Goal: Transaction & Acquisition: Purchase product/service

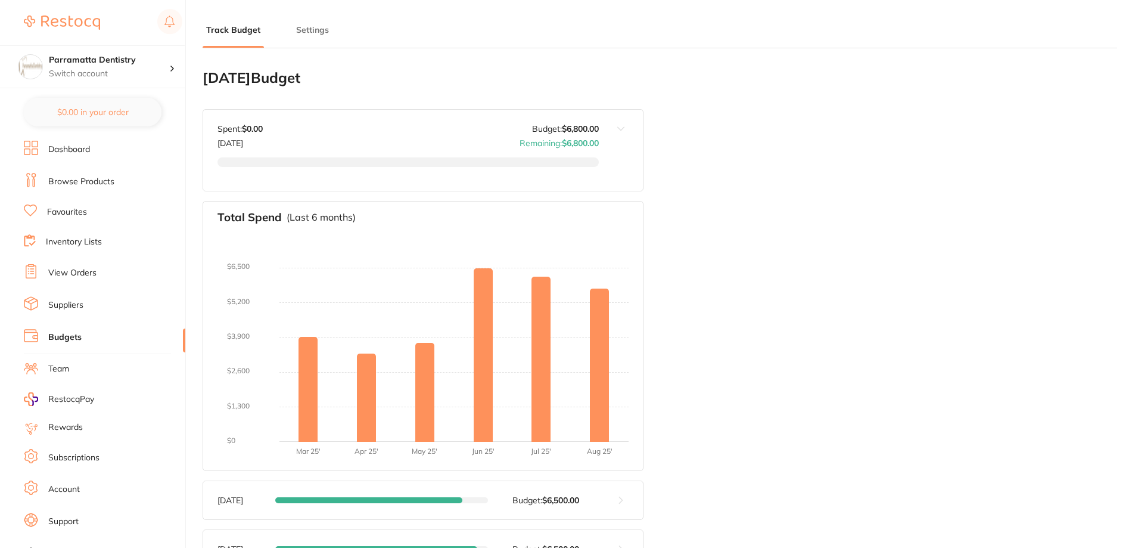
type input "6,800"
type input "0.0"
type input "6,800"
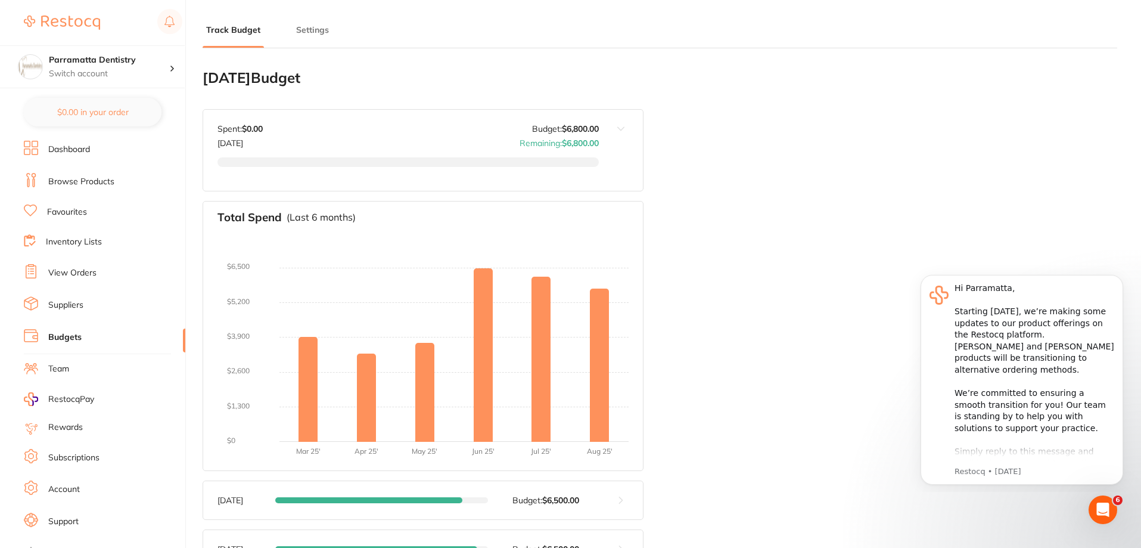
click at [69, 178] on link "Browse Products" at bounding box center [81, 182] width 66 height 12
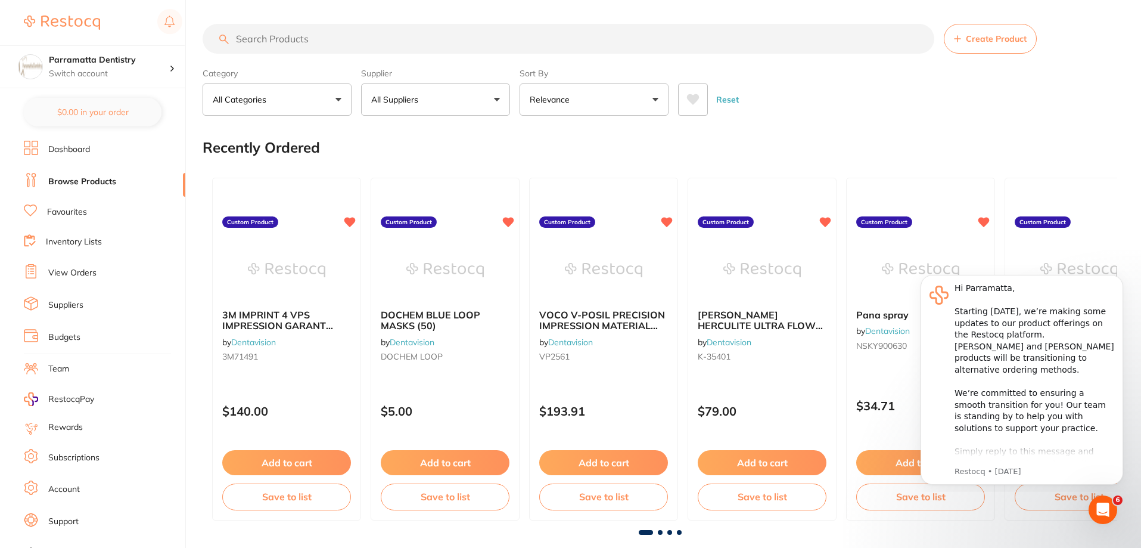
click at [390, 39] on input "search" at bounding box center [569, 39] width 732 height 30
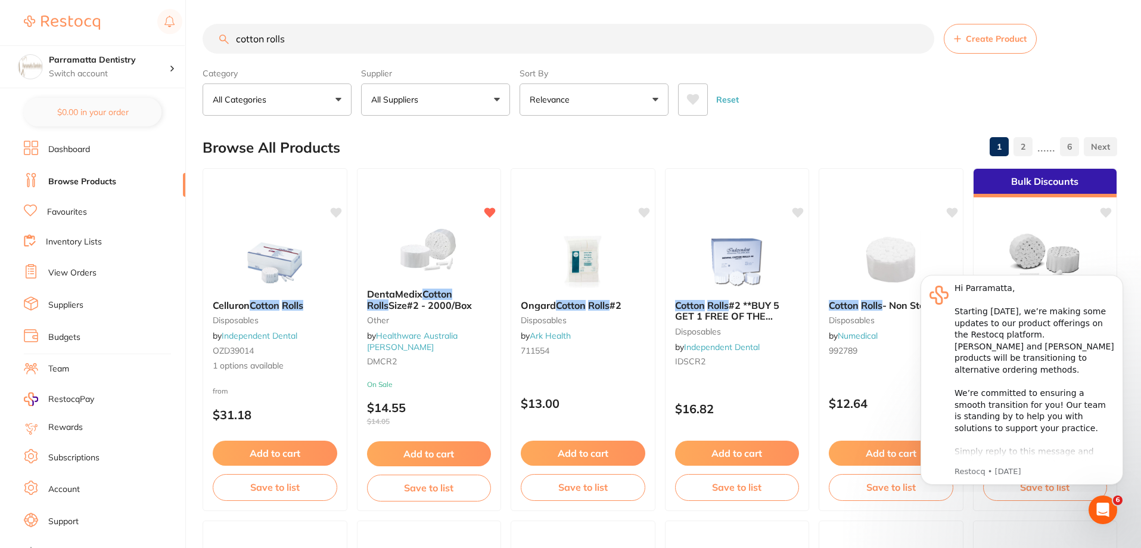
drag, startPoint x: 338, startPoint y: 38, endPoint x: 0, endPoint y: 2, distance: 339.8
click at [0, 7] on div "$5,783.35 Parramatta Dentistry Switch account Parramatta Dentistry $0.00 in you…" at bounding box center [570, 274] width 1141 height 548
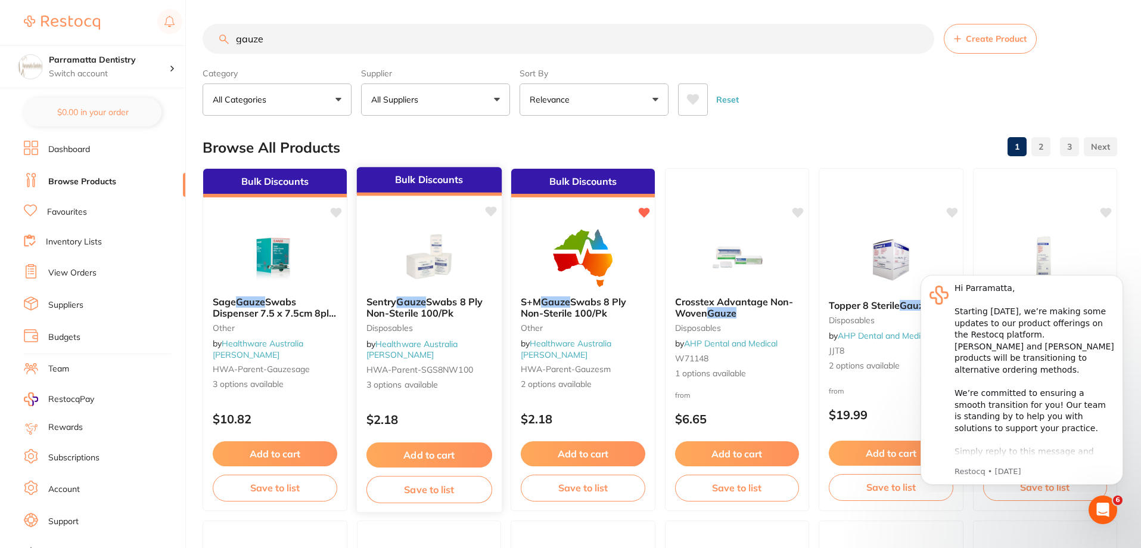
click at [416, 302] on em "Gauze" at bounding box center [410, 302] width 29 height 12
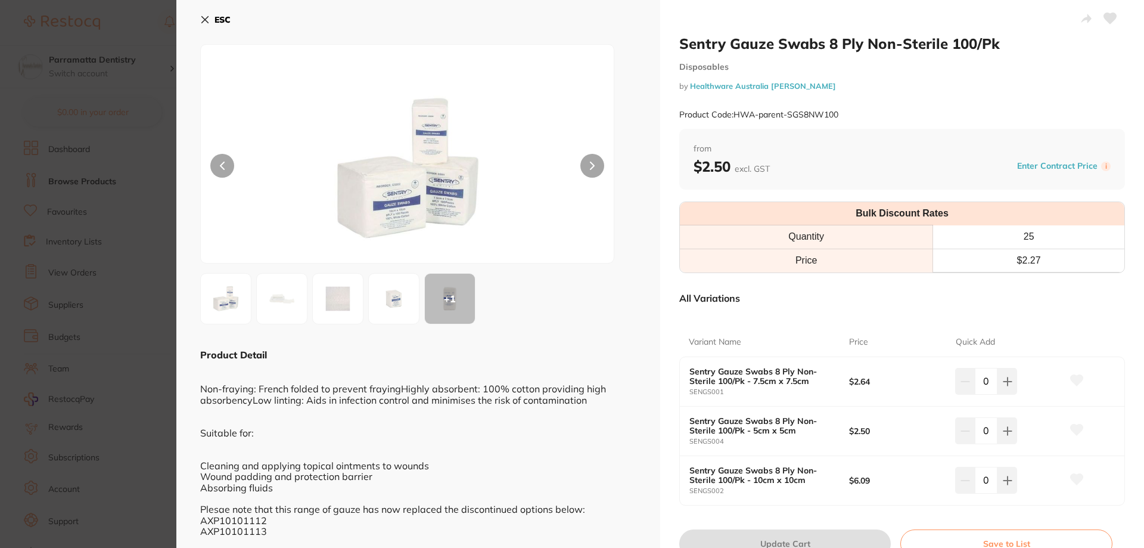
click at [207, 21] on icon at bounding box center [205, 20] width 7 height 7
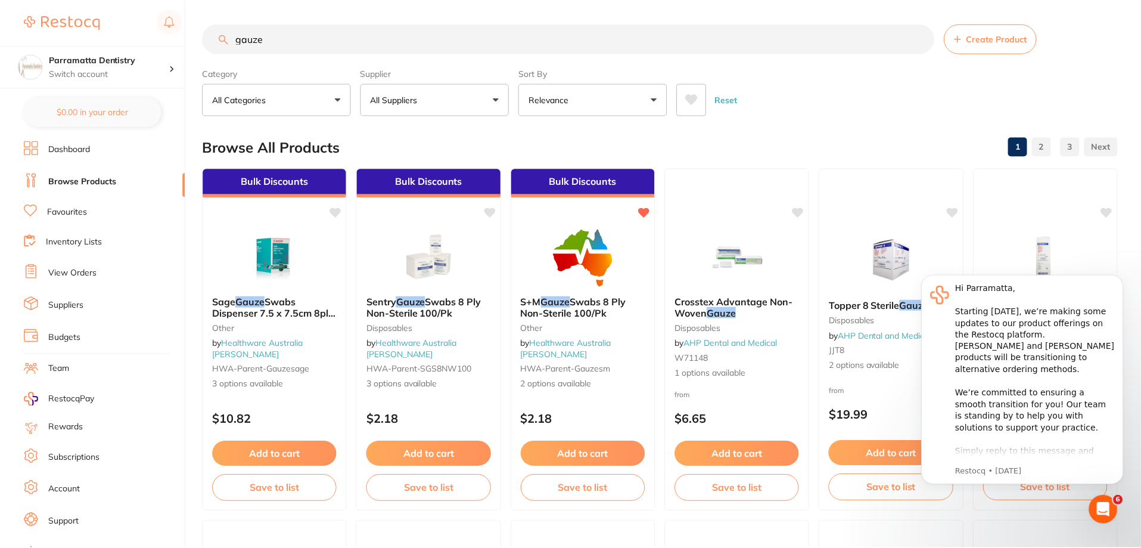
scroll to position [1, 0]
drag, startPoint x: 309, startPoint y: 36, endPoint x: 49, endPoint y: 21, distance: 260.3
click at [49, 21] on div "$5,783.35 Parramatta Dentistry Switch account Parramatta Dentistry $0.00 in you…" at bounding box center [570, 273] width 1141 height 548
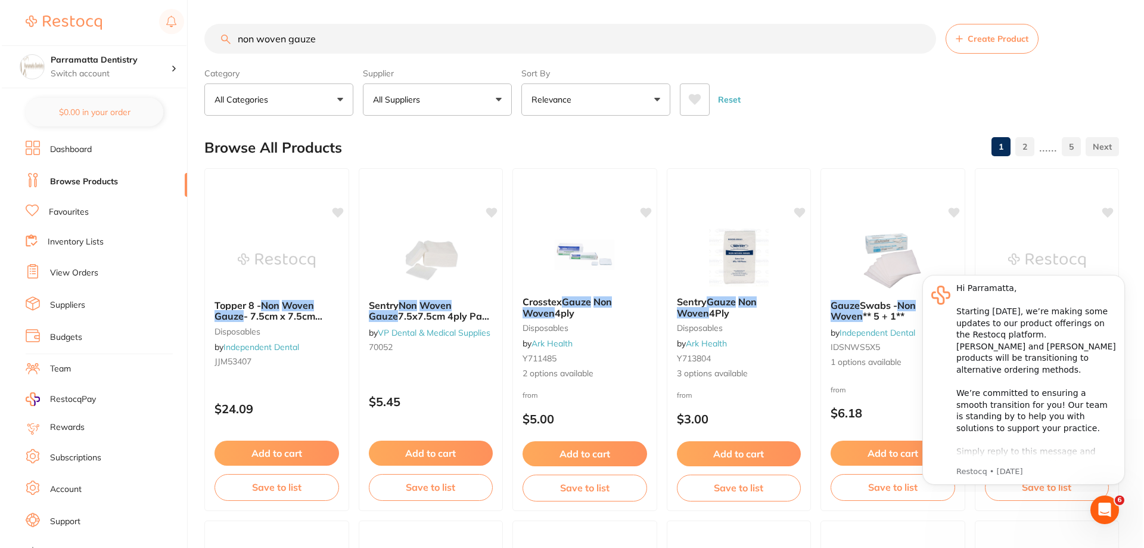
scroll to position [0, 0]
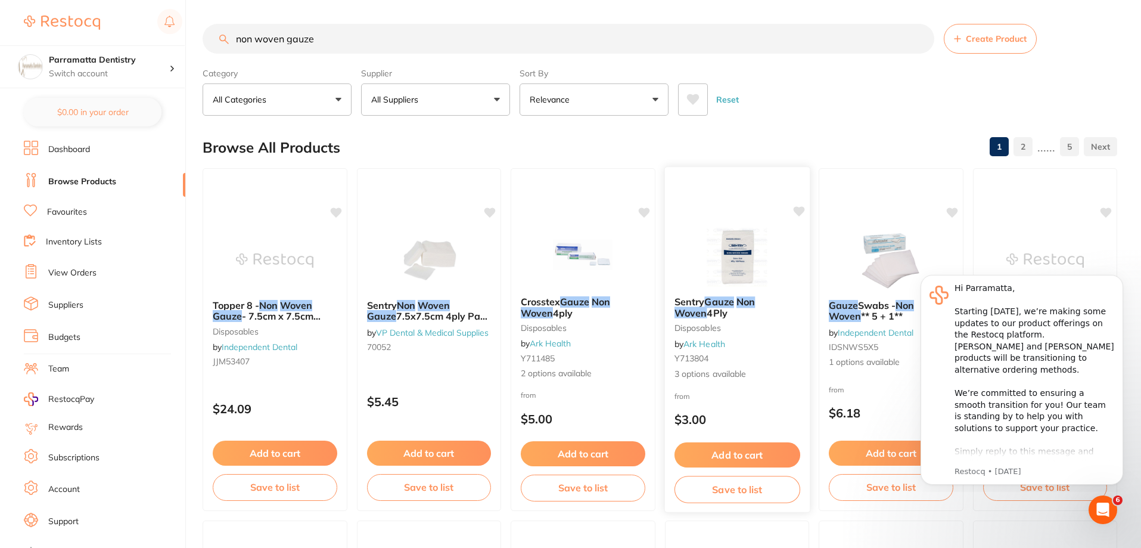
type input "non woven gauze"
click at [707, 303] on em "Gauze" at bounding box center [718, 302] width 29 height 12
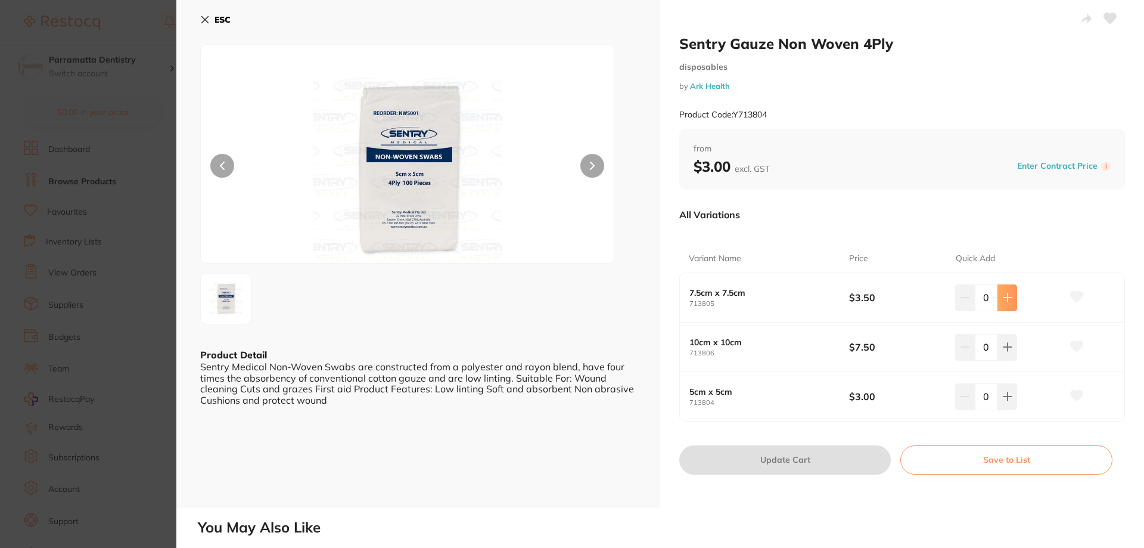
click at [1010, 297] on button at bounding box center [1008, 297] width 20 height 26
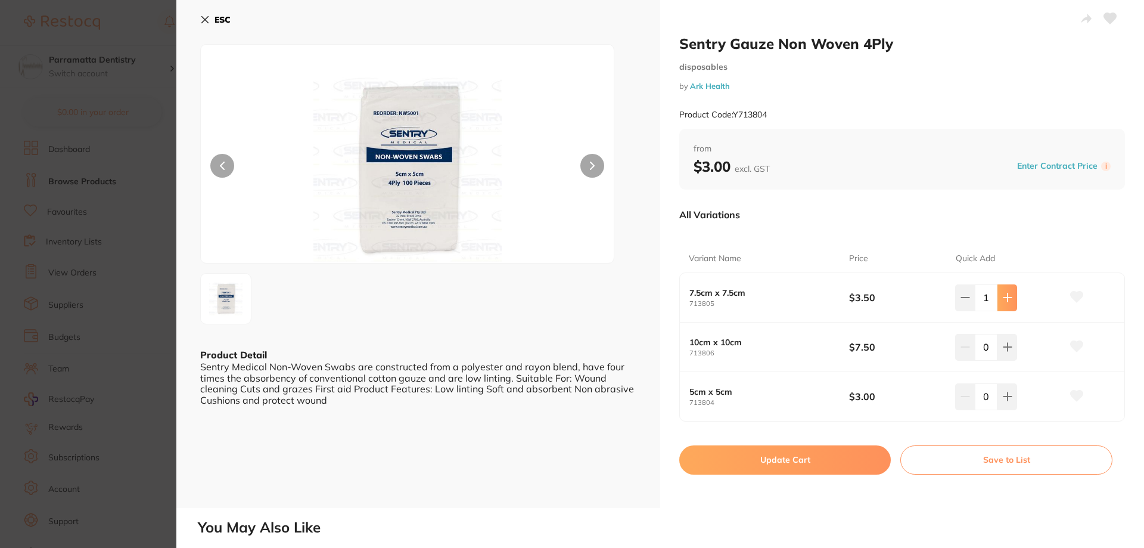
click at [1010, 297] on button at bounding box center [1008, 297] width 20 height 26
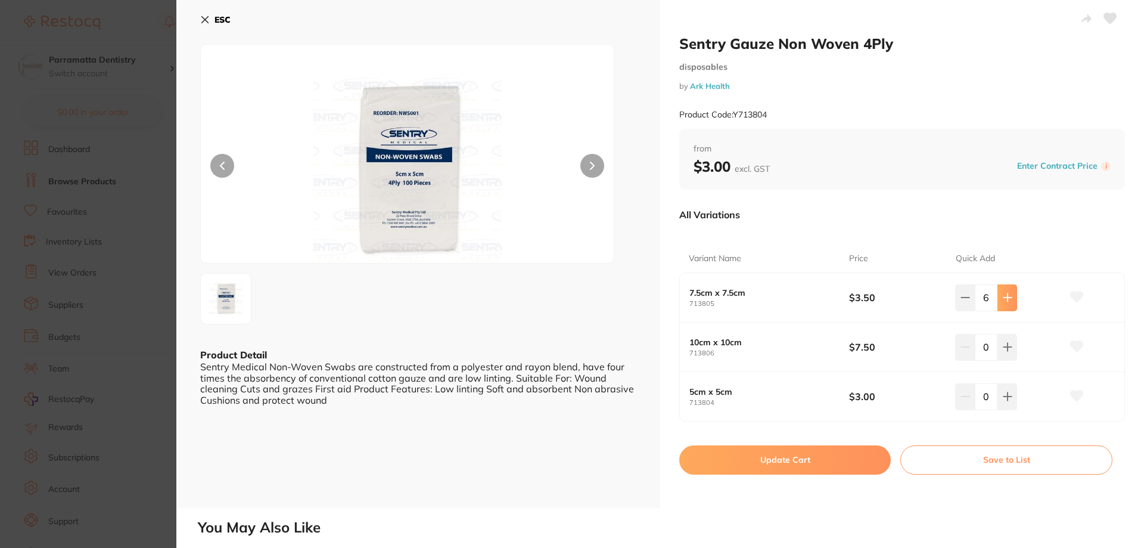
click at [1010, 297] on button at bounding box center [1008, 297] width 20 height 26
click at [966, 303] on button at bounding box center [965, 297] width 20 height 26
type input "5"
click at [822, 464] on button "Update Cart" at bounding box center [785, 459] width 212 height 29
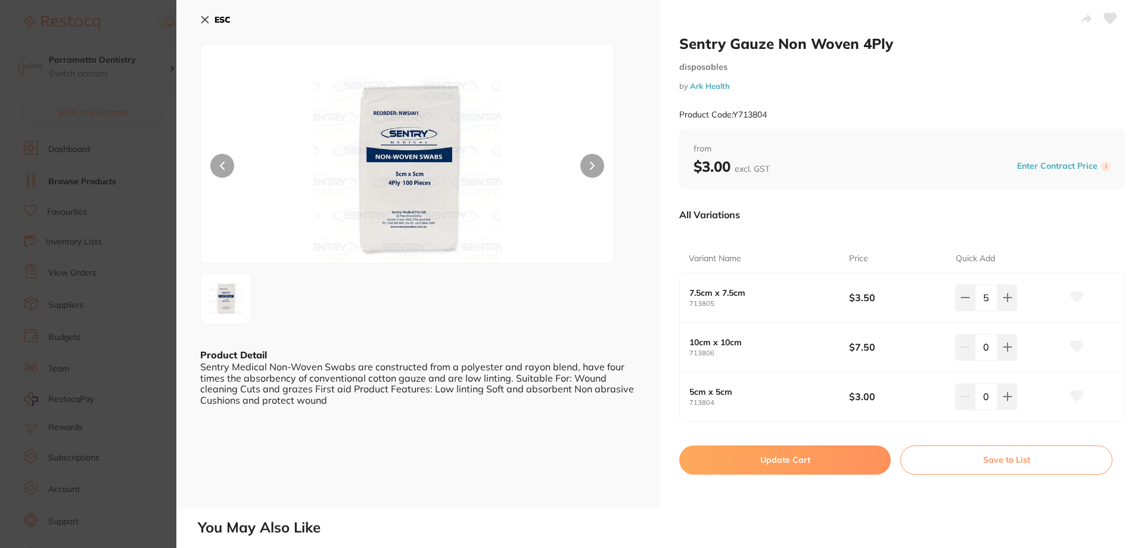
checkbox input "false"
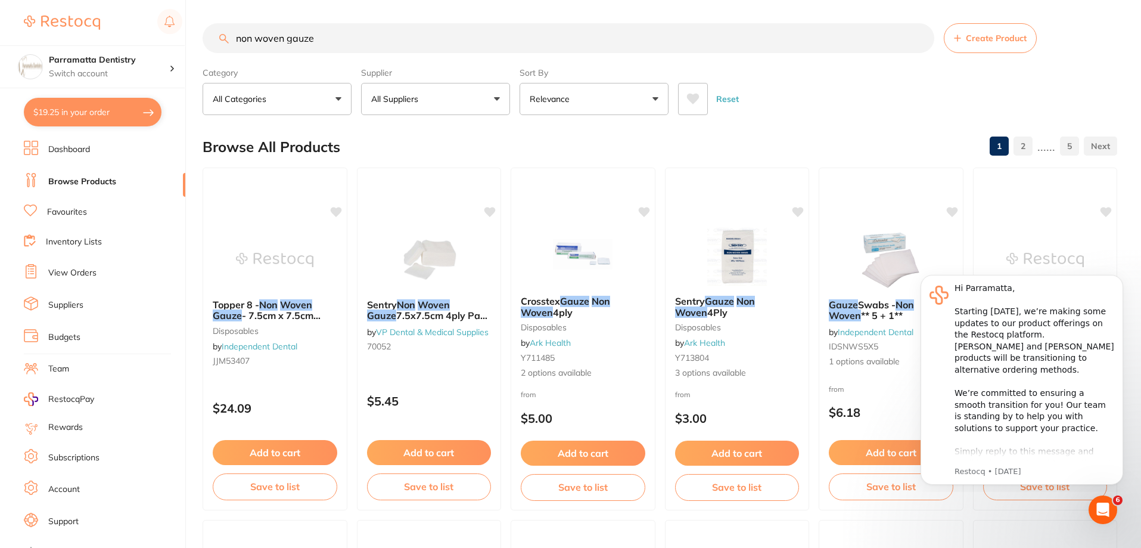
drag, startPoint x: 353, startPoint y: 39, endPoint x: 0, endPoint y: 23, distance: 353.2
click at [0, 23] on div "$19.25 Parramatta Dentistry Switch account Parramatta Dentistry $19.25 in your …" at bounding box center [570, 273] width 1141 height 548
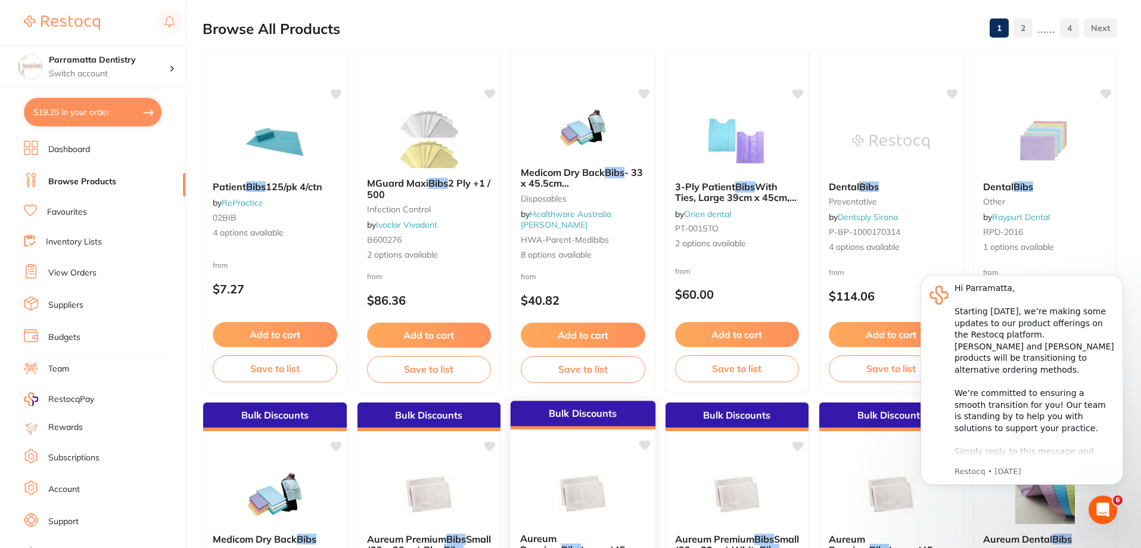
scroll to position [0, 0]
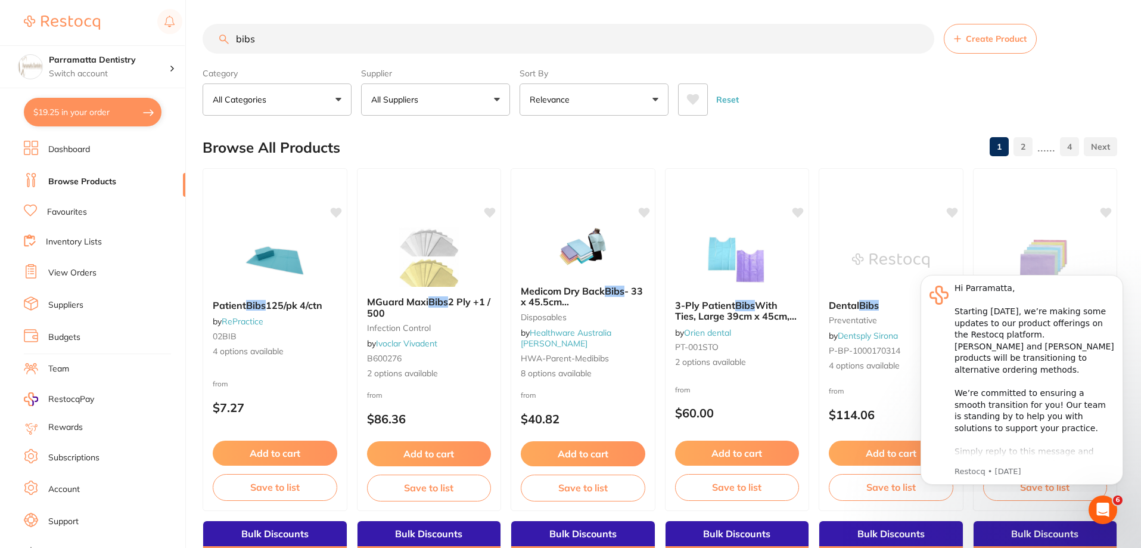
type input "bibs"
click at [617, 93] on button "Relevance" at bounding box center [594, 99] width 149 height 32
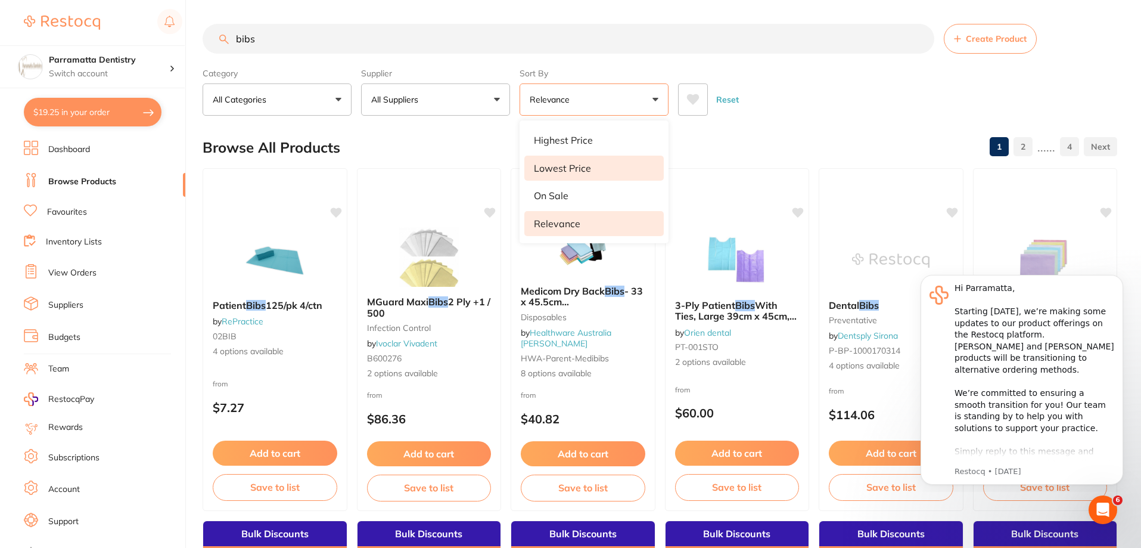
click at [574, 169] on p "Lowest Price" at bounding box center [562, 168] width 57 height 11
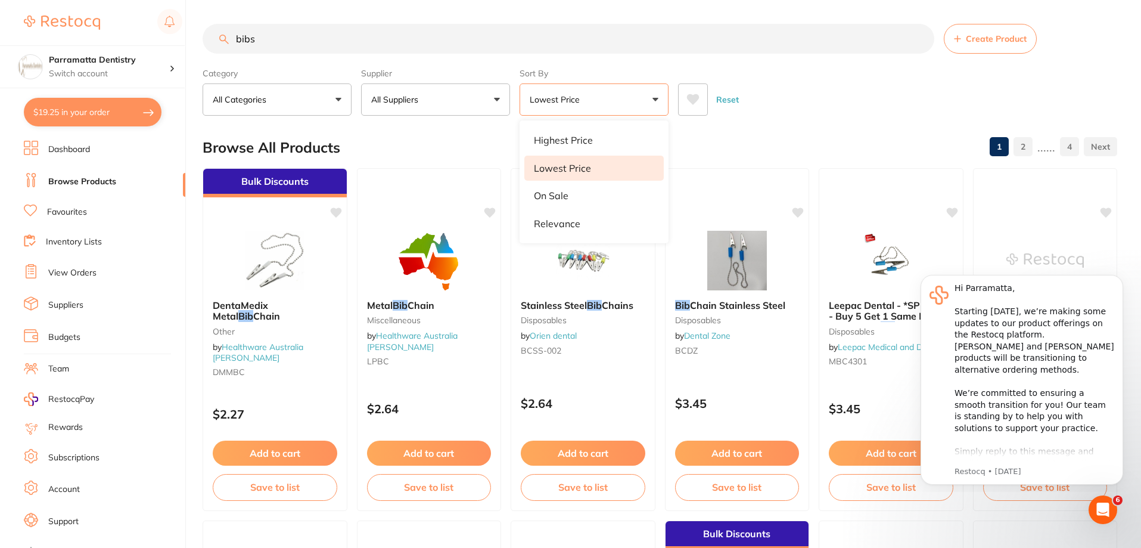
click at [783, 91] on div "Reset" at bounding box center [893, 95] width 430 height 42
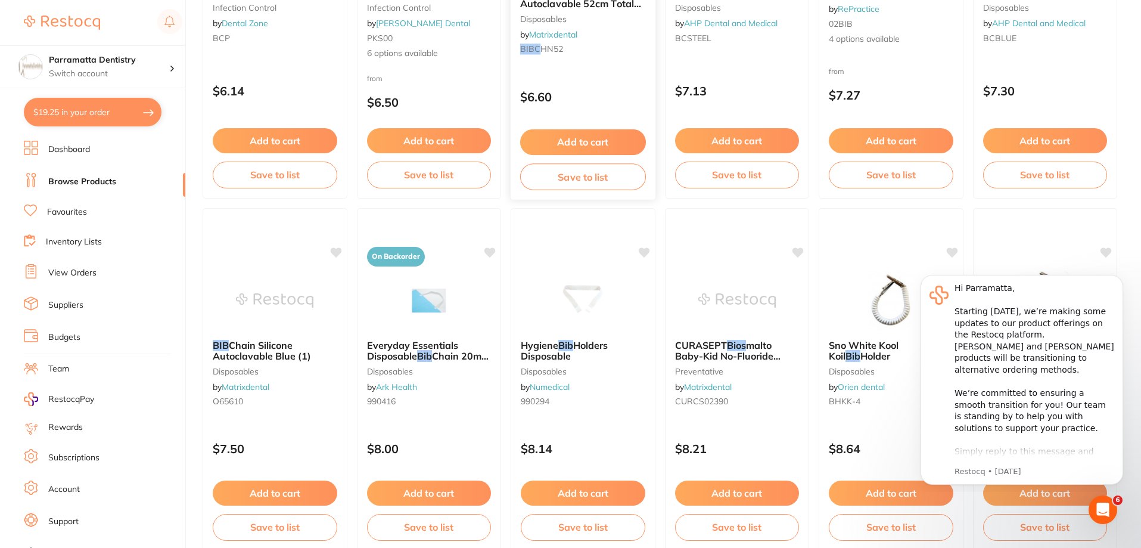
scroll to position [1371, 0]
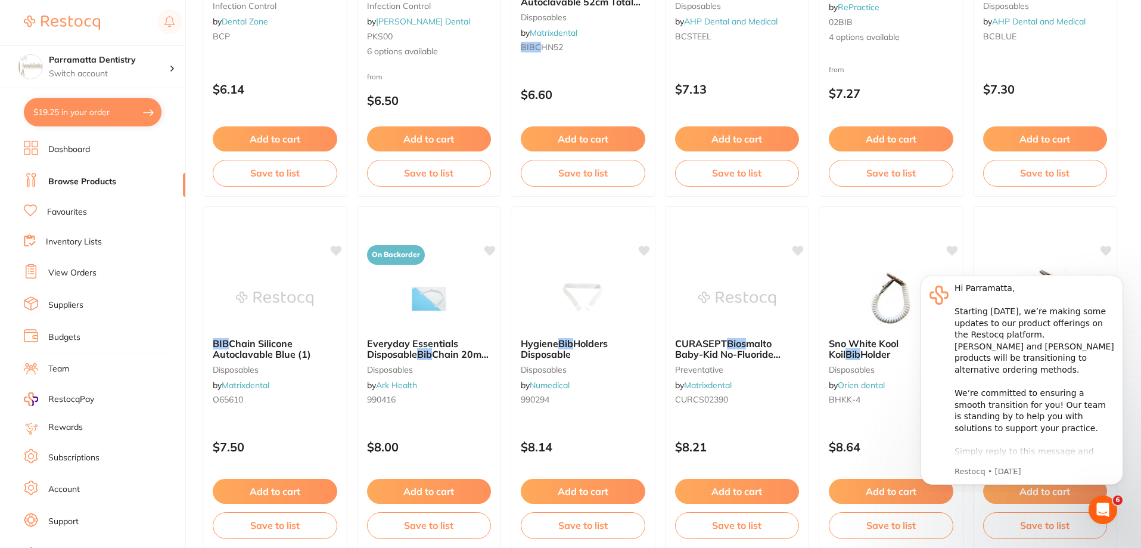
click at [66, 239] on link "Inventory Lists" at bounding box center [74, 242] width 56 height 12
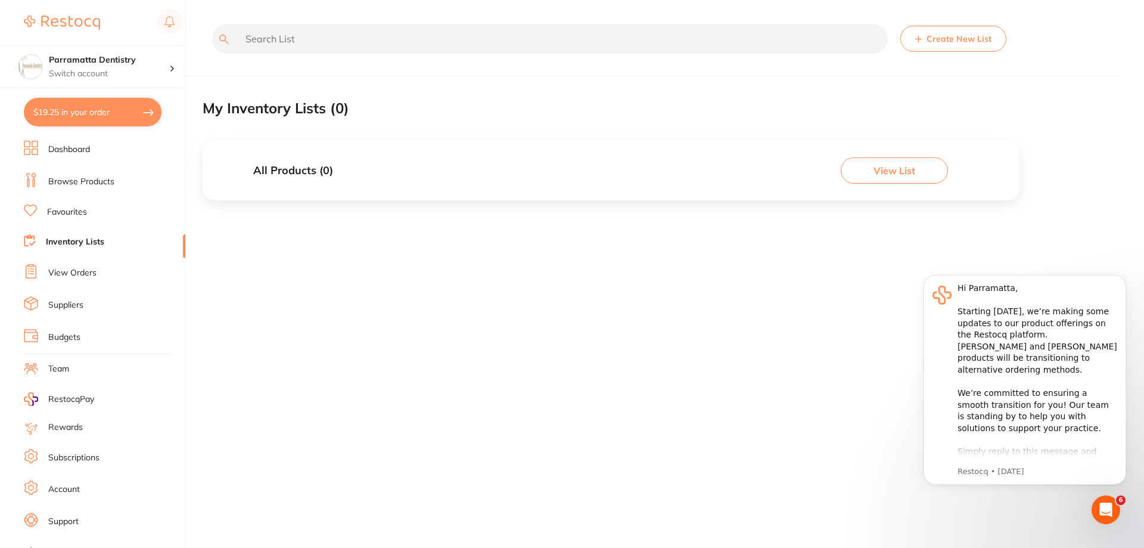
click at [69, 182] on link "Browse Products" at bounding box center [81, 182] width 66 height 12
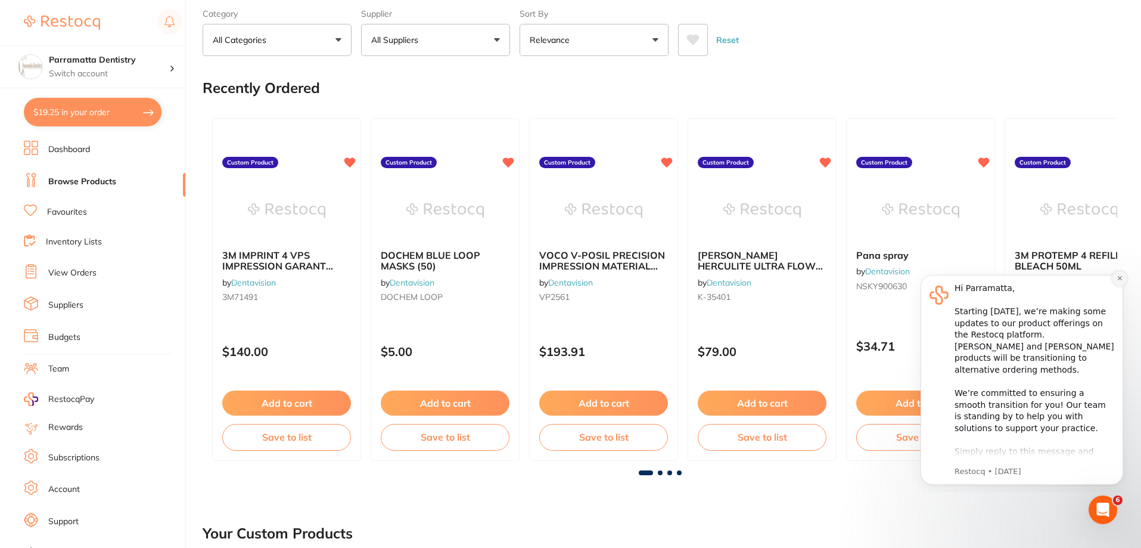
click at [1118, 282] on button "Dismiss notification" at bounding box center [1119, 278] width 15 height 15
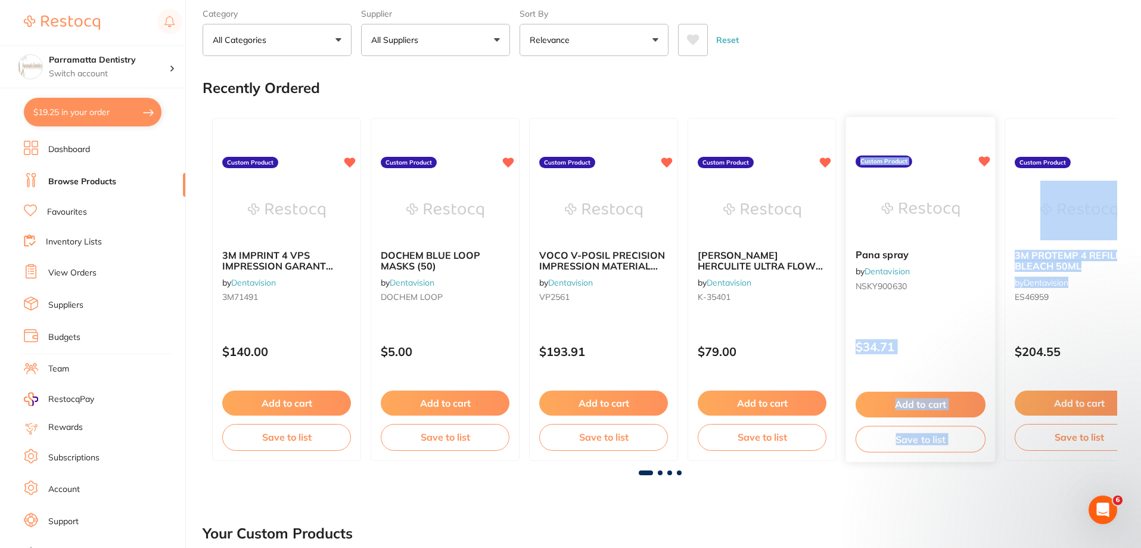
drag, startPoint x: 1089, startPoint y: 277, endPoint x: 959, endPoint y: 138, distance: 189.7
click at [955, 280] on div "3M IMPRINT 4 VPS IMPRESSION GARANT SUPER QUICK ULTRA LIGHT (4) by Dentavision 3…" at bounding box center [660, 289] width 915 height 362
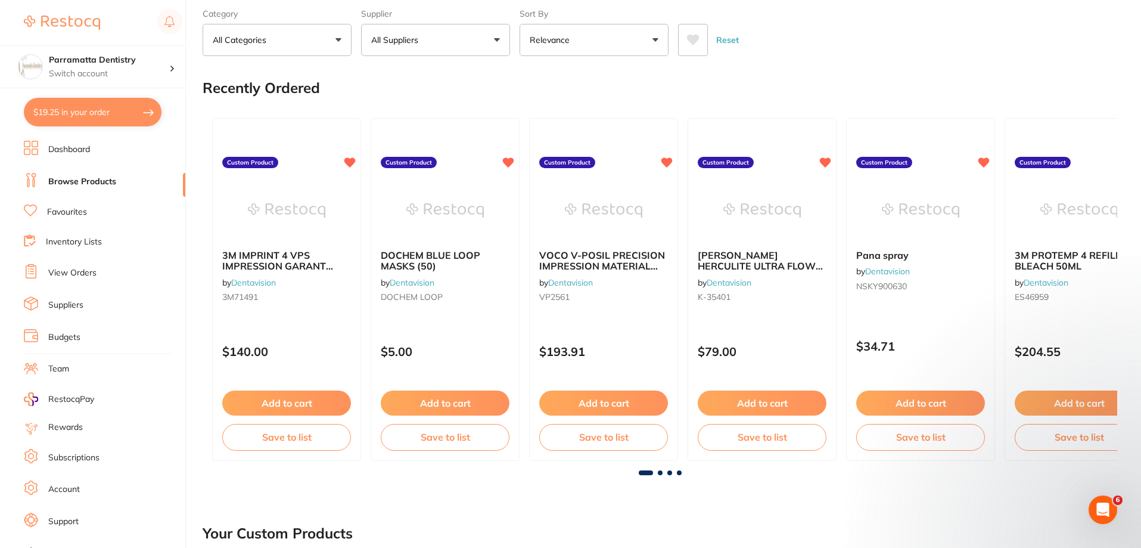
click at [979, 71] on div "Recently Ordered" at bounding box center [660, 88] width 915 height 40
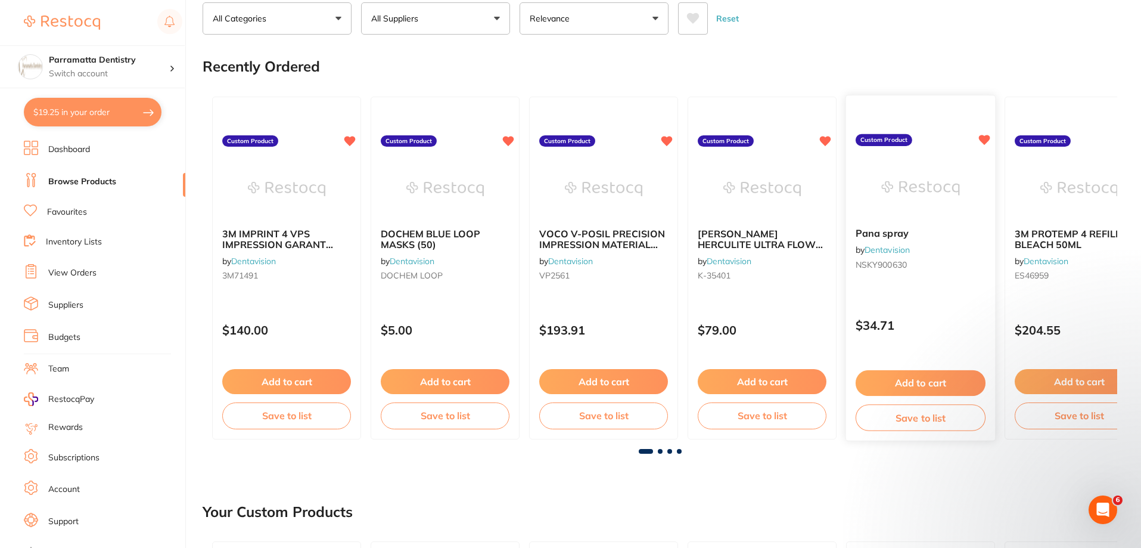
scroll to position [119, 0]
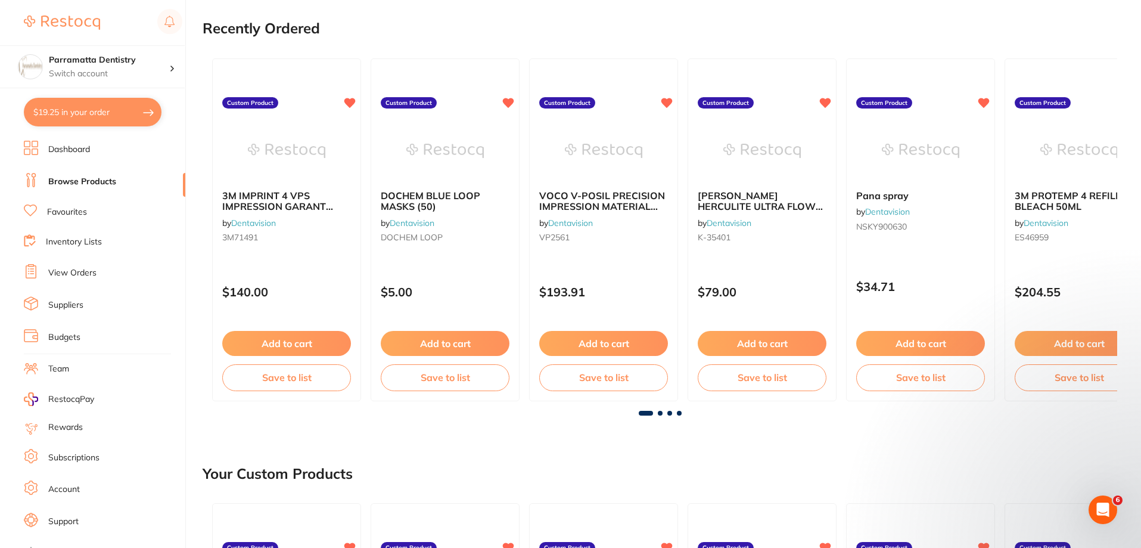
click at [658, 412] on span at bounding box center [660, 413] width 5 height 5
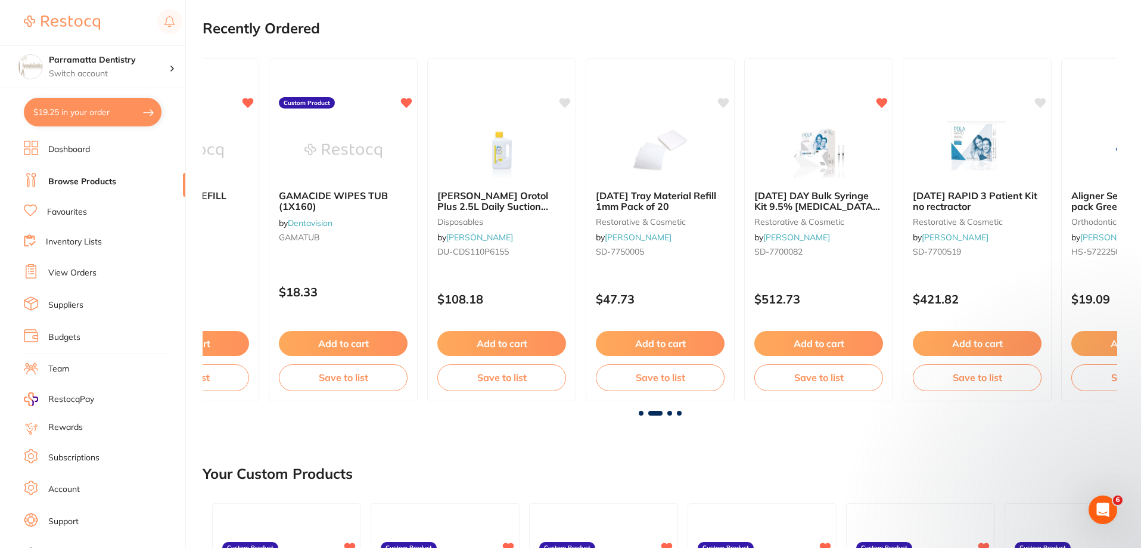
scroll to position [0, 915]
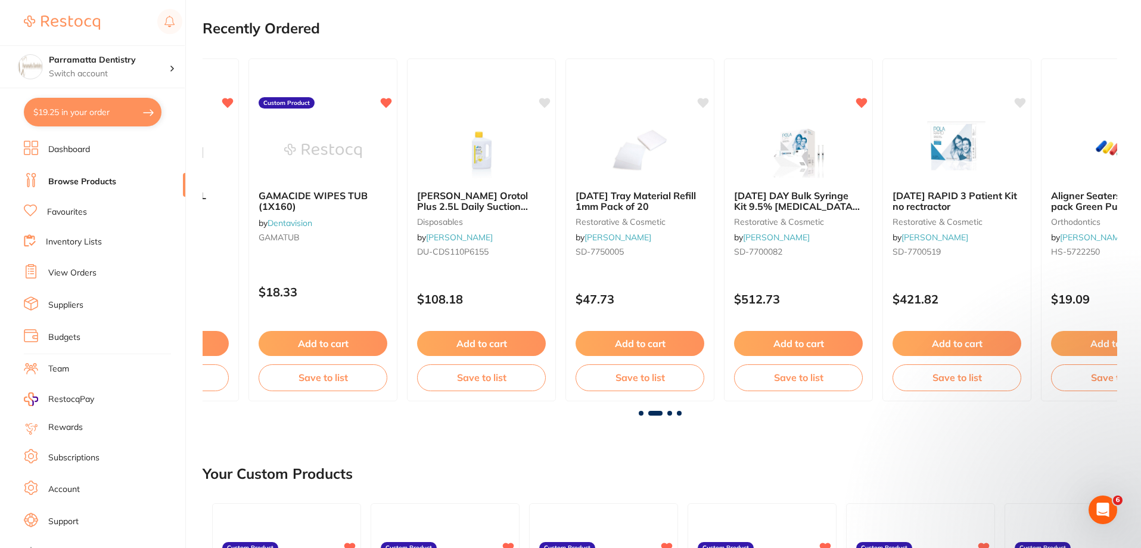
click at [667, 414] on span at bounding box center [669, 413] width 5 height 5
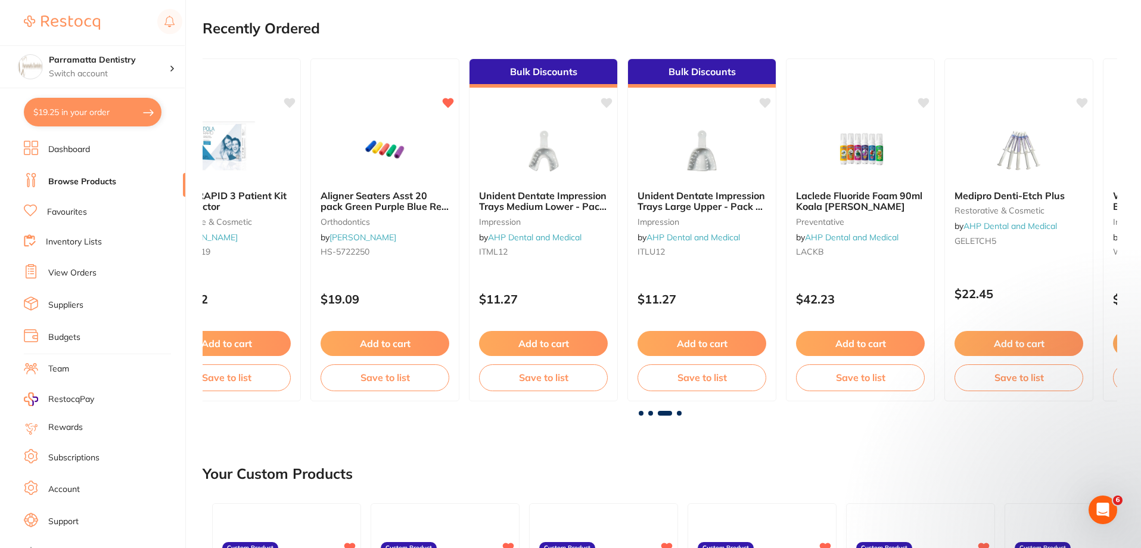
scroll to position [0, 1830]
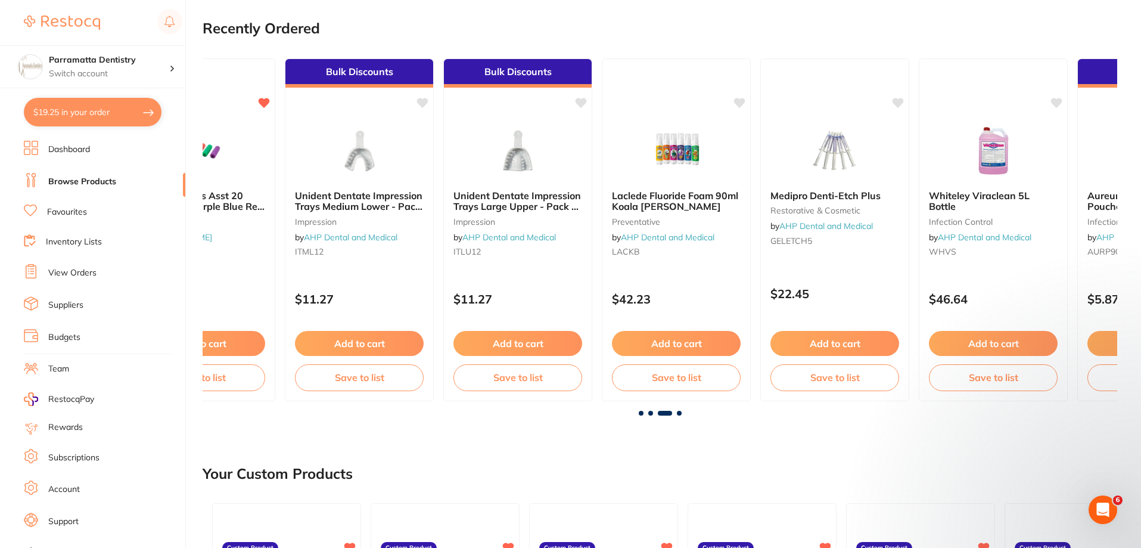
click at [678, 415] on span at bounding box center [679, 413] width 5 height 5
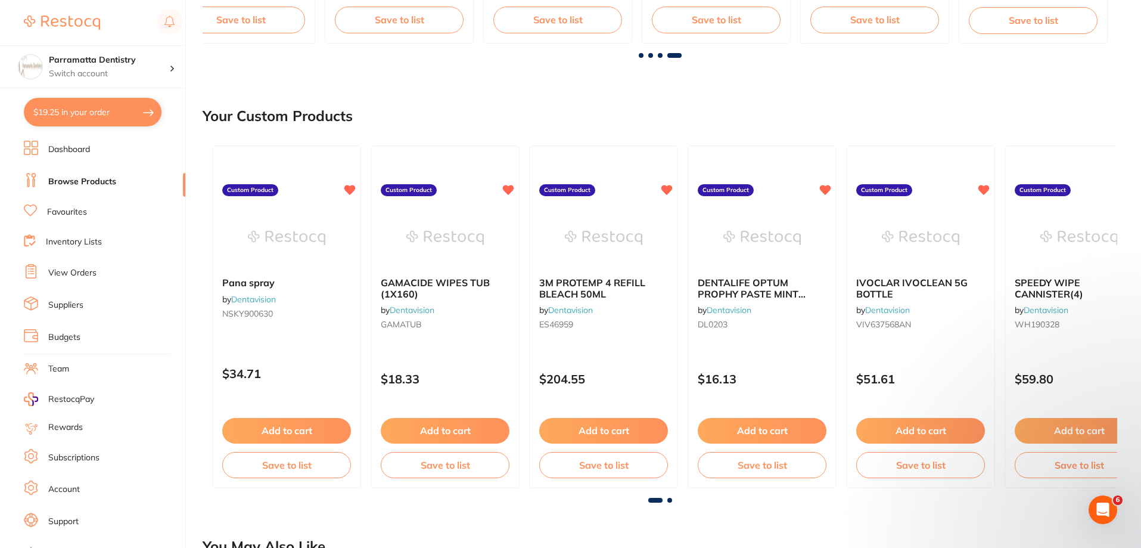
scroll to position [536, 0]
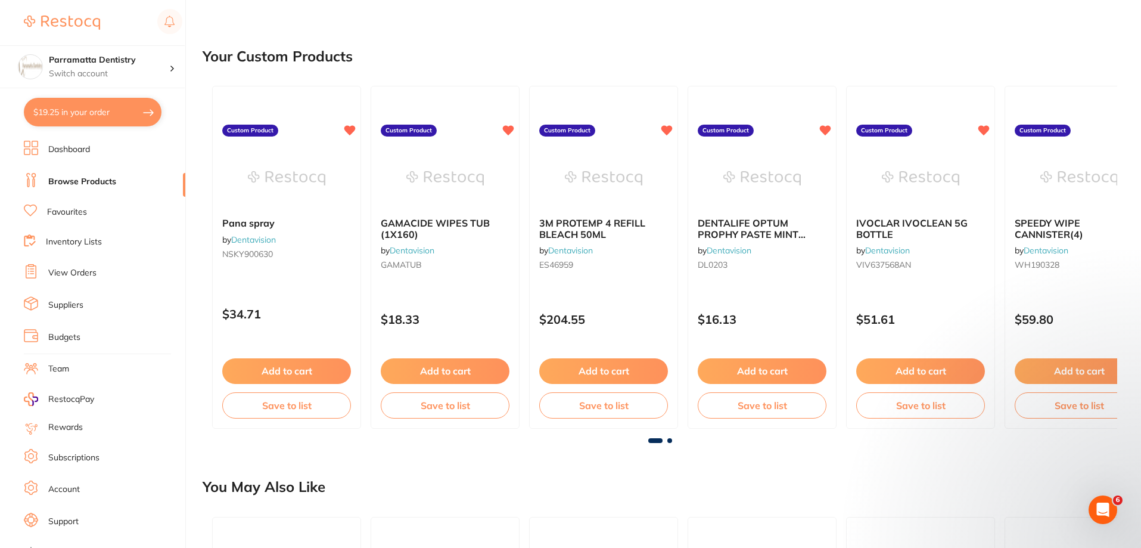
click at [668, 442] on span at bounding box center [669, 440] width 5 height 5
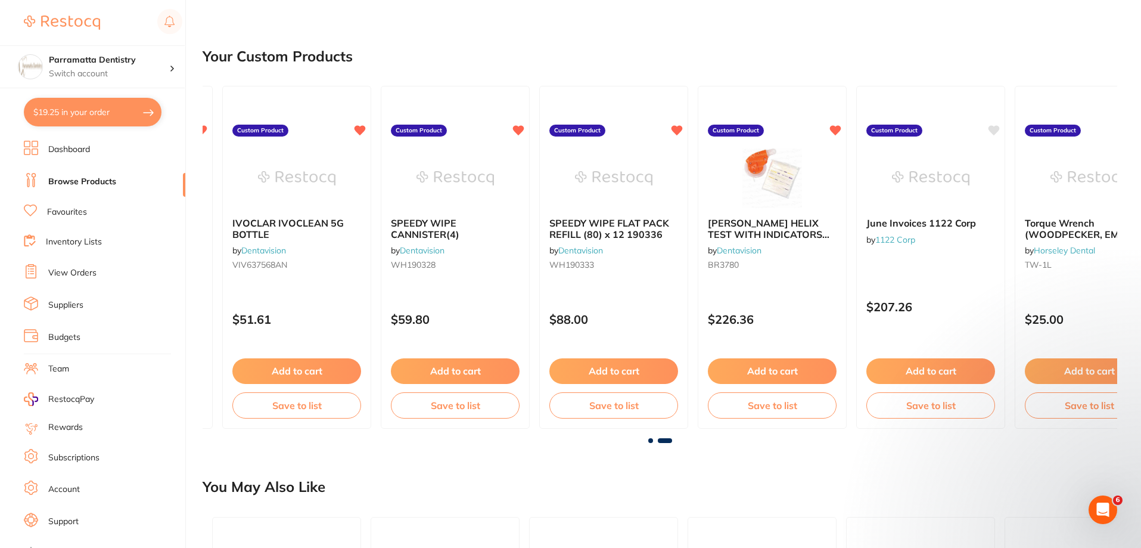
scroll to position [0, 680]
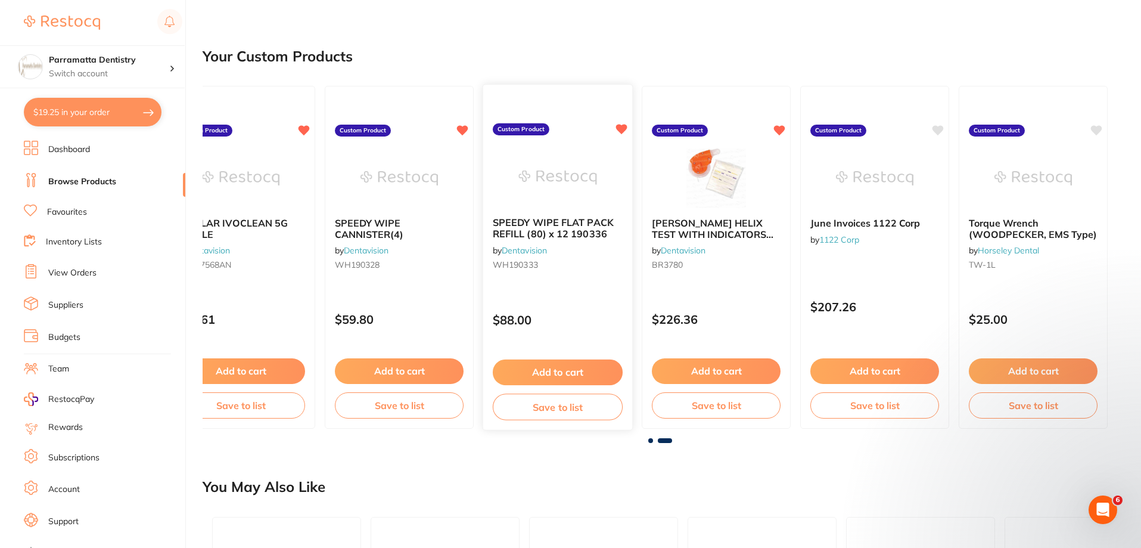
click at [538, 223] on b "SPEEDY WIPE FLAT PACK REFILL (80) x 12 190336" at bounding box center [558, 229] width 130 height 22
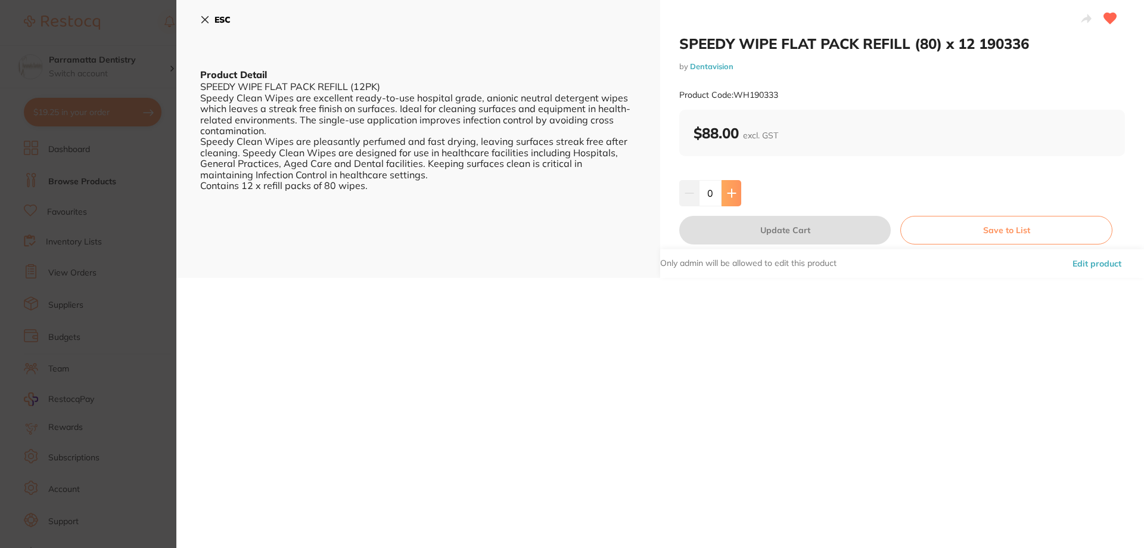
click at [728, 195] on icon at bounding box center [732, 193] width 10 height 10
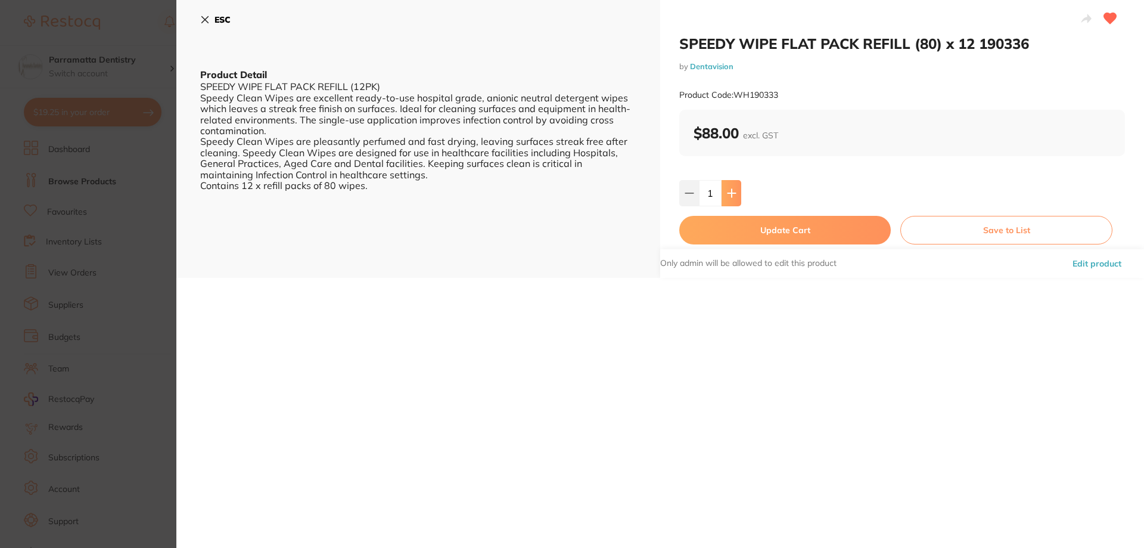
click at [728, 195] on icon at bounding box center [732, 193] width 10 height 10
type input "2"
click at [204, 21] on icon at bounding box center [205, 20] width 7 height 7
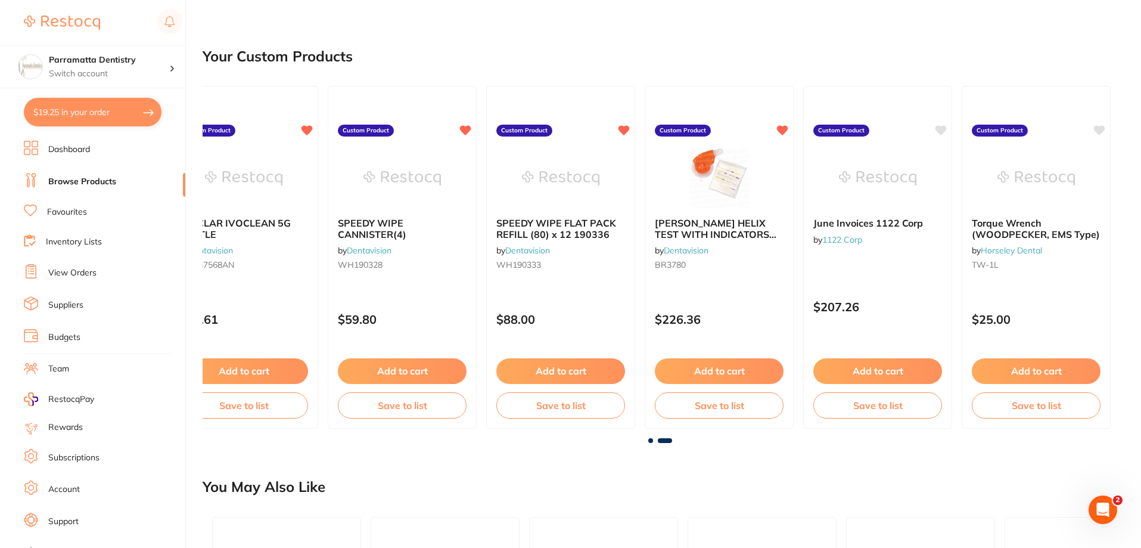
click at [672, 440] on span at bounding box center [665, 440] width 14 height 5
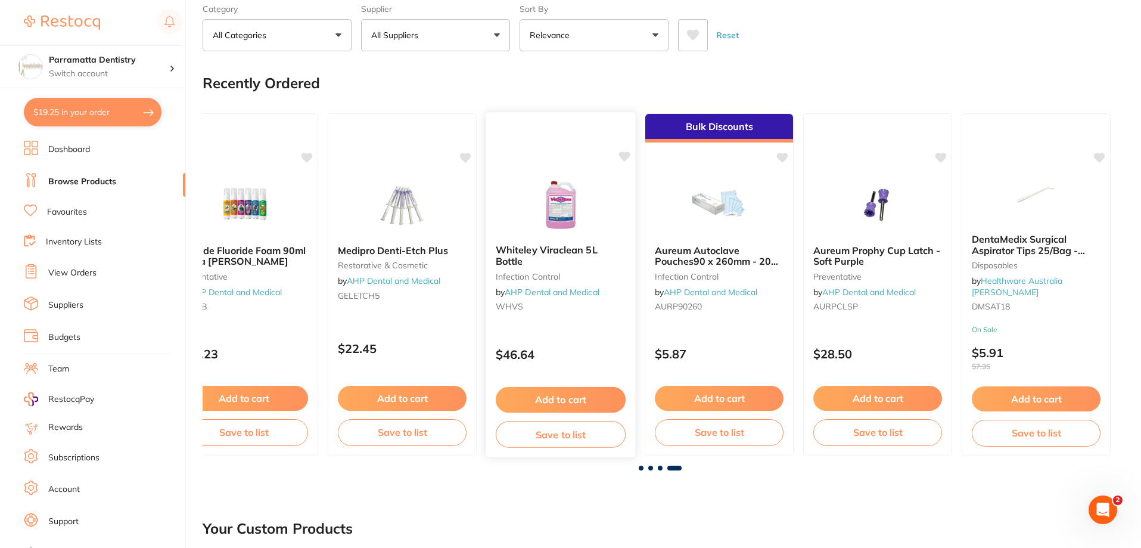
scroll to position [0, 0]
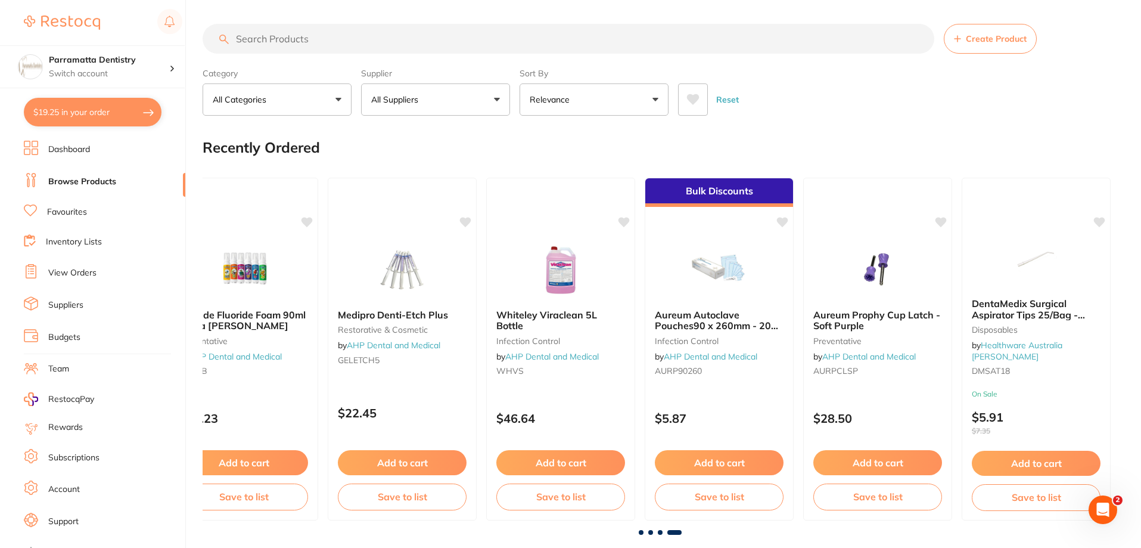
click at [559, 41] on input "search" at bounding box center [569, 39] width 732 height 30
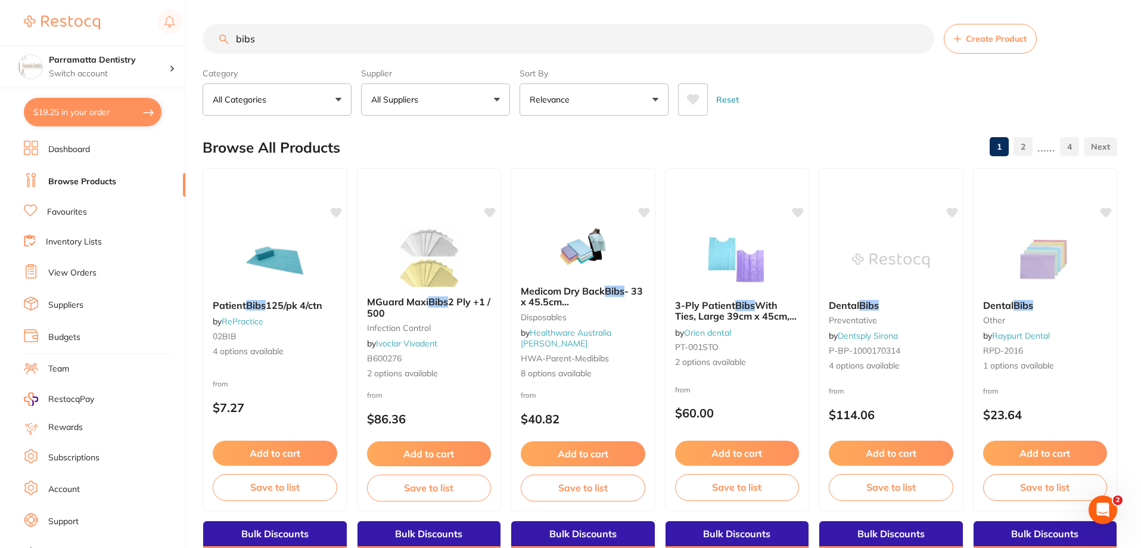
drag, startPoint x: 358, startPoint y: 45, endPoint x: 4, endPoint y: 13, distance: 356.0
click at [1, 13] on div "$19.25 Parramatta Dentistry Switch account Parramatta Dentistry $19.25 in your …" at bounding box center [570, 274] width 1141 height 548
type input "ahp"
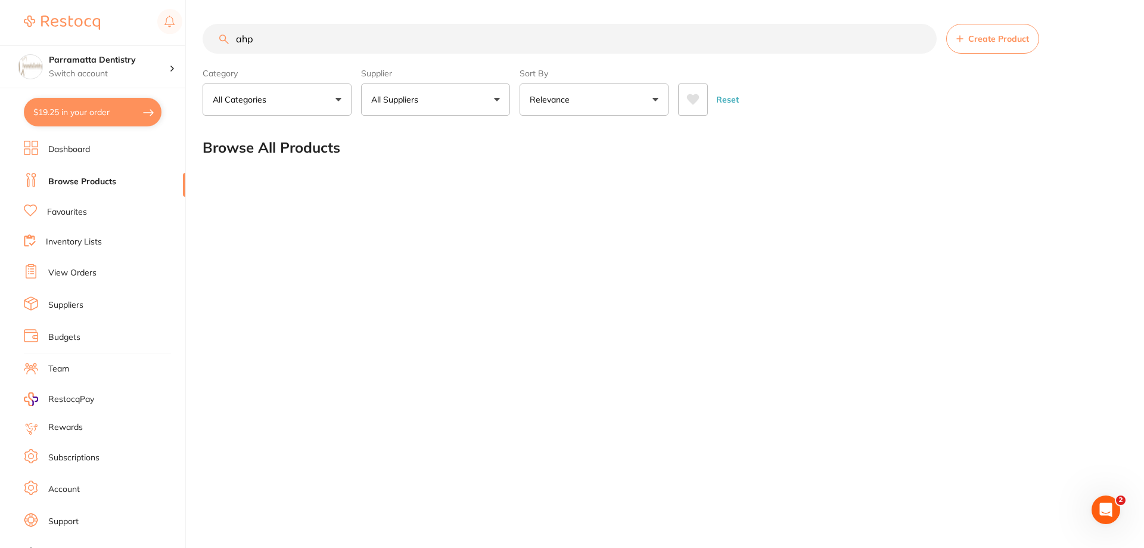
drag, startPoint x: 284, startPoint y: 39, endPoint x: 86, endPoint y: 41, distance: 197.3
click at [88, 41] on div "$19.25 Parramatta Dentistry Switch account Parramatta Dentistry $19.25 in your …" at bounding box center [572, 274] width 1144 height 548
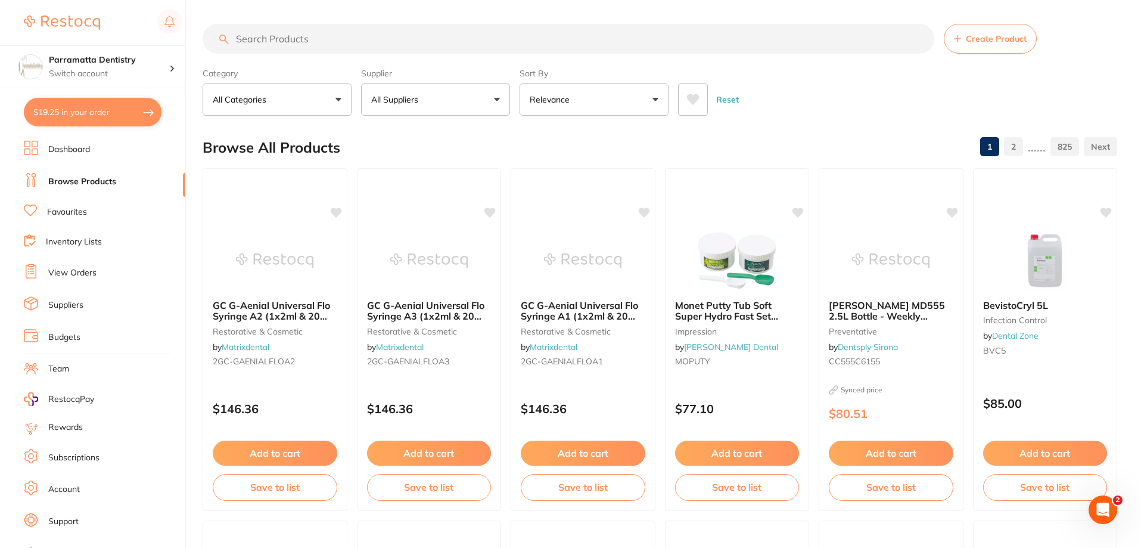
click at [411, 101] on p "All Suppliers" at bounding box center [397, 100] width 52 height 12
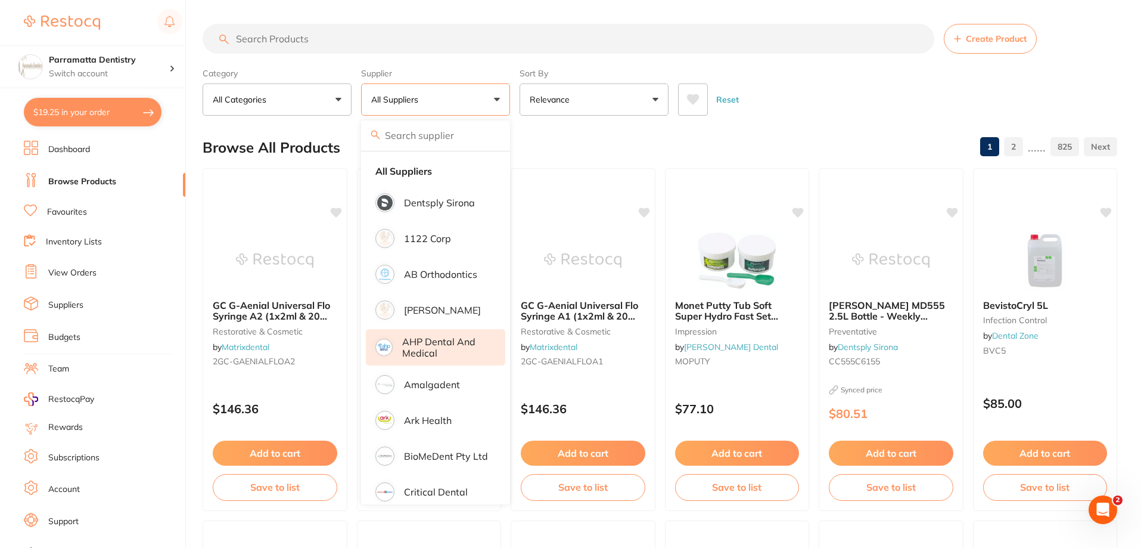
click at [417, 349] on p "AHP Dental and Medical" at bounding box center [445, 347] width 86 height 22
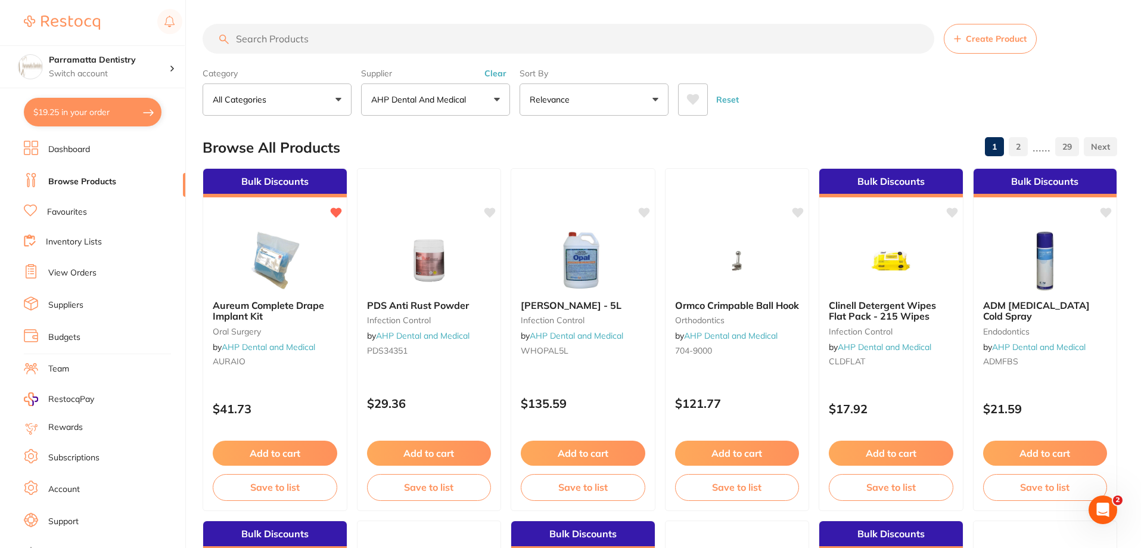
click at [331, 39] on input "search" at bounding box center [569, 39] width 732 height 30
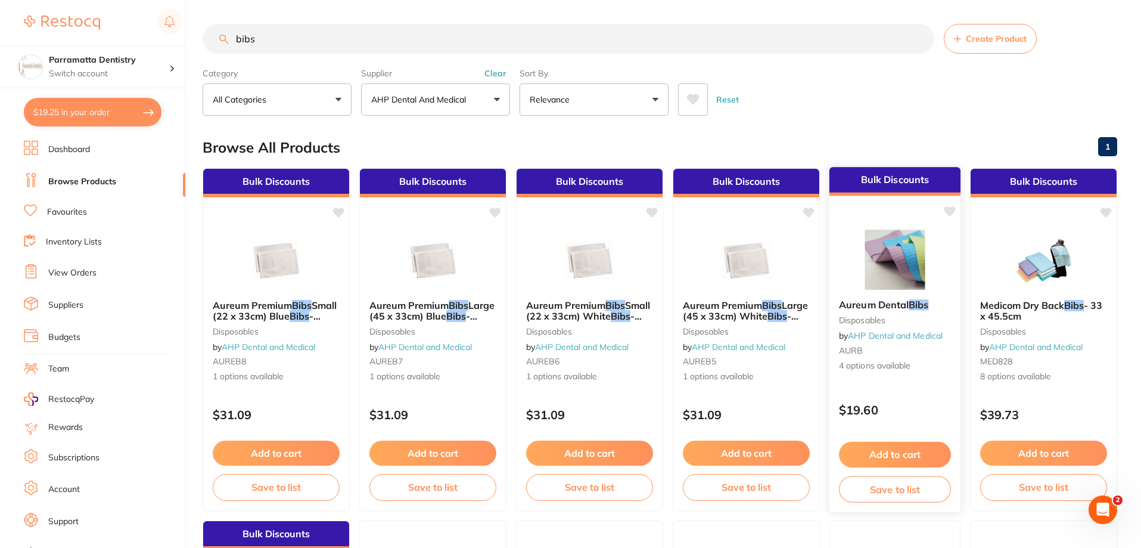
type input "bibs"
click at [897, 303] on span "Aureum Dental" at bounding box center [874, 305] width 69 height 12
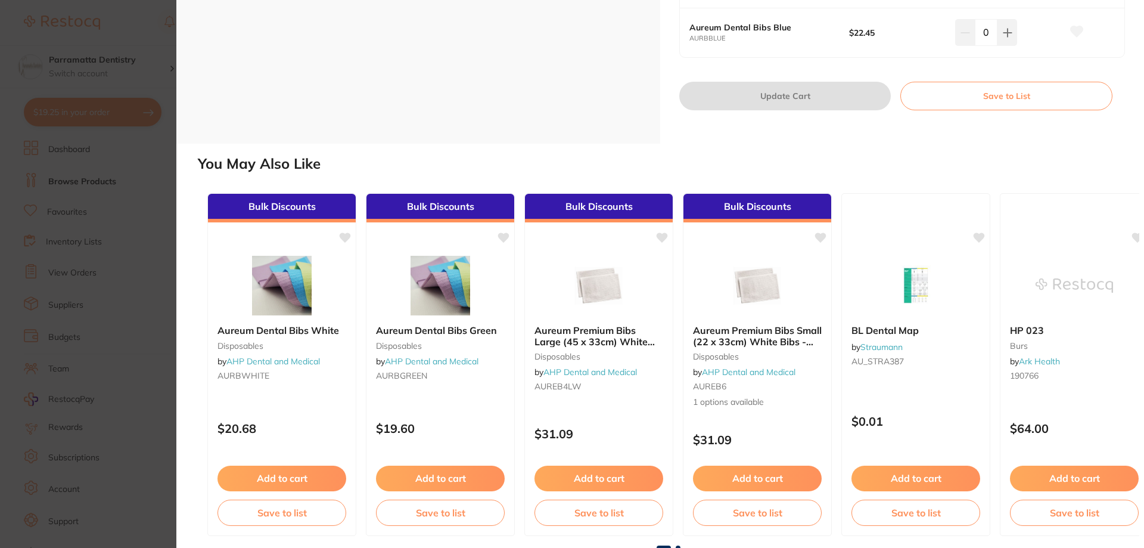
scroll to position [499, 0]
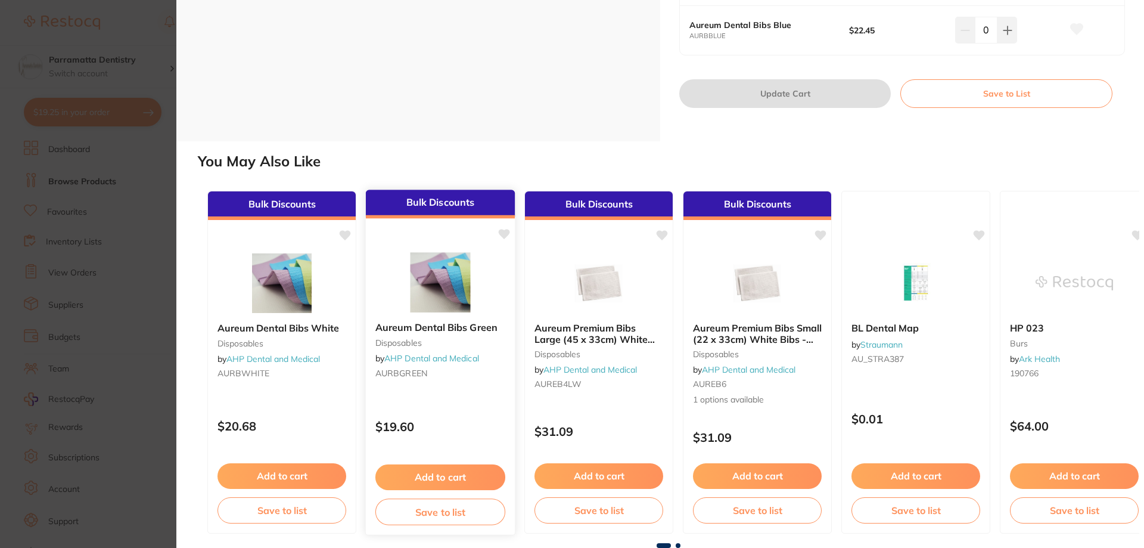
click at [427, 325] on b "Aureum Dental Bibs Green" at bounding box center [440, 327] width 130 height 11
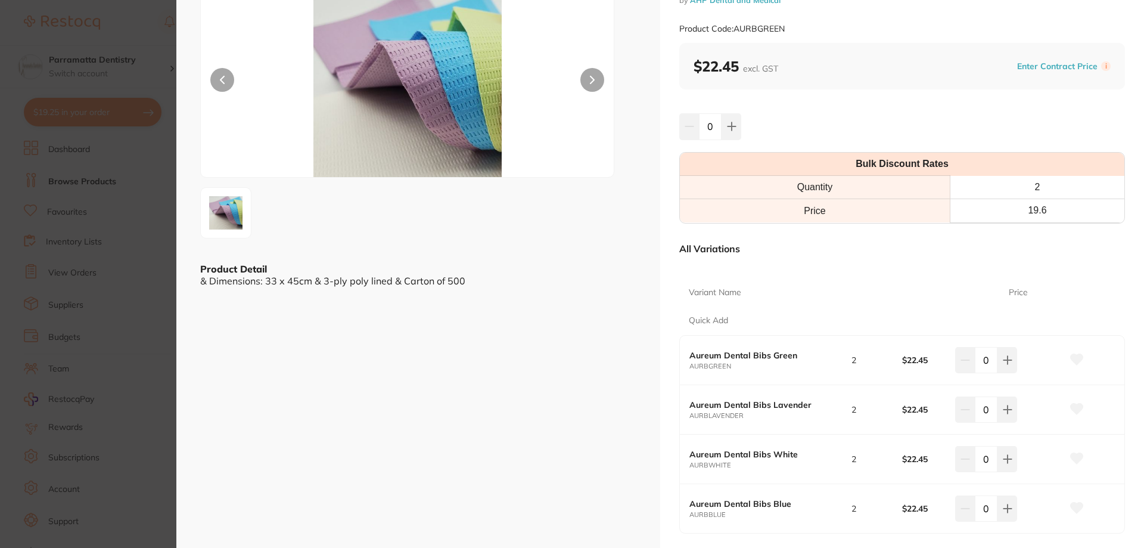
scroll to position [179, 0]
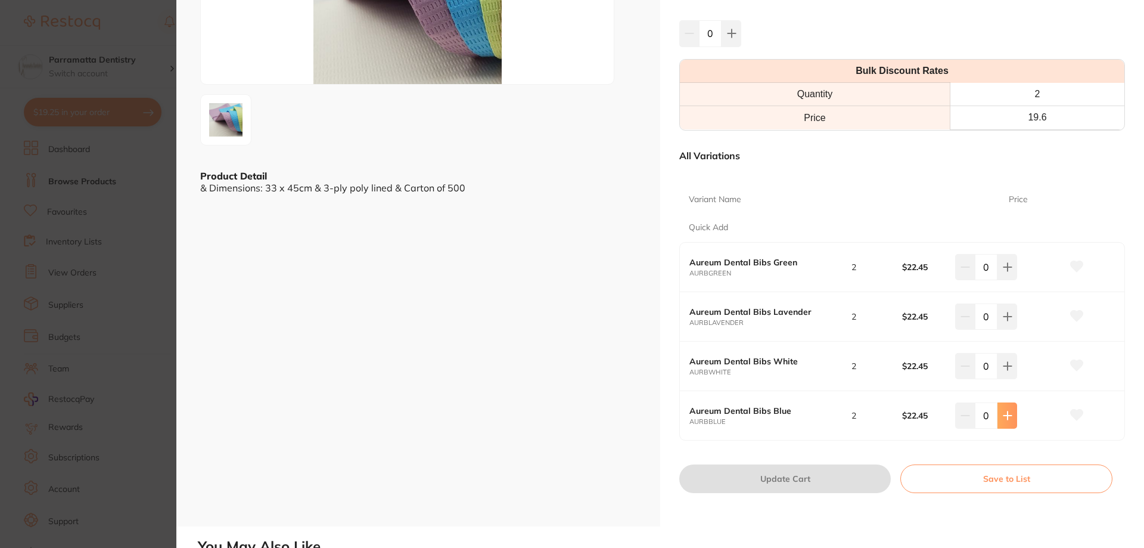
click at [1007, 412] on icon at bounding box center [1008, 416] width 10 height 10
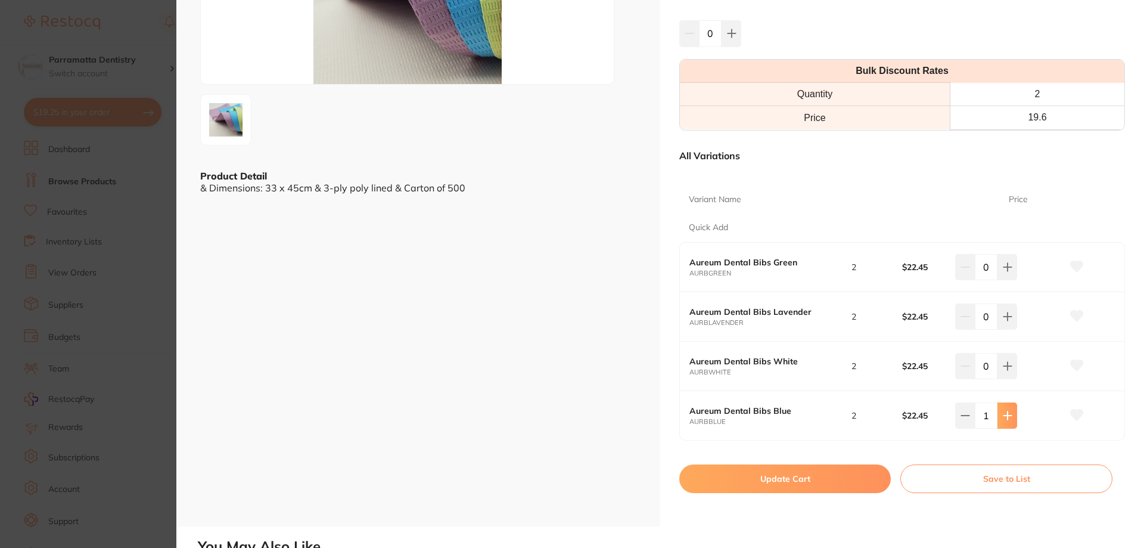
scroll to position [0, 0]
click at [1007, 412] on icon at bounding box center [1008, 416] width 10 height 10
click at [959, 425] on button at bounding box center [965, 415] width 20 height 26
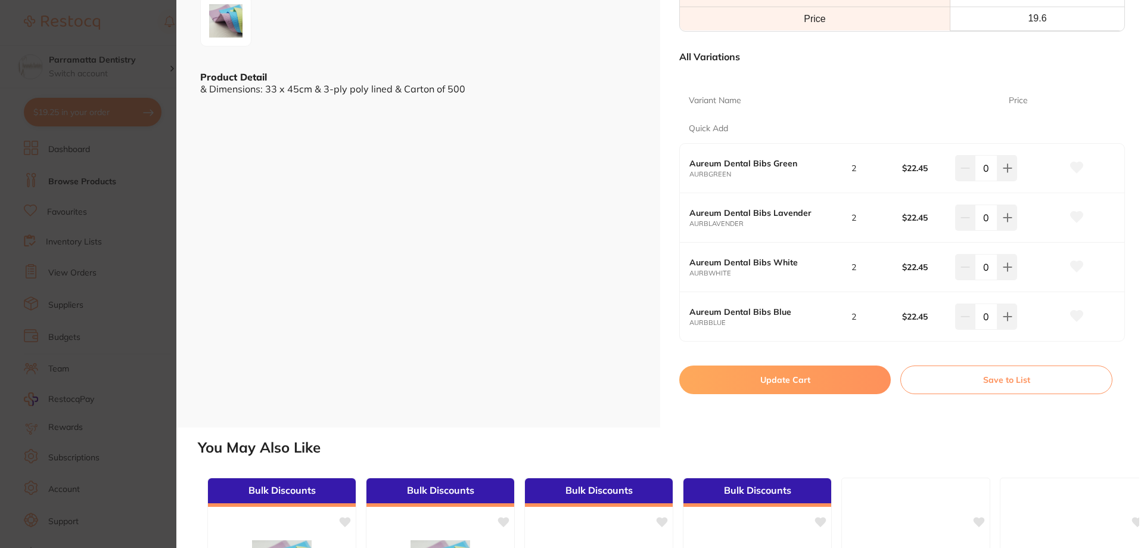
scroll to position [298, 0]
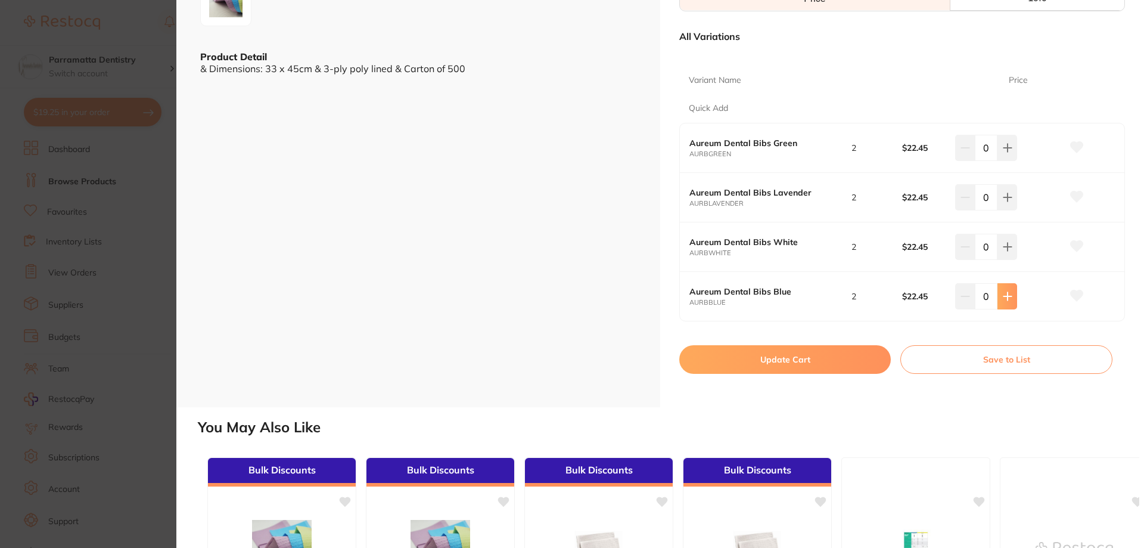
click at [1008, 296] on icon at bounding box center [1008, 296] width 8 height 8
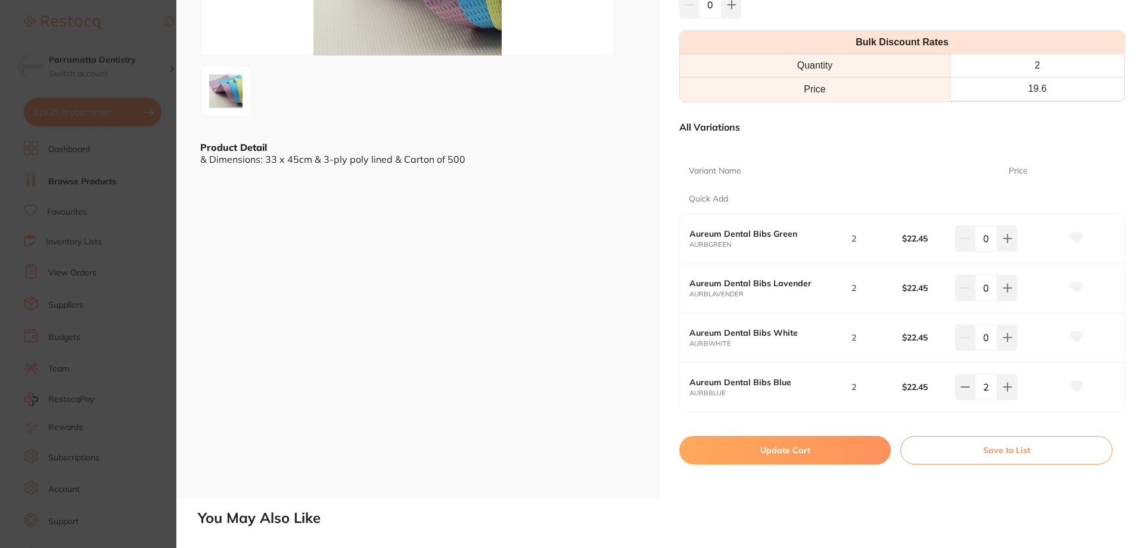
scroll to position [238, 0]
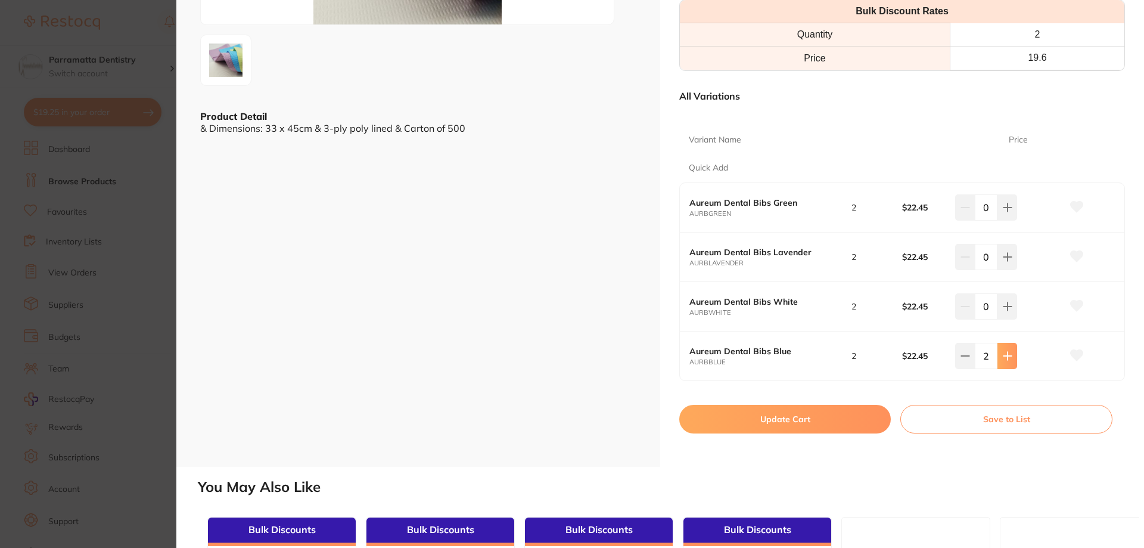
click at [1003, 358] on icon at bounding box center [1008, 356] width 10 height 10
click at [1004, 356] on icon at bounding box center [1008, 356] width 8 height 8
type input "5"
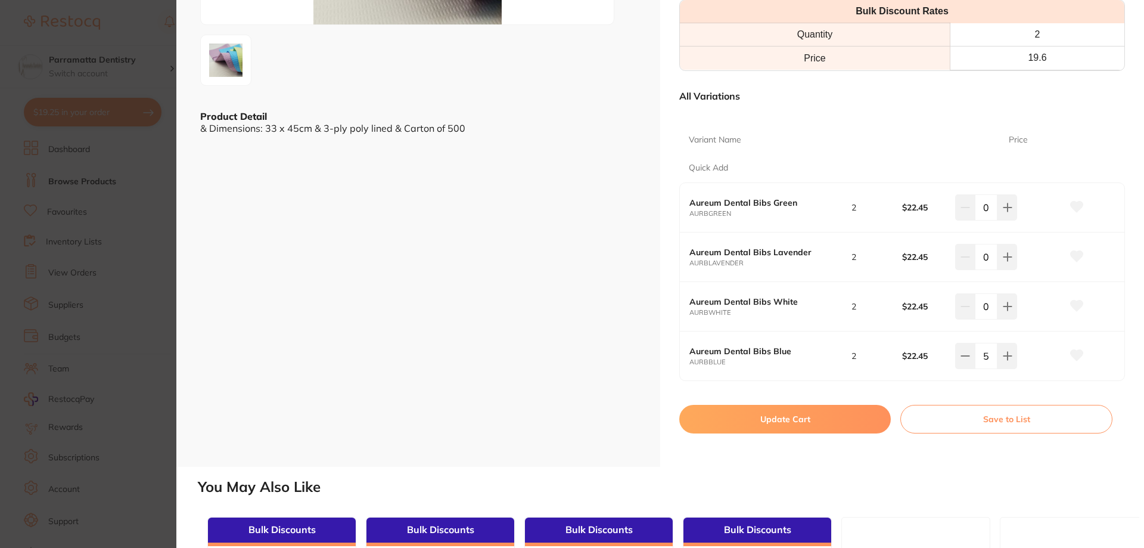
click at [803, 414] on button "Update Cart" at bounding box center [785, 419] width 212 height 29
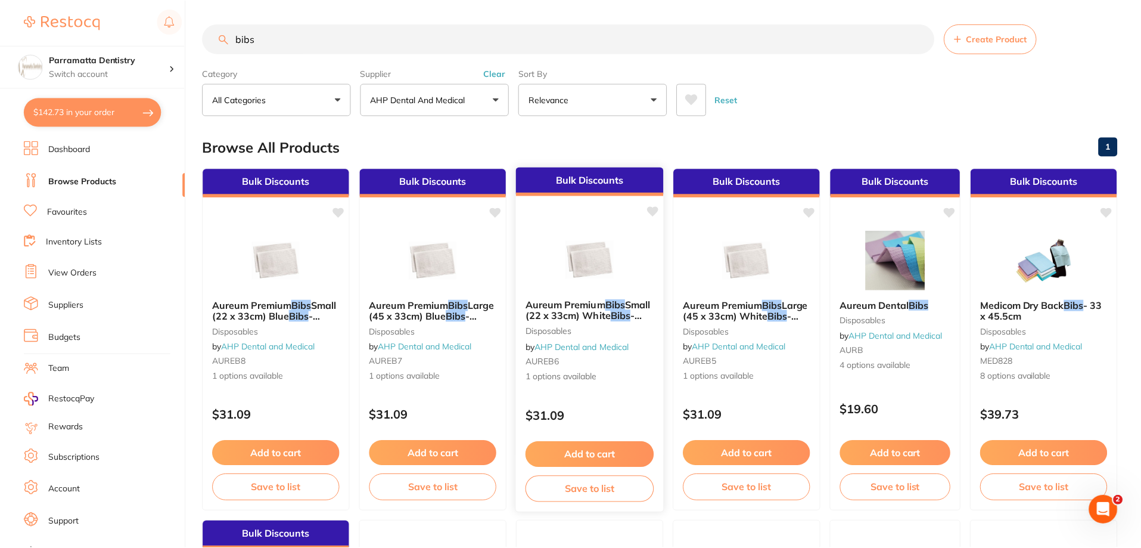
scroll to position [4, 0]
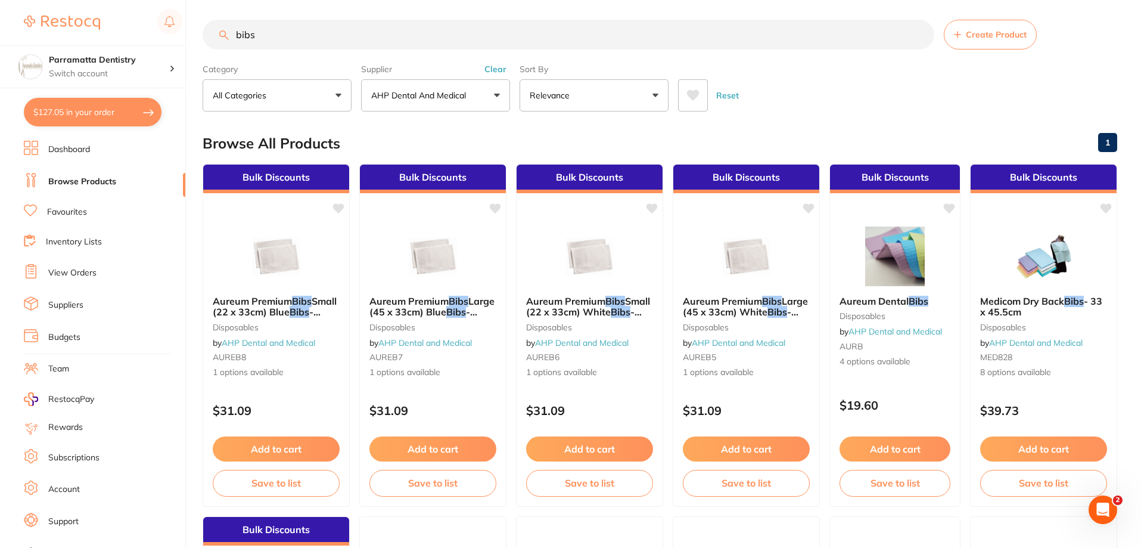
click at [82, 110] on button "$127.05 in your order" at bounding box center [93, 112] width 138 height 29
checkbox input "true"
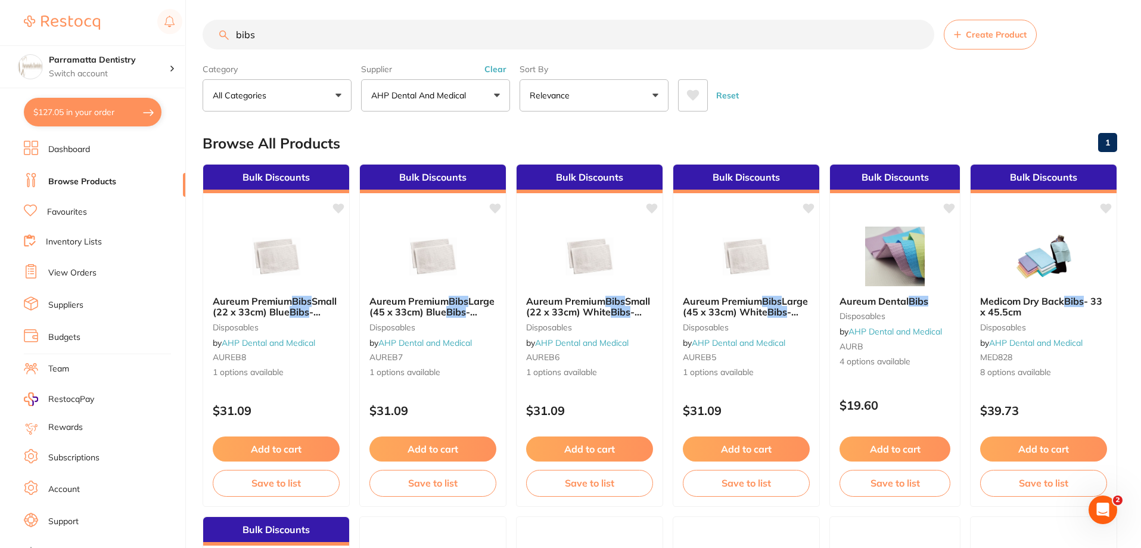
checkbox input "true"
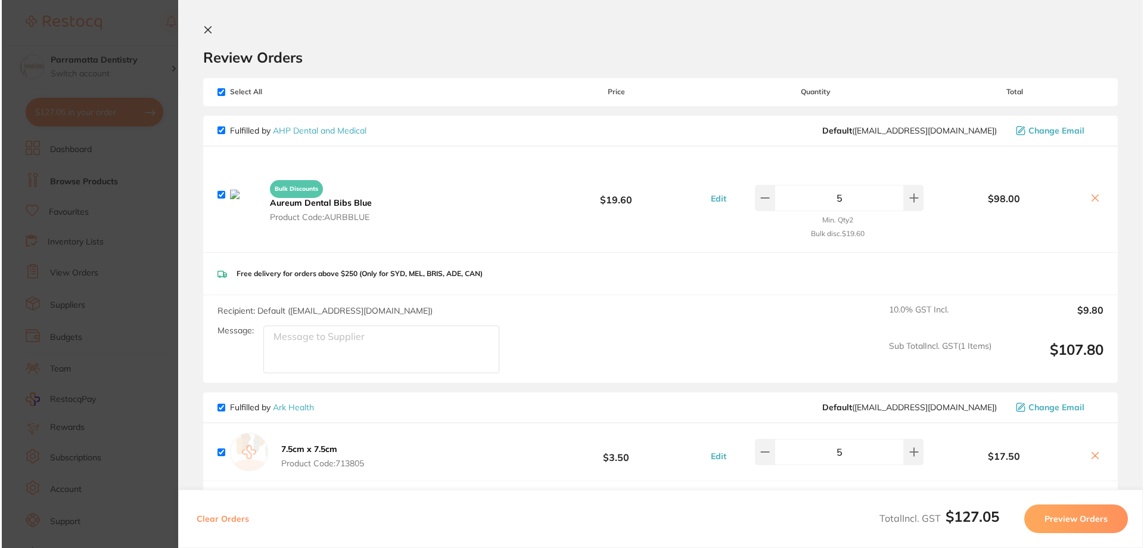
scroll to position [0, 0]
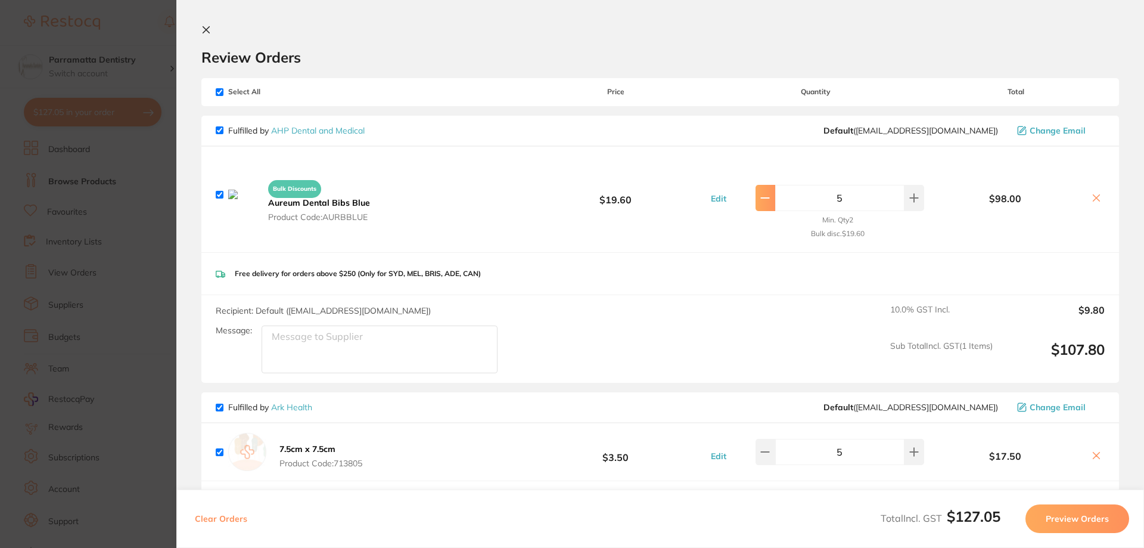
click at [768, 200] on icon at bounding box center [765, 198] width 10 height 10
type input "3"
click at [681, 121] on div "Fulfilled by AHP Dental and Medical Default ( orders@ahpdentalmedical.com.au ) …" at bounding box center [660, 131] width 918 height 31
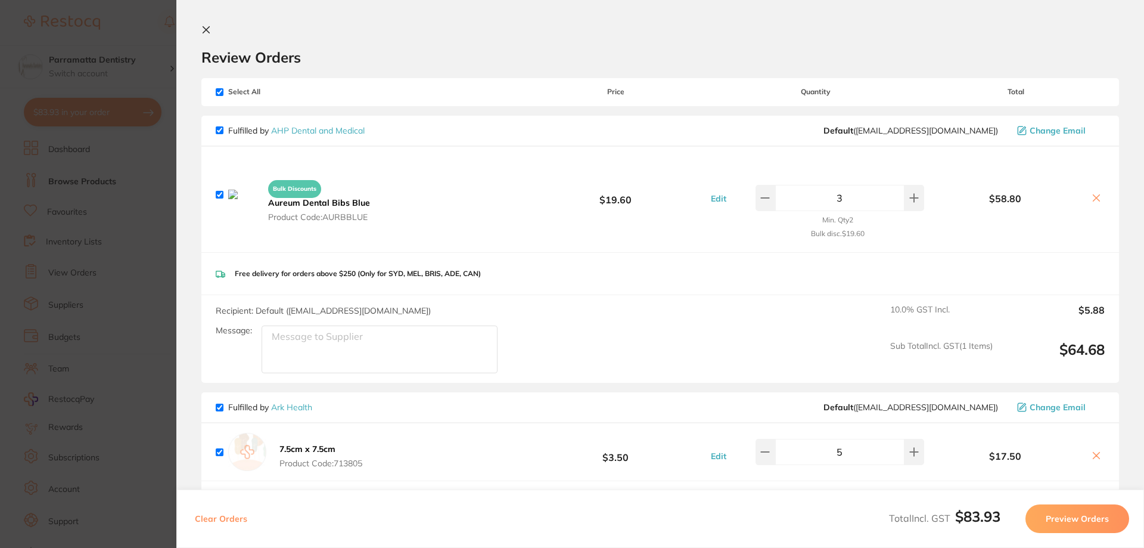
click at [1094, 198] on icon at bounding box center [1097, 198] width 10 height 10
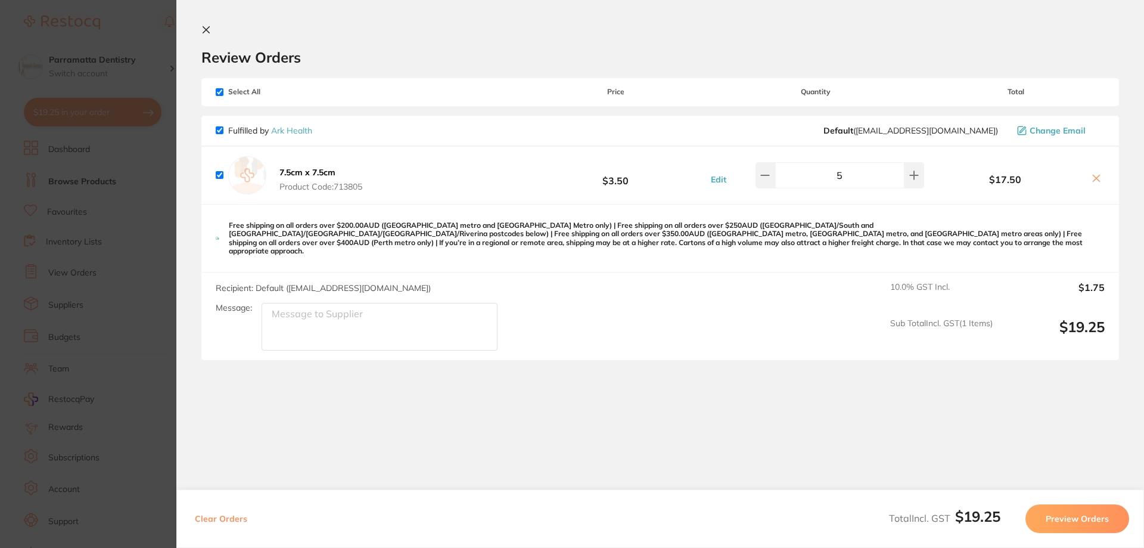
click at [1101, 183] on button at bounding box center [1096, 179] width 17 height 13
checkbox input "false"
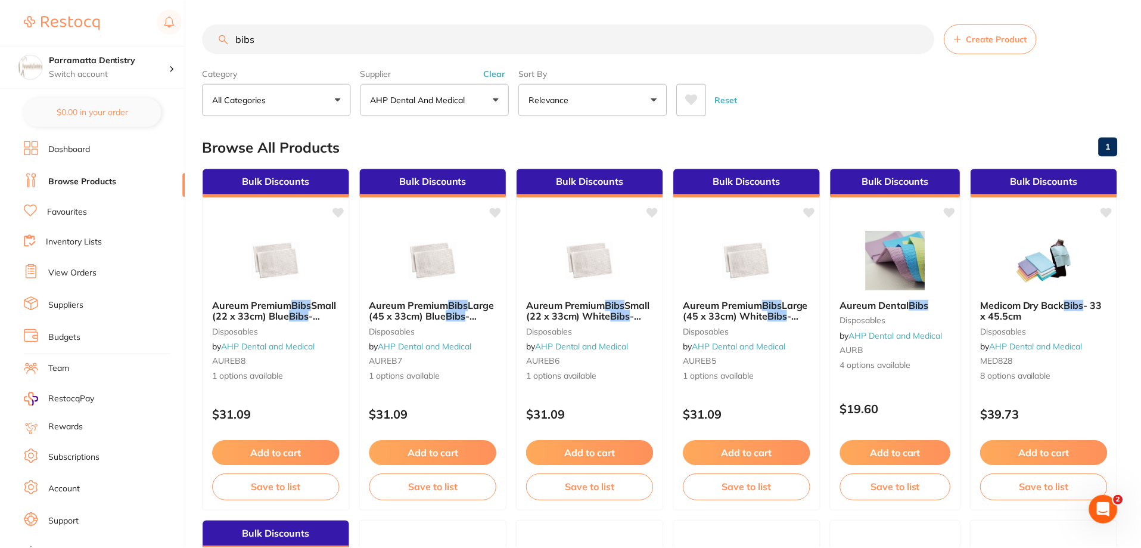
scroll to position [4, 0]
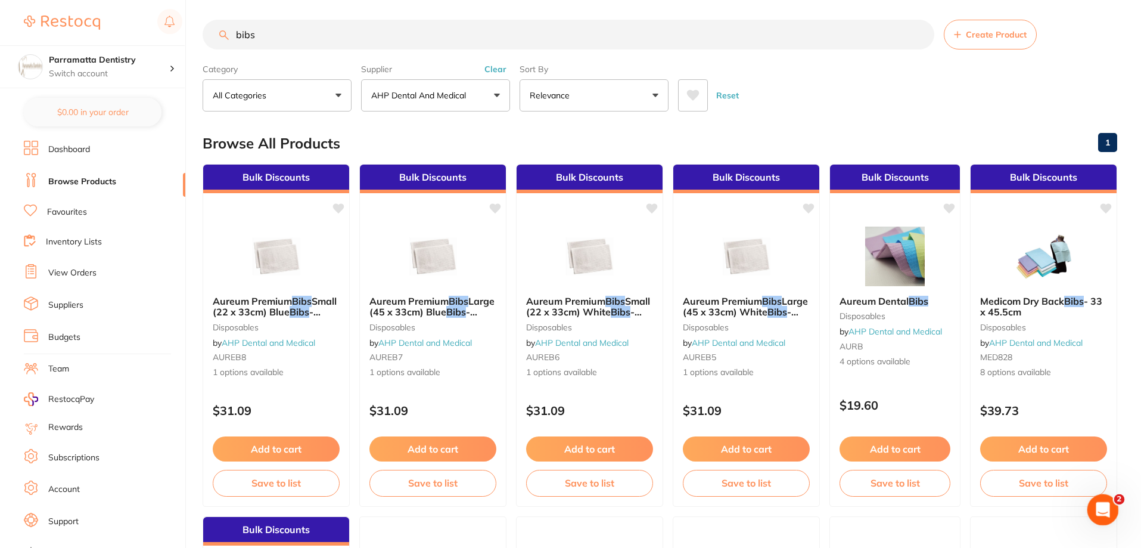
click at [1096, 504] on icon "Open Intercom Messenger" at bounding box center [1102, 508] width 20 height 20
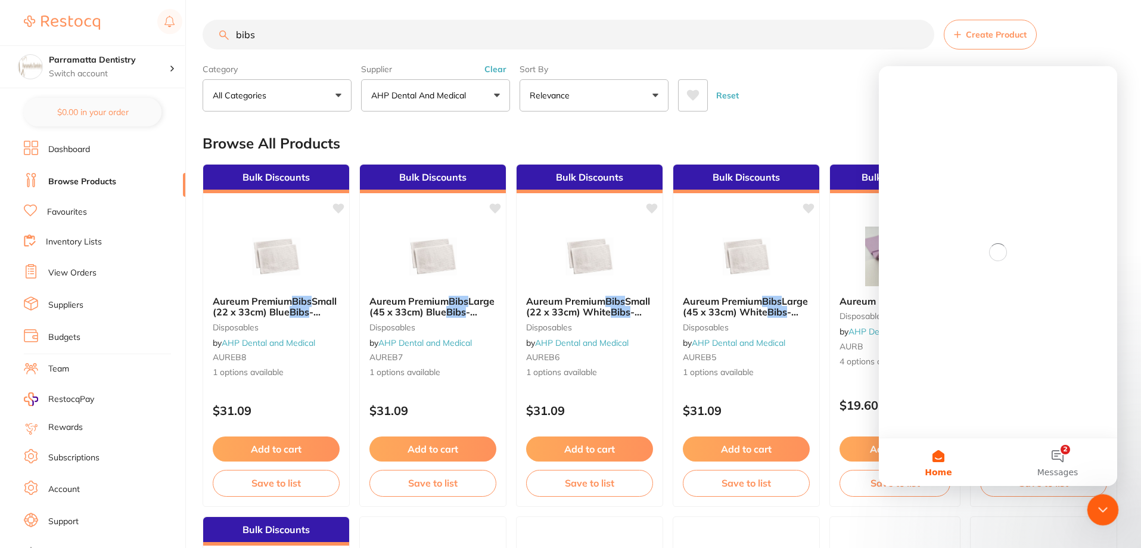
scroll to position [0, 0]
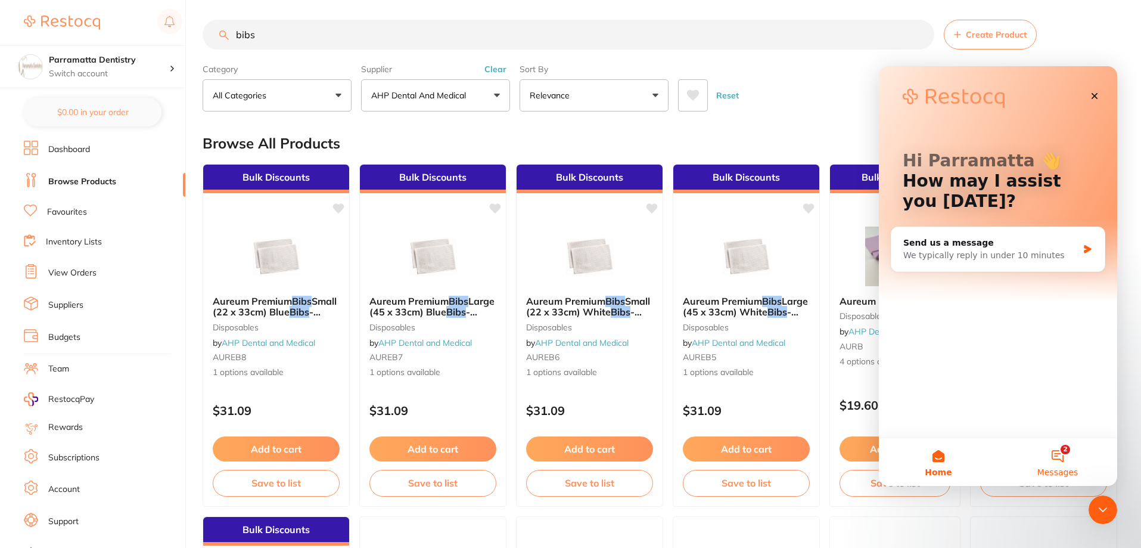
click at [1054, 455] on button "2 Messages" at bounding box center [1057, 462] width 119 height 48
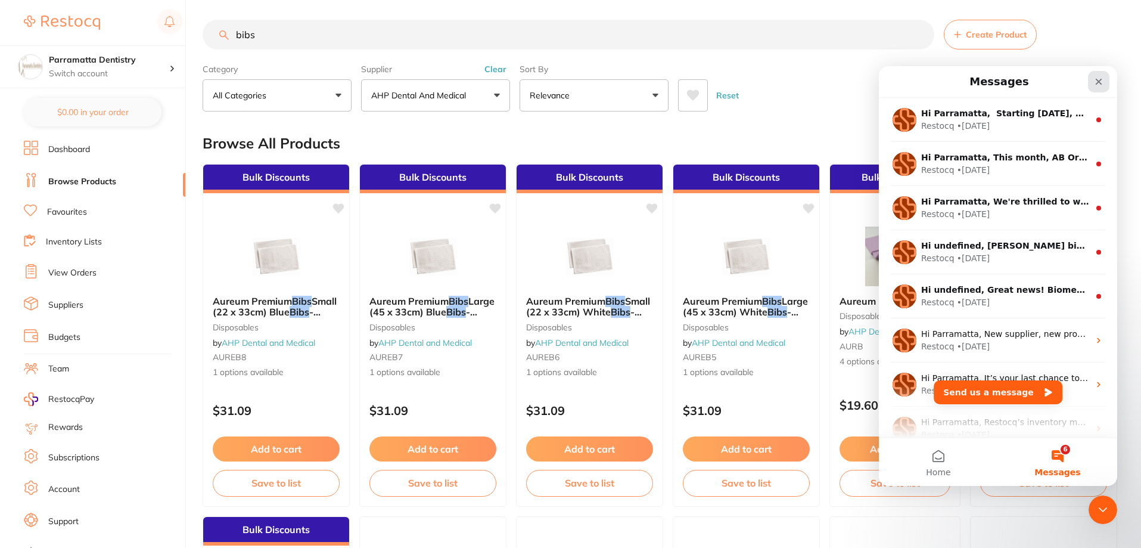
click at [1098, 90] on div "Close" at bounding box center [1098, 81] width 21 height 21
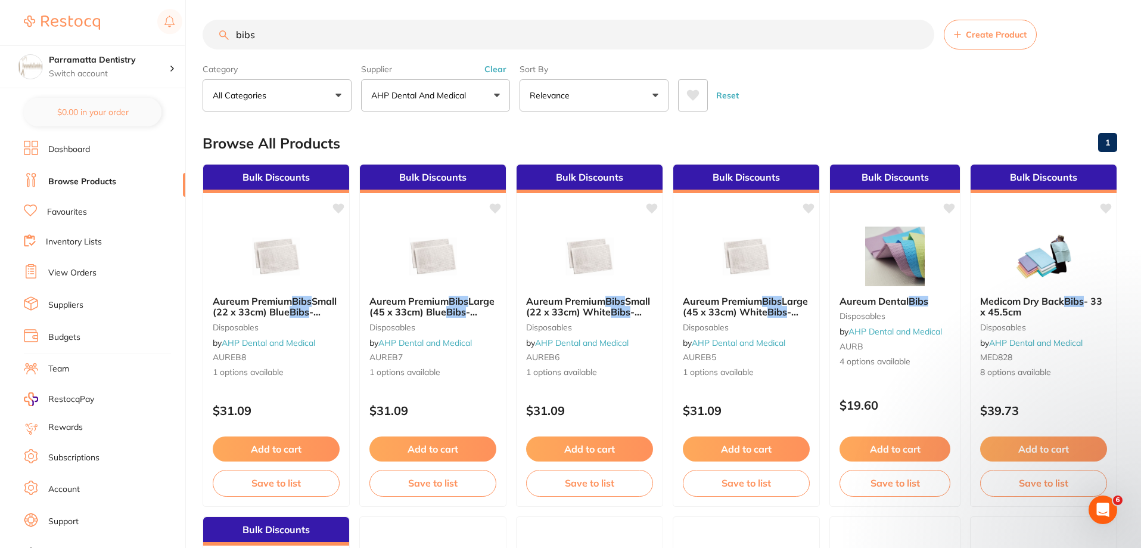
click at [64, 147] on link "Dashboard" at bounding box center [69, 150] width 42 height 12
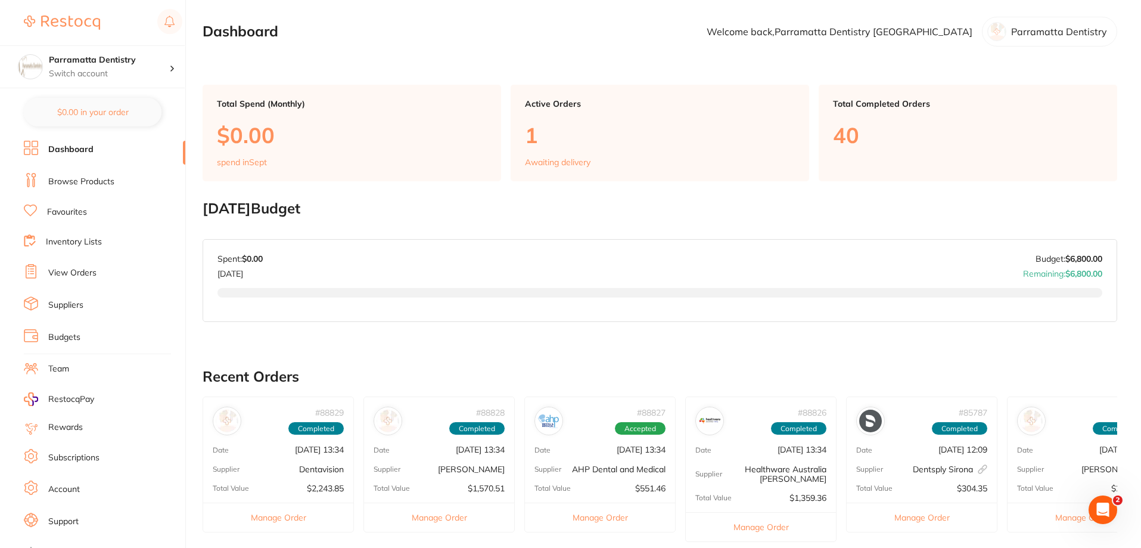
click at [70, 147] on link "Dashboard" at bounding box center [70, 150] width 45 height 12
click at [90, 184] on link "Browse Products" at bounding box center [81, 182] width 66 height 12
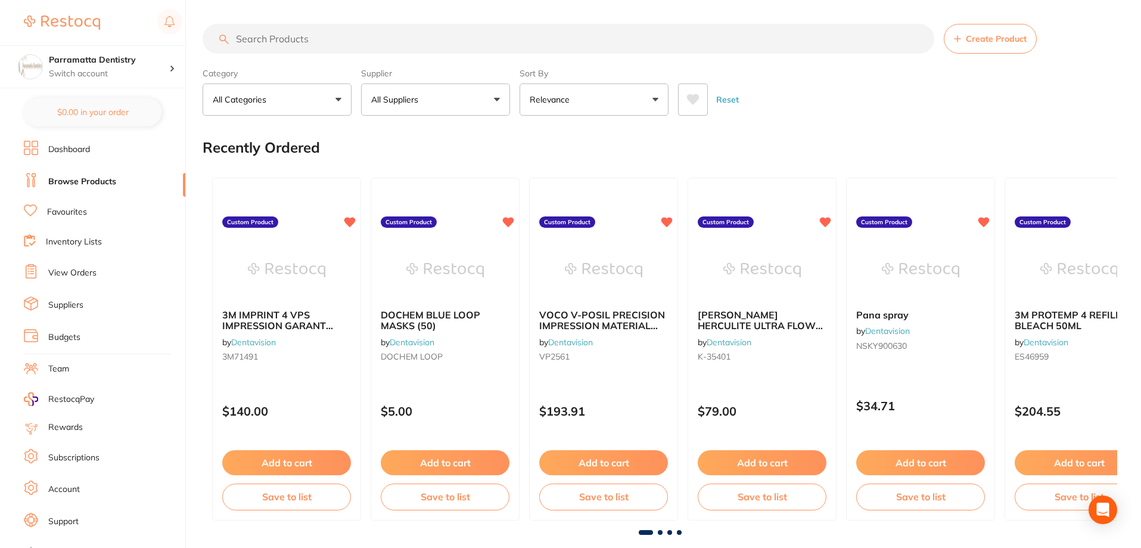
click at [268, 39] on input "search" at bounding box center [569, 39] width 732 height 30
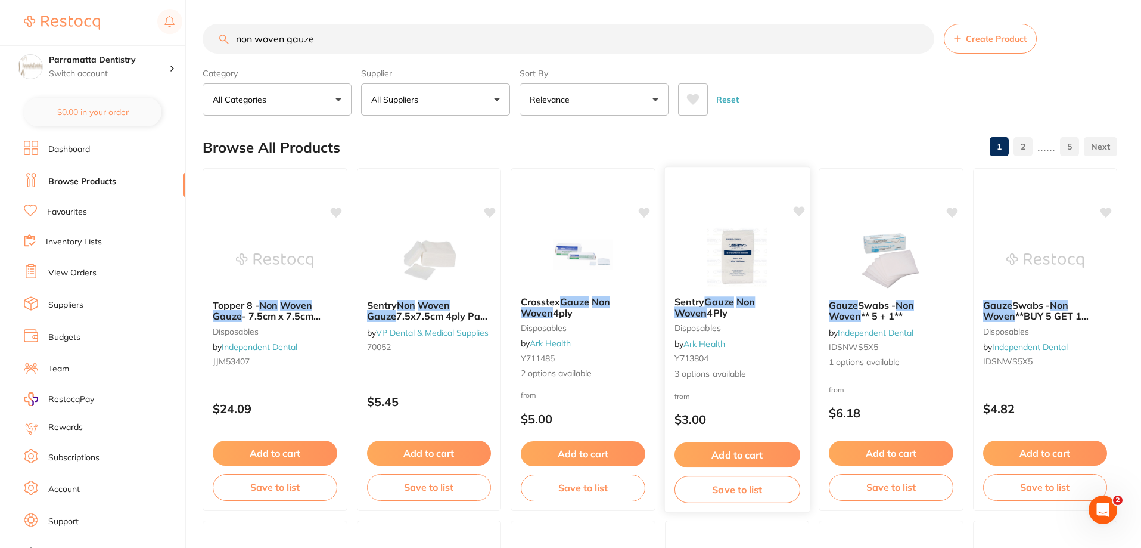
type input "non woven gauze"
click at [747, 301] on em "Non" at bounding box center [745, 302] width 18 height 12
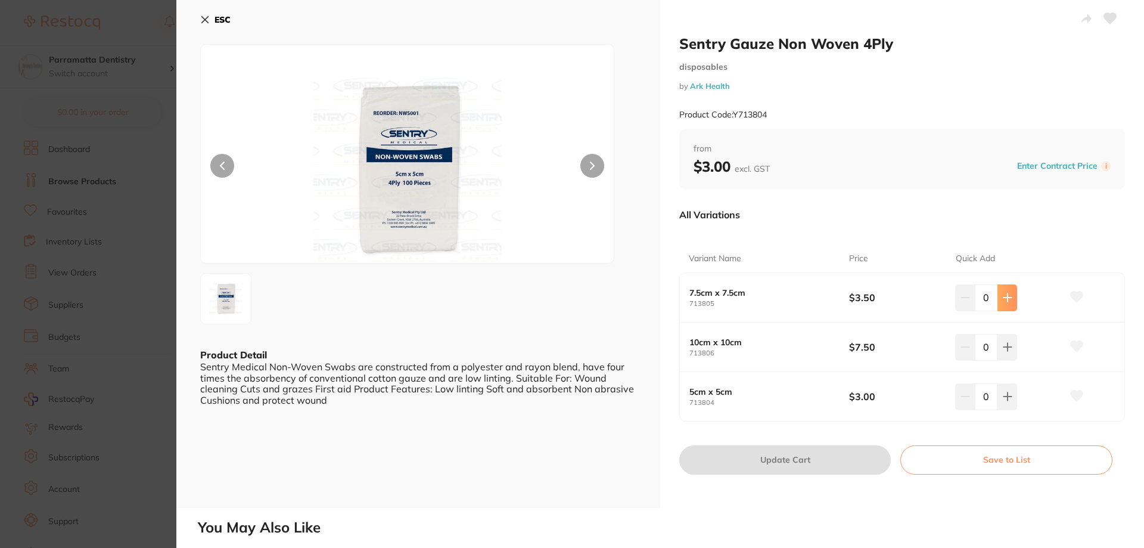
click at [1013, 302] on button at bounding box center [1008, 297] width 20 height 26
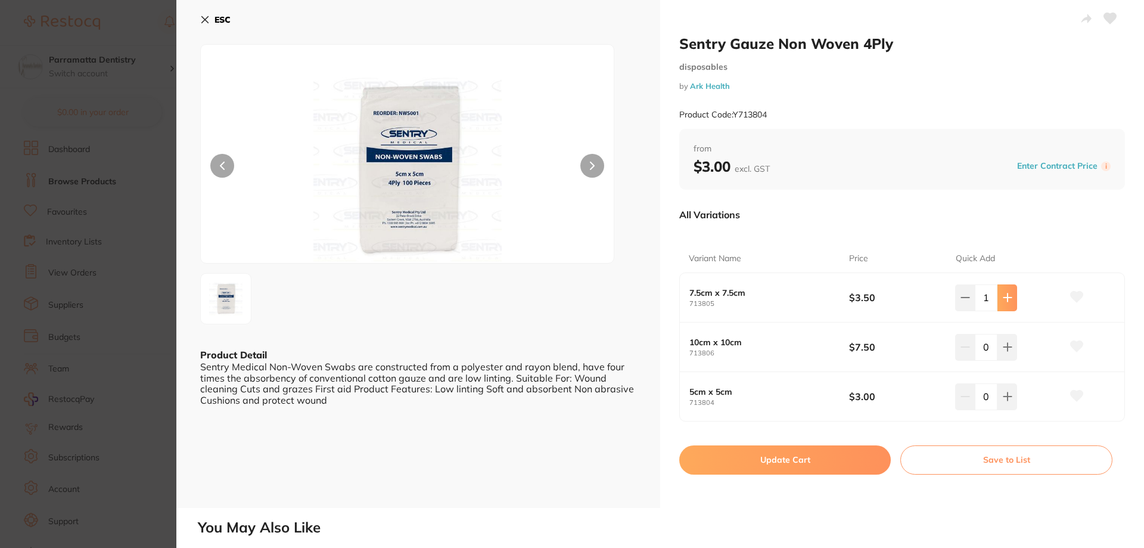
click at [1013, 302] on button at bounding box center [1008, 297] width 20 height 26
type input "5"
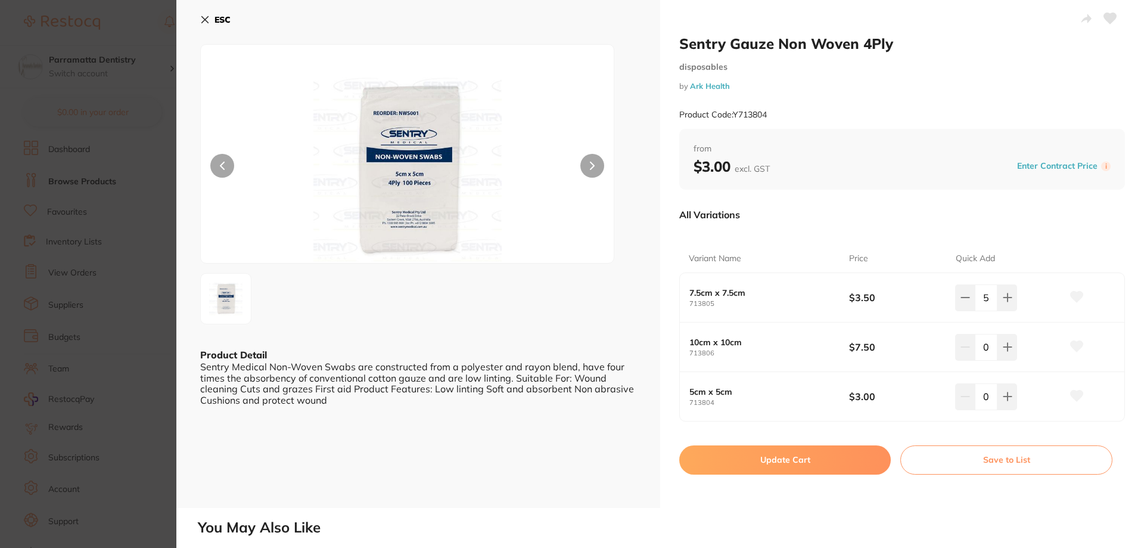
click at [966, 462] on button "Save to List" at bounding box center [1006, 459] width 212 height 29
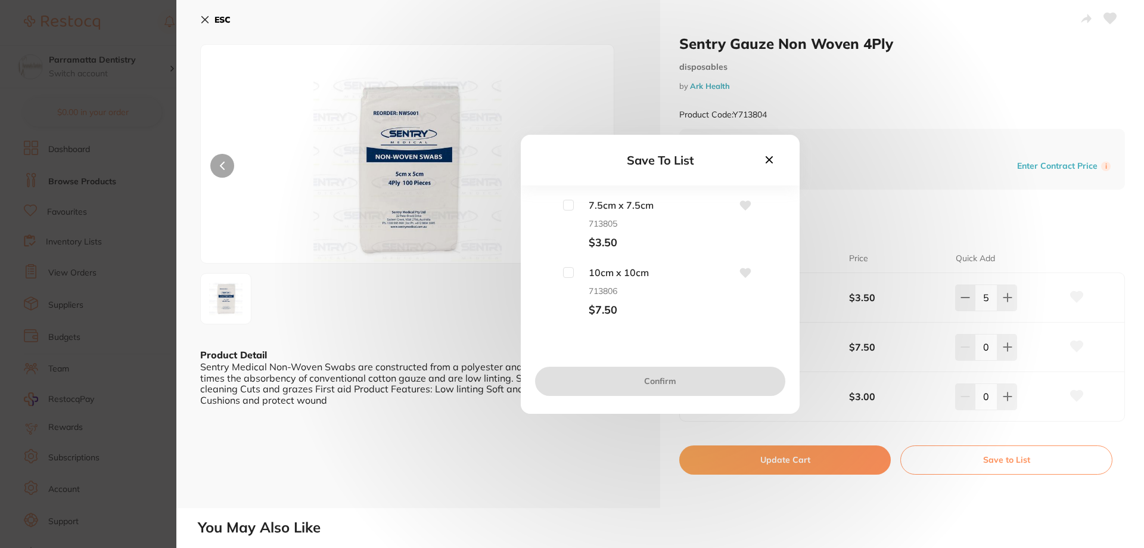
click at [558, 210] on div "7.5cm x 7.5cm 713805 $3.50" at bounding box center [660, 224] width 241 height 49
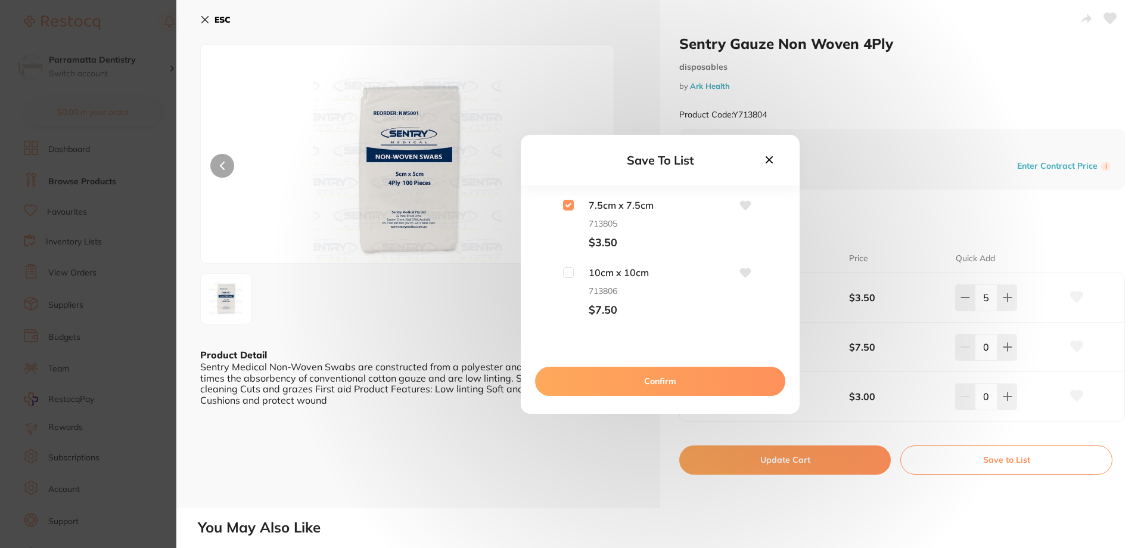
click at [645, 376] on button "Confirm" at bounding box center [660, 381] width 250 height 29
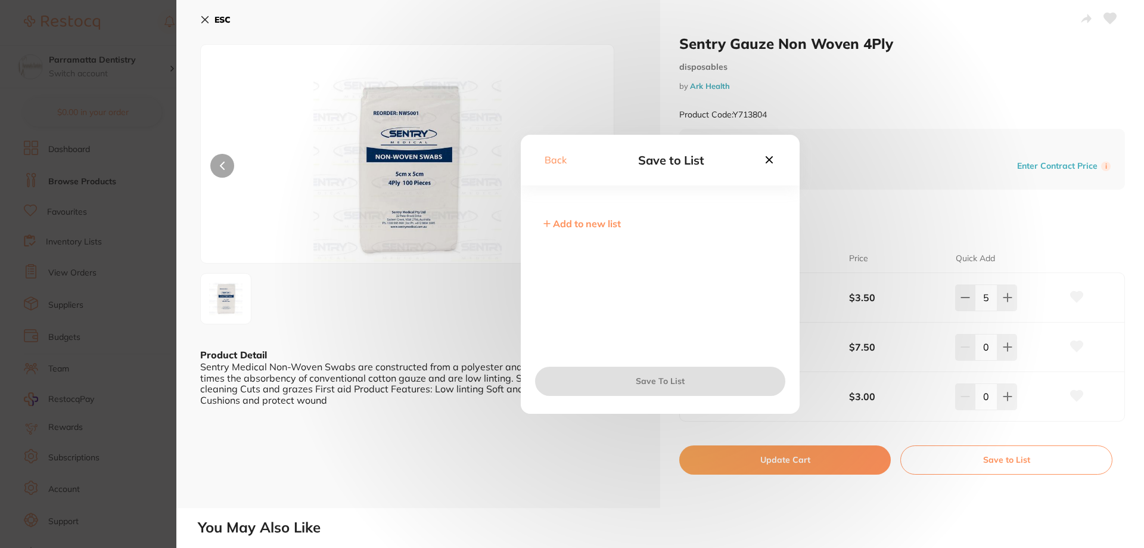
click at [765, 159] on icon at bounding box center [769, 159] width 13 height 13
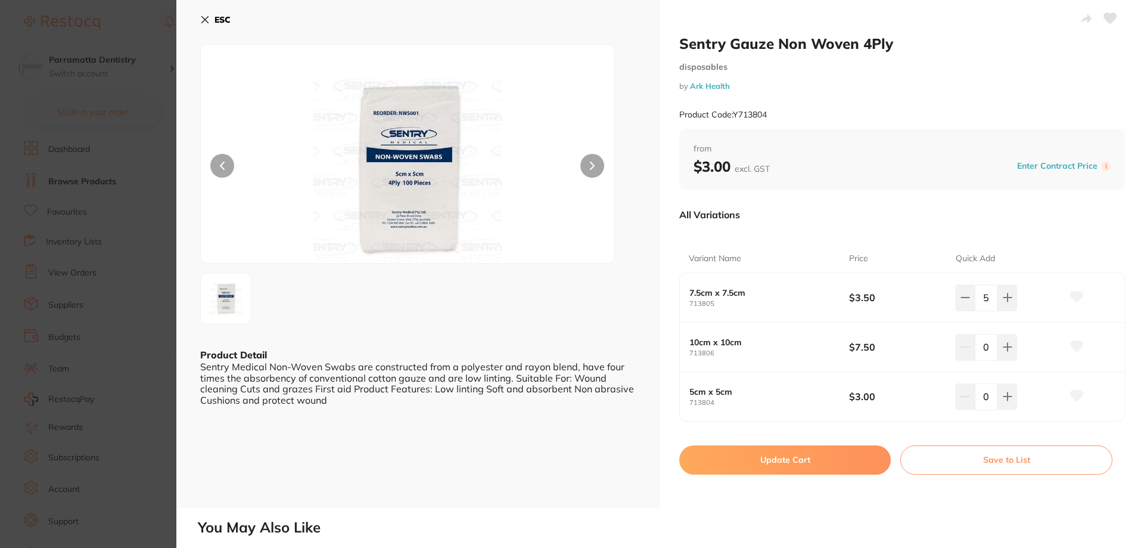
click at [775, 459] on button "Update Cart" at bounding box center [785, 459] width 212 height 29
checkbox input "true"
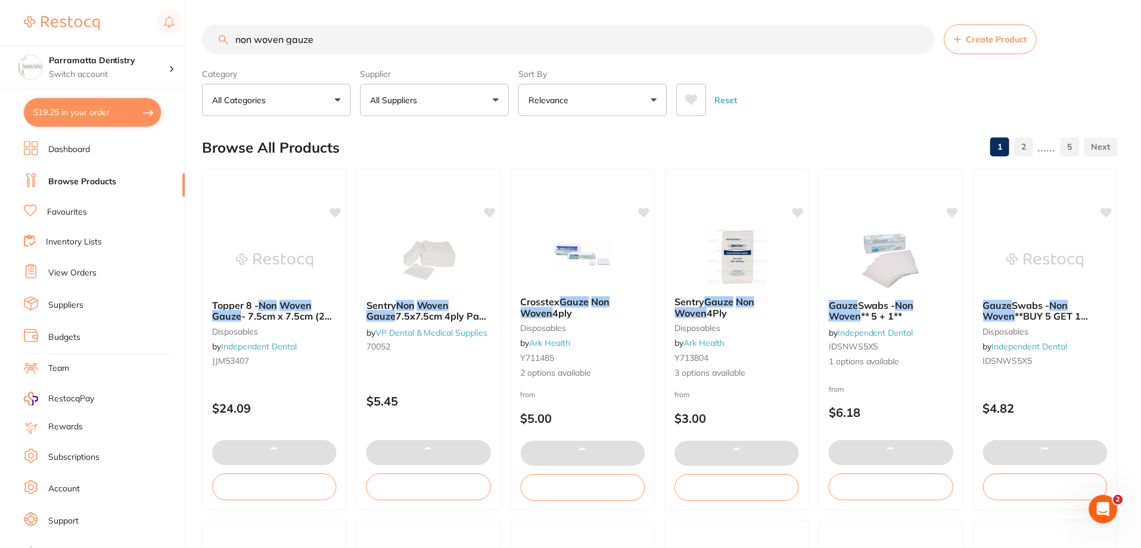
scroll to position [4, 0]
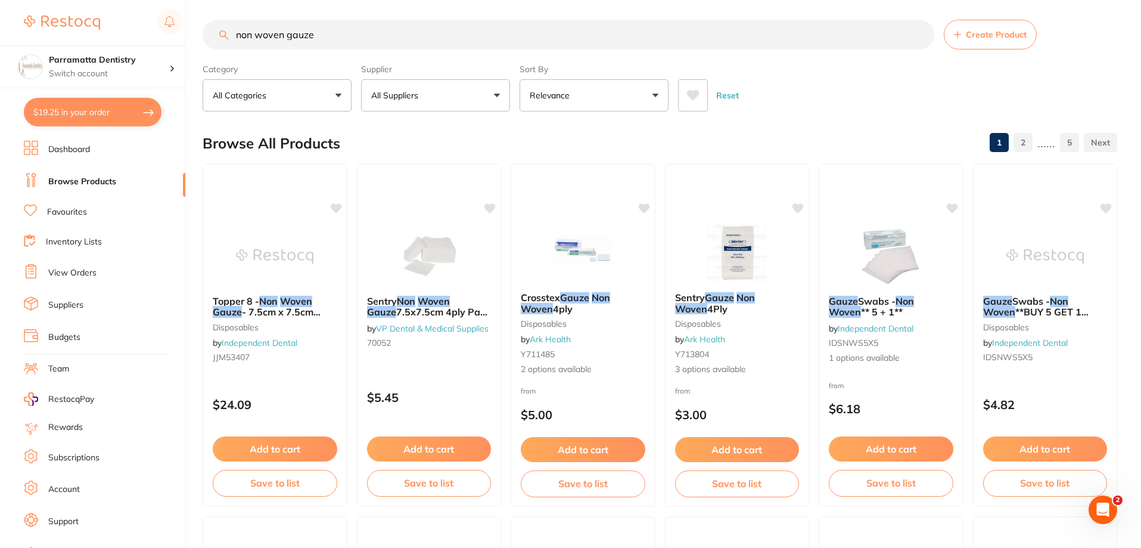
click at [72, 277] on link "View Orders" at bounding box center [72, 273] width 48 height 12
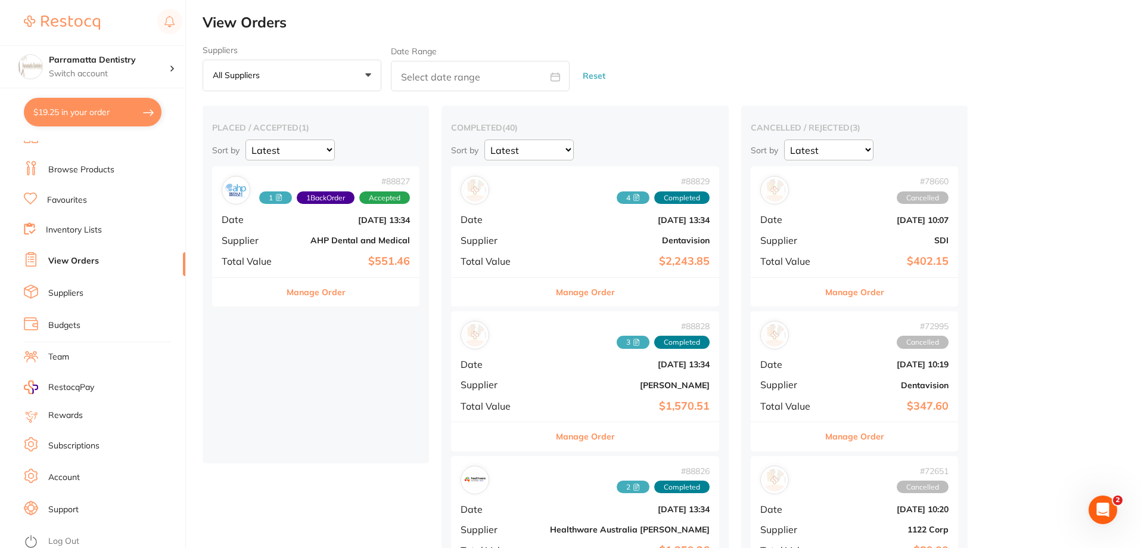
scroll to position [15, 0]
click at [67, 288] on link "Suppliers" at bounding box center [65, 290] width 35 height 12
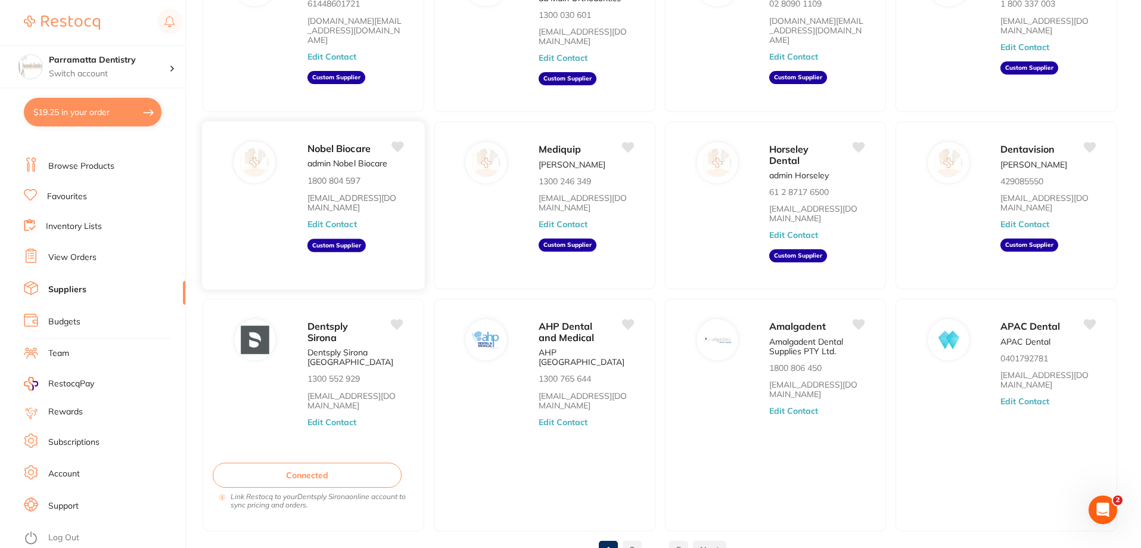
scroll to position [210, 0]
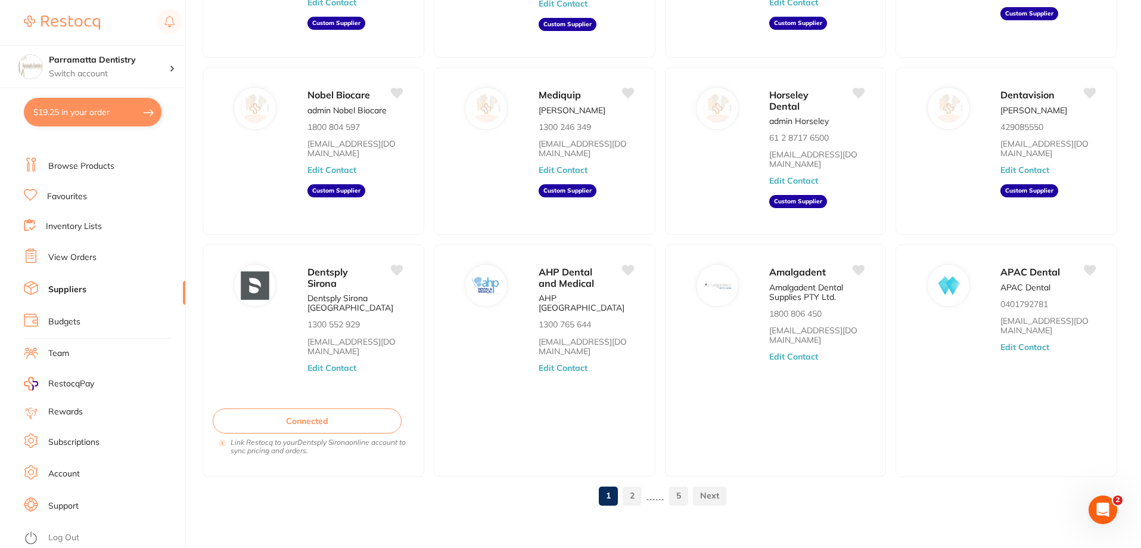
click at [95, 259] on link "View Orders" at bounding box center [72, 257] width 48 height 12
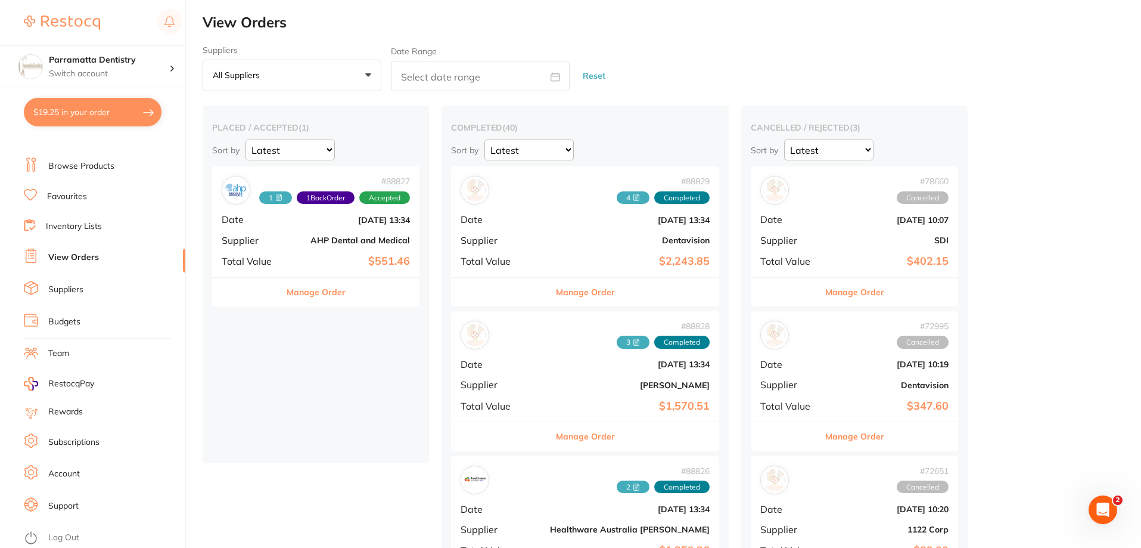
click at [98, 165] on link "Browse Products" at bounding box center [81, 166] width 66 height 12
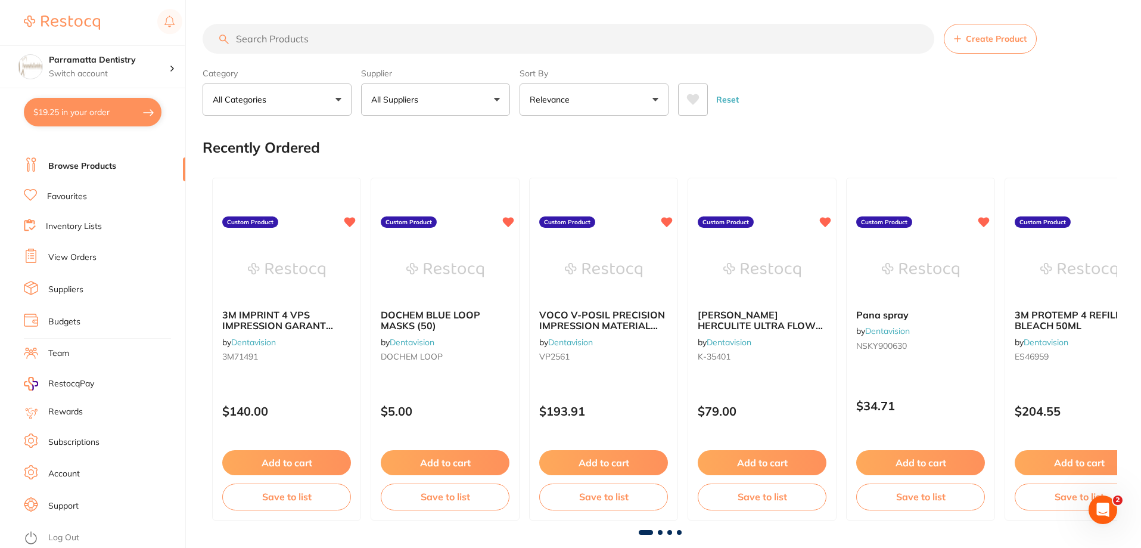
click at [266, 37] on input "search" at bounding box center [569, 39] width 732 height 30
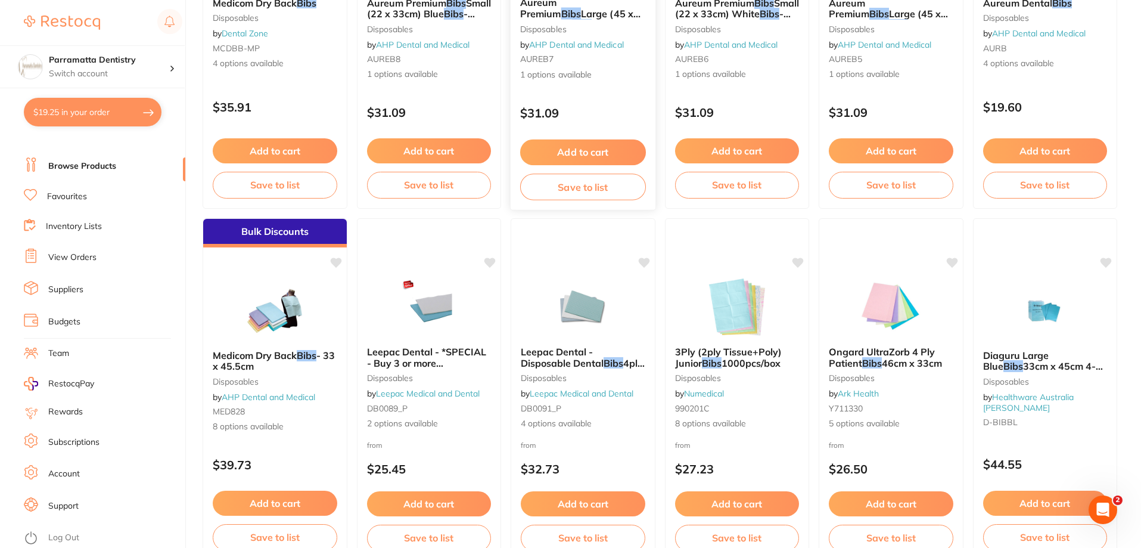
scroll to position [656, 0]
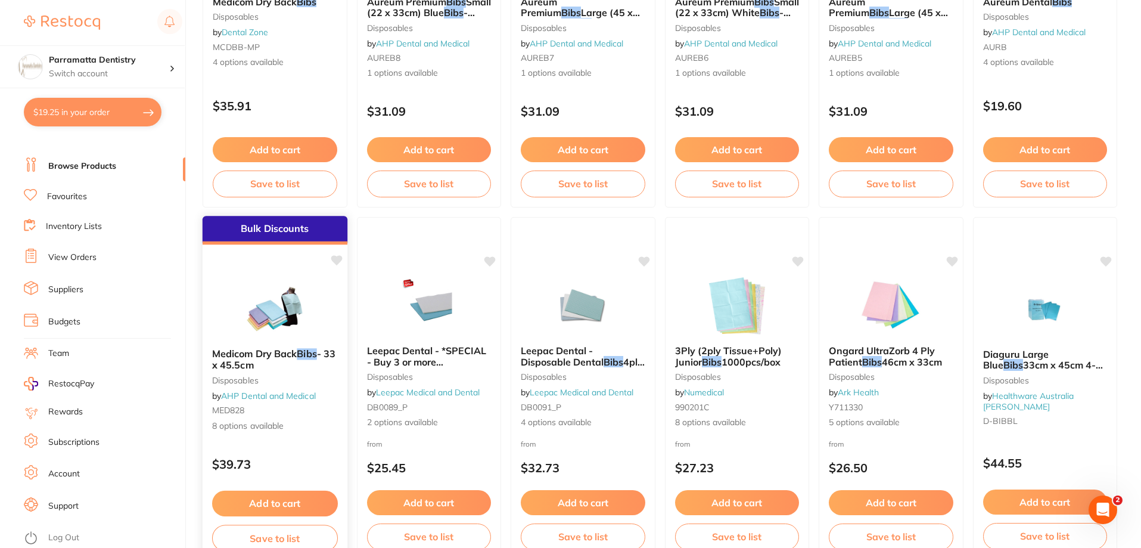
type input "bibs"
click at [286, 355] on span "Medicom Dry Back" at bounding box center [254, 353] width 85 height 12
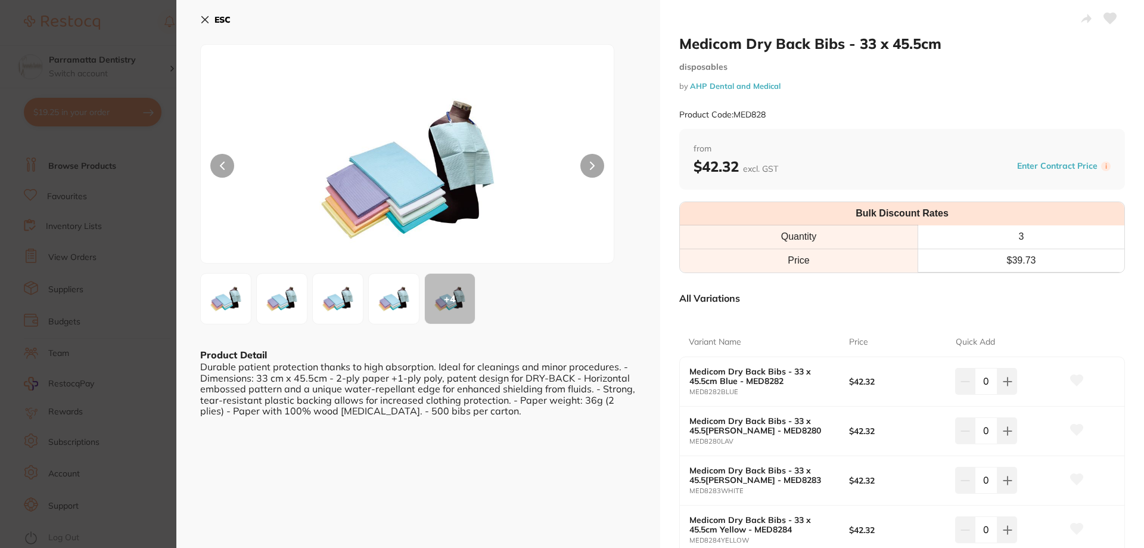
click at [204, 17] on icon at bounding box center [205, 20] width 10 height 10
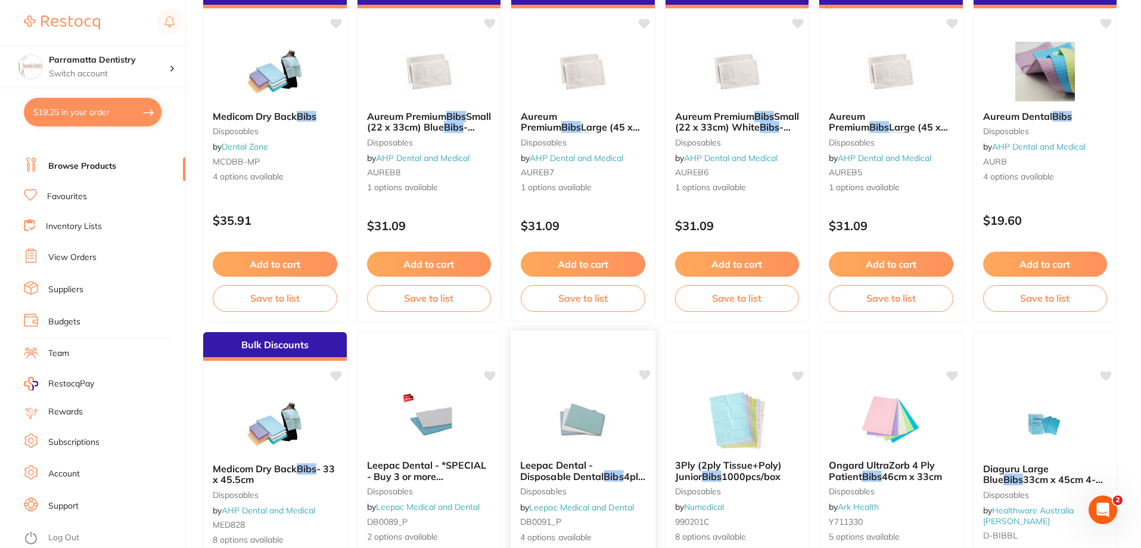
scroll to position [417, 0]
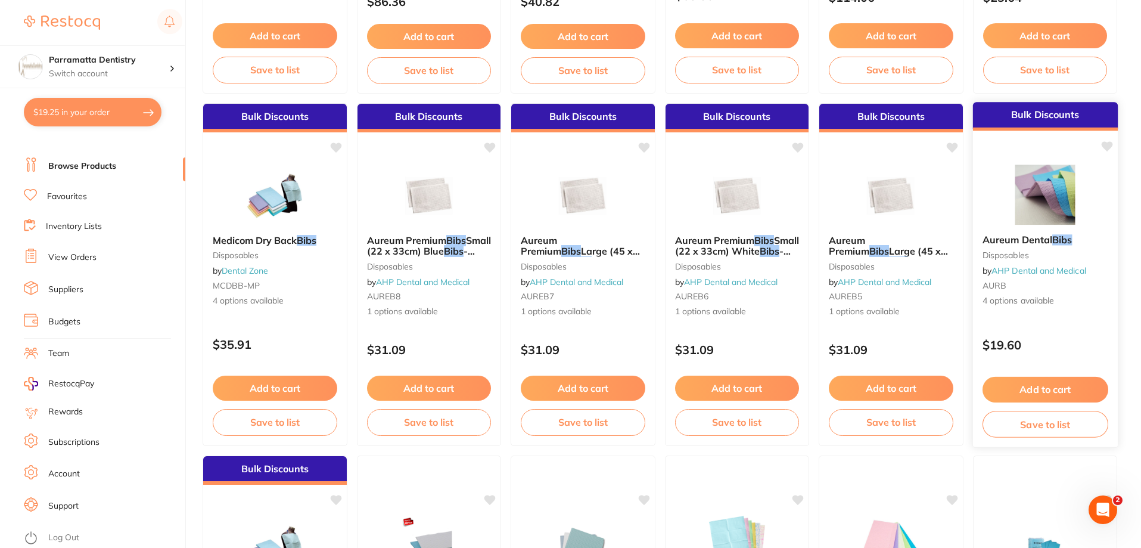
click at [1024, 232] on div "Aureum Dental Bibs disposables by AHP Dental and Medical AURB 4 options availab…" at bounding box center [1045, 271] width 145 height 92
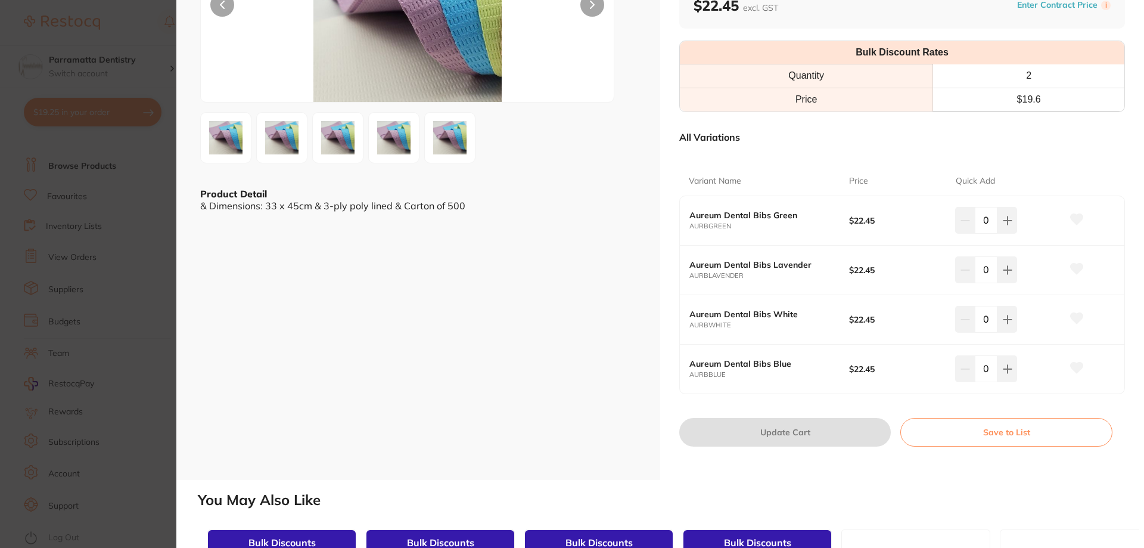
scroll to position [179, 0]
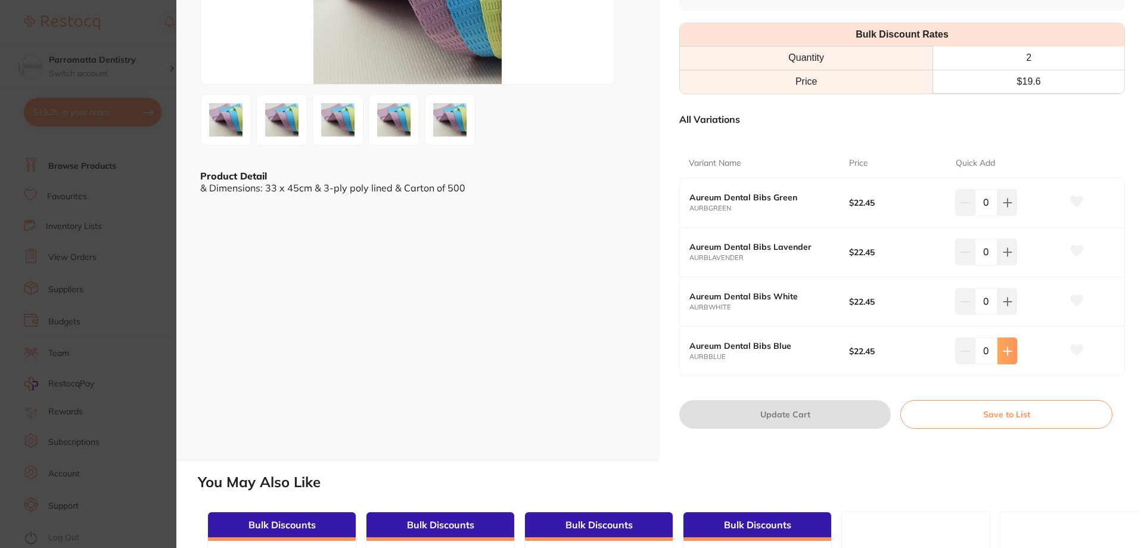
click at [1004, 350] on icon at bounding box center [1008, 351] width 10 height 10
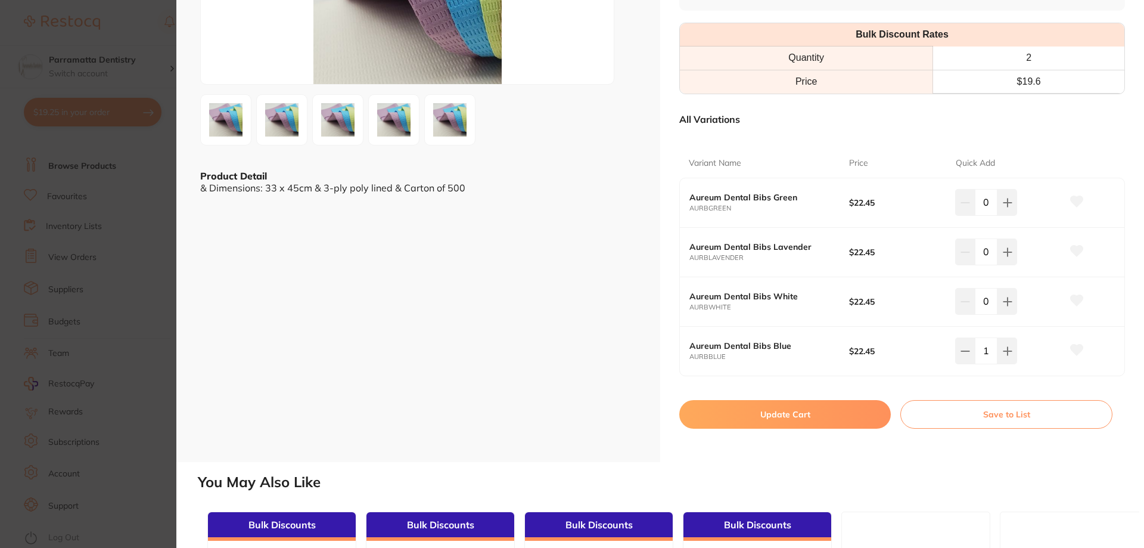
scroll to position [0, 0]
click at [1003, 349] on icon at bounding box center [1008, 351] width 10 height 10
type input "2"
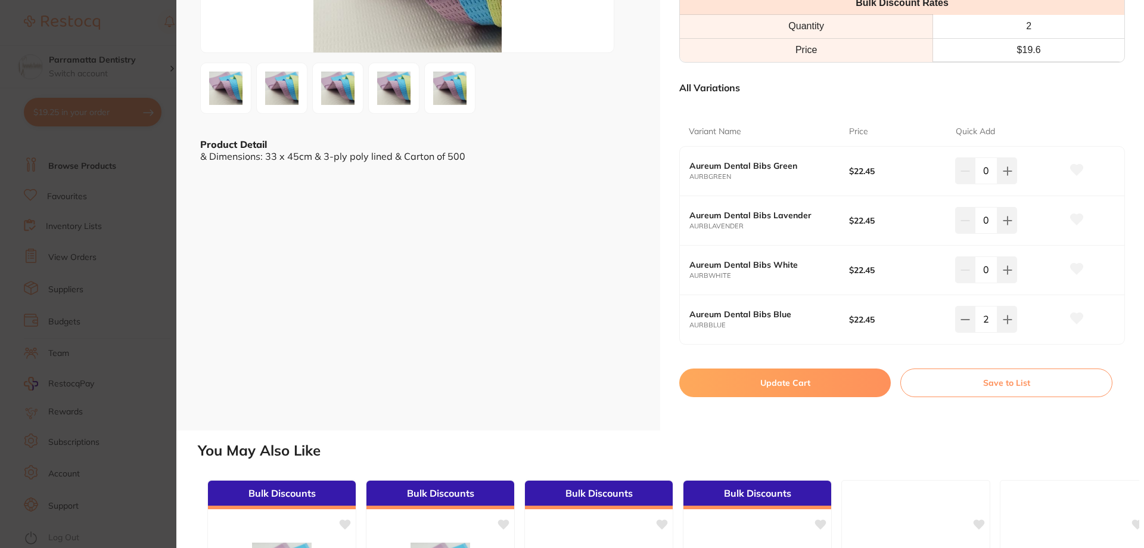
scroll to position [238, 0]
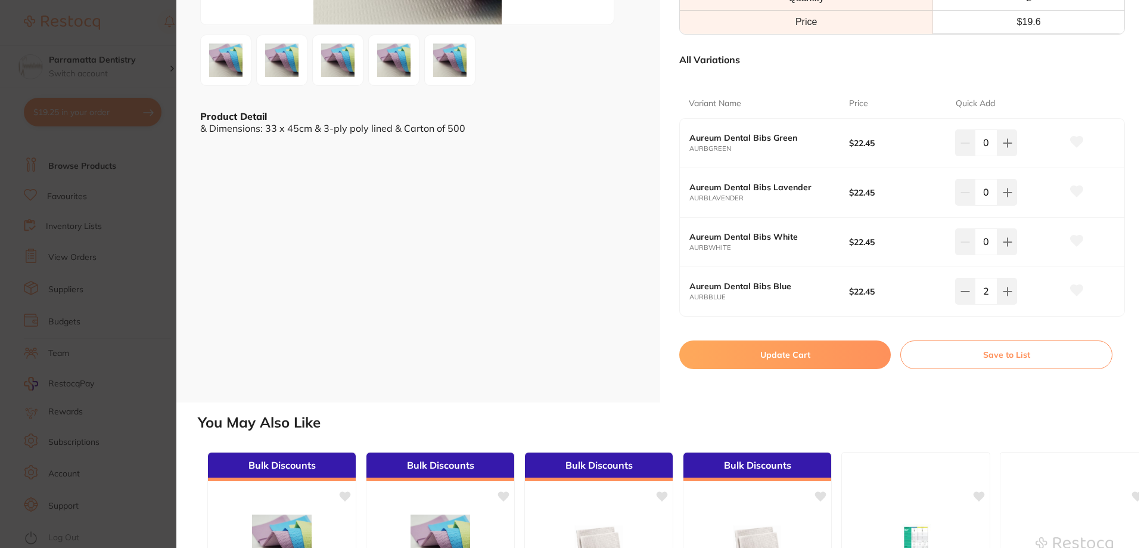
click at [743, 349] on button "Update Cart" at bounding box center [785, 354] width 212 height 29
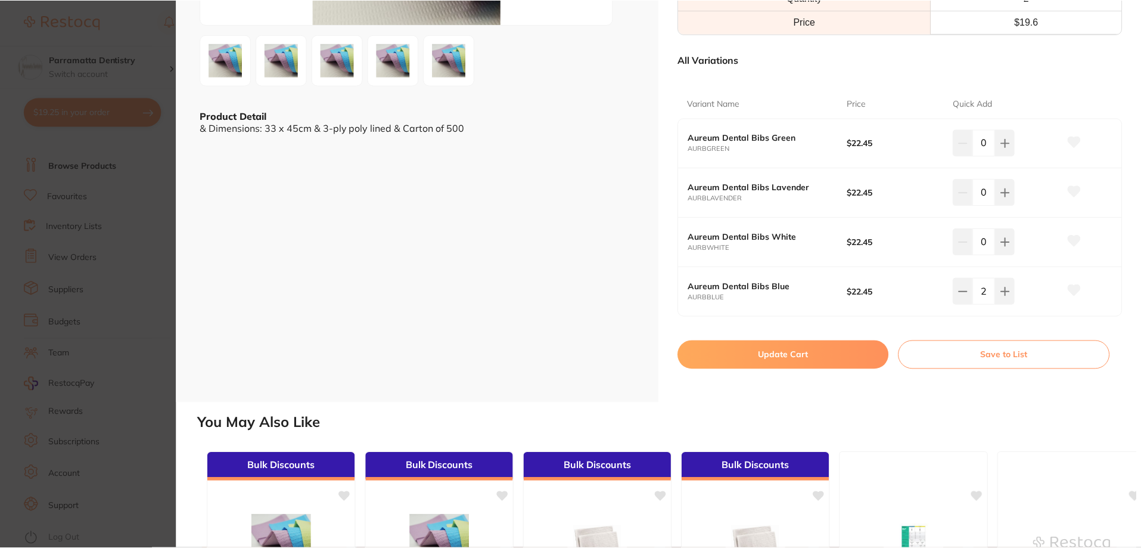
scroll to position [417, 0]
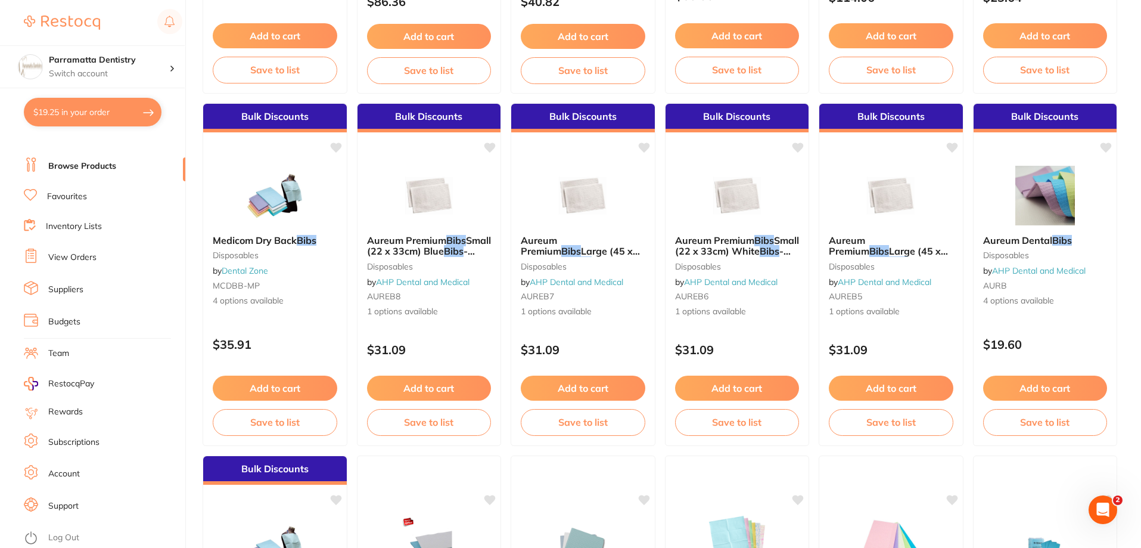
click at [79, 118] on button "$19.25 in your order" at bounding box center [93, 112] width 138 height 29
checkbox input "true"
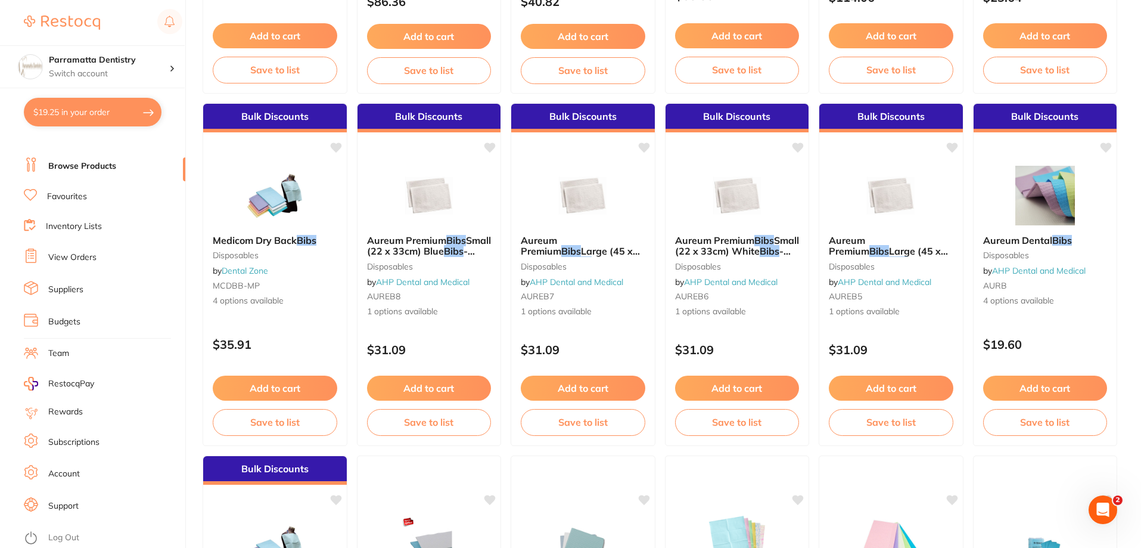
checkbox input "true"
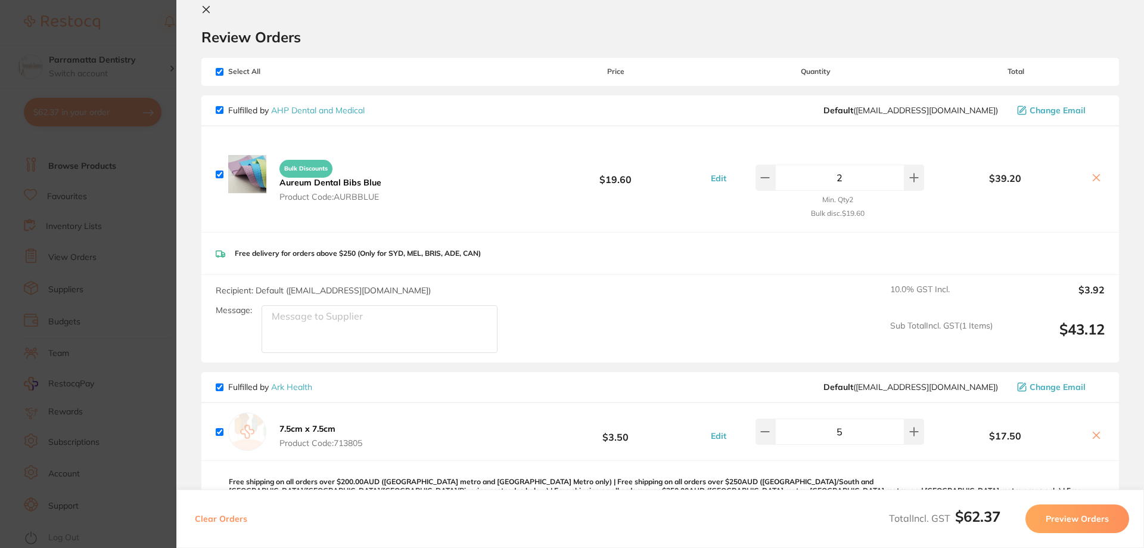
scroll to position [0, 0]
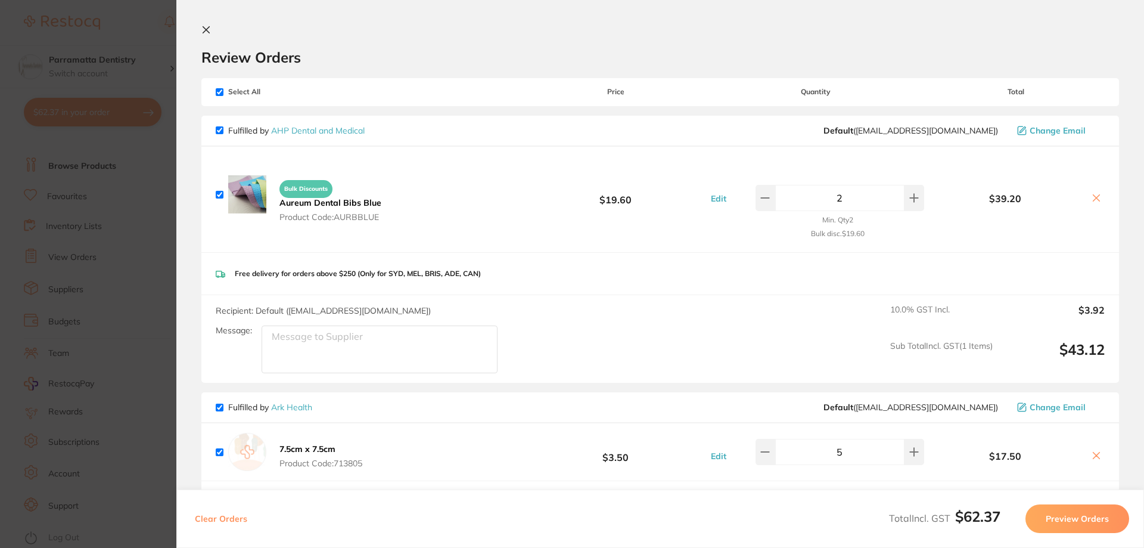
click at [205, 26] on icon at bounding box center [206, 30] width 10 height 10
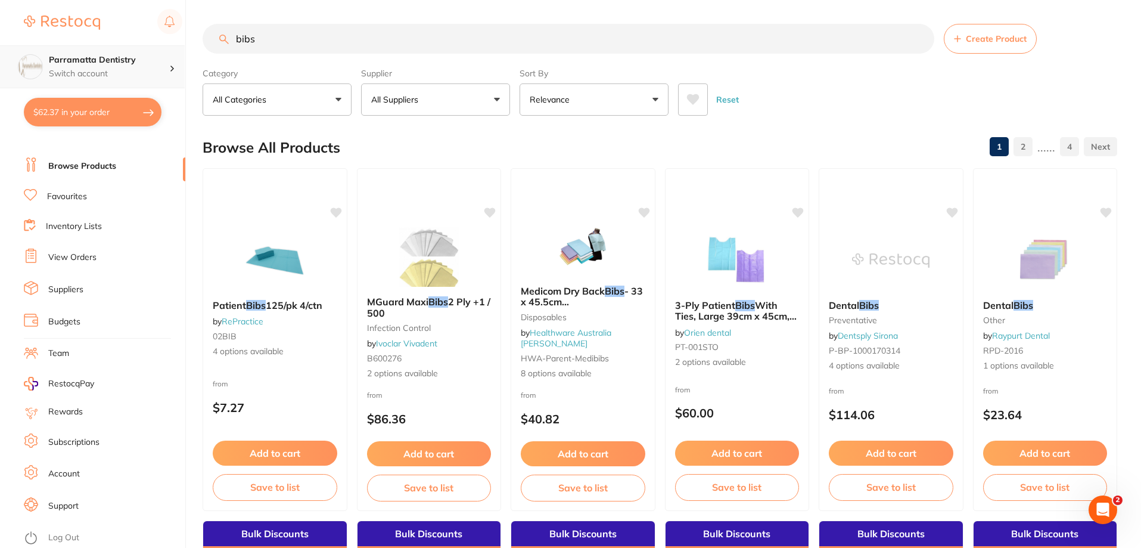
drag, startPoint x: 269, startPoint y: 34, endPoint x: 23, endPoint y: 47, distance: 247.1
click at [23, 47] on div "$62.37 Parramatta Dentistry Switch account Parramatta Dentistry $62.37 in your …" at bounding box center [570, 274] width 1141 height 548
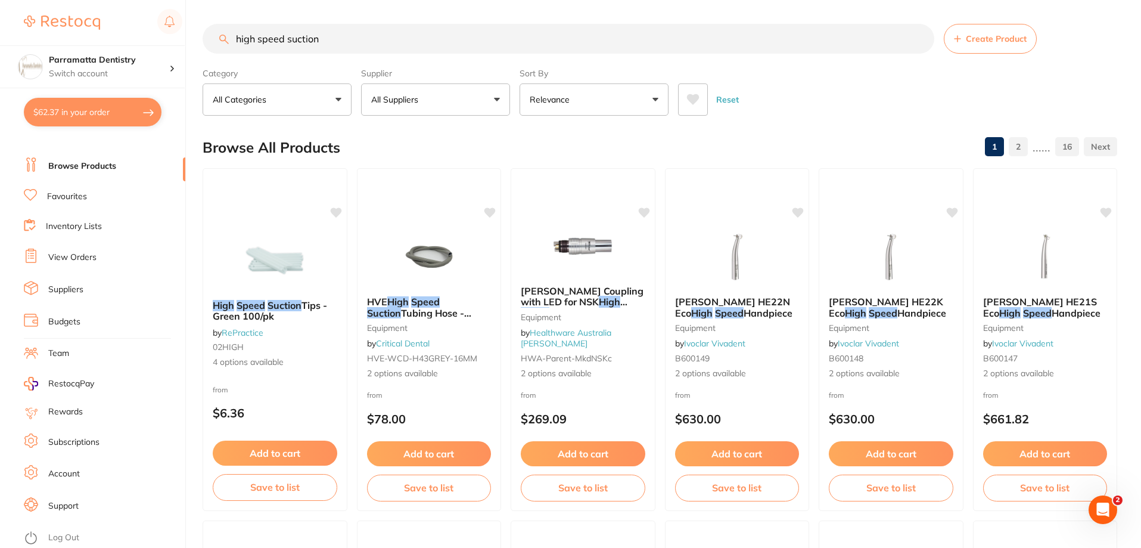
drag, startPoint x: 343, startPoint y: 40, endPoint x: 0, endPoint y: 30, distance: 342.8
click at [0, 30] on div "$62.37 Parramatta Dentistry Switch account Parramatta Dentistry $62.37 in your …" at bounding box center [570, 274] width 1141 height 548
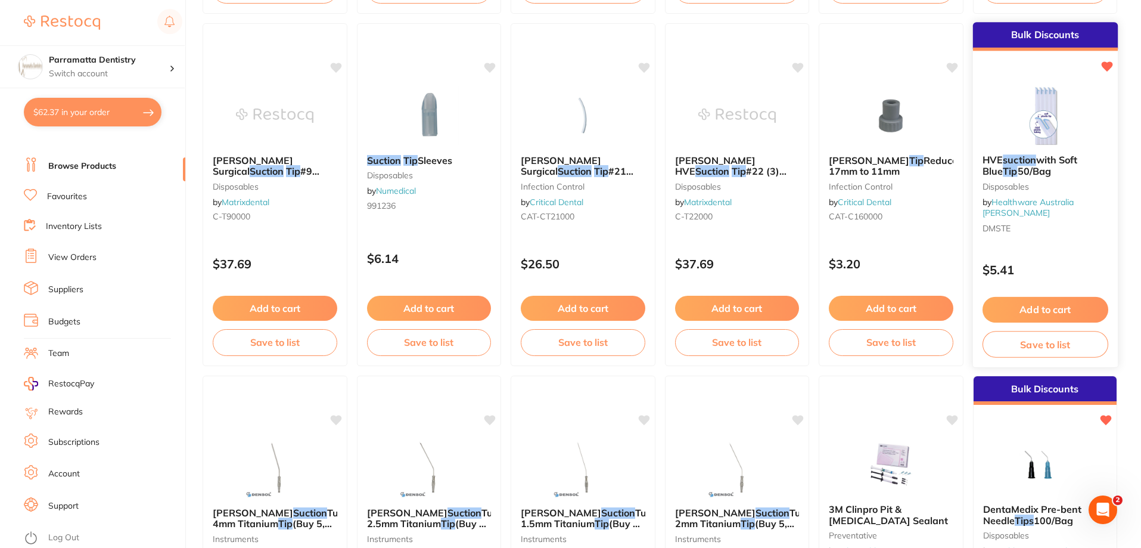
scroll to position [1073, 0]
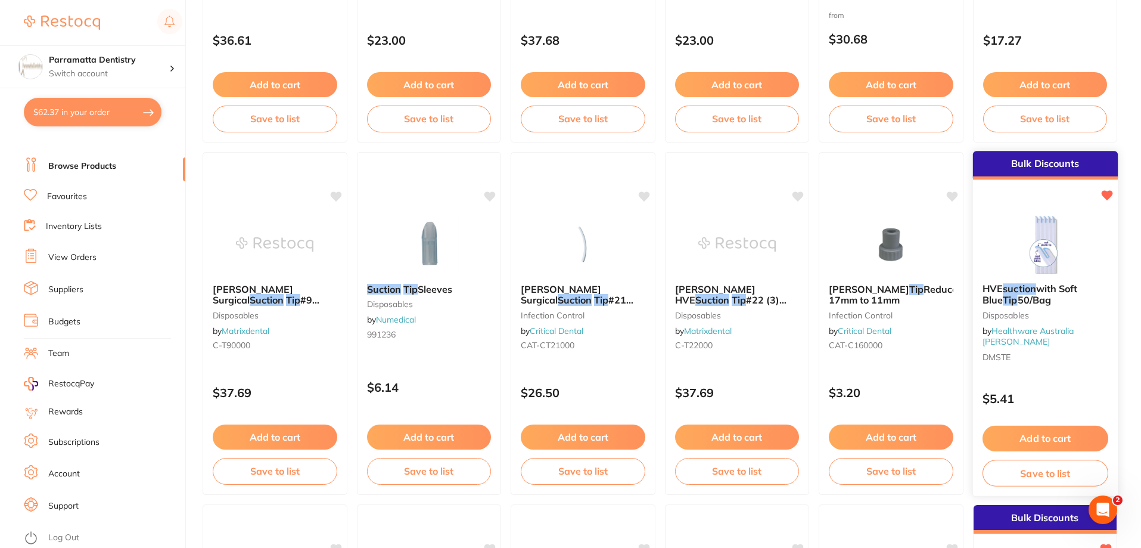
type input "suction tips"
click at [1033, 294] on em "suction" at bounding box center [1019, 288] width 33 height 12
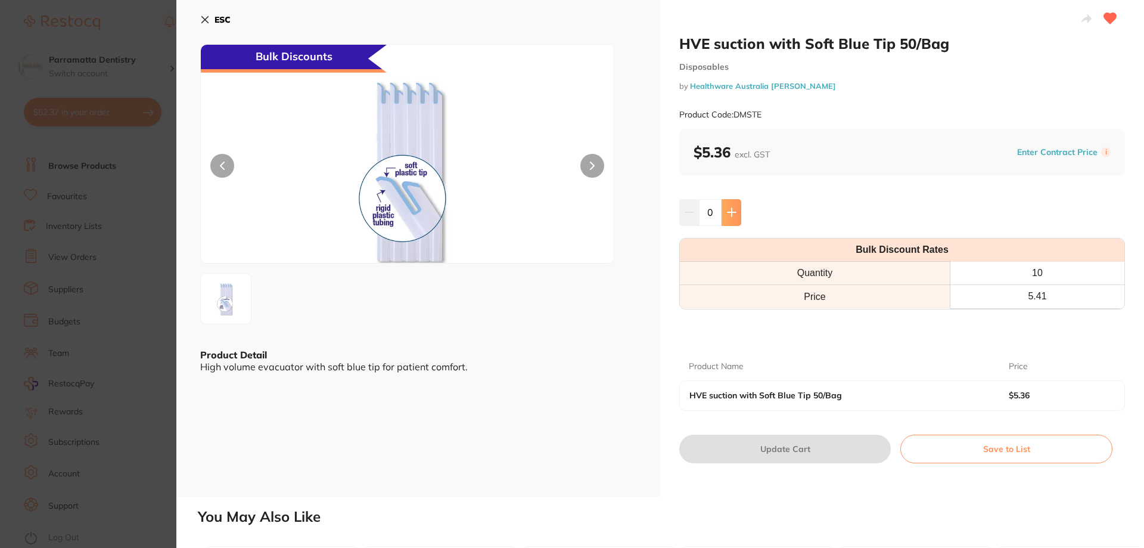
click at [733, 215] on icon at bounding box center [732, 212] width 10 height 10
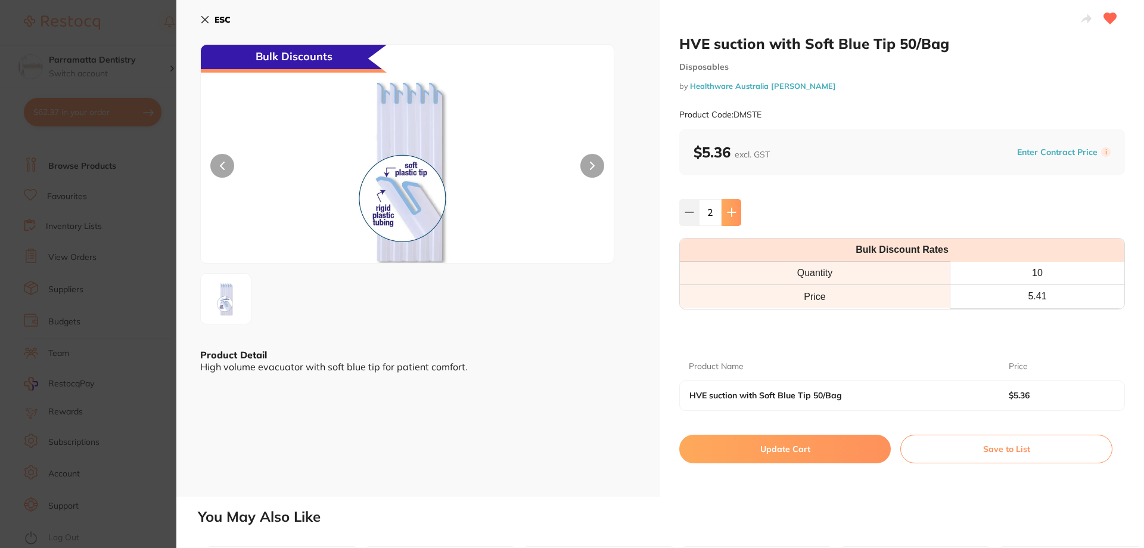
click at [733, 215] on icon at bounding box center [732, 212] width 10 height 10
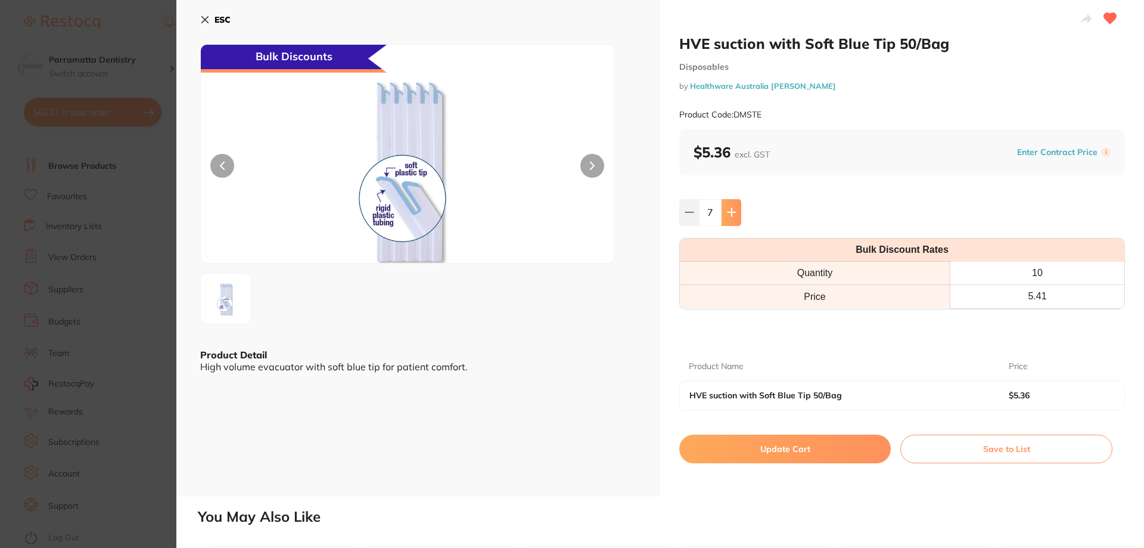
click at [733, 215] on icon at bounding box center [732, 212] width 10 height 10
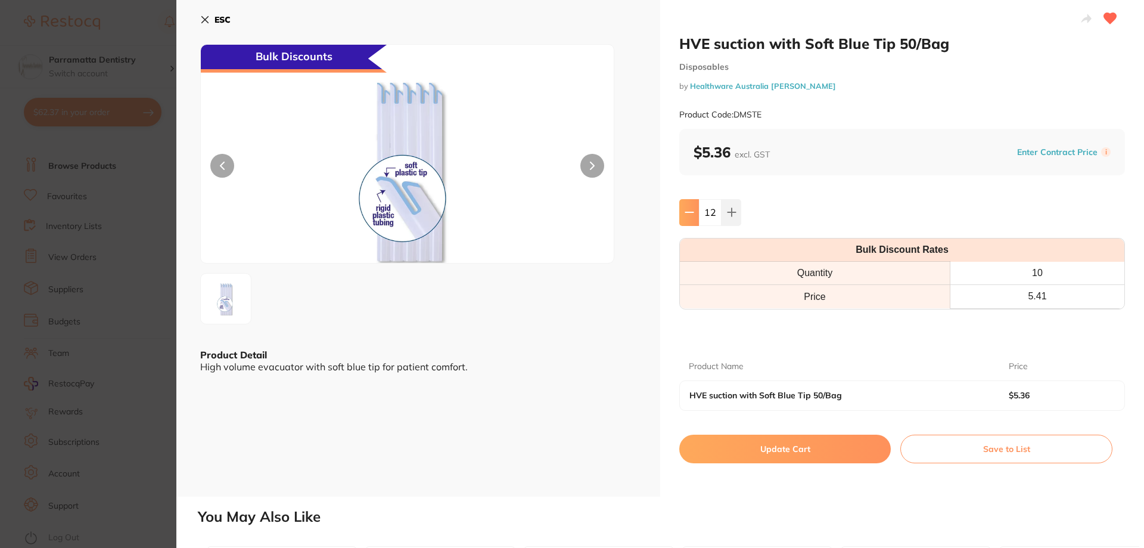
click at [691, 214] on icon at bounding box center [690, 212] width 10 height 10
click at [726, 206] on button at bounding box center [732, 212] width 20 height 26
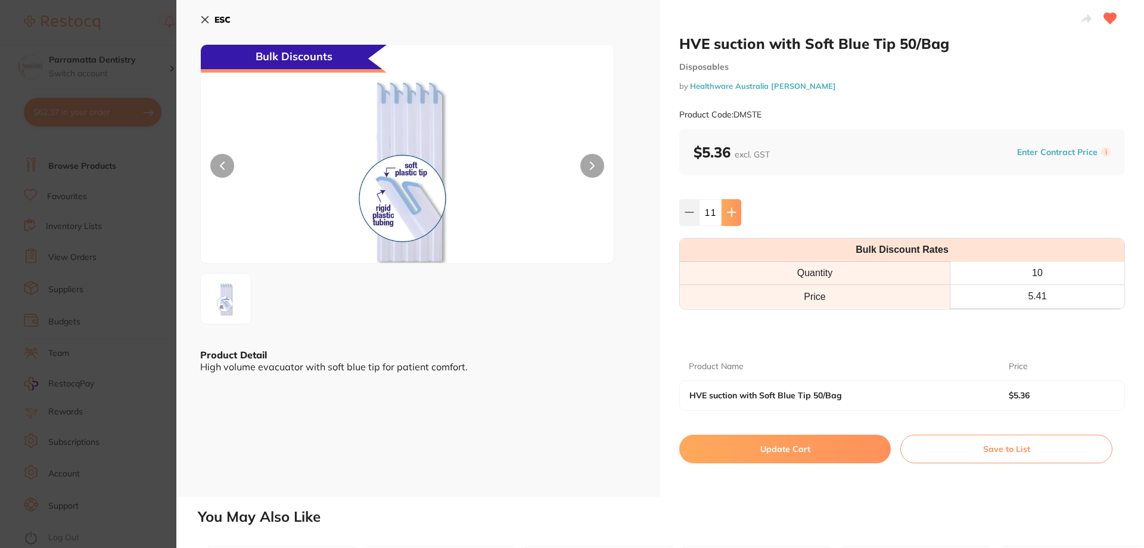
click at [726, 206] on button at bounding box center [732, 212] width 20 height 26
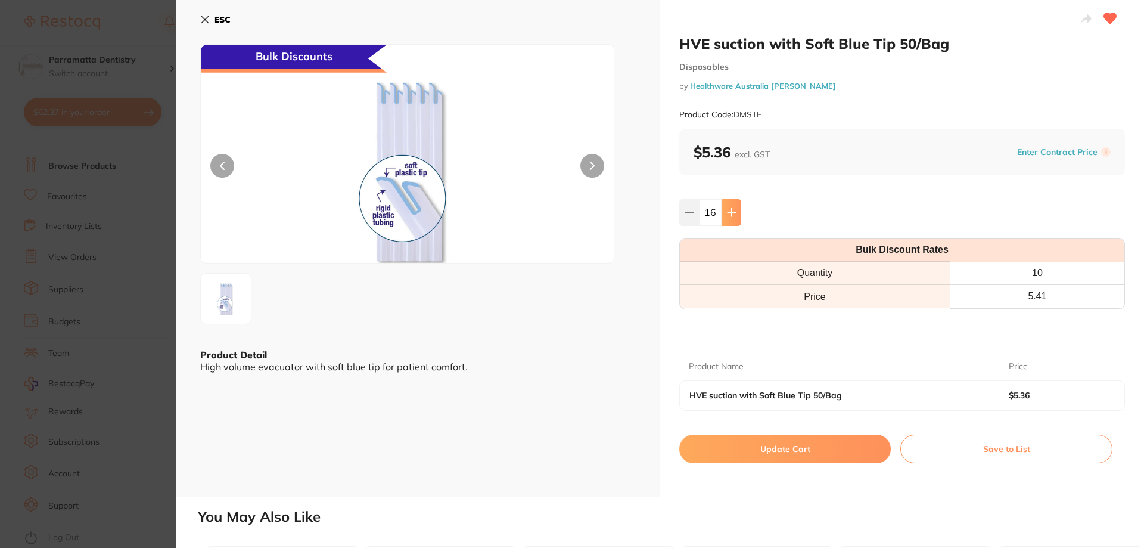
click at [726, 206] on button at bounding box center [732, 212] width 20 height 26
type input "20"
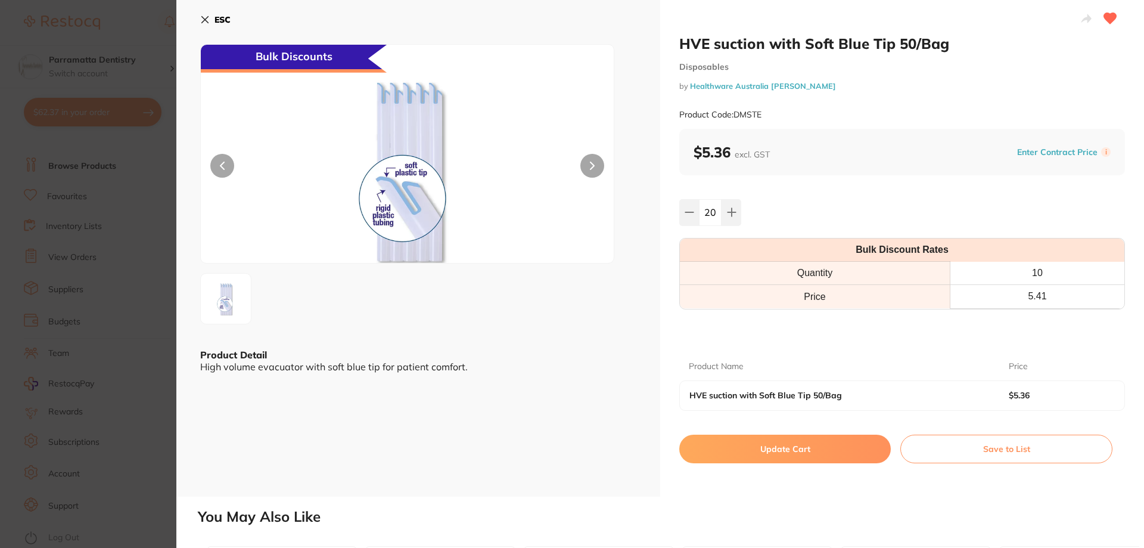
click at [600, 322] on div at bounding box center [418, 298] width 436 height 51
click at [212, 21] on button "ESC" at bounding box center [215, 20] width 30 height 20
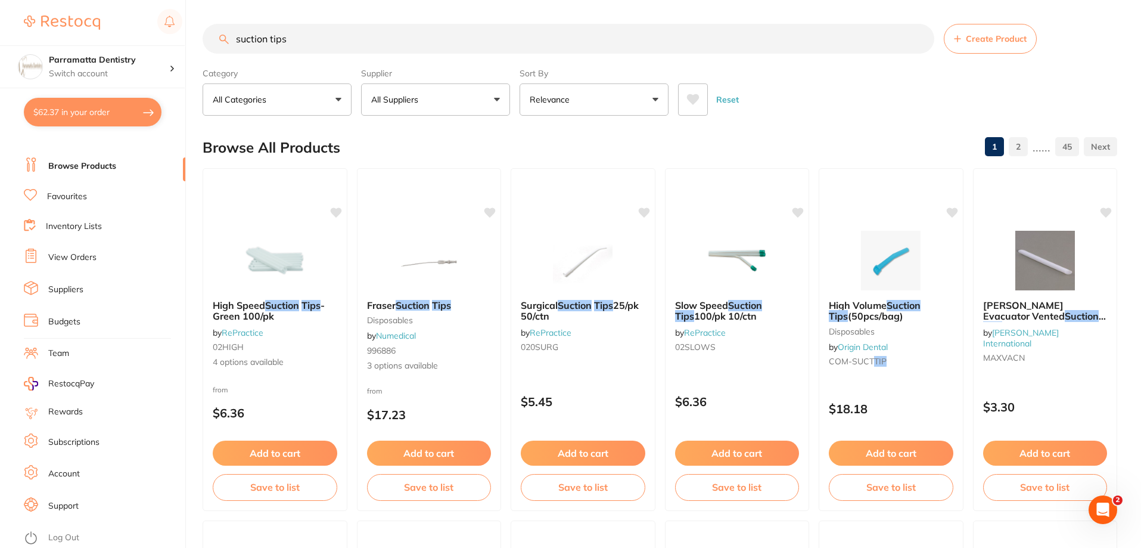
drag, startPoint x: 306, startPoint y: 42, endPoint x: 0, endPoint y: 32, distance: 306.5
click at [0, 32] on div "$62.37 Parramatta Dentistry Switch account Parramatta Dentistry $62.37 in your …" at bounding box center [570, 274] width 1141 height 548
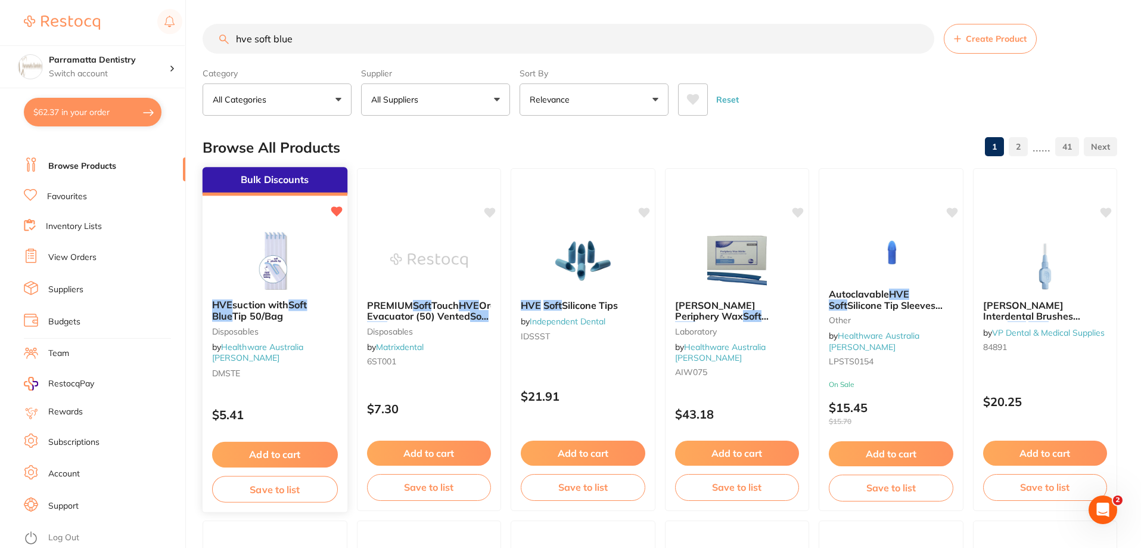
type input "hve soft blue"
click at [238, 307] on span "suction with" at bounding box center [260, 305] width 56 height 12
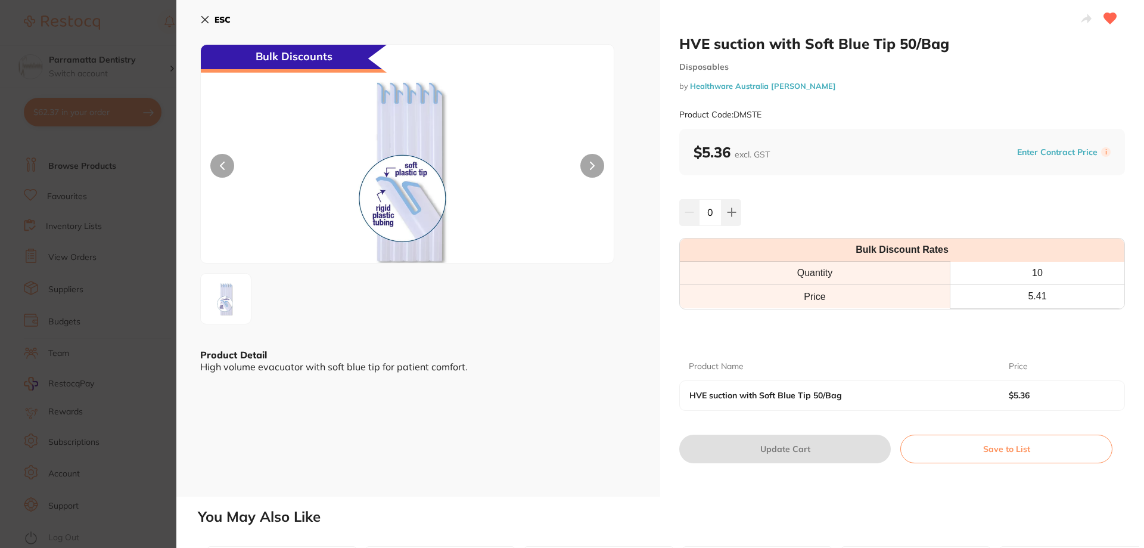
drag, startPoint x: 716, startPoint y: 213, endPoint x: 550, endPoint y: 213, distance: 166.3
click at [553, 215] on div "HVE suction with Soft Blue Tip 50/Bag Disposables by Healthware Australia Ridle…" at bounding box center [660, 248] width 968 height 496
type input "20"
click at [583, 340] on div "ESC Bulk Discounts Product Detail High volume evacuator with soft blue tip for …" at bounding box center [418, 248] width 484 height 496
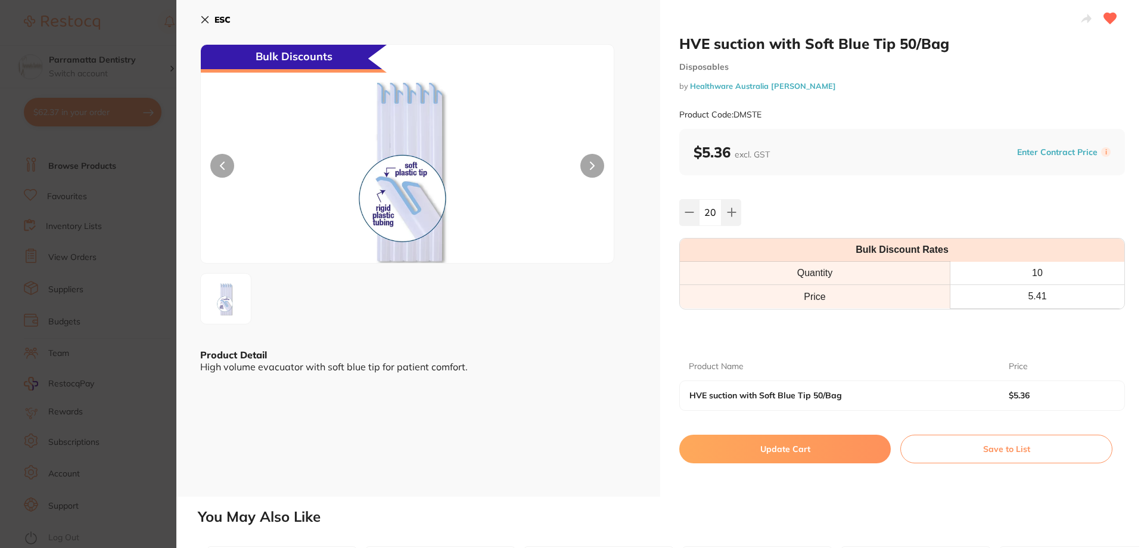
click at [775, 455] on button "Update Cart" at bounding box center [785, 448] width 212 height 29
checkbox input "false"
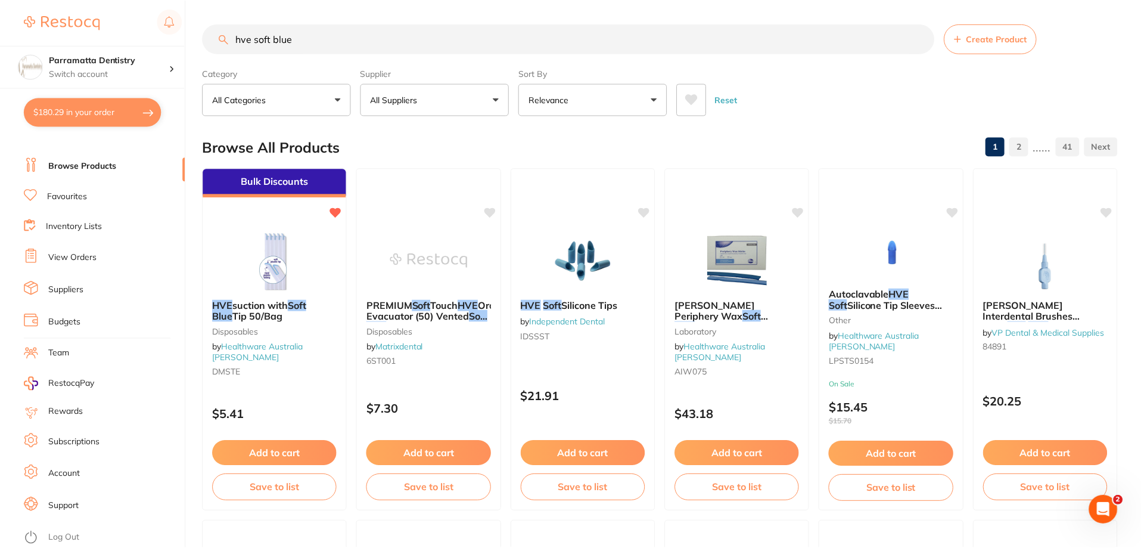
scroll to position [2, 0]
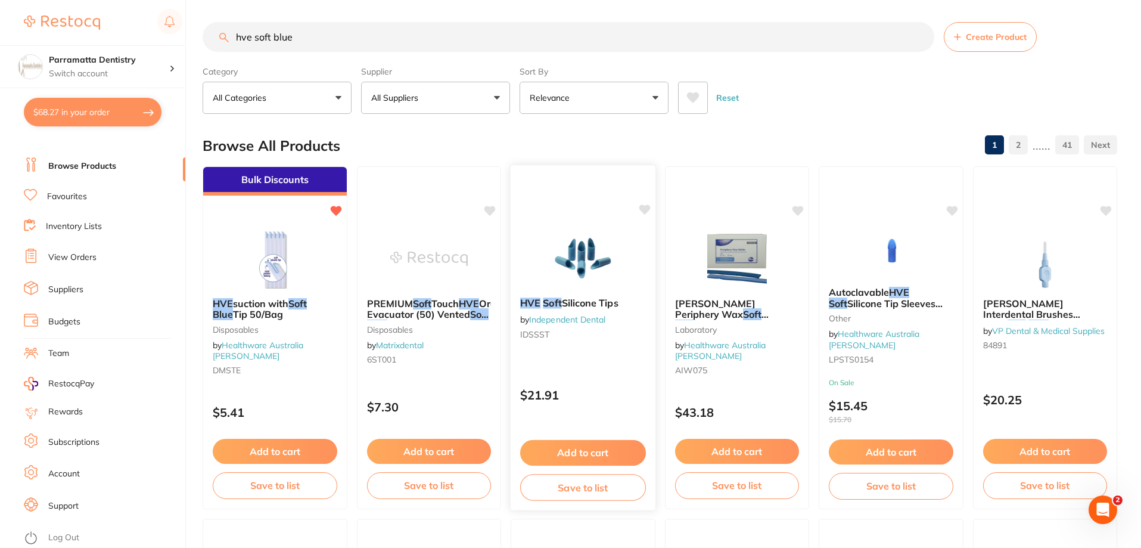
type input "20"
drag, startPoint x: 328, startPoint y: 35, endPoint x: 86, endPoint y: 53, distance: 243.2
click at [87, 55] on div "$181.39 Parramatta Dentistry Switch account Parramatta Dentistry $181.39 in you…" at bounding box center [570, 272] width 1141 height 548
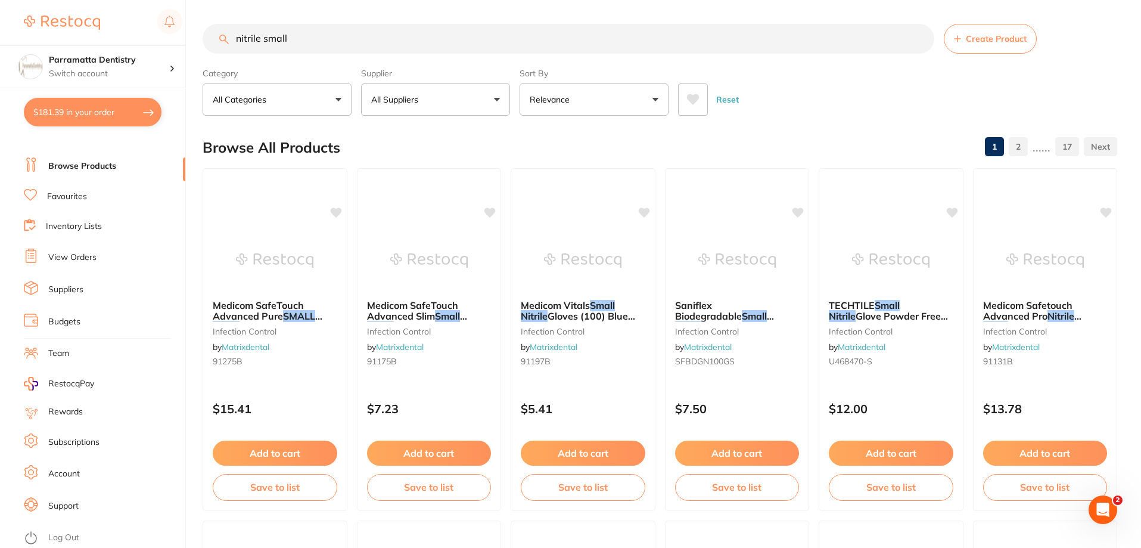
scroll to position [0, 0]
drag, startPoint x: 304, startPoint y: 33, endPoint x: 0, endPoint y: 36, distance: 303.9
click at [0, 38] on div "$181.39 Parramatta Dentistry Switch account Parramatta Dentistry $181.39 in you…" at bounding box center [570, 274] width 1141 height 548
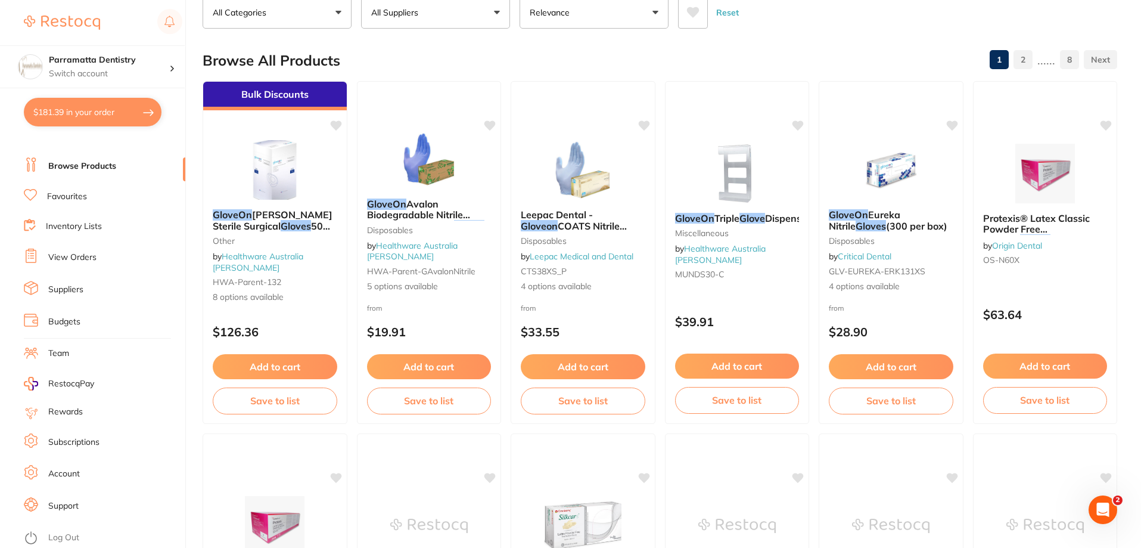
scroll to position [119, 0]
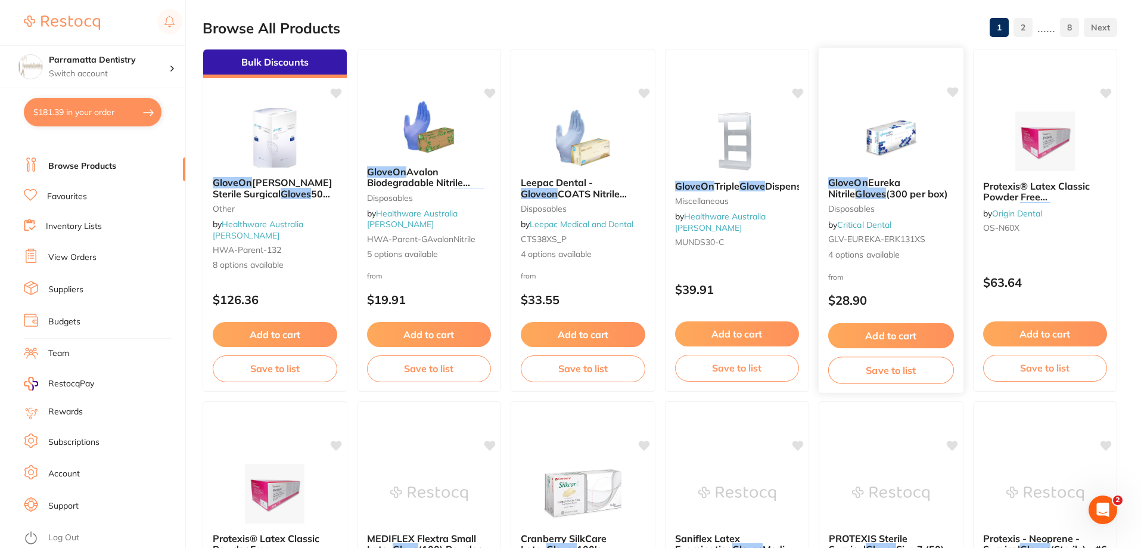
type input "gloveon"
click at [876, 187] on span "Eureka Nitrile" at bounding box center [864, 187] width 72 height 23
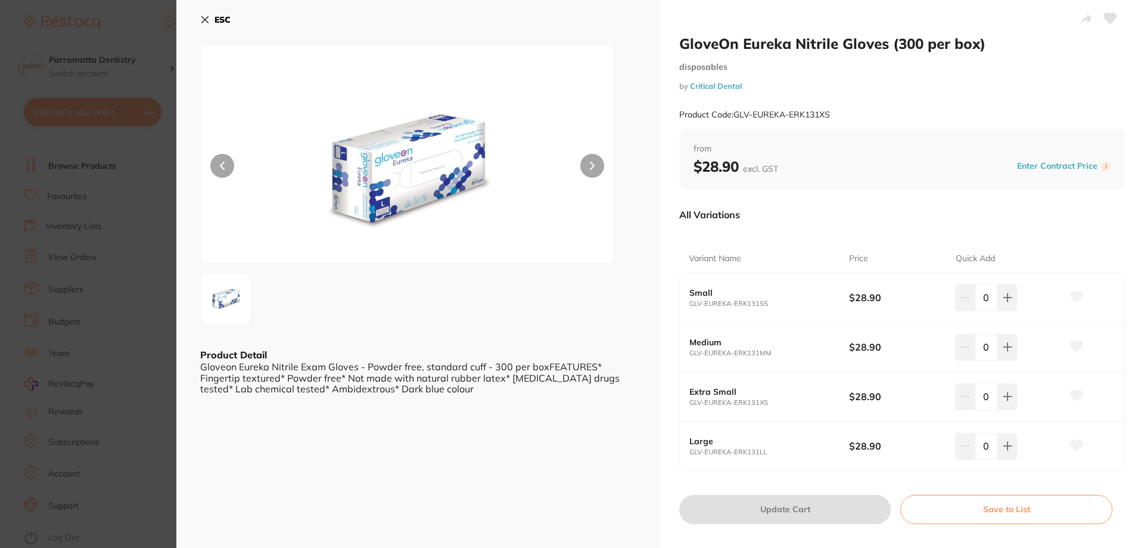
click at [971, 299] on div "0" at bounding box center [986, 297] width 62 height 26
type input "10"
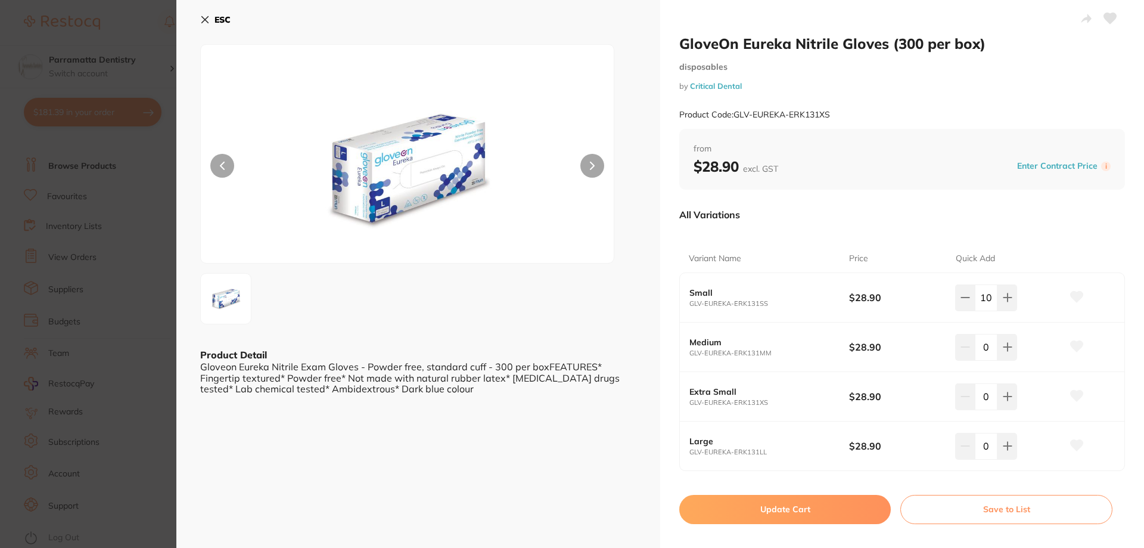
drag, startPoint x: 992, startPoint y: 347, endPoint x: 951, endPoint y: 351, distance: 41.9
click at [952, 352] on div "Medium GLV-EUREKA-ERK131MM $28.90 0" at bounding box center [902, 346] width 445 height 49
type input "10"
click at [564, 439] on div "ESC Product Detail Gloveon Eureka Nitrile Exam Gloves - Powder free, standard c…" at bounding box center [418, 278] width 484 height 557
click at [202, 18] on icon at bounding box center [205, 20] width 10 height 10
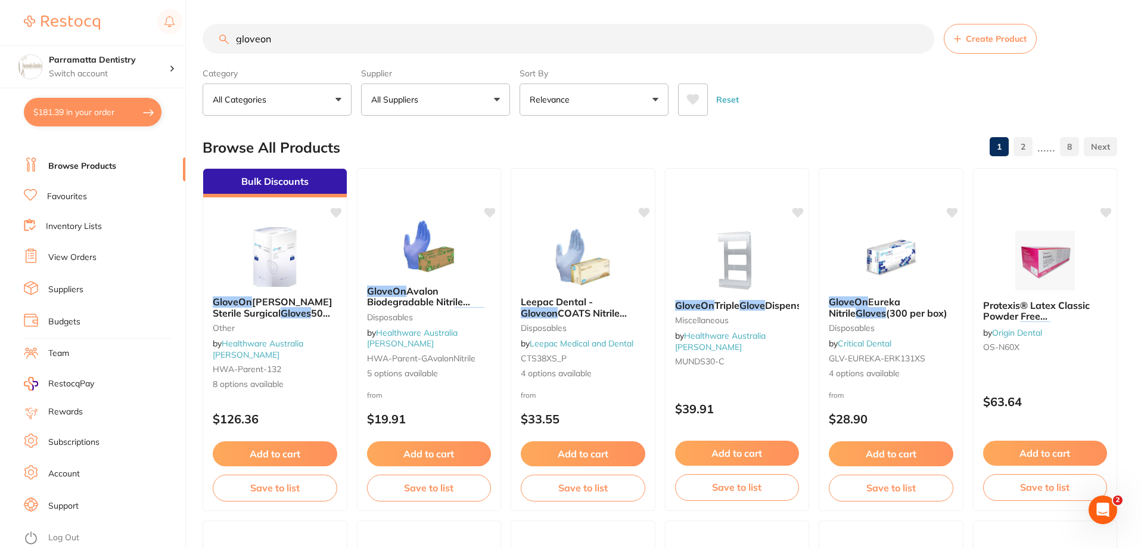
drag, startPoint x: 297, startPoint y: 41, endPoint x: 74, endPoint y: 39, distance: 222.3
click at [76, 39] on div "$181.39 Parramatta Dentistry Switch account Parramatta Dentistry $181.39 in you…" at bounding box center [570, 274] width 1141 height 548
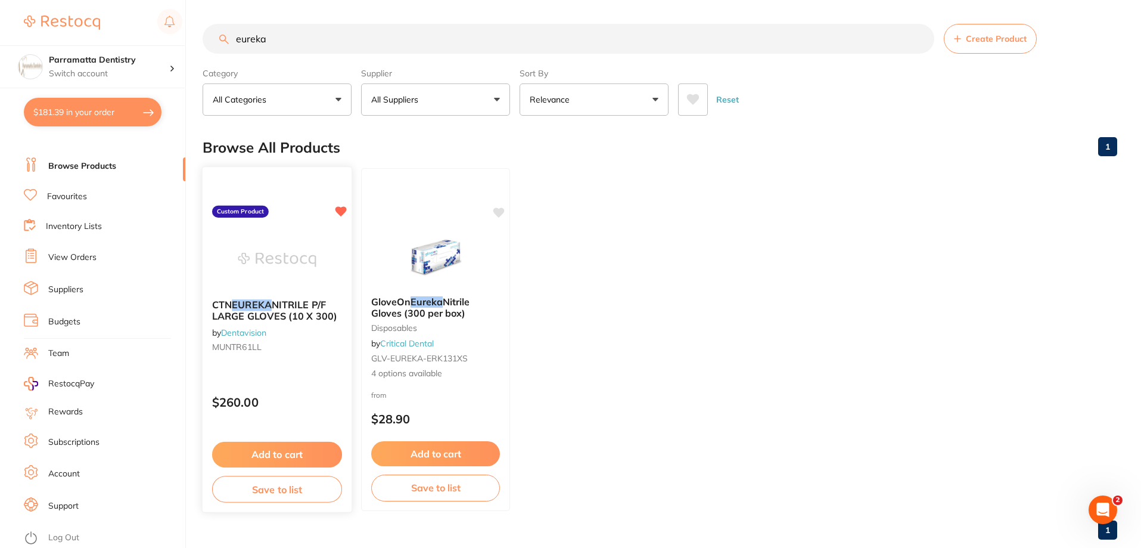
type input "eureka"
click at [293, 307] on span "NITRILE P/F LARGE GLOVES (10 X 300)" at bounding box center [275, 310] width 124 height 23
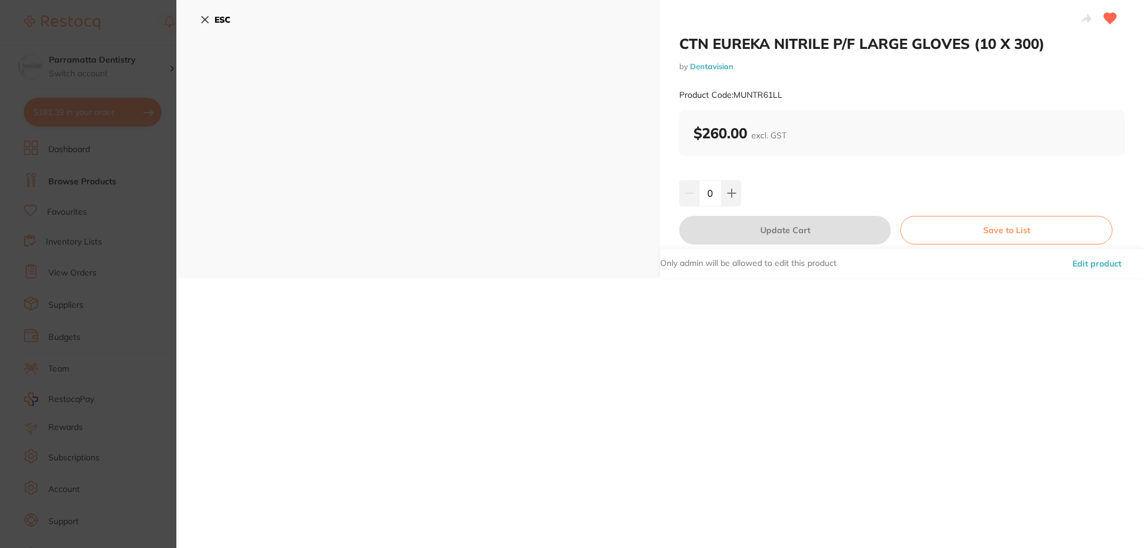
scroll to position [15, 0]
click at [713, 65] on link "Dentavision" at bounding box center [712, 66] width 44 height 10
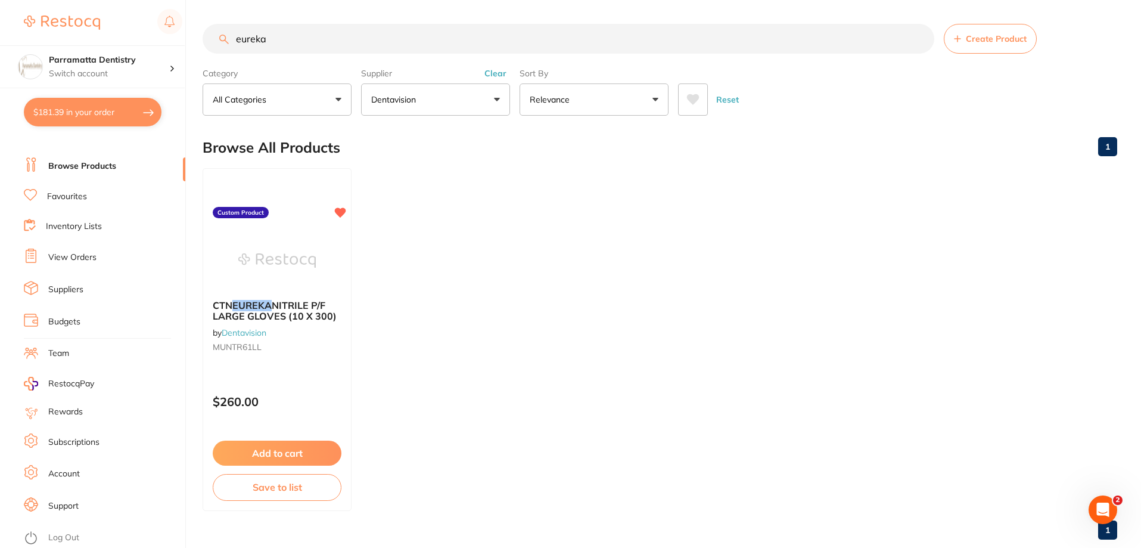
click at [283, 39] on input "eureka" at bounding box center [569, 39] width 732 height 30
drag, startPoint x: 270, startPoint y: 41, endPoint x: 21, endPoint y: 46, distance: 249.2
click at [21, 46] on div "$181.39 Parramatta Dentistry Switch account Parramatta Dentistry $181.39 in you…" at bounding box center [570, 274] width 1141 height 548
type input "small"
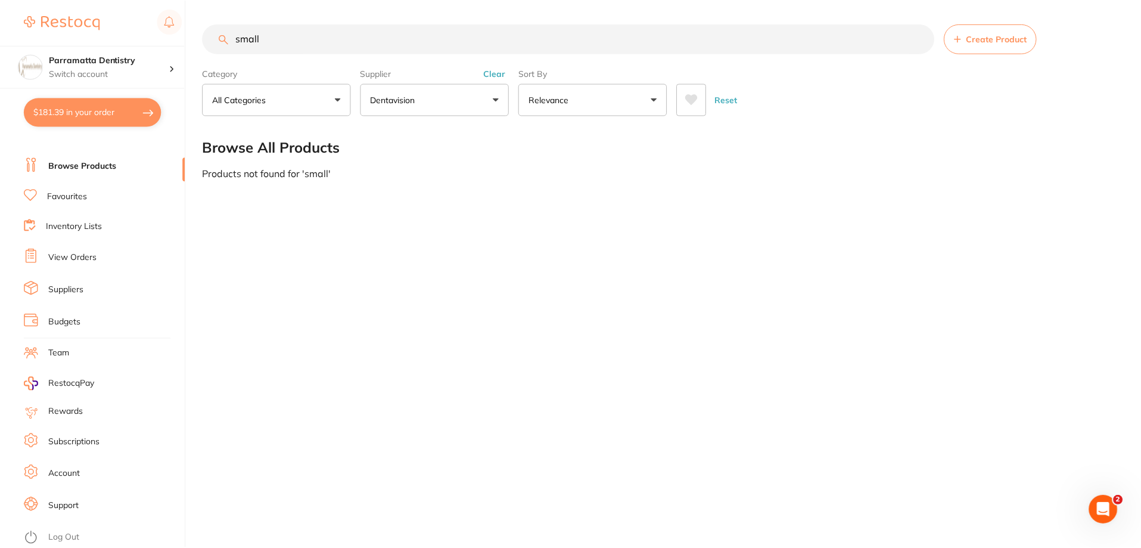
scroll to position [0, 0]
drag, startPoint x: 293, startPoint y: 38, endPoint x: 87, endPoint y: 32, distance: 205.7
click at [87, 32] on div "$181.39 Parramatta Dentistry Switch account Parramatta Dentistry $181.39 in you…" at bounding box center [572, 274] width 1144 height 548
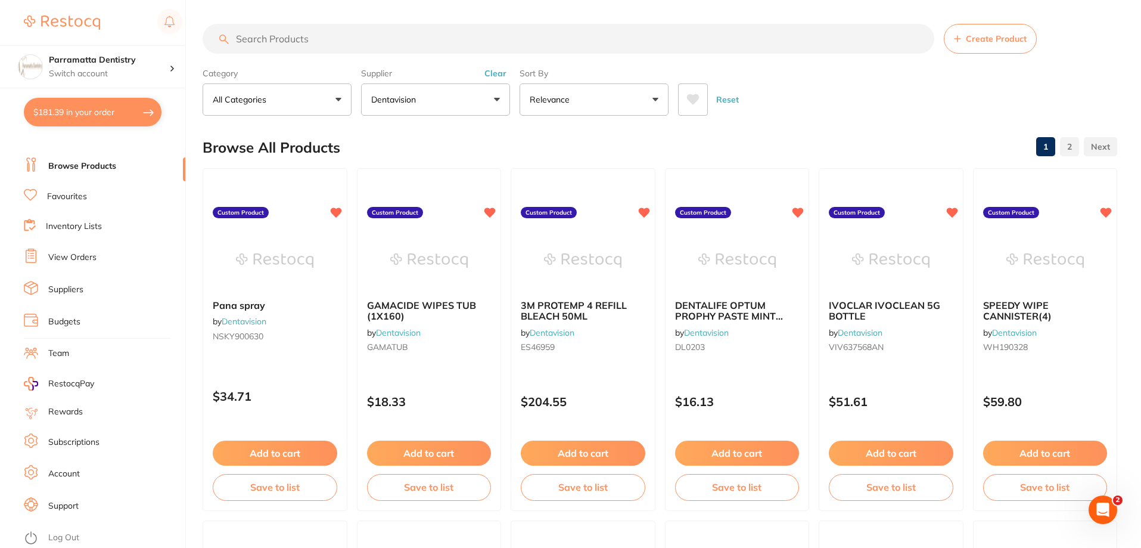
click at [498, 103] on button "Dentavision" at bounding box center [435, 99] width 149 height 32
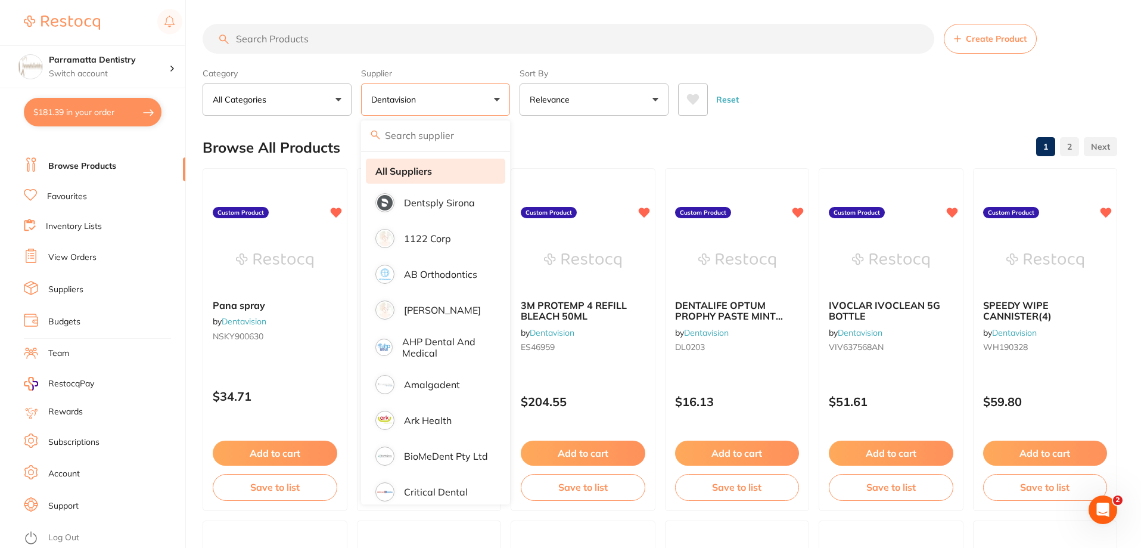
click at [426, 166] on strong "All Suppliers" at bounding box center [403, 171] width 57 height 11
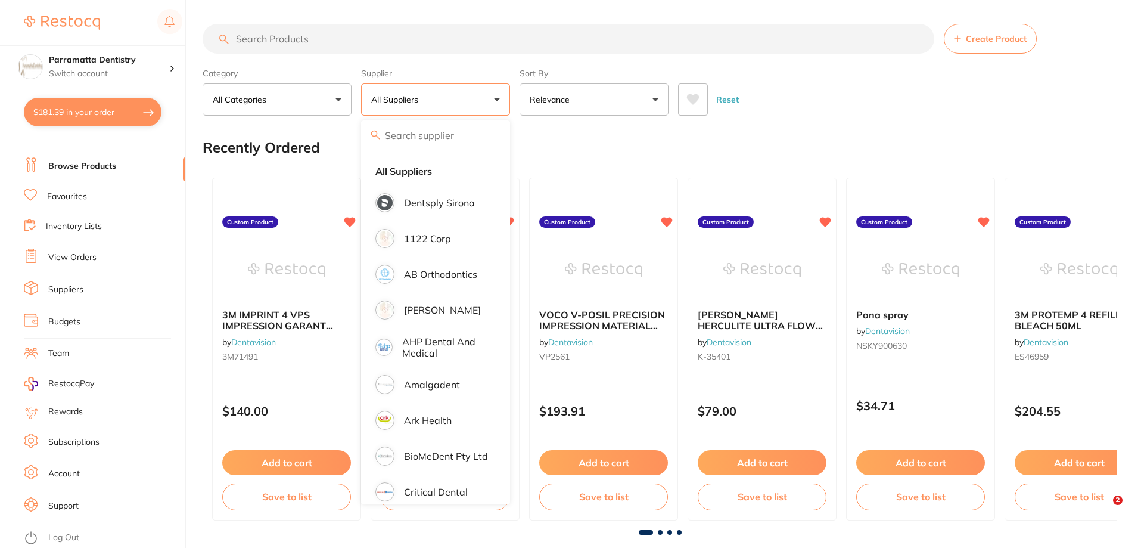
click at [282, 41] on input "search" at bounding box center [569, 39] width 732 height 30
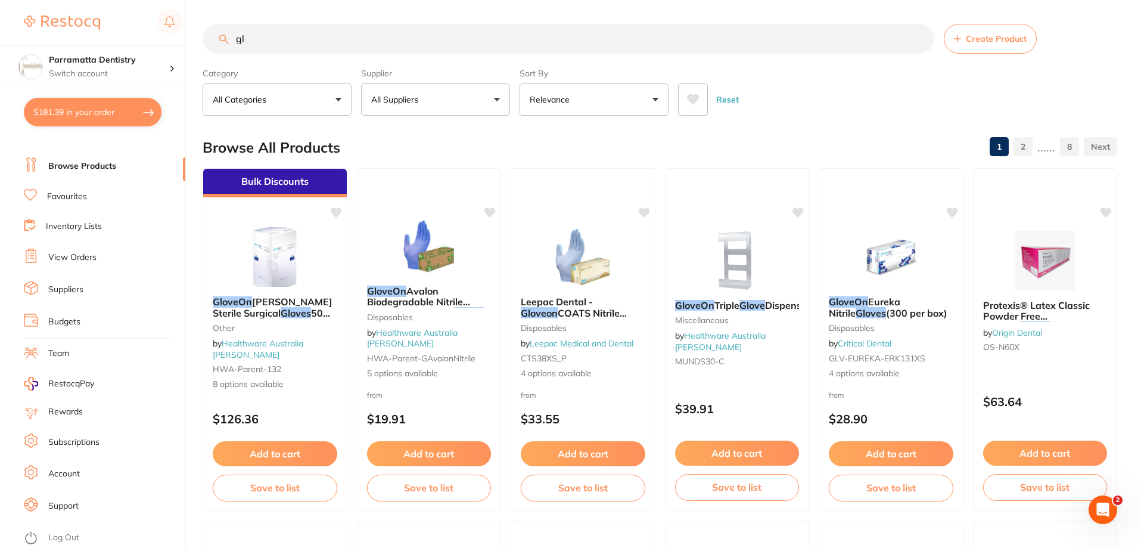
type input "g"
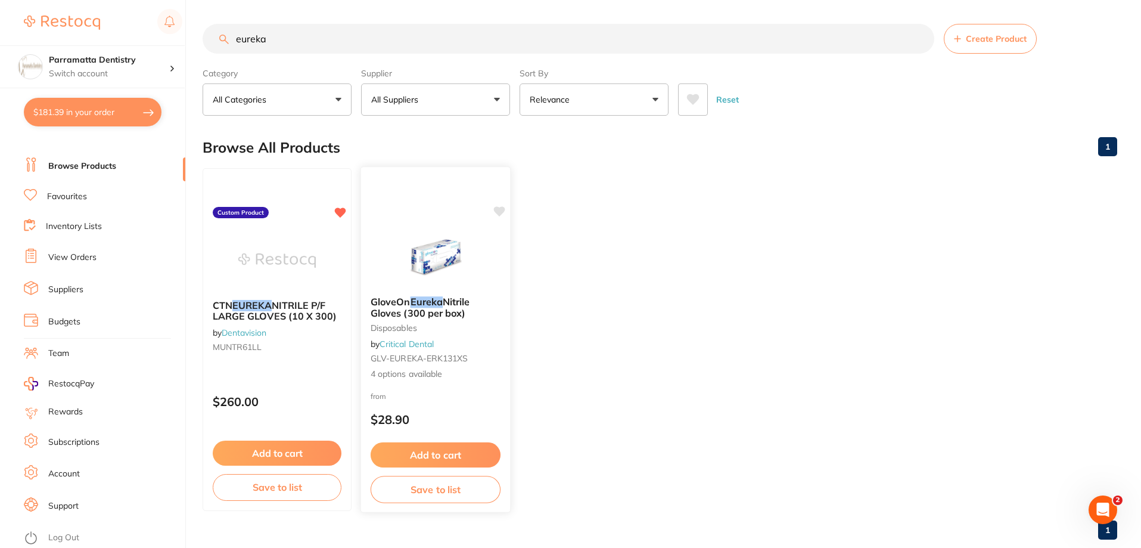
type input "eureka"
click at [412, 314] on span "Nitrile Gloves (300 per box)" at bounding box center [421, 307] width 100 height 23
click at [420, 305] on em "Eureka" at bounding box center [427, 302] width 32 height 12
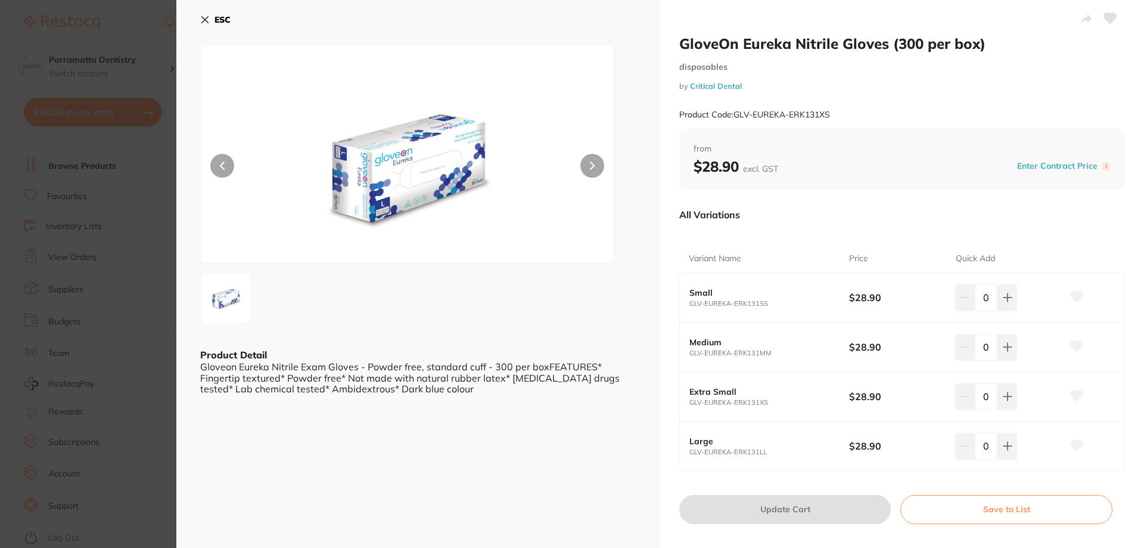
click at [204, 20] on icon at bounding box center [205, 20] width 10 height 10
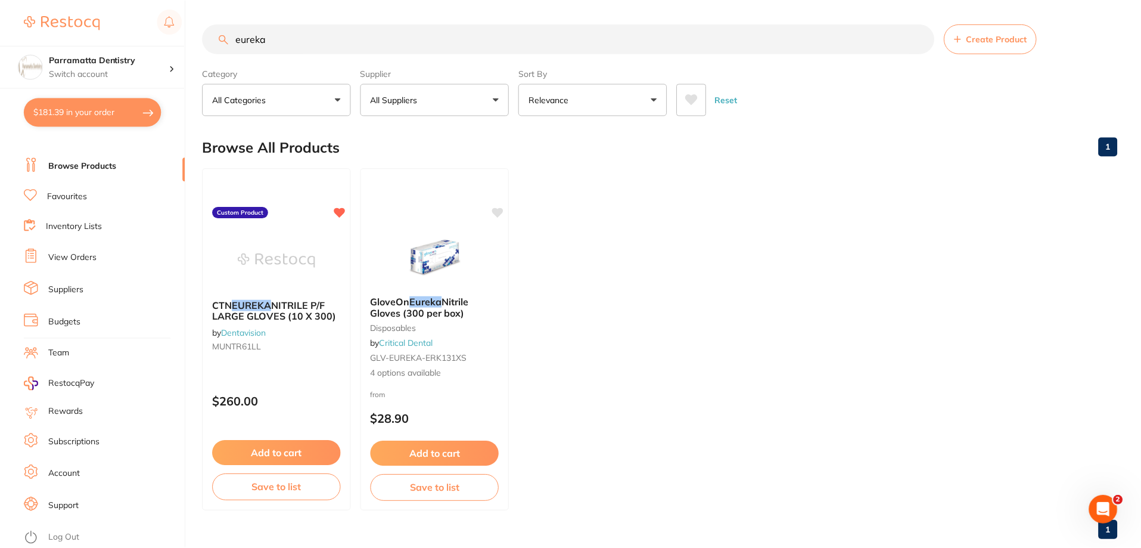
scroll to position [1, 0]
click at [71, 259] on link "View Orders" at bounding box center [72, 257] width 48 height 12
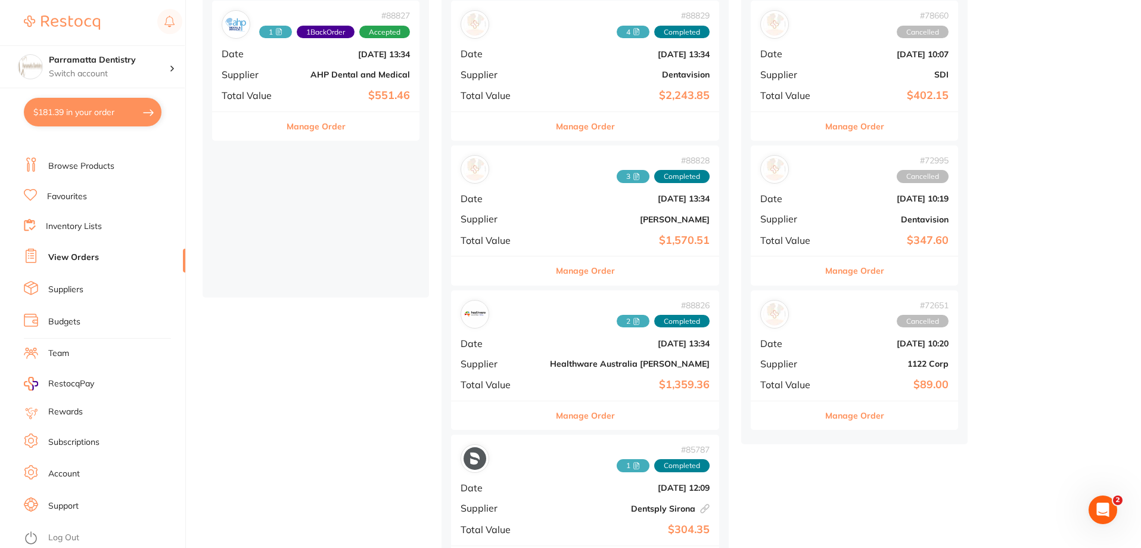
scroll to position [179, 0]
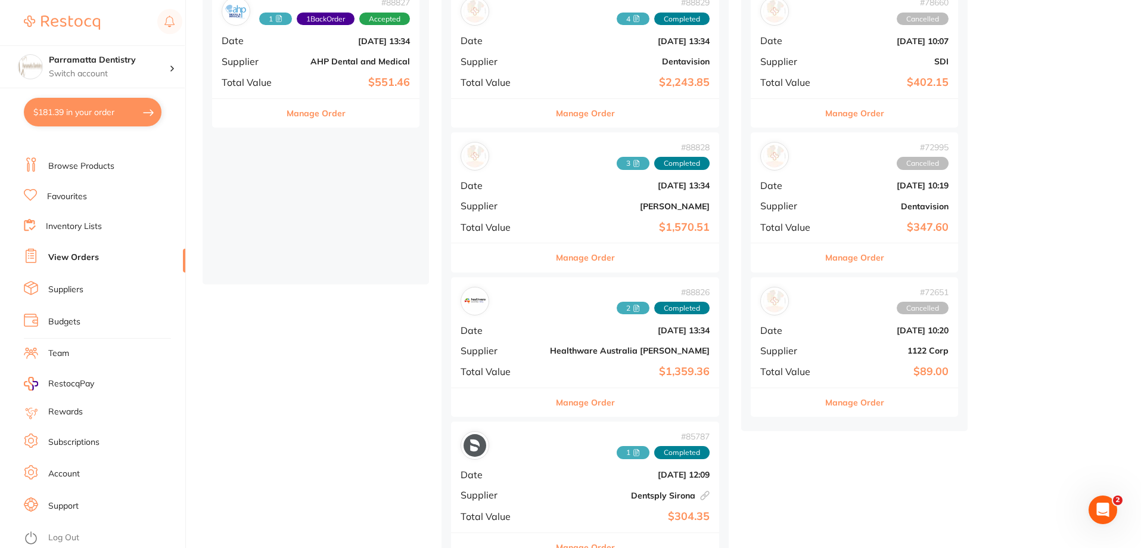
click at [560, 377] on b "$1,359.36" at bounding box center [630, 371] width 160 height 13
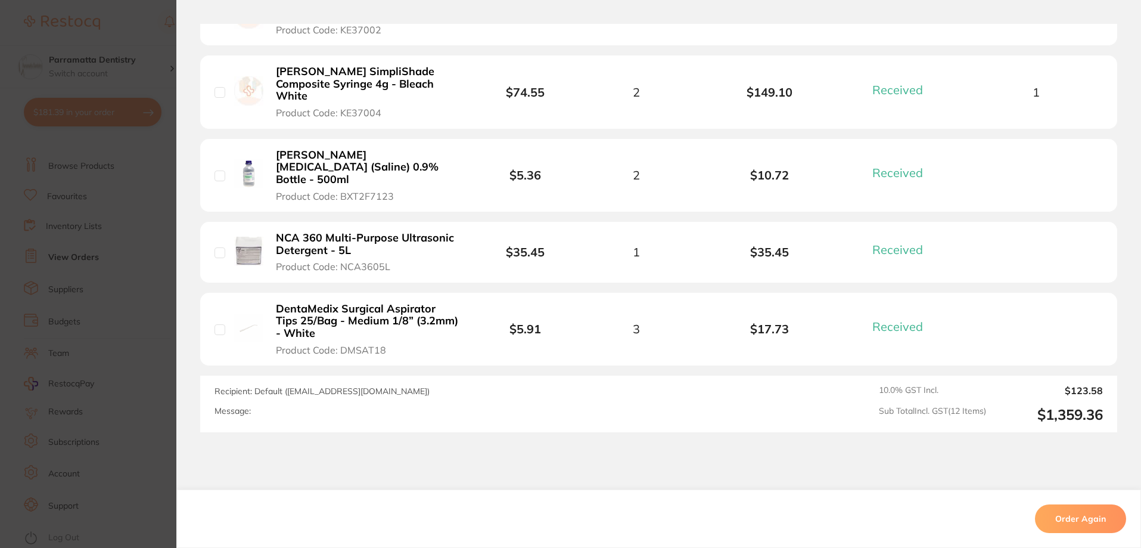
scroll to position [979, 0]
drag, startPoint x: 113, startPoint y: 187, endPoint x: 114, endPoint y: 176, distance: 10.8
click at [113, 185] on section "Order ID: Restocq- 88826 Order Information 12 Received Completed Order Order Da…" at bounding box center [570, 274] width 1141 height 548
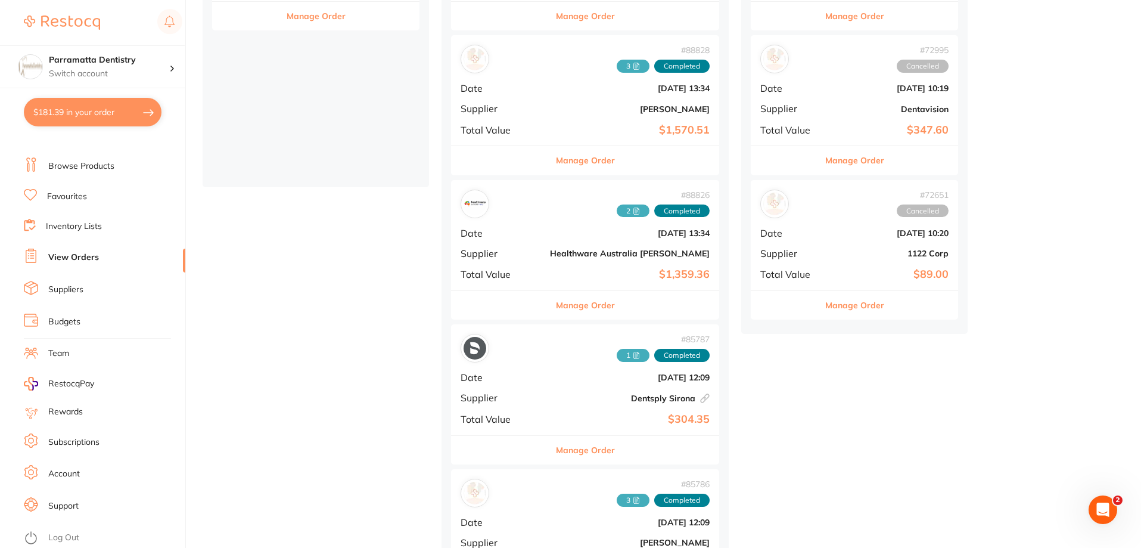
scroll to position [298, 0]
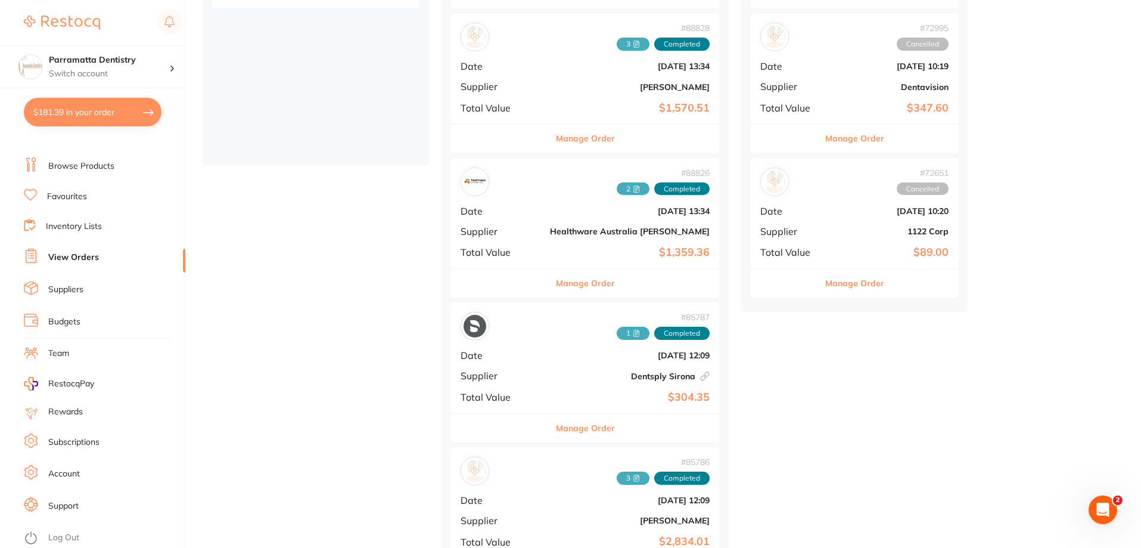
click at [523, 388] on div "# 85787 1 Completed Date Jul 7 2025, 12:09 Supplier Dentsply Sirona This order …" at bounding box center [585, 357] width 268 height 110
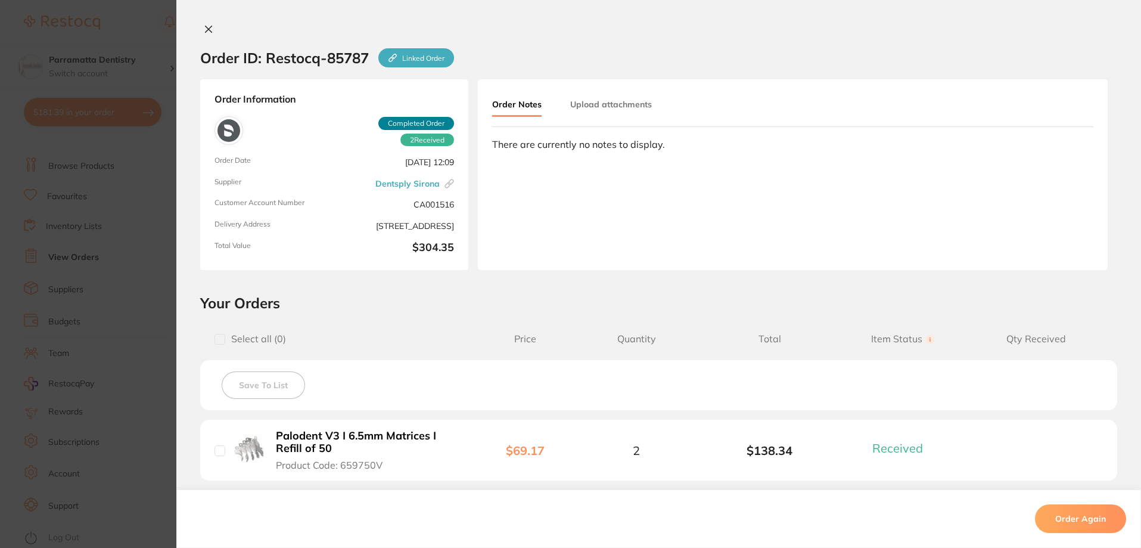
click at [141, 313] on section "Order ID: Restocq- 85787 Linked Order Order Information 2 Received Completed Or…" at bounding box center [570, 274] width 1141 height 548
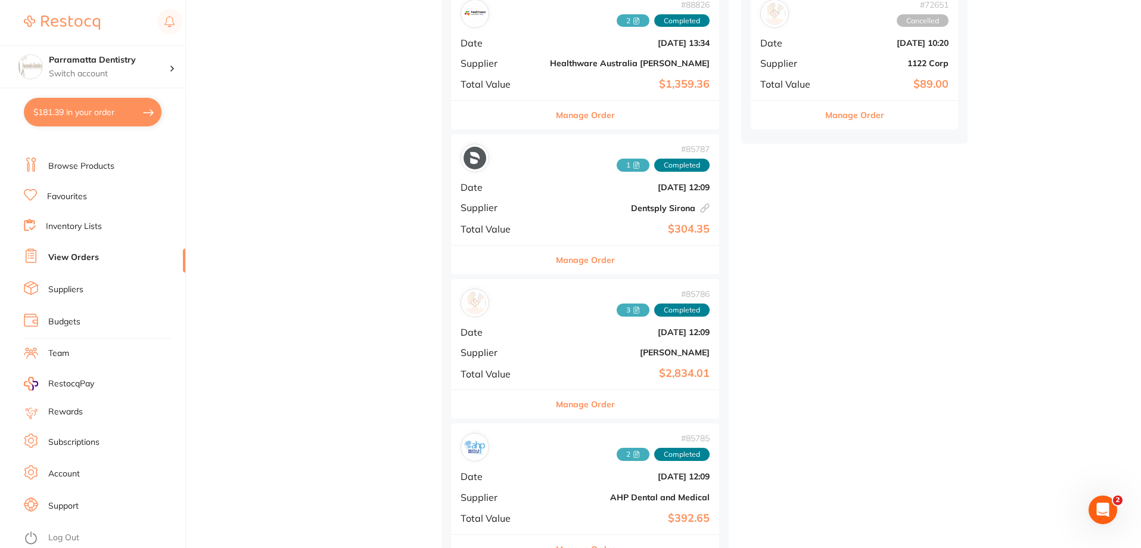
scroll to position [477, 0]
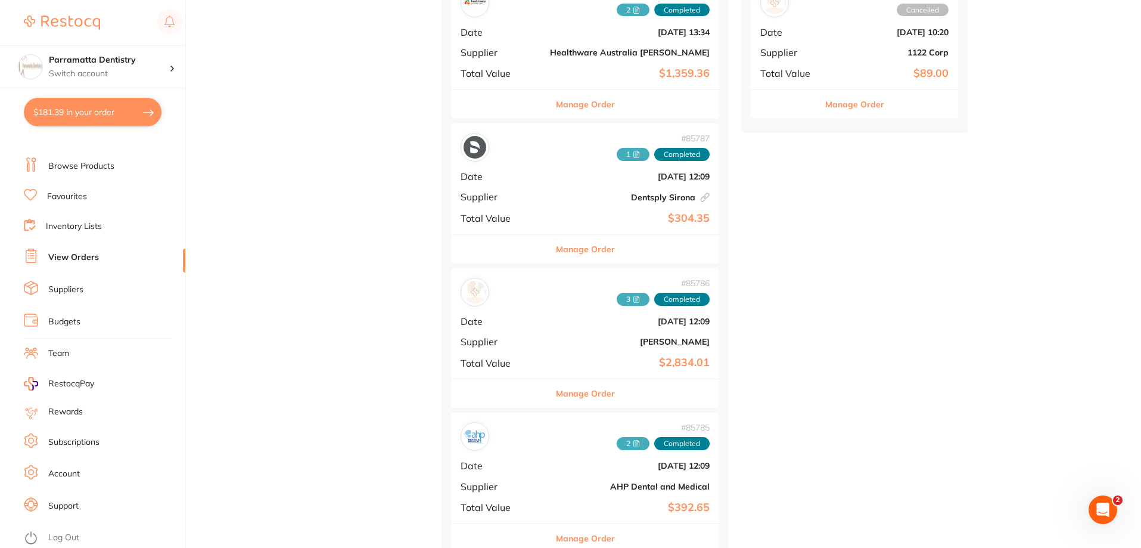
click at [569, 343] on b "[PERSON_NAME]" at bounding box center [630, 342] width 160 height 10
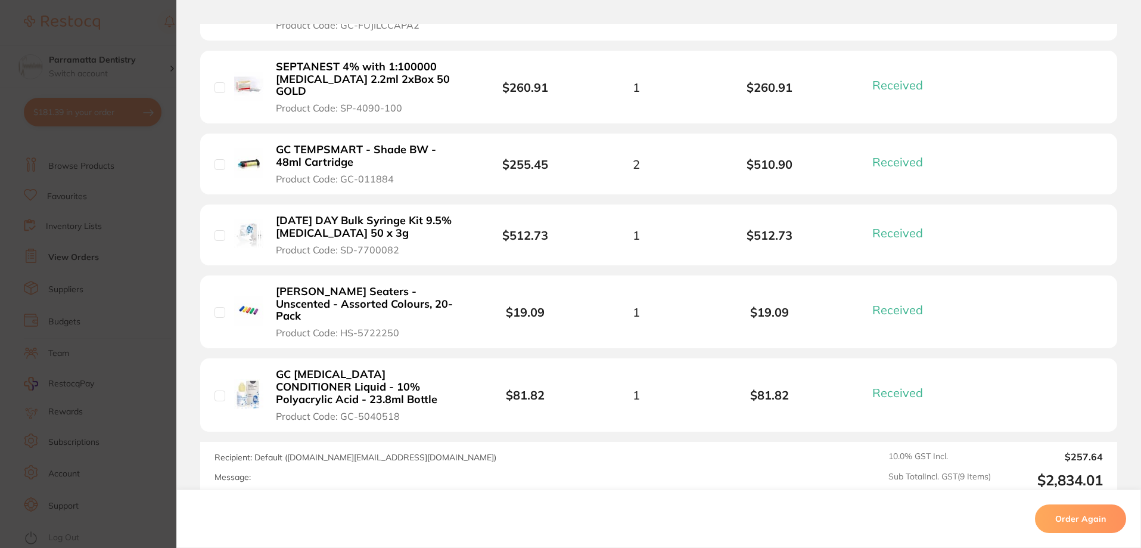
scroll to position [715, 0]
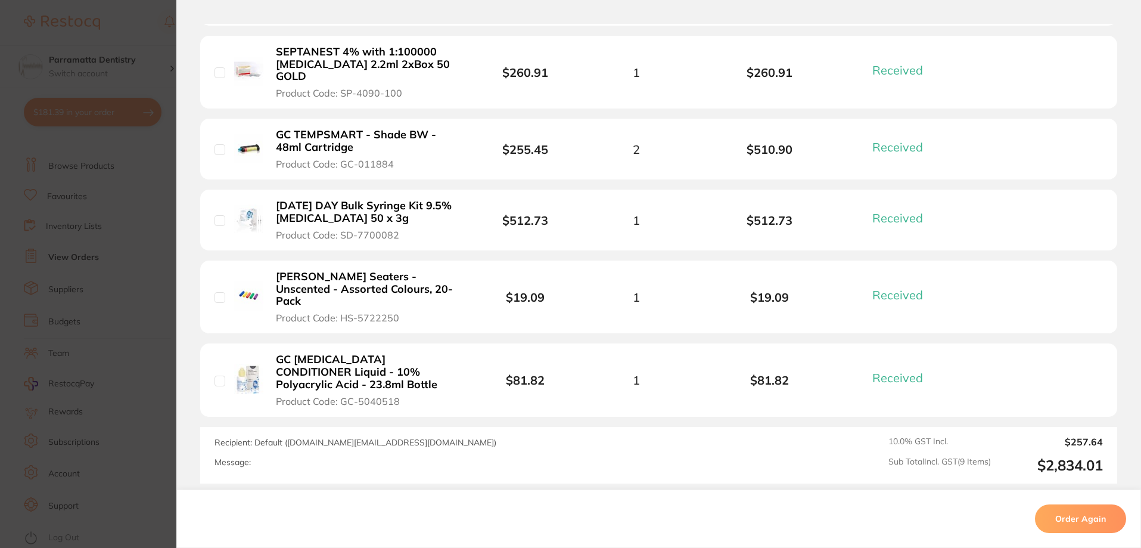
click at [77, 229] on section "Order ID: Restocq- 85786 Order Information 9 Received Completed Order Order Dat…" at bounding box center [570, 274] width 1141 height 548
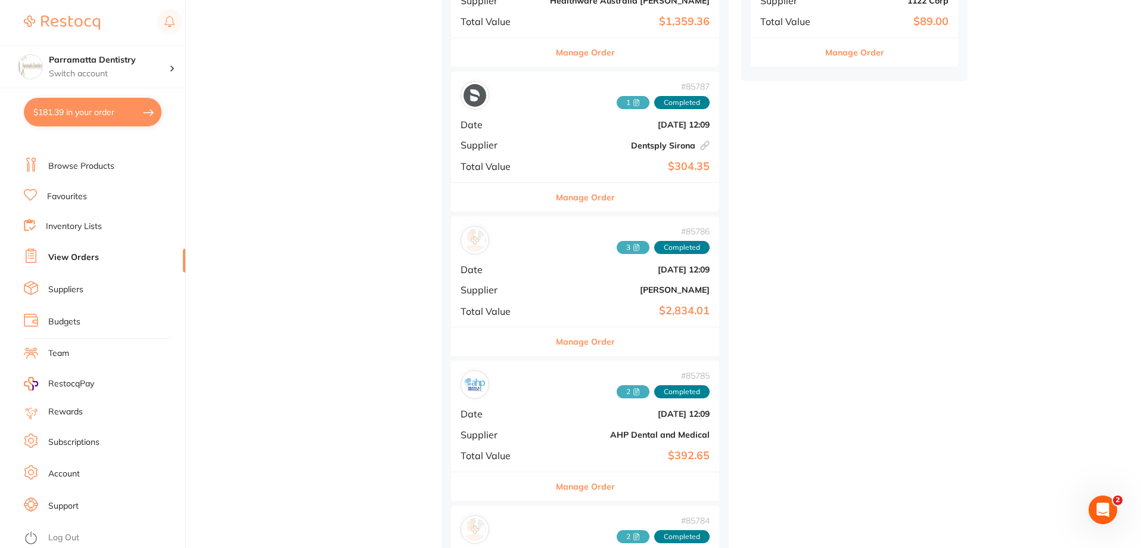
scroll to position [656, 0]
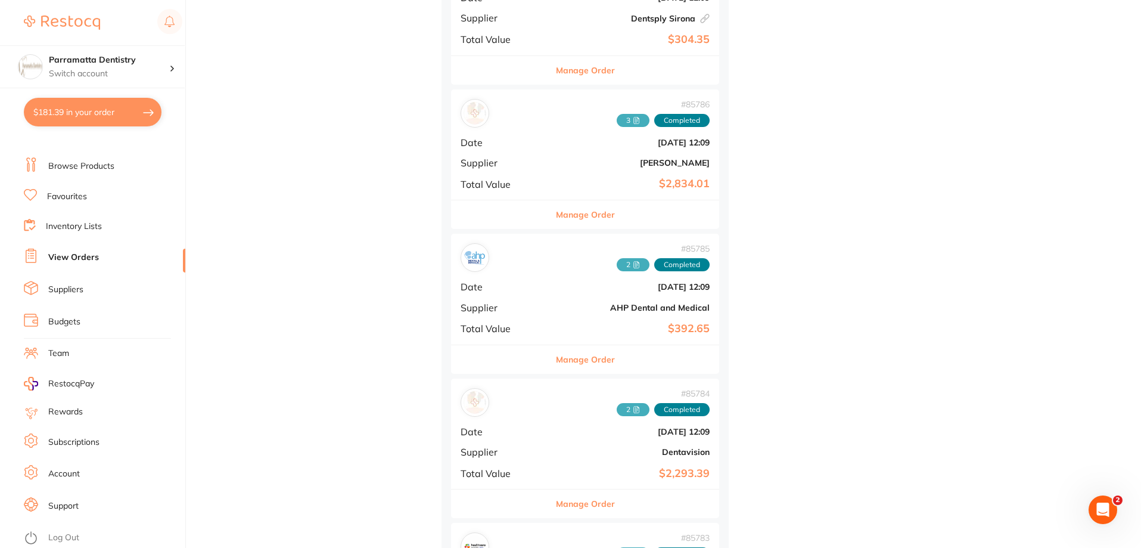
click at [519, 303] on span "Supplier" at bounding box center [501, 307] width 80 height 11
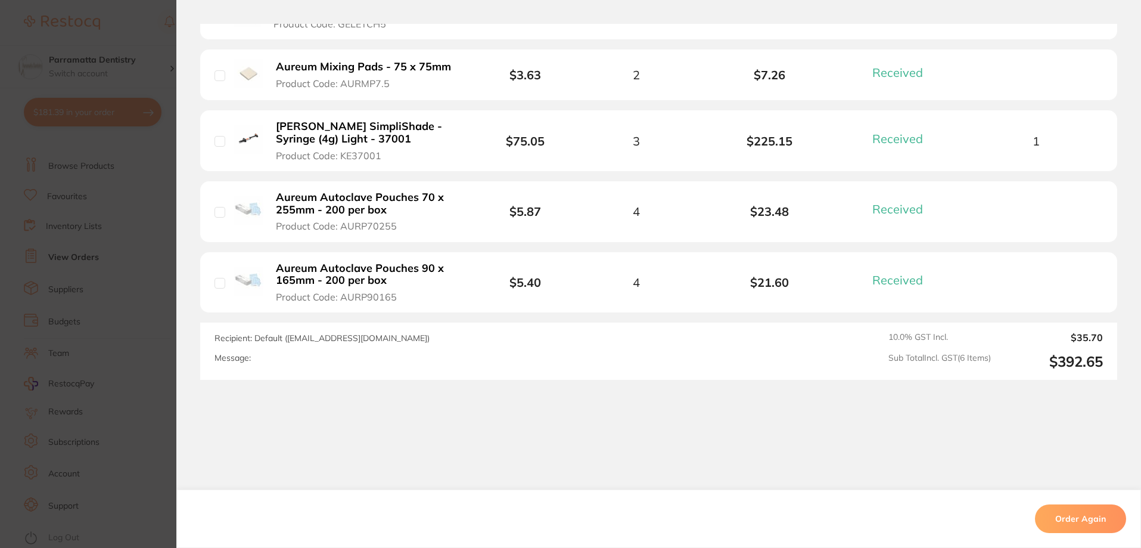
scroll to position [508, 0]
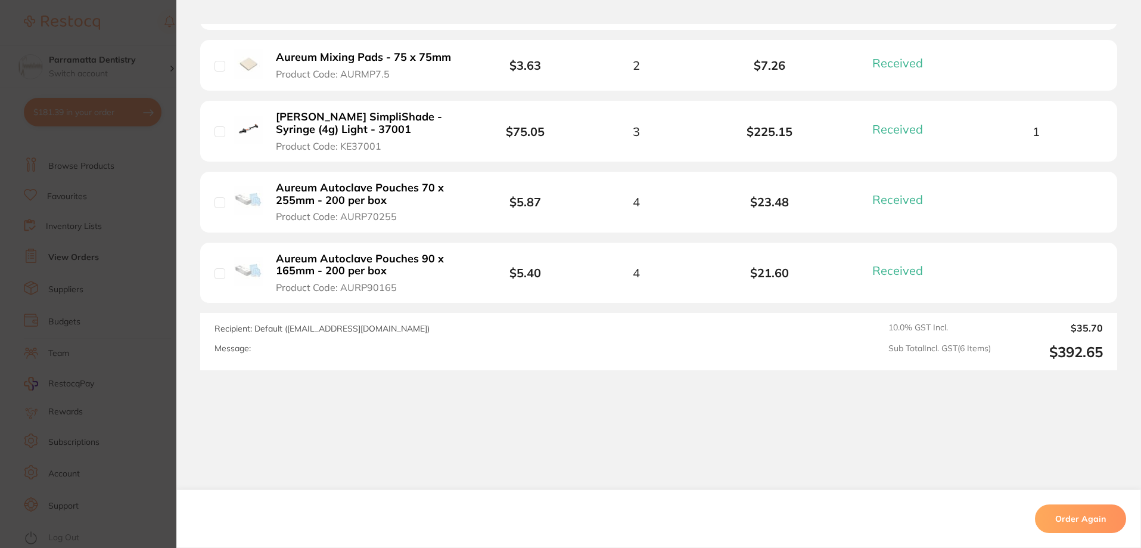
click at [150, 294] on section "Order ID: Restocq- 85785 Order Information 6 Received Completed Order Order Dat…" at bounding box center [570, 274] width 1141 height 548
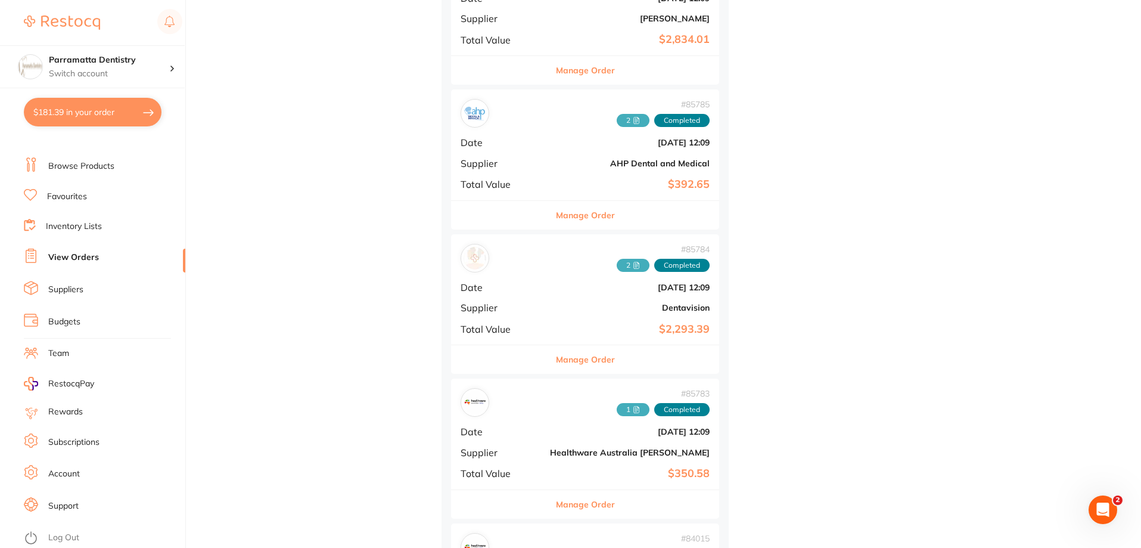
scroll to position [834, 0]
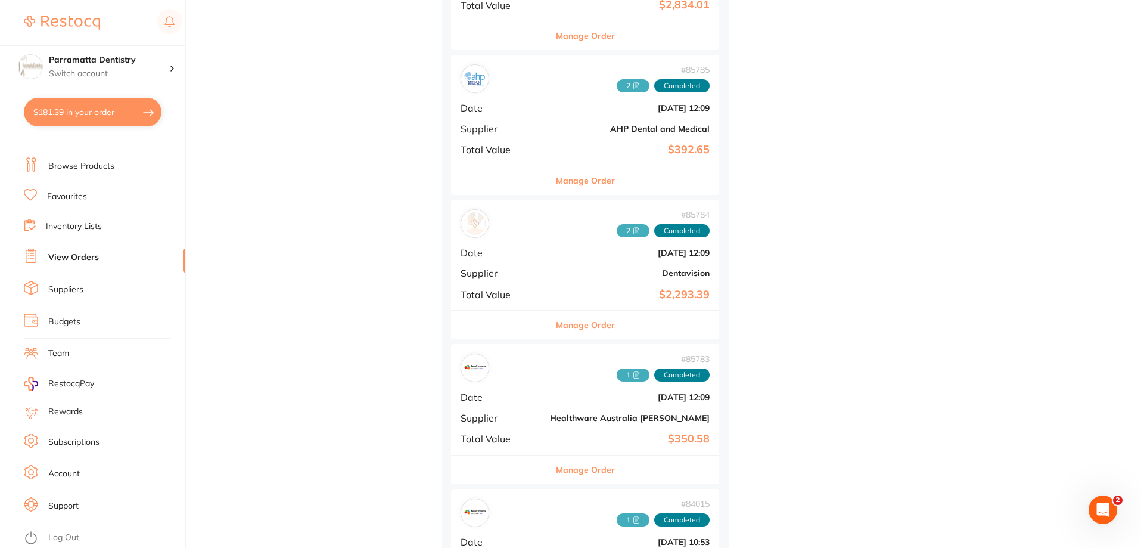
click at [515, 412] on span "Supplier" at bounding box center [501, 417] width 80 height 11
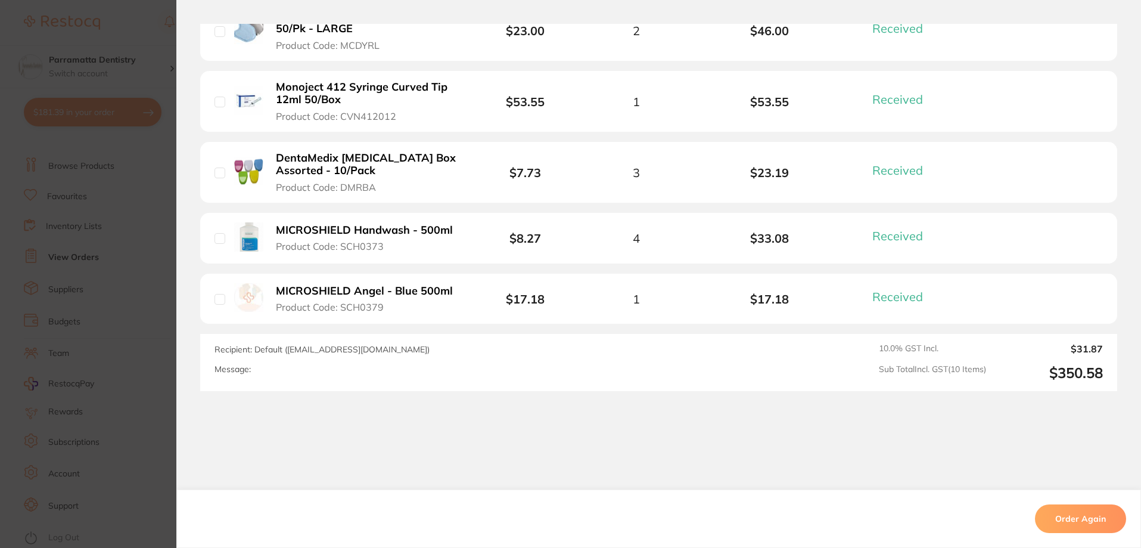
scroll to position [775, 0]
drag, startPoint x: 120, startPoint y: 316, endPoint x: 167, endPoint y: 310, distance: 47.4
click at [121, 315] on section "Order ID: Restocq- 85783 Order Information 10 Received Completed Order Order Da…" at bounding box center [570, 274] width 1141 height 548
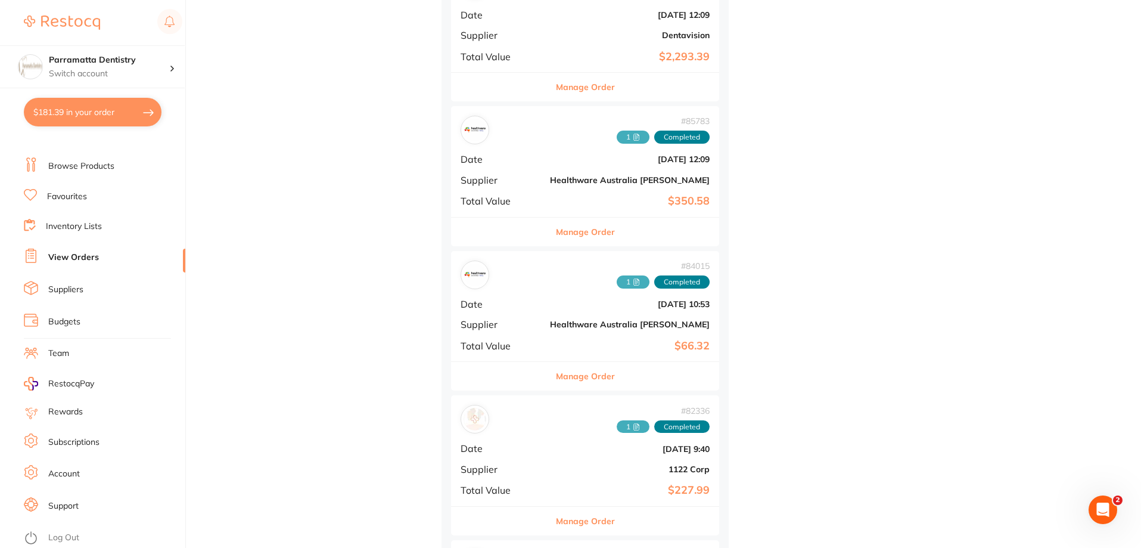
scroll to position [1073, 0]
click at [550, 328] on b "Healthware Australia [PERSON_NAME]" at bounding box center [630, 324] width 160 height 10
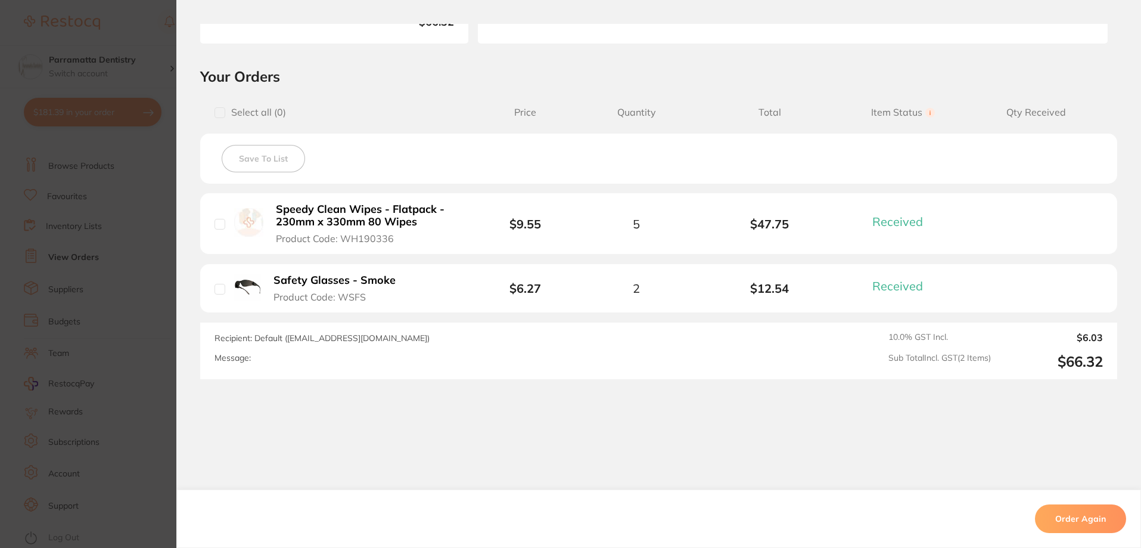
scroll to position [234, 0]
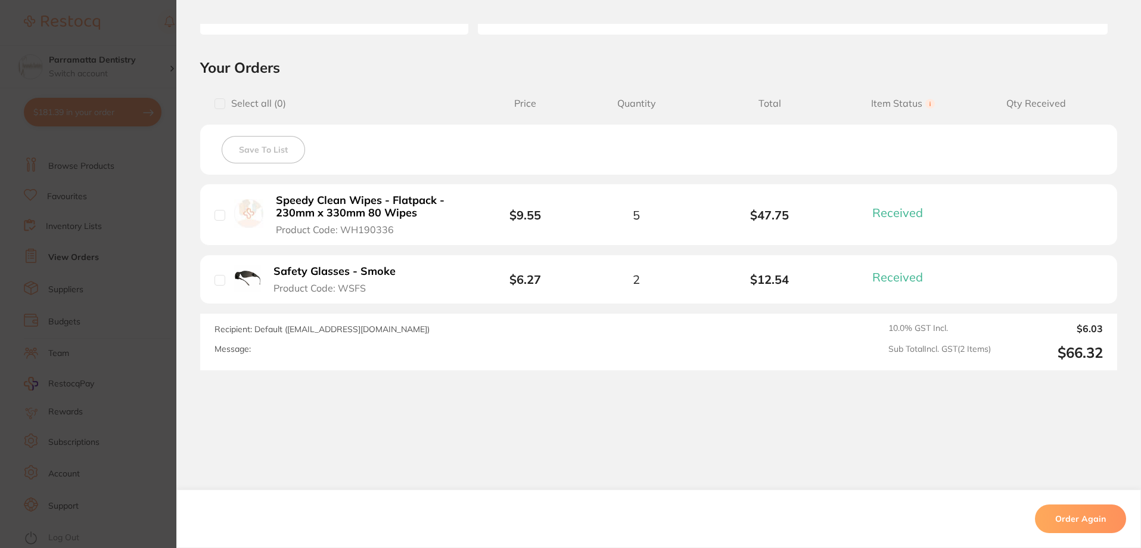
click at [150, 362] on section "Order ID: Restocq- 84015 Order Information 2 Received Completed Order Order Dat…" at bounding box center [570, 274] width 1141 height 548
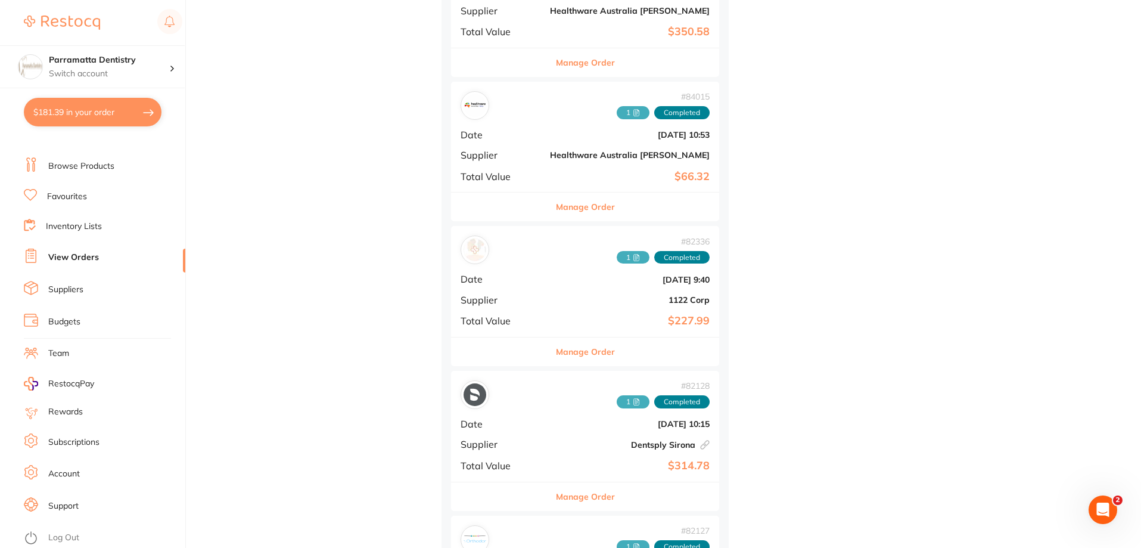
scroll to position [1311, 0]
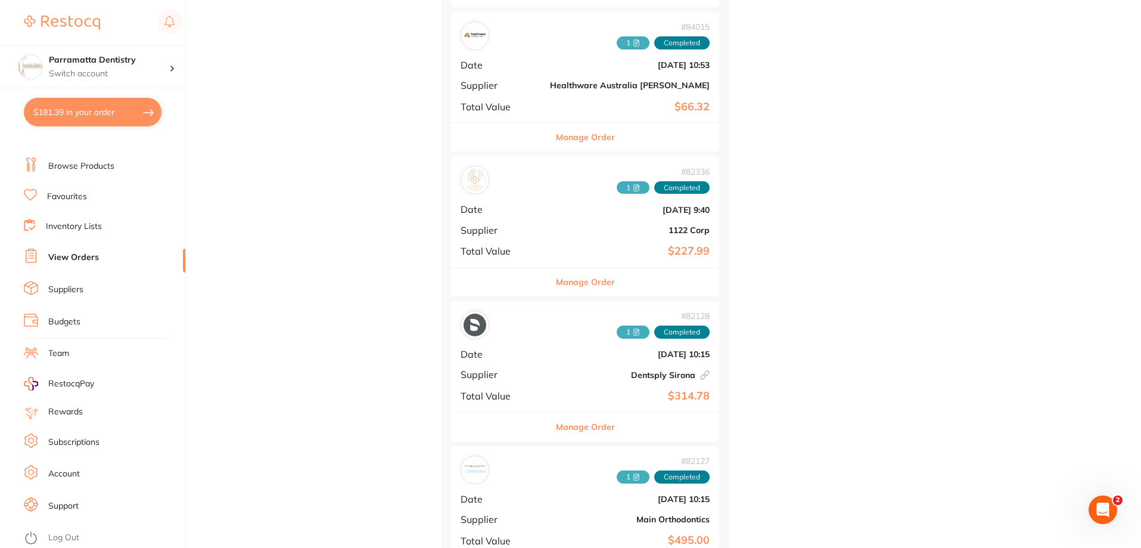
click at [500, 356] on span "Date" at bounding box center [501, 354] width 80 height 11
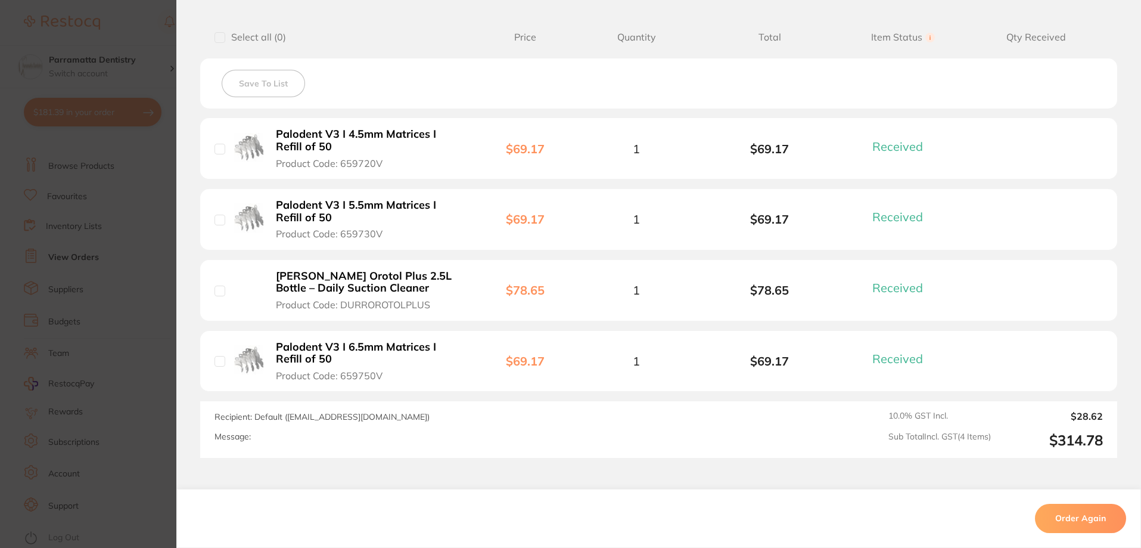
scroll to position [390, 0]
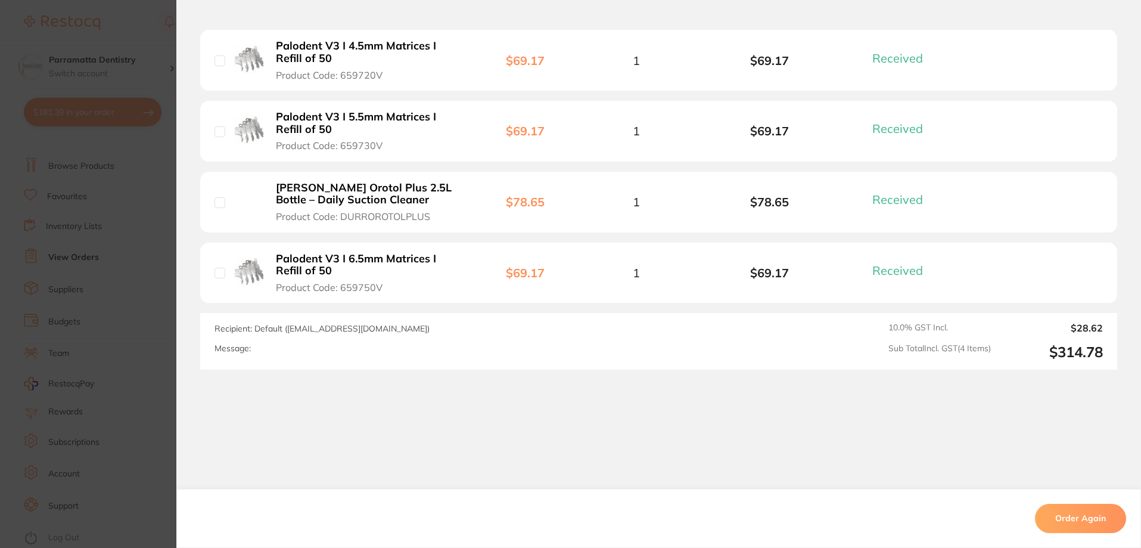
click at [141, 331] on section "Order ID: Restocq- 82128 Linked Order Order Information 4 Received Completed Or…" at bounding box center [570, 274] width 1141 height 548
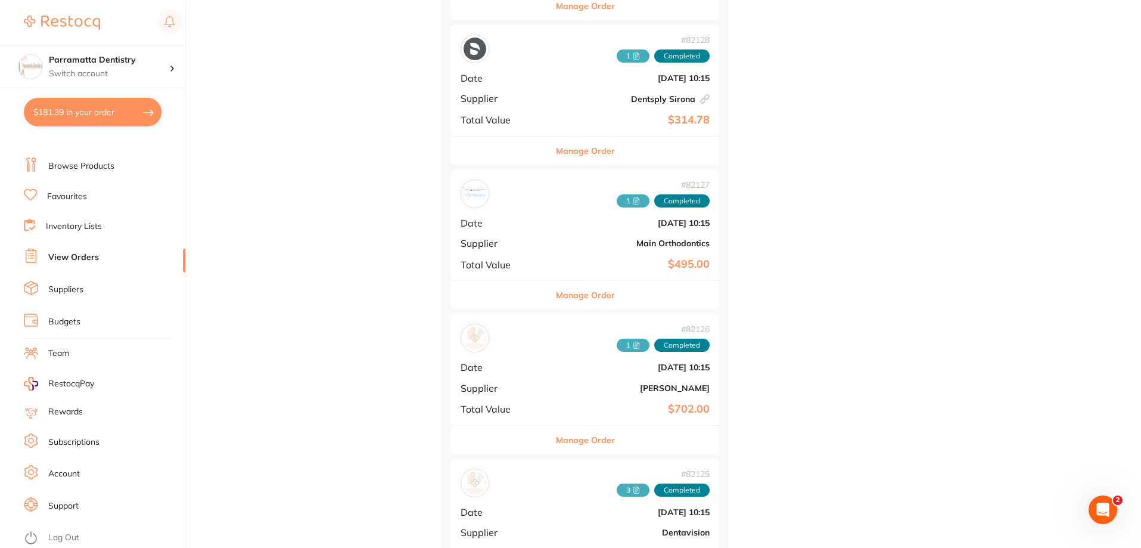
scroll to position [1609, 0]
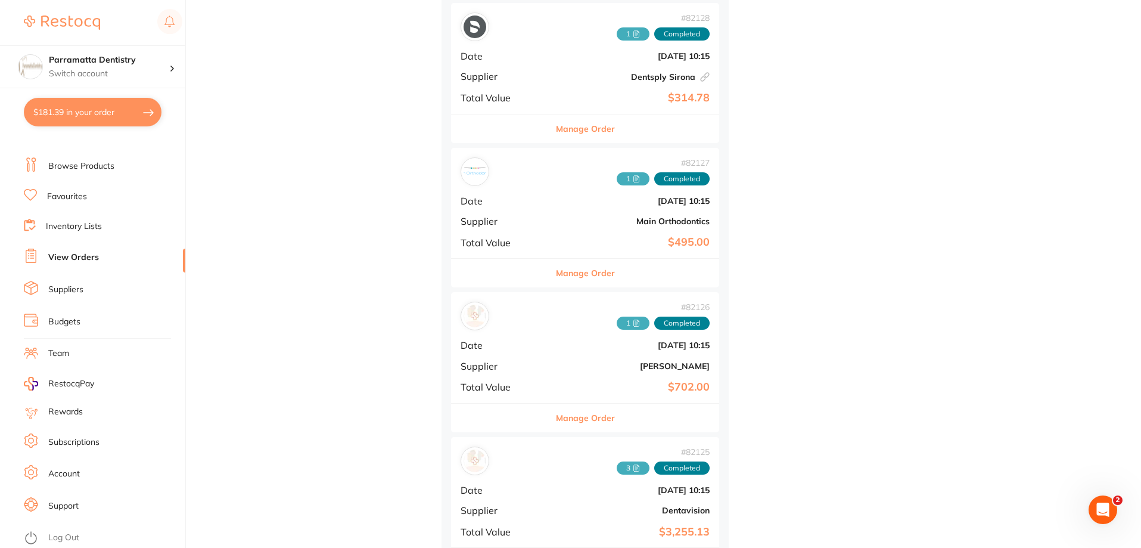
click at [545, 355] on div "# 82126 1 Completed Date Jun 4 2025, 10:15 Supplier Henry Schein Halas Total Va…" at bounding box center [585, 347] width 268 height 110
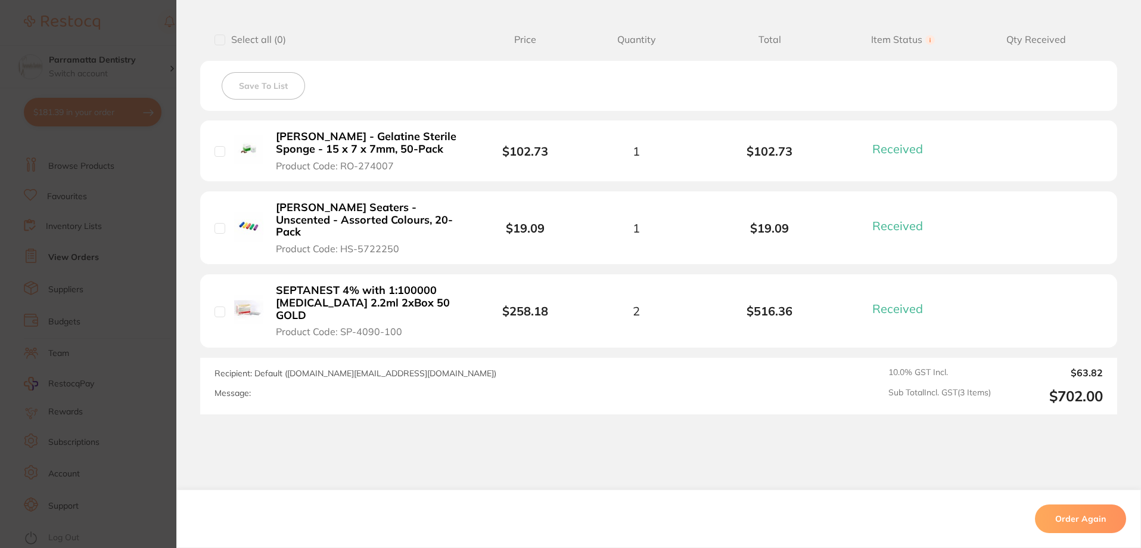
drag, startPoint x: 131, startPoint y: 366, endPoint x: 141, endPoint y: 364, distance: 10.3
click at [133, 366] on section "Order ID: Restocq- 82126 Order Information 3 Received Completed Order Order Dat…" at bounding box center [570, 274] width 1141 height 548
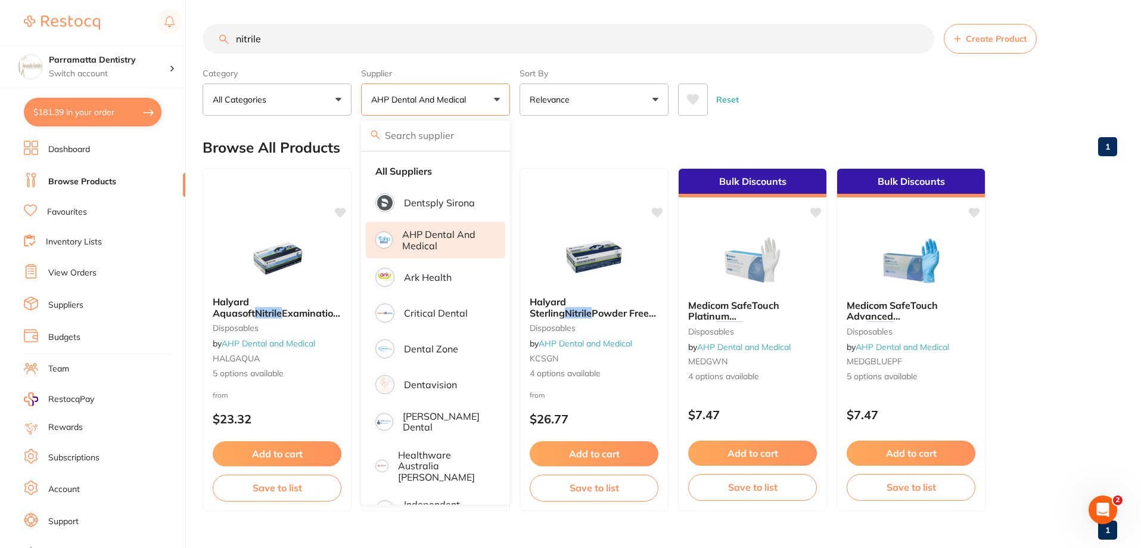
scroll to position [15, 0]
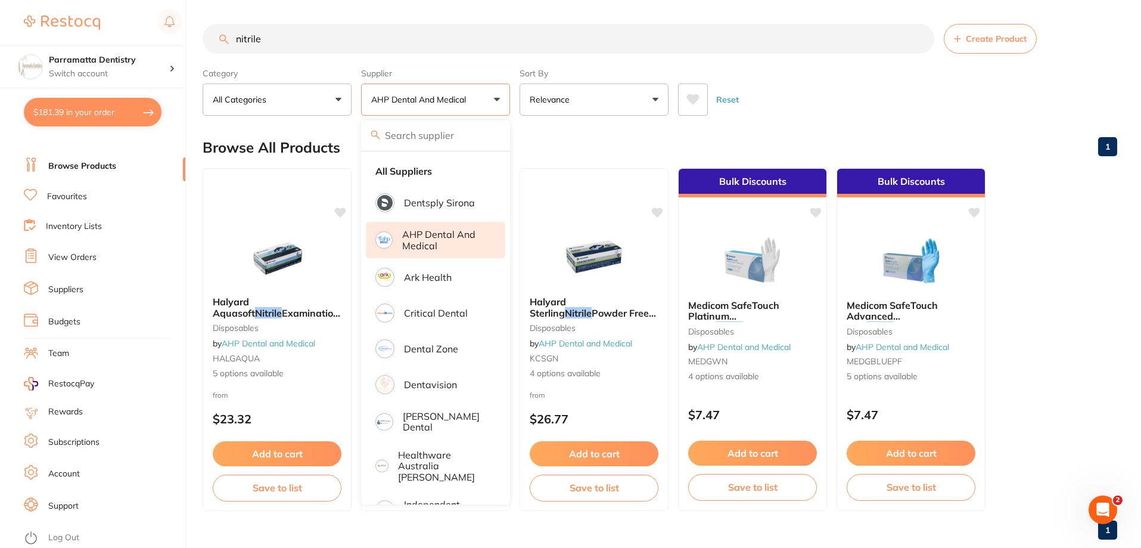
click at [831, 80] on div "Reset" at bounding box center [893, 95] width 430 height 42
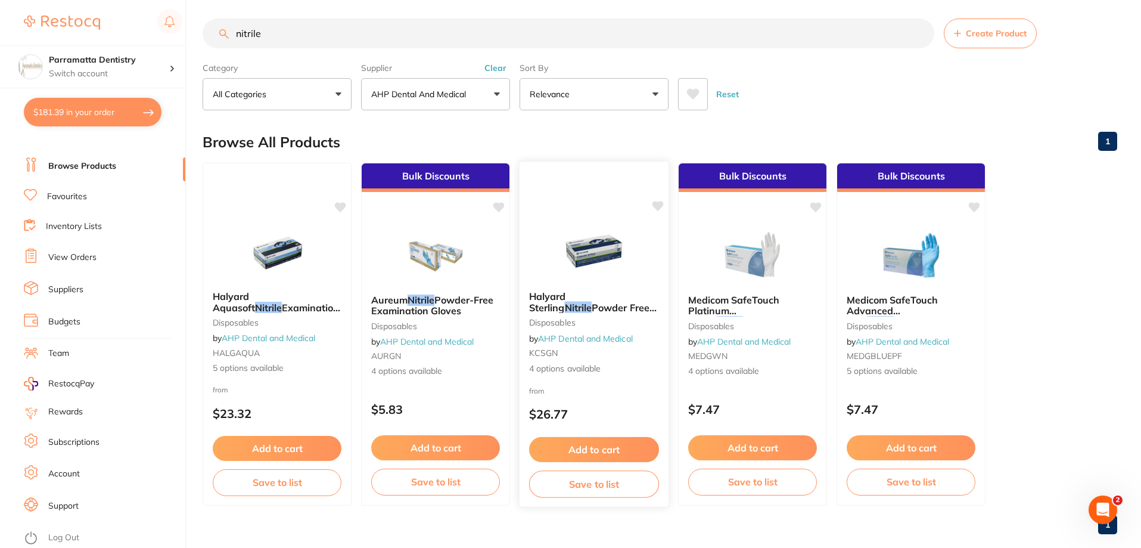
scroll to position [0, 0]
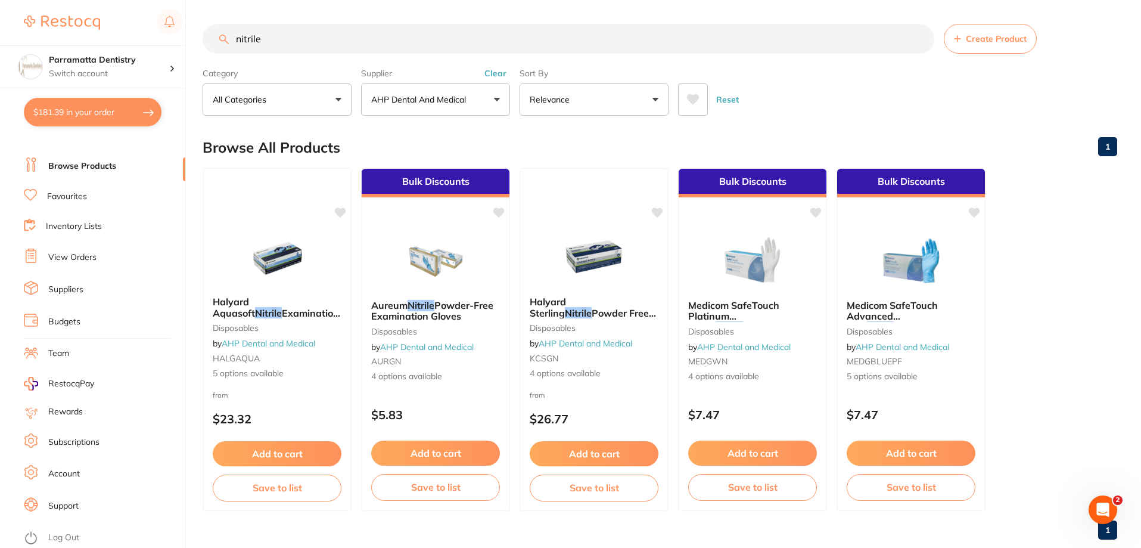
click at [455, 94] on p "AHP Dental and Medical" at bounding box center [421, 100] width 100 height 12
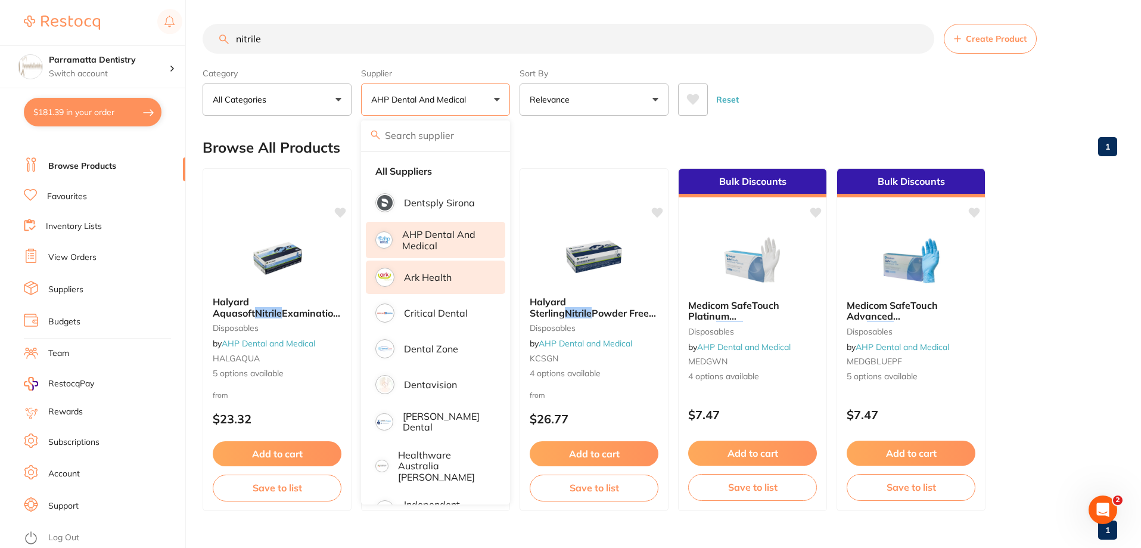
click at [426, 281] on p "Ark Health" at bounding box center [428, 277] width 48 height 11
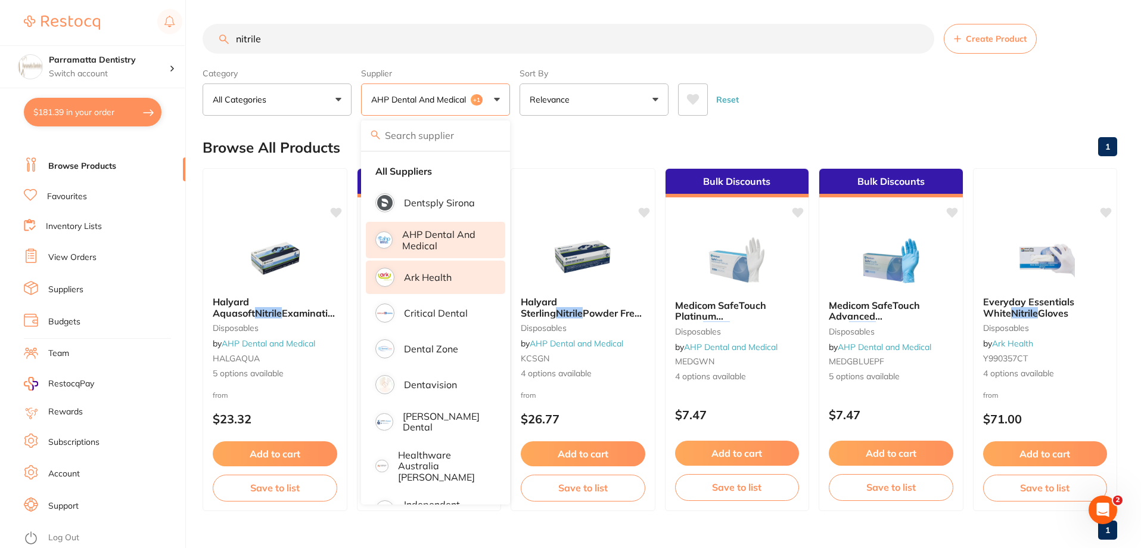
click at [820, 85] on div "Reset" at bounding box center [893, 95] width 430 height 42
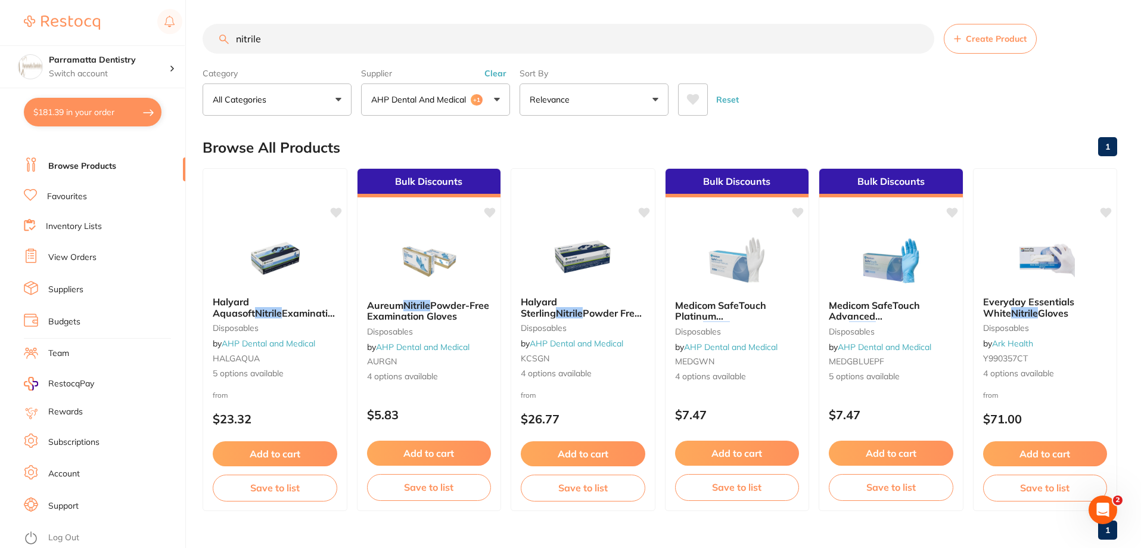
click at [408, 105] on p "AHP Dental and Medical" at bounding box center [421, 100] width 100 height 12
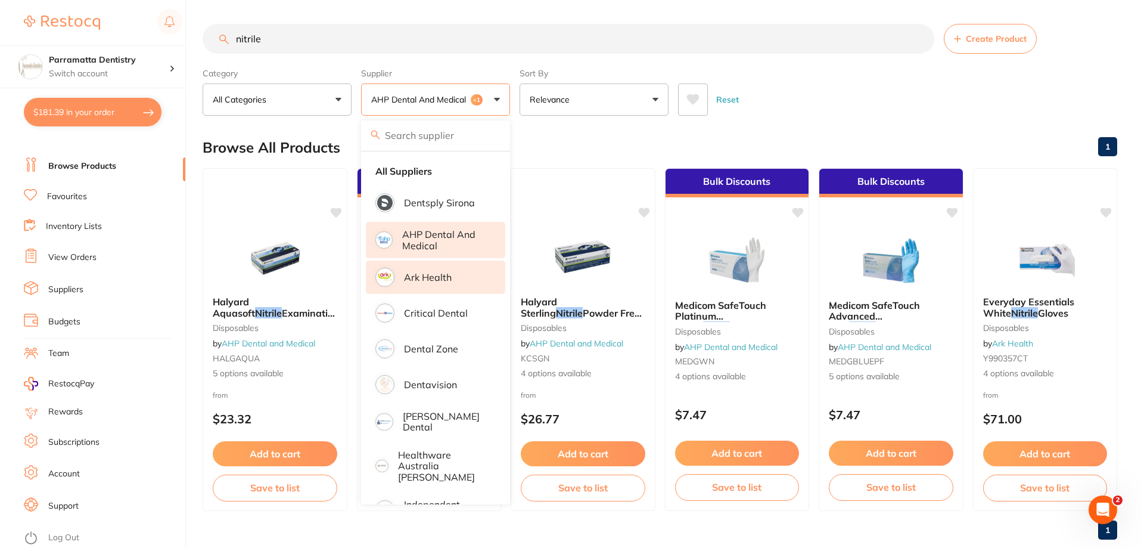
click at [437, 277] on p "Ark Health" at bounding box center [428, 277] width 48 height 11
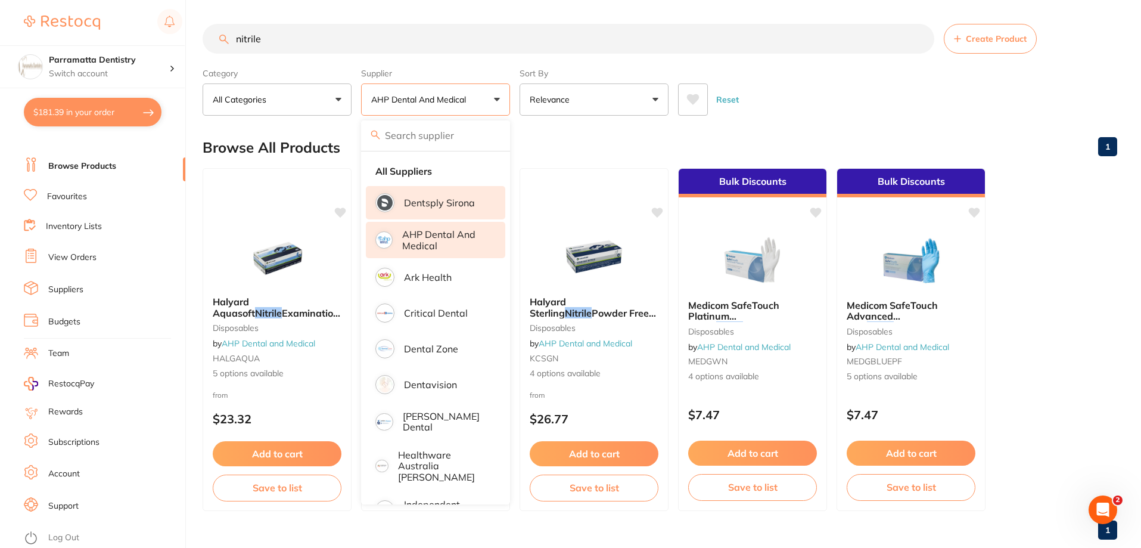
click at [431, 200] on p "Dentsply Sirona" at bounding box center [439, 202] width 71 height 11
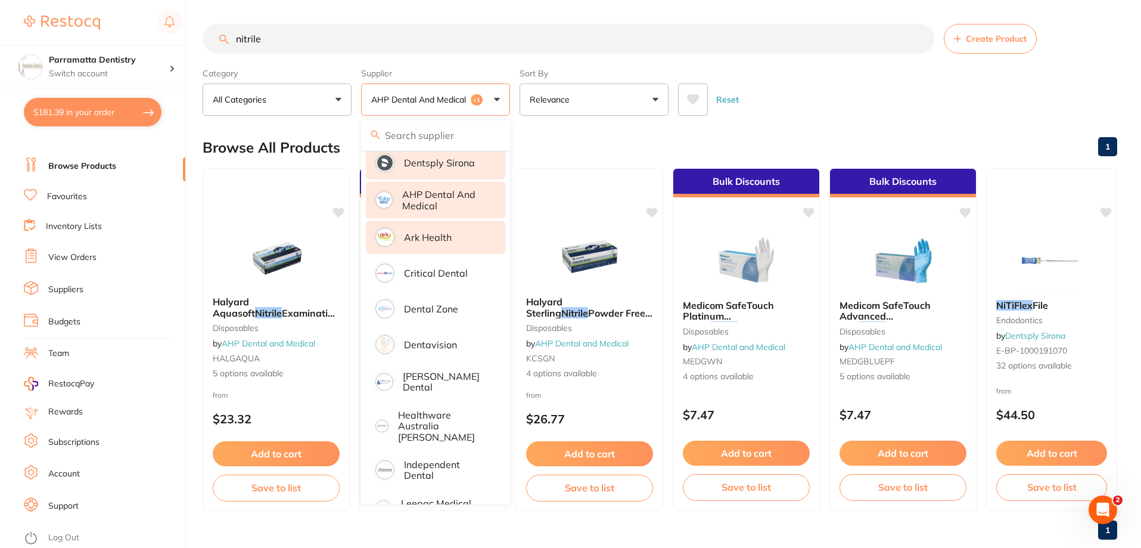
scroll to position [60, 0]
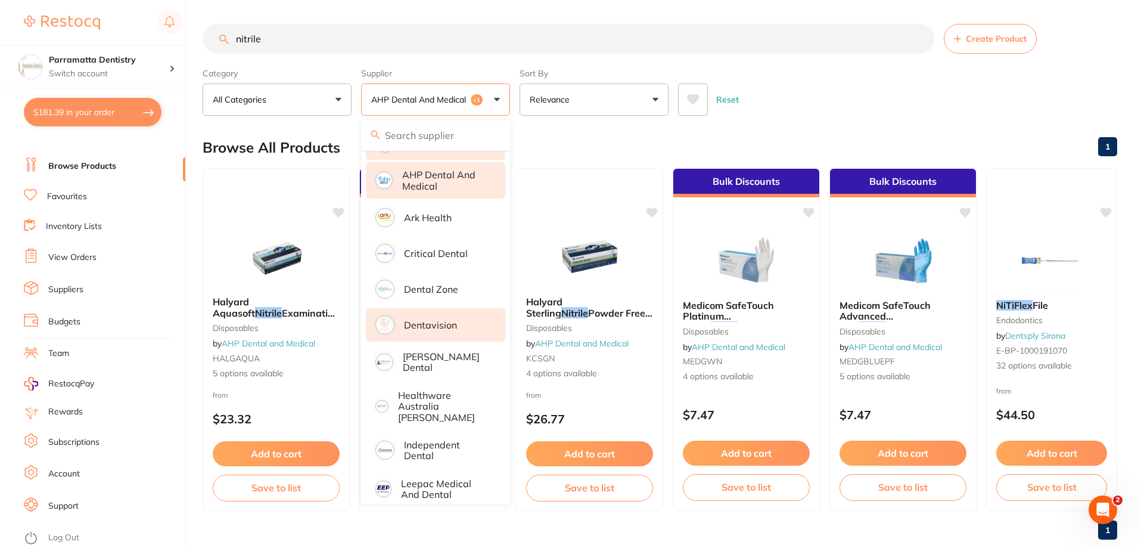
click at [425, 326] on p "Dentavision" at bounding box center [430, 324] width 53 height 11
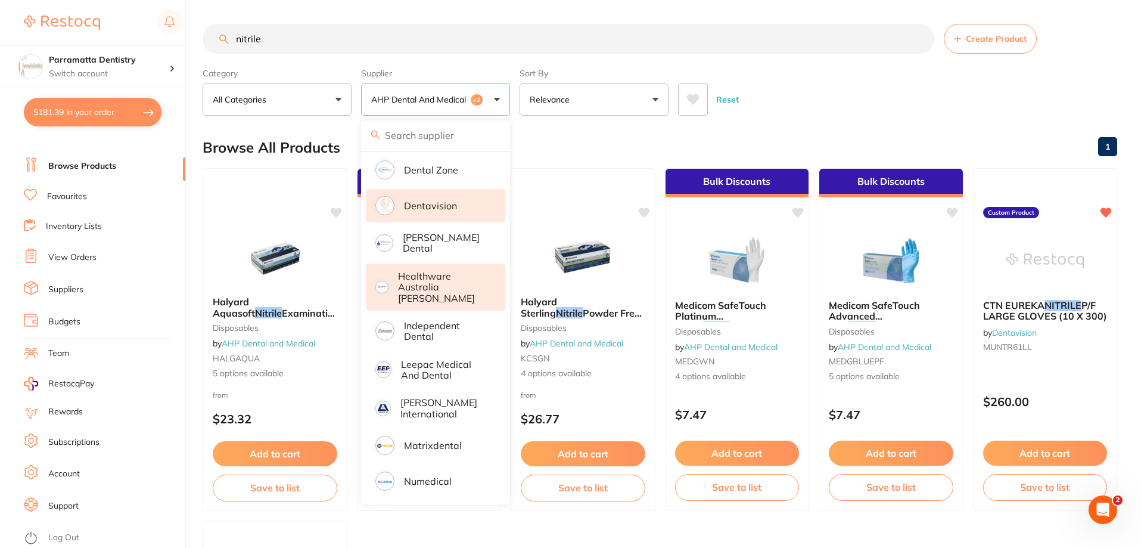
scroll to position [0, 0]
click at [440, 279] on p "Healthware Australia [PERSON_NAME]" at bounding box center [443, 287] width 91 height 33
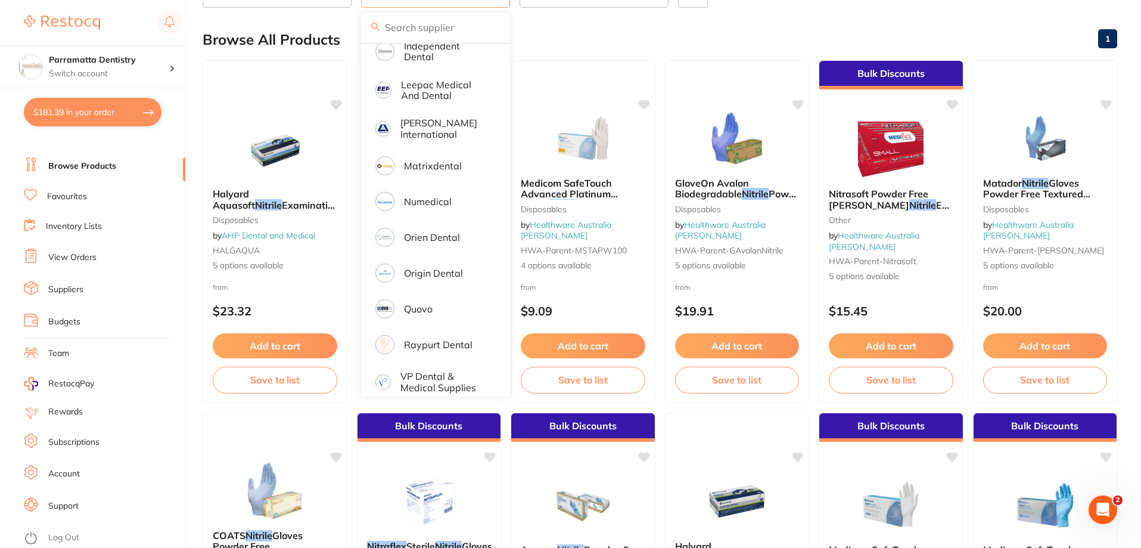
scroll to position [119, 0]
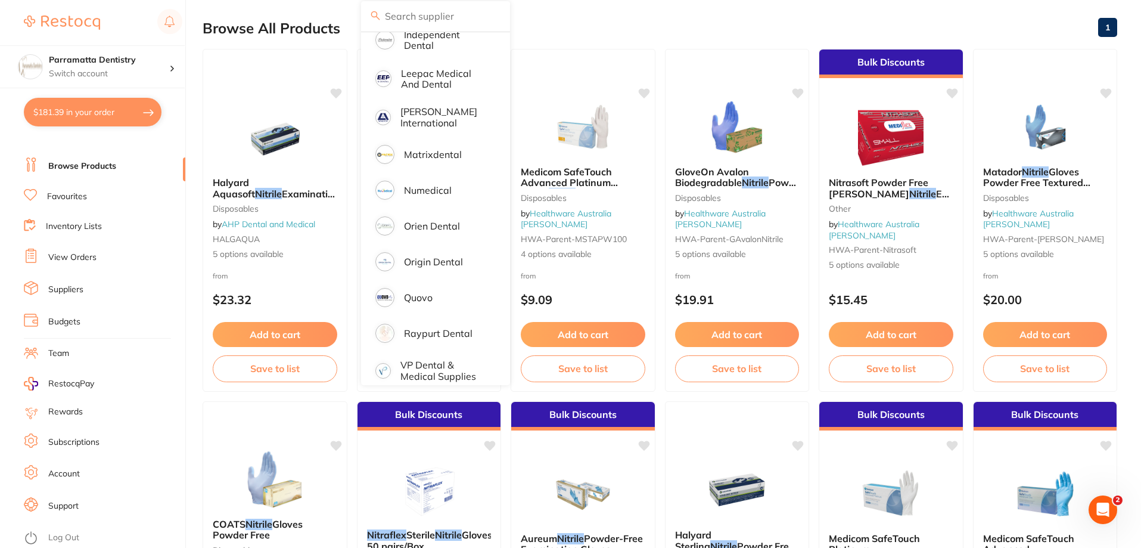
click at [632, 19] on div "Browse All Products 1" at bounding box center [660, 28] width 915 height 40
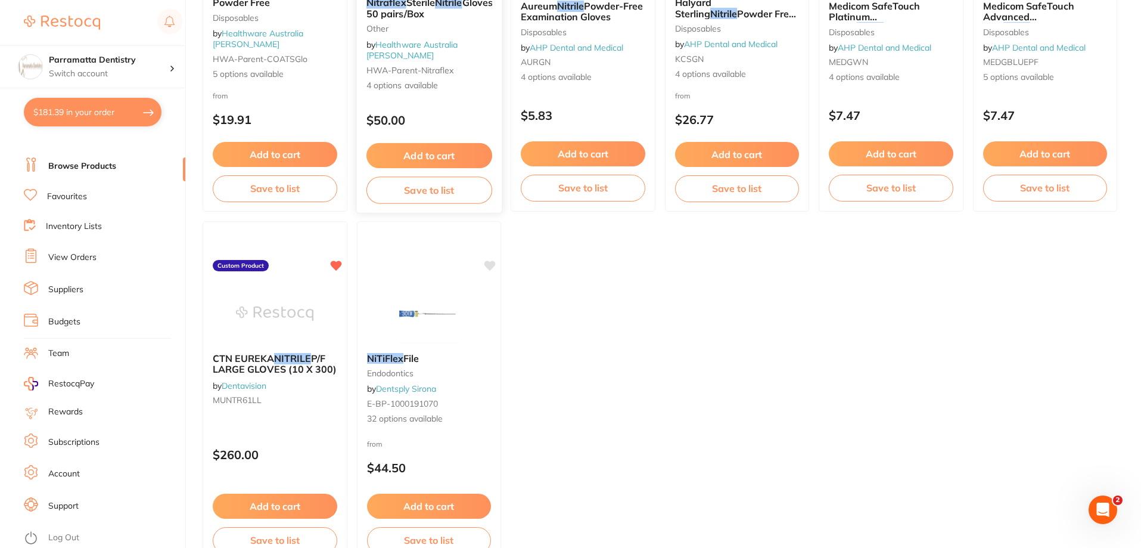
scroll to position [656, 0]
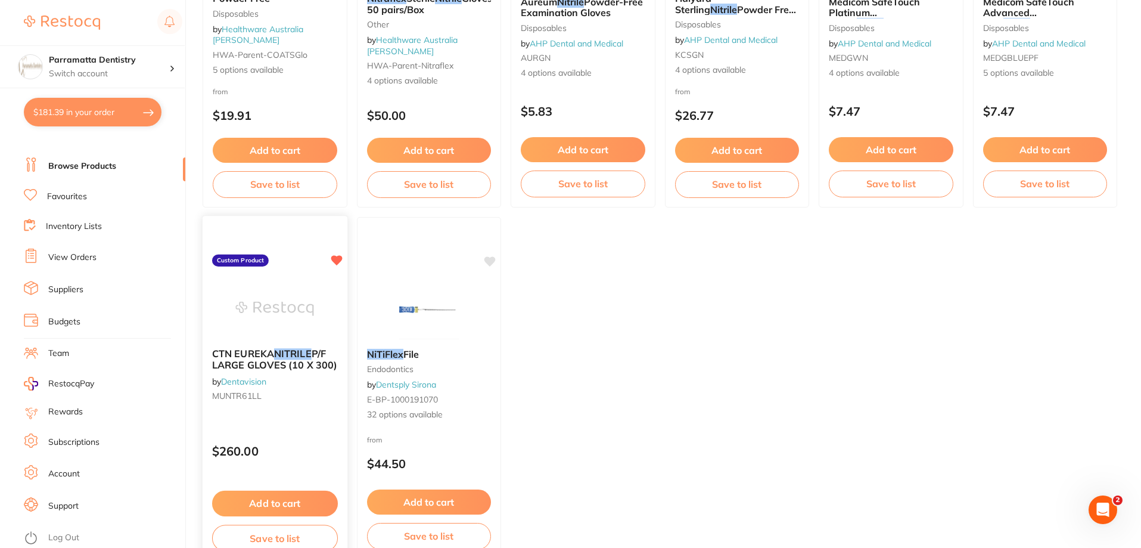
click at [253, 358] on span "P/F LARGE GLOVES (10 X 300)" at bounding box center [274, 358] width 125 height 23
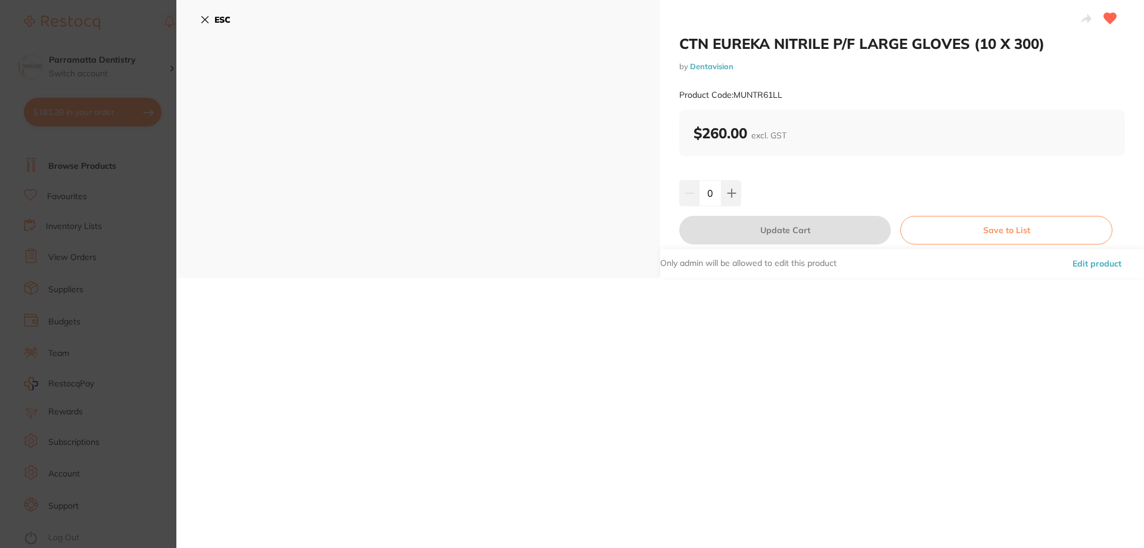
click at [710, 62] on link "Dentavision" at bounding box center [712, 66] width 44 height 10
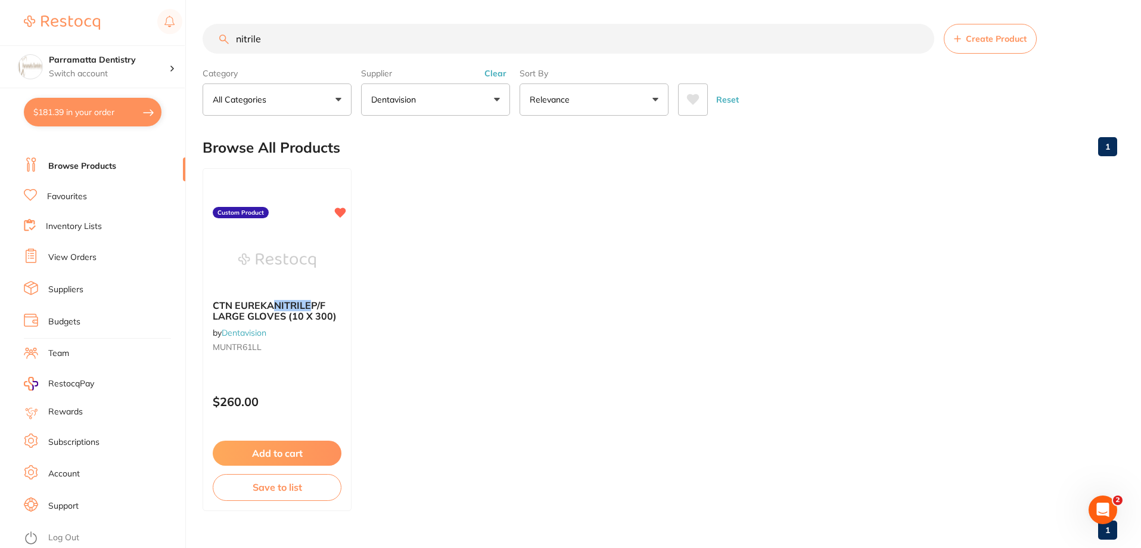
drag, startPoint x: 308, startPoint y: 42, endPoint x: 58, endPoint y: 32, distance: 249.9
click at [58, 32] on div "$181.39 Parramatta Dentistry Switch account Parramatta Dentistry $181.39 in you…" at bounding box center [570, 274] width 1141 height 548
type input "n"
type input "eurekA"
click at [498, 102] on button "Dentavision" at bounding box center [435, 99] width 149 height 32
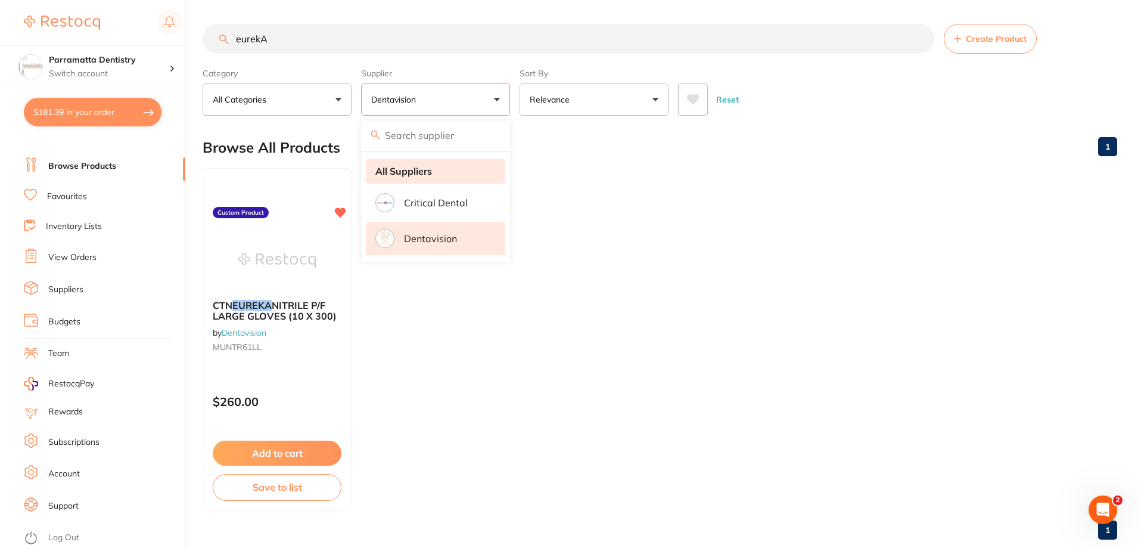
click at [447, 173] on li "All Suppliers" at bounding box center [435, 171] width 139 height 25
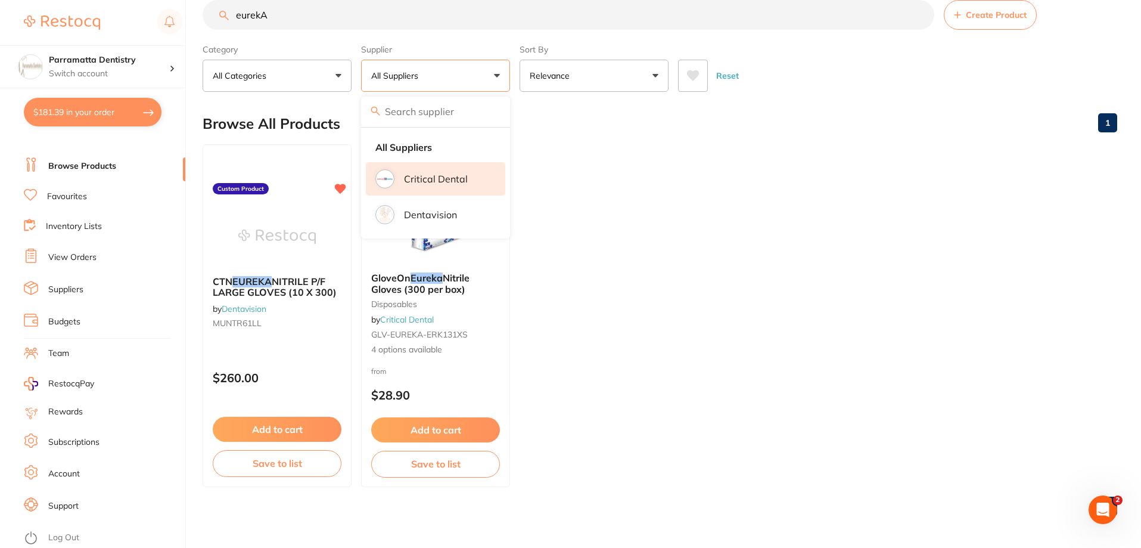
scroll to position [25, 0]
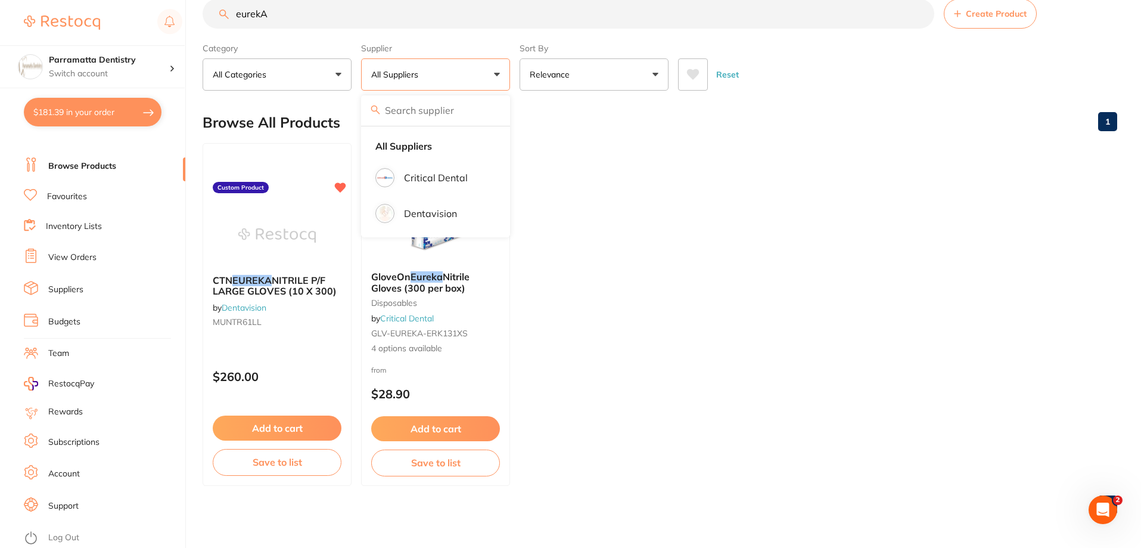
click at [626, 216] on ul "CTN EUREKA NITRILE P/F LARGE GLOVES (10 X 300) by Dentavision MUNTR61LL Custom …" at bounding box center [660, 314] width 915 height 343
click at [412, 273] on em "Eureka" at bounding box center [427, 277] width 33 height 12
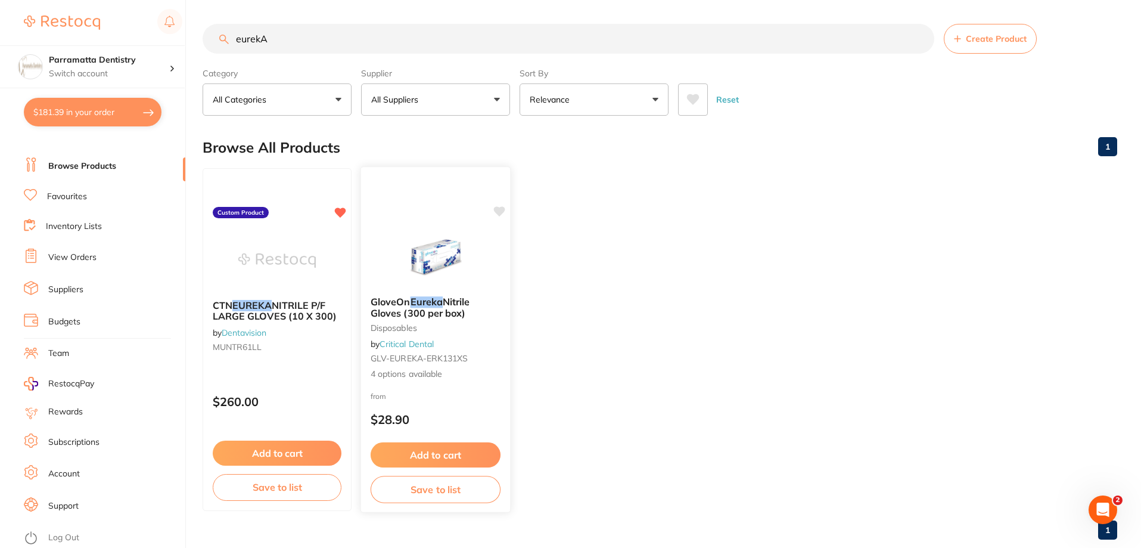
click at [424, 310] on span "Nitrile Gloves (300 per box)" at bounding box center [421, 307] width 100 height 23
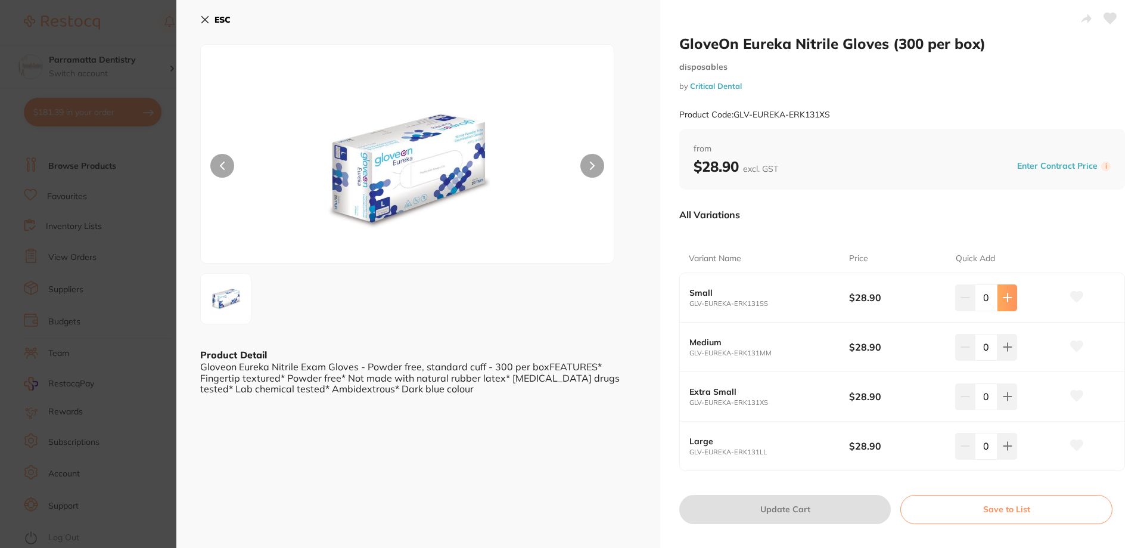
click at [1006, 309] on button at bounding box center [1008, 297] width 20 height 26
type input "1"
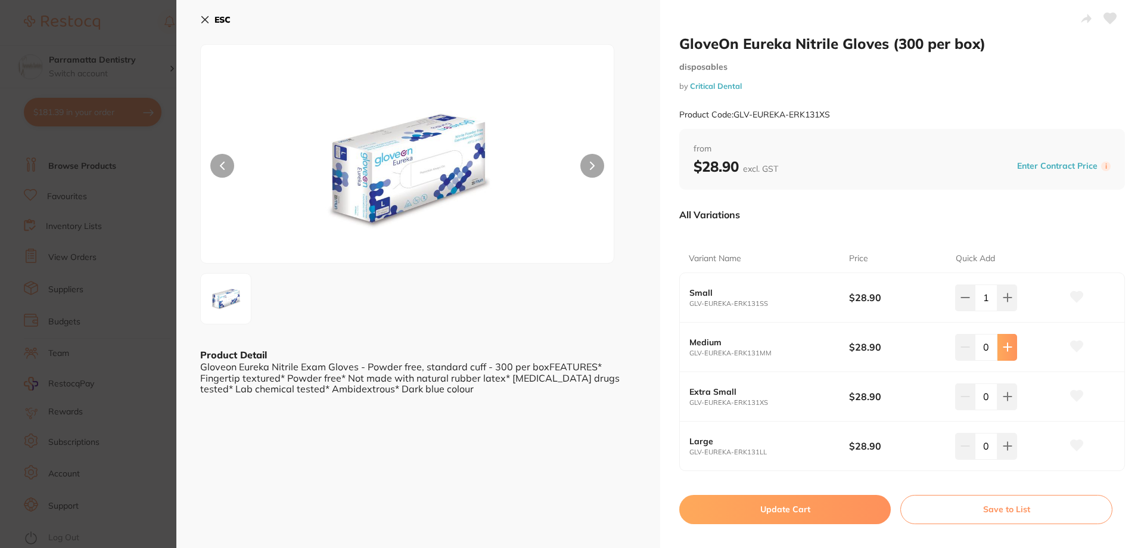
click at [1003, 351] on icon at bounding box center [1008, 347] width 10 height 10
type input "1"
click at [755, 509] on button "Update Cart" at bounding box center [785, 509] width 212 height 29
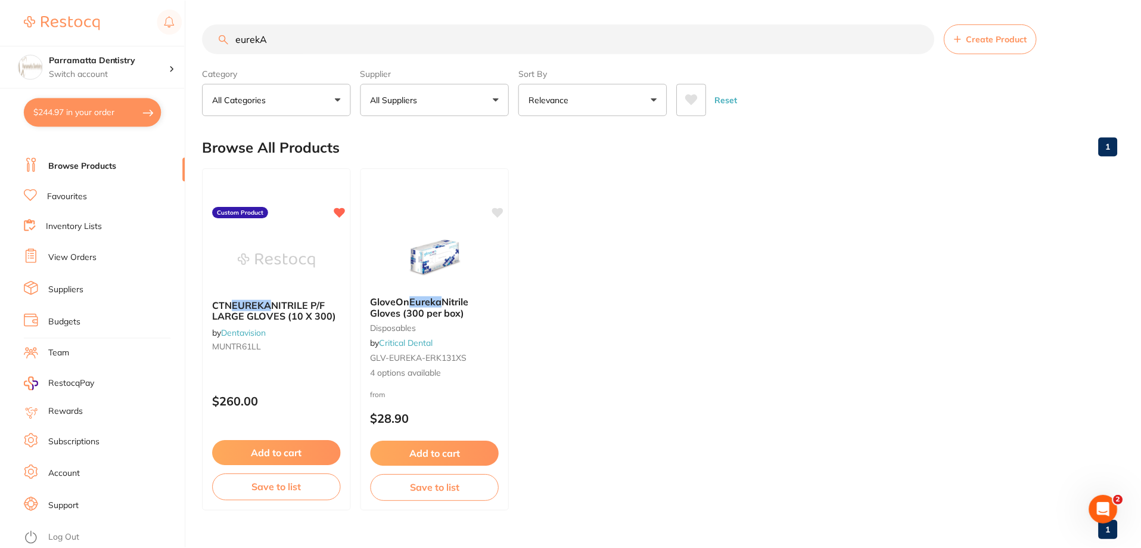
scroll to position [25, 0]
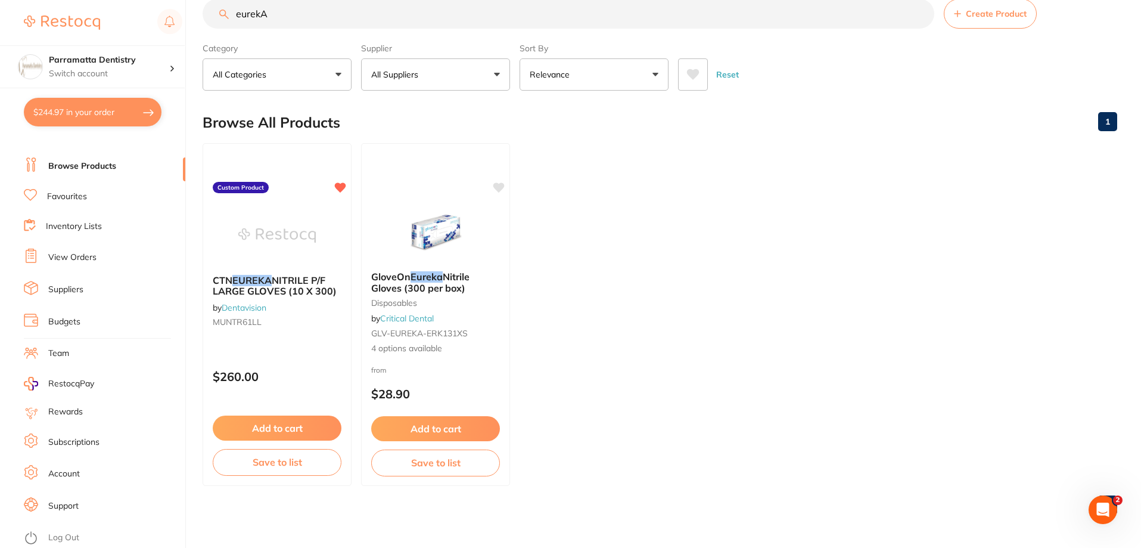
click at [103, 108] on button "$244.97 in your order" at bounding box center [93, 112] width 138 height 29
checkbox input "true"
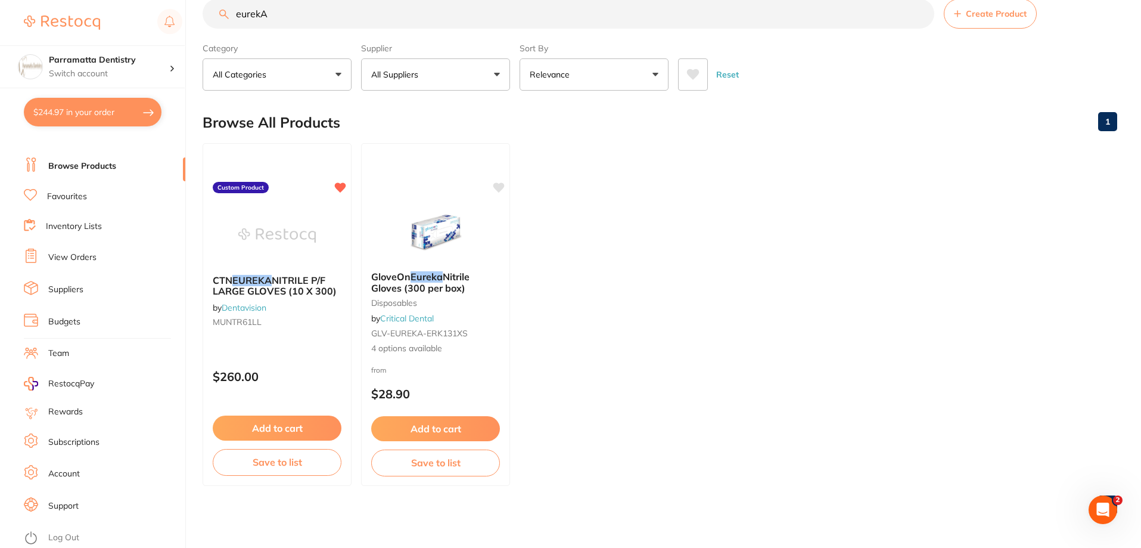
checkbox input "true"
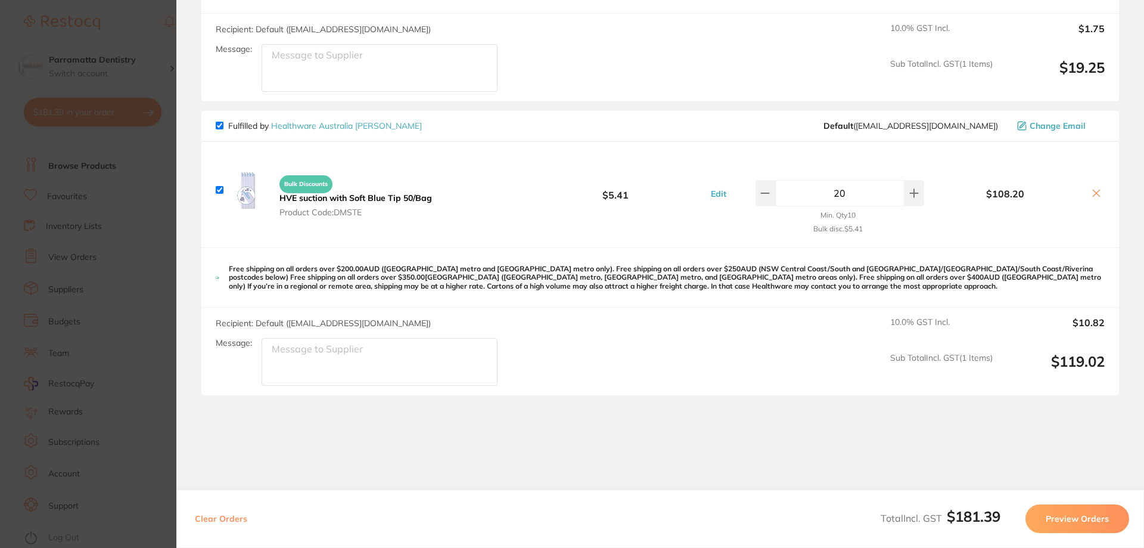
scroll to position [564, 0]
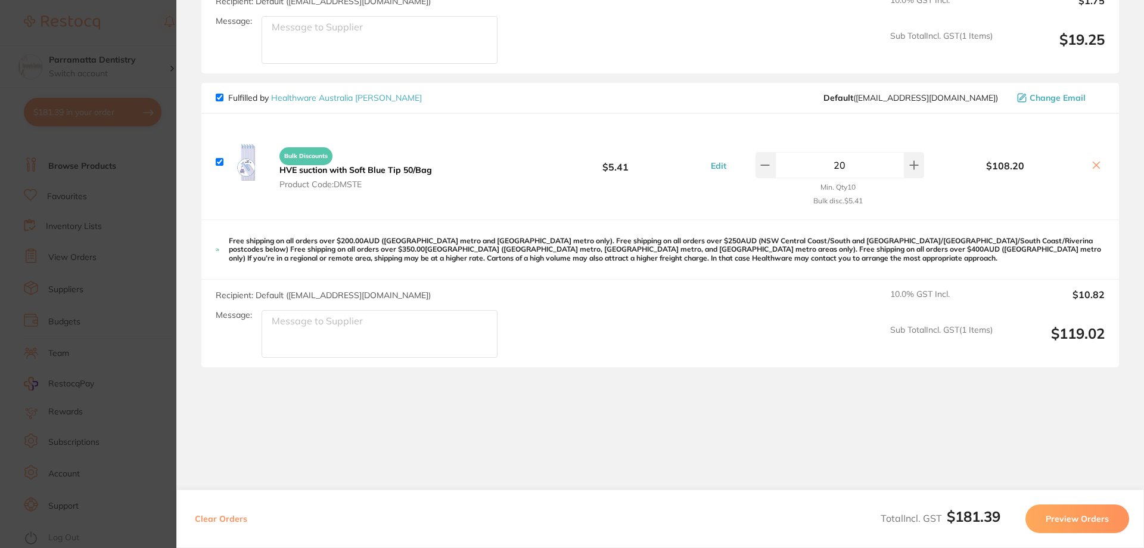
click at [135, 230] on section "Update RRP Set your pre negotiated price for this item. Item Agreed RRP (excl. …" at bounding box center [572, 274] width 1144 height 548
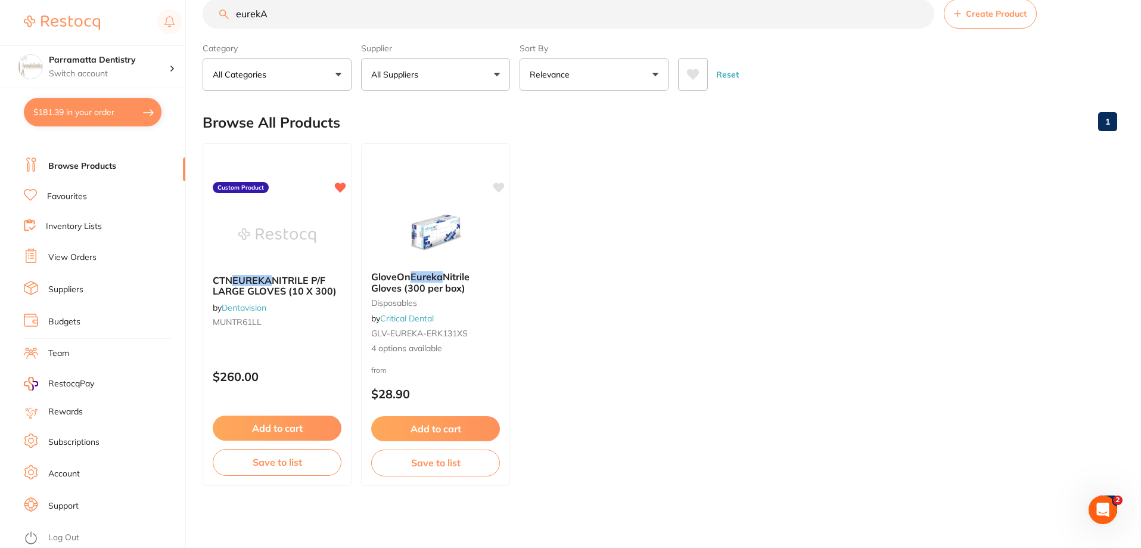
click at [598, 281] on ul "CTN EUREKA NITRILE P/F LARGE GLOVES (10 X 300) by Dentavision MUNTR61LL Custom …" at bounding box center [660, 314] width 915 height 343
click at [92, 116] on button "$181.39 in your order" at bounding box center [93, 112] width 138 height 29
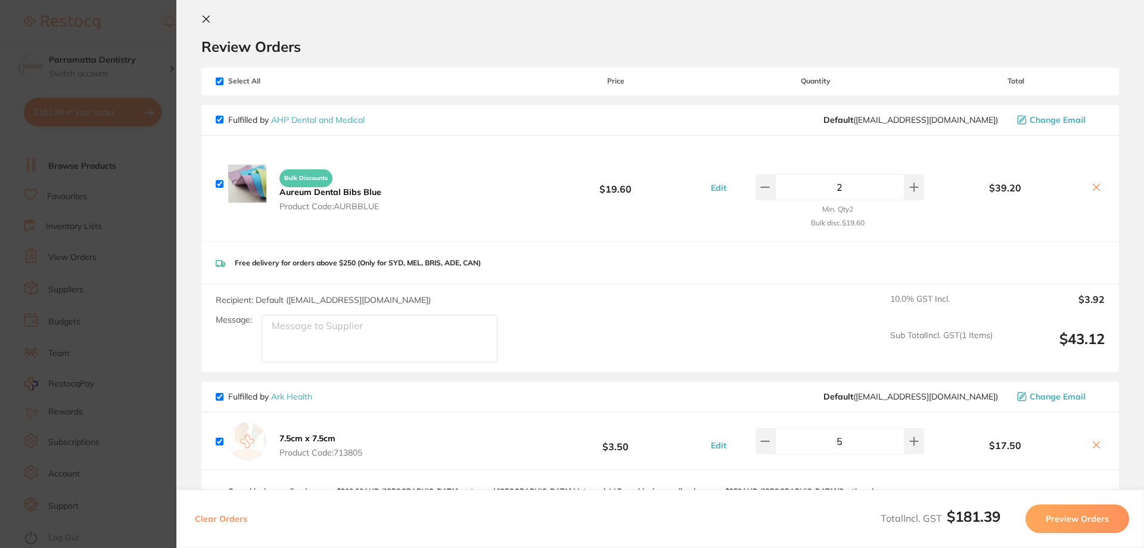
scroll to position [0, 0]
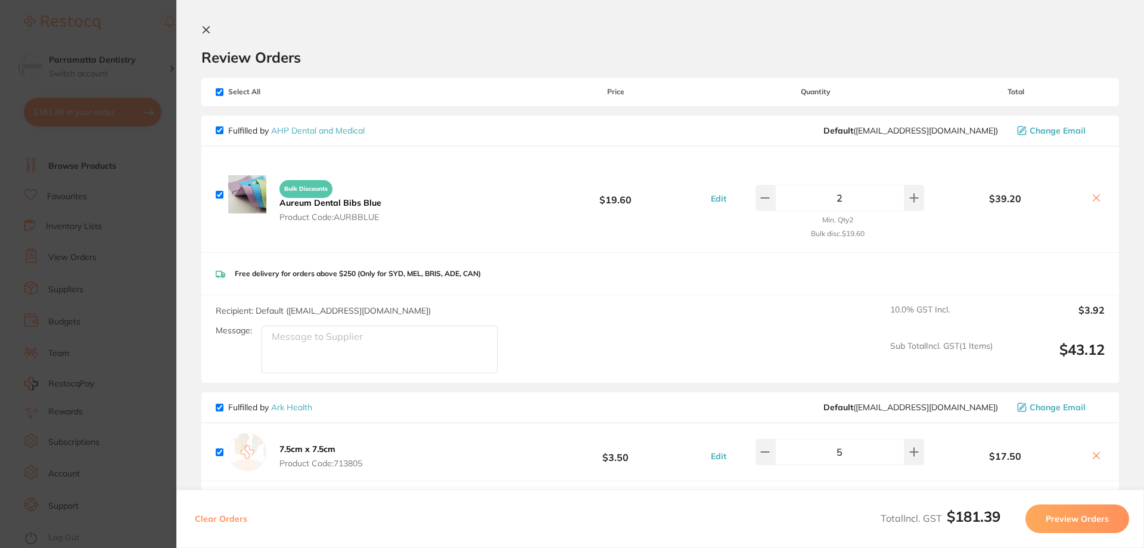
click at [219, 89] on input "checkbox" at bounding box center [220, 92] width 8 height 8
checkbox input "false"
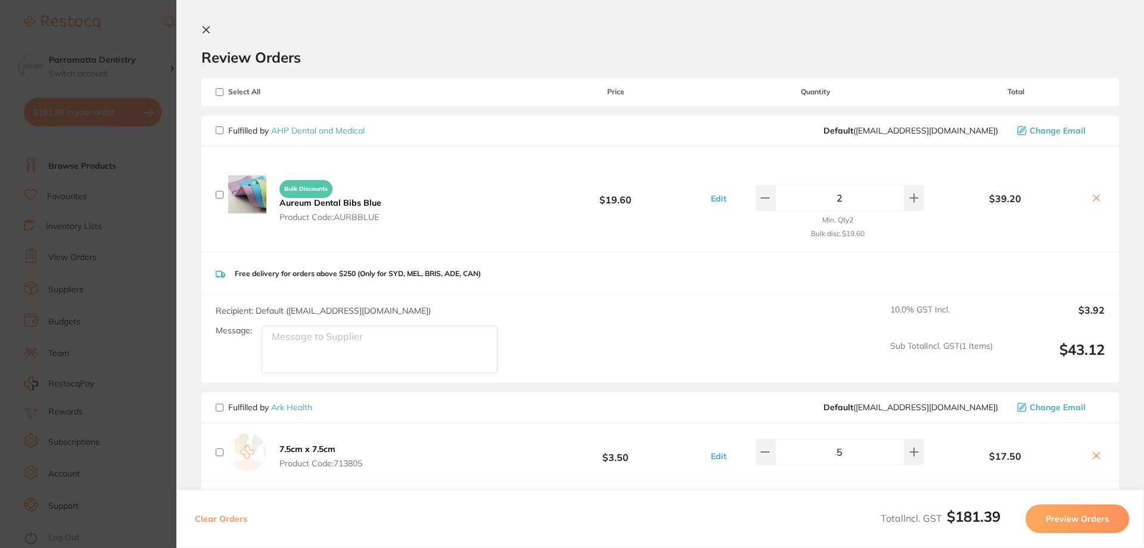
checkbox input "false"
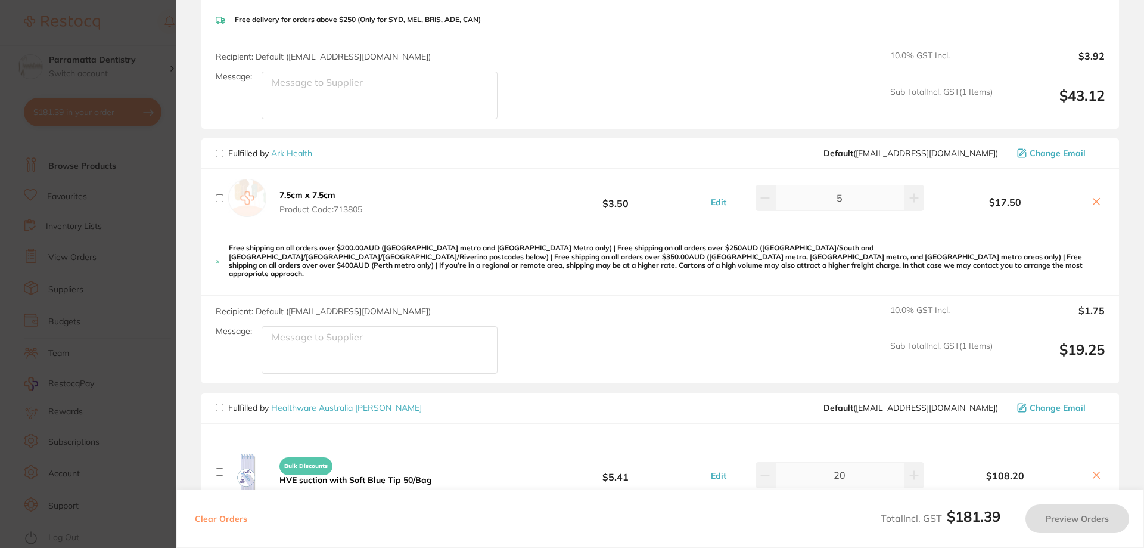
scroll to position [298, 0]
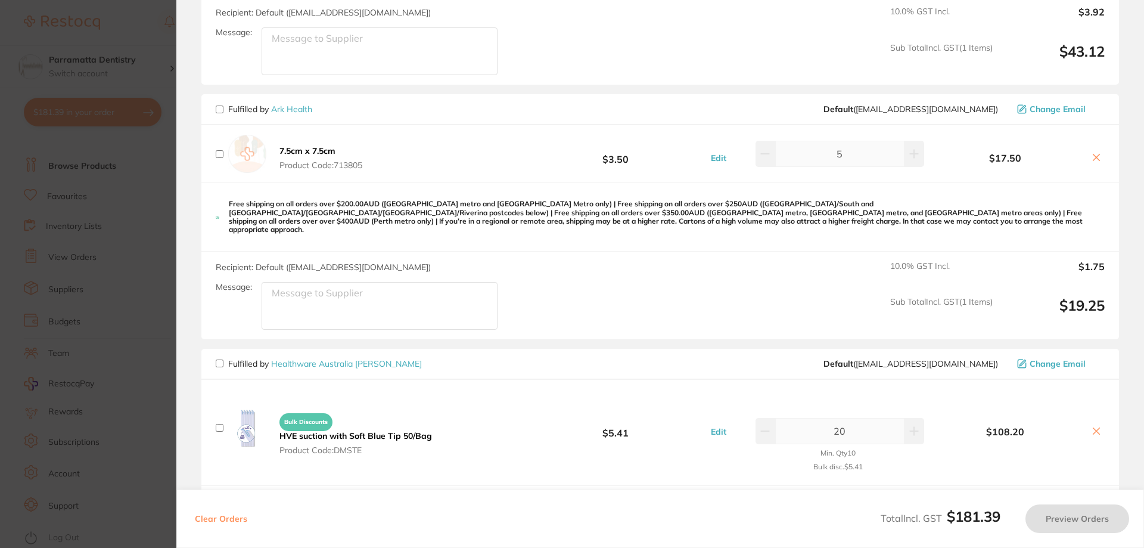
click at [134, 178] on section "Update RRP Set your pre negotiated price for this item. Item Agreed RRP (excl. …" at bounding box center [572, 274] width 1144 height 548
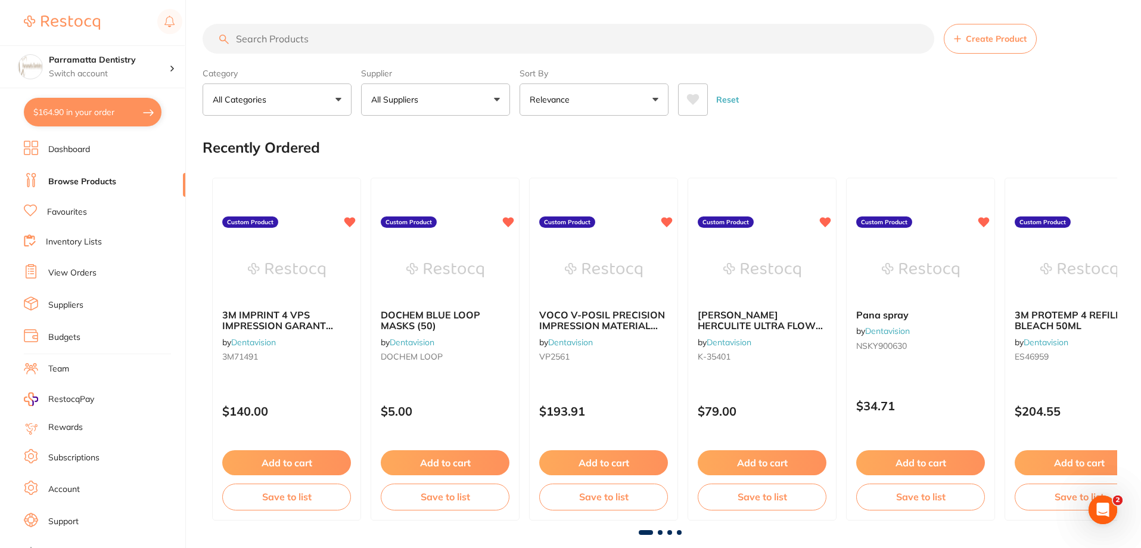
click at [66, 145] on link "Dashboard" at bounding box center [69, 150] width 42 height 12
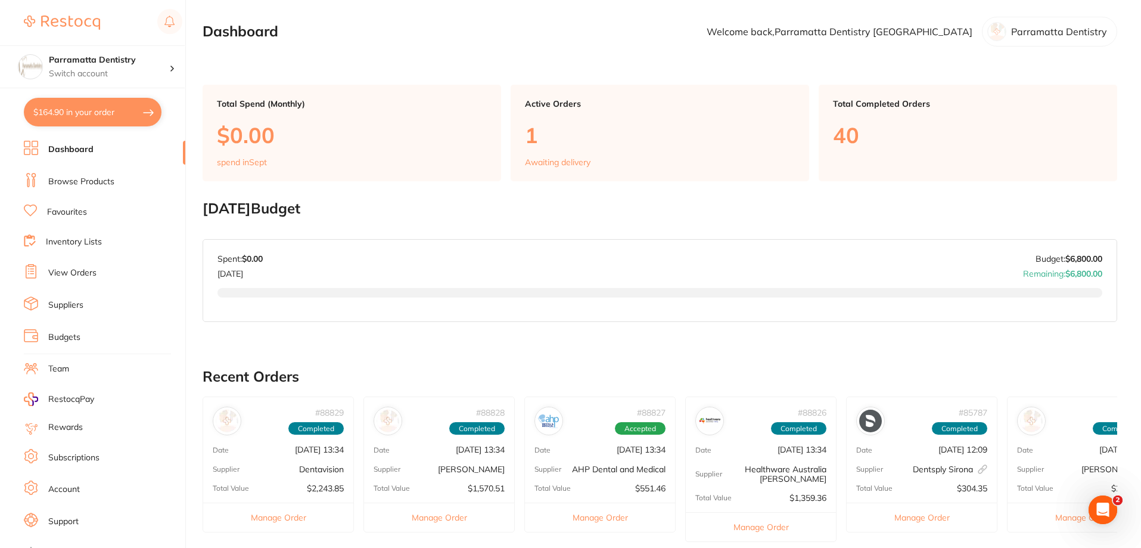
click at [101, 114] on button "$164.90 in your order" at bounding box center [93, 112] width 138 height 29
checkbox input "true"
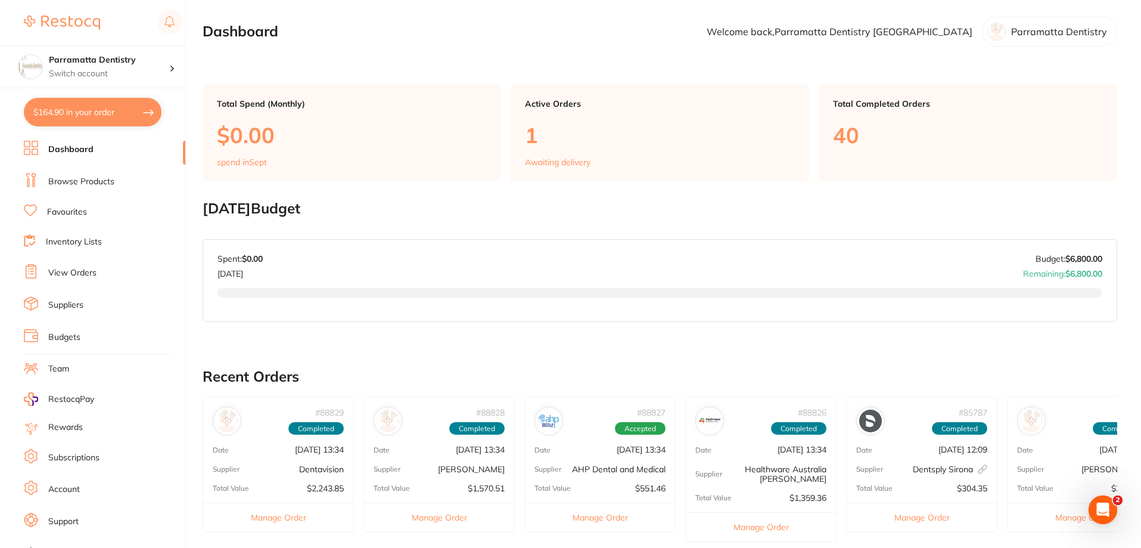
checkbox input "true"
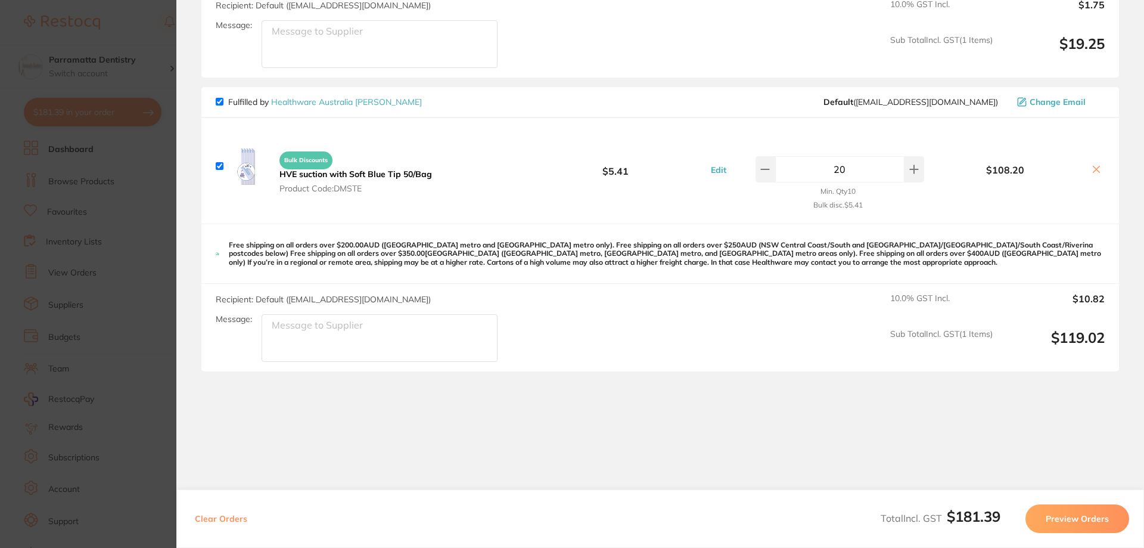
scroll to position [564, 0]
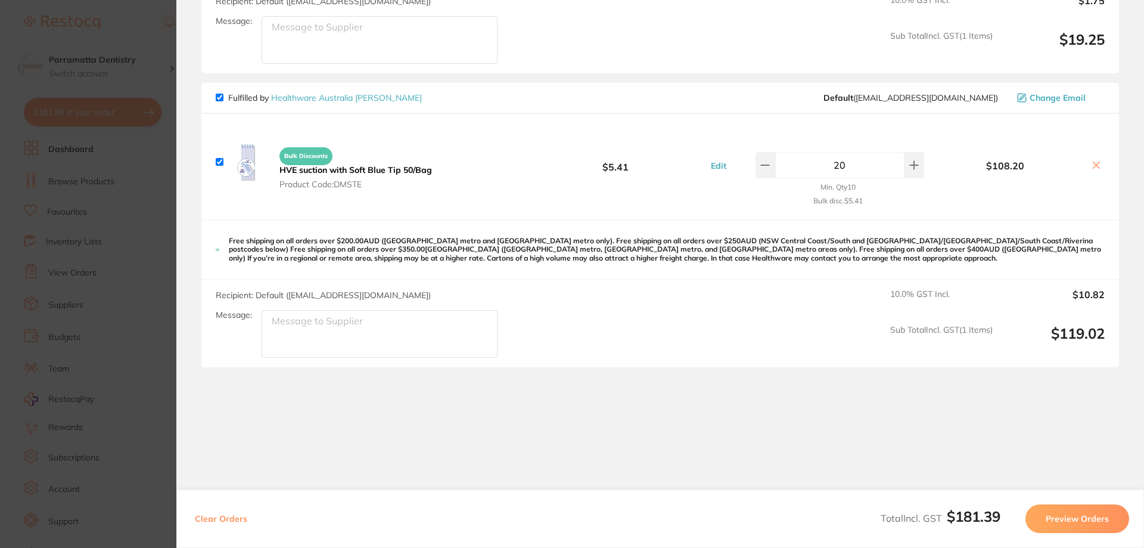
click at [148, 265] on section "Update RRP Set your pre negotiated price for this item. Item Agreed RRP (excl. …" at bounding box center [572, 274] width 1144 height 548
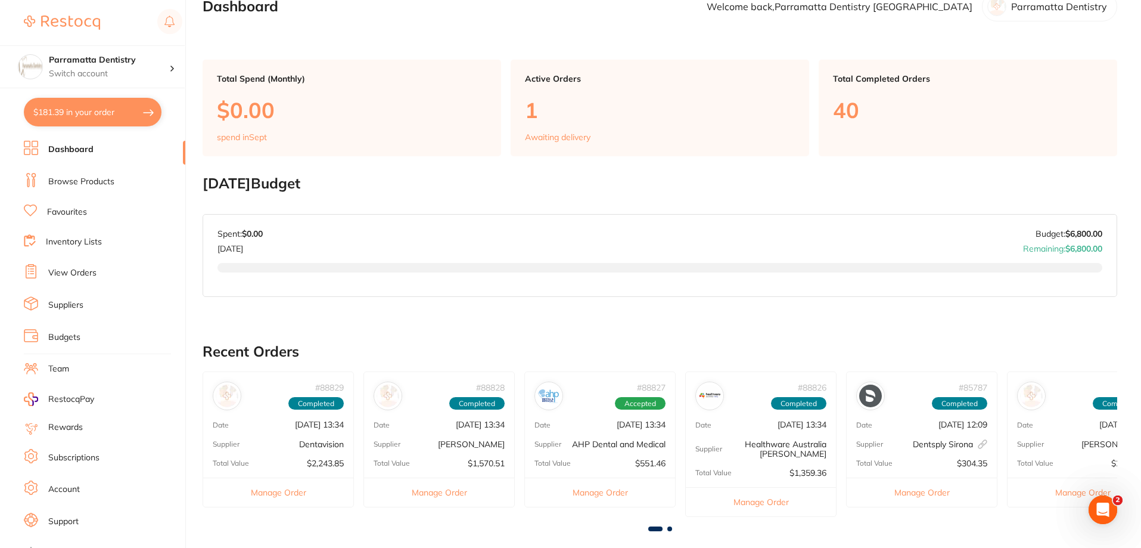
scroll to position [0, 0]
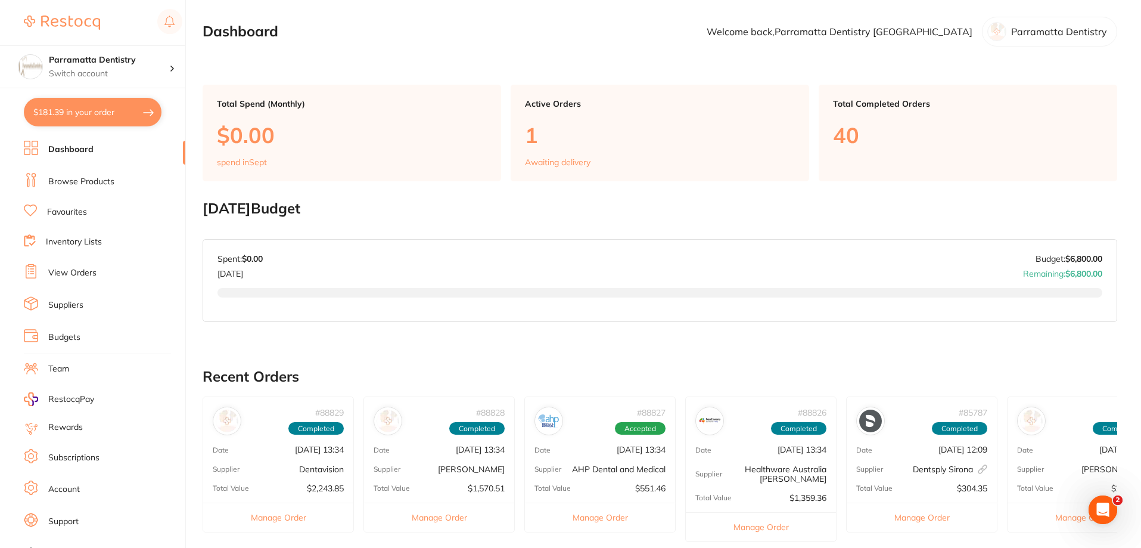
click at [63, 147] on link "Dashboard" at bounding box center [70, 150] width 45 height 12
click at [81, 184] on link "Browse Products" at bounding box center [81, 182] width 66 height 12
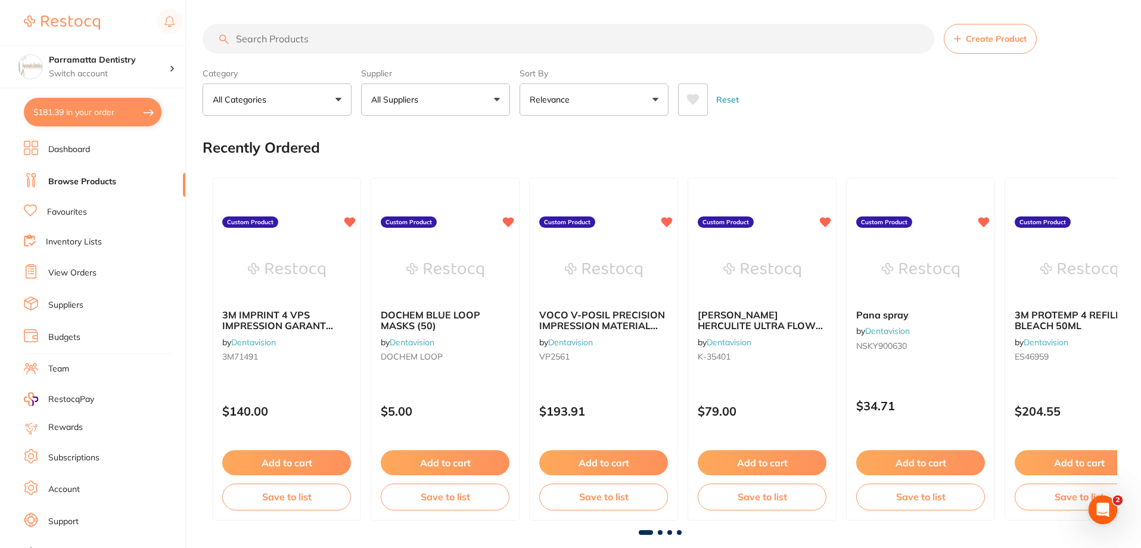
click at [327, 38] on input "search" at bounding box center [569, 39] width 732 height 30
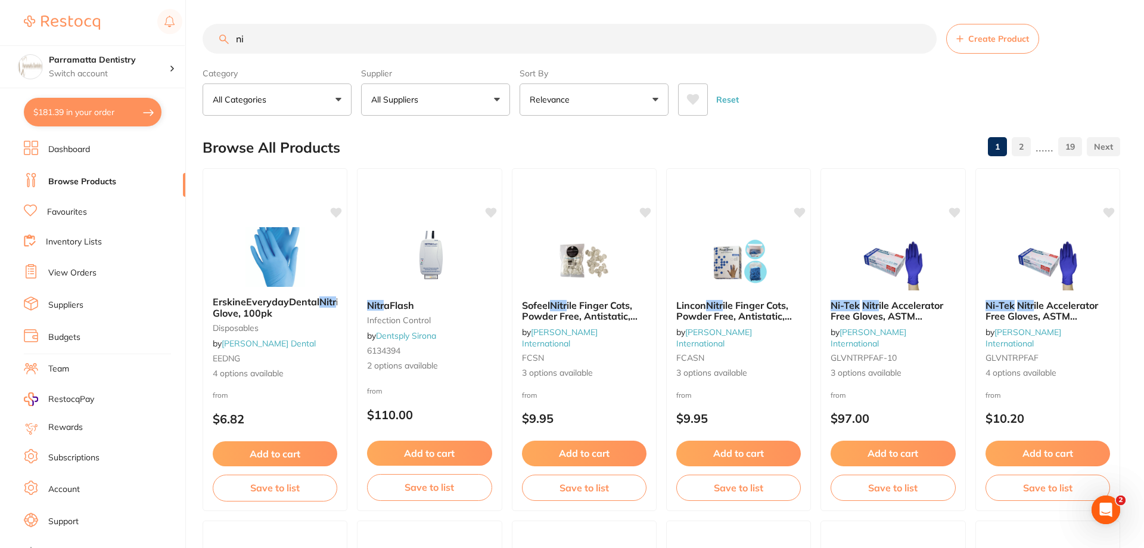
type input "n"
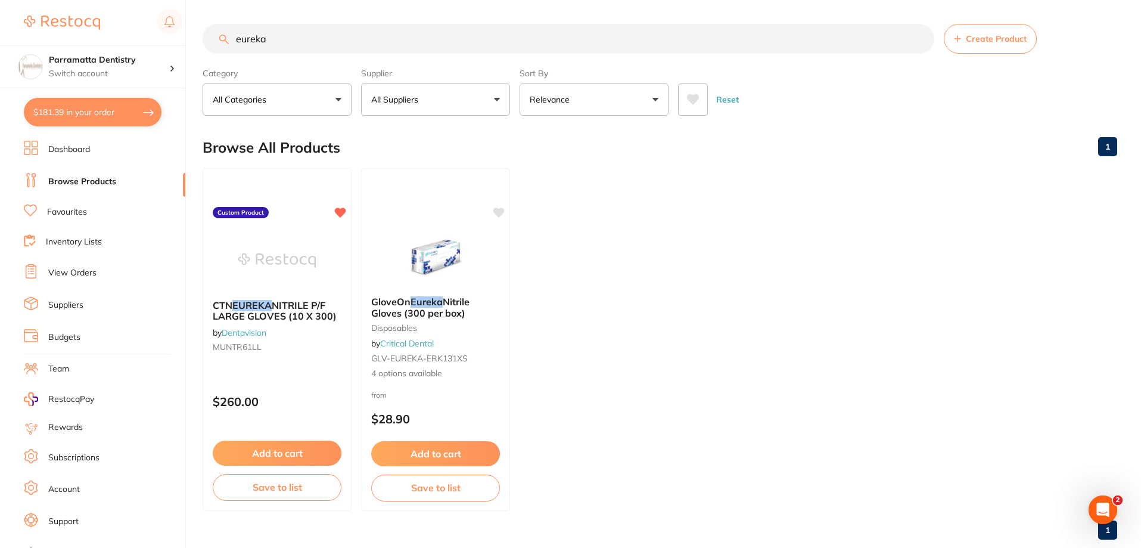
drag, startPoint x: 302, startPoint y: 40, endPoint x: 0, endPoint y: 14, distance: 302.6
click at [0, 14] on div "$181.39 Parramatta Dentistry Switch account Parramatta Dentistry $181.39 in you…" at bounding box center [570, 274] width 1141 height 548
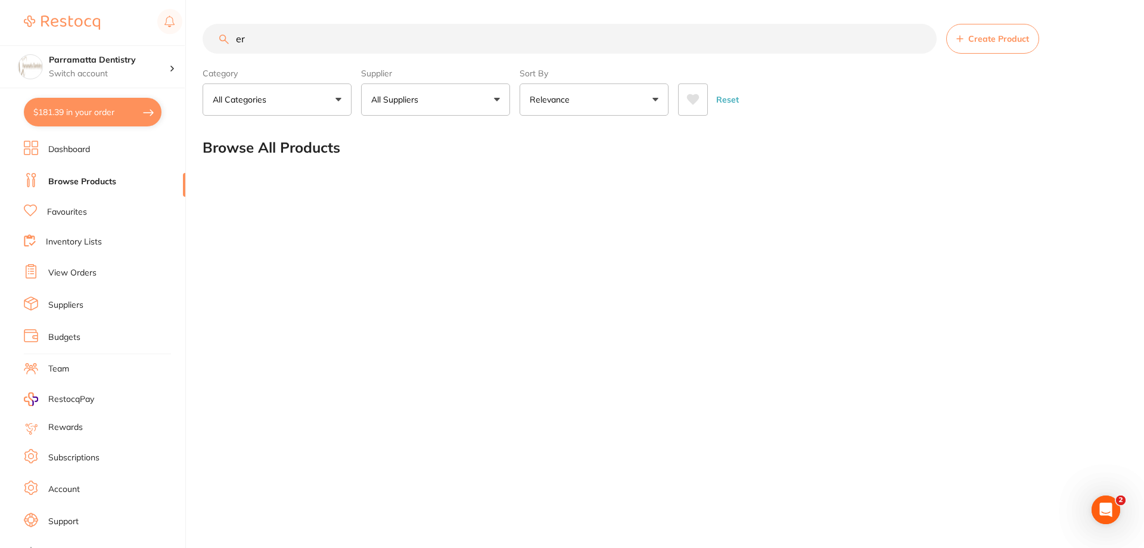
type input "e"
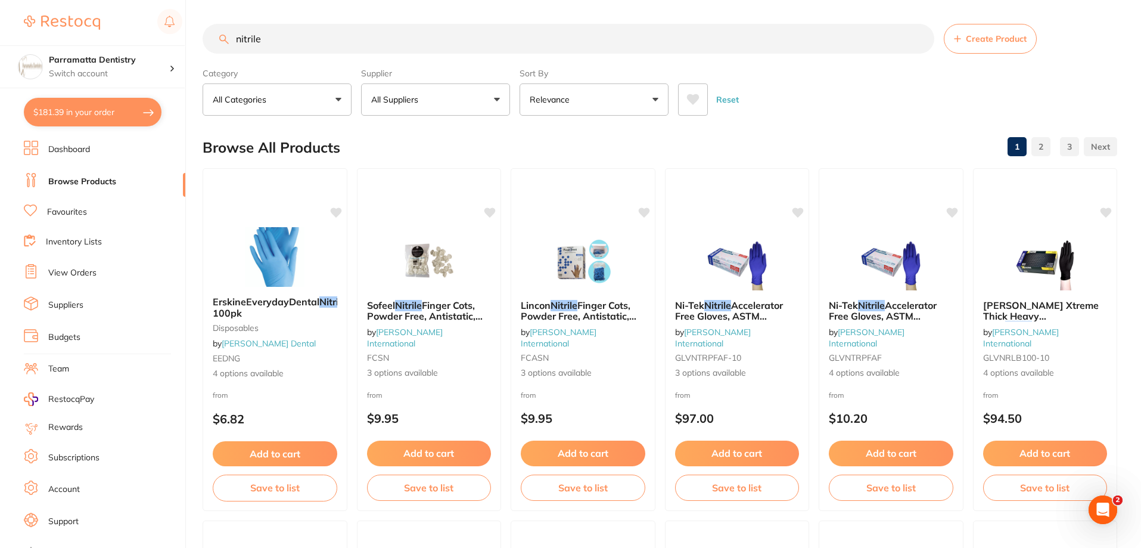
drag, startPoint x: 291, startPoint y: 35, endPoint x: 0, endPoint y: 44, distance: 291.6
click at [0, 45] on div "$181.39 Parramatta Dentistry Switch account Parramatta Dentistry $181.39 in you…" at bounding box center [570, 274] width 1141 height 548
type input "eureka"
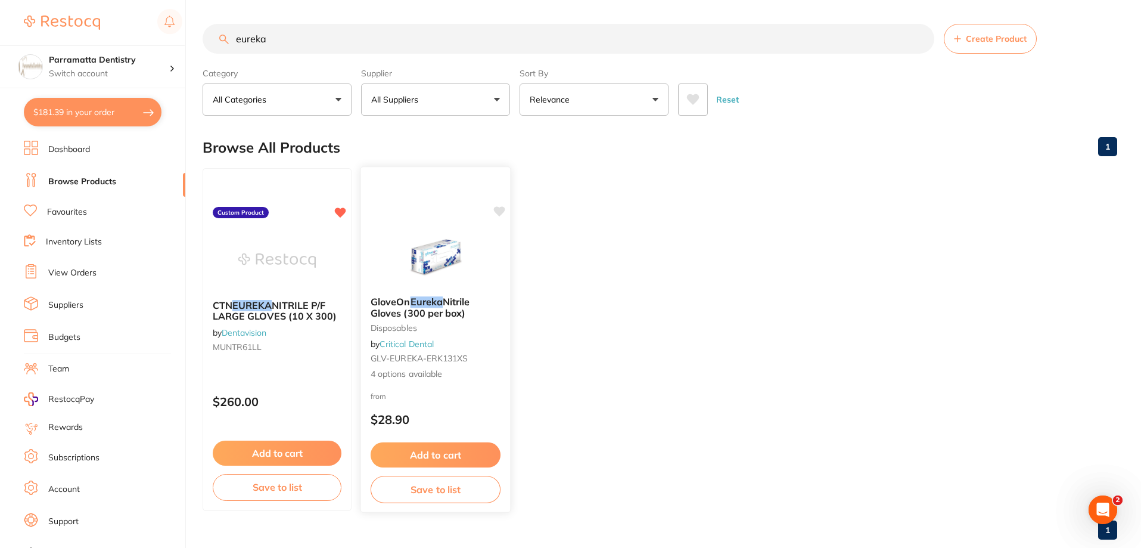
click at [451, 310] on span "Nitrile Gloves (300 per box)" at bounding box center [421, 307] width 100 height 23
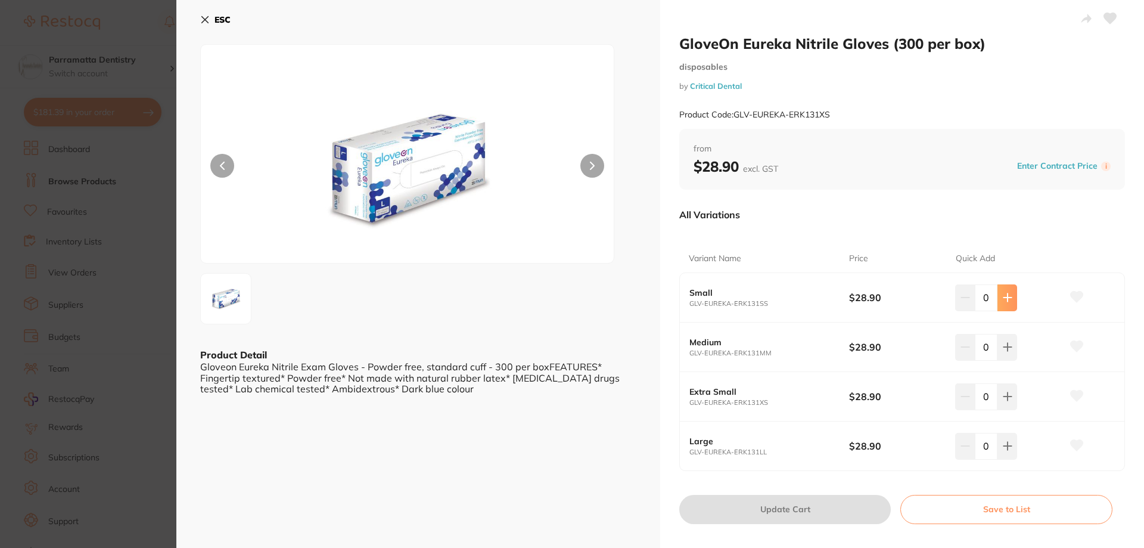
click at [1003, 300] on icon at bounding box center [1008, 298] width 10 height 10
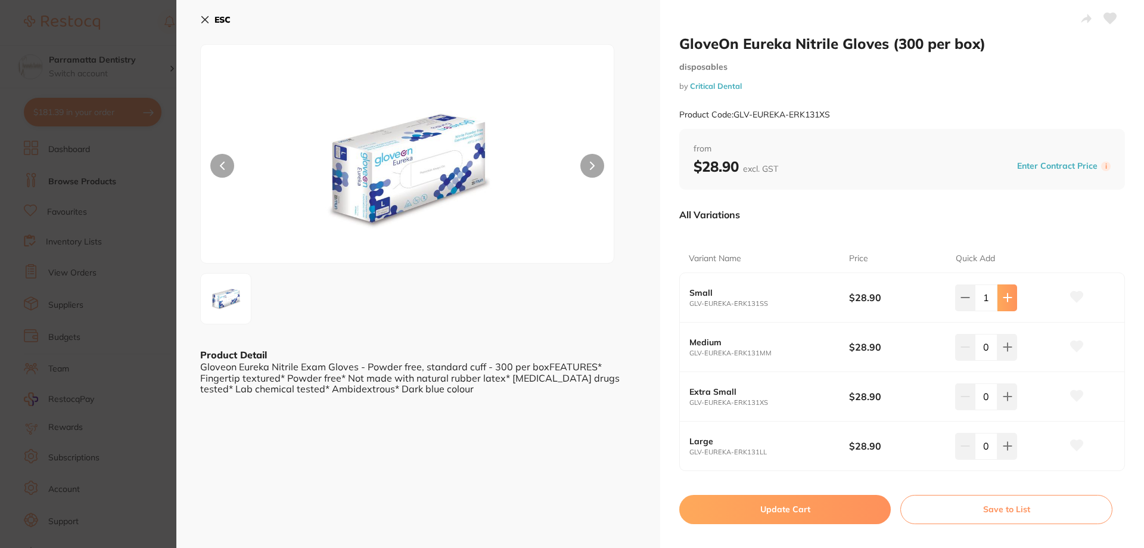
click at [1003, 300] on icon at bounding box center [1008, 298] width 10 height 10
click at [1002, 300] on icon at bounding box center [1005, 298] width 8 height 8
click at [1004, 301] on icon at bounding box center [1008, 298] width 8 height 8
click at [1002, 301] on icon at bounding box center [1005, 298] width 8 height 8
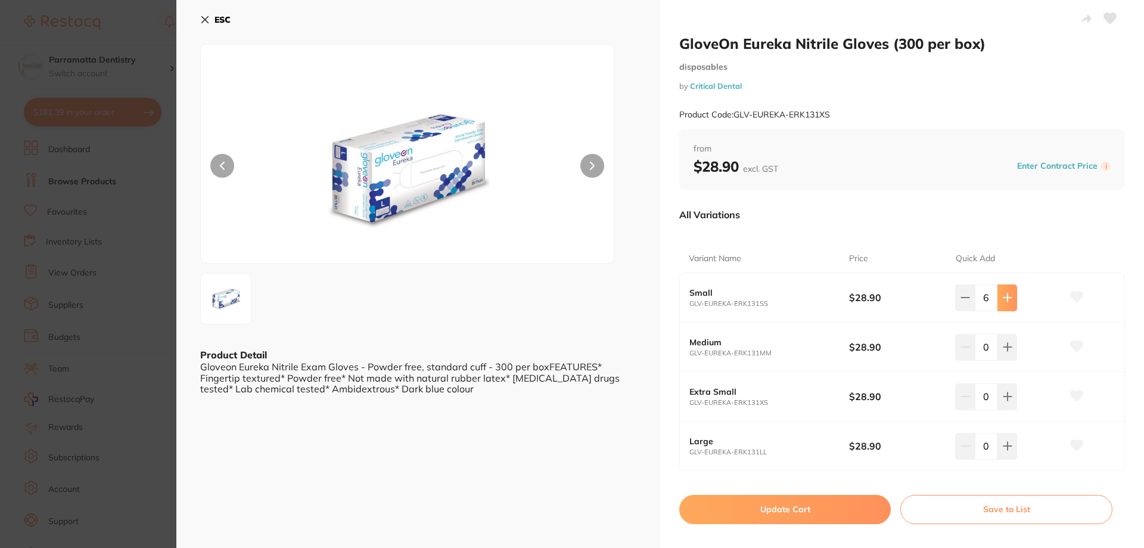
click at [1003, 301] on icon at bounding box center [1008, 298] width 10 height 10
click at [1004, 301] on icon at bounding box center [1008, 298] width 8 height 8
click at [1002, 301] on icon at bounding box center [1005, 298] width 8 height 8
type input "10"
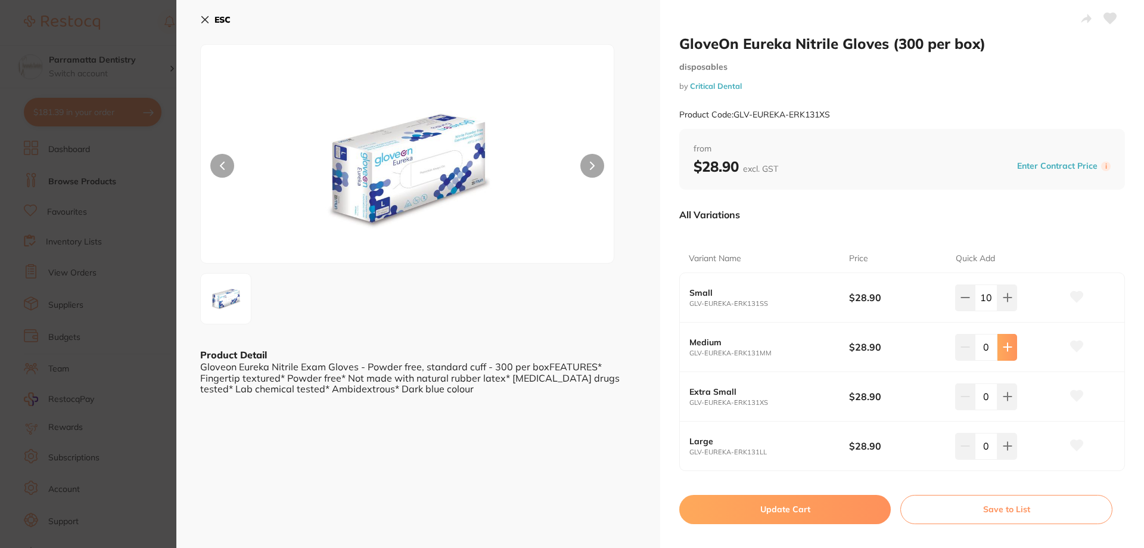
click at [1007, 355] on button at bounding box center [1008, 347] width 20 height 26
click at [1007, 355] on button at bounding box center [1005, 347] width 20 height 26
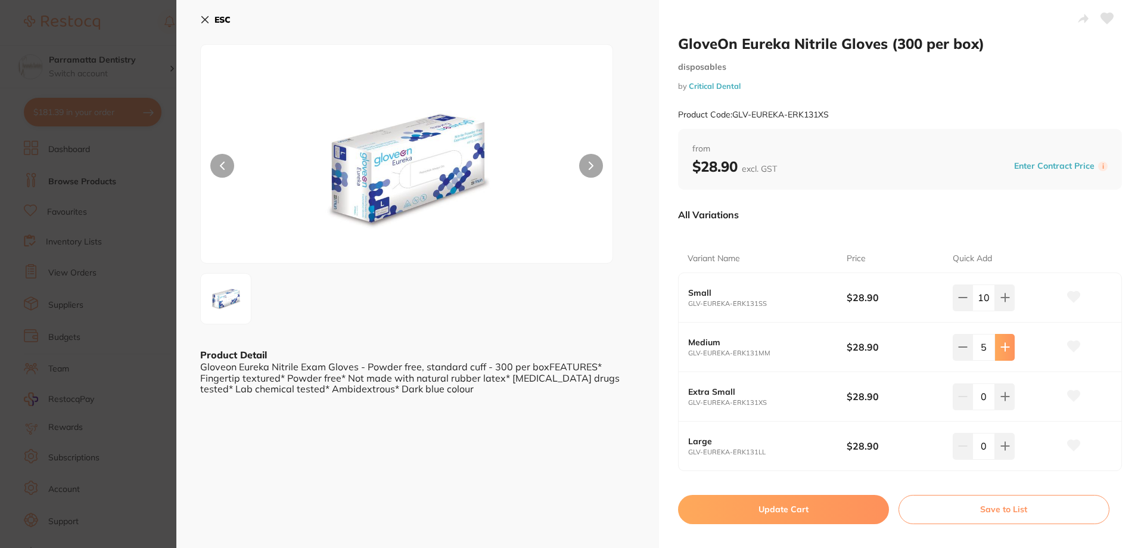
click at [1007, 355] on button at bounding box center [1005, 347] width 20 height 26
click at [1007, 355] on button at bounding box center [1008, 347] width 20 height 26
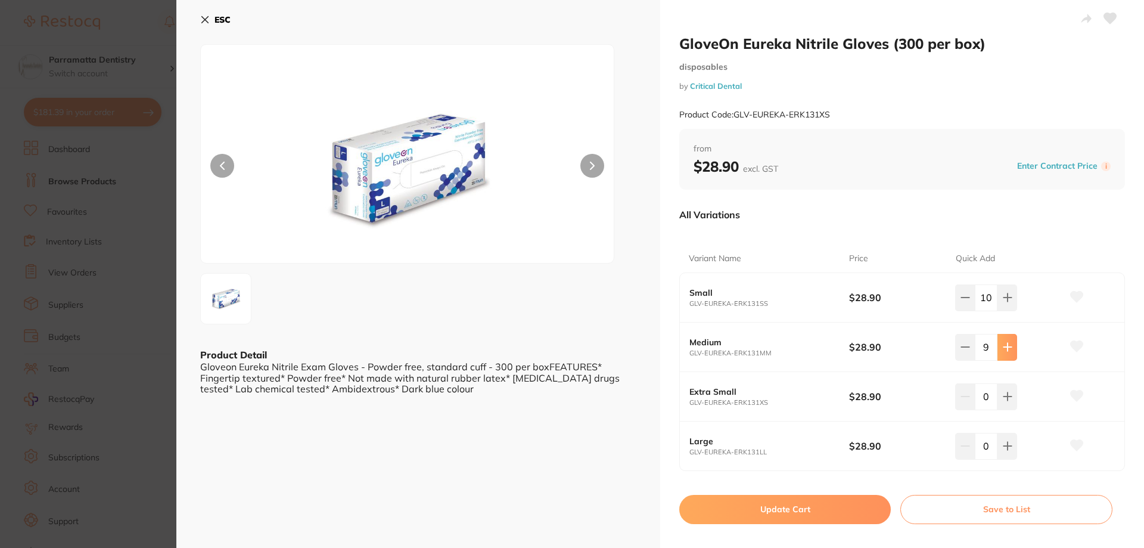
type input "10"
click at [817, 508] on button "Update Cart" at bounding box center [785, 509] width 212 height 29
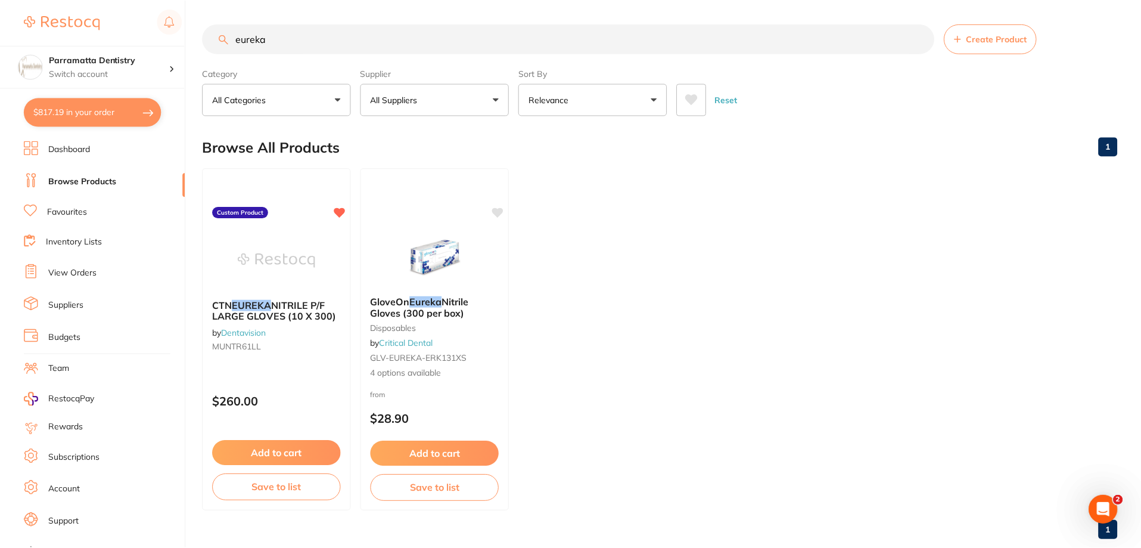
scroll to position [2, 0]
click at [66, 116] on button "$817.19 in your order" at bounding box center [93, 112] width 138 height 29
checkbox input "true"
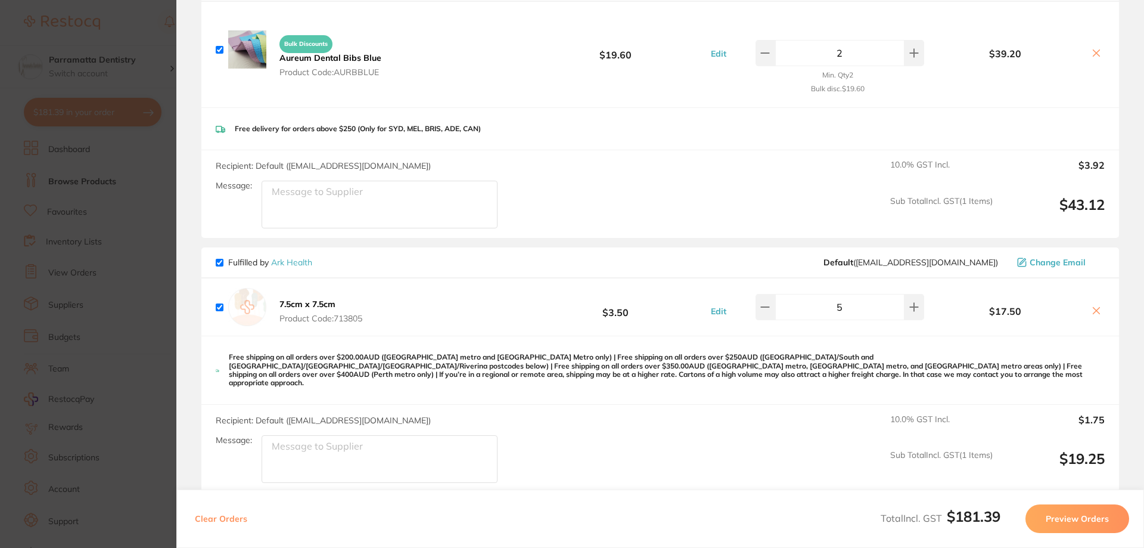
scroll to position [0, 0]
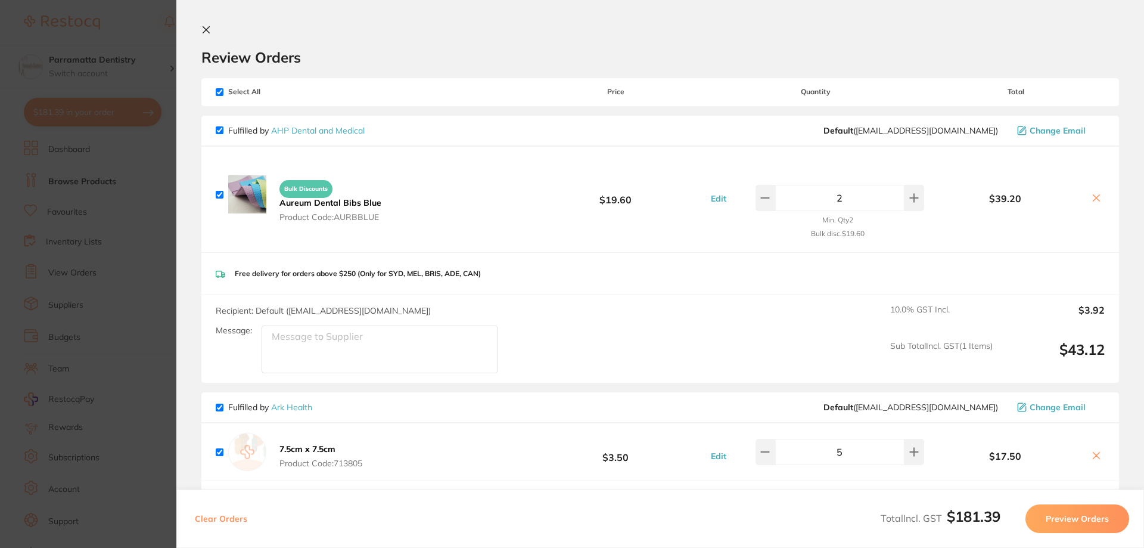
click at [211, 33] on button at bounding box center [208, 30] width 14 height 11
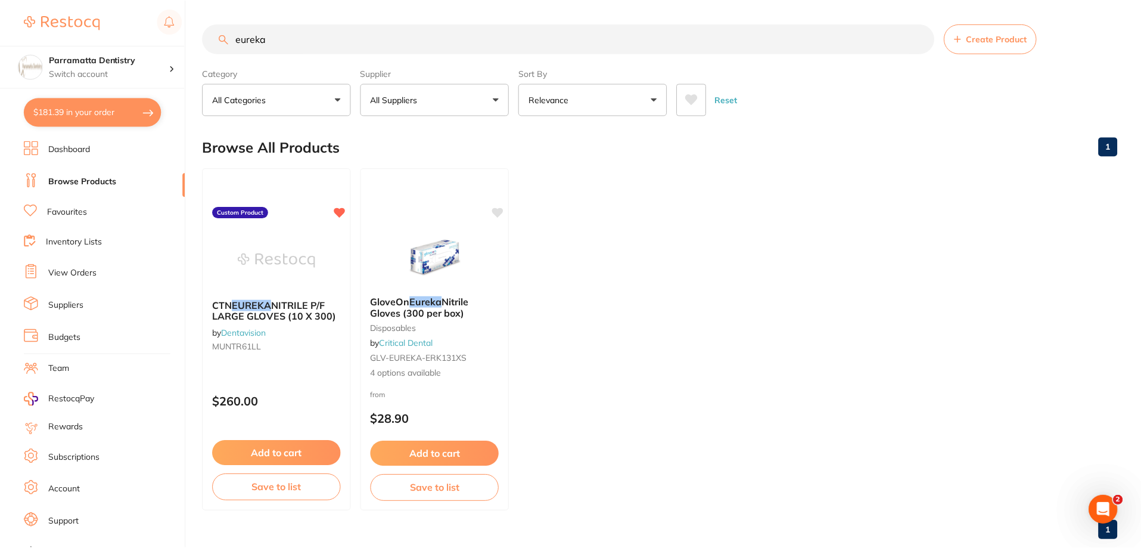
scroll to position [2, 0]
click at [1107, 145] on link "1" at bounding box center [1107, 145] width 19 height 24
click at [55, 271] on link "View Orders" at bounding box center [72, 273] width 48 height 12
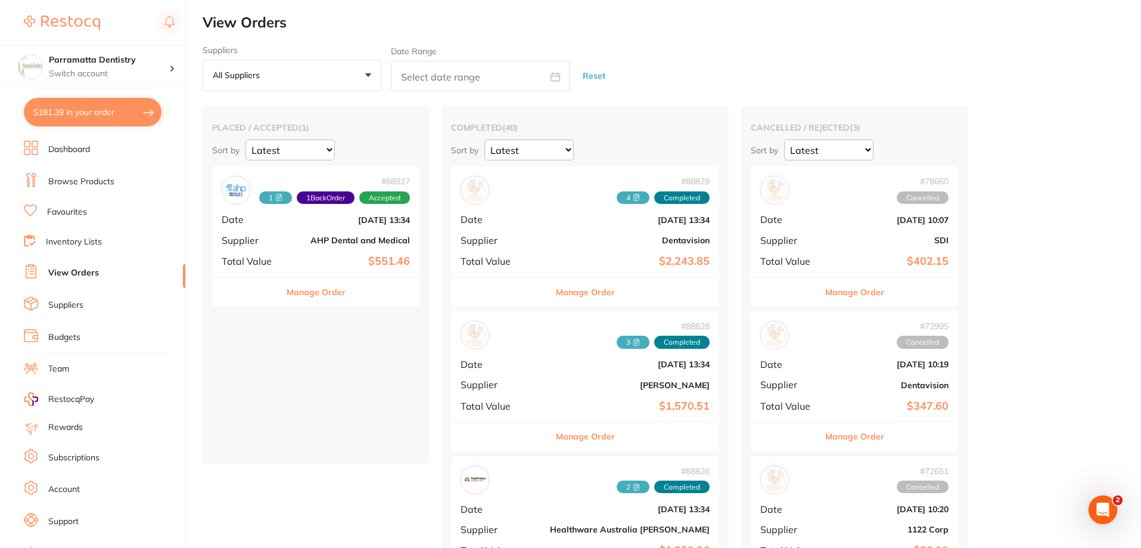
click at [362, 253] on div "# 88827 1 1 Back Order Accepted Date [DATE] 13:34 Supplier AHP Dental and Medic…" at bounding box center [315, 221] width 207 height 110
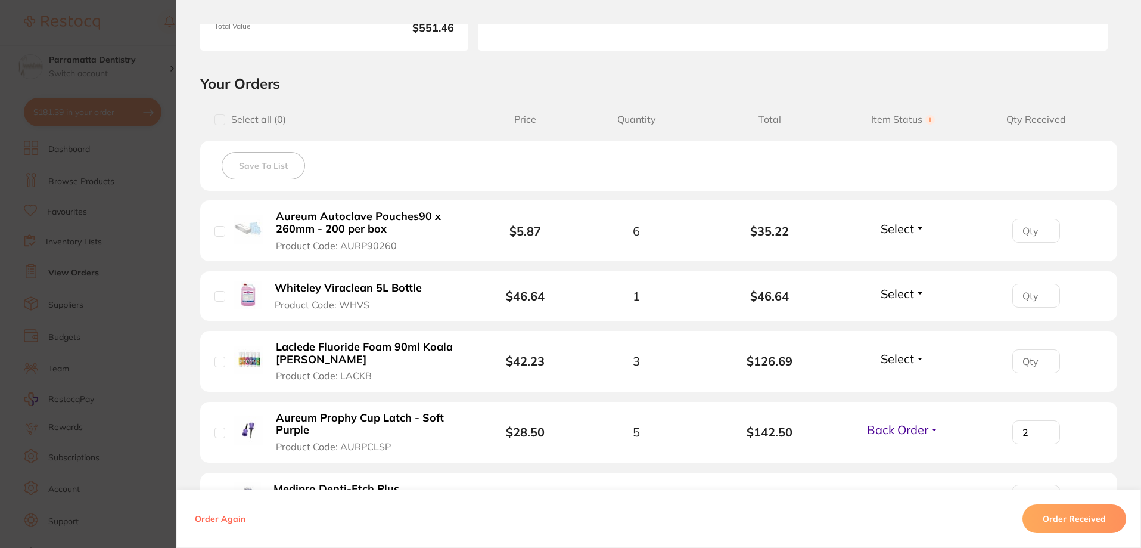
scroll to position [238, 0]
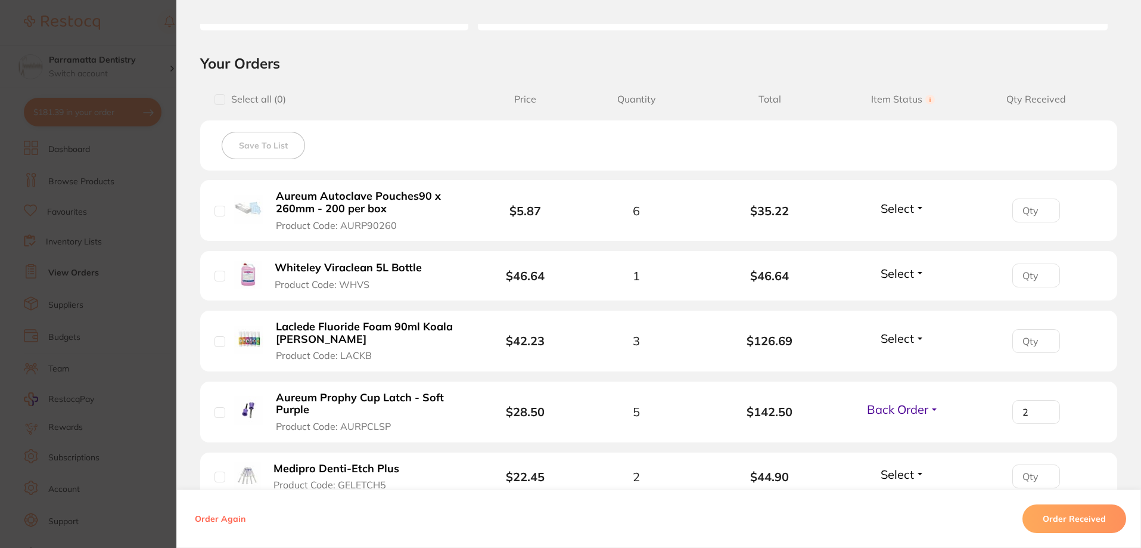
click at [131, 295] on section "Order ID: Restocq- 88827 Order Information 1 Back Order Accepted Order Order Da…" at bounding box center [570, 274] width 1141 height 548
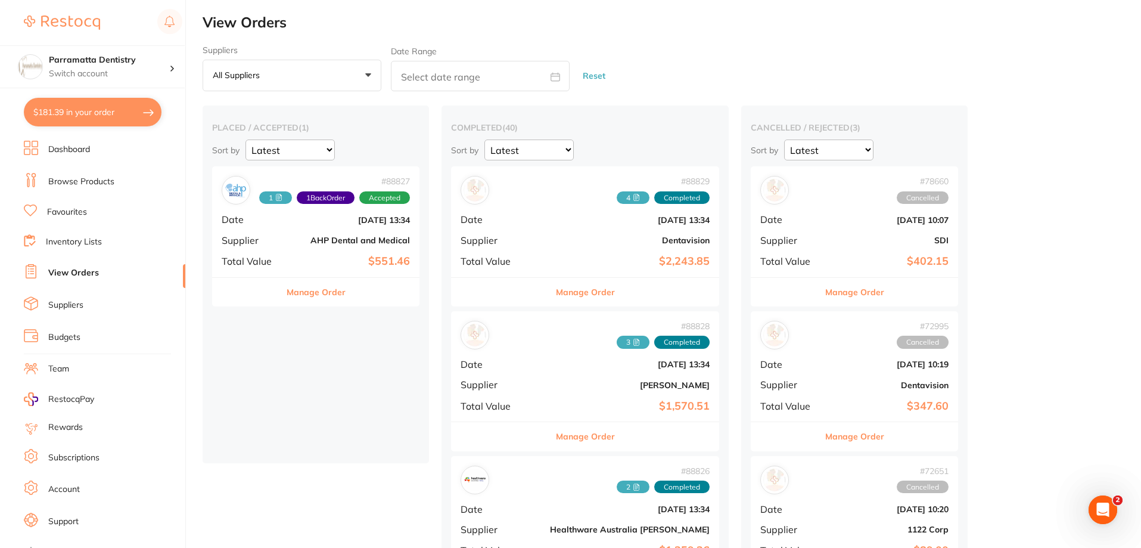
click at [85, 148] on link "Dashboard" at bounding box center [69, 150] width 42 height 12
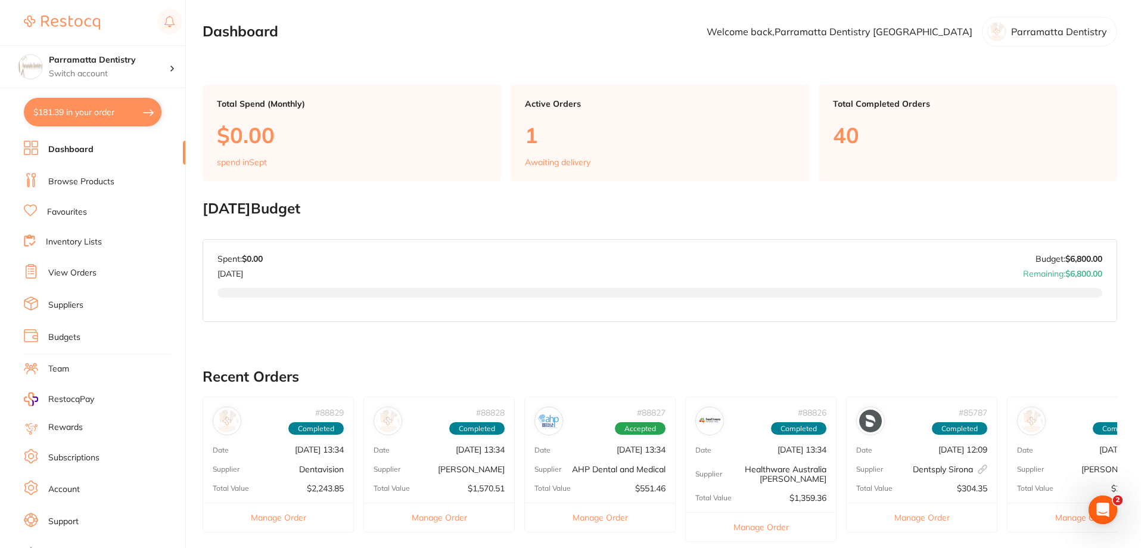
click at [134, 114] on button "$181.39 in your order" at bounding box center [93, 112] width 138 height 29
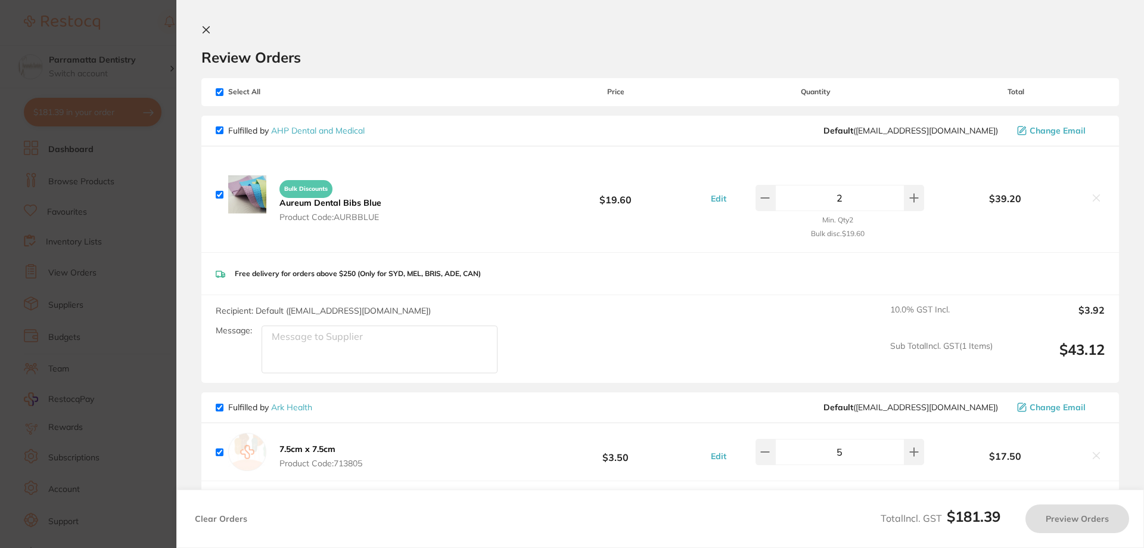
checkbox input "true"
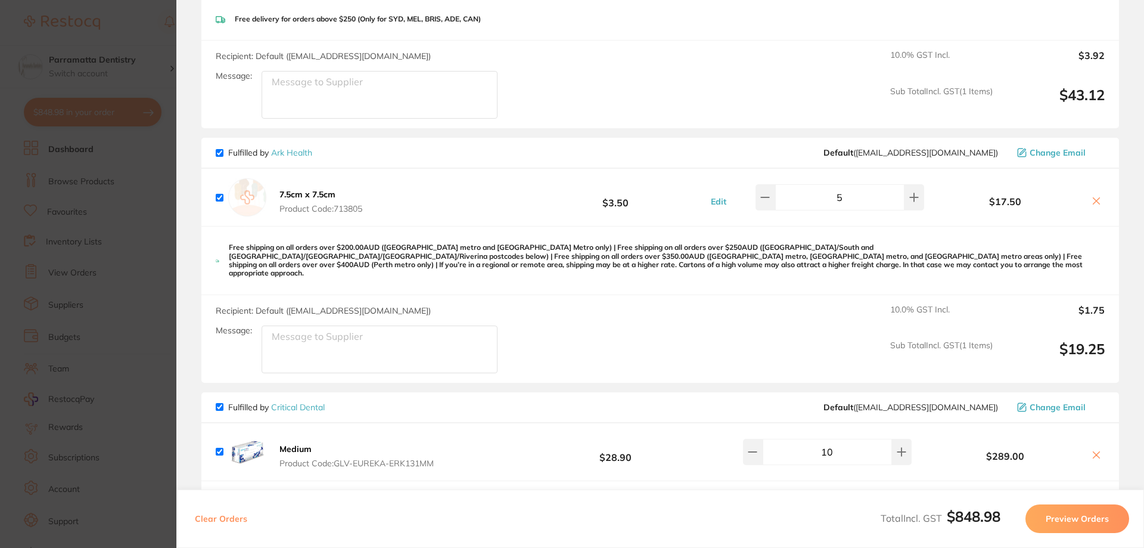
checkbox input "true"
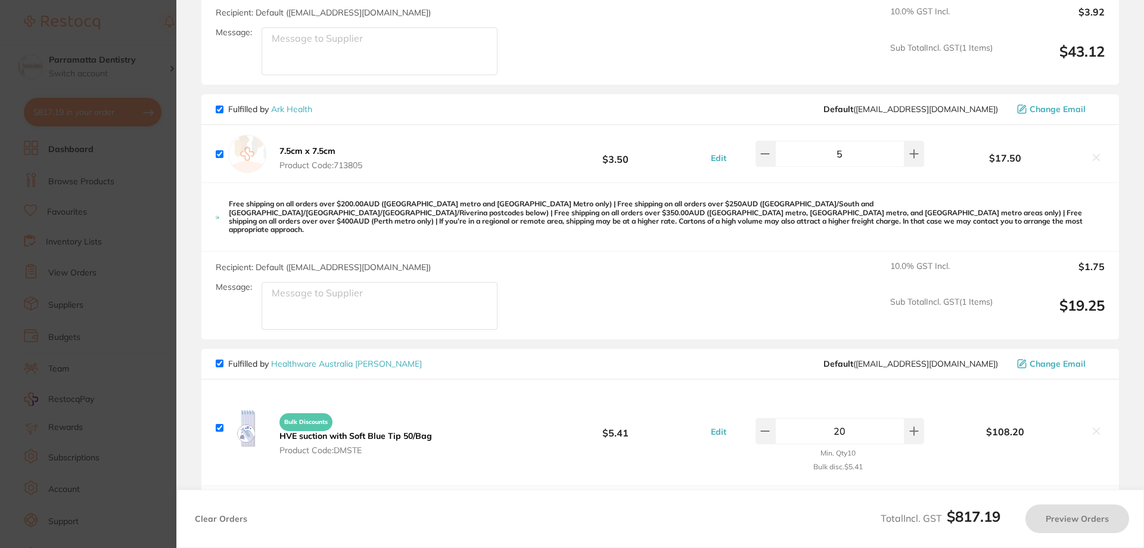
checkbox input "true"
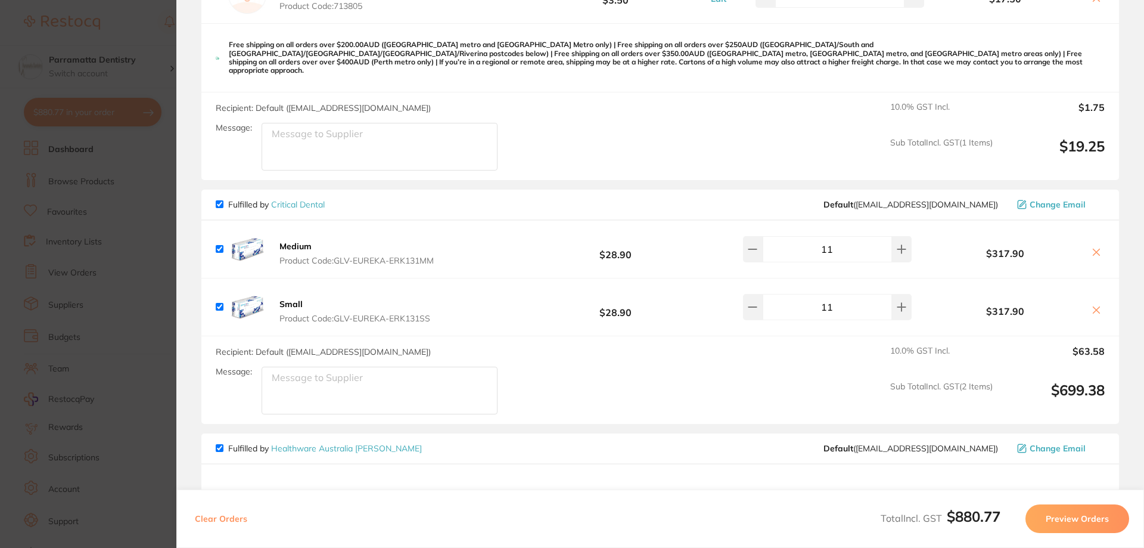
scroll to position [450, 0]
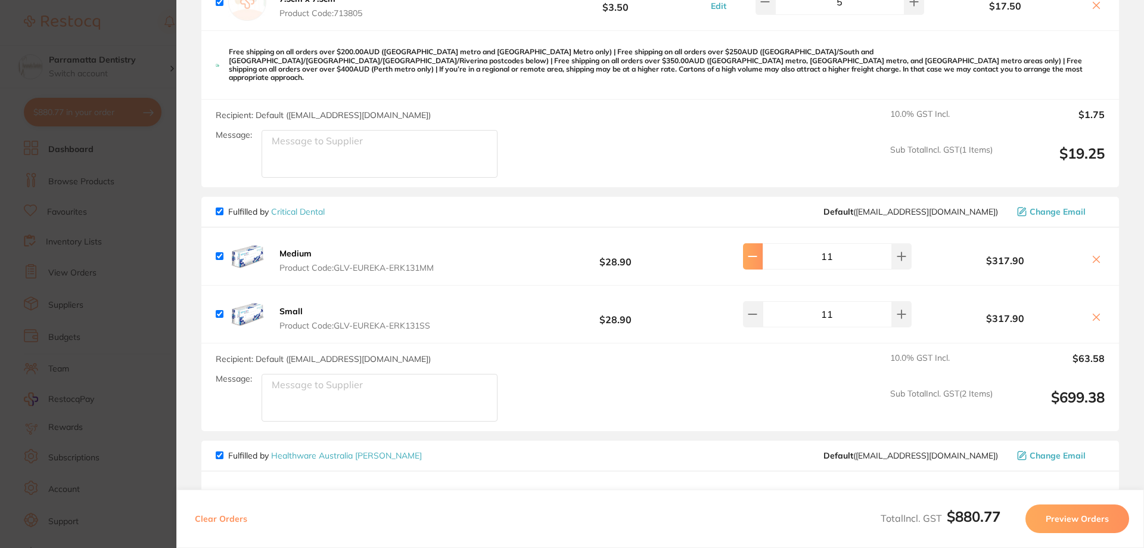
click at [757, 252] on icon at bounding box center [753, 256] width 10 height 10
type input "10"
click at [757, 309] on icon at bounding box center [753, 314] width 10 height 10
type input "10"
click at [190, 176] on section "Review Orders Your orders are being processed and we will notify you once we ha…" at bounding box center [660, 274] width 968 height 548
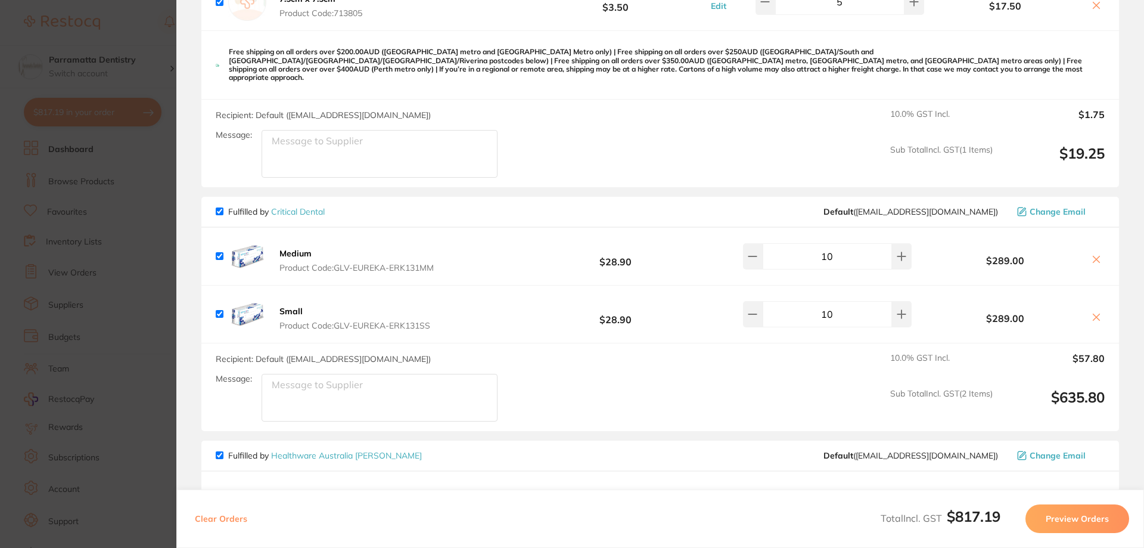
click at [300, 248] on b "Medium" at bounding box center [296, 253] width 32 height 11
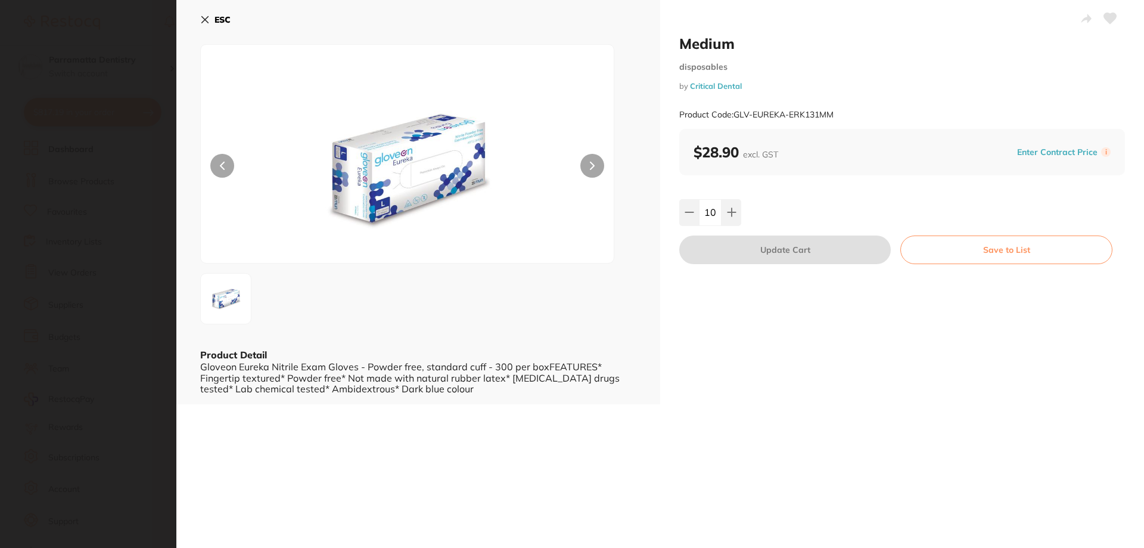
scroll to position [0, 0]
click at [123, 200] on section "Medium disposables by Critical Dental Product Code: GLV-EUREKA-ERK131MM ESC Pro…" at bounding box center [572, 274] width 1144 height 548
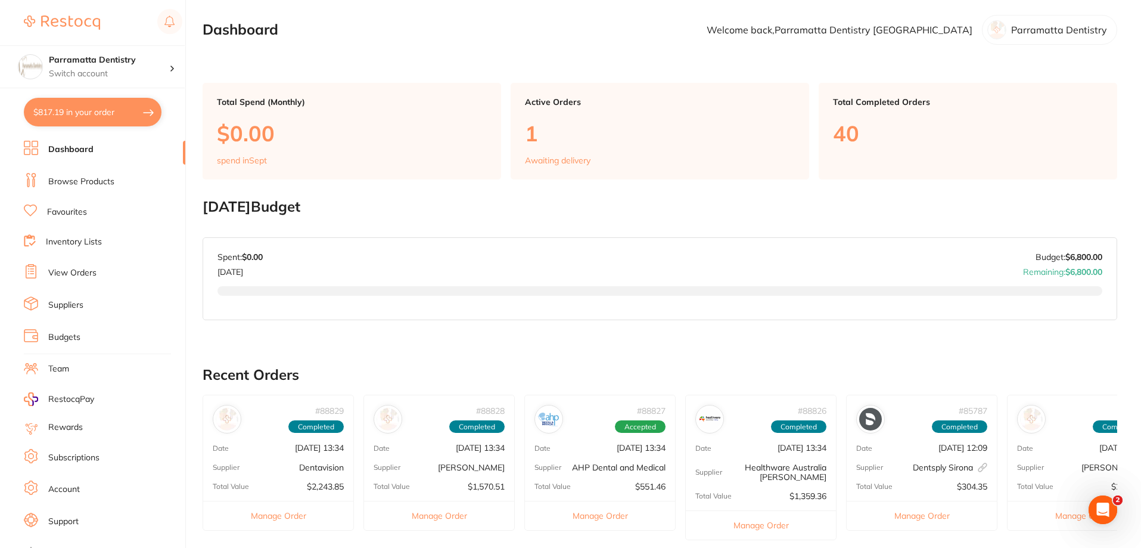
click at [65, 187] on link "Browse Products" at bounding box center [81, 182] width 66 height 12
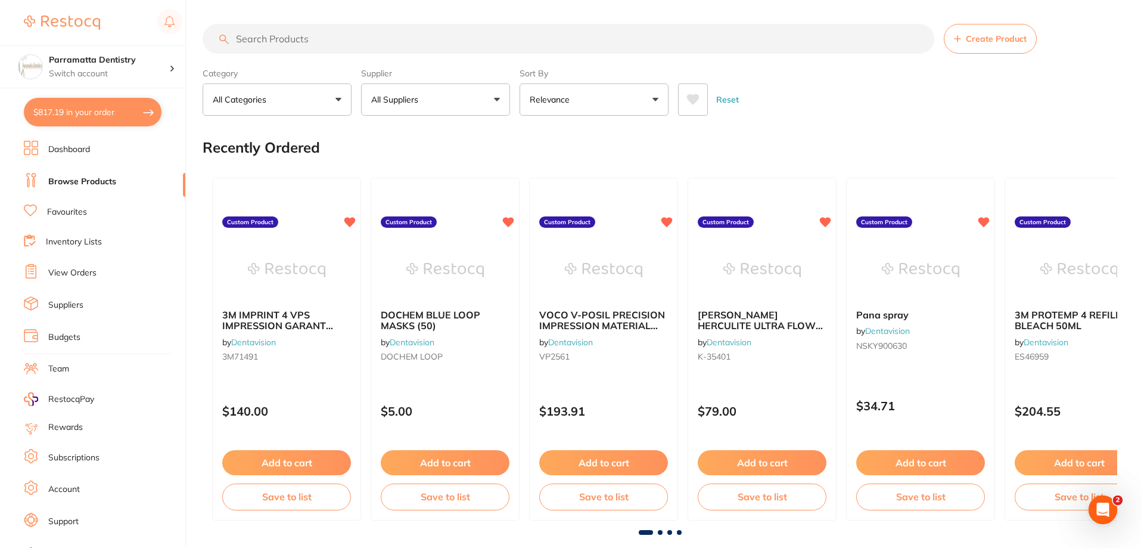
click at [355, 39] on input "search" at bounding box center [569, 39] width 732 height 30
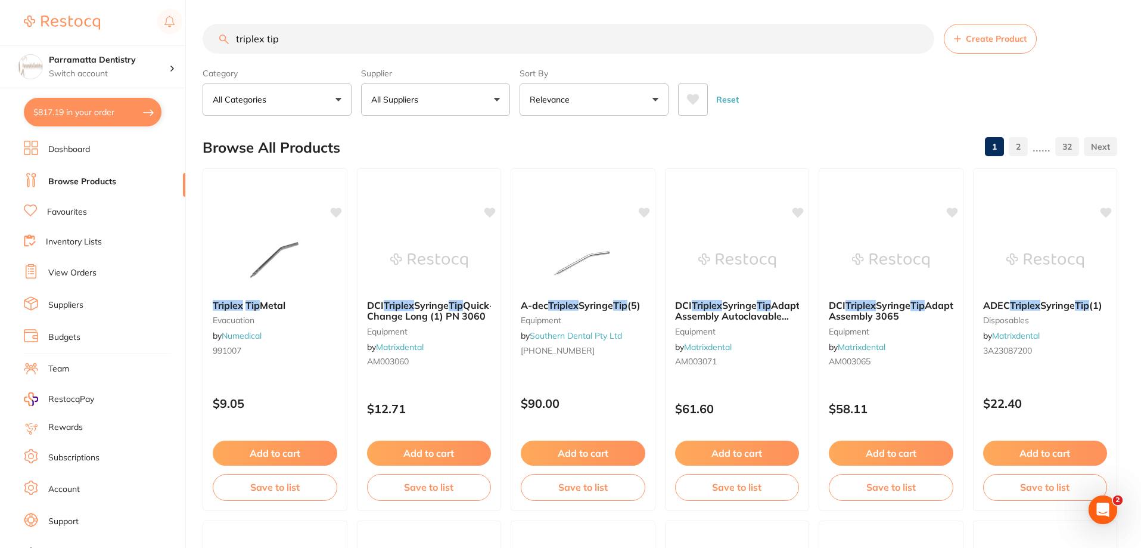
click at [232, 38] on input "triplex tip" at bounding box center [569, 39] width 732 height 30
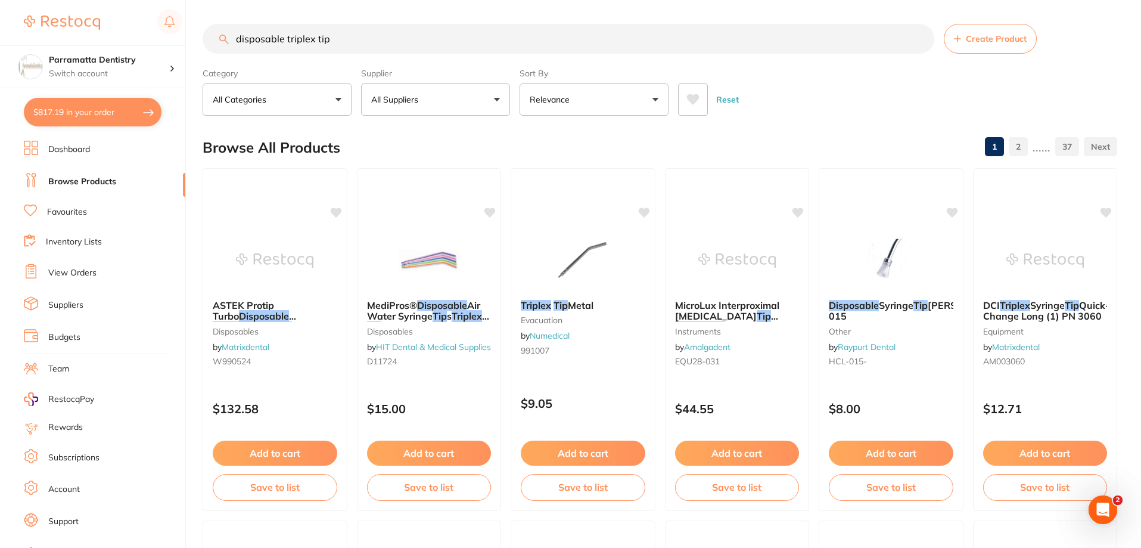
click at [425, 107] on button "All Suppliers" at bounding box center [435, 99] width 149 height 32
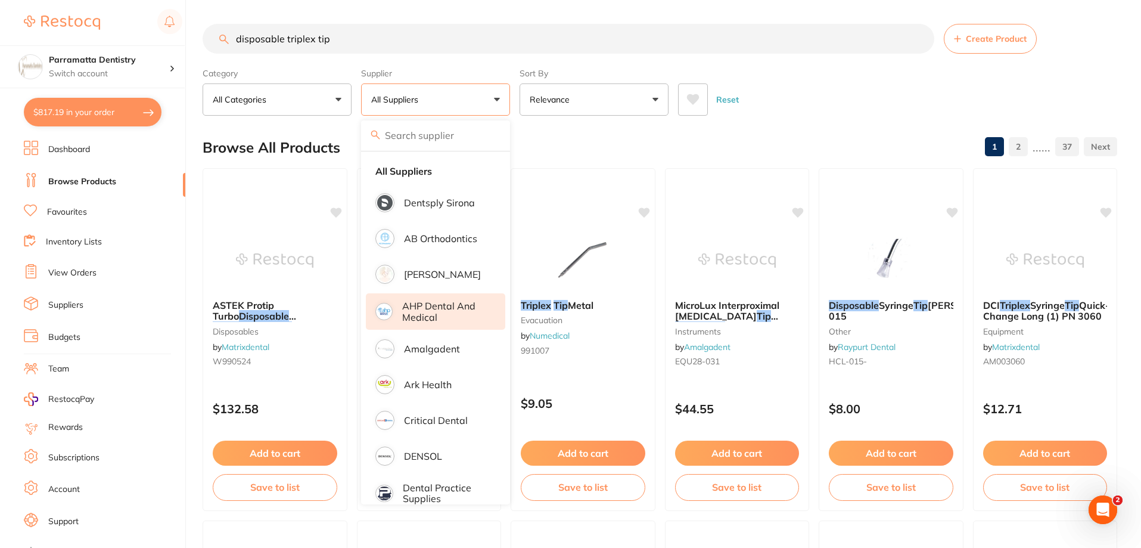
click at [424, 306] on p "AHP Dental and Medical" at bounding box center [445, 311] width 86 height 22
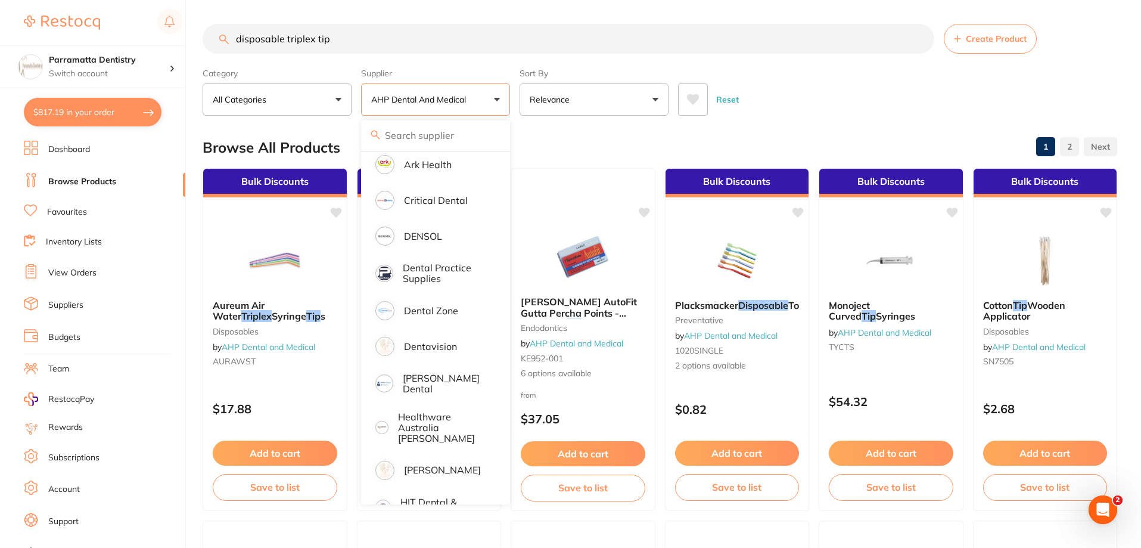
scroll to position [238, 0]
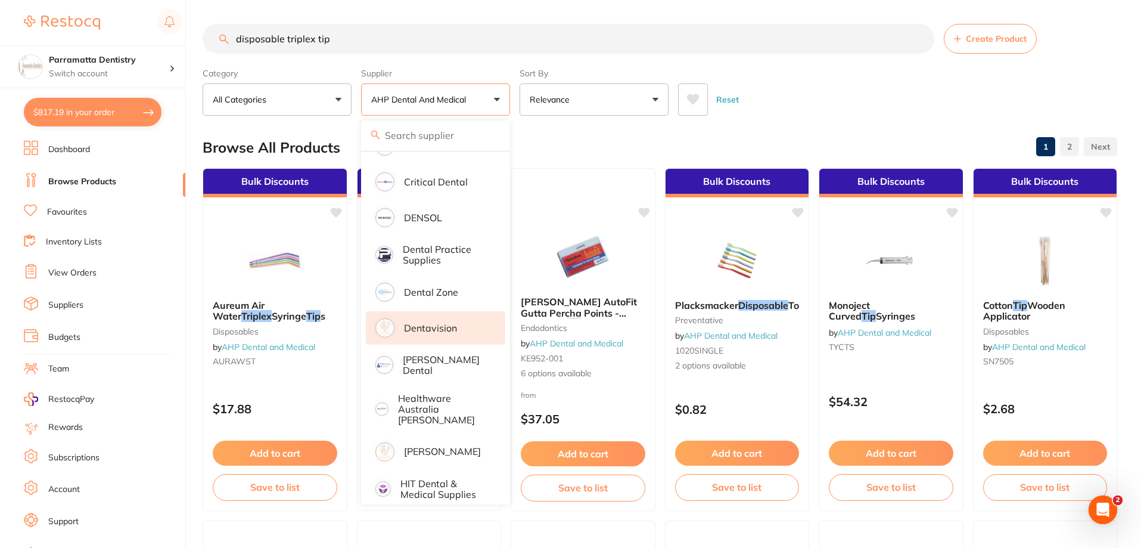
click at [432, 330] on p "Dentavision" at bounding box center [430, 327] width 53 height 11
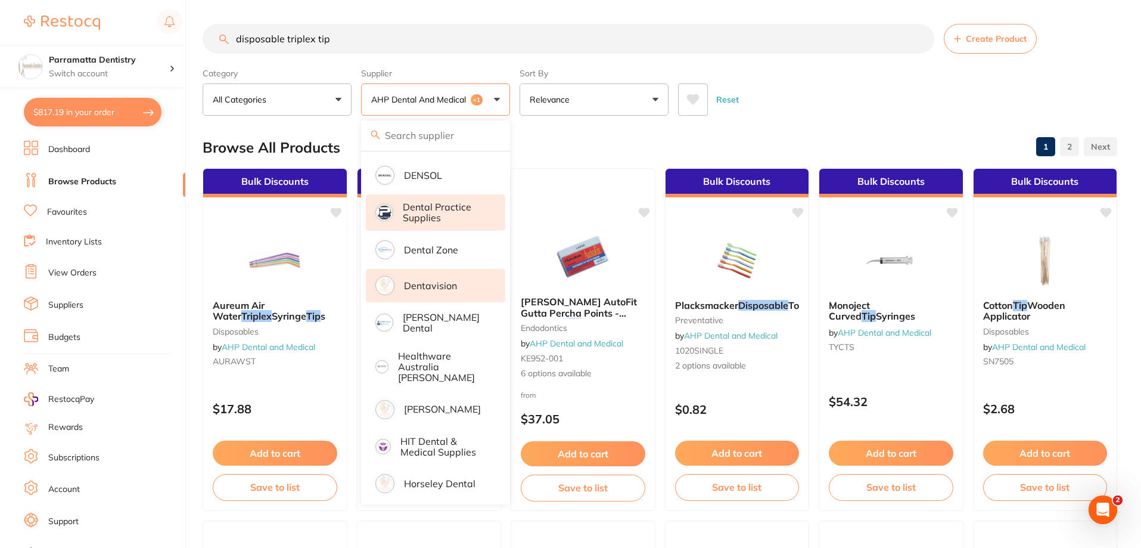
scroll to position [298, 0]
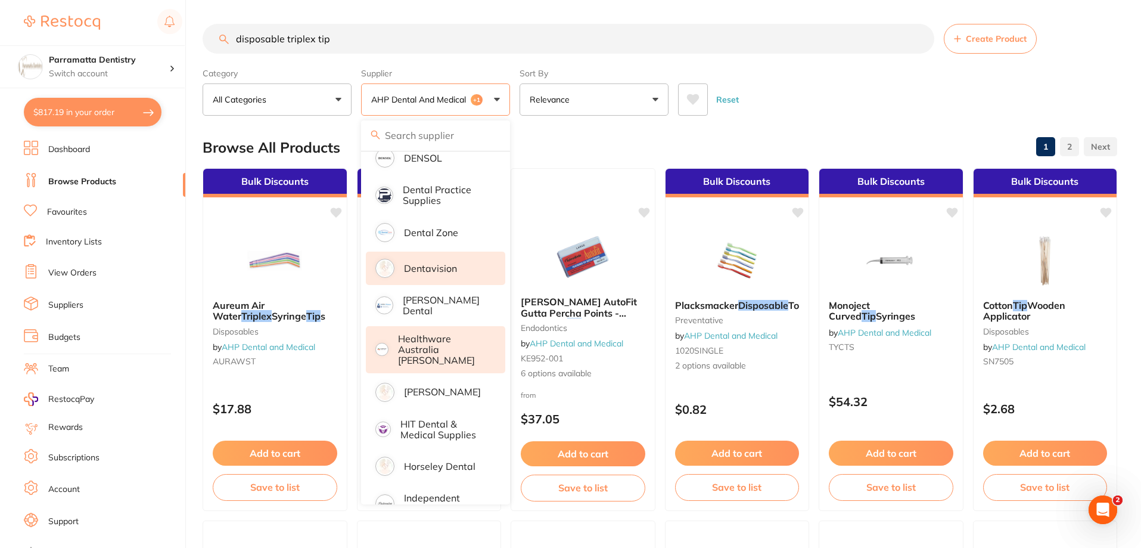
click at [439, 347] on p "Healthware Australia [PERSON_NAME]" at bounding box center [443, 349] width 91 height 33
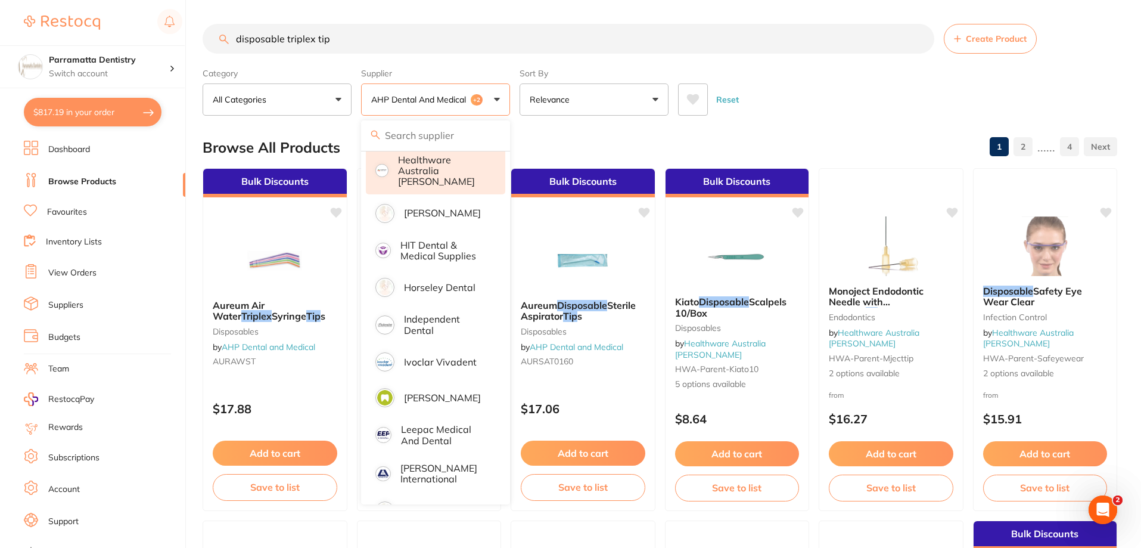
scroll to position [0, 0]
click at [426, 282] on p "Horseley Dental" at bounding box center [440, 287] width 72 height 11
click at [782, 69] on div "Category All Categories All Categories 3D Printing crown & bridge Crown & Bridg…" at bounding box center [660, 89] width 915 height 52
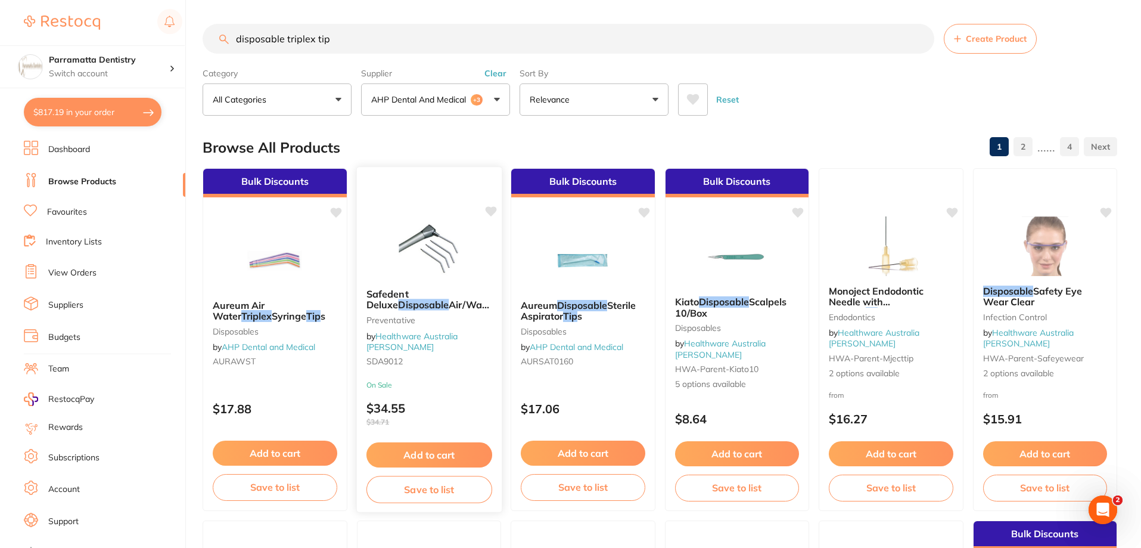
click at [408, 308] on span "Safedent Deluxe" at bounding box center [387, 299] width 42 height 23
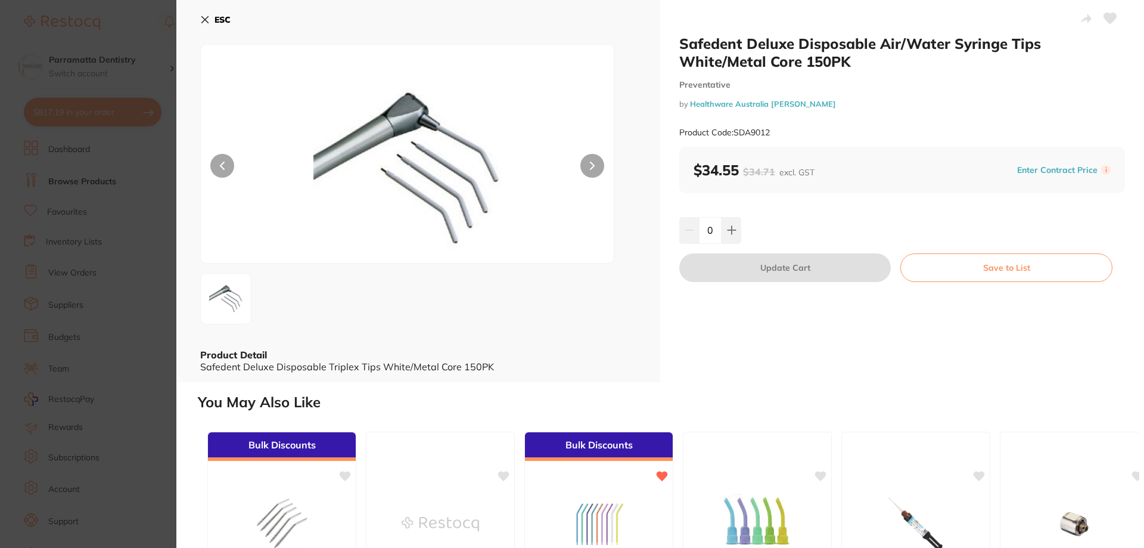
click at [206, 18] on icon at bounding box center [205, 20] width 7 height 7
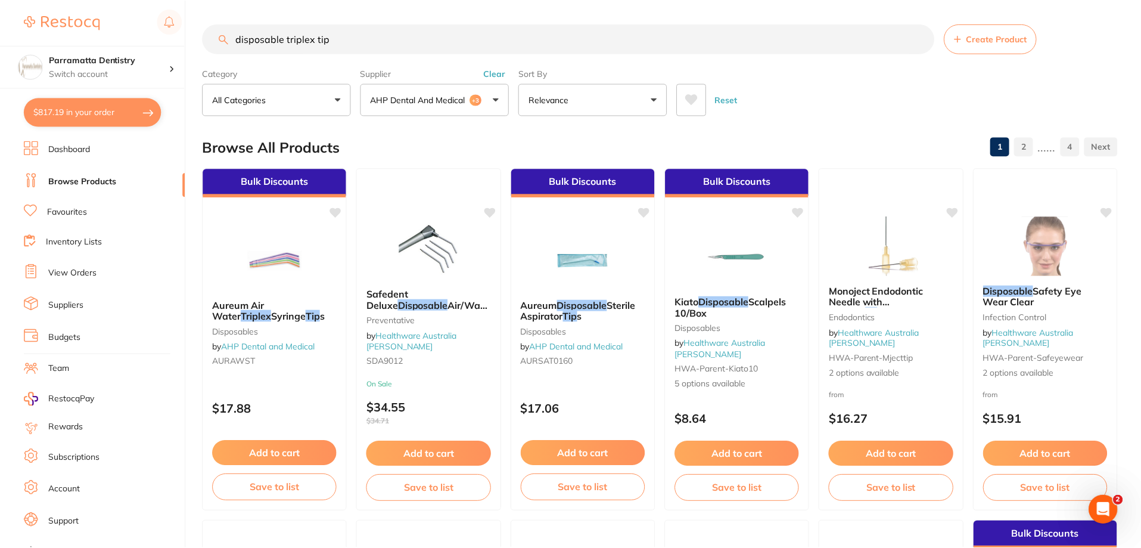
scroll to position [5, 0]
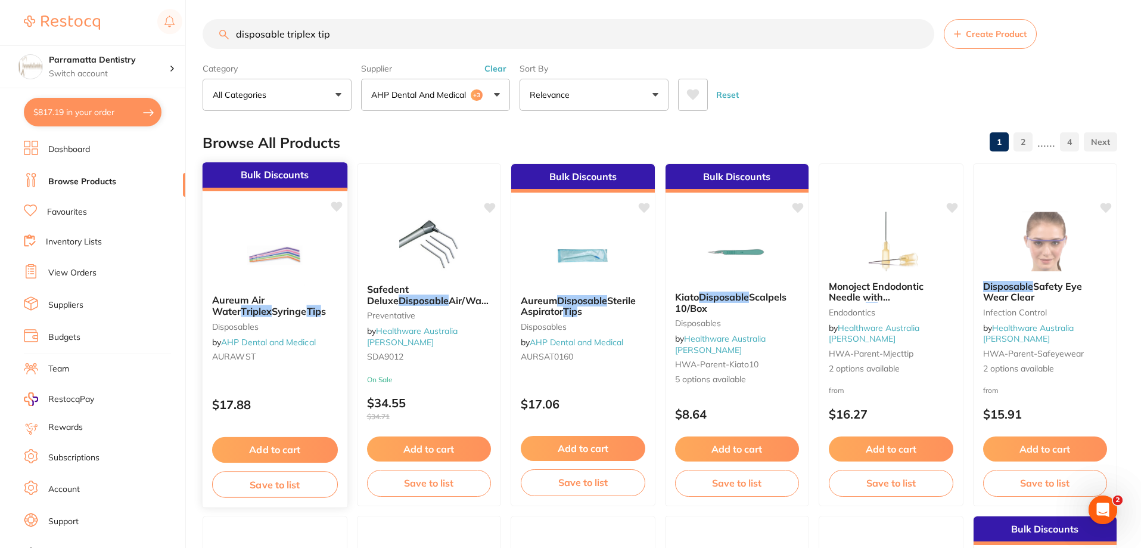
click at [258, 302] on span "Aureum Air Water" at bounding box center [238, 305] width 52 height 23
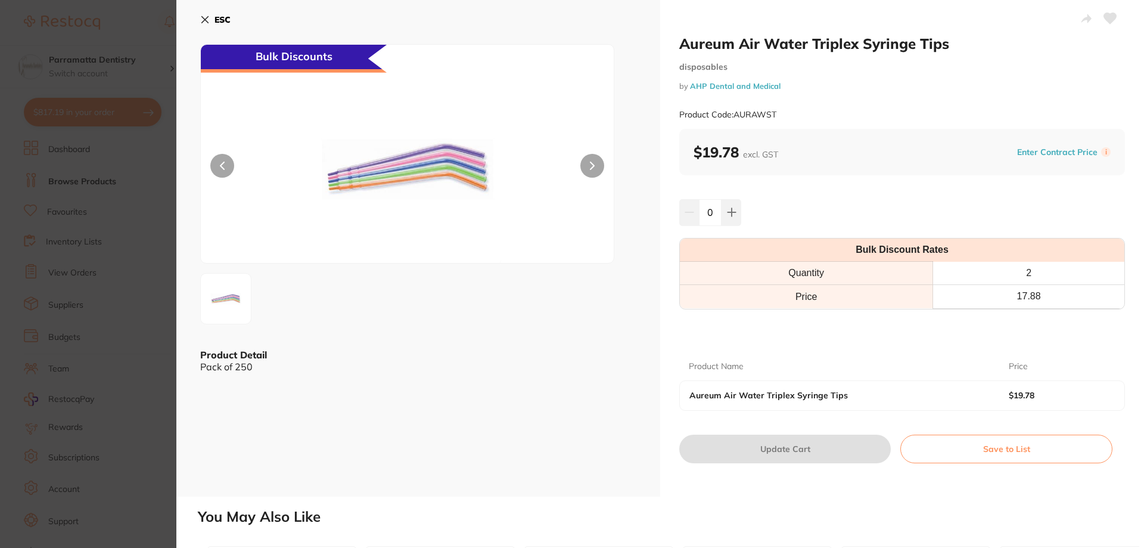
click at [204, 23] on icon at bounding box center [205, 20] width 10 height 10
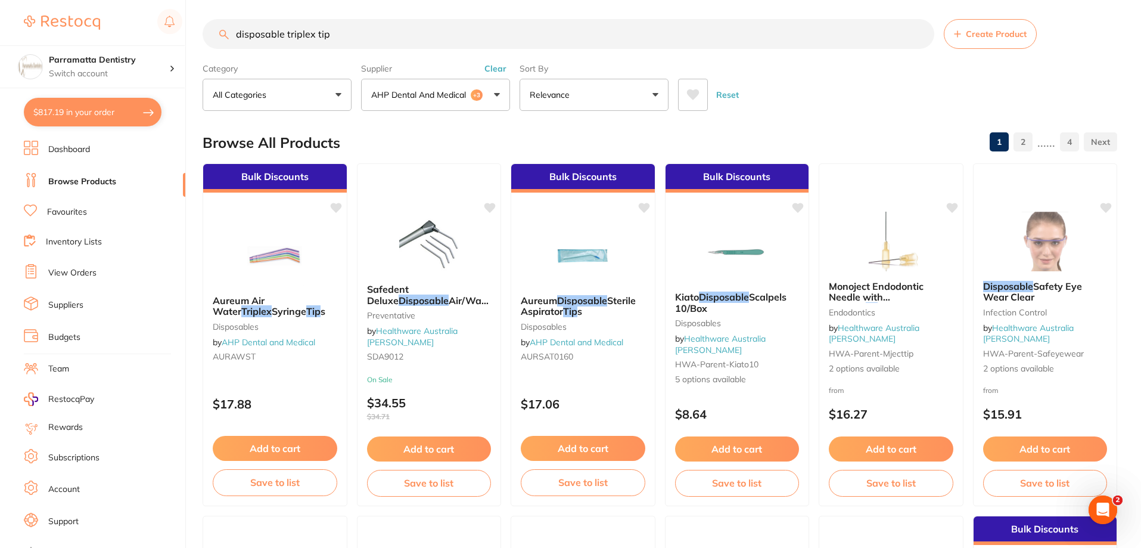
drag, startPoint x: 348, startPoint y: 36, endPoint x: 286, endPoint y: 33, distance: 62.1
click at [286, 33] on input "disposable triplex tip" at bounding box center [569, 34] width 732 height 30
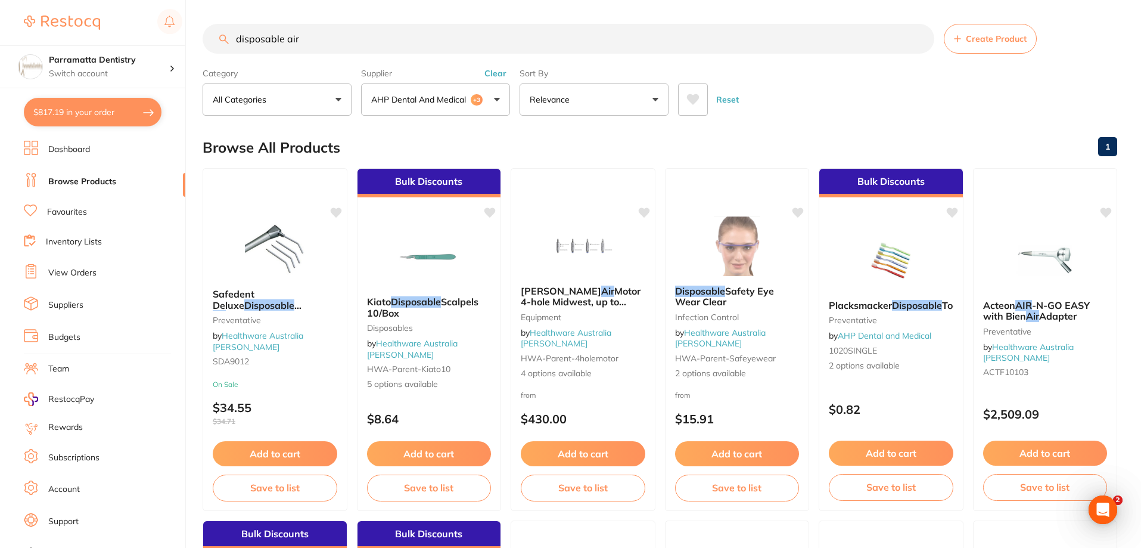
scroll to position [0, 0]
type input "d"
type input "msafe"
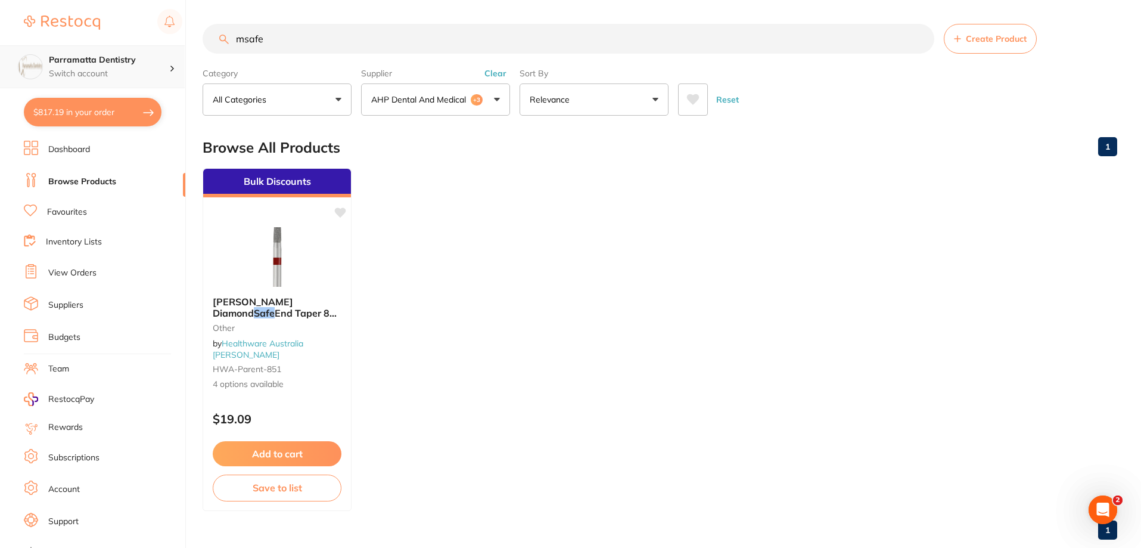
drag, startPoint x: 272, startPoint y: 45, endPoint x: 168, endPoint y: 45, distance: 104.3
click at [168, 45] on div "$817.19 Parramatta Dentistry Switch account Parramatta Dentistry $817.19 in you…" at bounding box center [570, 274] width 1141 height 548
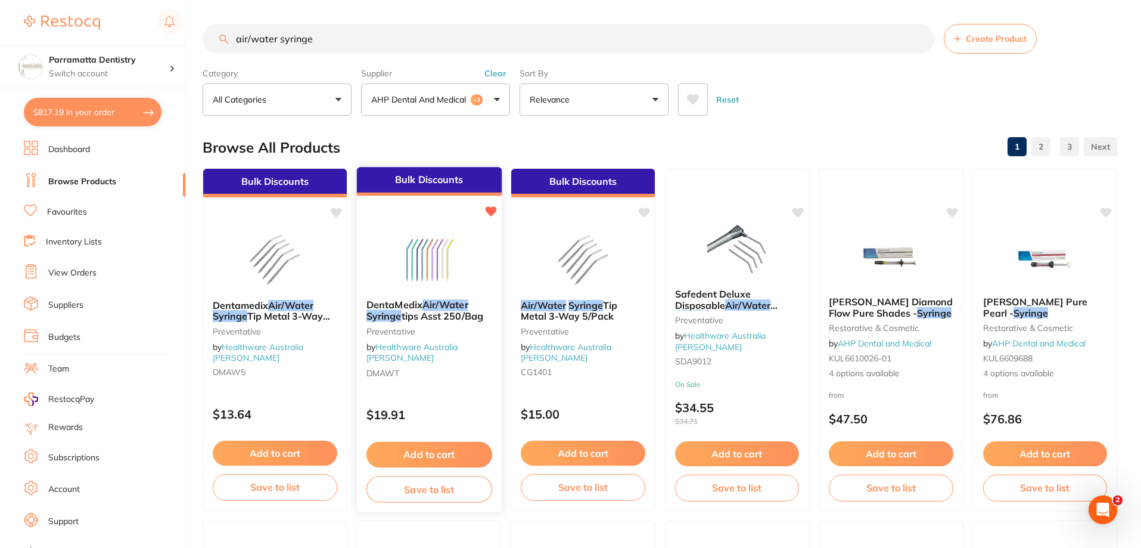
type input "air/water syringe"
click at [418, 310] on span "tips Asst 250/Bag" at bounding box center [442, 316] width 82 height 12
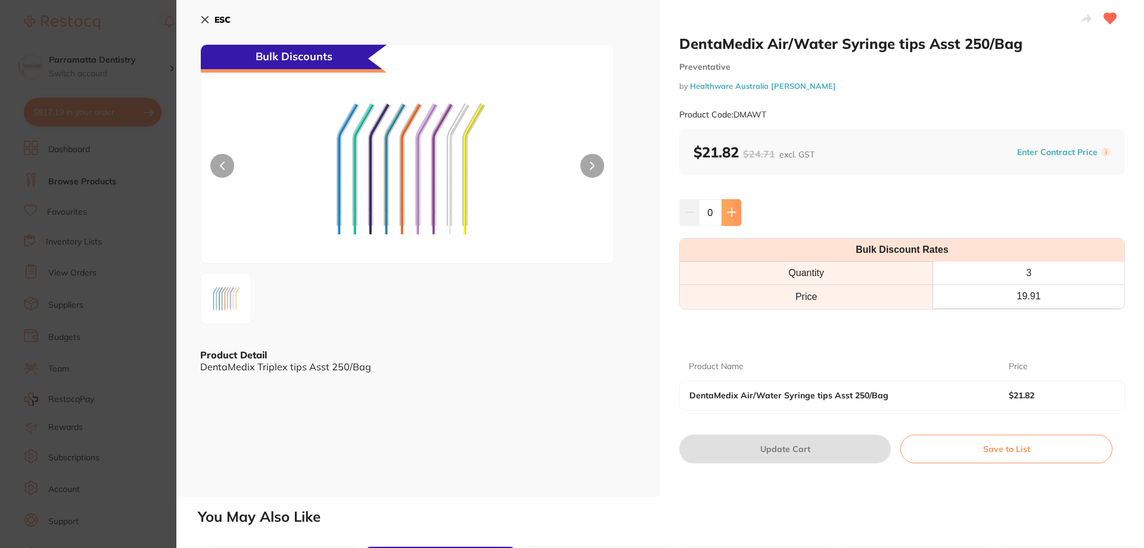
click at [725, 213] on button at bounding box center [732, 212] width 20 height 26
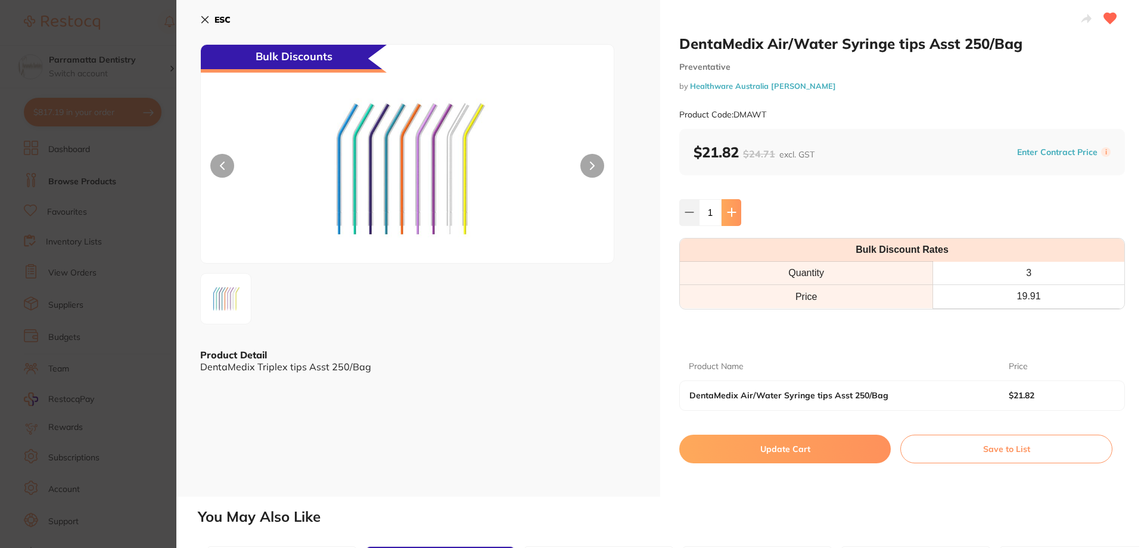
click at [725, 213] on button at bounding box center [732, 212] width 20 height 26
click at [726, 213] on icon at bounding box center [730, 213] width 8 height 8
type input "3"
click at [768, 453] on button "Update Cart" at bounding box center [785, 448] width 212 height 29
checkbox input "false"
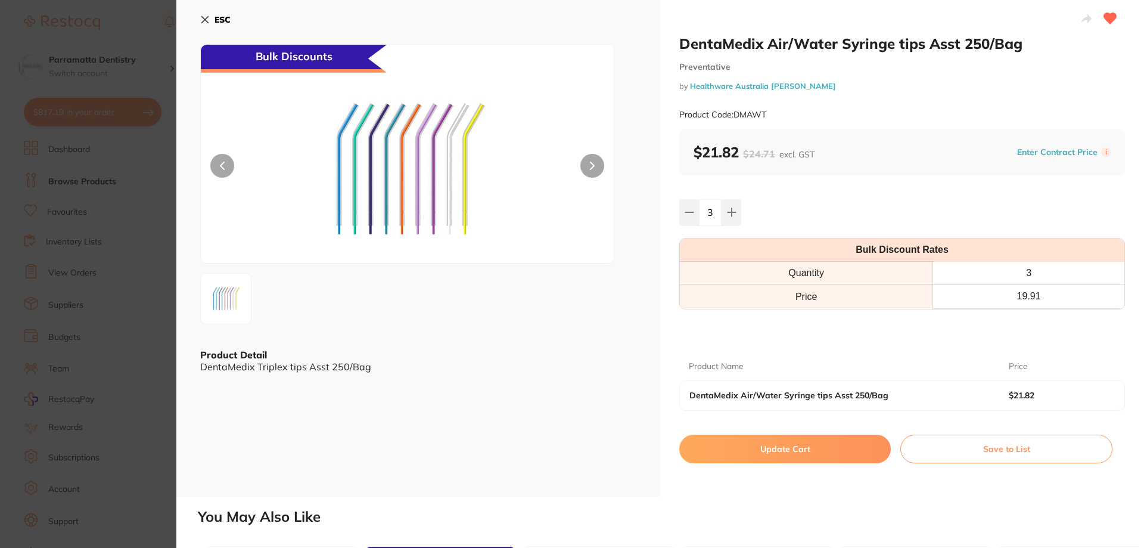
checkbox input "false"
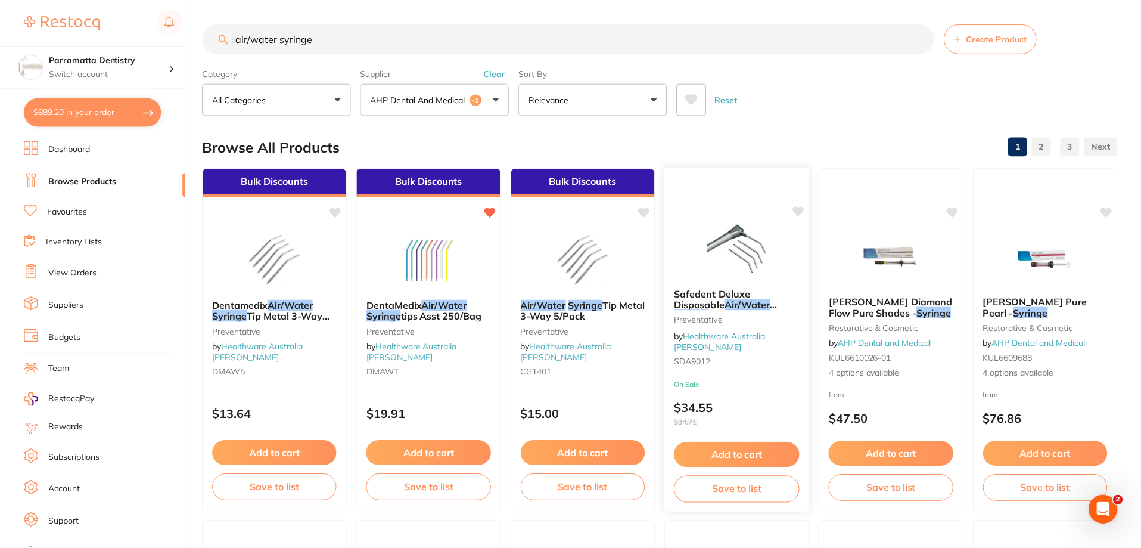
scroll to position [5, 0]
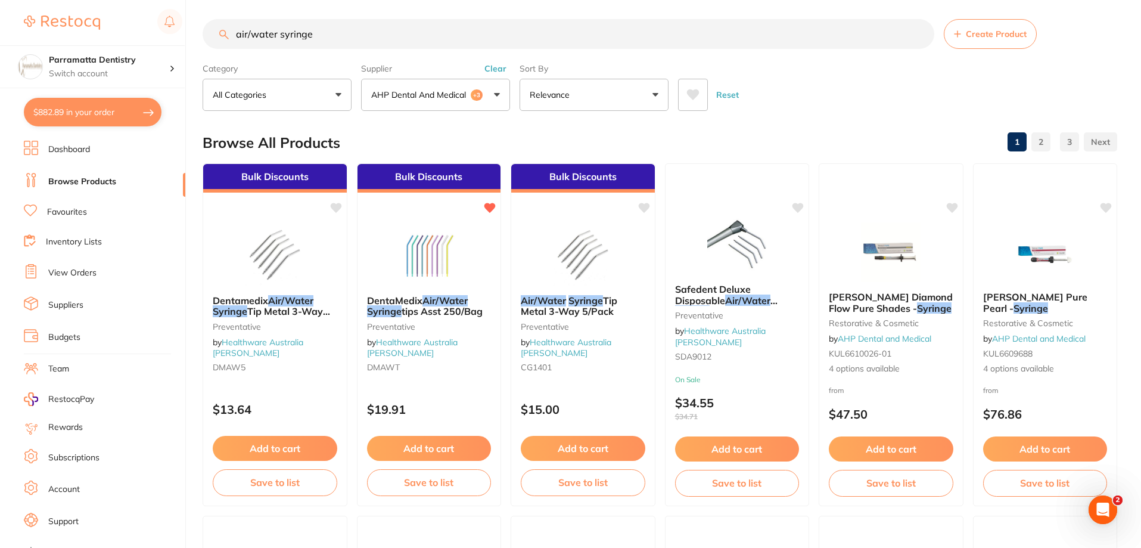
drag, startPoint x: 349, startPoint y: 39, endPoint x: 0, endPoint y: 22, distance: 349.7
click at [0, 22] on div "$882.89 Parramatta Dentistry Switch account Parramatta Dentistry $882.89 in you…" at bounding box center [570, 269] width 1141 height 548
type input "tissues"
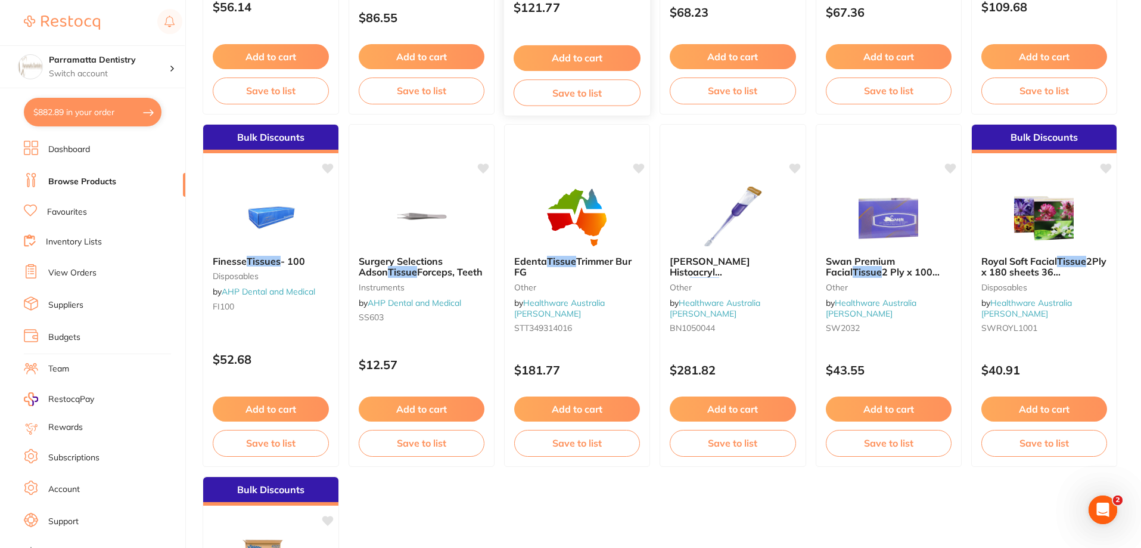
scroll to position [417, 0]
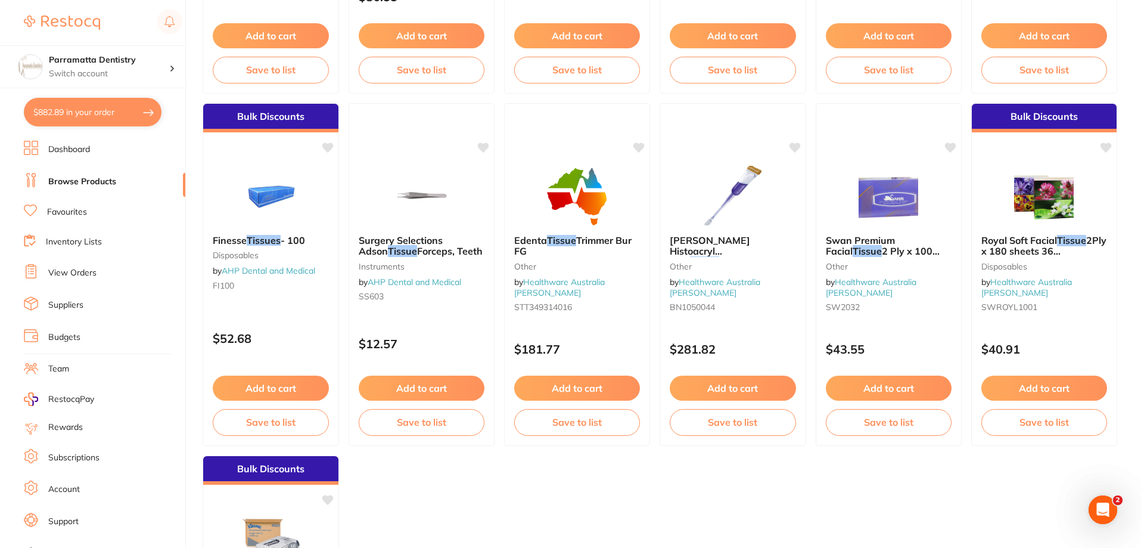
scroll to position [450, 0]
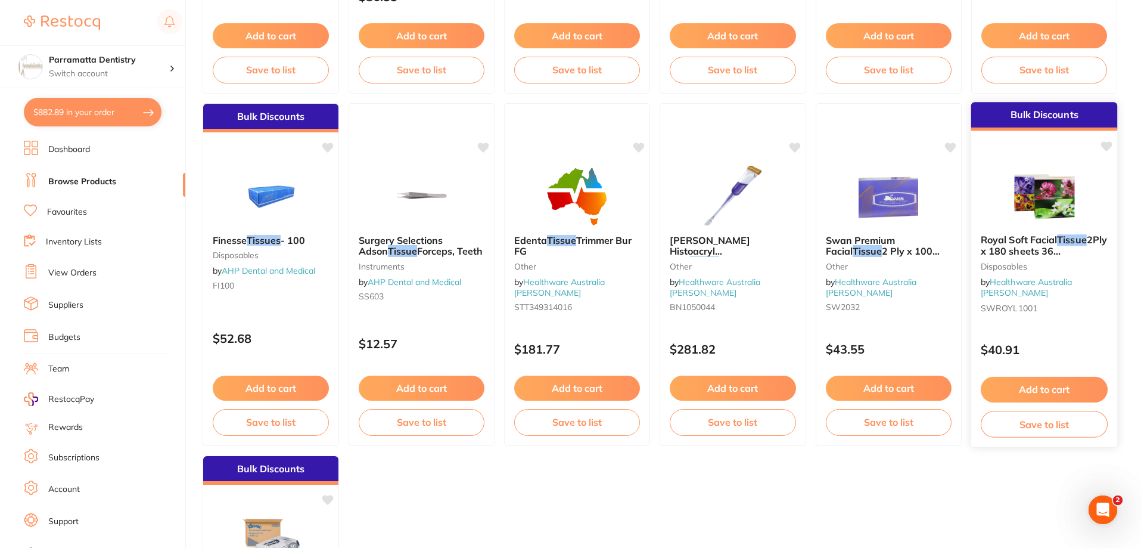
type input "tissues"
click at [1004, 244] on span "2Ply x 180 sheets 36 Boxes/Carton" at bounding box center [1044, 251] width 126 height 34
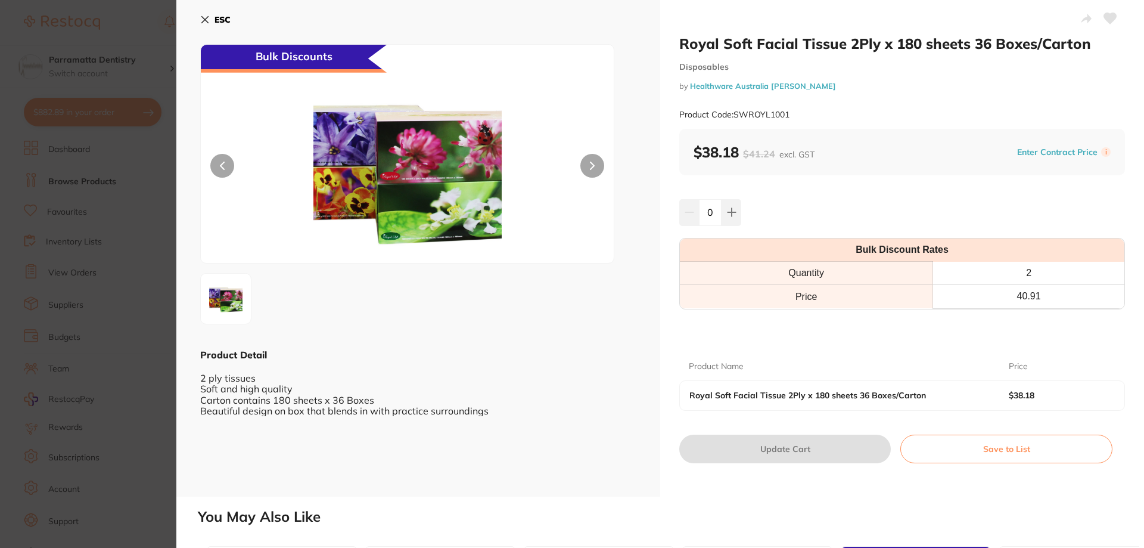
click at [590, 166] on icon at bounding box center [592, 166] width 5 height 8
click at [151, 194] on section "Royal Soft Facial Tissue 2Ply x 180 sheets 36 Boxes/Carton Disposables by Healt…" at bounding box center [572, 274] width 1144 height 548
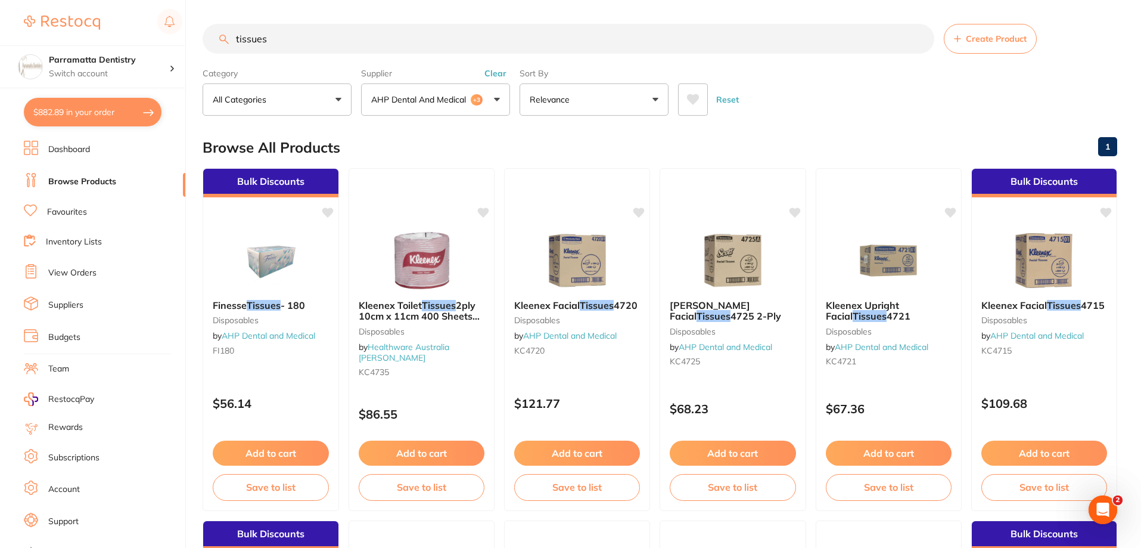
click at [66, 149] on link "Dashboard" at bounding box center [69, 150] width 42 height 12
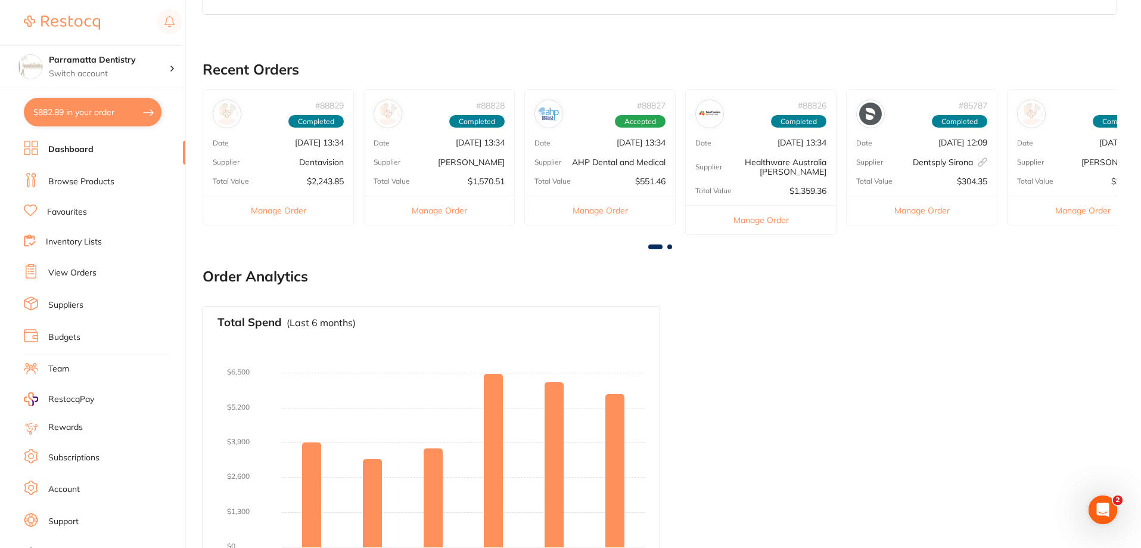
scroll to position [345, 0]
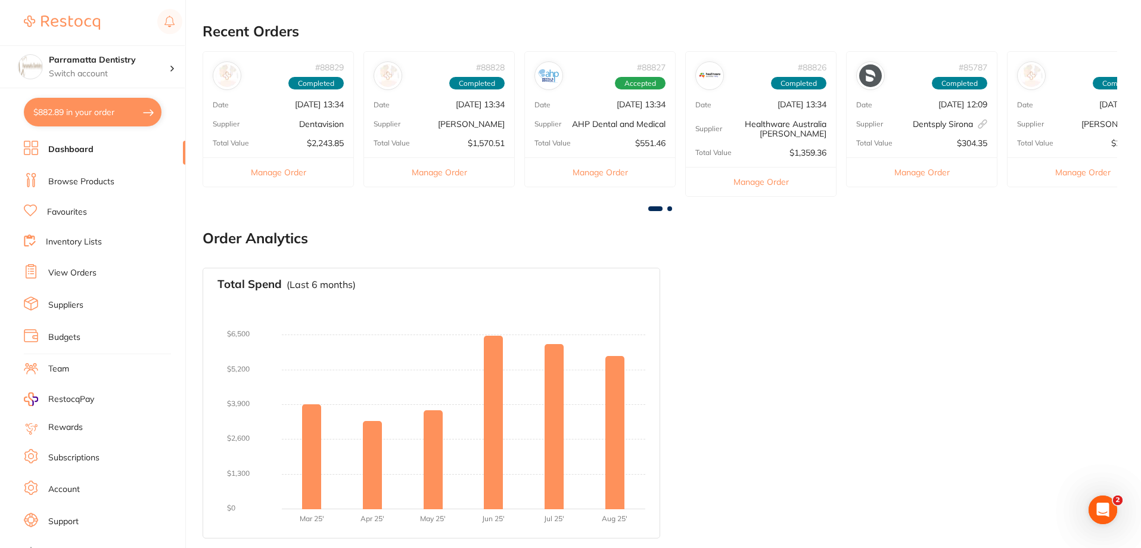
click at [62, 239] on link "Inventory Lists" at bounding box center [74, 242] width 56 height 12
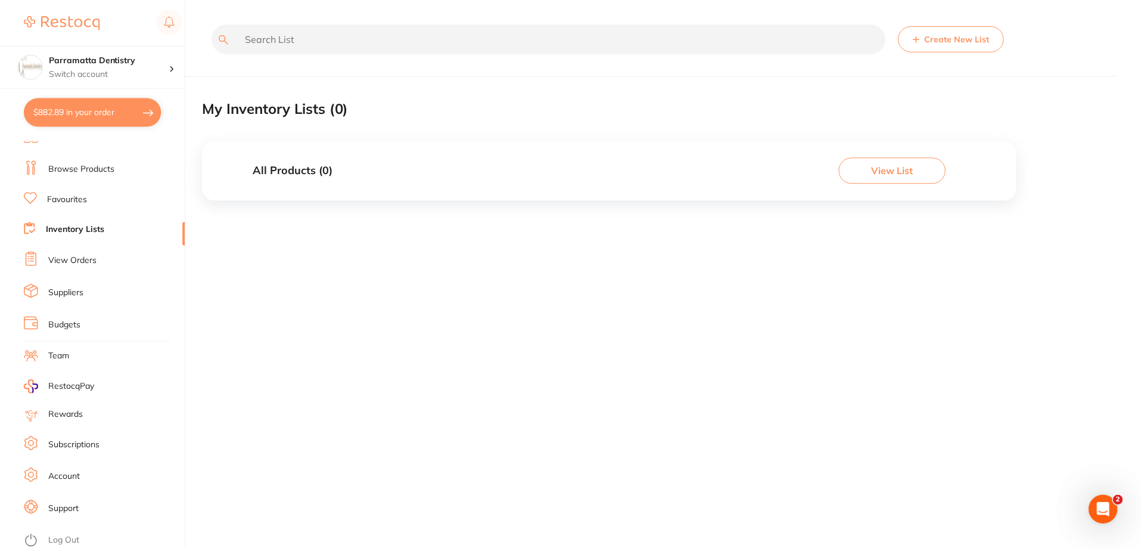
scroll to position [15, 0]
click at [64, 259] on link "View Orders" at bounding box center [72, 257] width 48 height 12
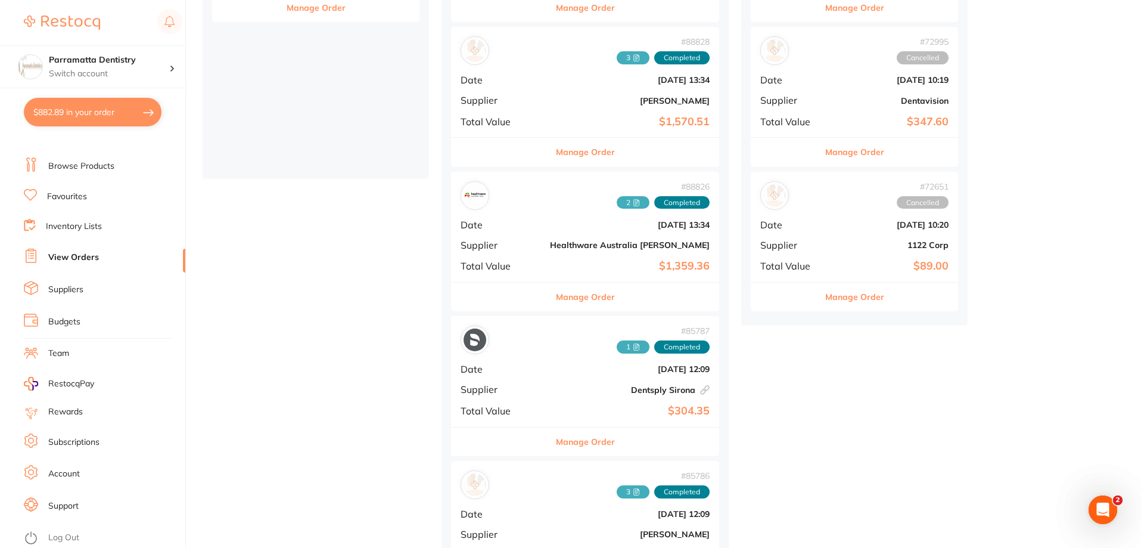
scroll to position [298, 0]
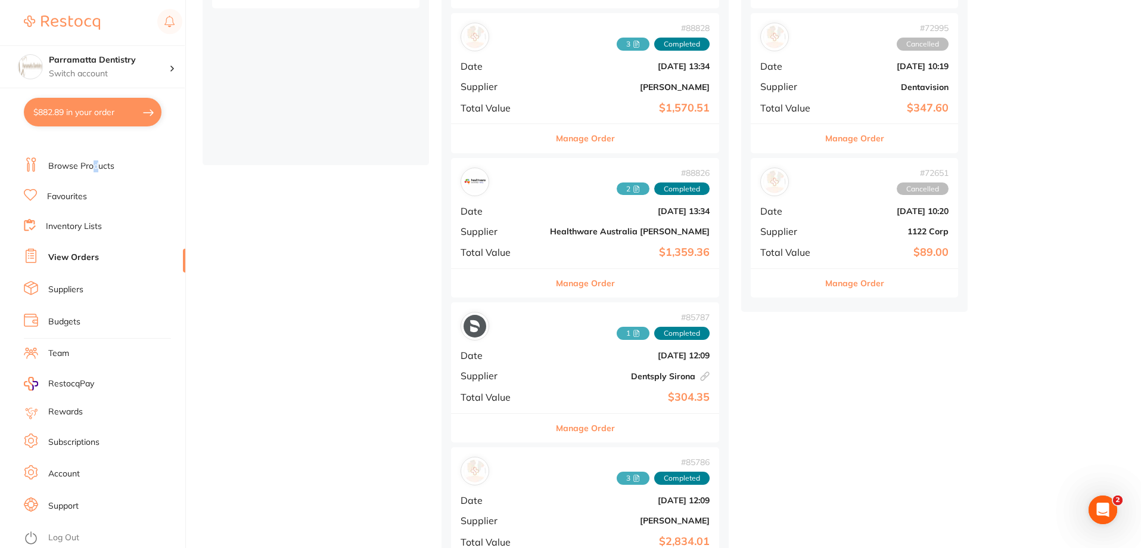
click at [95, 166] on link "Browse Products" at bounding box center [81, 166] width 66 height 12
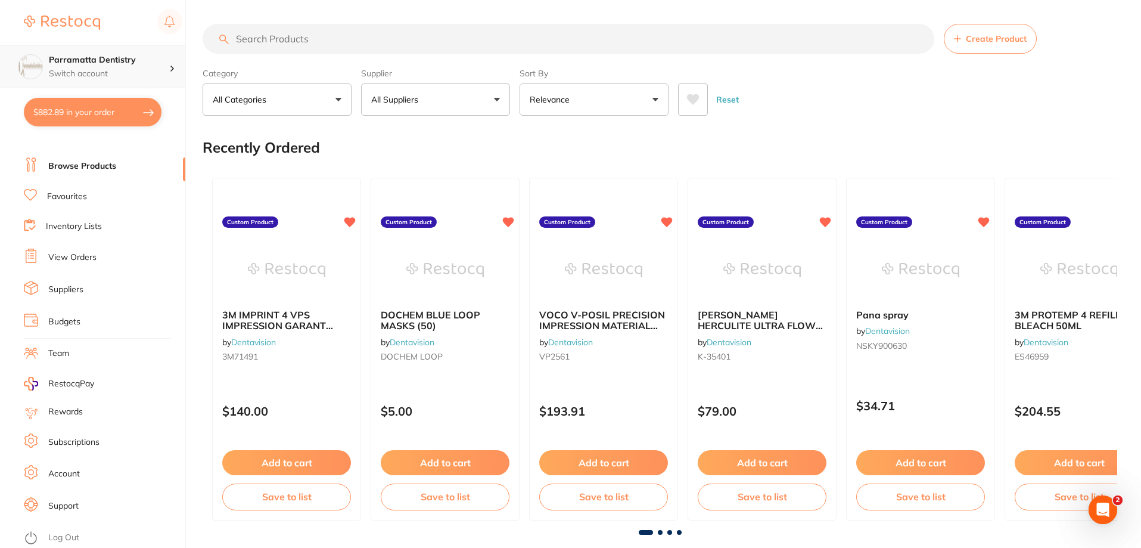
drag, startPoint x: 334, startPoint y: 38, endPoint x: 0, endPoint y: 64, distance: 335.4
click at [0, 65] on div "$882.89 Parramatta Dentistry Switch account Parramatta Dentistry $882.89 in you…" at bounding box center [570, 274] width 1141 height 548
type input "facial tissues"
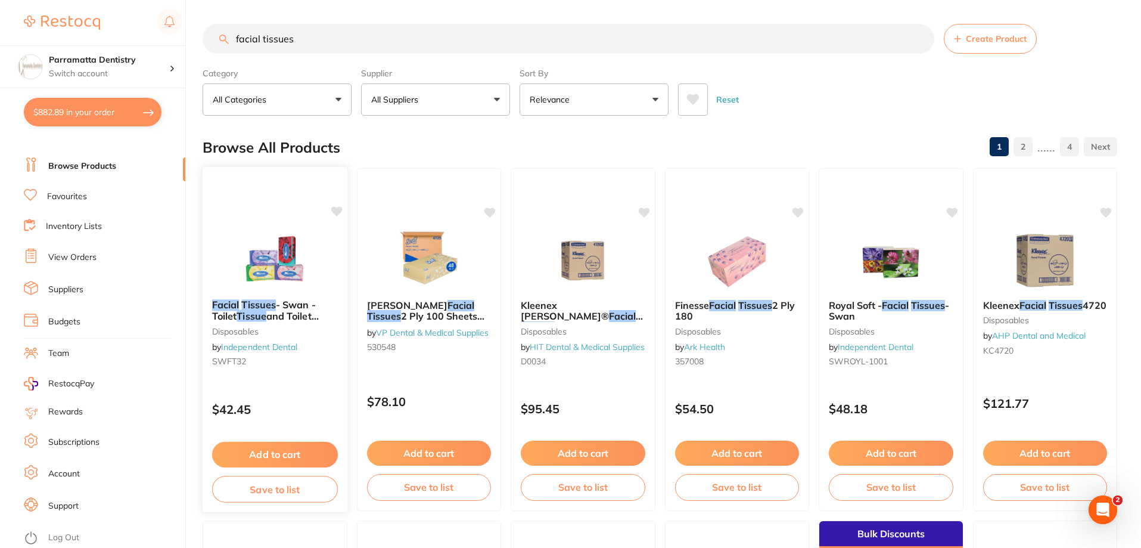
click at [284, 312] on span "and Toilet Paper" at bounding box center [265, 321] width 107 height 23
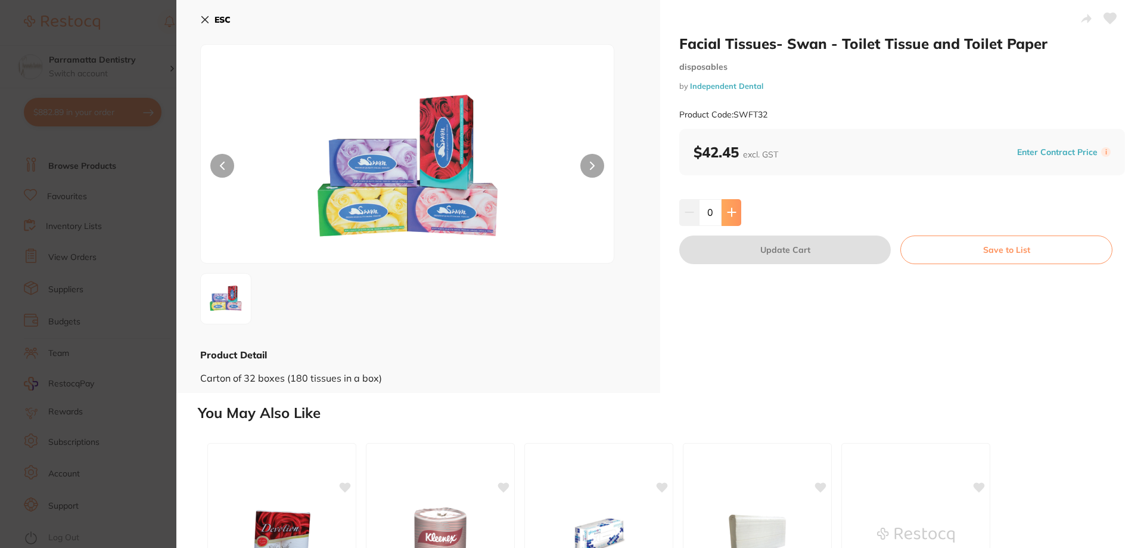
click at [737, 207] on button at bounding box center [732, 212] width 20 height 26
type input "1"
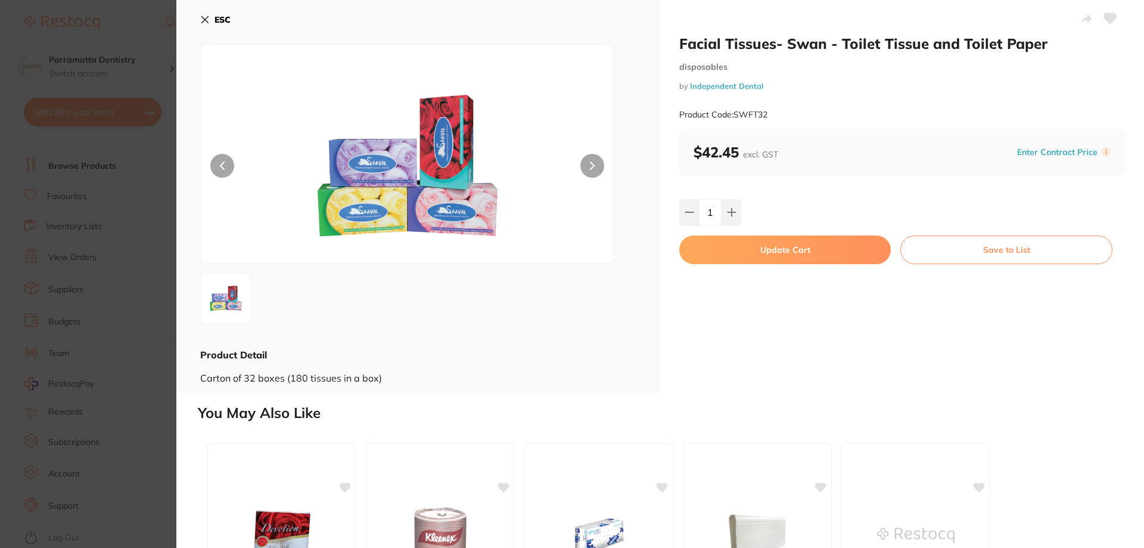
click at [773, 255] on button "Update Cart" at bounding box center [785, 249] width 212 height 29
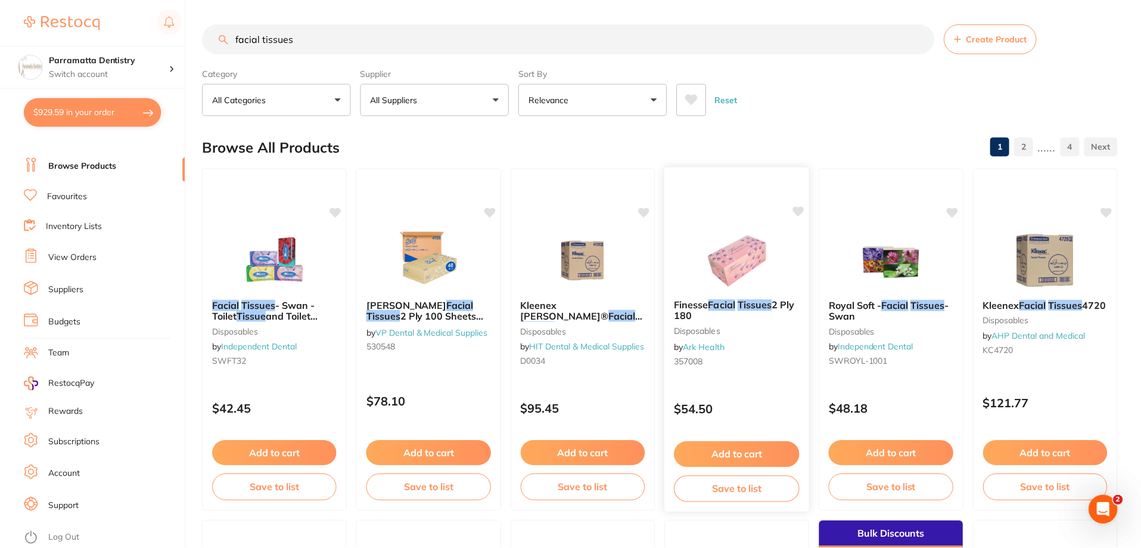
scroll to position [1, 0]
drag, startPoint x: 310, startPoint y: 42, endPoint x: 7, endPoint y: 39, distance: 303.3
click at [7, 39] on div "$929.59 Parramatta Dentistry Switch account Parramatta Dentistry $929.59 in you…" at bounding box center [570, 273] width 1141 height 548
type input "tooth mousse"
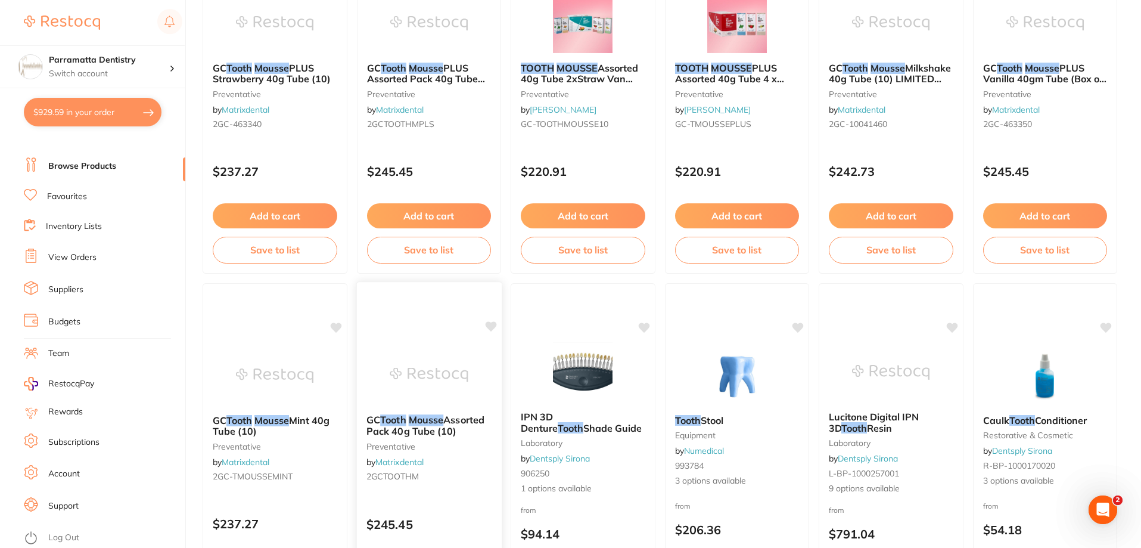
scroll to position [119, 0]
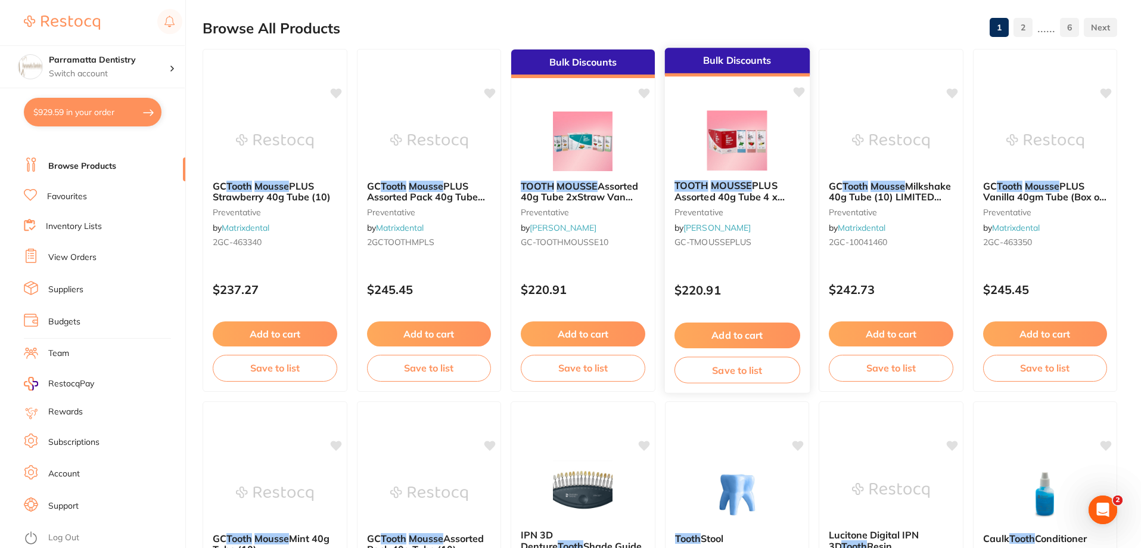
click at [723, 329] on button "Add to cart" at bounding box center [737, 335] width 126 height 26
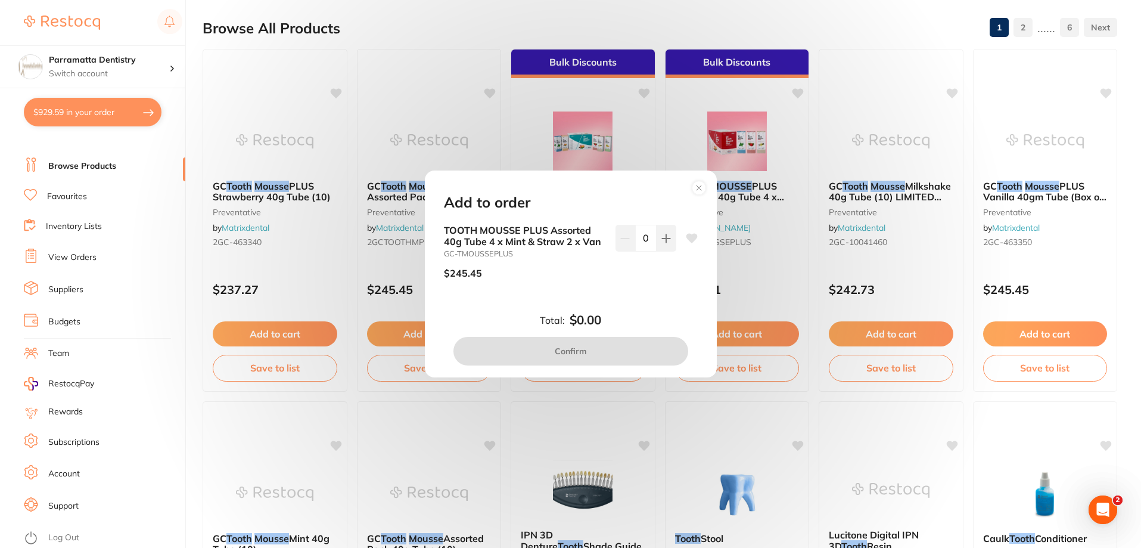
scroll to position [0, 0]
click at [658, 238] on button at bounding box center [667, 238] width 20 height 26
type input "1"
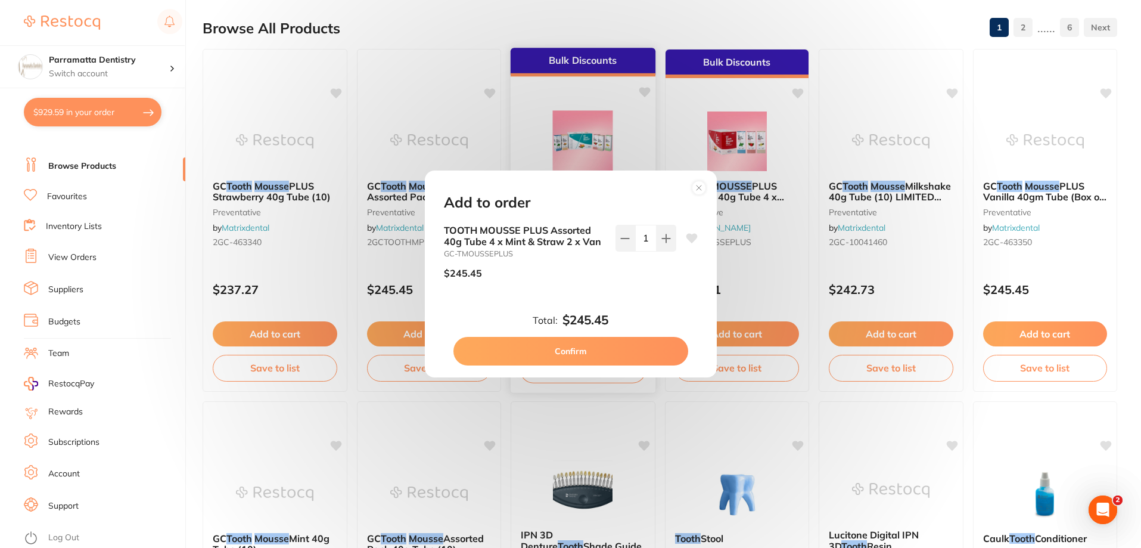
click at [586, 345] on button "Confirm" at bounding box center [571, 351] width 235 height 29
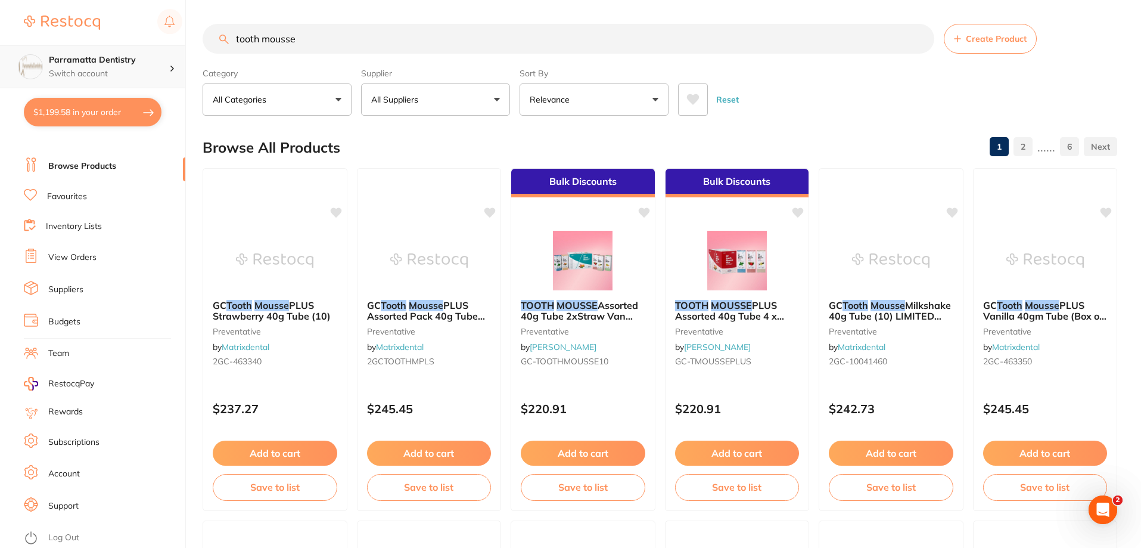
scroll to position [1, 0]
drag, startPoint x: 322, startPoint y: 36, endPoint x: 0, endPoint y: 52, distance: 322.8
click at [0, 53] on div "$1,199.58 Parramatta Dentistry Switch account Parramatta Dentistry $1,199.58 in…" at bounding box center [570, 274] width 1141 height 548
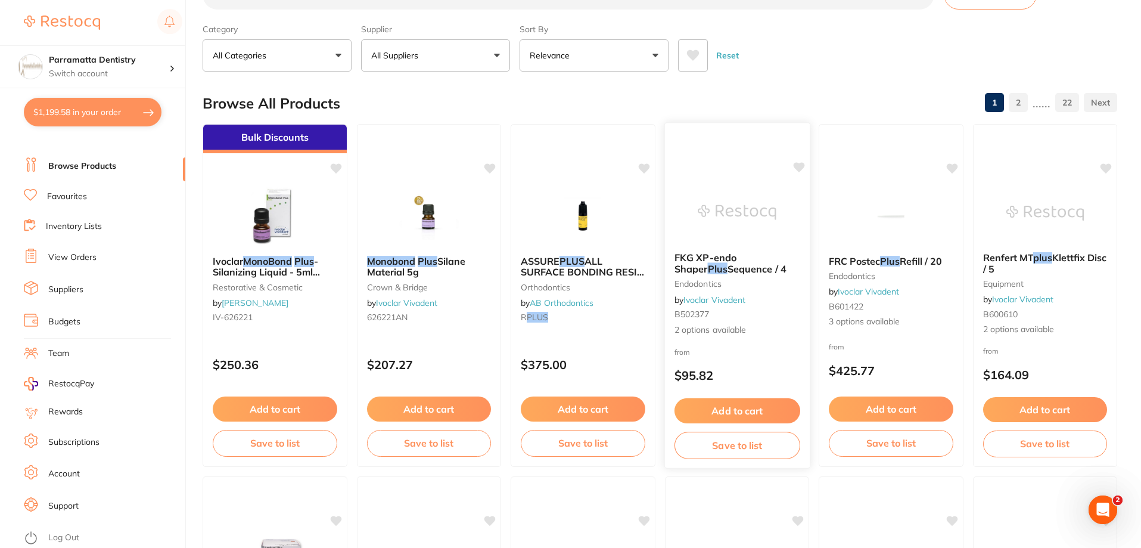
scroll to position [0, 0]
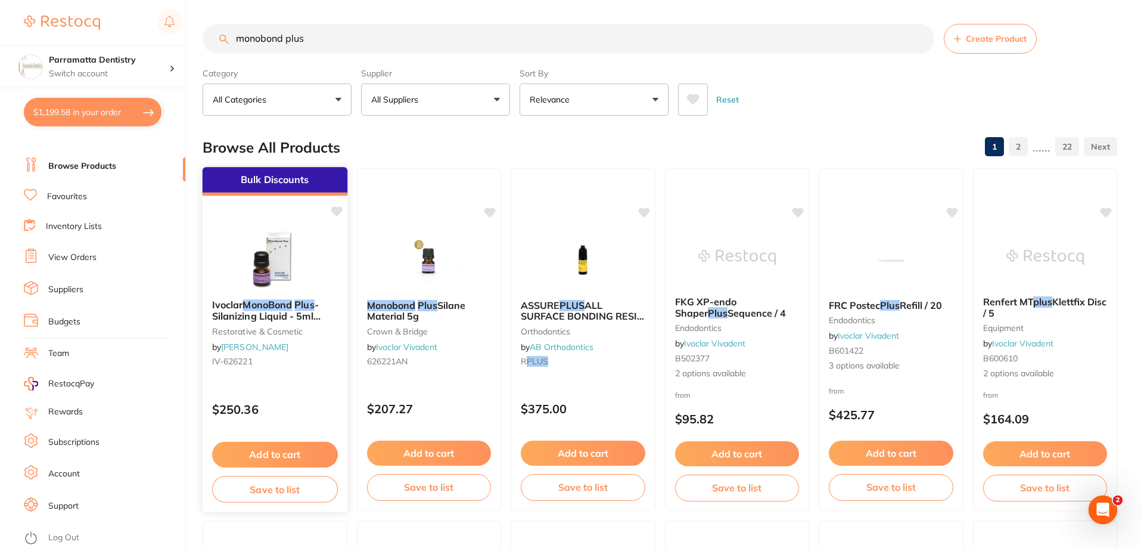
type input "monobond plus"
click at [260, 270] on img at bounding box center [275, 259] width 78 height 60
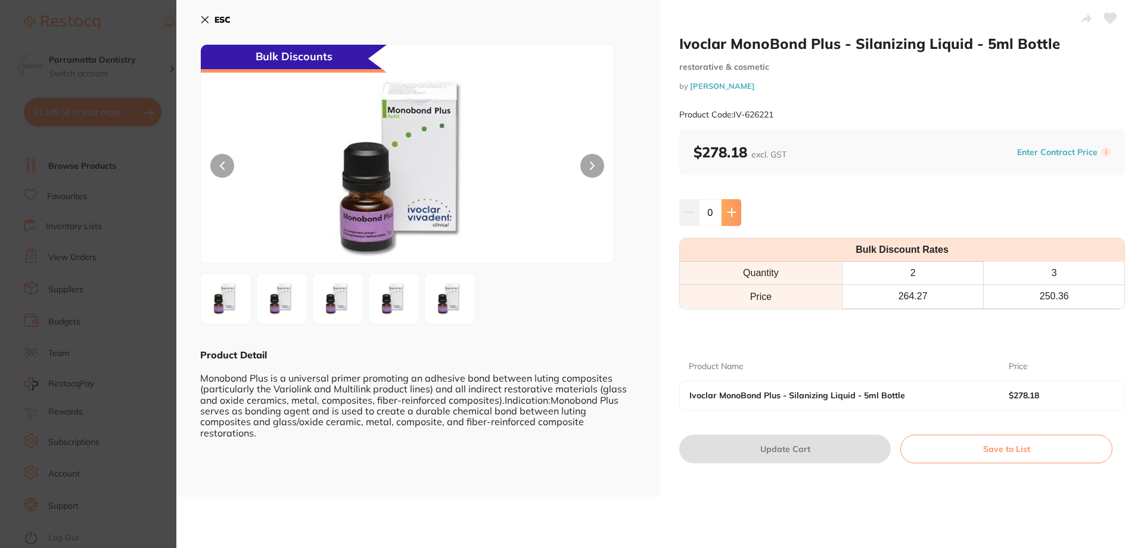
click at [731, 212] on icon at bounding box center [732, 212] width 10 height 10
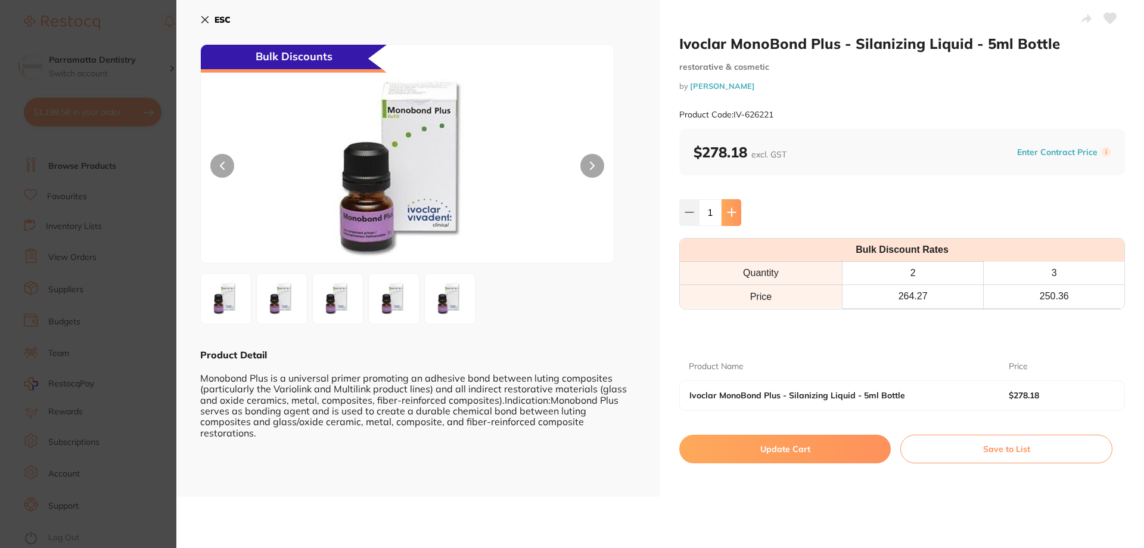
click at [731, 212] on icon at bounding box center [732, 212] width 10 height 10
type input "4"
click at [768, 447] on button "Update Cart" at bounding box center [785, 448] width 212 height 29
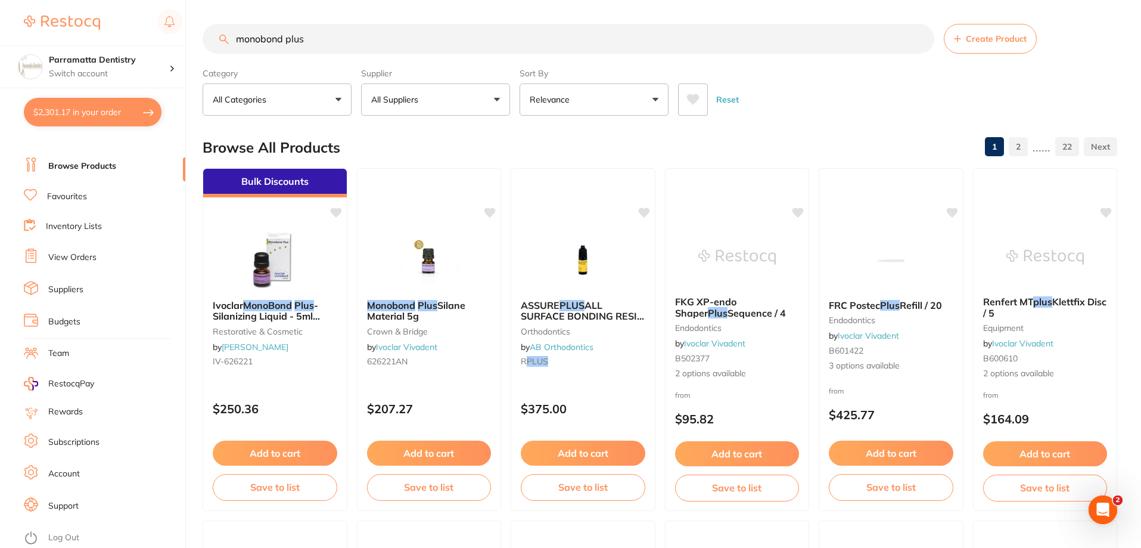
drag, startPoint x: 347, startPoint y: 43, endPoint x: 189, endPoint y: -11, distance: 167.5
click at [189, 0] on html "$2,301.17 Parramatta Dentistry Switch account Parramatta Dentistry $2,301.17 in…" at bounding box center [570, 274] width 1141 height 548
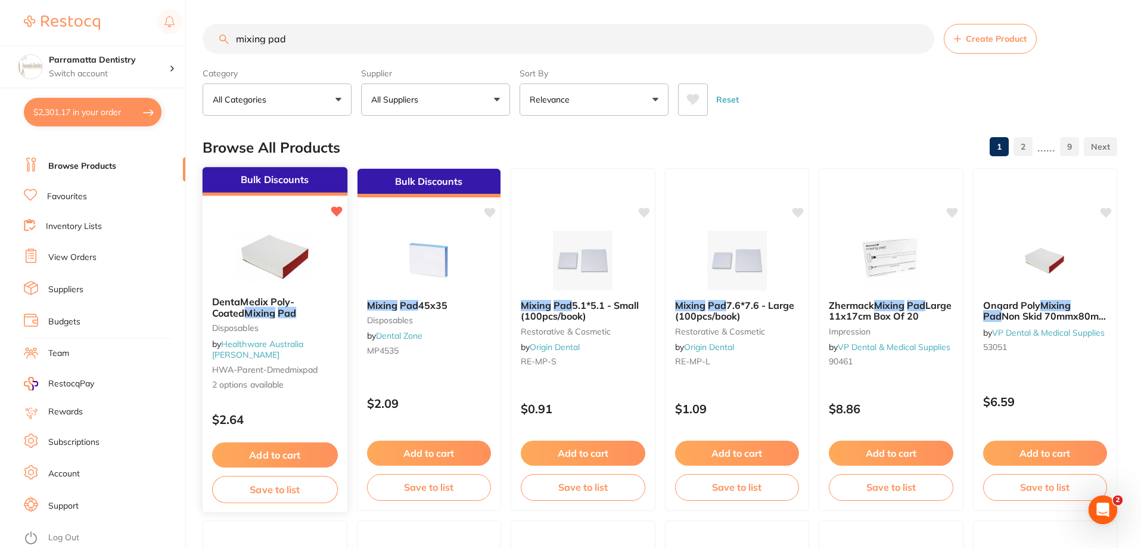
type input "mixing pad"
click at [255, 305] on span "DentaMedix Poly-Coated" at bounding box center [253, 307] width 82 height 23
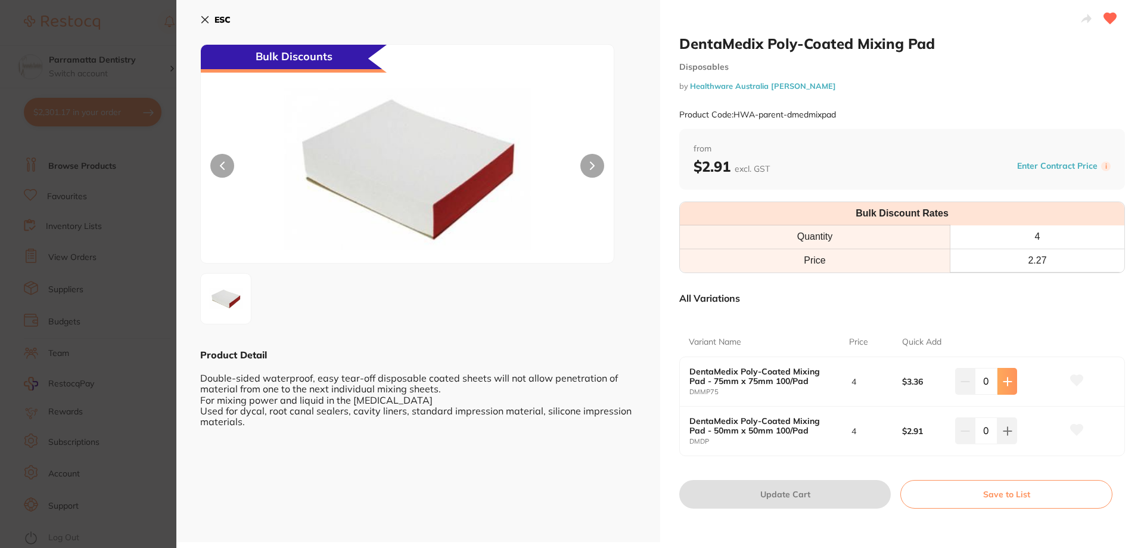
click at [1010, 387] on button at bounding box center [1008, 381] width 20 height 26
click at [1004, 377] on icon at bounding box center [1008, 382] width 10 height 10
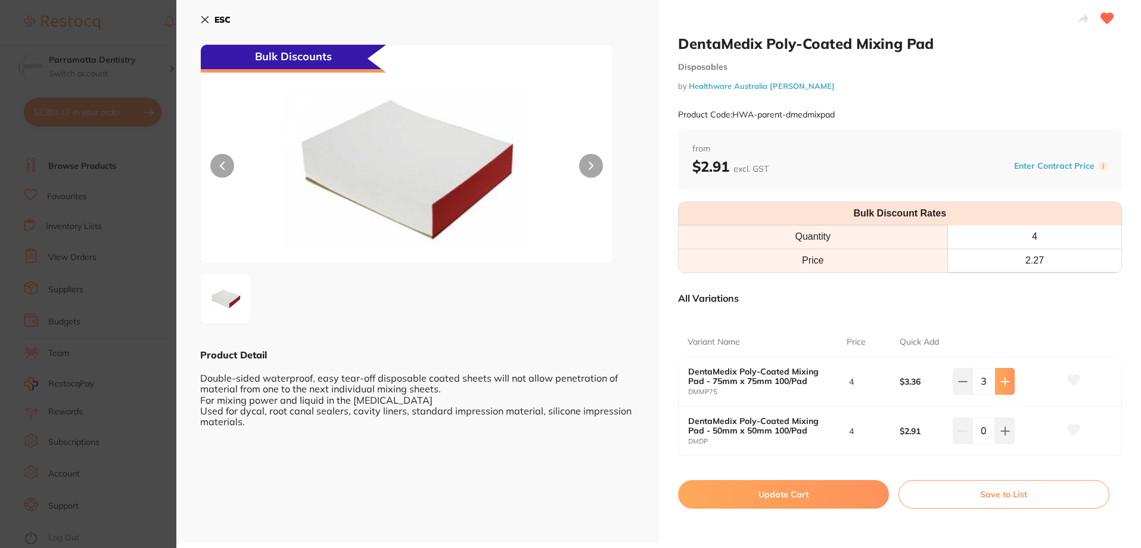
click at [1004, 377] on icon at bounding box center [1006, 382] width 10 height 10
type input "4"
click at [795, 499] on button "Update Cart" at bounding box center [785, 494] width 212 height 29
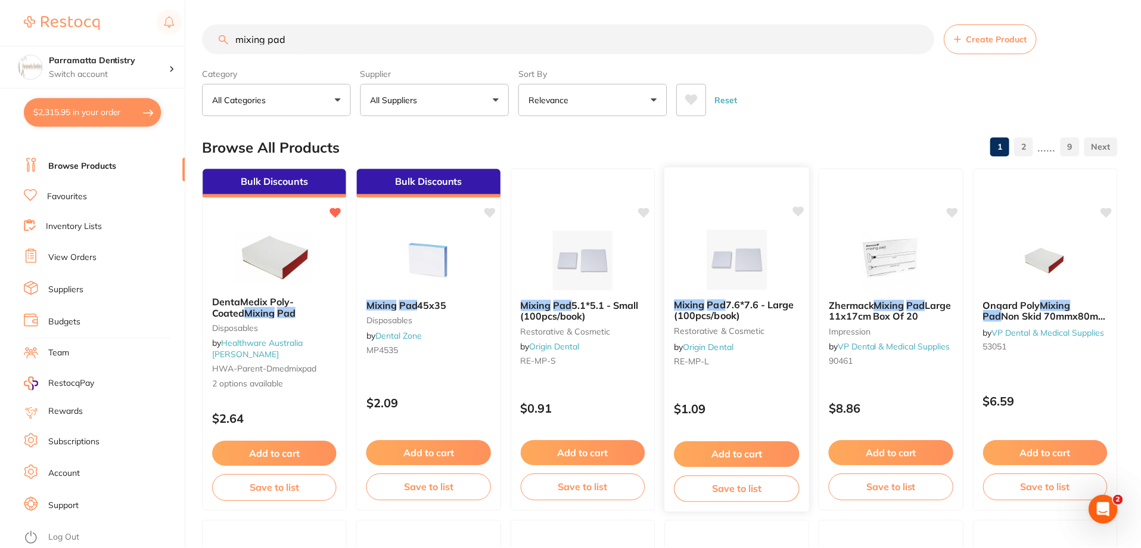
scroll to position [1, 0]
drag, startPoint x: 338, startPoint y: 28, endPoint x: 0, endPoint y: 27, distance: 338.5
click at [0, 27] on div "$2,314.76 Parramatta Dentistry Switch account Parramatta Dentistry $2,314.76 in…" at bounding box center [570, 273] width 1141 height 548
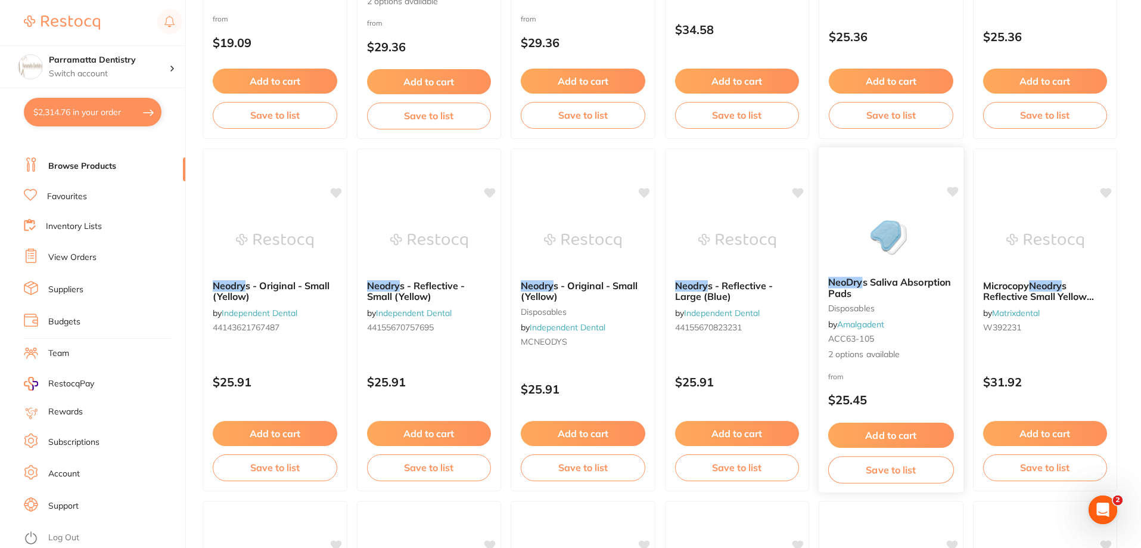
scroll to position [74, 0]
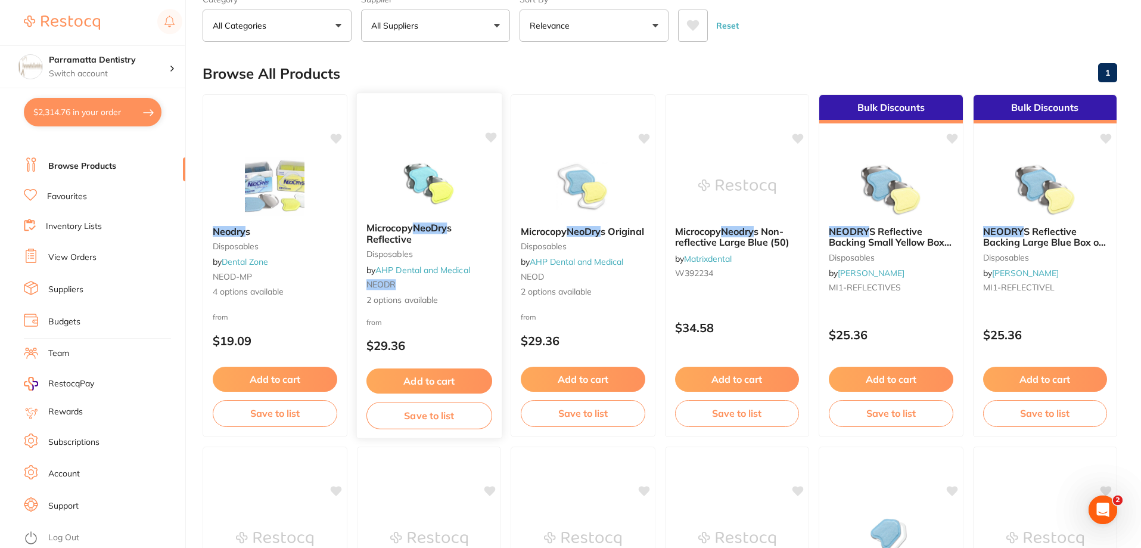
type input "neodry"
click at [416, 234] on em "NeoDry" at bounding box center [429, 228] width 35 height 12
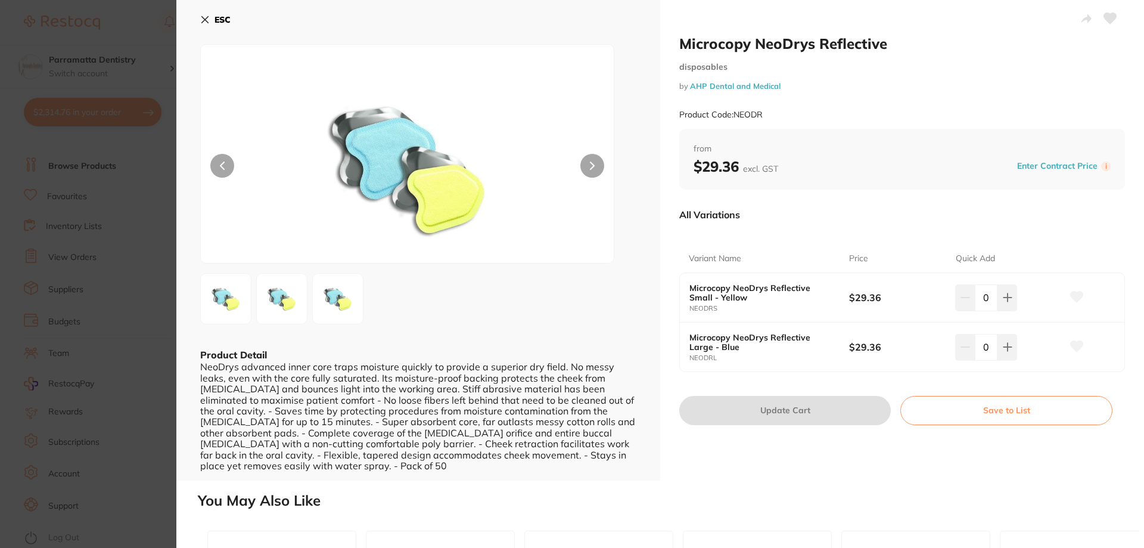
click at [205, 21] on icon at bounding box center [205, 20] width 10 height 10
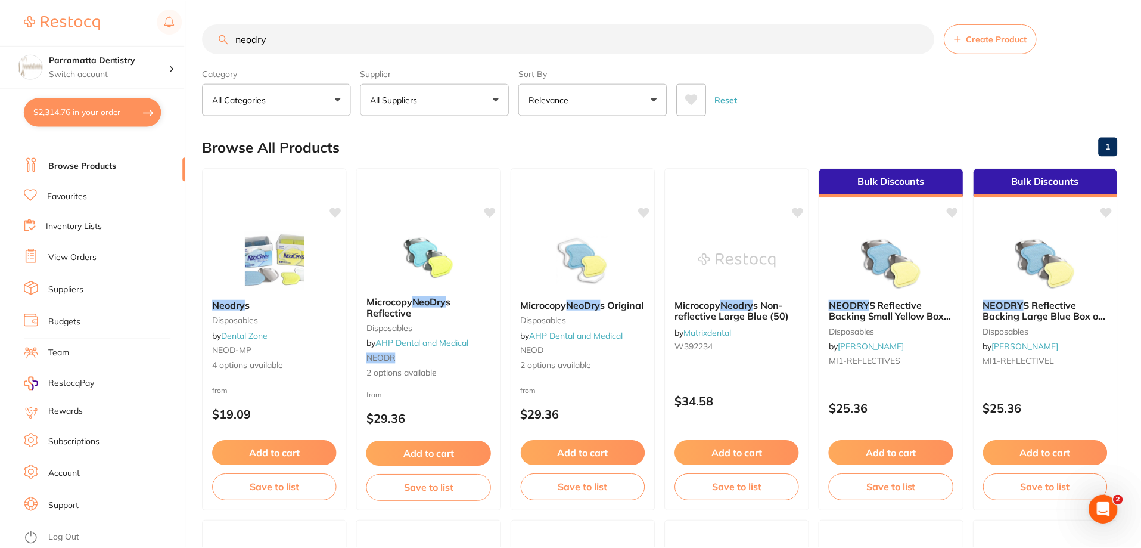
scroll to position [74, 0]
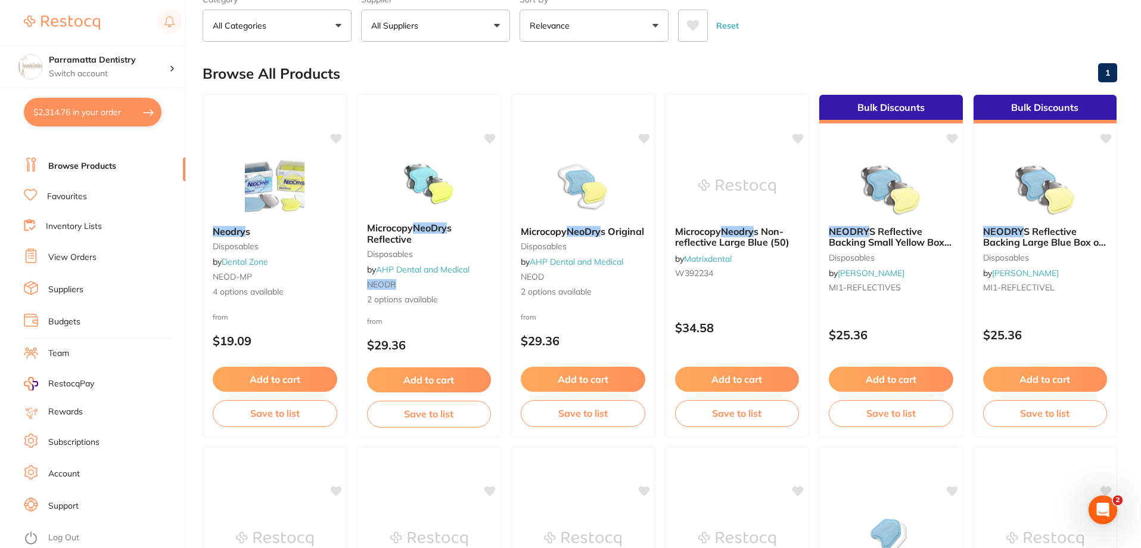
drag, startPoint x: 395, startPoint y: 231, endPoint x: 397, endPoint y: 237, distance: 6.7
click at [395, 231] on span "Microcopy" at bounding box center [390, 228] width 46 height 12
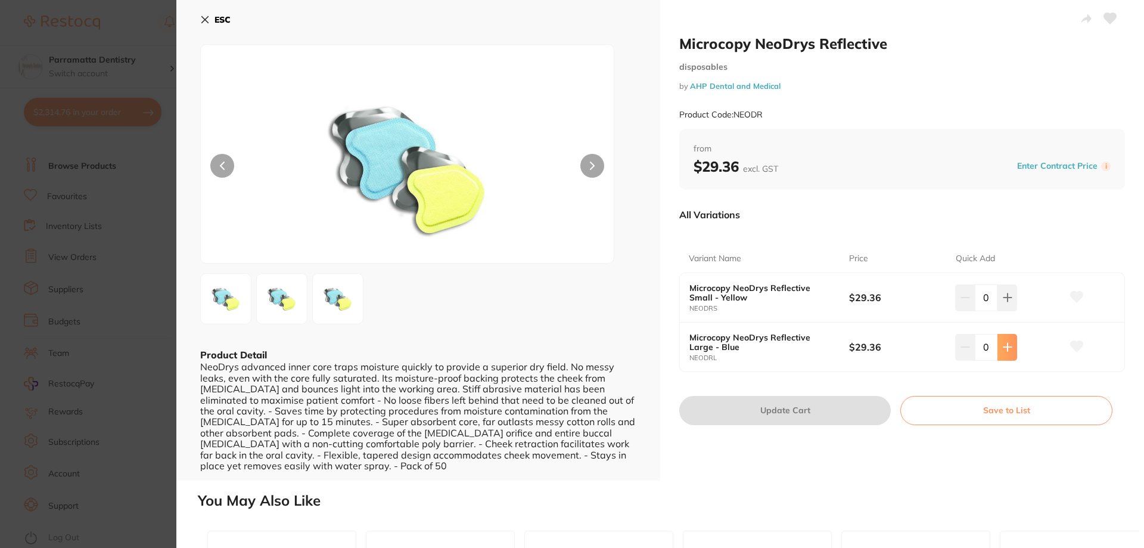
click at [1005, 347] on icon at bounding box center [1008, 347] width 8 height 8
type input "1"
click at [736, 416] on button "Update Cart" at bounding box center [785, 410] width 212 height 29
checkbox input "false"
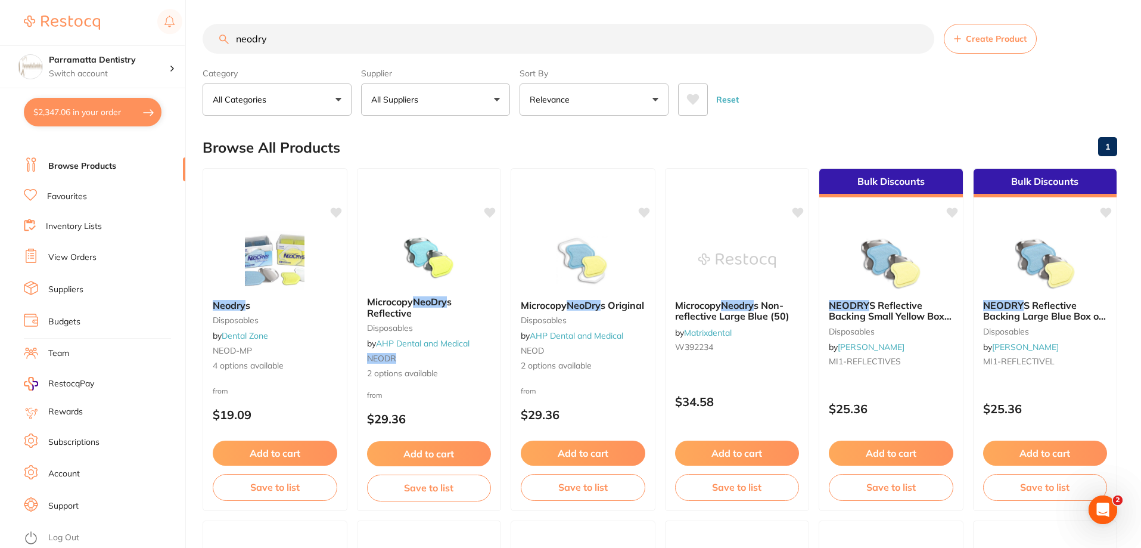
drag, startPoint x: 153, startPoint y: 36, endPoint x: 13, endPoint y: 9, distance: 143.3
click at [13, 9] on div "$2,347.06 Parramatta Dentistry Switch account Parramatta Dentistry $2,347.06 in…" at bounding box center [570, 274] width 1141 height 548
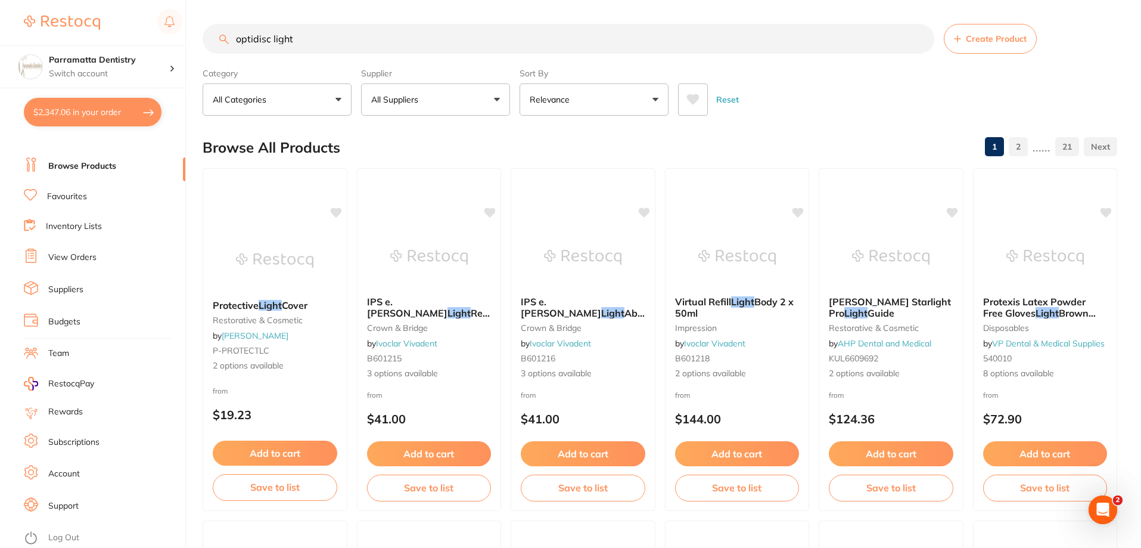
type input "optidisc light"
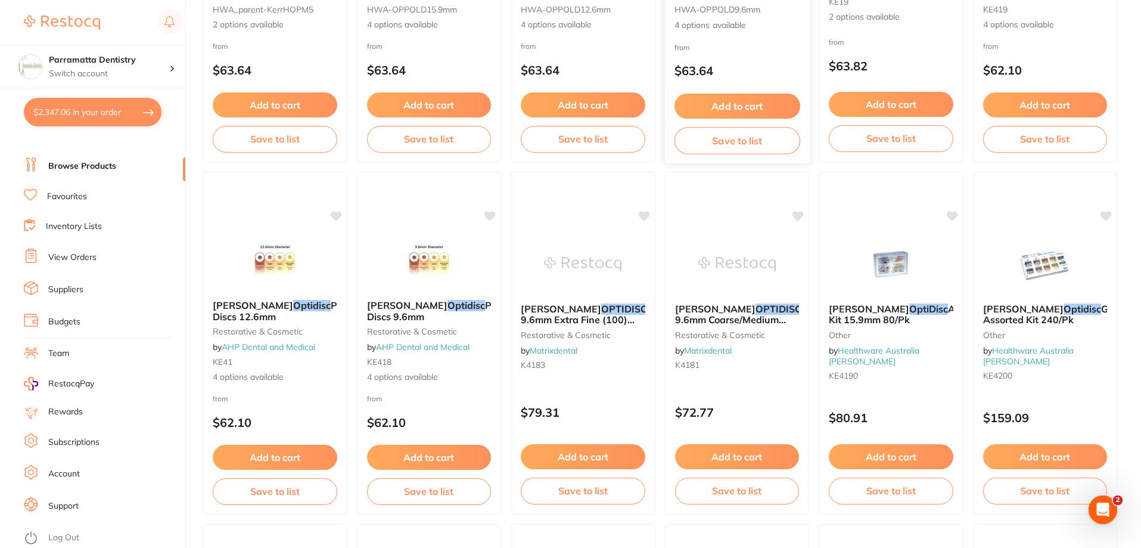
scroll to position [417, 0]
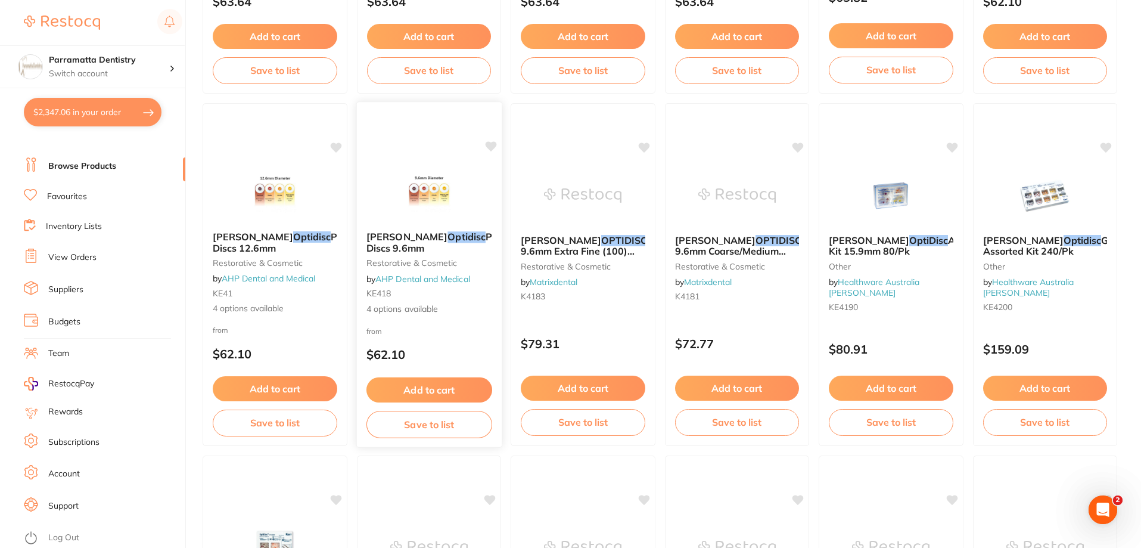
type input "optidisc"
click at [416, 191] on img at bounding box center [428, 192] width 77 height 60
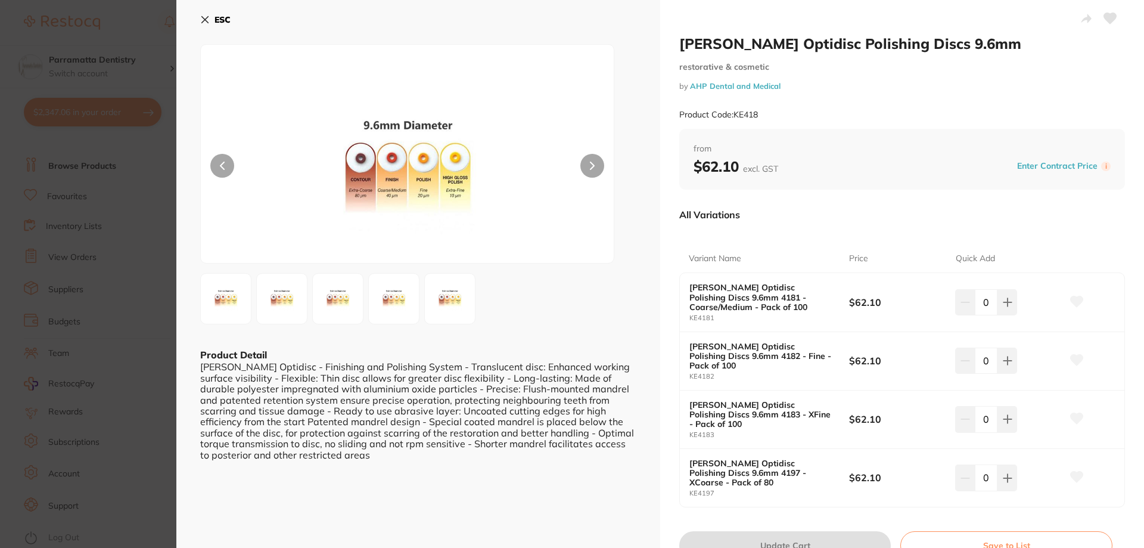
click at [389, 194] on img at bounding box center [408, 168] width 248 height 188
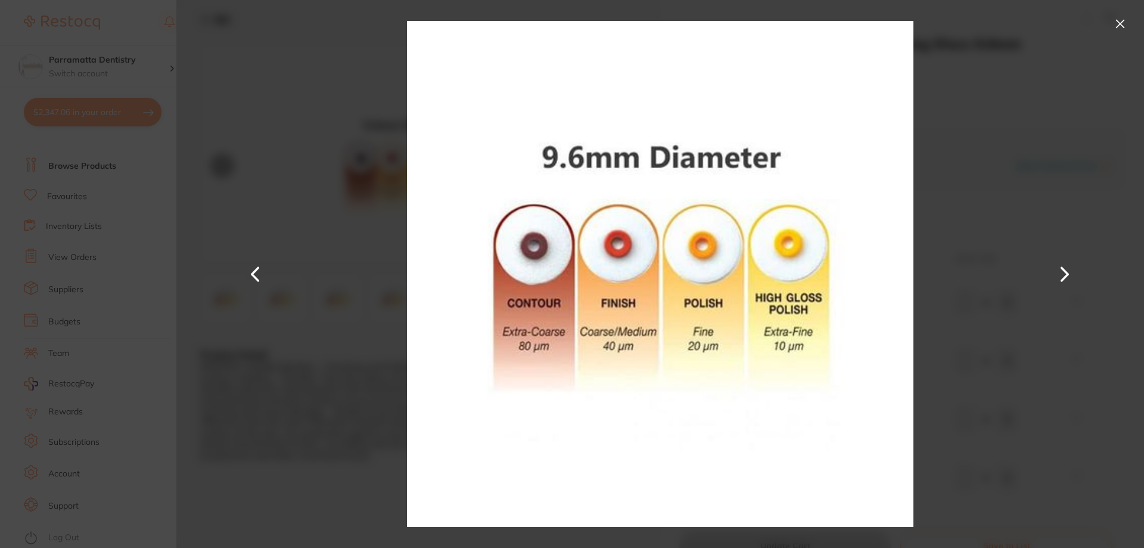
click at [419, 396] on img at bounding box center [660, 274] width 506 height 548
click at [1116, 20] on button at bounding box center [1120, 23] width 19 height 19
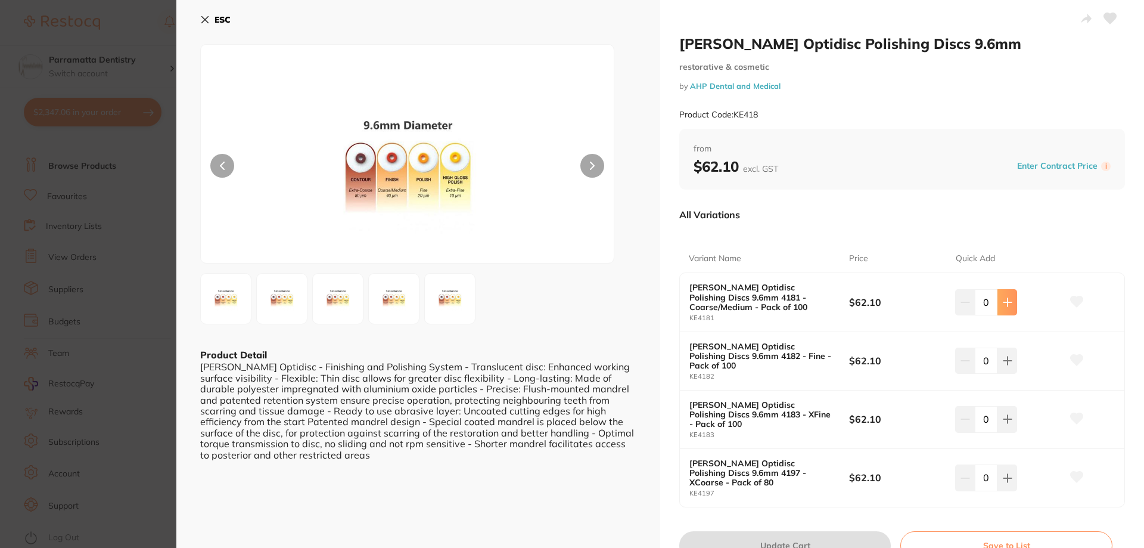
click at [1004, 296] on button at bounding box center [1008, 302] width 20 height 26
click at [965, 309] on button at bounding box center [965, 302] width 20 height 26
click at [1003, 303] on icon at bounding box center [1008, 302] width 10 height 10
click at [1004, 303] on icon at bounding box center [1008, 302] width 8 height 8
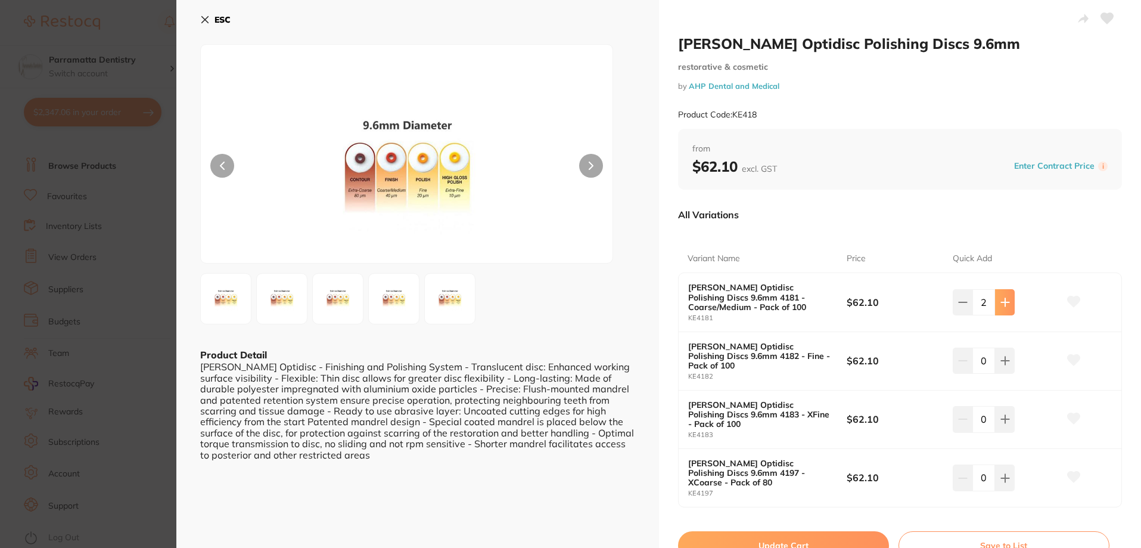
click at [1002, 303] on icon at bounding box center [1005, 302] width 8 height 8
click at [1004, 303] on icon at bounding box center [1008, 302] width 8 height 8
type input "4"
click at [742, 531] on button "Update Cart" at bounding box center [785, 545] width 212 height 29
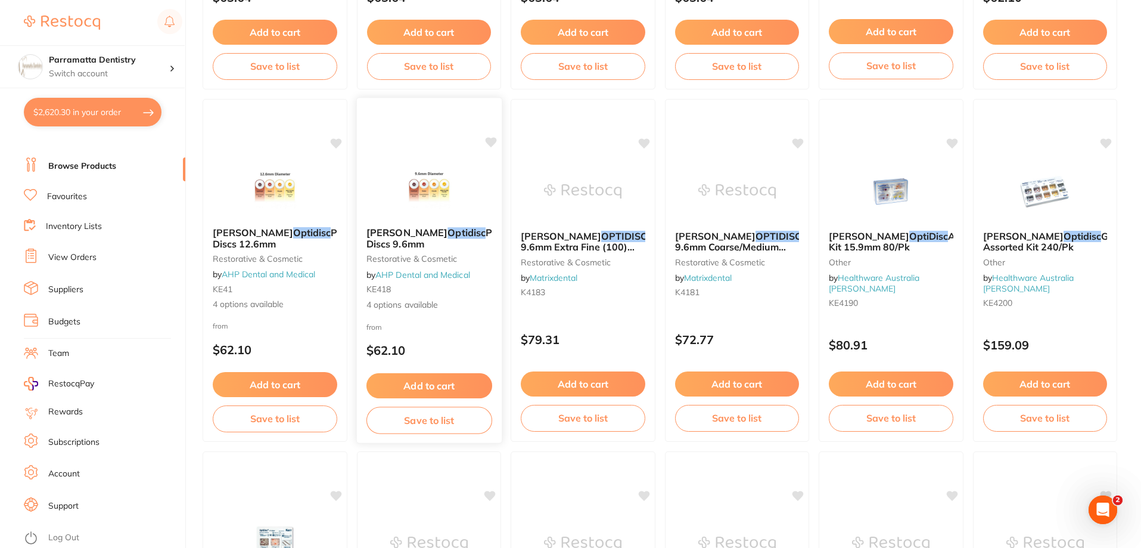
scroll to position [358, 0]
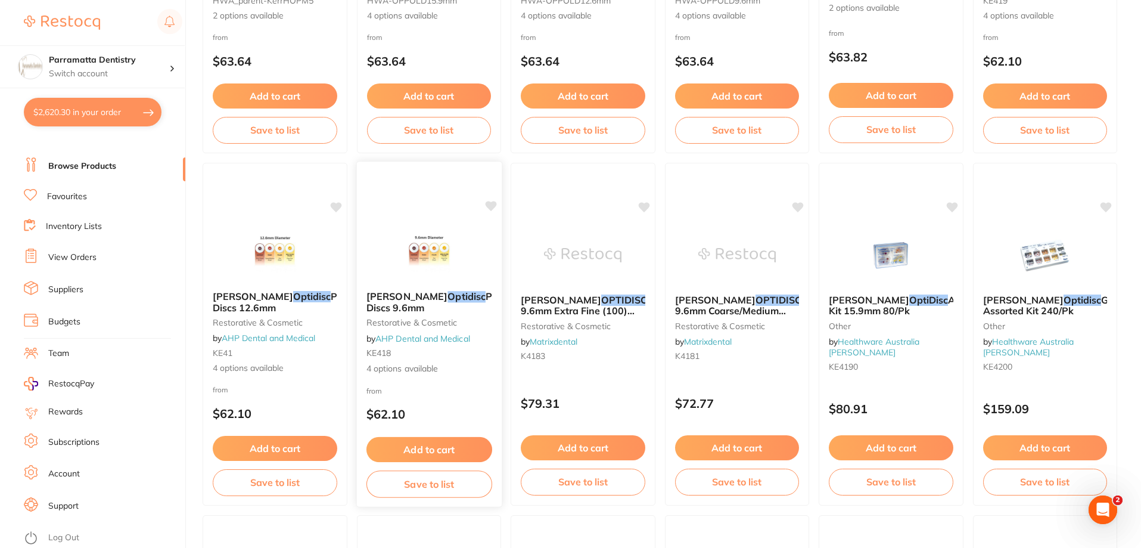
click at [420, 303] on span "Polishing Discs 9.6mm" at bounding box center [447, 301] width 162 height 23
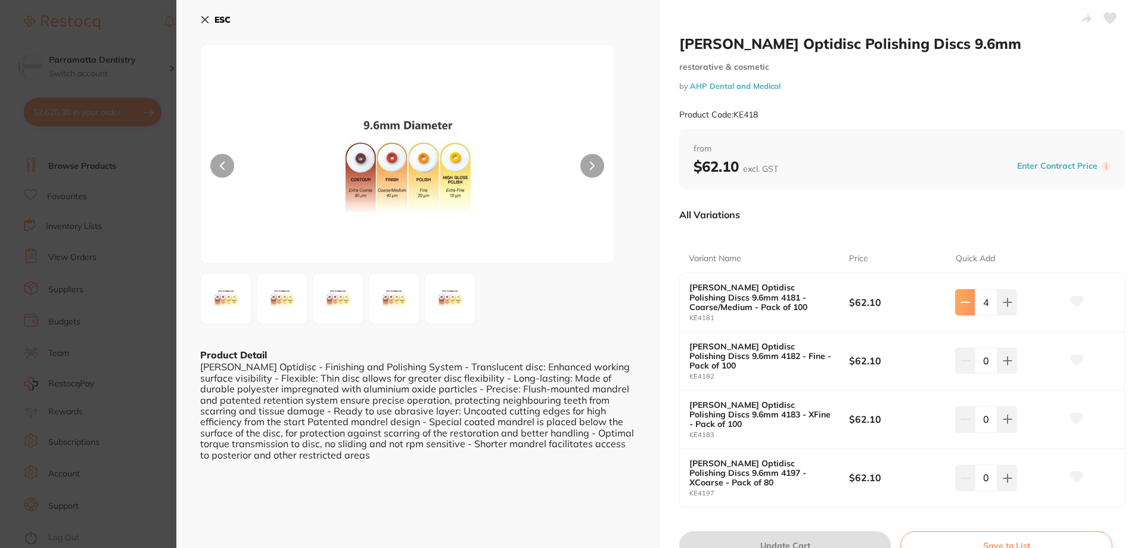
click at [961, 306] on icon at bounding box center [966, 302] width 10 height 10
type input "2"
click at [794, 531] on button "Update Cart" at bounding box center [785, 545] width 212 height 29
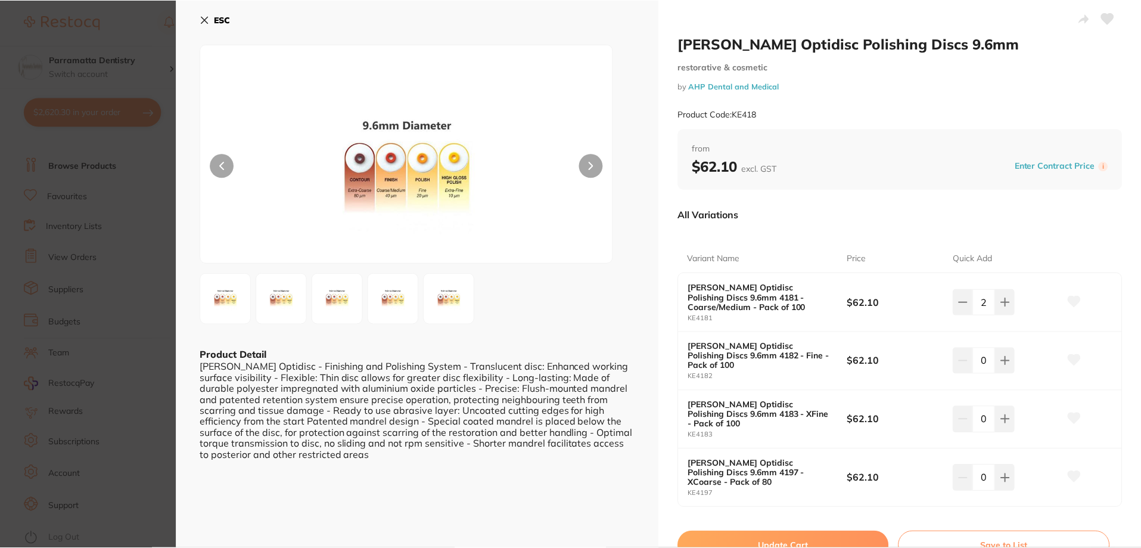
scroll to position [358, 0]
type input "2"
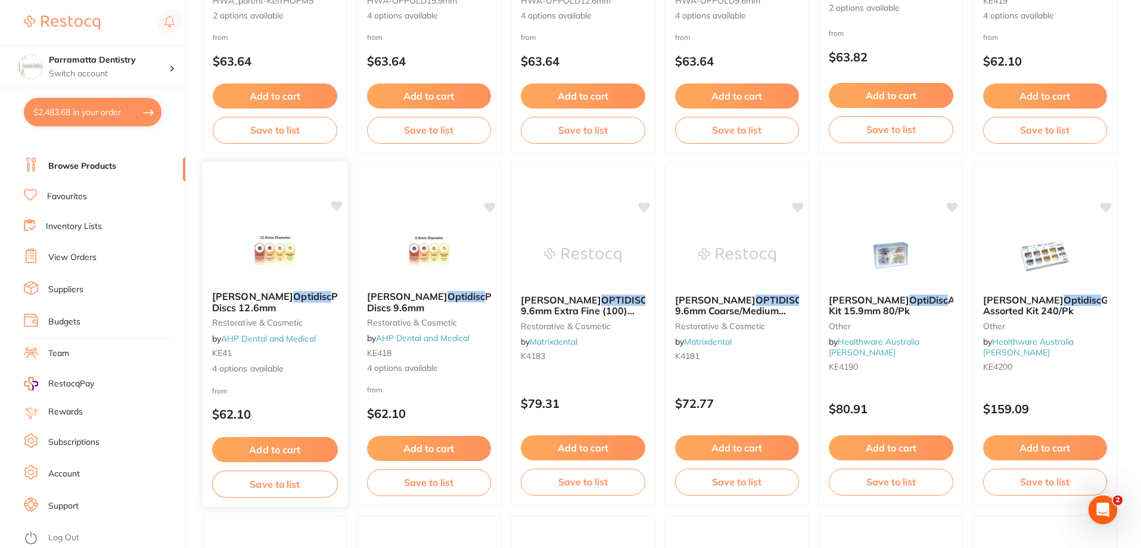
click at [293, 300] on em "Optidisc" at bounding box center [312, 296] width 38 height 12
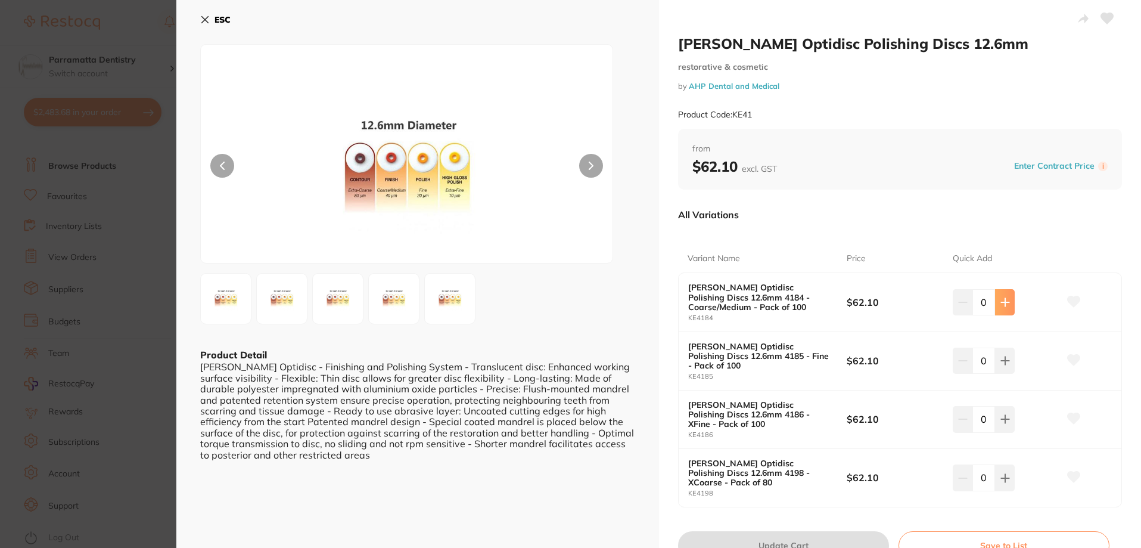
click at [996, 301] on button at bounding box center [1005, 302] width 20 height 26
click at [996, 300] on button at bounding box center [1005, 302] width 20 height 26
type input "4"
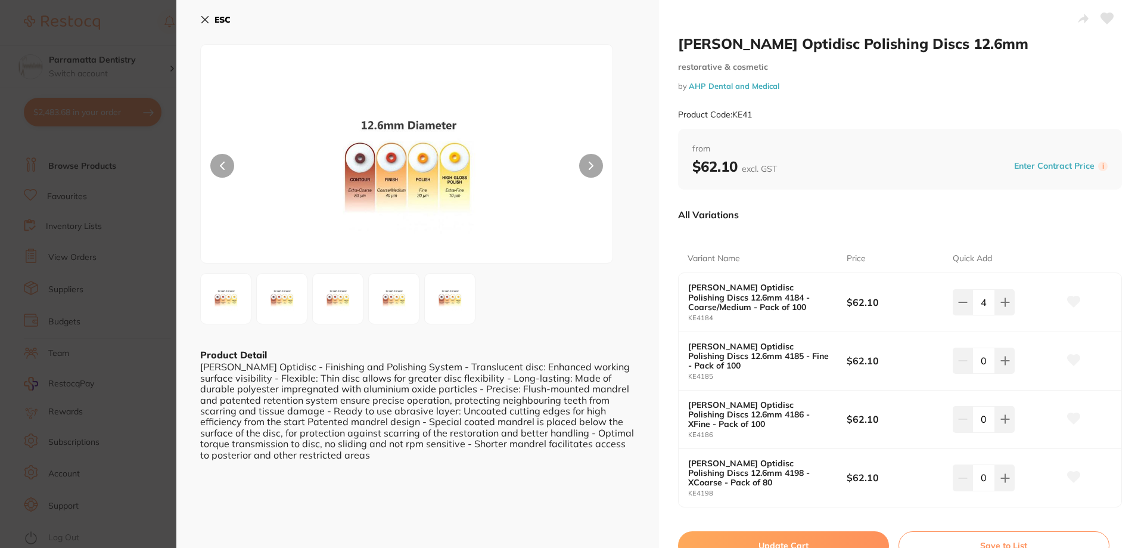
click at [800, 534] on button "Update Cart" at bounding box center [783, 545] width 211 height 29
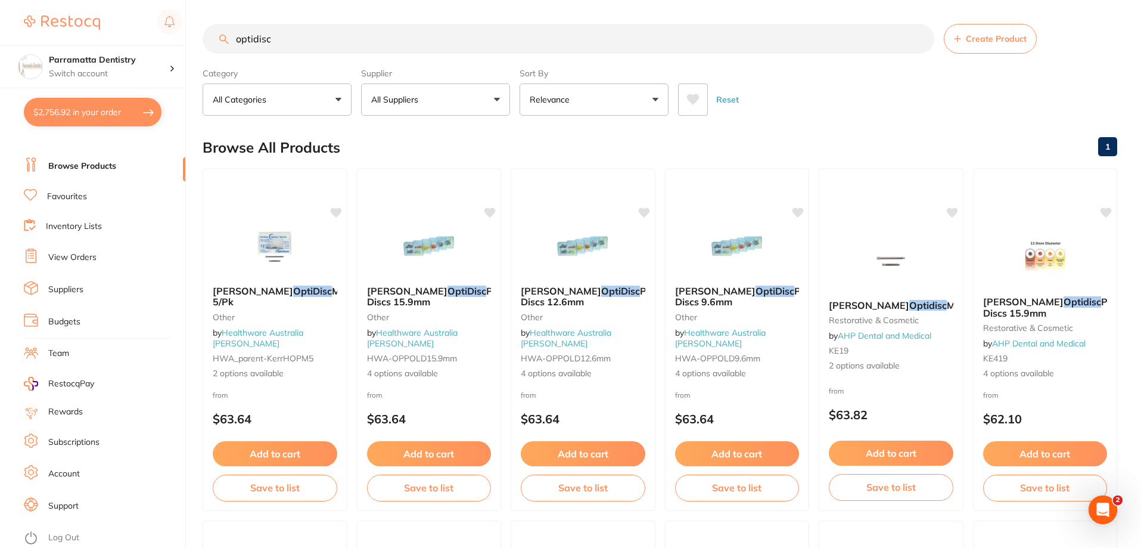
drag, startPoint x: 278, startPoint y: 40, endPoint x: 0, endPoint y: 27, distance: 278.6
click at [0, 27] on div "$2,756.92 Parramatta Dentistry Switch account Parramatta Dentistry $2,756.92 in…" at bounding box center [570, 274] width 1141 height 548
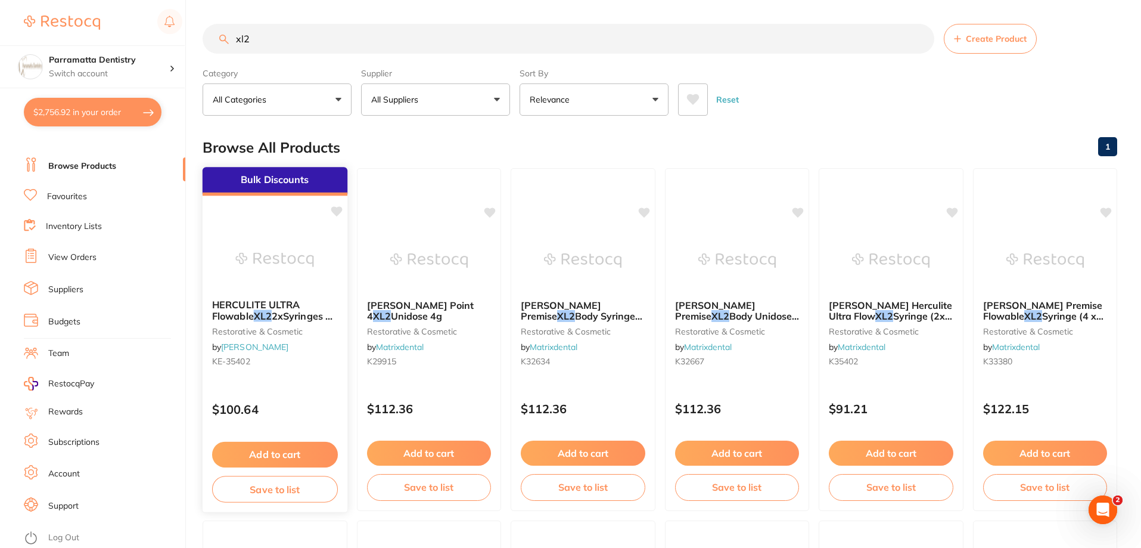
type input "xl2"
click at [246, 311] on span "HERCULITE ULTRA Flowable" at bounding box center [256, 310] width 88 height 23
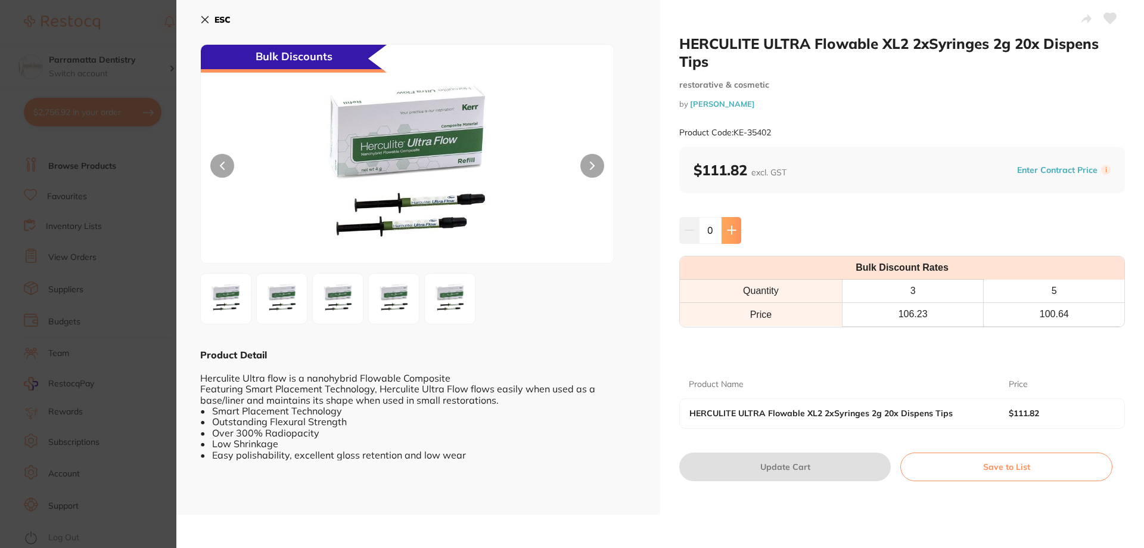
click at [731, 232] on icon at bounding box center [732, 230] width 10 height 10
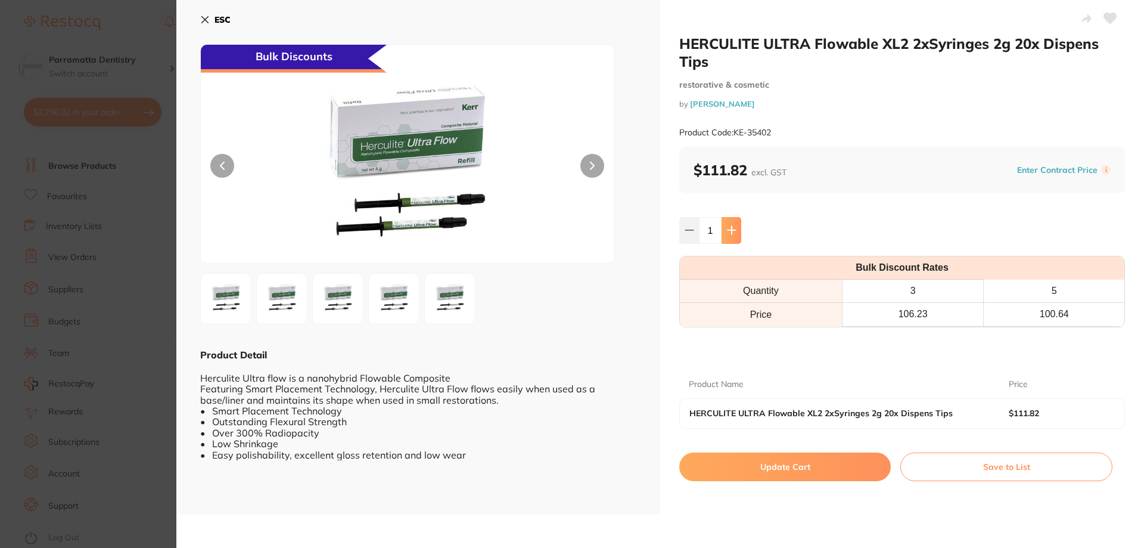
click at [731, 232] on icon at bounding box center [732, 230] width 10 height 10
type input "3"
click at [786, 474] on button "Update Cart" at bounding box center [785, 466] width 212 height 29
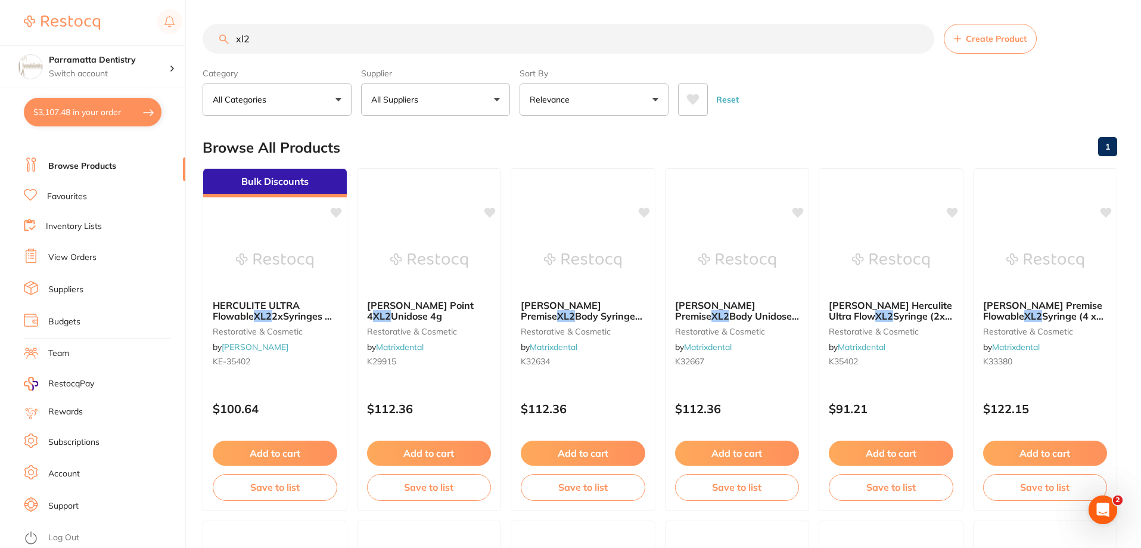
drag, startPoint x: 245, startPoint y: 36, endPoint x: 0, endPoint y: 9, distance: 246.4
click at [0, 9] on div "$3,107.48 Parramatta Dentistry Switch account Parramatta Dentistry $3,107.48 in…" at bounding box center [570, 274] width 1141 height 548
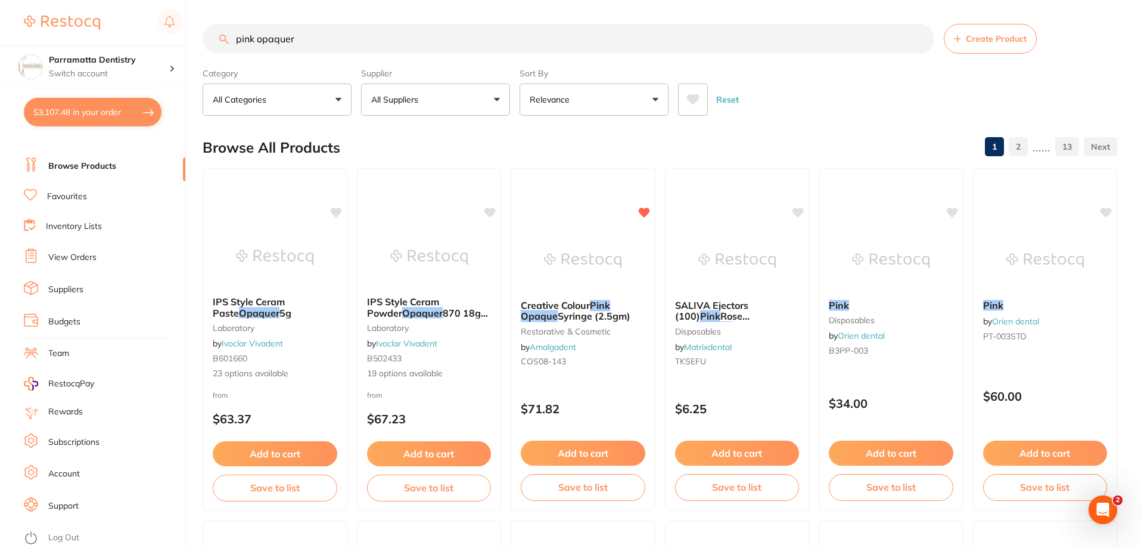
drag, startPoint x: 338, startPoint y: 41, endPoint x: 0, endPoint y: 2, distance: 340.7
click at [0, 5] on div "$3,107.48 Parramatta Dentistry Switch account Parramatta Dentistry $3,107.48 in…" at bounding box center [570, 274] width 1141 height 548
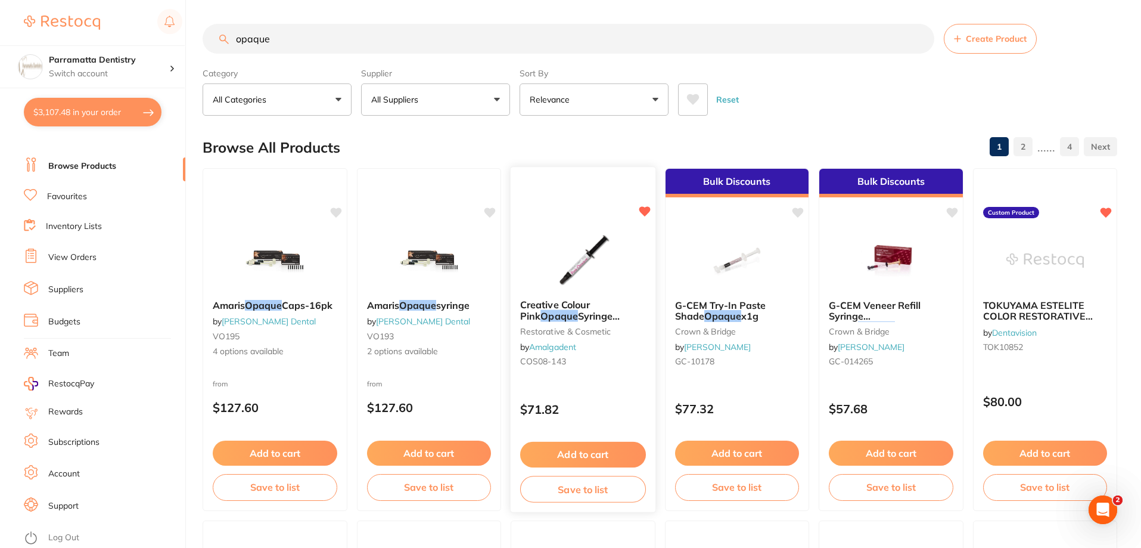
type input "opaque"
click at [567, 310] on span "Syringe (2.5gm)" at bounding box center [570, 321] width 100 height 23
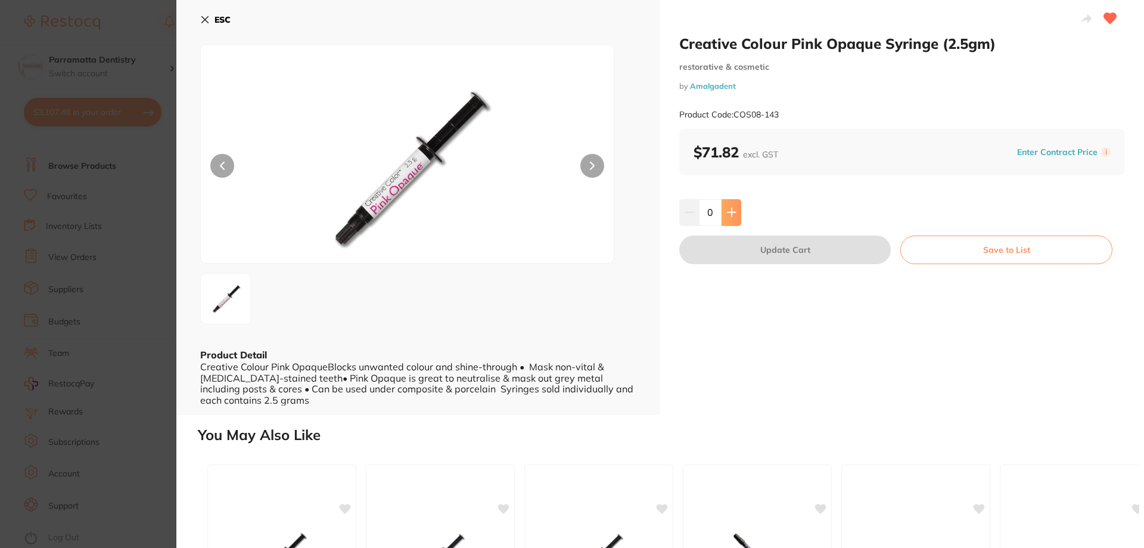
click at [728, 215] on icon at bounding box center [732, 212] width 10 height 10
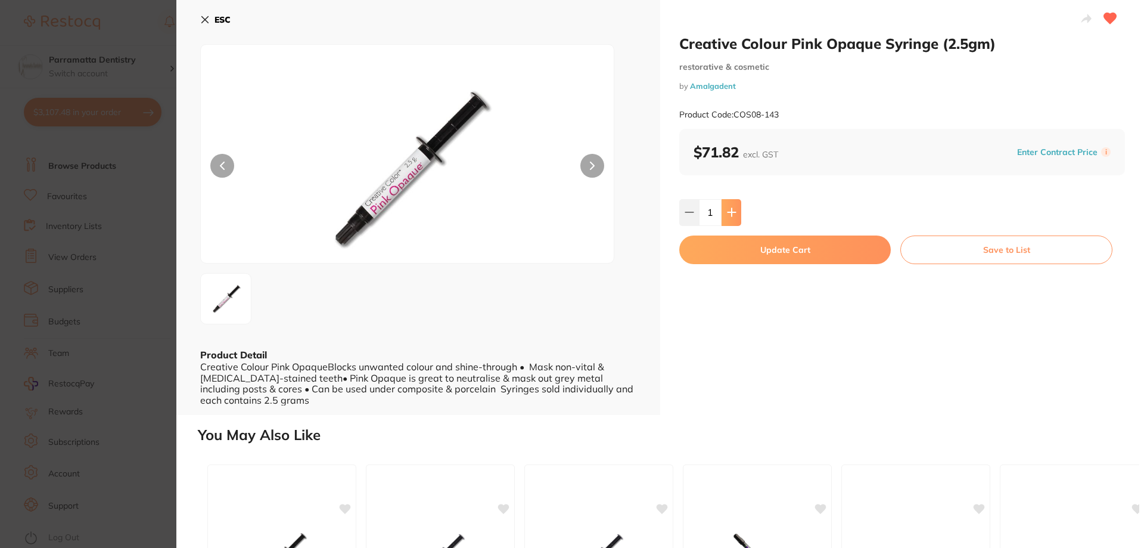
click at [728, 215] on icon at bounding box center [732, 212] width 10 height 10
type input "2"
click at [758, 246] on button "Update Cart" at bounding box center [785, 249] width 212 height 29
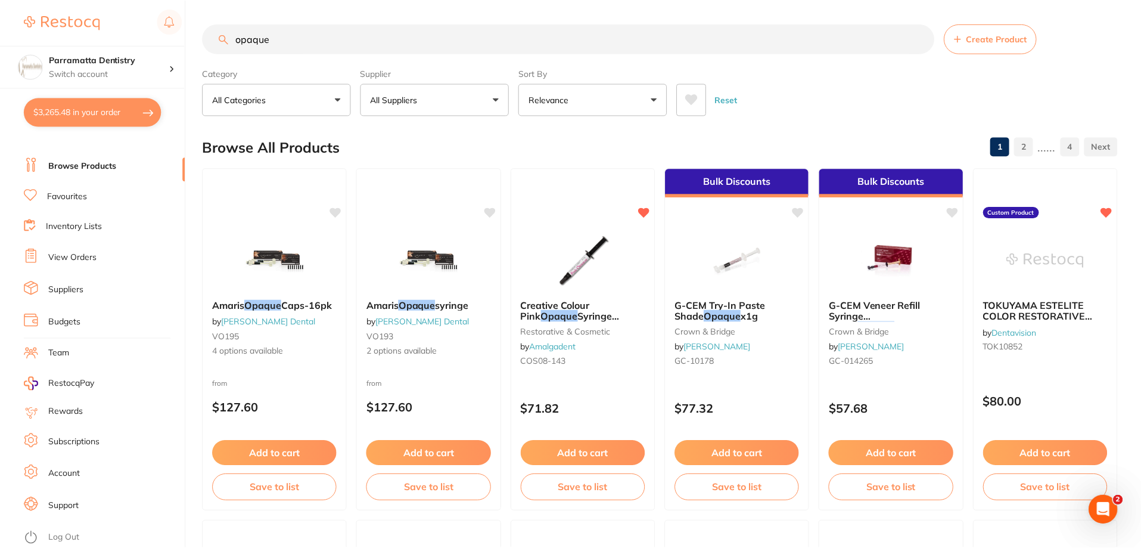
scroll to position [1, 0]
drag, startPoint x: 287, startPoint y: 34, endPoint x: 206, endPoint y: 18, distance: 82.0
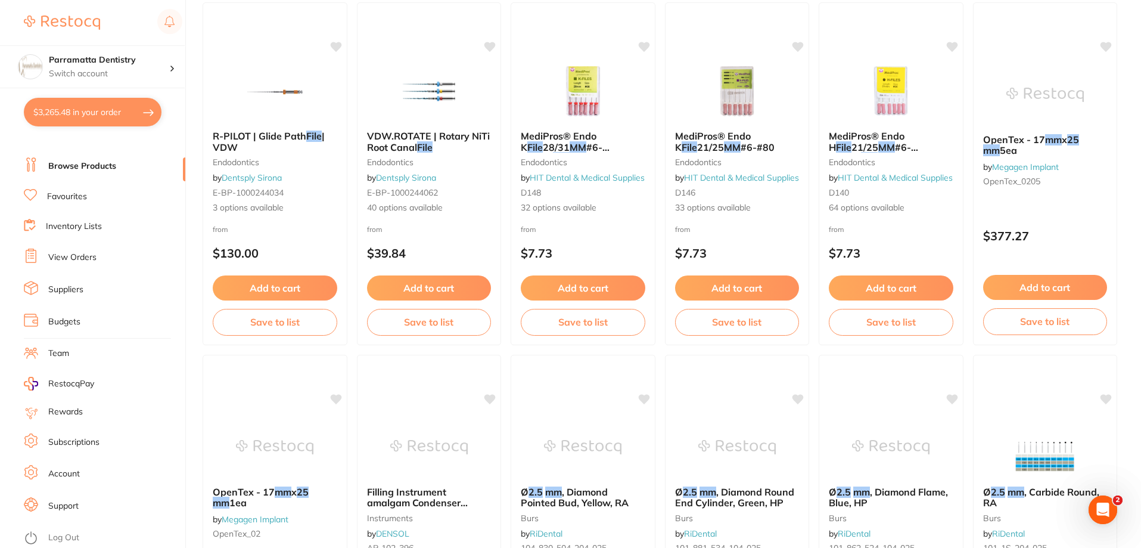
scroll to position [0, 0]
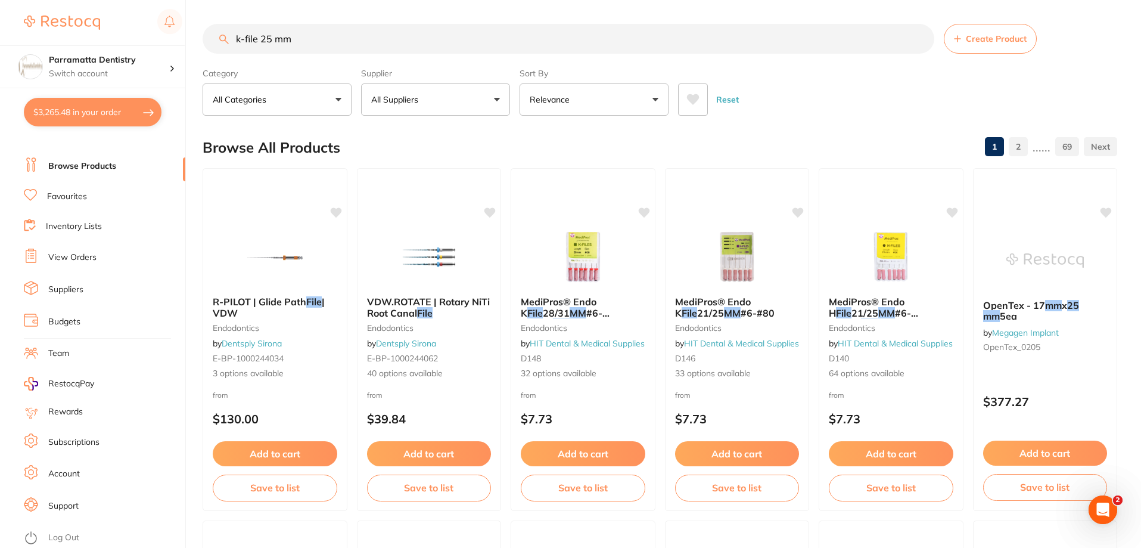
click at [243, 38] on input "k-file 25 mm" at bounding box center [569, 39] width 732 height 30
drag, startPoint x: 317, startPoint y: 39, endPoint x: 11, endPoint y: 18, distance: 306.5
click at [11, 18] on div "$3,265.48 Parramatta Dentistry Switch account Parramatta Dentistry $3,265.48 in…" at bounding box center [570, 274] width 1141 height 548
click at [256, 35] on input "kfile 25 mm" at bounding box center [569, 39] width 732 height 30
drag, startPoint x: 256, startPoint y: 35, endPoint x: 7, endPoint y: 31, distance: 249.7
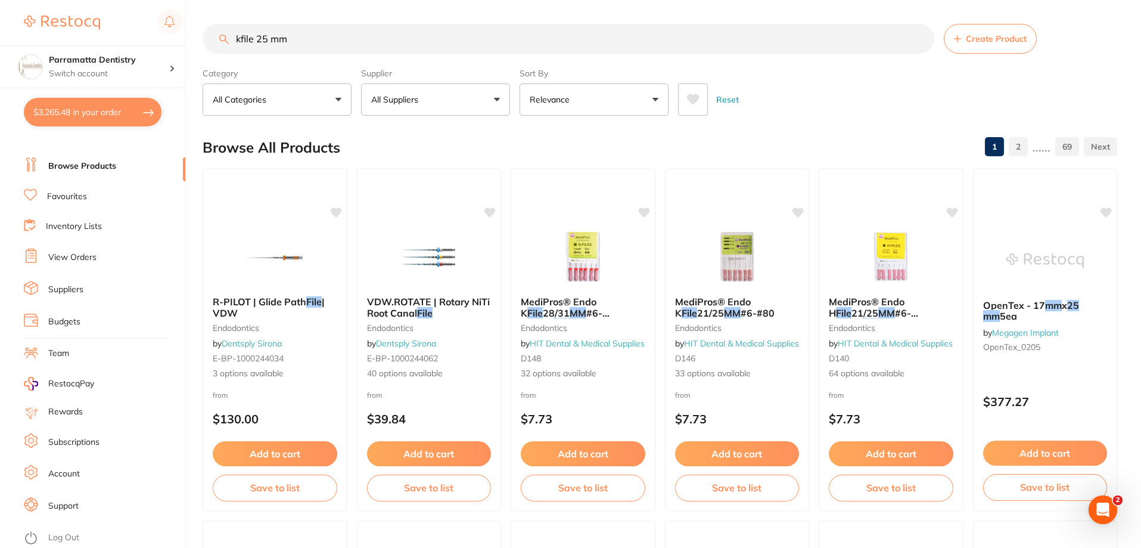
click at [7, 33] on div "$3,265.48 Parramatta Dentistry Switch account Parramatta Dentistry $3,265.48 in…" at bounding box center [570, 274] width 1141 height 548
click at [445, 106] on button "All Suppliers" at bounding box center [435, 99] width 149 height 32
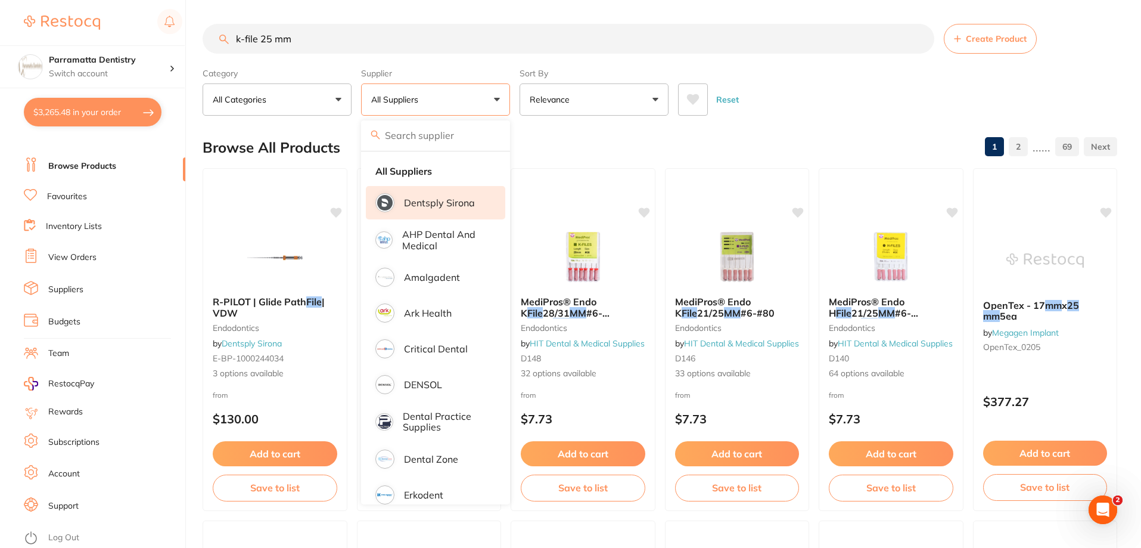
click at [441, 202] on p "Dentsply Sirona" at bounding box center [439, 202] width 71 height 11
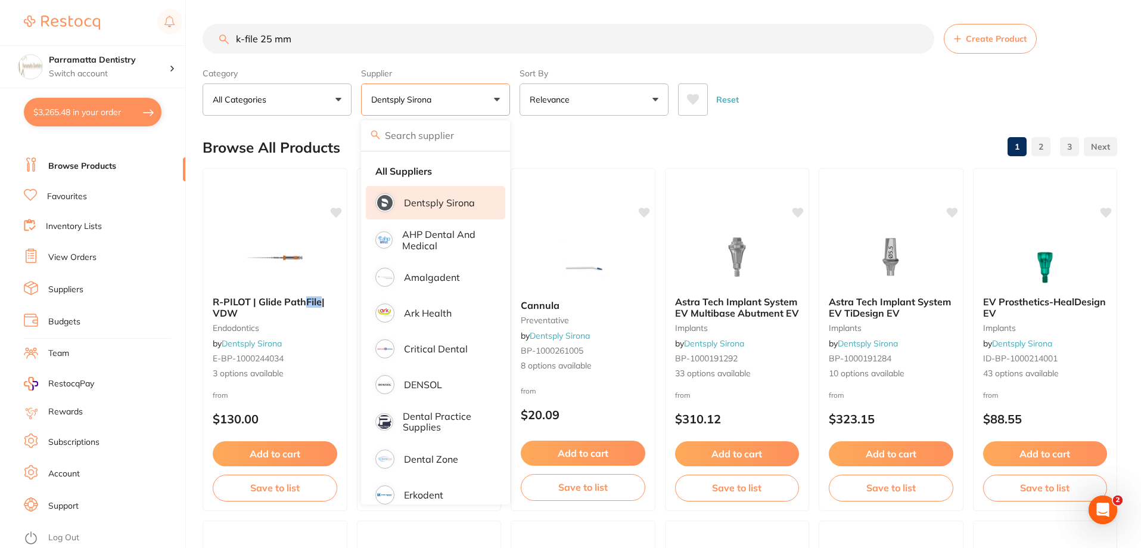
click at [782, 70] on div "Category All Categories All Categories endodontics implants instruments laborat…" at bounding box center [660, 89] width 915 height 52
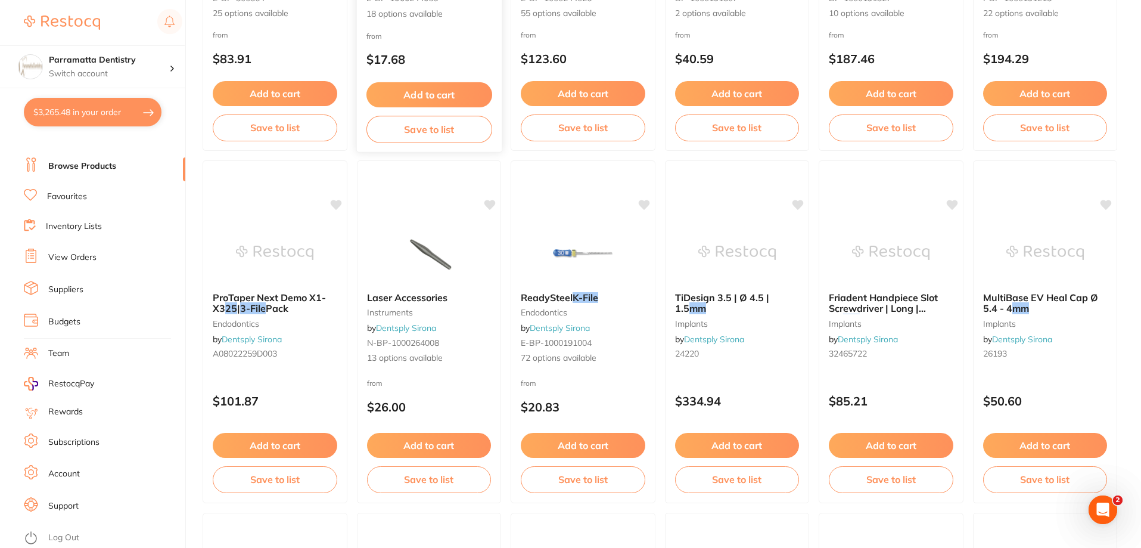
scroll to position [1430, 0]
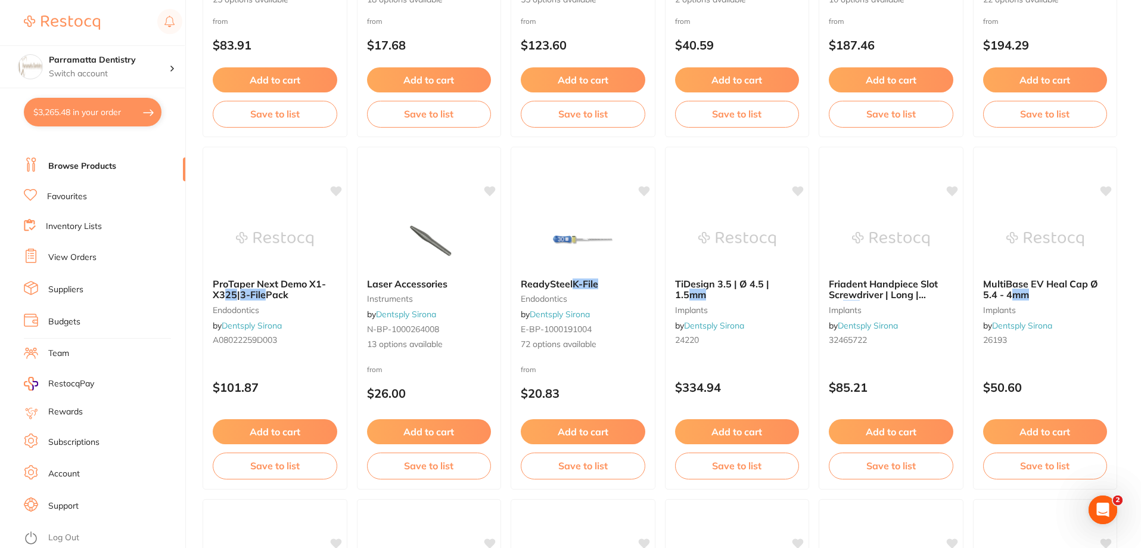
drag, startPoint x: 586, startPoint y: 281, endPoint x: 560, endPoint y: 294, distance: 29.1
click at [586, 281] on em "K-File" at bounding box center [586, 284] width 26 height 12
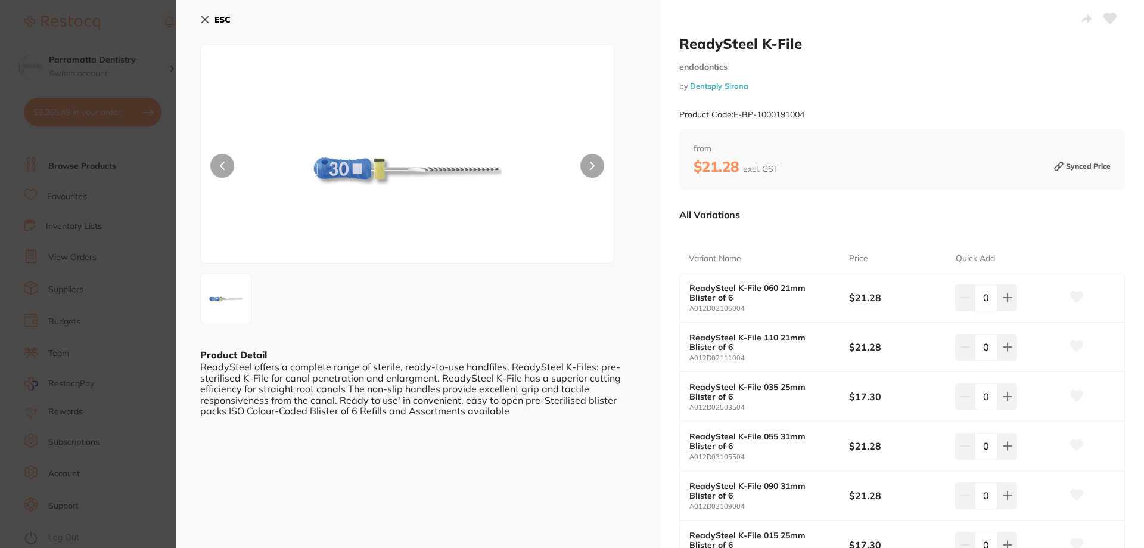
click at [201, 17] on icon at bounding box center [205, 20] width 10 height 10
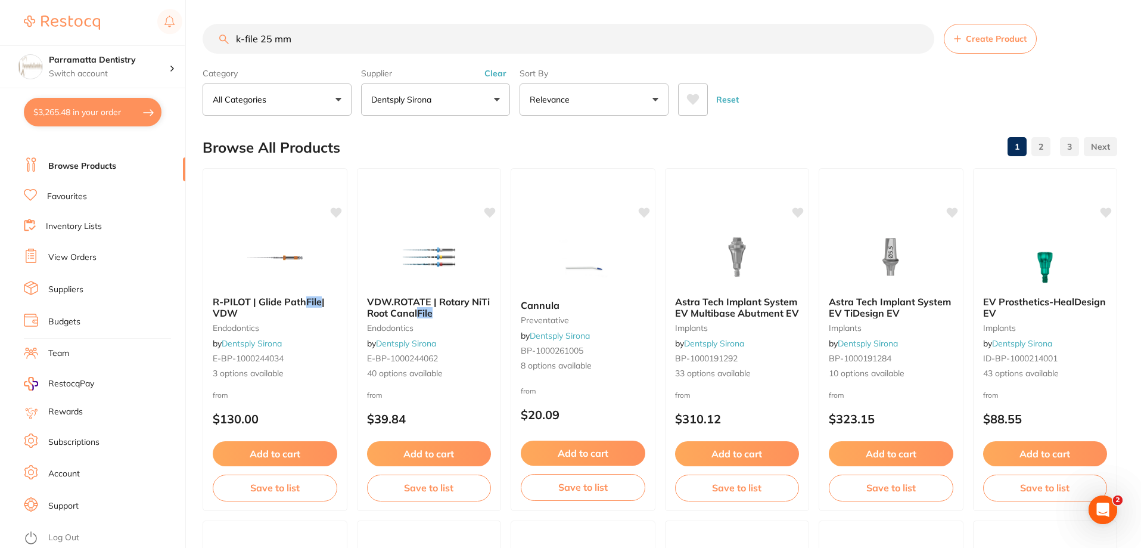
drag, startPoint x: 303, startPoint y: 36, endPoint x: 0, endPoint y: 31, distance: 302.8
click at [0, 30] on div "$3,265.48 Parramatta Dentistry Switch account Parramatta Dentistry $3,265.48 in…" at bounding box center [570, 274] width 1141 height 548
click at [309, 38] on input "k-file 25 mm" at bounding box center [569, 39] width 732 height 30
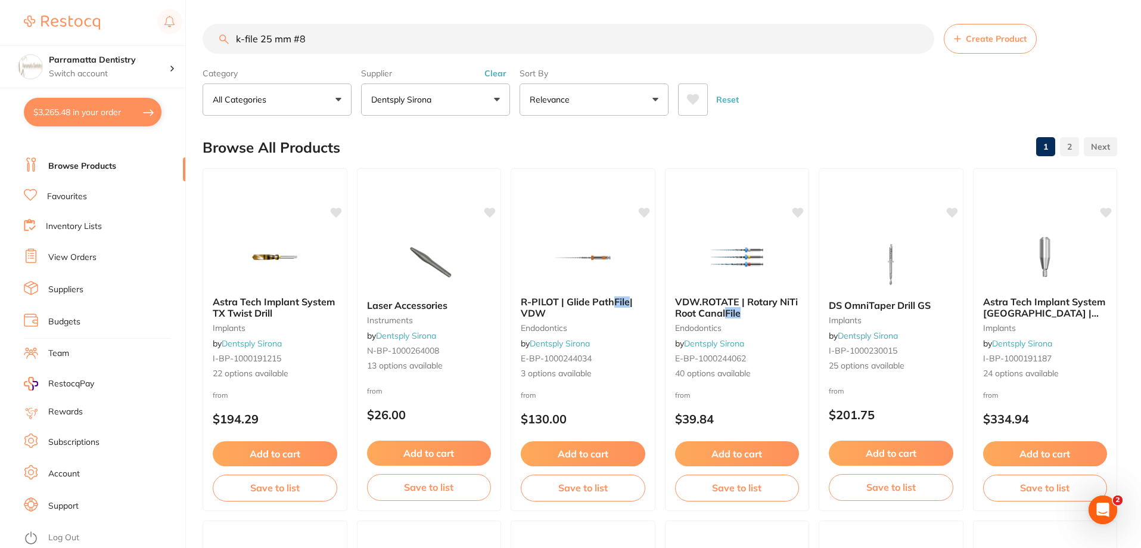
click at [234, 37] on input "k-file 25 mm #8" at bounding box center [569, 39] width 732 height 30
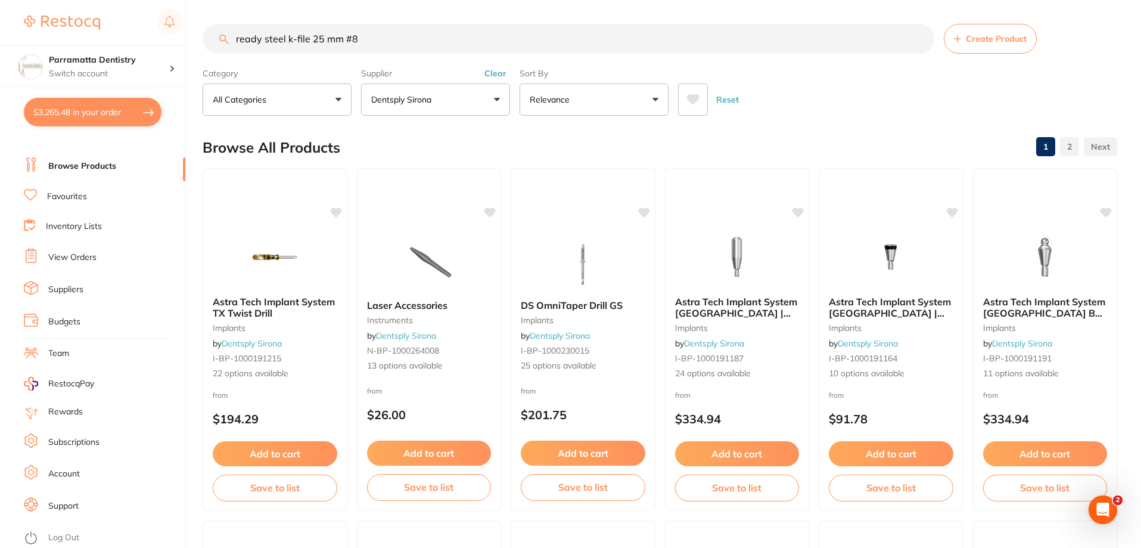
drag, startPoint x: 439, startPoint y: 280, endPoint x: 860, endPoint y: 79, distance: 466.8
click at [860, 79] on div "Reset" at bounding box center [893, 95] width 430 height 42
drag, startPoint x: 380, startPoint y: 33, endPoint x: 369, endPoint y: 33, distance: 10.7
click at [369, 33] on input "ready steel k-file 25 mm #8" at bounding box center [569, 39] width 732 height 30
drag, startPoint x: 359, startPoint y: 38, endPoint x: 0, endPoint y: 30, distance: 359.5
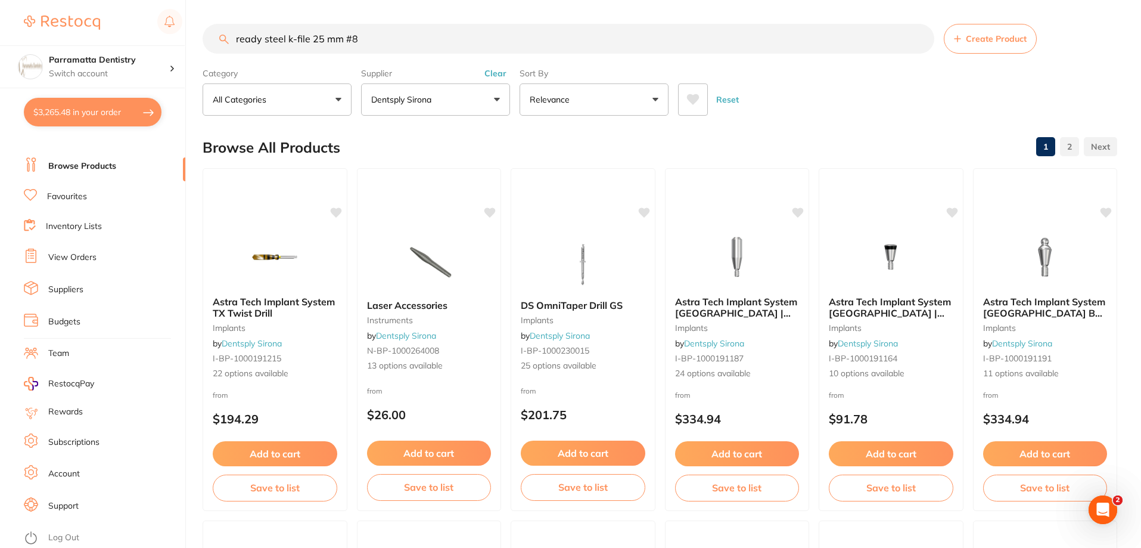
click at [0, 31] on div "$3,265.48 Parramatta Dentistry Switch account Parramatta Dentistry $3,265.48 in…" at bounding box center [570, 274] width 1141 height 548
type input "e"
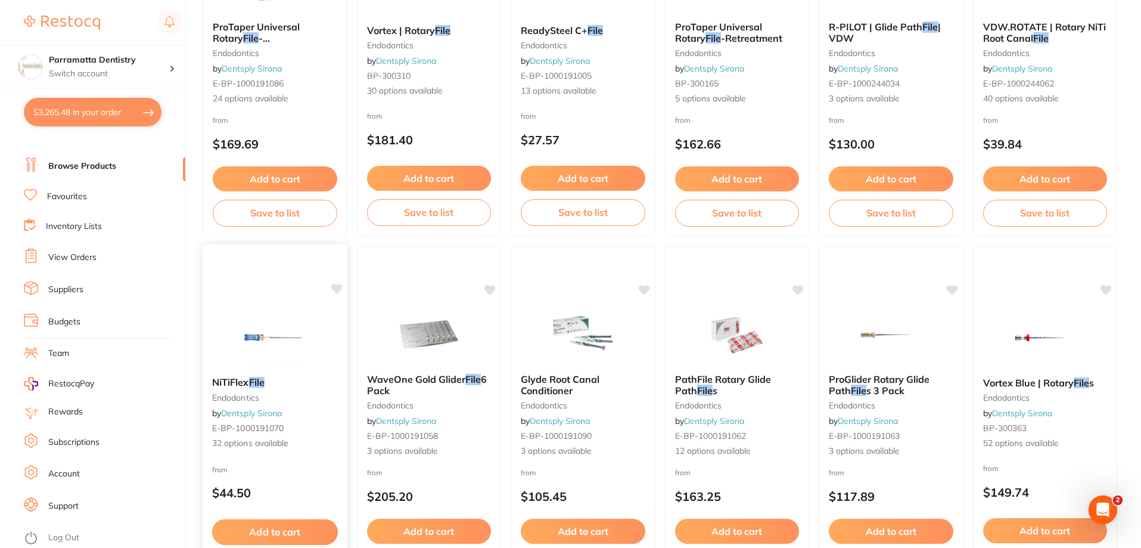
scroll to position [298, 0]
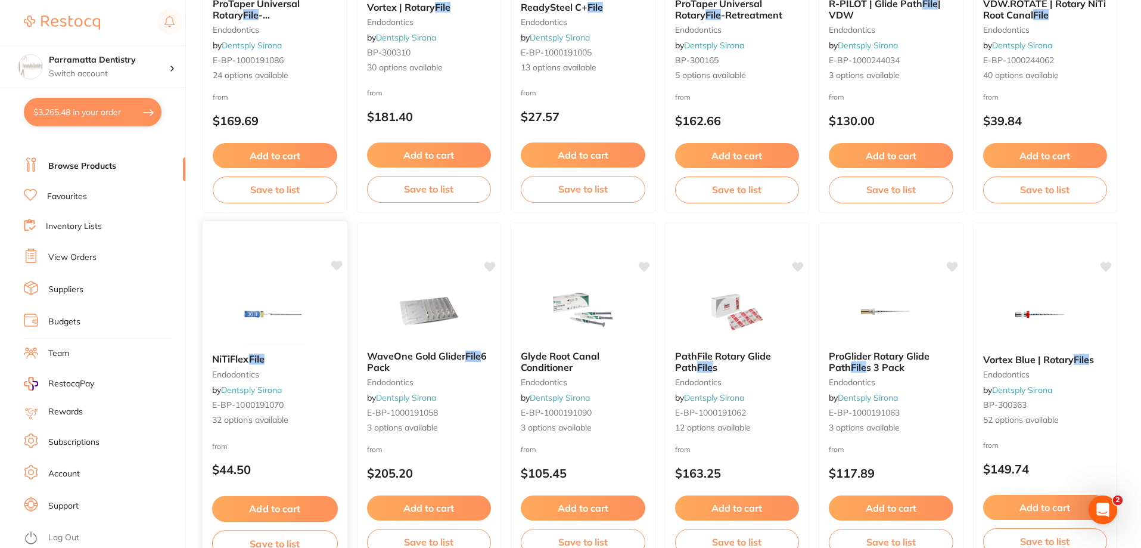
click at [249, 358] on span "NiTiFlex" at bounding box center [230, 359] width 37 height 12
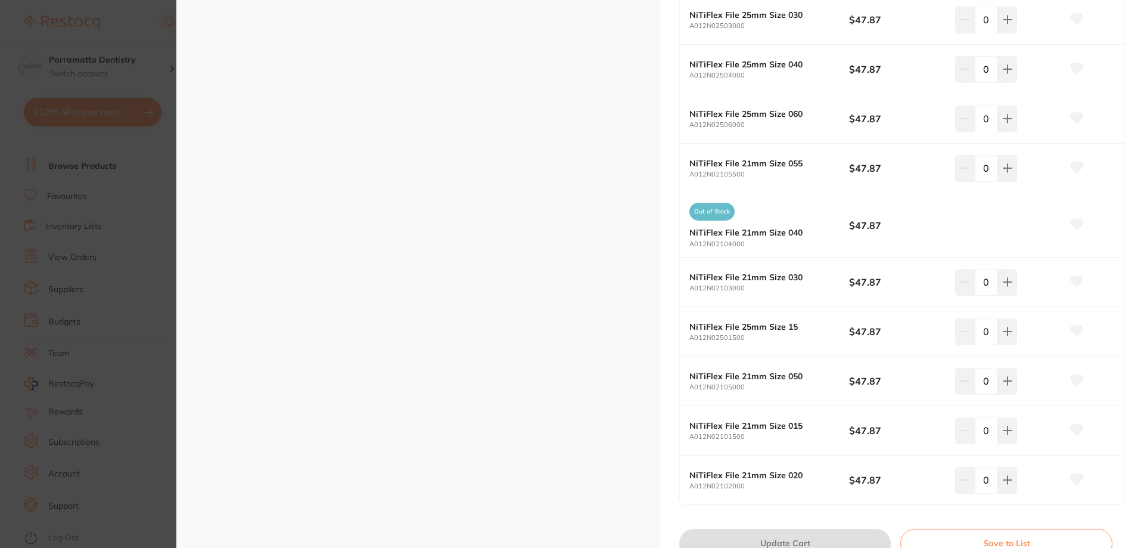
scroll to position [1371, 0]
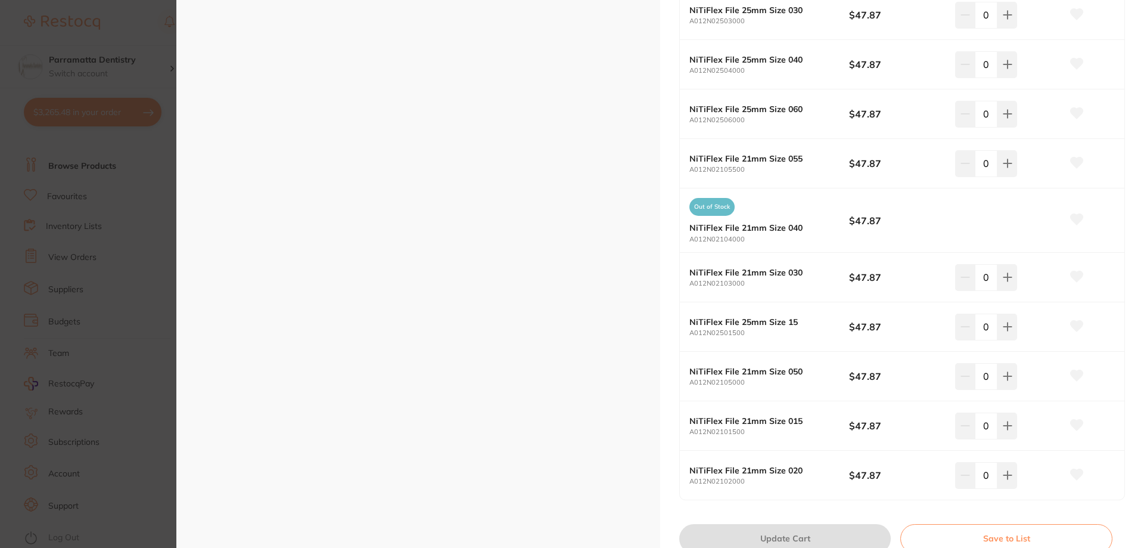
drag, startPoint x: 136, startPoint y: 144, endPoint x: 147, endPoint y: 138, distance: 12.3
click at [133, 153] on section "NiTiFlex File endodontics by Dentsply Sirona Product Code: E-BP-1000191070 ESC …" at bounding box center [572, 274] width 1144 height 548
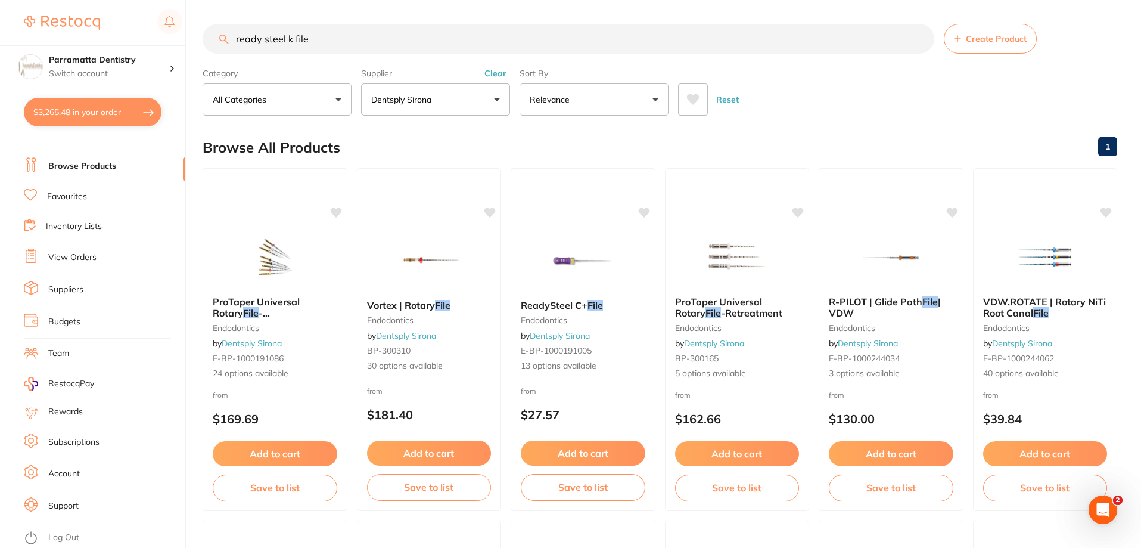
drag, startPoint x: 365, startPoint y: 38, endPoint x: 38, endPoint y: 2, distance: 329.1
click at [38, 8] on div "$3,265.48 Parramatta Dentistry Switch account Parramatta Dentistry $3,265.48 in…" at bounding box center [570, 274] width 1141 height 548
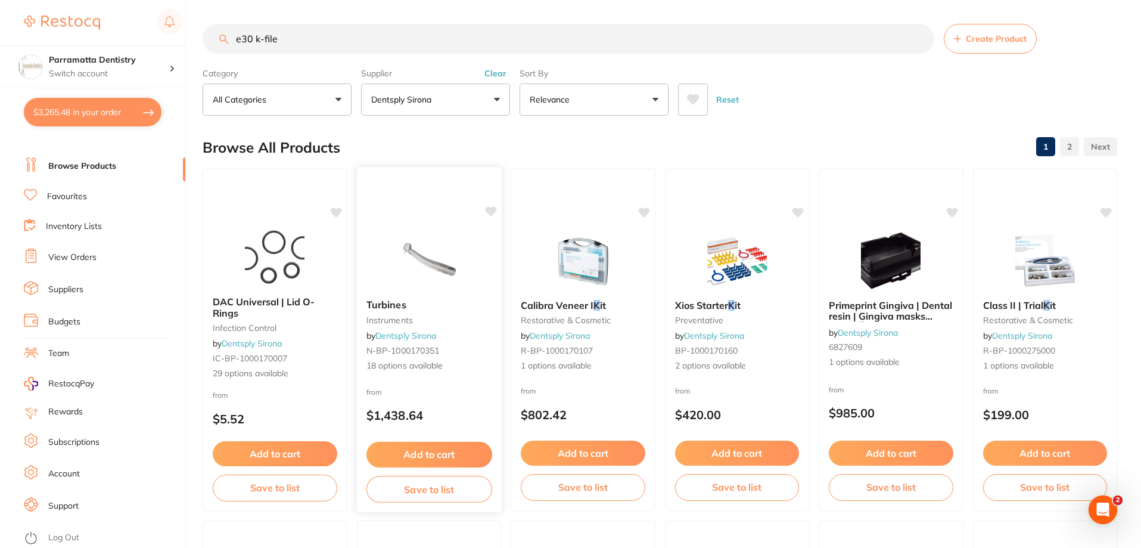
type input "e30 k-files"
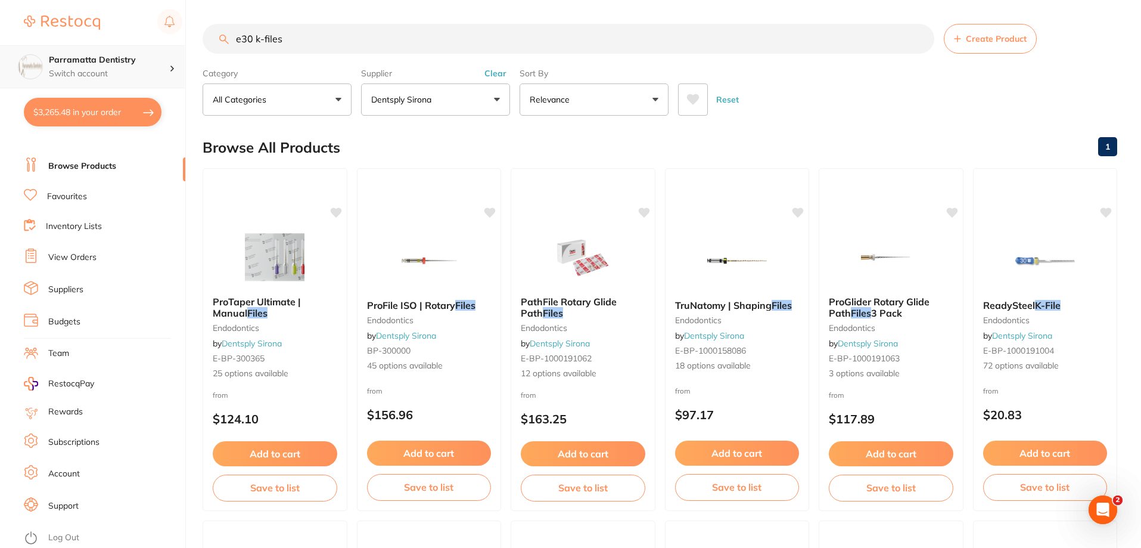
scroll to position [1, 0]
drag, startPoint x: 300, startPoint y: 39, endPoint x: 0, endPoint y: 38, distance: 300.4
click at [1, 39] on div "$3,265.48 Parramatta Dentistry Switch account Parramatta Dentistry $3,265.48 in…" at bounding box center [570, 274] width 1141 height 548
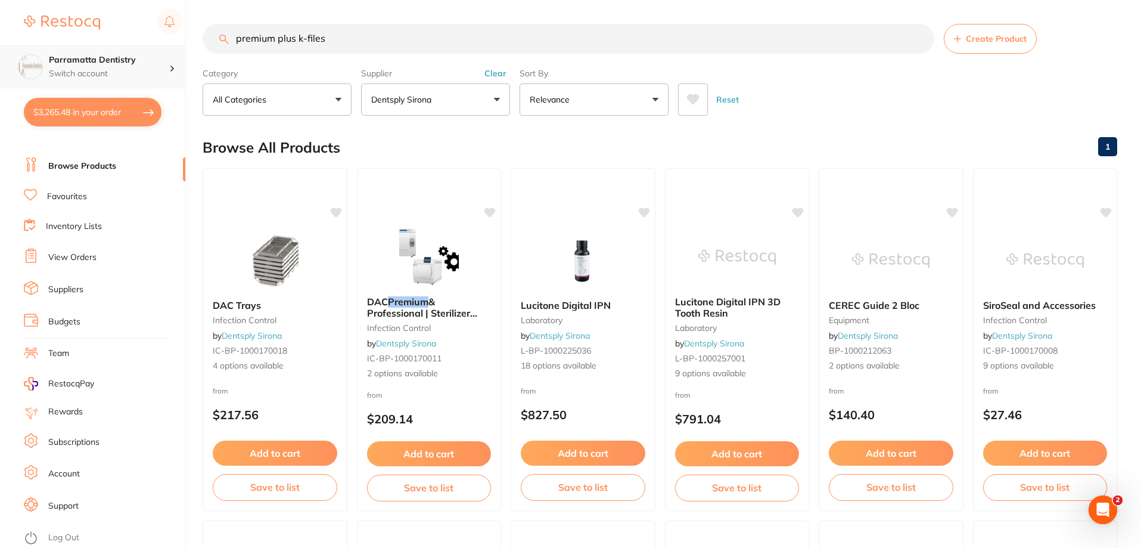
drag, startPoint x: 241, startPoint y: 253, endPoint x: 0, endPoint y: 63, distance: 307.2
click at [0, 63] on div "$3,265.48 Parramatta Dentistry Switch account Parramatta Dentistry $3,265.48 in…" at bounding box center [570, 274] width 1141 height 548
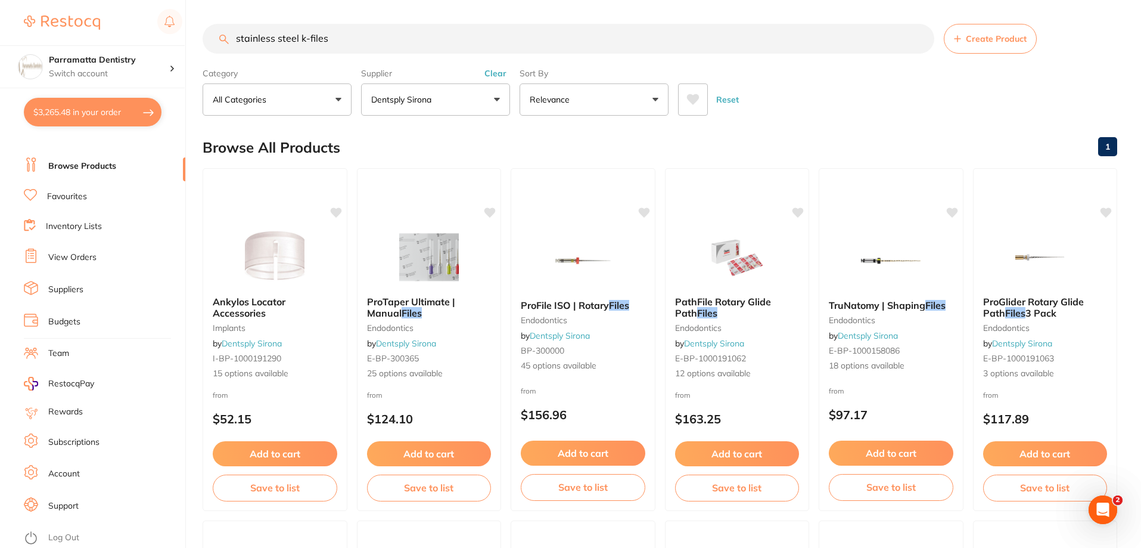
drag, startPoint x: 361, startPoint y: 44, endPoint x: 0, endPoint y: 41, distance: 361.2
click at [0, 42] on div "$3,265.48 Parramatta Dentistry Switch account Parramatta Dentistry $3,265.48 in…" at bounding box center [570, 274] width 1141 height 548
type input "k-files"
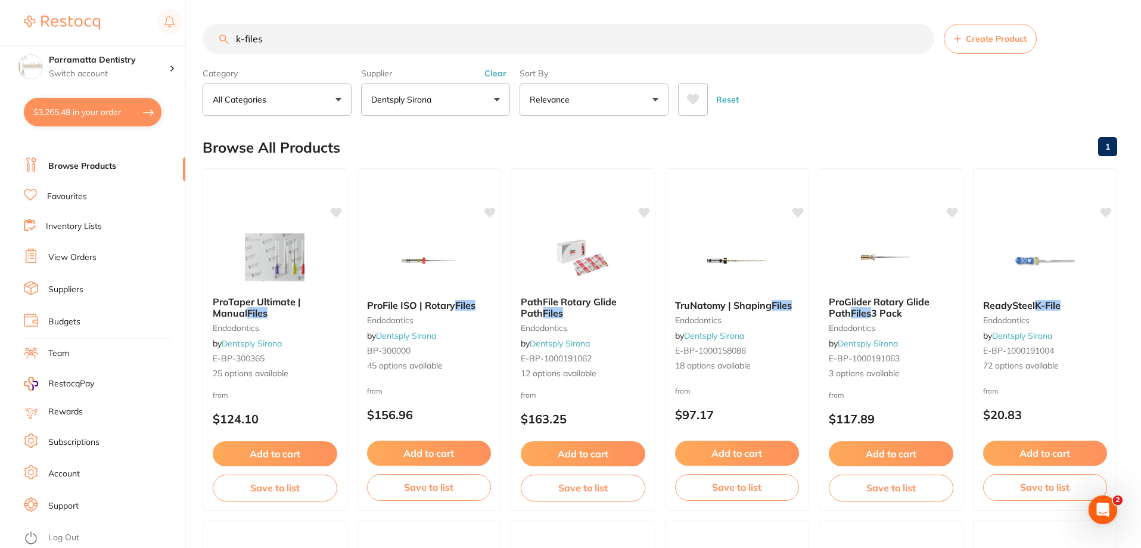
click at [1021, 300] on span "ReadySteel" at bounding box center [1009, 305] width 52 height 12
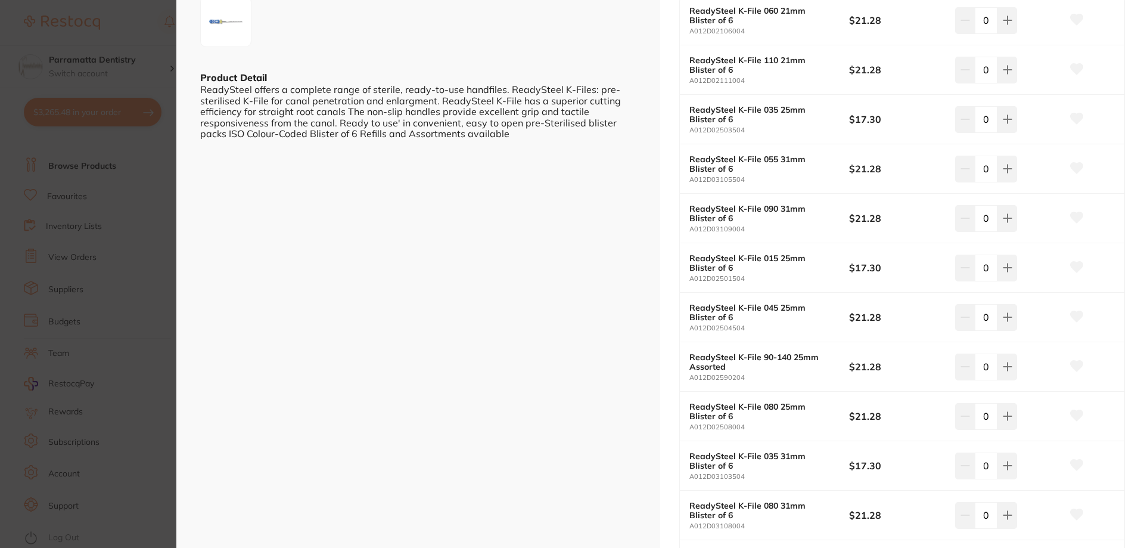
scroll to position [298, 0]
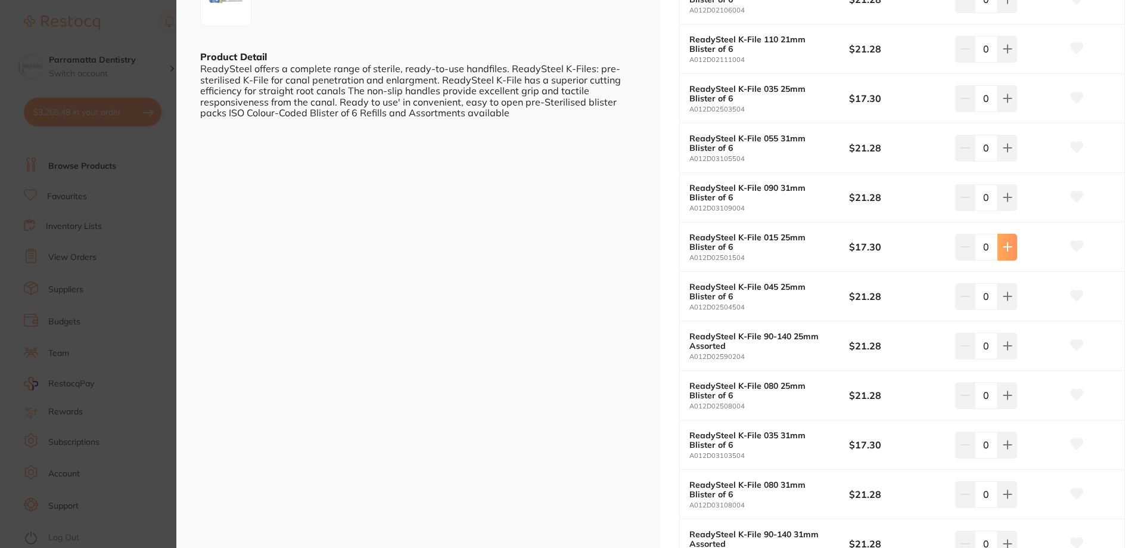
click at [1008, 243] on icon at bounding box center [1008, 247] width 10 height 10
click at [1008, 243] on button at bounding box center [1008, 247] width 20 height 26
click at [1008, 243] on icon at bounding box center [1008, 247] width 10 height 10
type input "4"
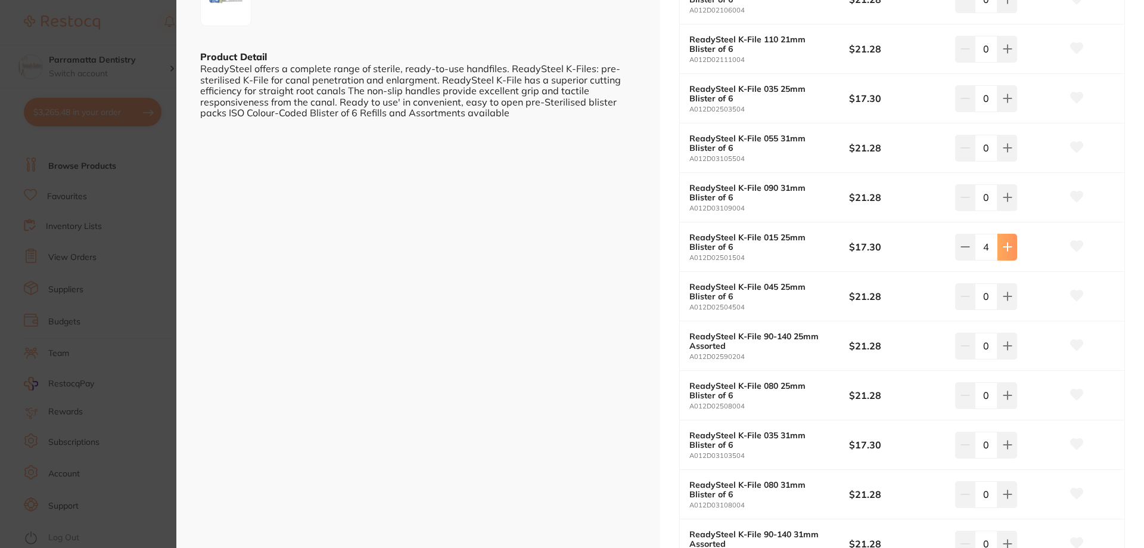
scroll to position [0, 0]
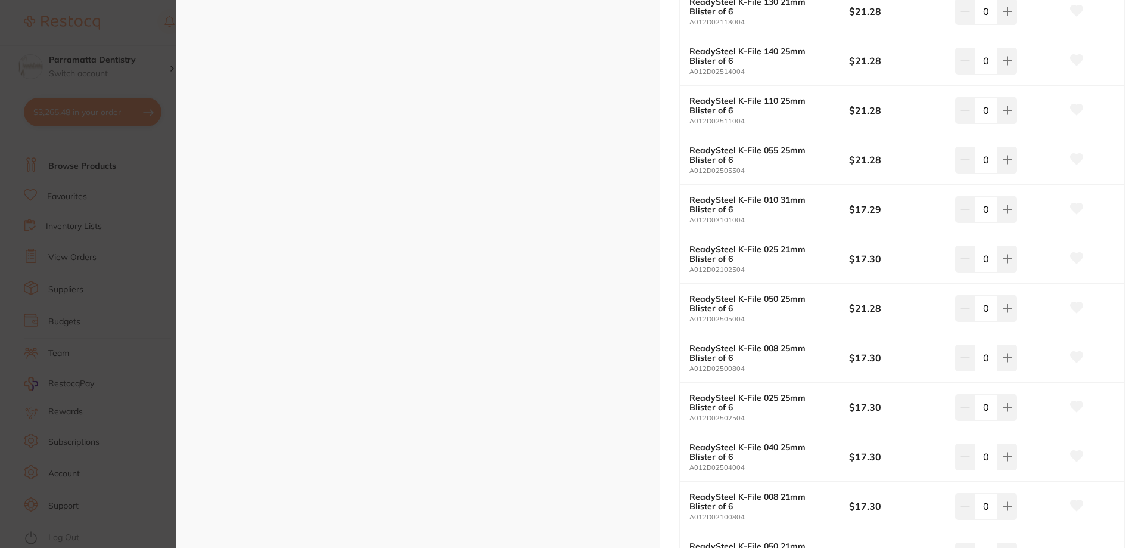
scroll to position [2920, 0]
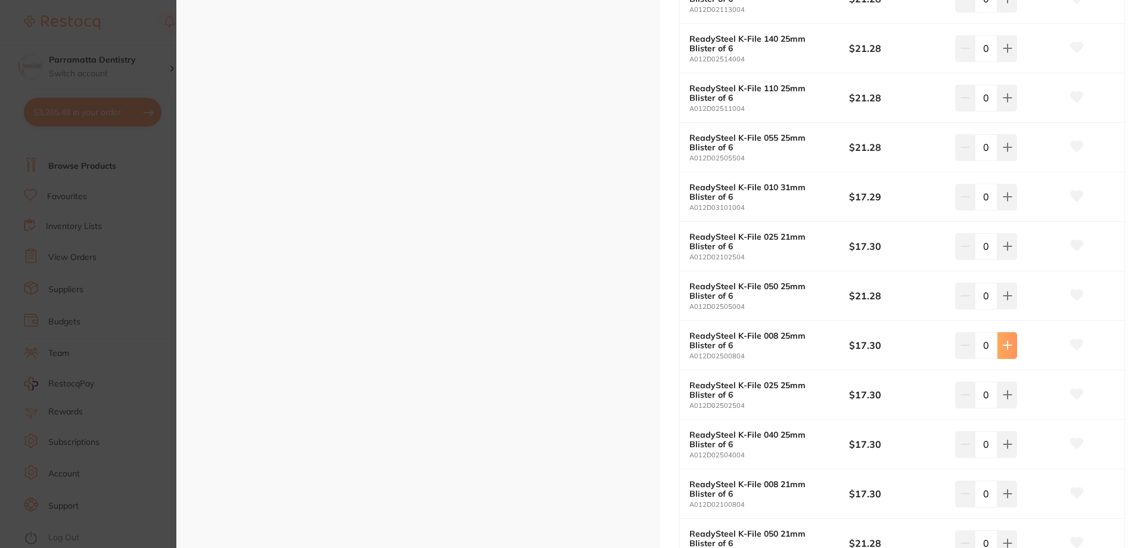
click at [1007, 351] on button at bounding box center [1008, 345] width 20 height 26
click at [1007, 351] on button at bounding box center [1005, 345] width 20 height 26
type input "4"
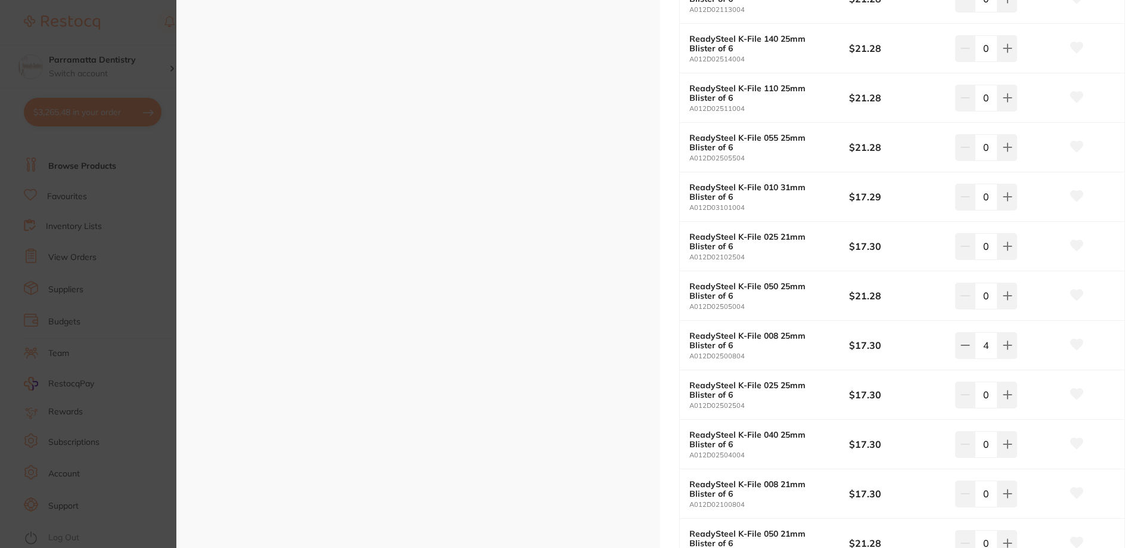
scroll to position [0, 0]
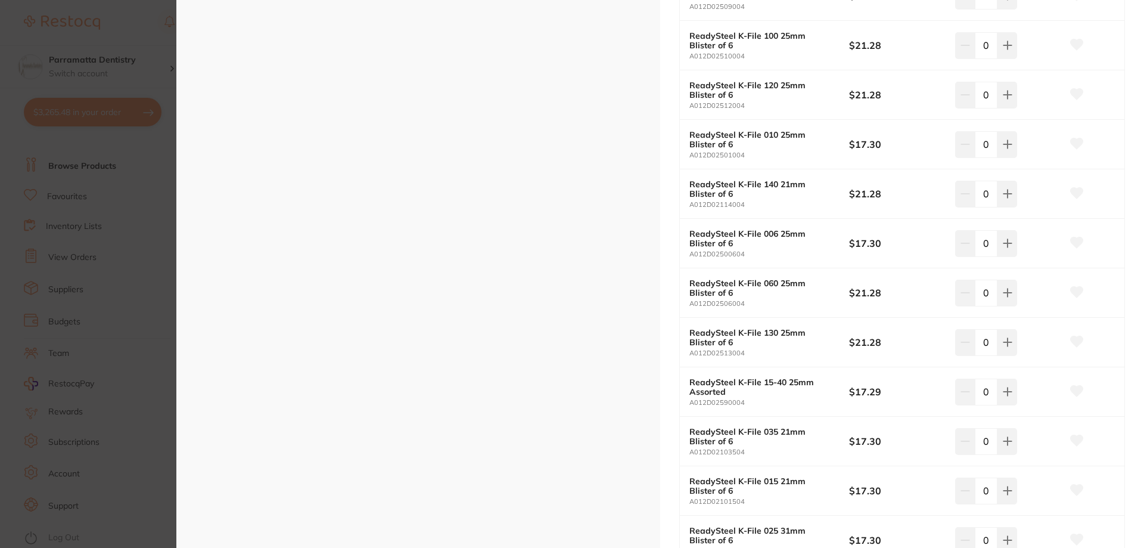
scroll to position [1609, 0]
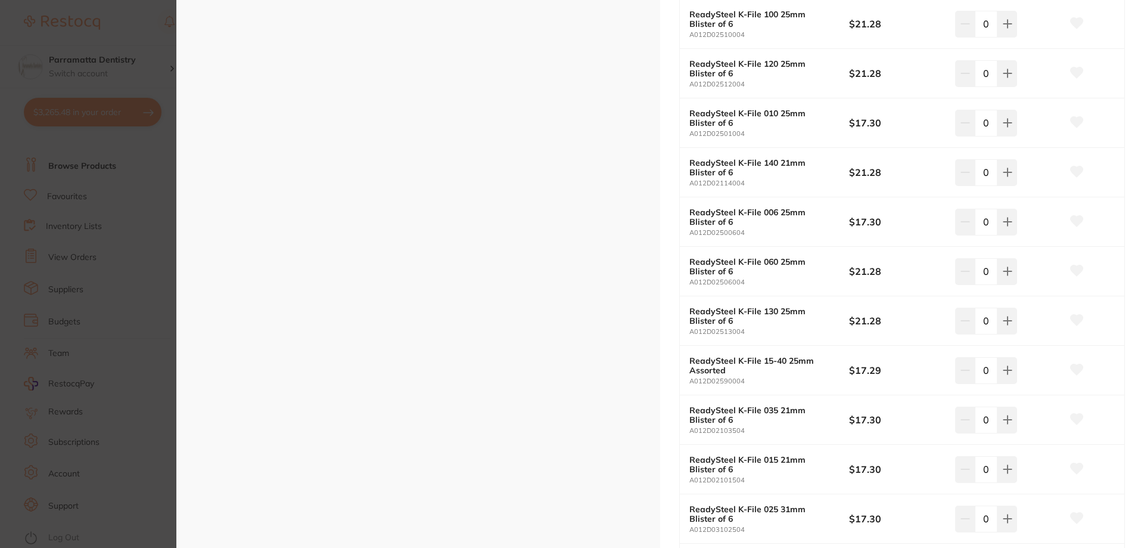
drag, startPoint x: 148, startPoint y: 199, endPoint x: 190, endPoint y: 185, distance: 44.1
click at [148, 199] on section "ReadySteel K-File endodontics by Dentsply Sirona Product Code: E-BP-1000191004 …" at bounding box center [572, 274] width 1144 height 548
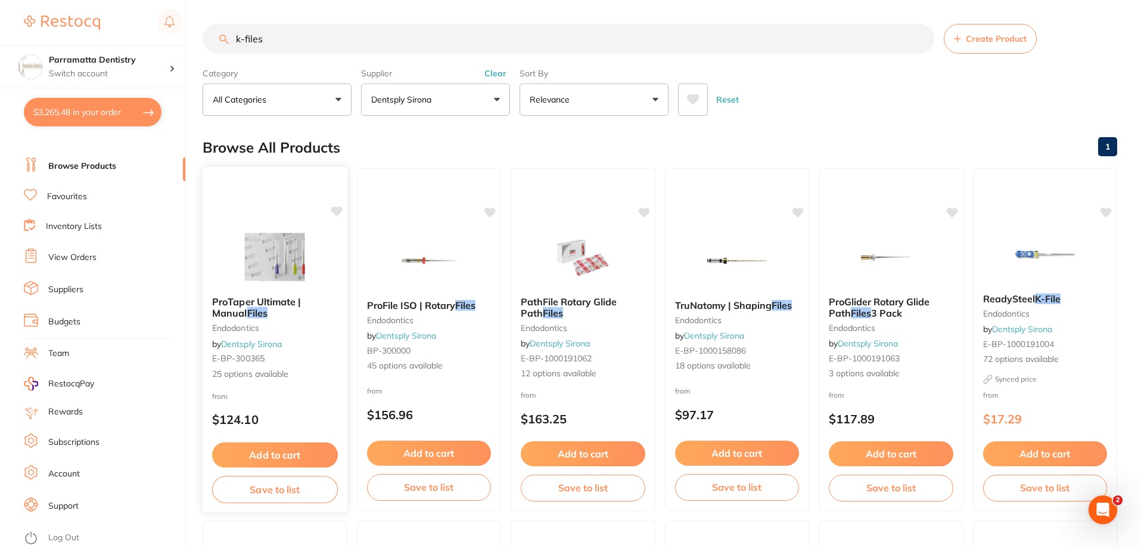
click at [225, 306] on span "ProTaper Ultimate | Manual" at bounding box center [256, 307] width 89 height 23
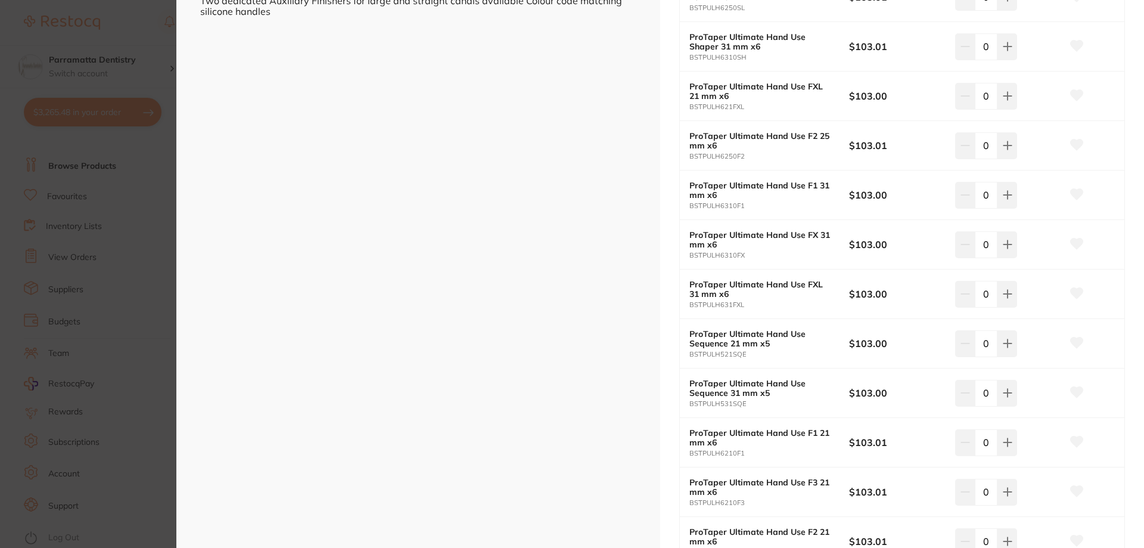
scroll to position [477, 0]
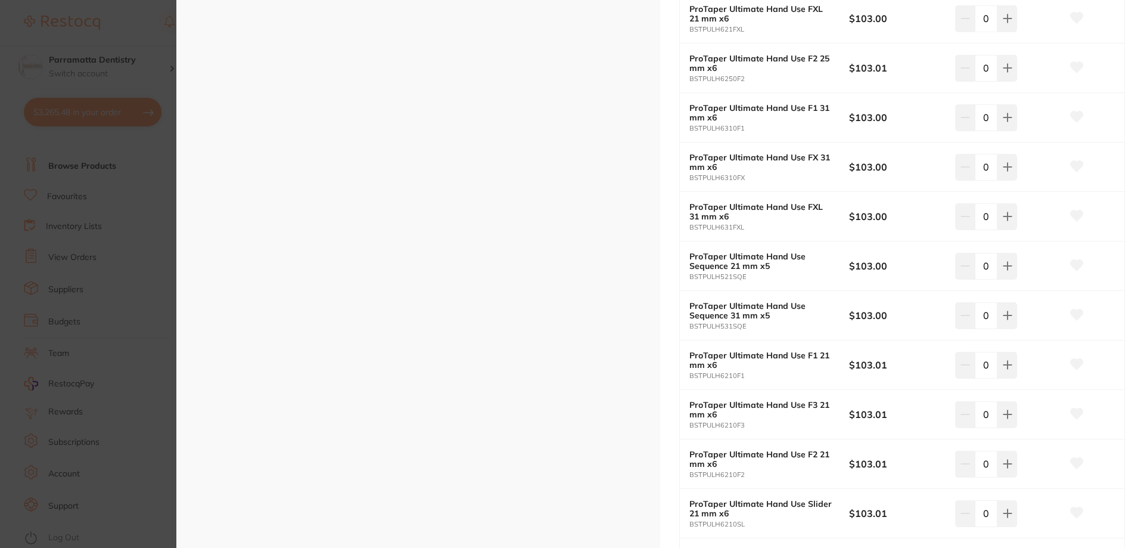
click at [139, 192] on section "ProTaper Ultimate | Manual Files endodontics by Dentsply Sirona Product Code: E…" at bounding box center [572, 274] width 1144 height 548
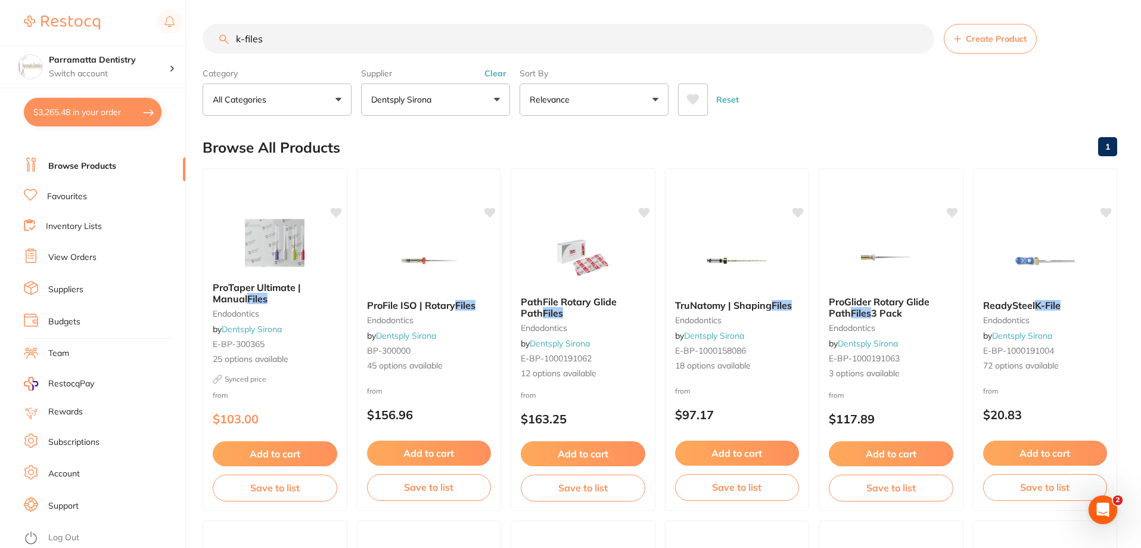
click at [442, 102] on button "Dentsply Sirona" at bounding box center [435, 99] width 149 height 32
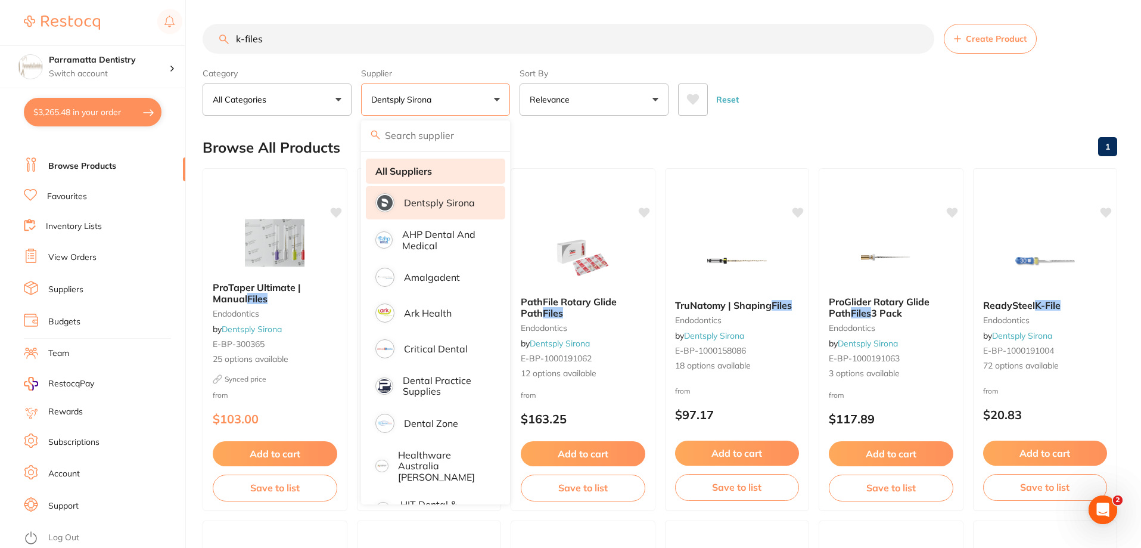
click at [418, 169] on strong "All Suppliers" at bounding box center [403, 171] width 57 height 11
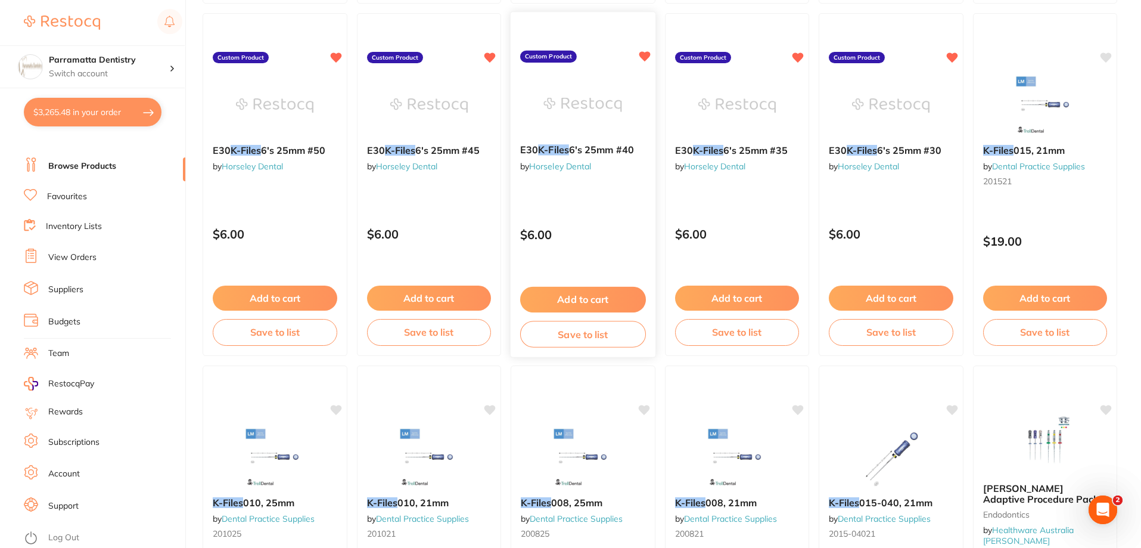
scroll to position [1788, 0]
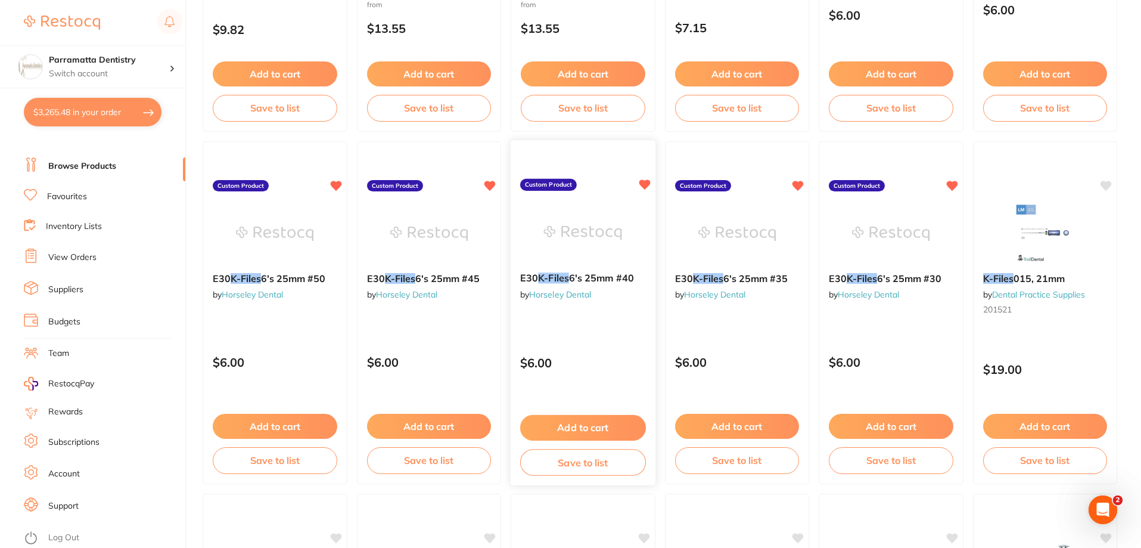
click at [631, 278] on span "6's 25mm #40" at bounding box center [601, 278] width 65 height 12
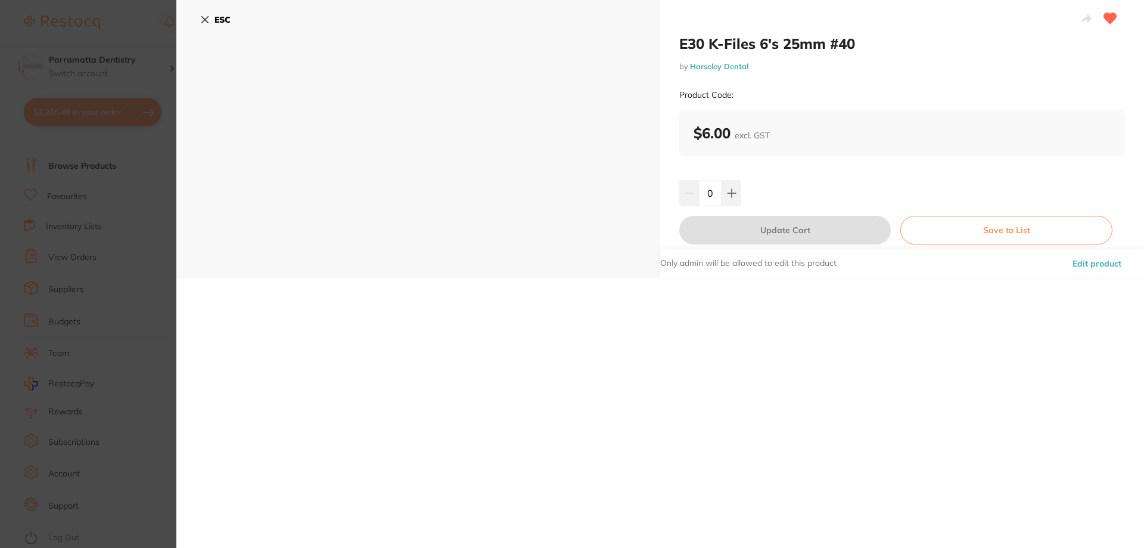
click at [206, 21] on icon at bounding box center [205, 20] width 7 height 7
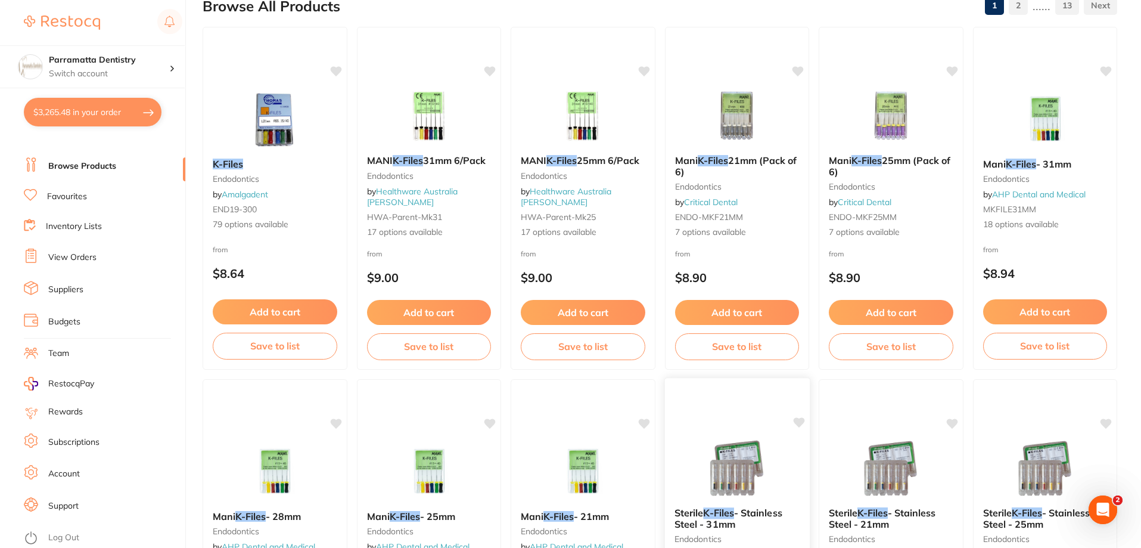
scroll to position [101, 0]
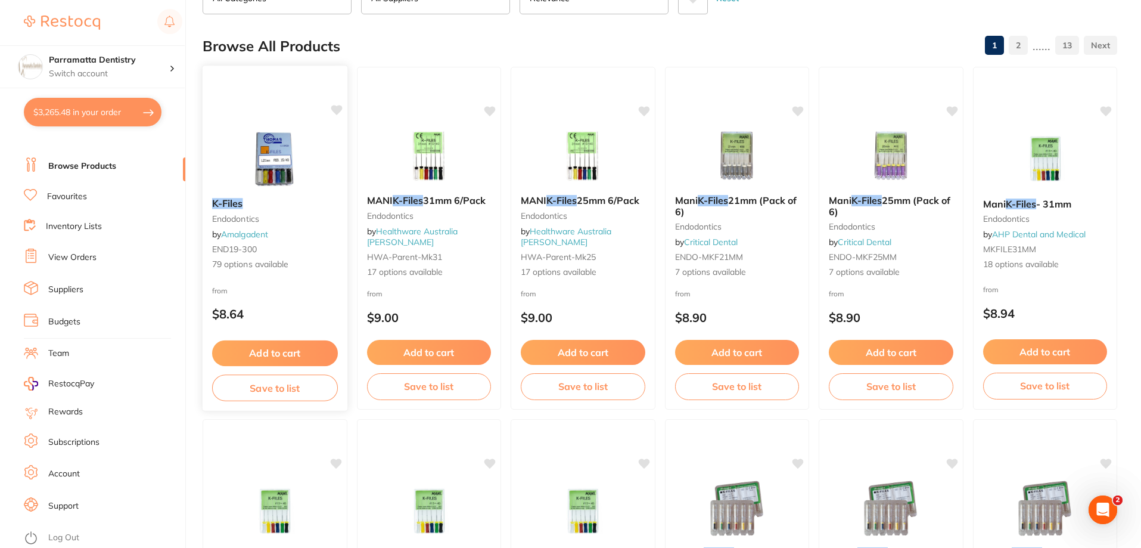
click at [225, 204] on em "K-Files" at bounding box center [227, 203] width 31 height 12
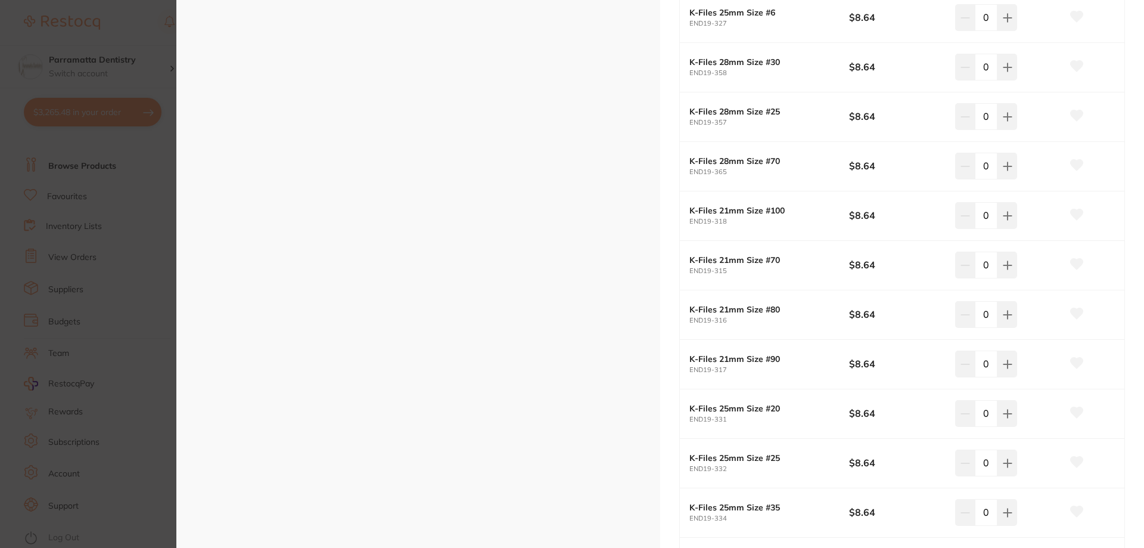
scroll to position [1669, 0]
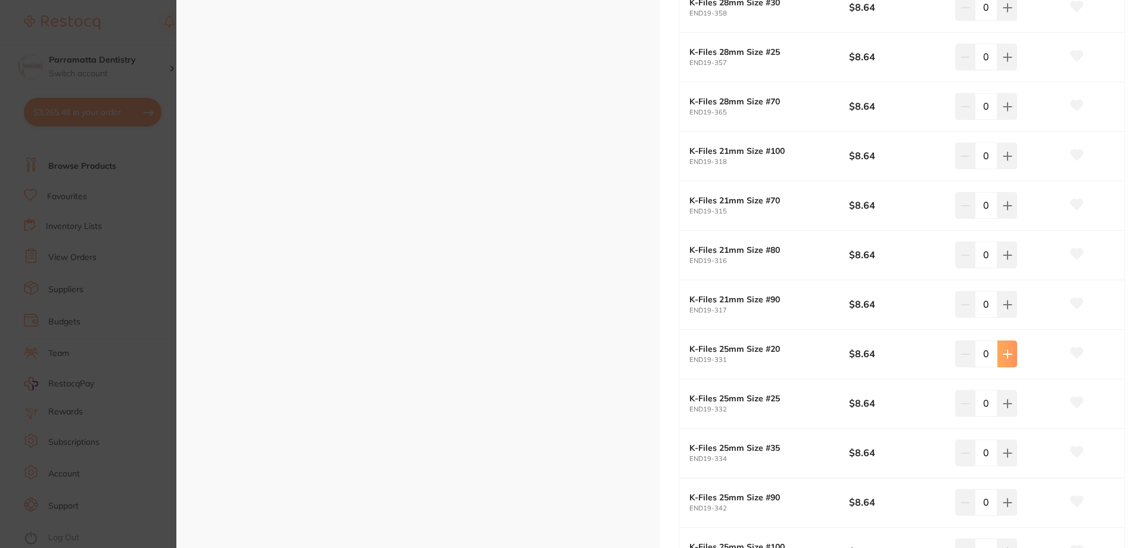
click at [1006, 356] on icon at bounding box center [1008, 354] width 10 height 10
click at [1006, 356] on icon at bounding box center [1006, 354] width 10 height 10
click at [1006, 356] on icon at bounding box center [1008, 354] width 10 height 10
type input "4"
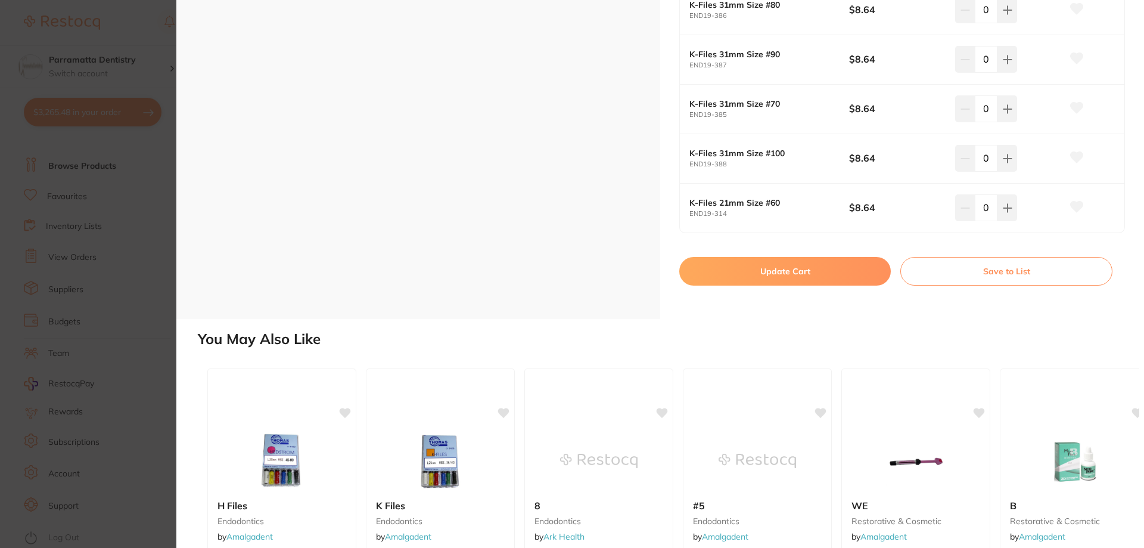
scroll to position [4039, 0]
click at [777, 274] on button "Update Cart" at bounding box center [785, 272] width 212 height 29
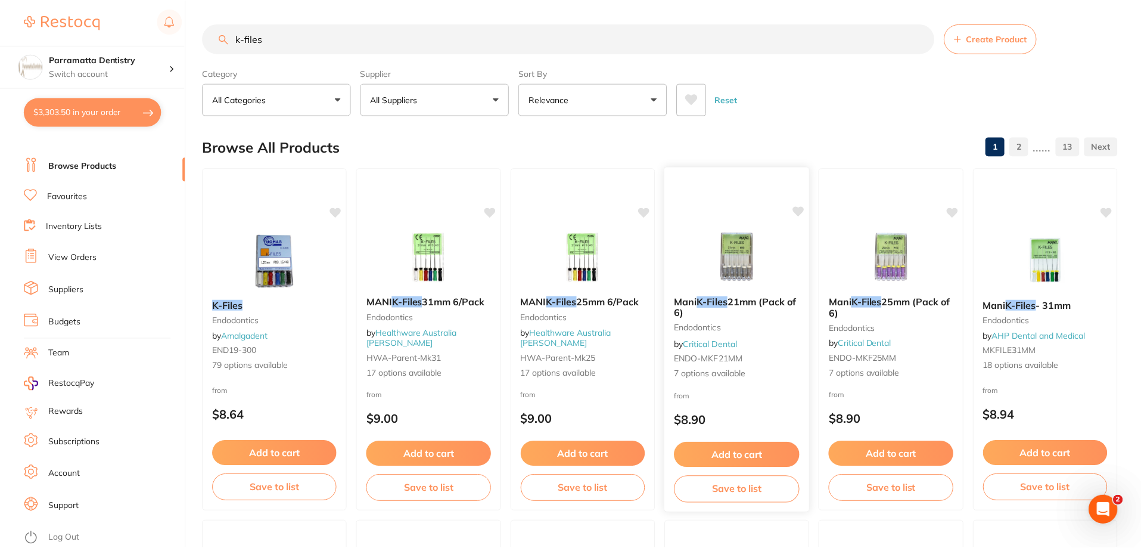
scroll to position [101, 0]
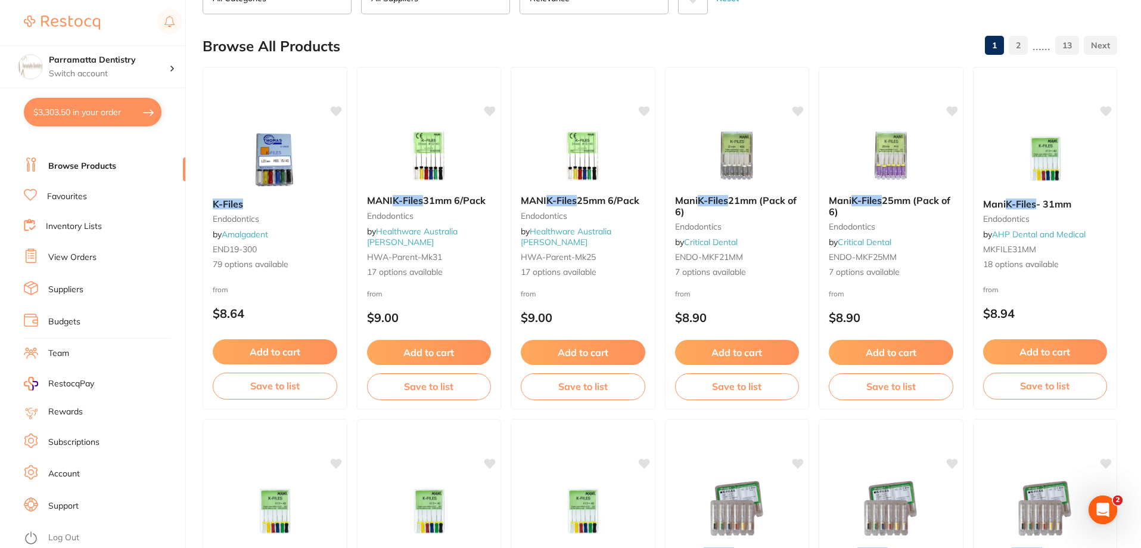
click at [77, 113] on button "$3,303.50 in your order" at bounding box center [93, 112] width 138 height 29
checkbox input "true"
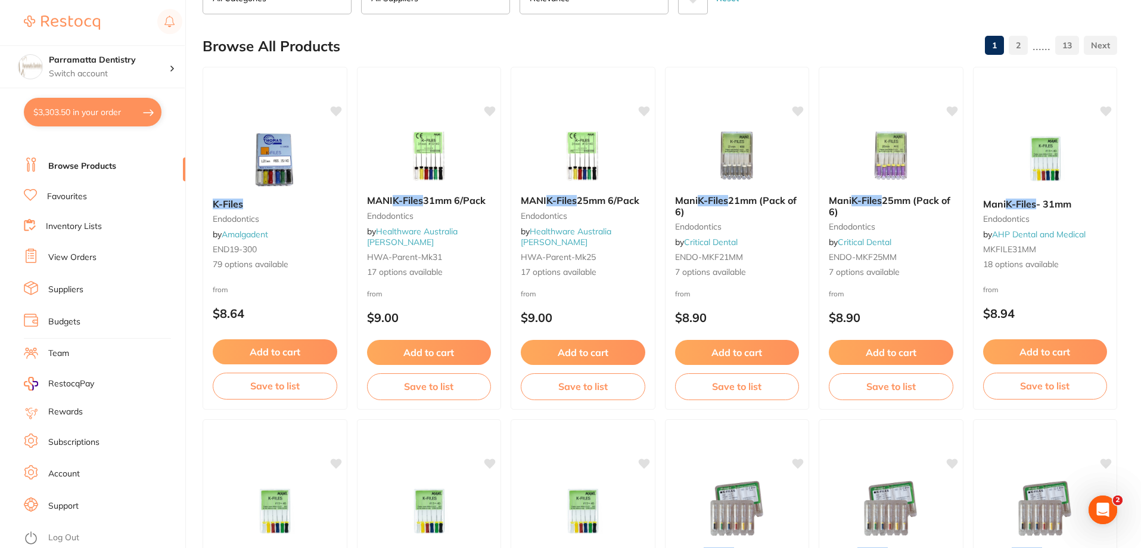
checkbox input "true"
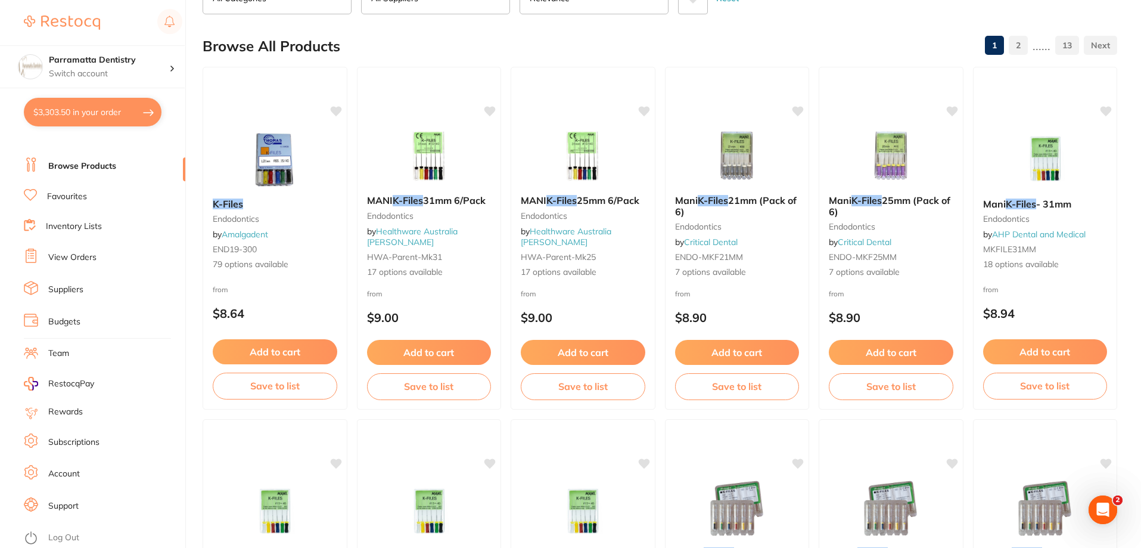
checkbox input "true"
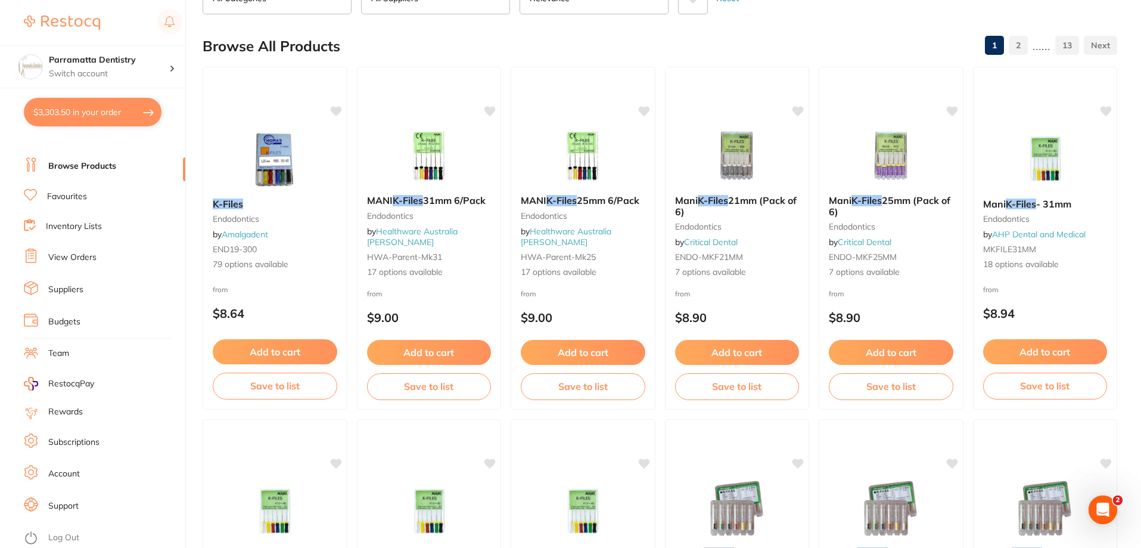
checkbox input "true"
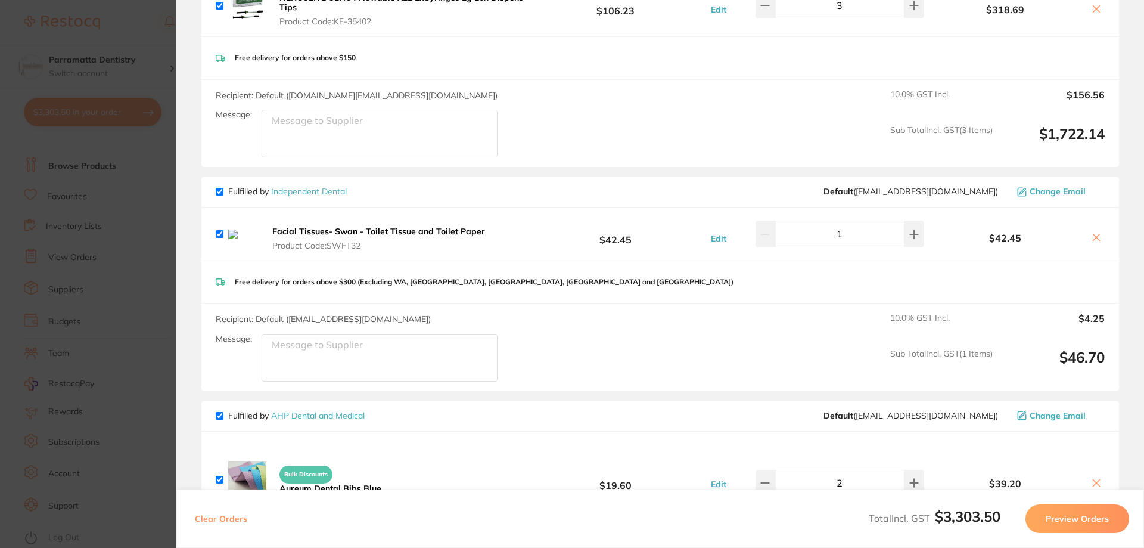
scroll to position [331, 0]
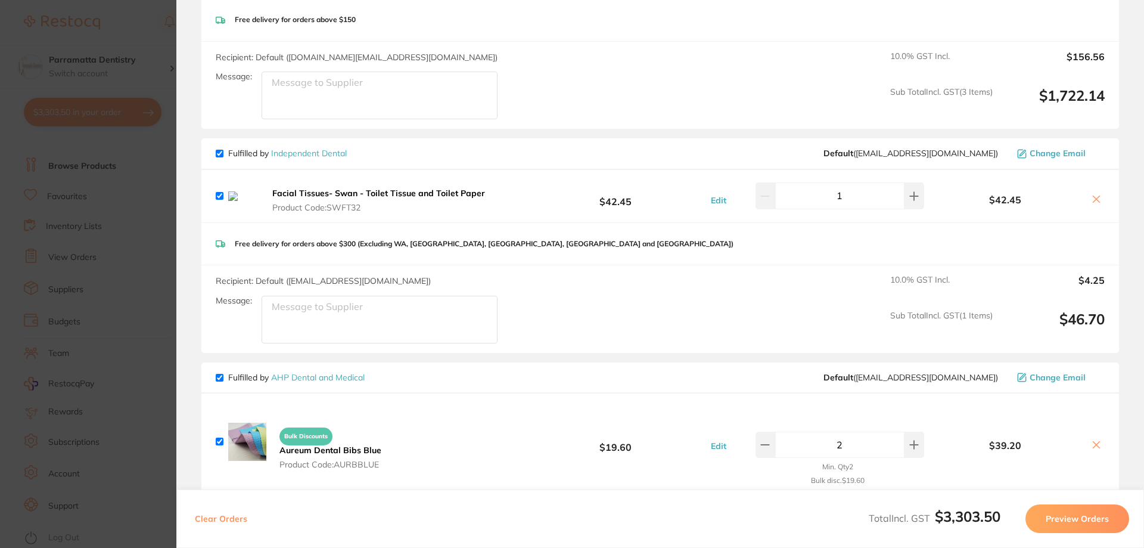
drag, startPoint x: 1095, startPoint y: 197, endPoint x: 1080, endPoint y: 204, distance: 16.3
click at [1095, 198] on icon at bounding box center [1097, 199] width 10 height 10
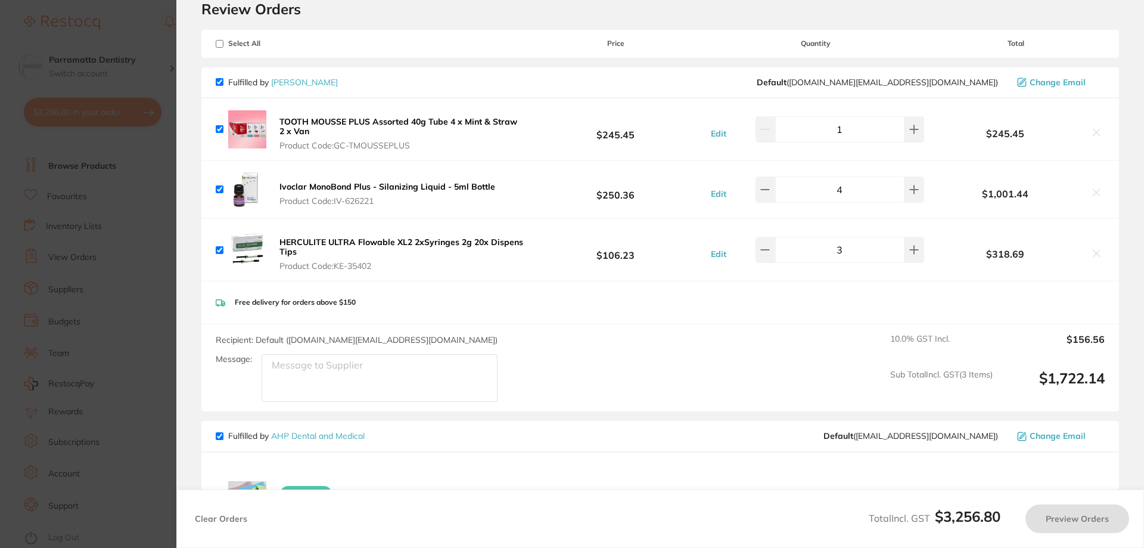
scroll to position [0, 0]
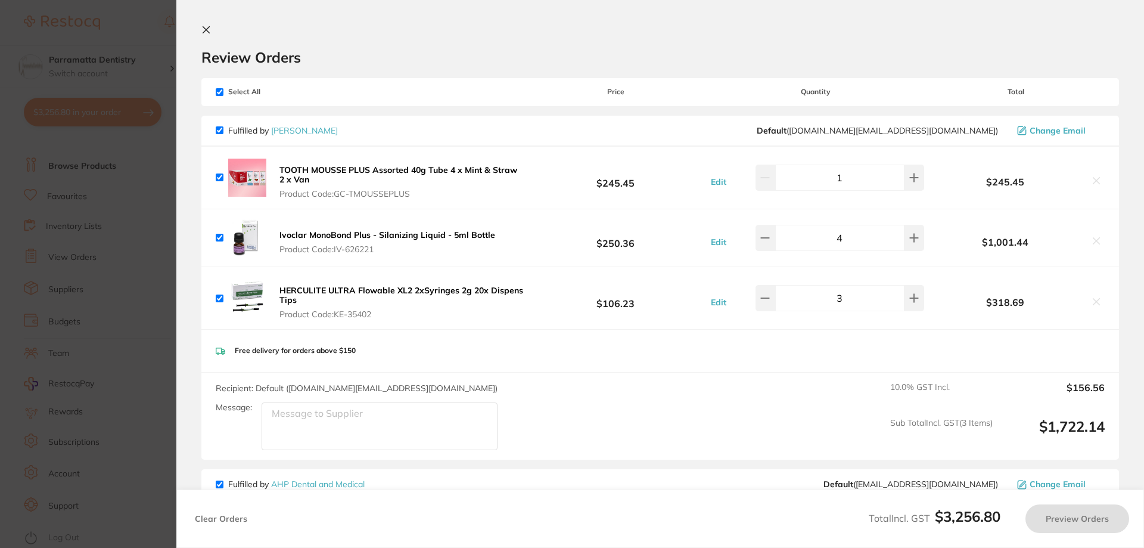
checkbox input "true"
click at [154, 281] on section "Update RRP Set your pre negotiated price for this item. Item Agreed RRP (excl. …" at bounding box center [572, 274] width 1144 height 548
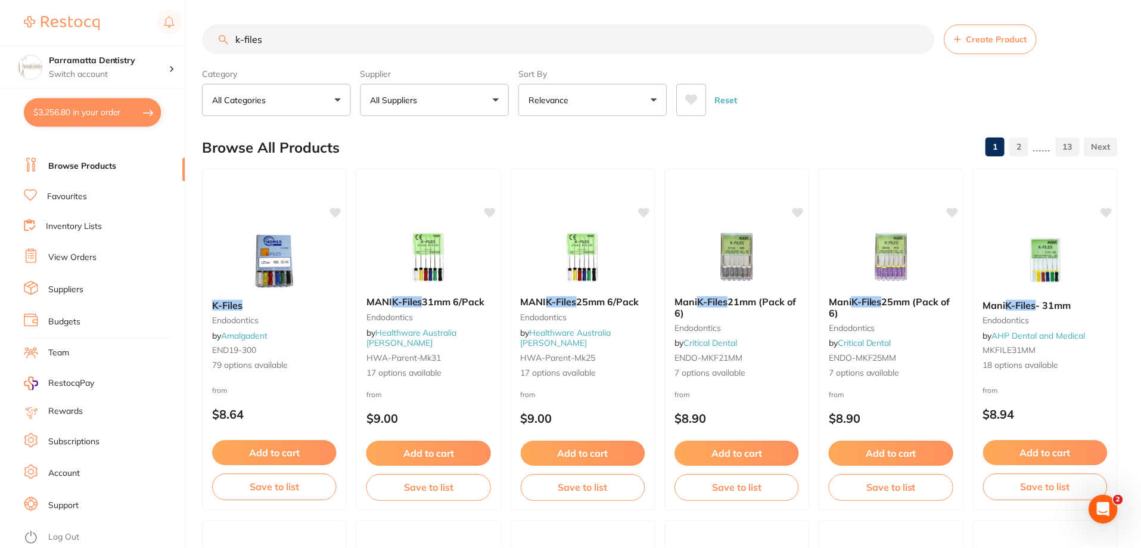
scroll to position [101, 0]
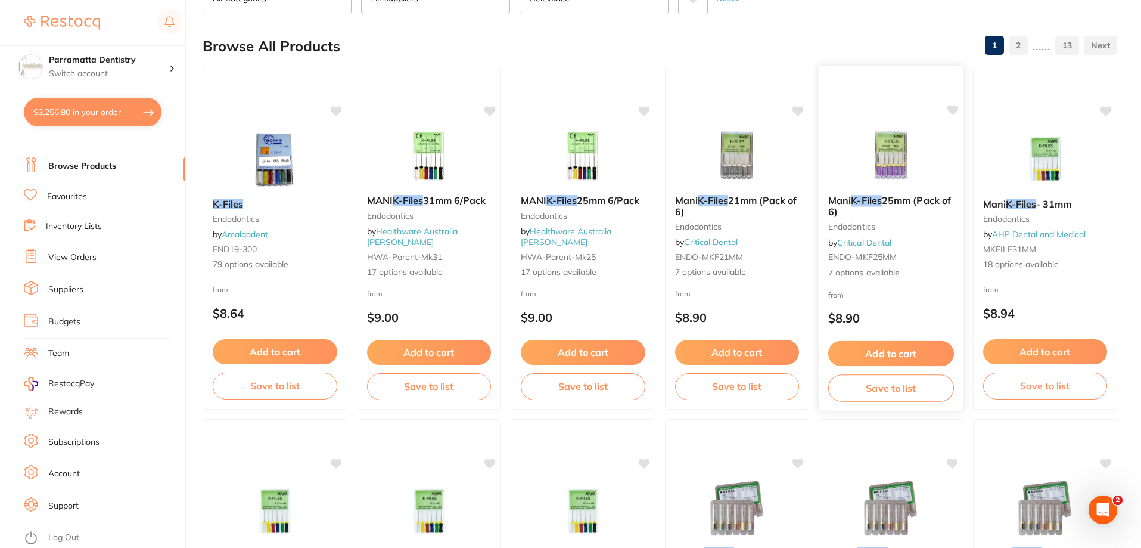
click at [878, 200] on em "K-Files" at bounding box center [866, 200] width 31 height 12
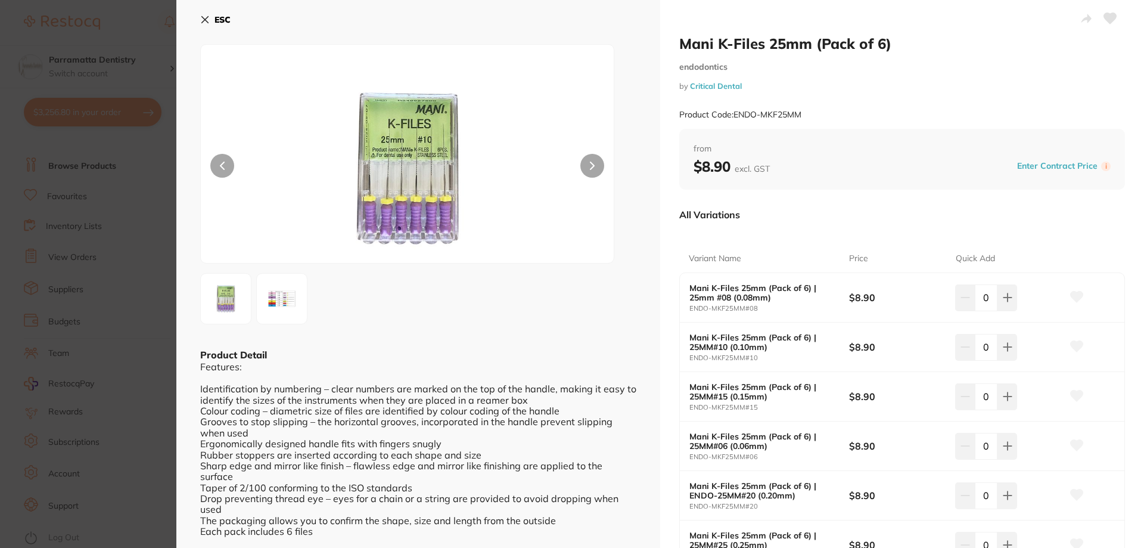
click at [151, 228] on section "Mani K-Files 25mm (Pack of 6) endodontics by Critical Dental Product Code: ENDO…" at bounding box center [572, 274] width 1144 height 548
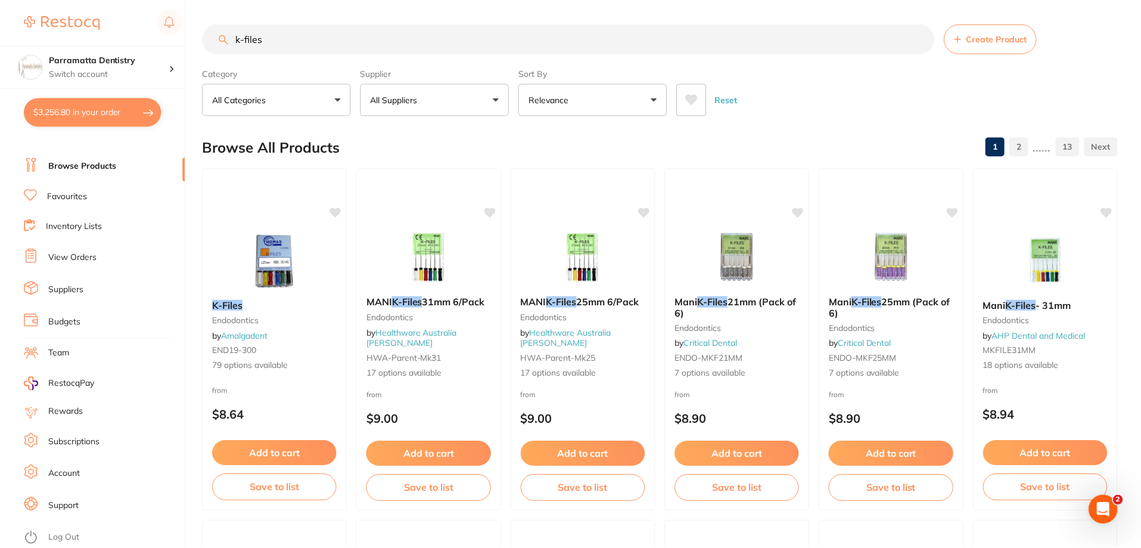
scroll to position [101, 0]
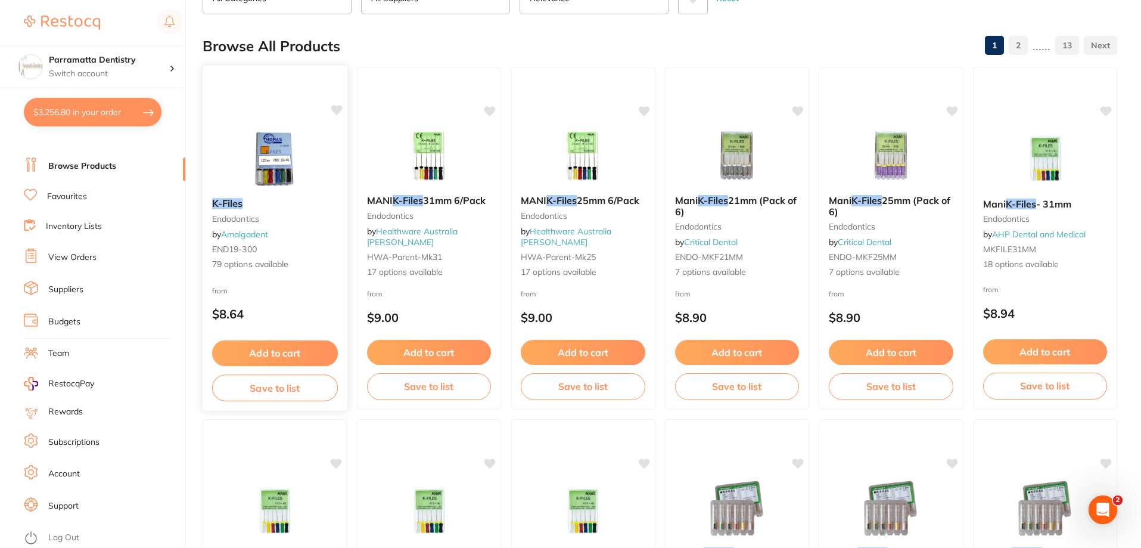
click at [222, 199] on em "K-Files" at bounding box center [227, 203] width 31 height 12
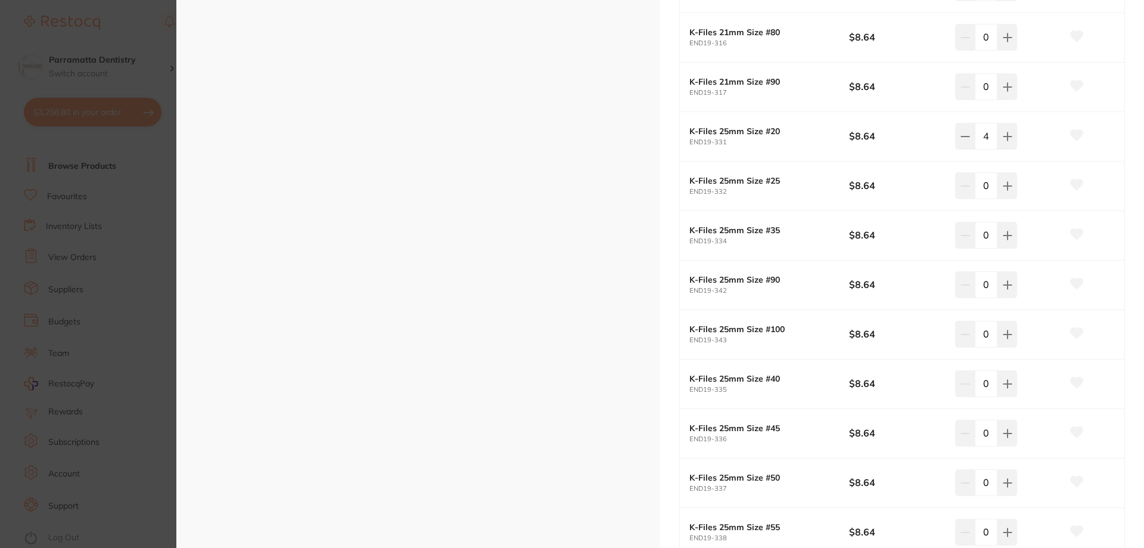
scroll to position [1907, 0]
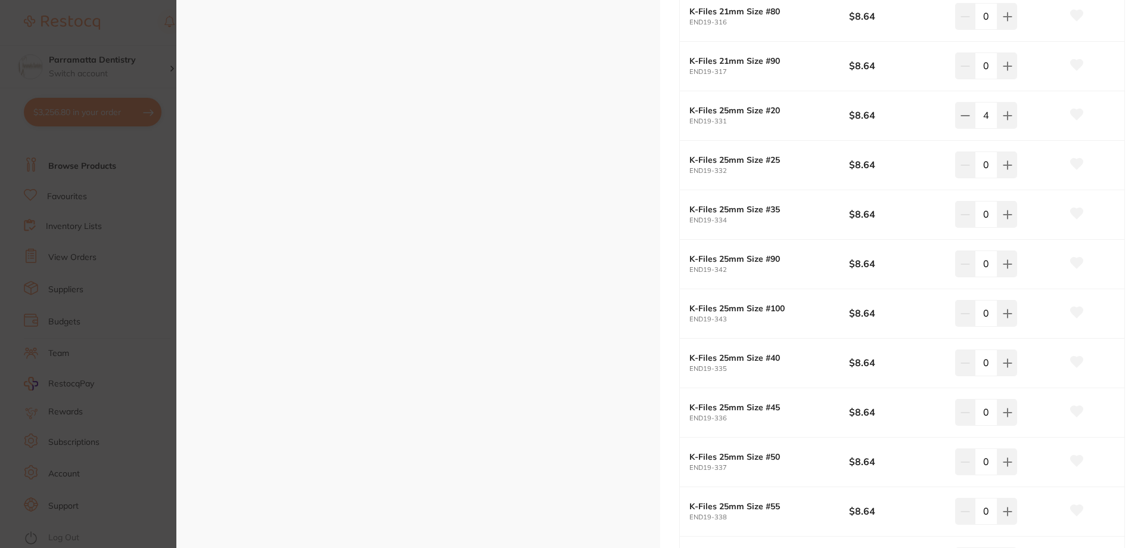
click at [150, 222] on section "K-Files endodontics by Amalgadent Product Code: END19-300 ESC + 40 K-Files endo…" at bounding box center [572, 274] width 1144 height 548
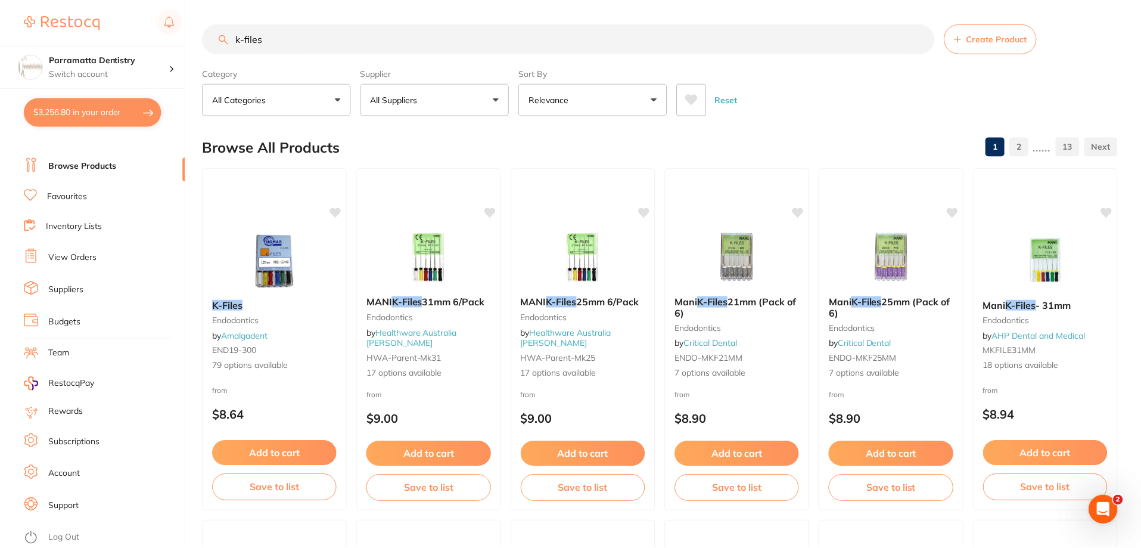
scroll to position [101, 0]
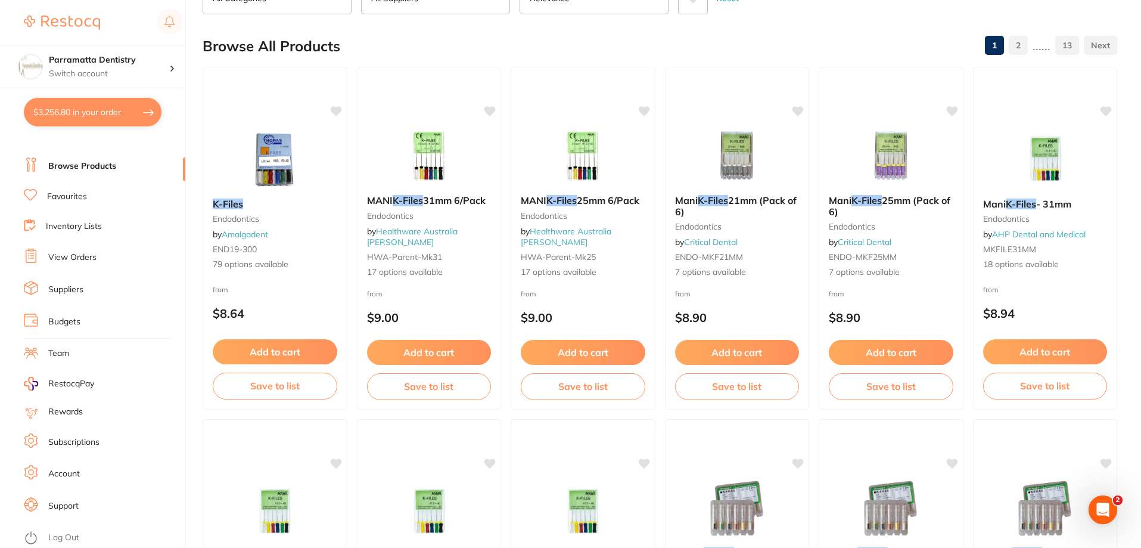
click at [728, 198] on em "K-Files" at bounding box center [713, 200] width 30 height 12
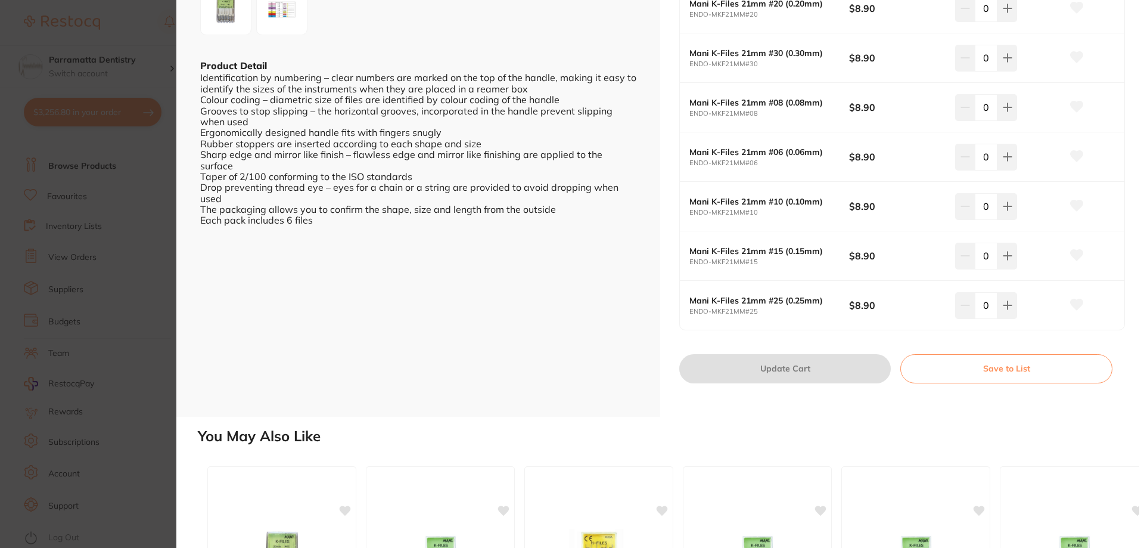
scroll to position [298, 0]
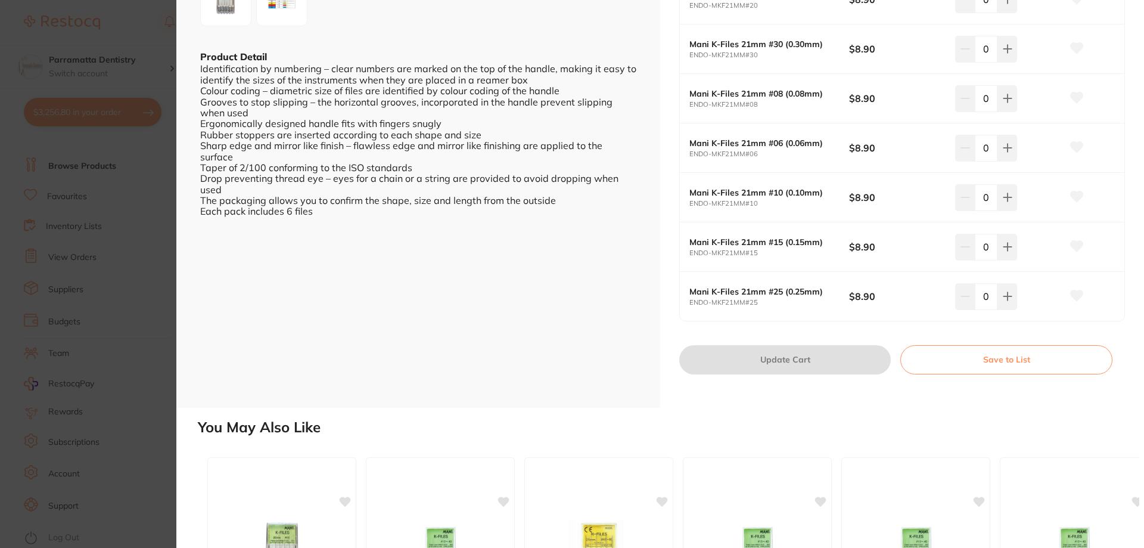
click at [145, 38] on section "Mani K-Files 21mm (Pack of 6) endodontics by Critical Dental Product Code: ENDO…" at bounding box center [572, 274] width 1144 height 548
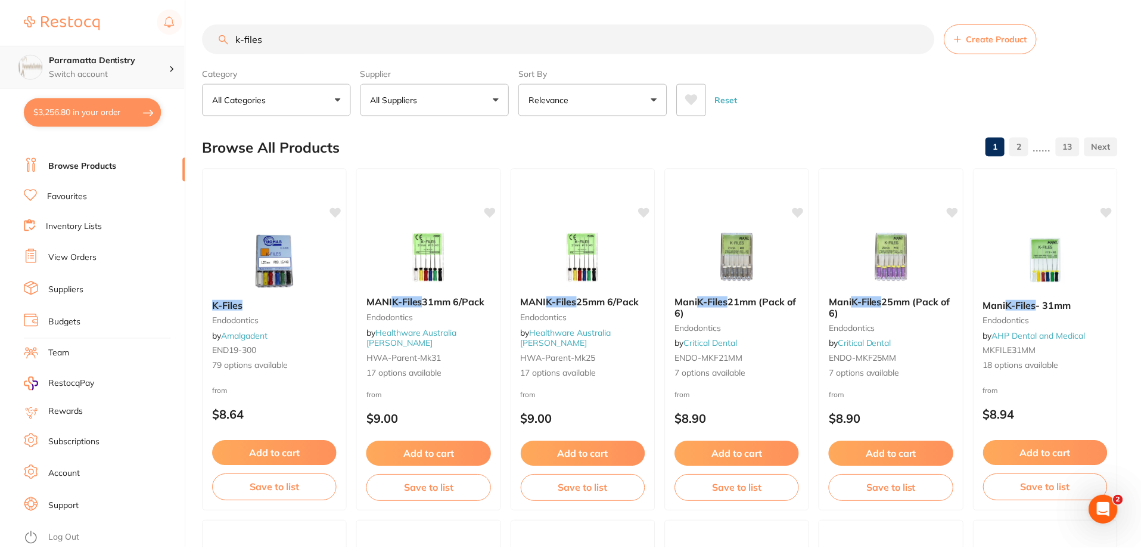
scroll to position [101, 0]
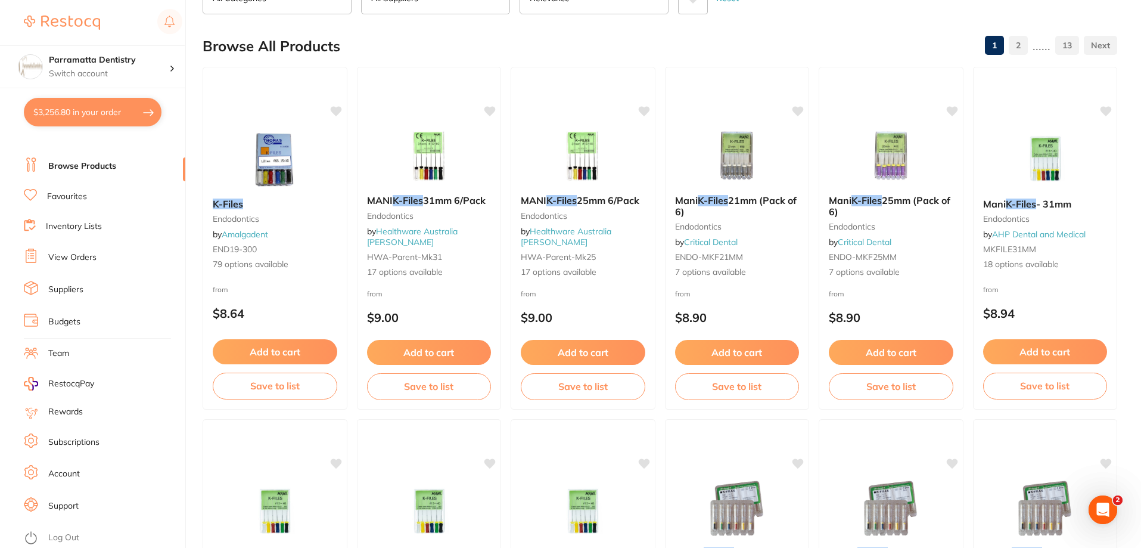
drag, startPoint x: 893, startPoint y: 196, endPoint x: 899, endPoint y: 195, distance: 6.7
click at [895, 194] on span "25mm (Pack of 6)" at bounding box center [890, 205] width 122 height 23
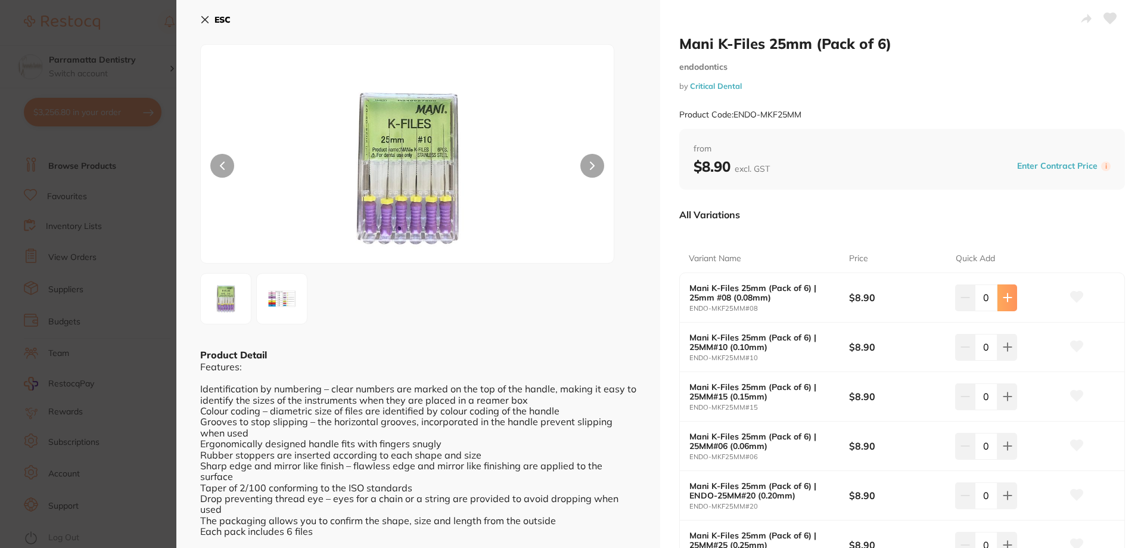
click at [1005, 294] on icon at bounding box center [1008, 298] width 8 height 8
click at [1005, 294] on icon at bounding box center [1008, 298] width 10 height 10
type input "4"
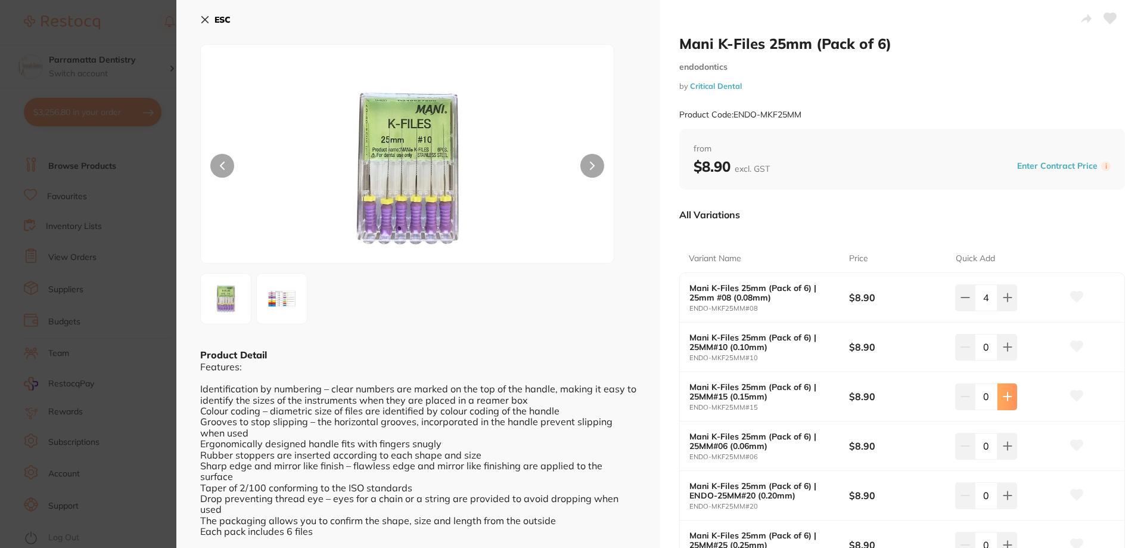
click at [1010, 394] on button at bounding box center [1008, 396] width 20 height 26
type input "2"
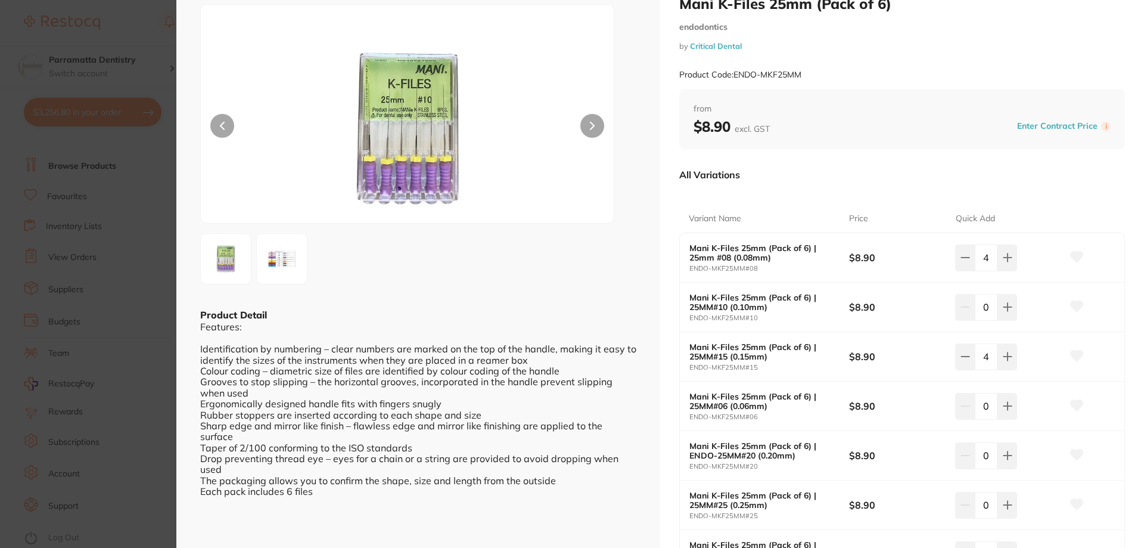
scroll to position [119, 0]
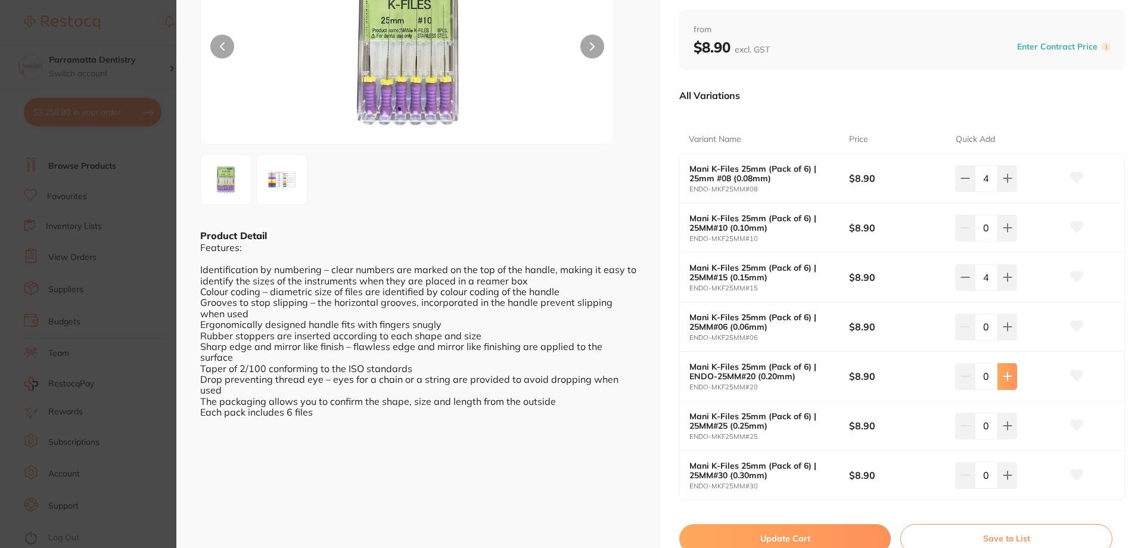
click at [1002, 383] on button at bounding box center [1008, 376] width 20 height 26
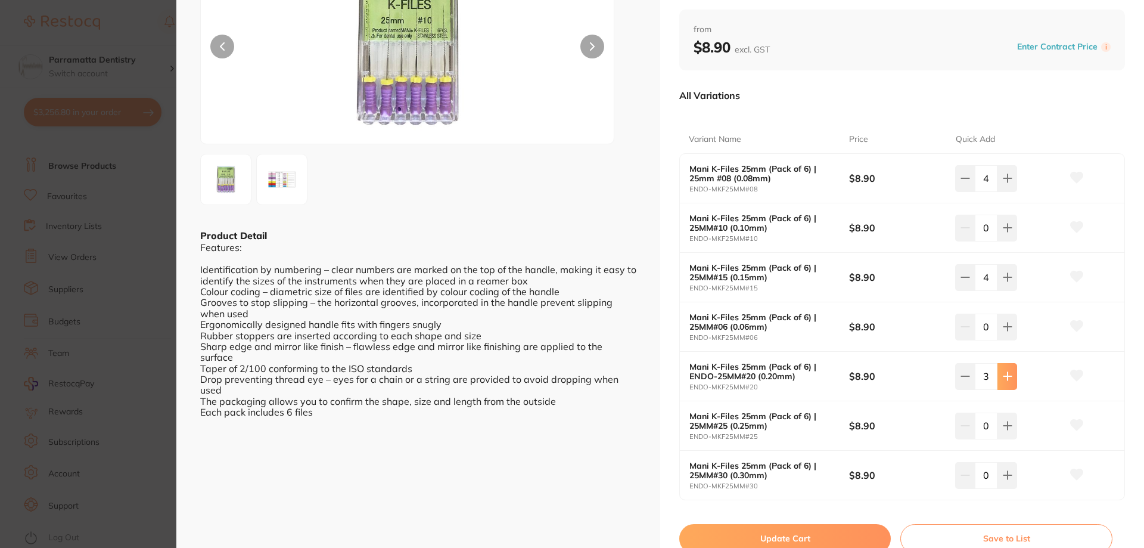
type input "4"
drag, startPoint x: 766, startPoint y: 536, endPoint x: 769, endPoint y: 529, distance: 7.7
click at [766, 535] on button "Update Cart" at bounding box center [785, 538] width 212 height 29
checkbox input "false"
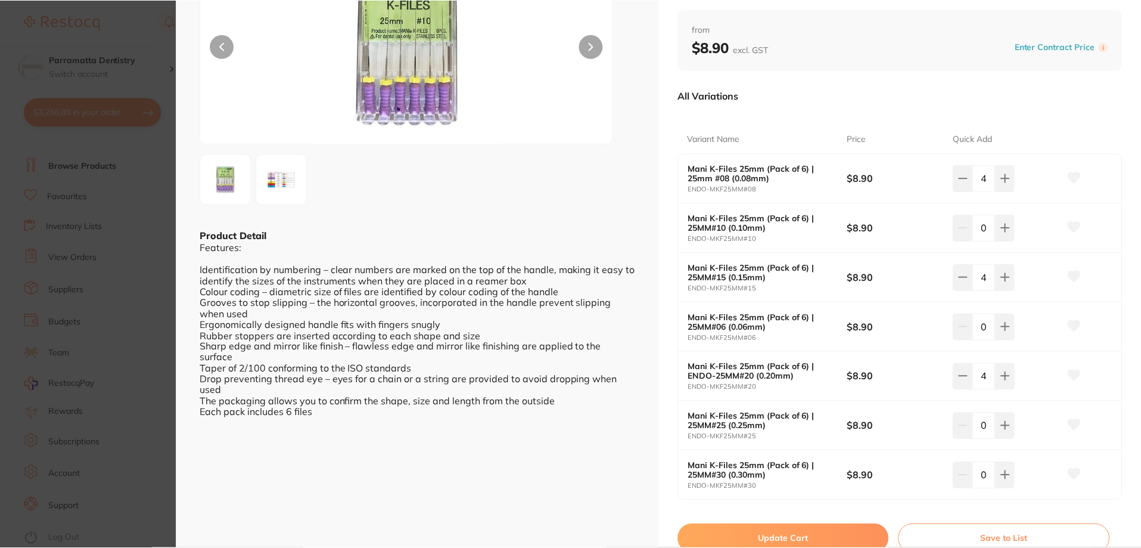
scroll to position [101, 0]
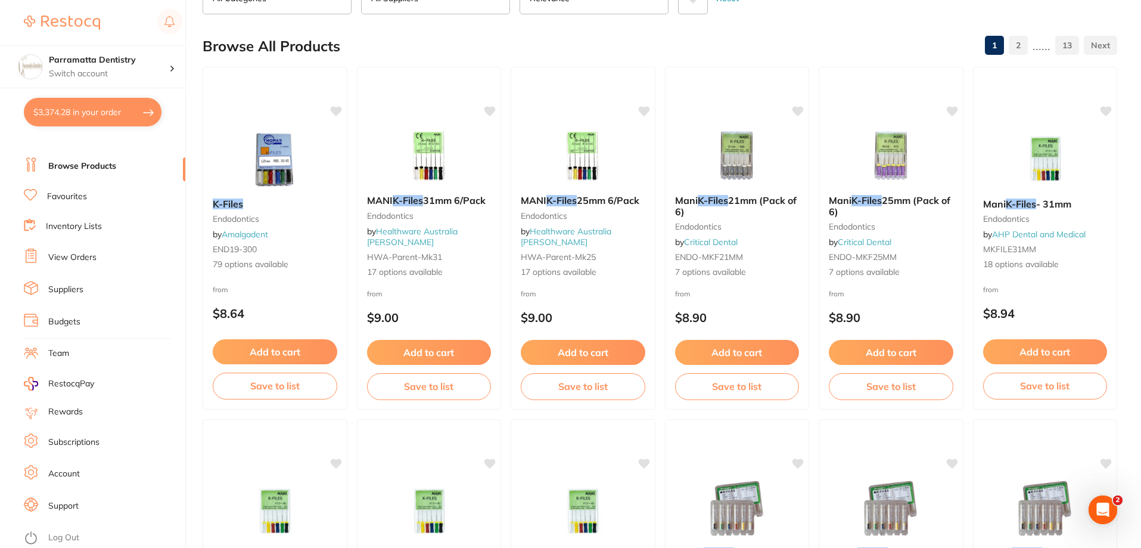
click at [57, 113] on button "$3,374.28 in your order" at bounding box center [93, 112] width 138 height 29
checkbox input "true"
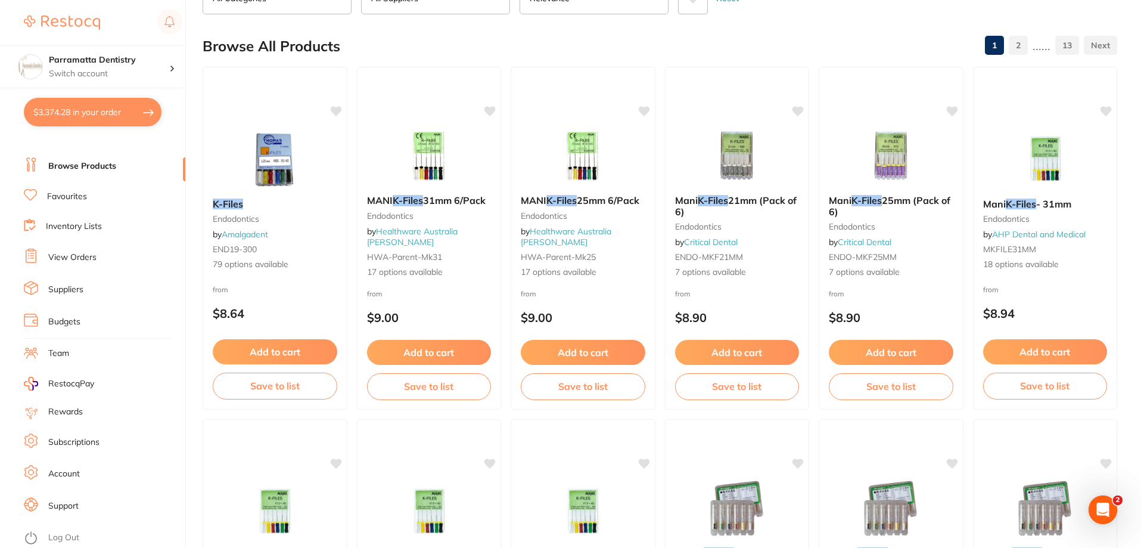
checkbox input "true"
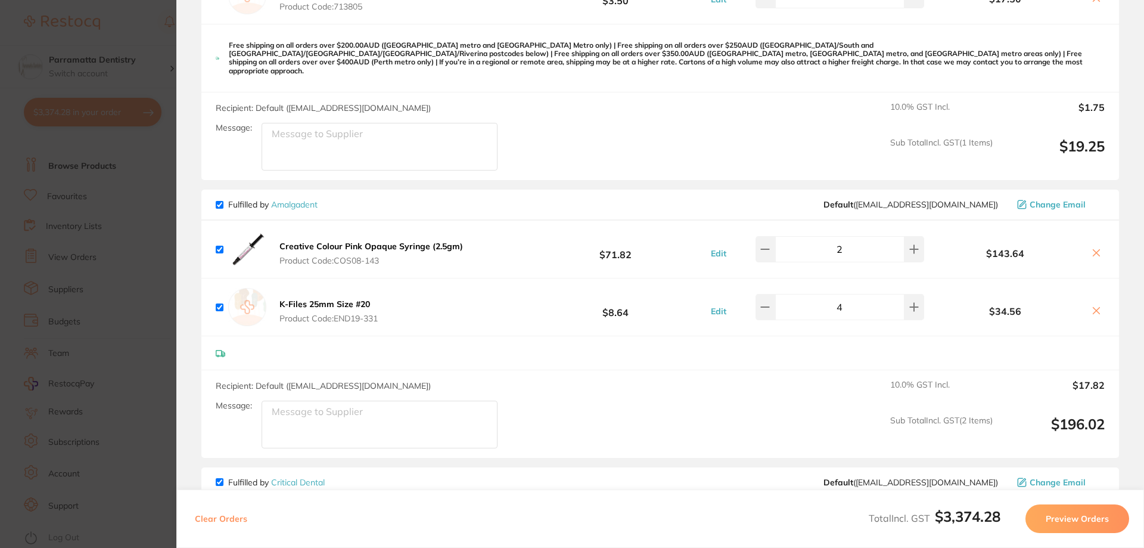
scroll to position [1013, 0]
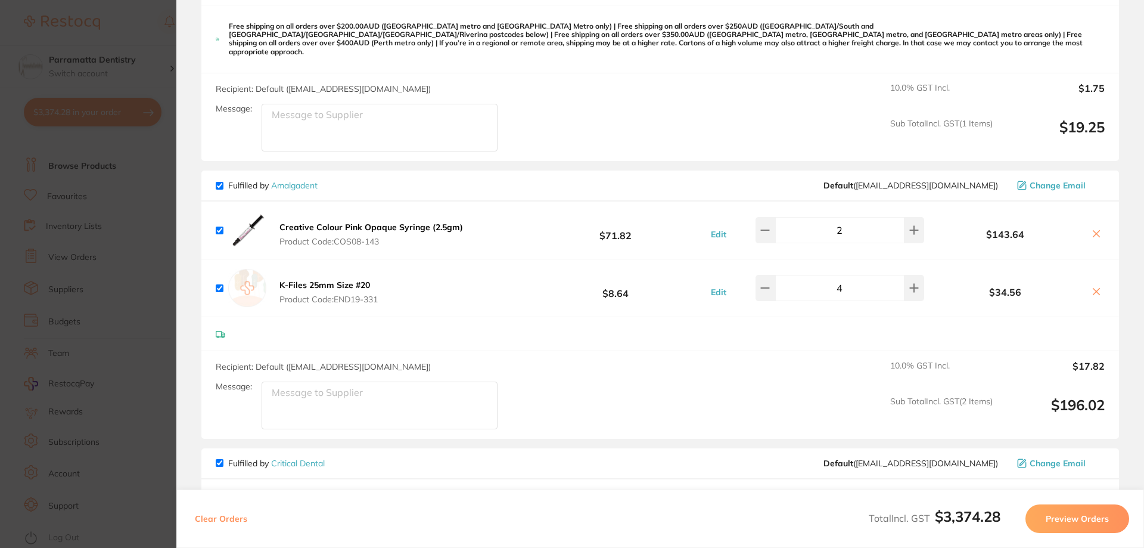
click at [1095, 288] on icon at bounding box center [1097, 291] width 7 height 7
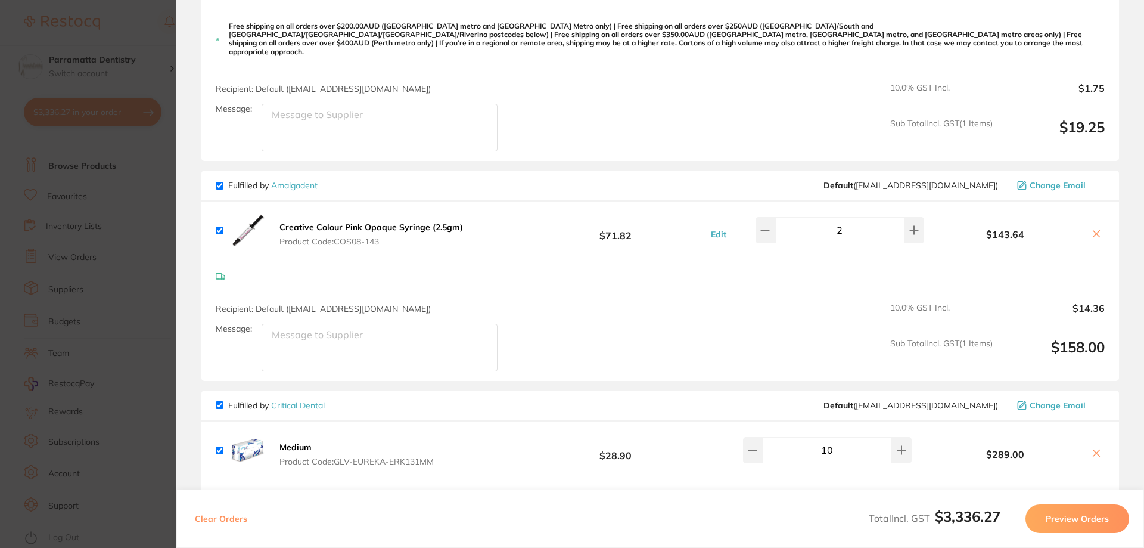
checkbox input "true"
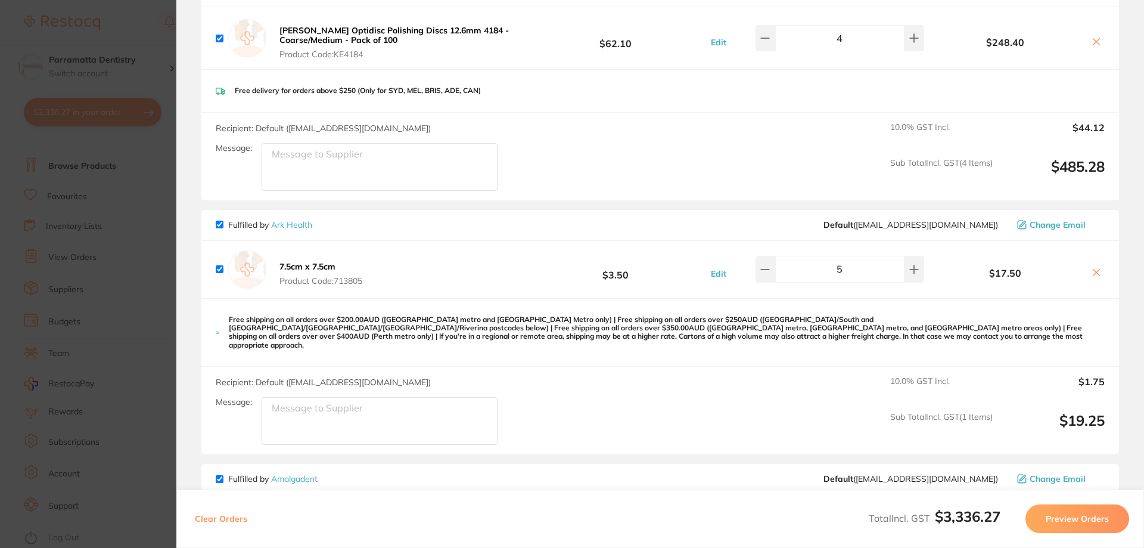
scroll to position [775, 0]
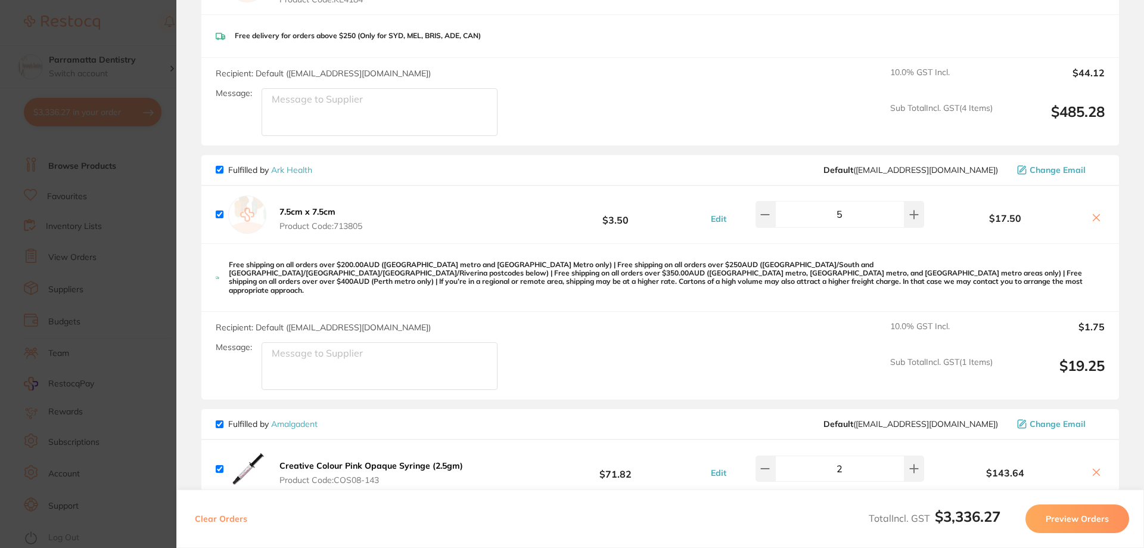
click at [297, 209] on b "7.5cm x 7.5cm" at bounding box center [308, 211] width 56 height 11
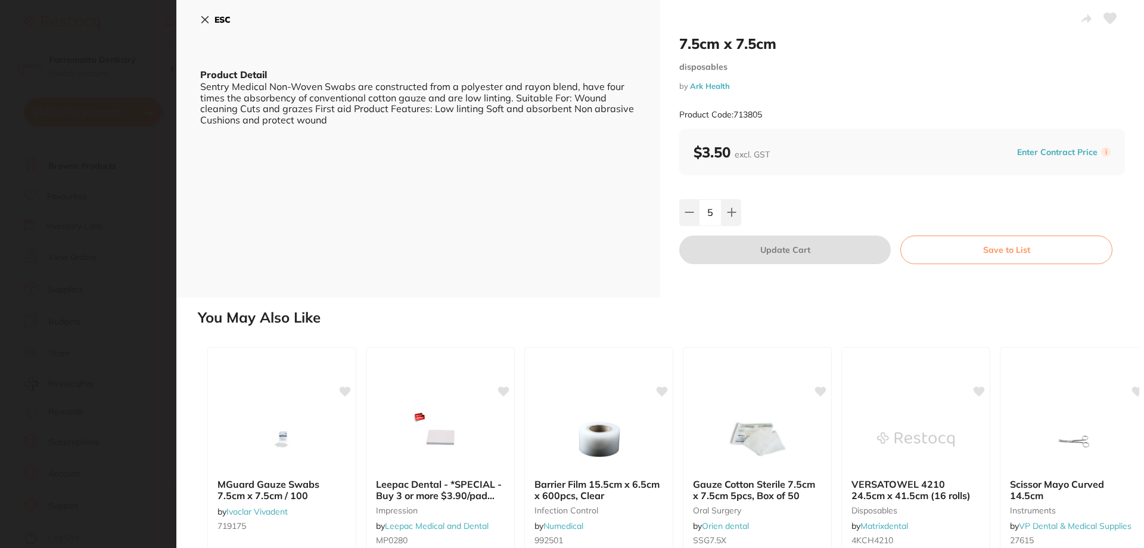
scroll to position [0, 0]
click at [96, 192] on section "7.5cm x 7.5cm disposables by Ark Health Product Code: 713805 ESC Product Detail…" at bounding box center [572, 274] width 1144 height 548
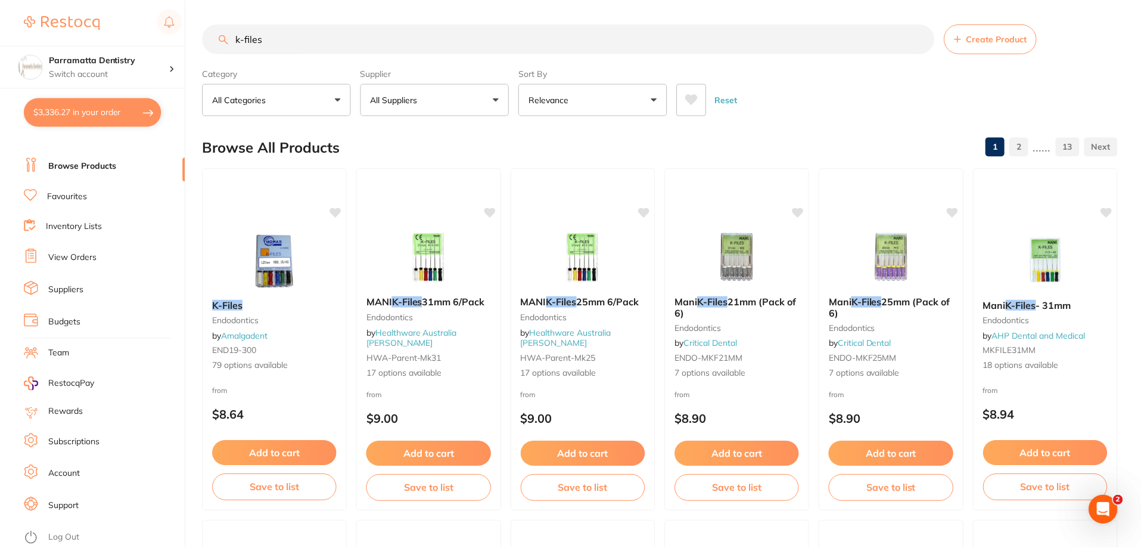
scroll to position [101, 0]
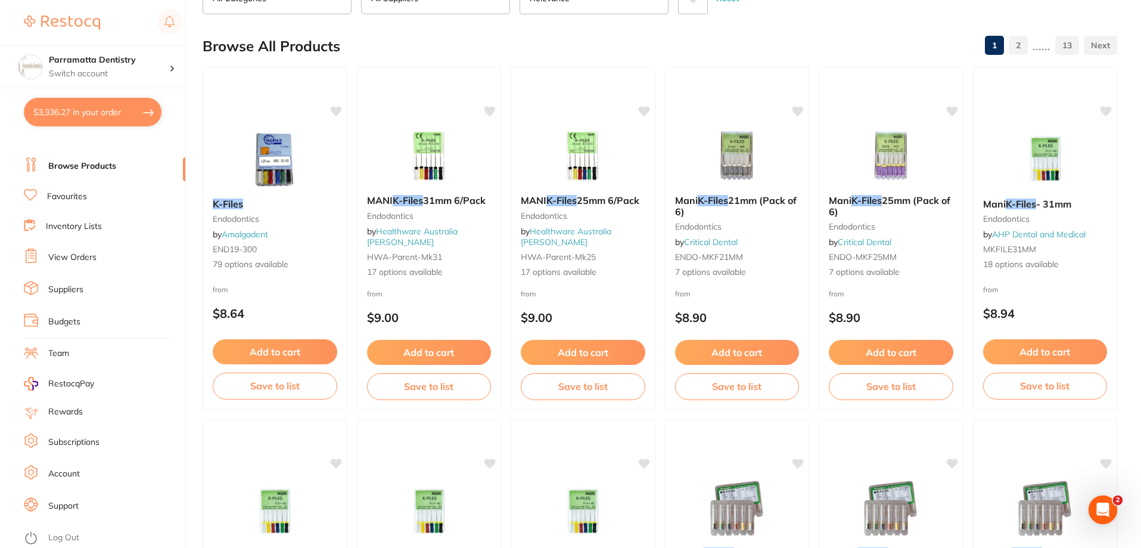
click at [97, 111] on button "$3,336.27 in your order" at bounding box center [93, 112] width 138 height 29
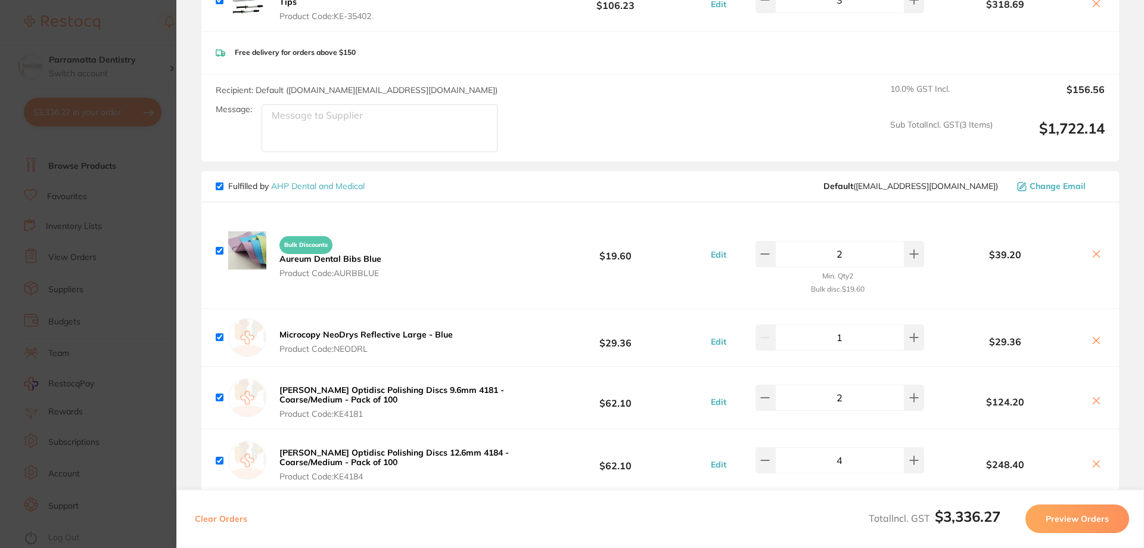
scroll to position [536, 0]
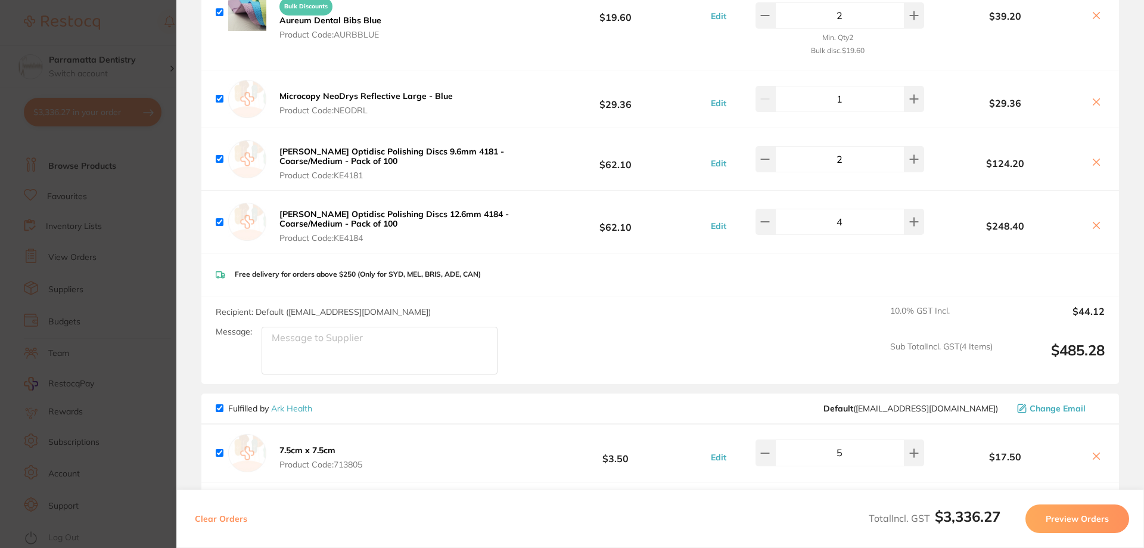
click at [164, 200] on section "Update RRP Set your pre negotiated price for this item. Item Agreed RRP (excl. …" at bounding box center [572, 274] width 1144 height 548
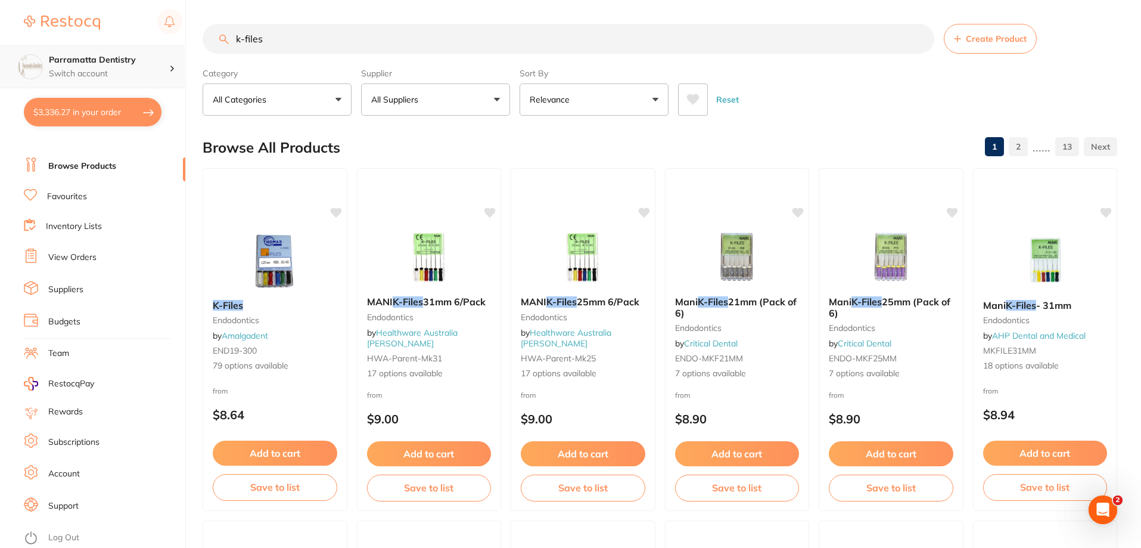
scroll to position [1, 0]
drag, startPoint x: 285, startPoint y: 41, endPoint x: 92, endPoint y: 53, distance: 194.1
click at [83, 49] on div "$3,336.27 Parramatta Dentistry Switch account Parramatta Dentistry $3,336.27 in…" at bounding box center [570, 274] width 1141 height 548
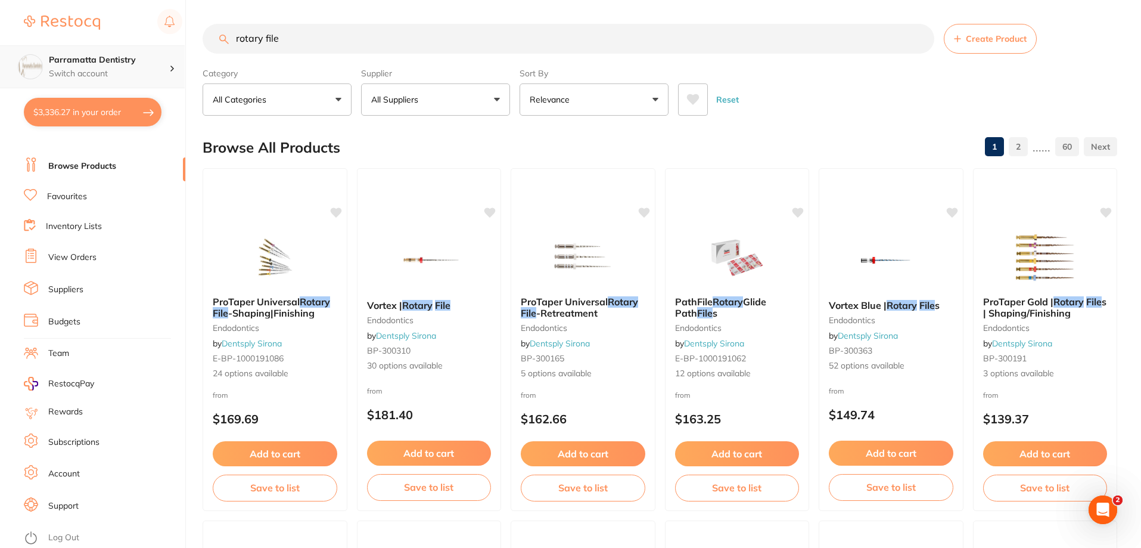
scroll to position [0, 0]
type input "rotary file x1"
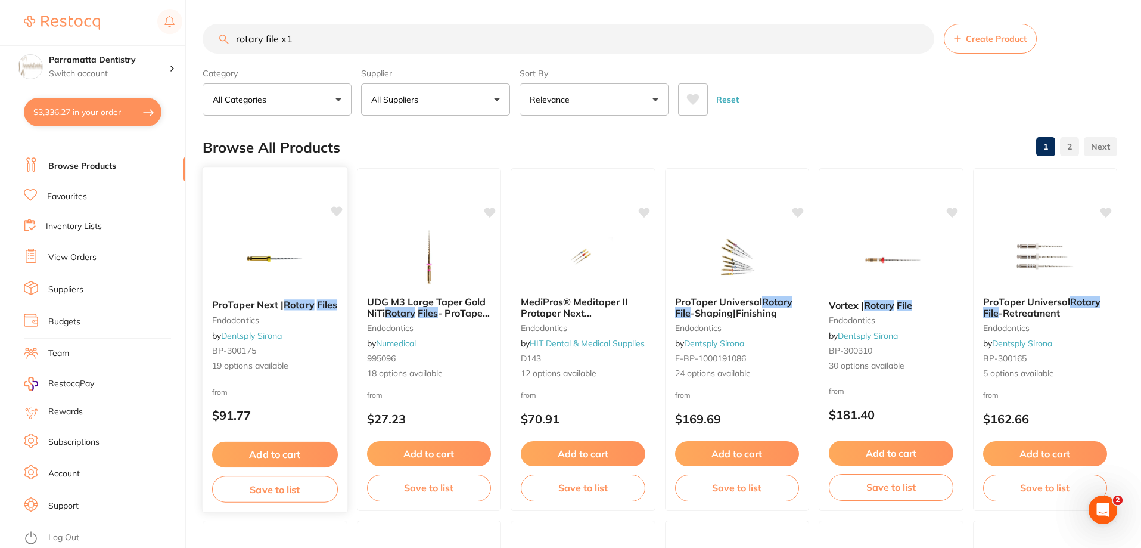
click at [273, 304] on span "ProTaper Next |" at bounding box center [248, 305] width 72 height 12
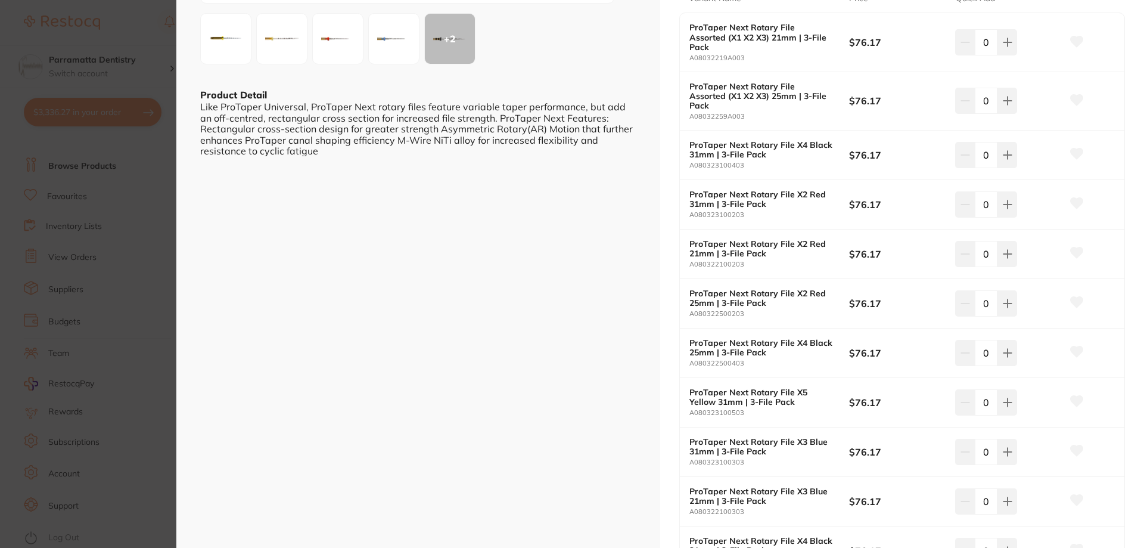
scroll to position [298, 0]
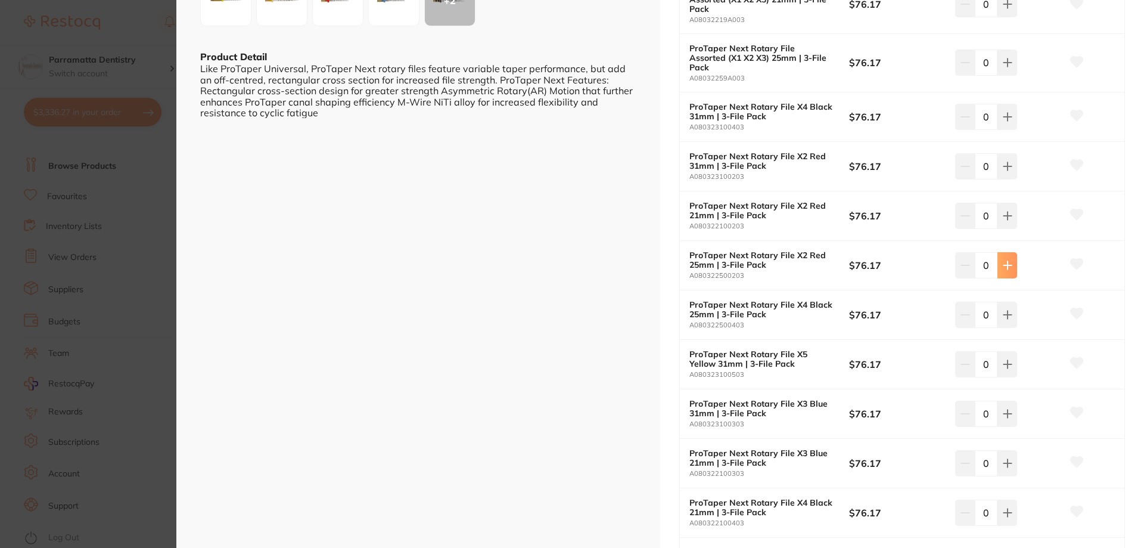
click at [1004, 260] on icon at bounding box center [1008, 265] width 10 height 10
type input "2"
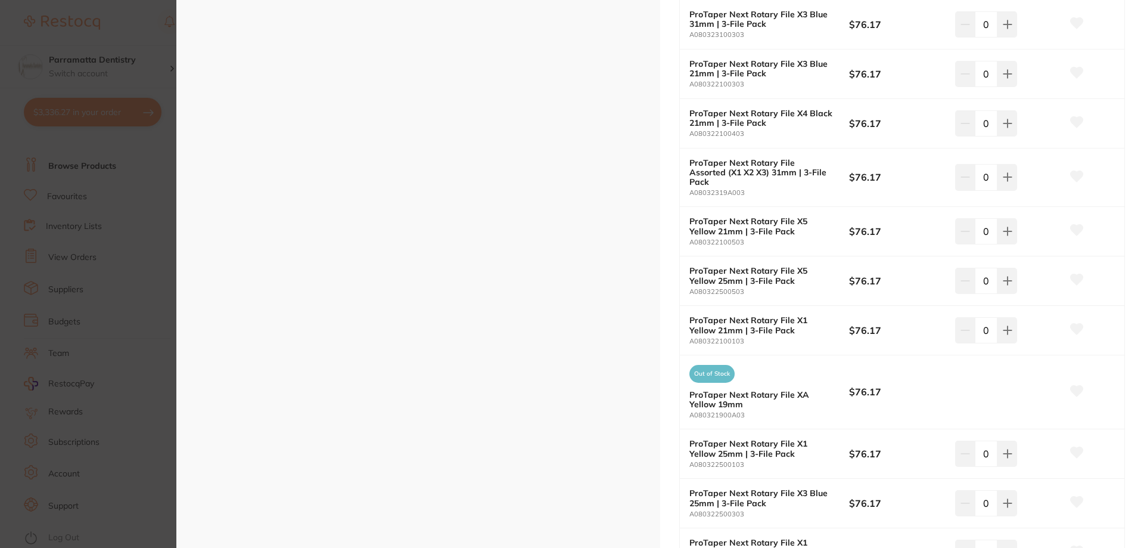
scroll to position [715, 0]
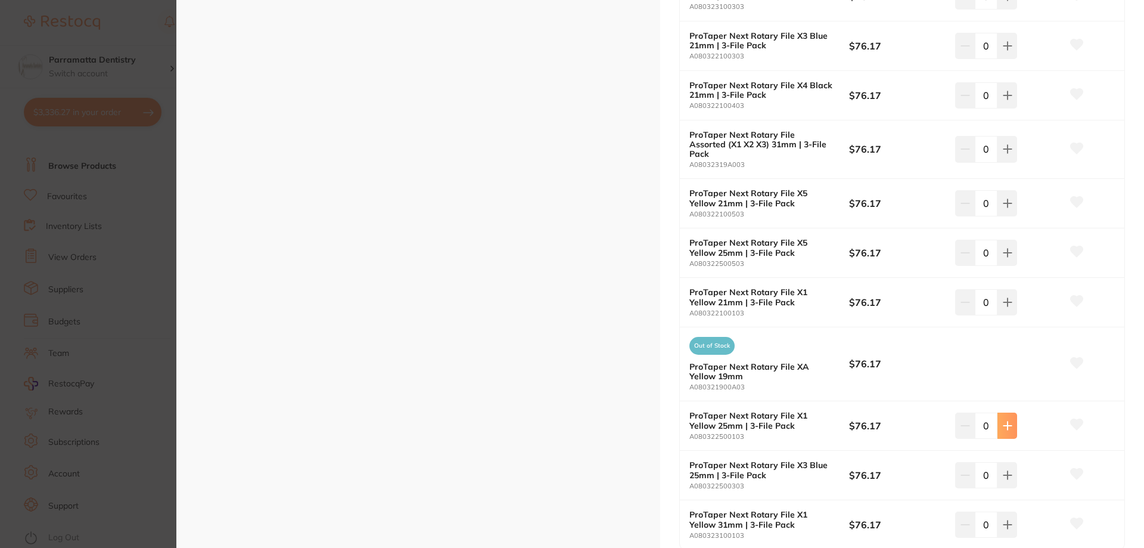
click at [1002, 412] on button at bounding box center [1008, 425] width 20 height 26
type input "2"
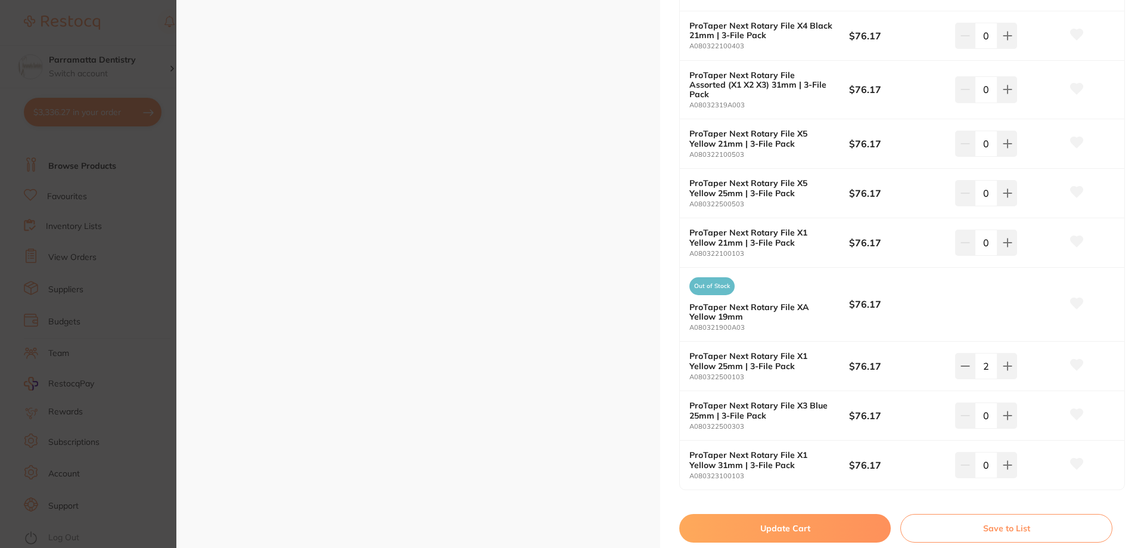
scroll to position [1013, 0]
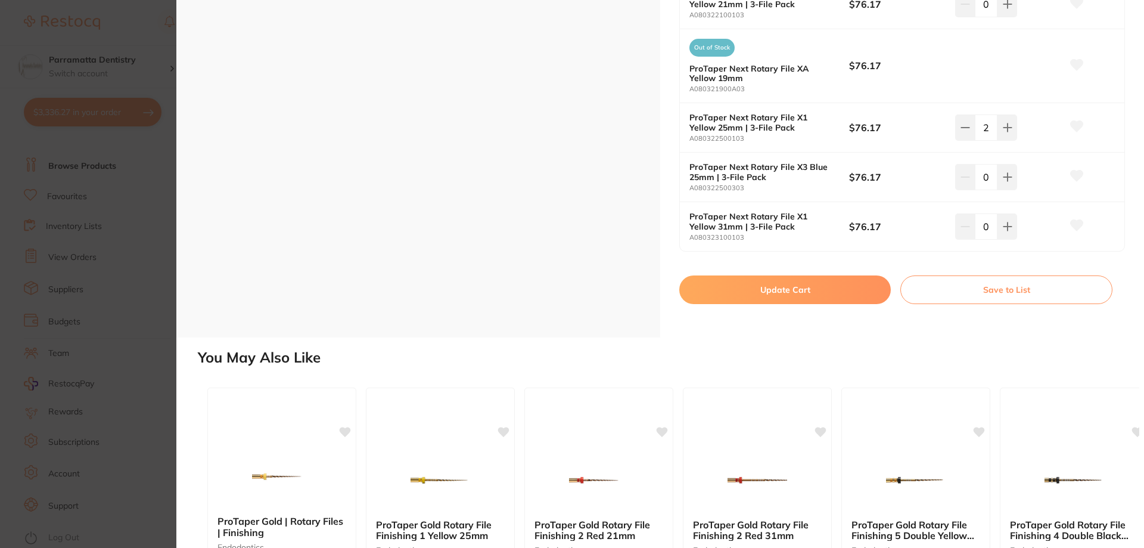
click at [744, 275] on button "Update Cart" at bounding box center [785, 289] width 212 height 29
checkbox input "false"
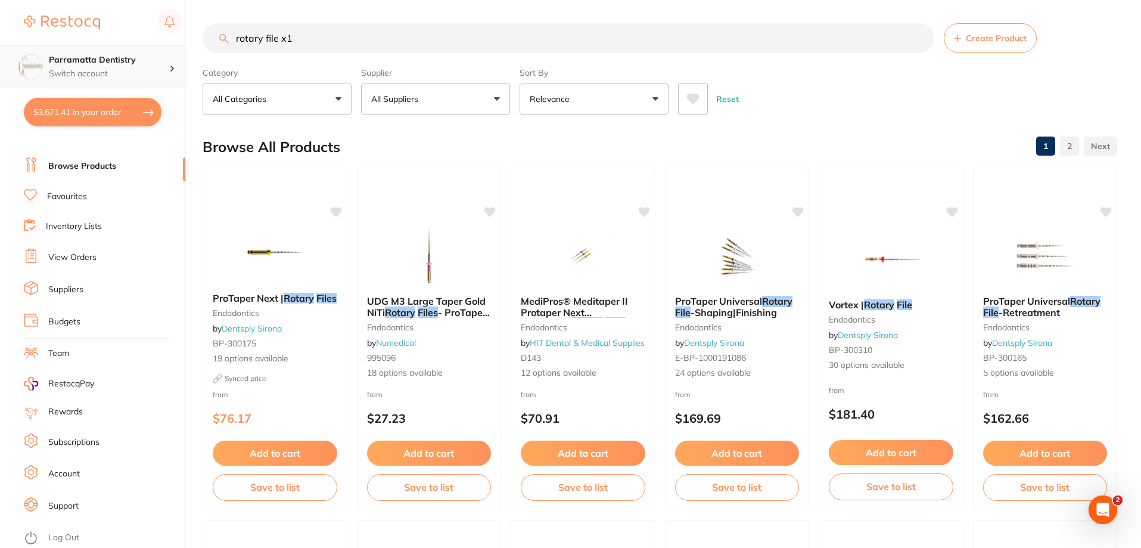
scroll to position [1, 0]
drag, startPoint x: 303, startPoint y: 44, endPoint x: 52, endPoint y: 57, distance: 251.3
click at [52, 57] on div "$3,671.41 Parramatta Dentistry Switch account Parramatta Dentistry $3,671.41 in…" at bounding box center [570, 273] width 1141 height 548
click at [306, 41] on input "rotary file x1" at bounding box center [569, 38] width 732 height 30
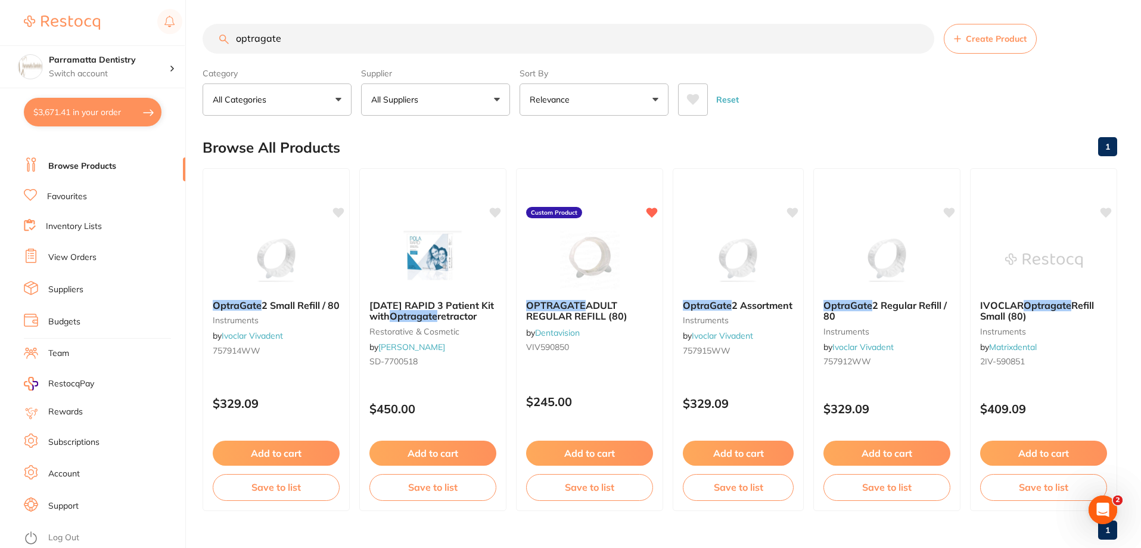
scroll to position [0, 0]
type input "optragate"
click at [305, 305] on span "2 Small Refill / 80" at bounding box center [301, 305] width 79 height 12
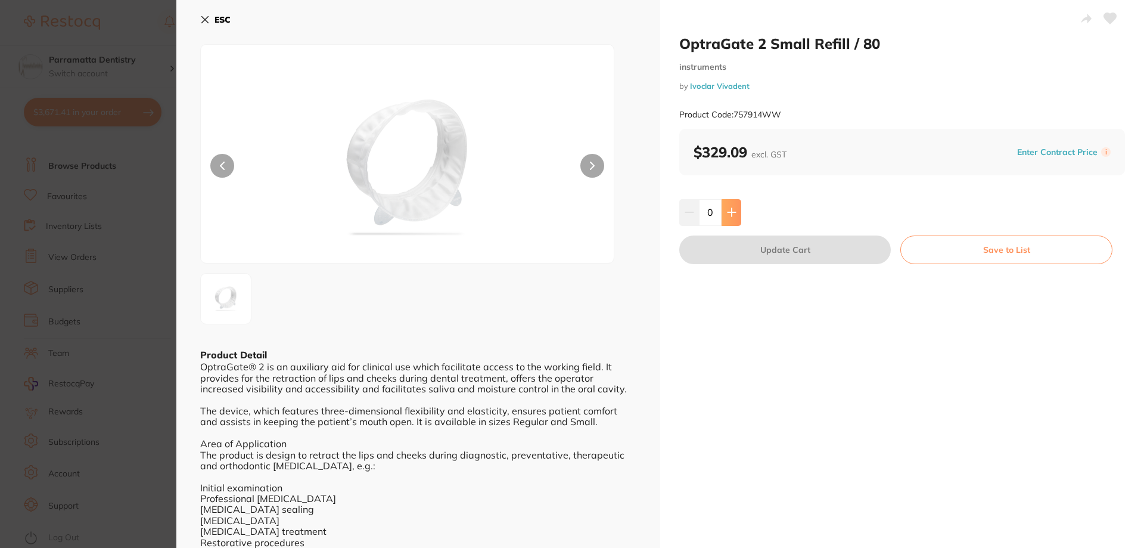
click at [728, 217] on icon at bounding box center [732, 212] width 10 height 10
type input "1"
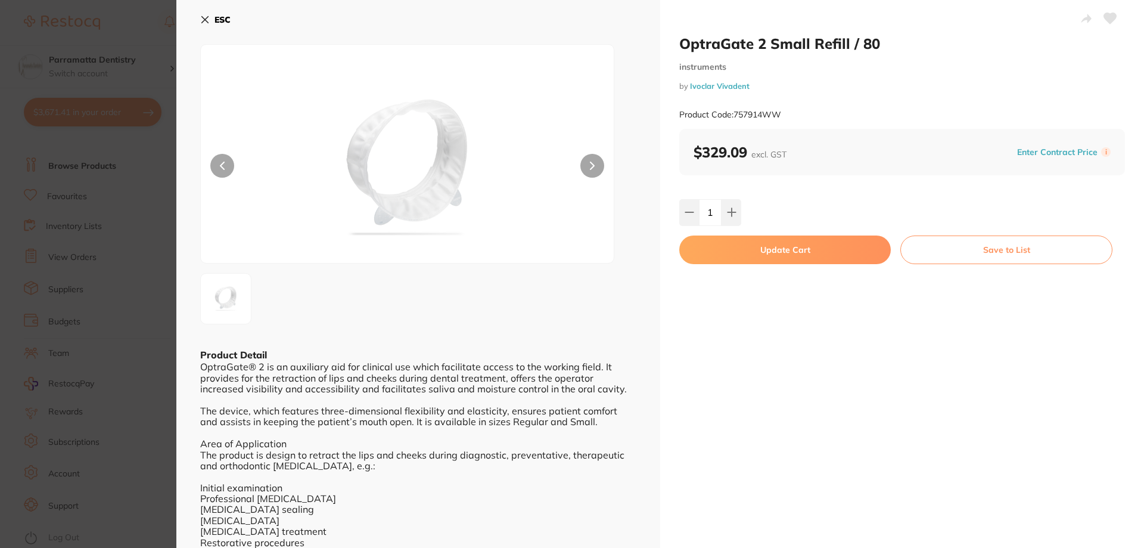
click at [787, 249] on button "Update Cart" at bounding box center [785, 249] width 212 height 29
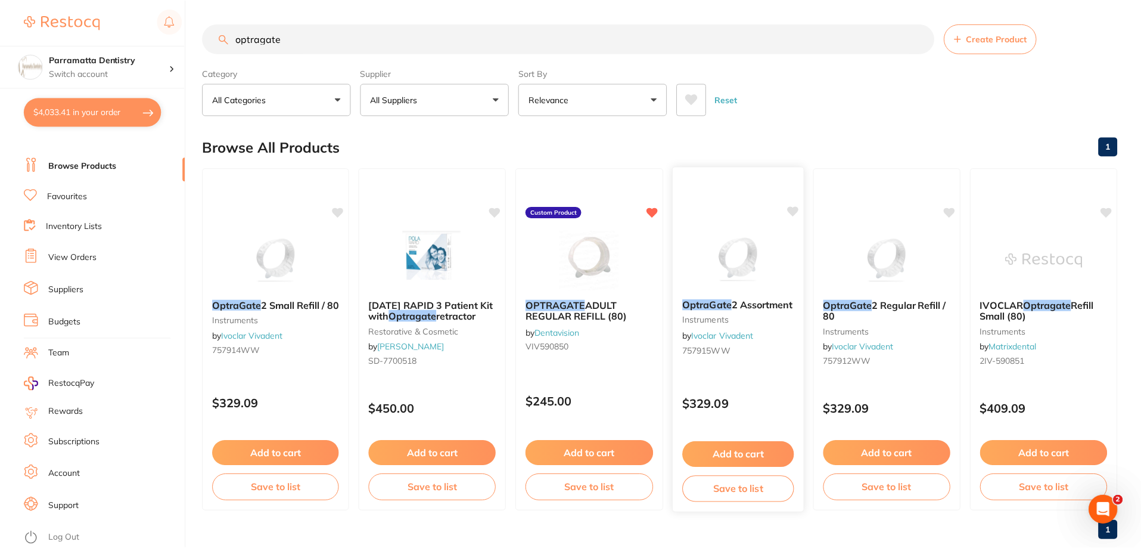
scroll to position [1, 0]
drag, startPoint x: 595, startPoint y: 307, endPoint x: 602, endPoint y: 315, distance: 10.6
click at [595, 307] on span "ADULT REGULAR REFILL (80)" at bounding box center [576, 310] width 101 height 23
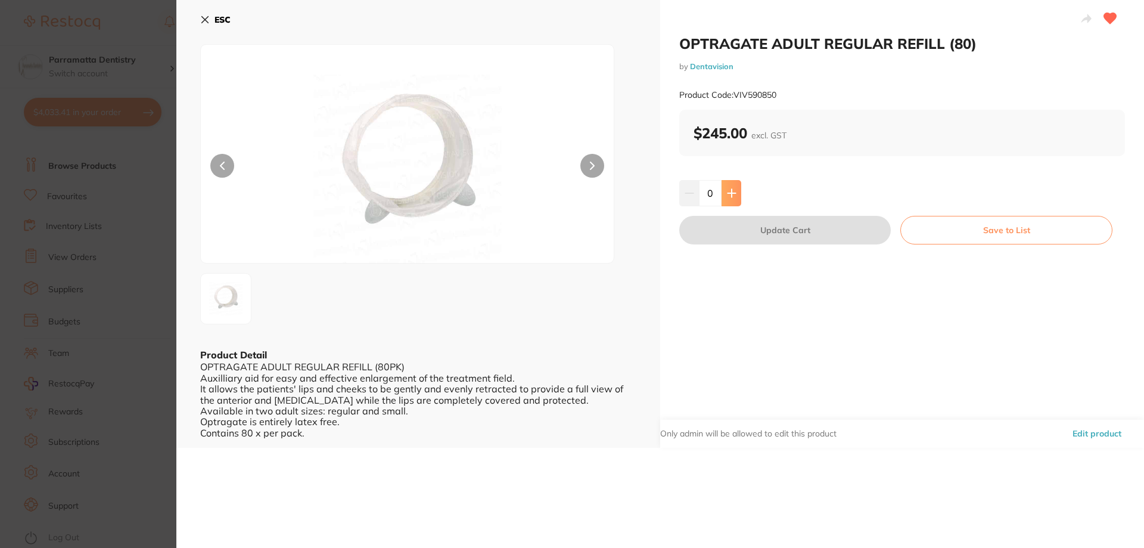
click at [727, 195] on icon at bounding box center [732, 193] width 10 height 10
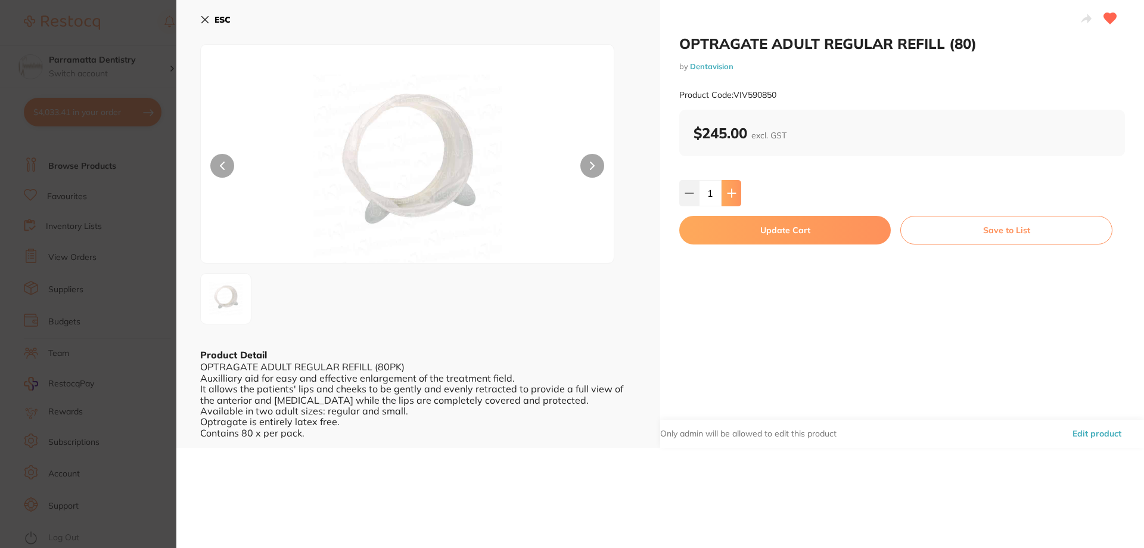
click at [727, 195] on icon at bounding box center [732, 193] width 10 height 10
type input "2"
click at [765, 225] on button "Update Cart" at bounding box center [785, 230] width 212 height 29
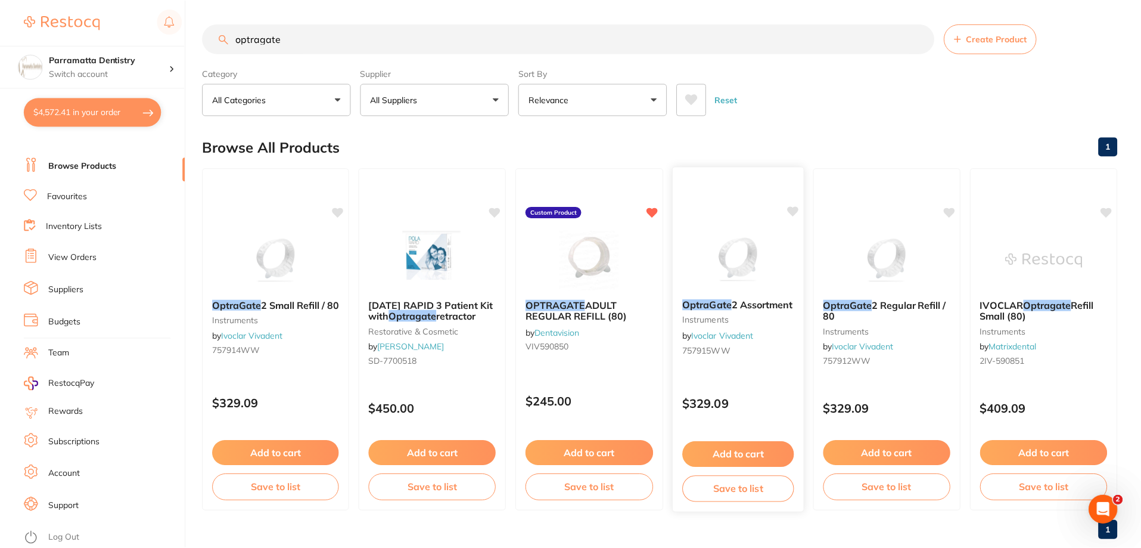
scroll to position [1, 0]
drag, startPoint x: 321, startPoint y: 41, endPoint x: 294, endPoint y: 39, distance: 27.5
click at [294, 39] on input "optragate" at bounding box center [569, 38] width 732 height 30
drag, startPoint x: 295, startPoint y: 39, endPoint x: 0, endPoint y: 43, distance: 295.0
click at [0, 43] on div "$4,572.41 Parramatta Dentistry Switch account Parramatta Dentistry $4,572.41 in…" at bounding box center [570, 273] width 1141 height 548
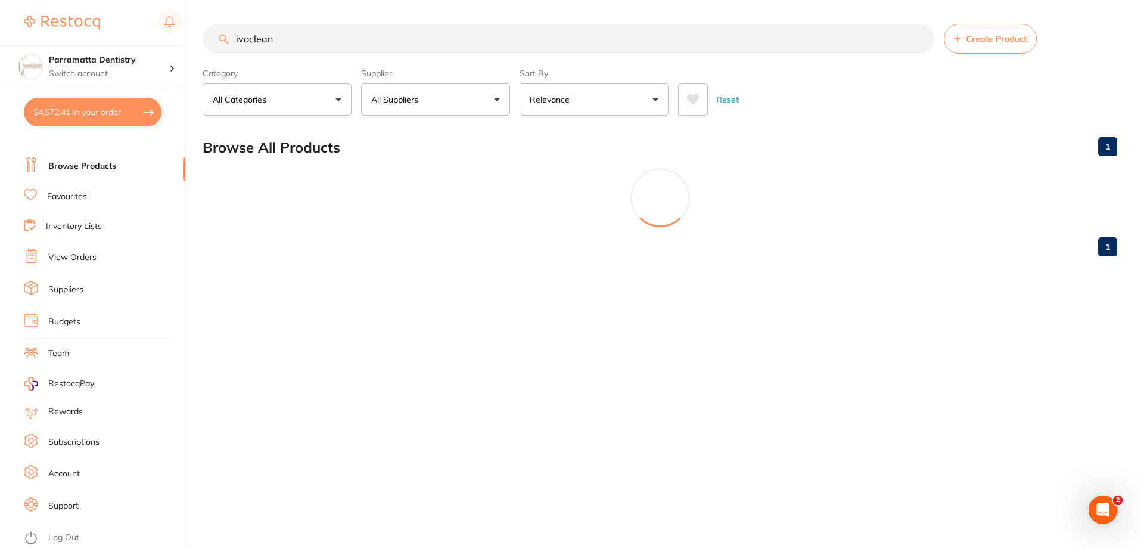
scroll to position [0, 0]
type input "ivoclean"
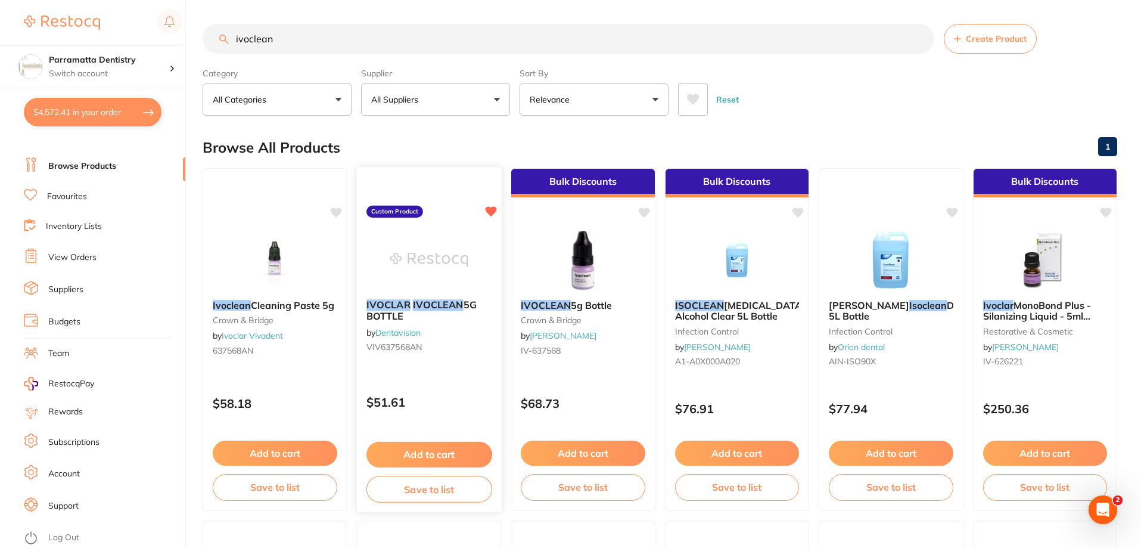
click at [426, 306] on em "IVOCLEAN" at bounding box center [437, 305] width 51 height 12
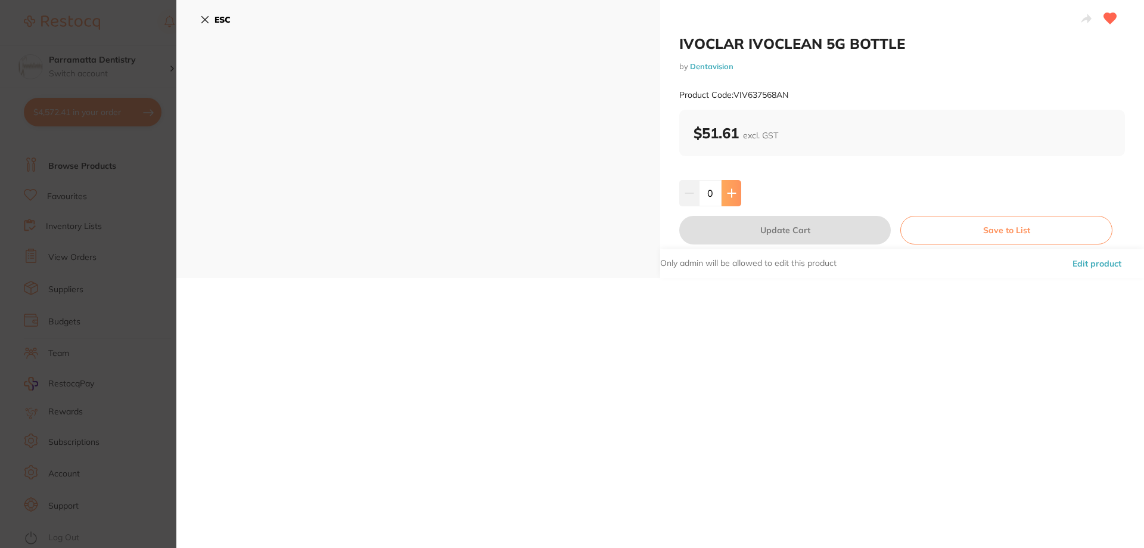
click at [728, 200] on button at bounding box center [732, 193] width 20 height 26
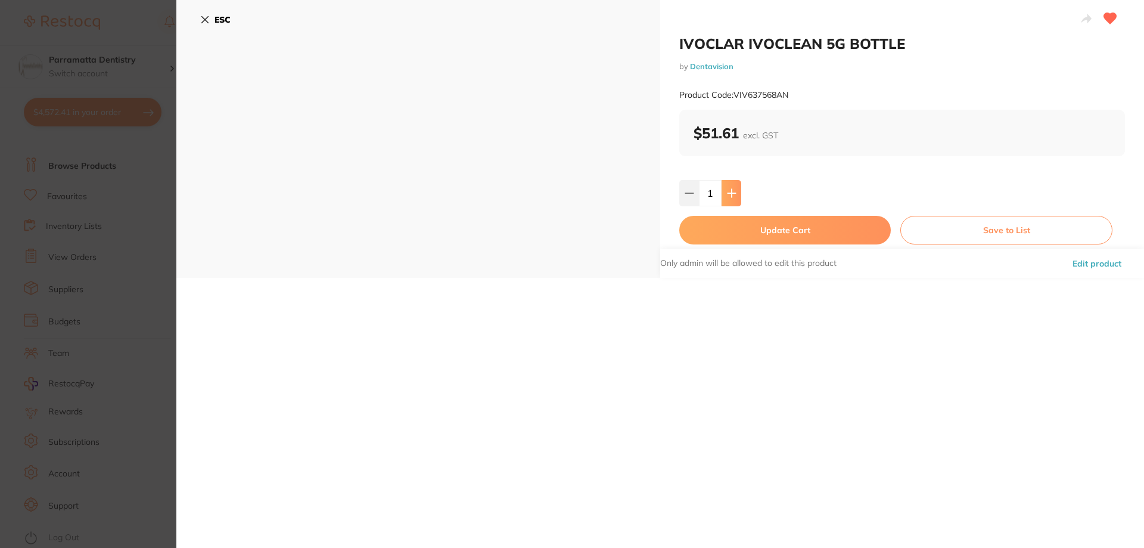
click at [728, 200] on button at bounding box center [732, 193] width 20 height 26
type input "2"
click at [755, 226] on button "Update Cart" at bounding box center [785, 230] width 212 height 29
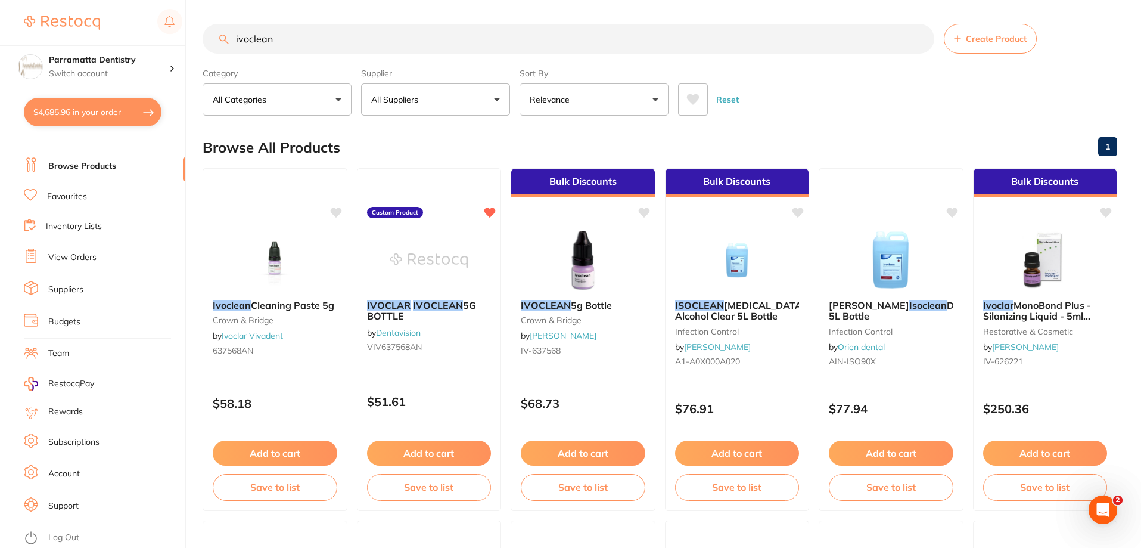
drag, startPoint x: 368, startPoint y: 47, endPoint x: 191, endPoint y: -5, distance: 184.6
click at [191, 0] on html "$4,685.96 Parramatta Dentistry Switch account Parramatta Dentistry $4,685.96 in…" at bounding box center [570, 274] width 1141 height 548
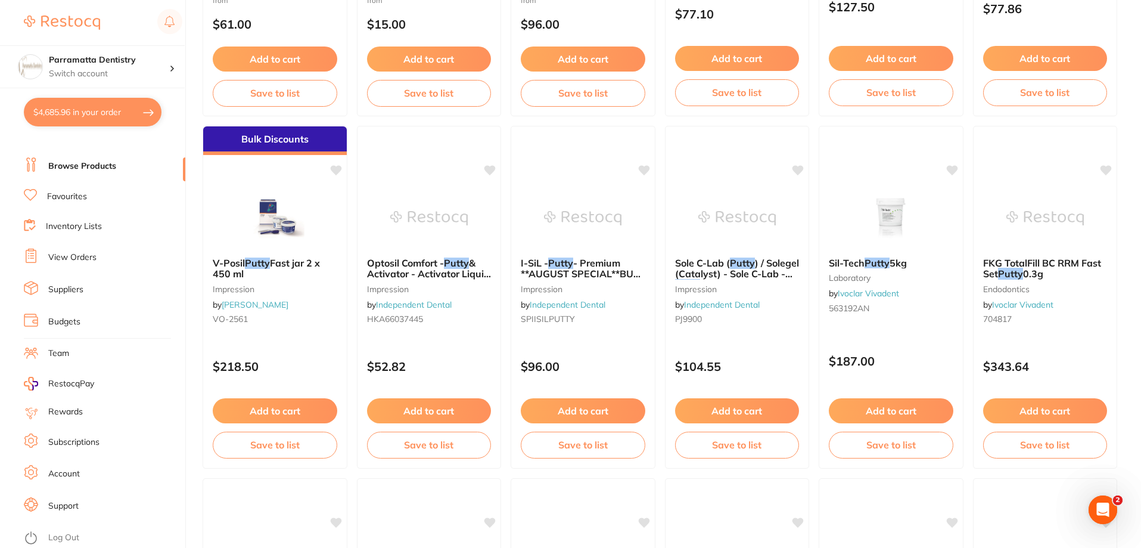
scroll to position [775, 0]
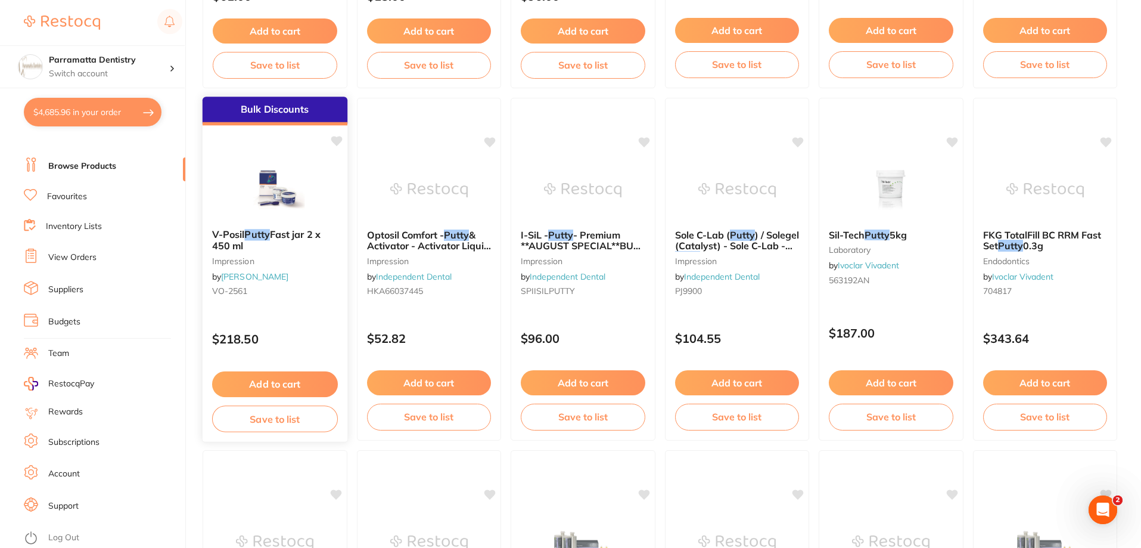
type input "putty"
click at [278, 383] on button "Add to cart" at bounding box center [275, 384] width 126 height 26
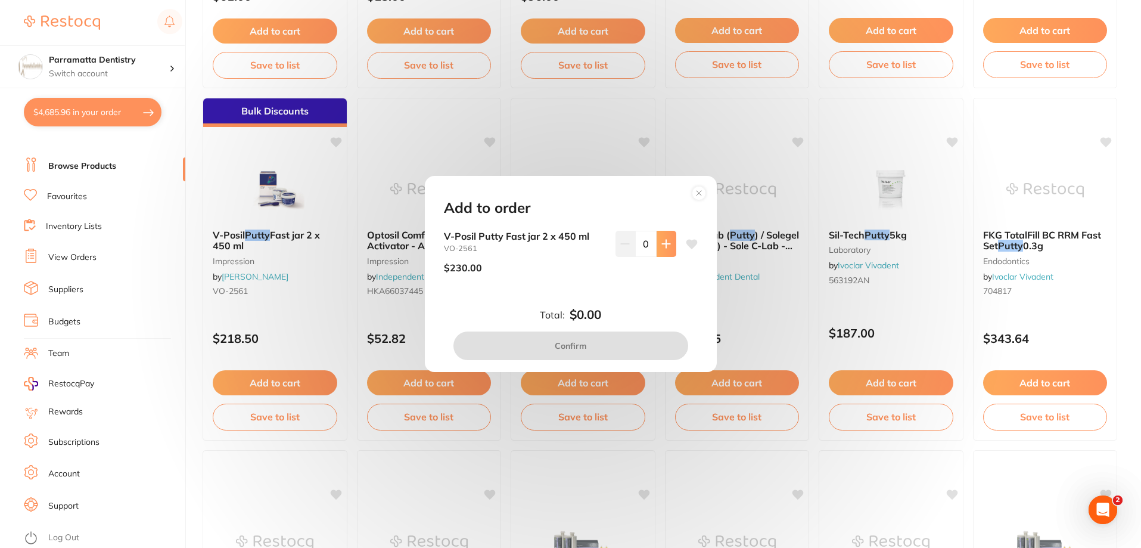
scroll to position [0, 0]
click at [659, 250] on button at bounding box center [667, 244] width 20 height 26
type input "1"
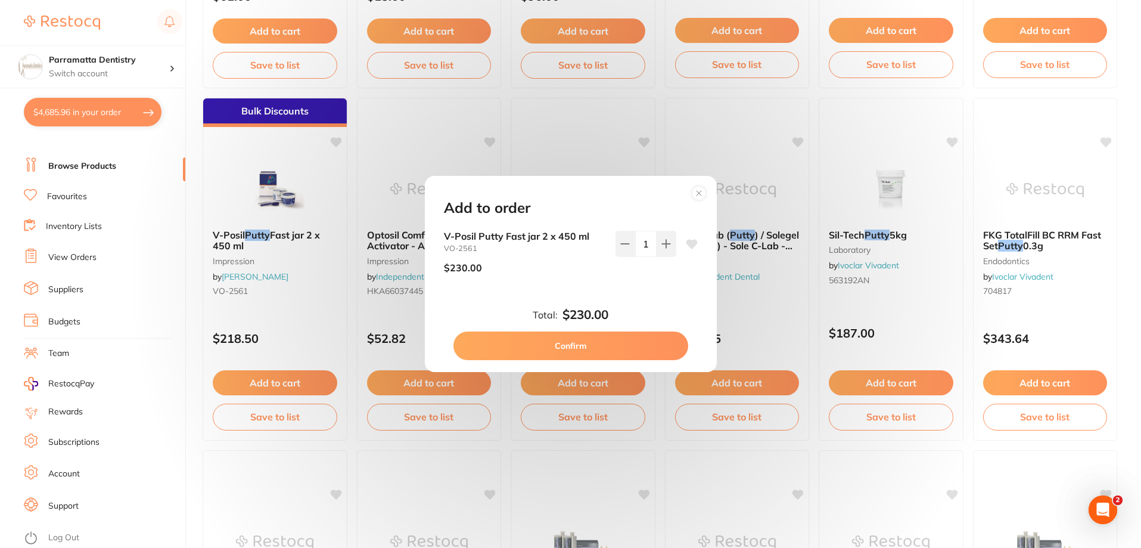
click at [603, 345] on button "Confirm" at bounding box center [571, 345] width 235 height 29
checkbox input "false"
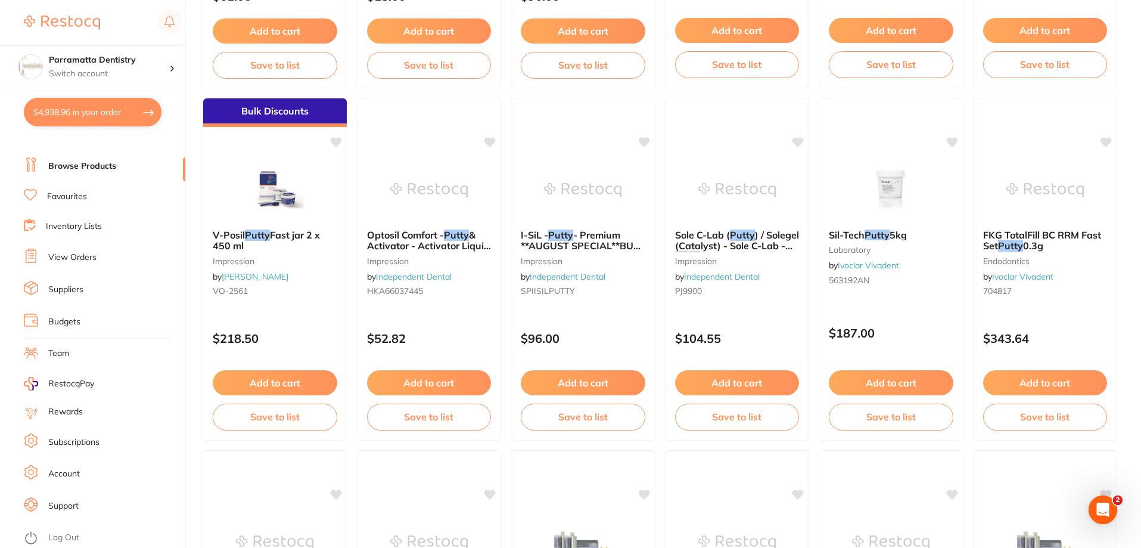
click at [104, 108] on button "$4,938.96 in your order" at bounding box center [93, 112] width 138 height 29
checkbox input "true"
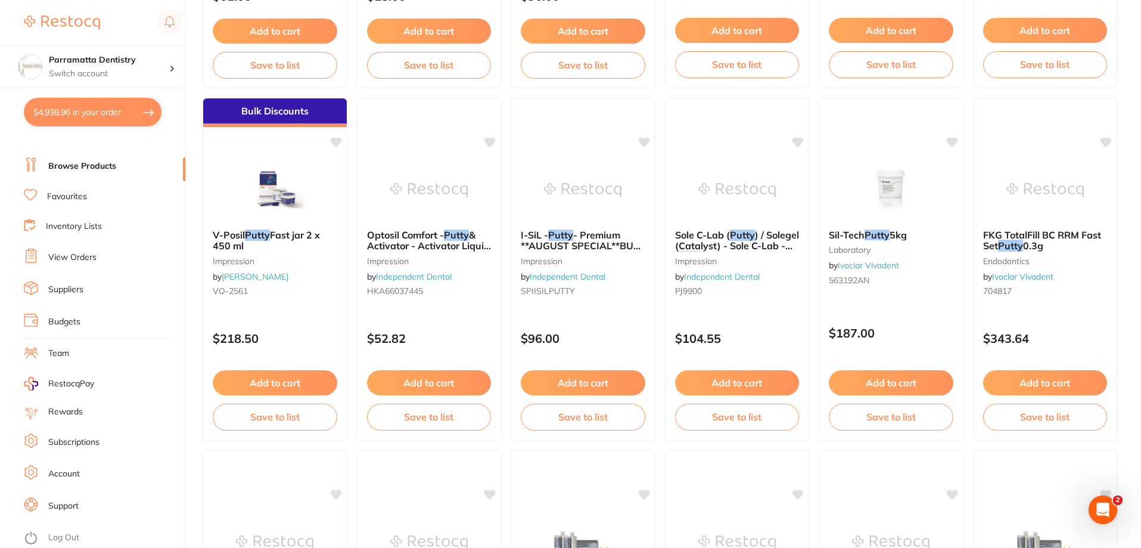
checkbox input "true"
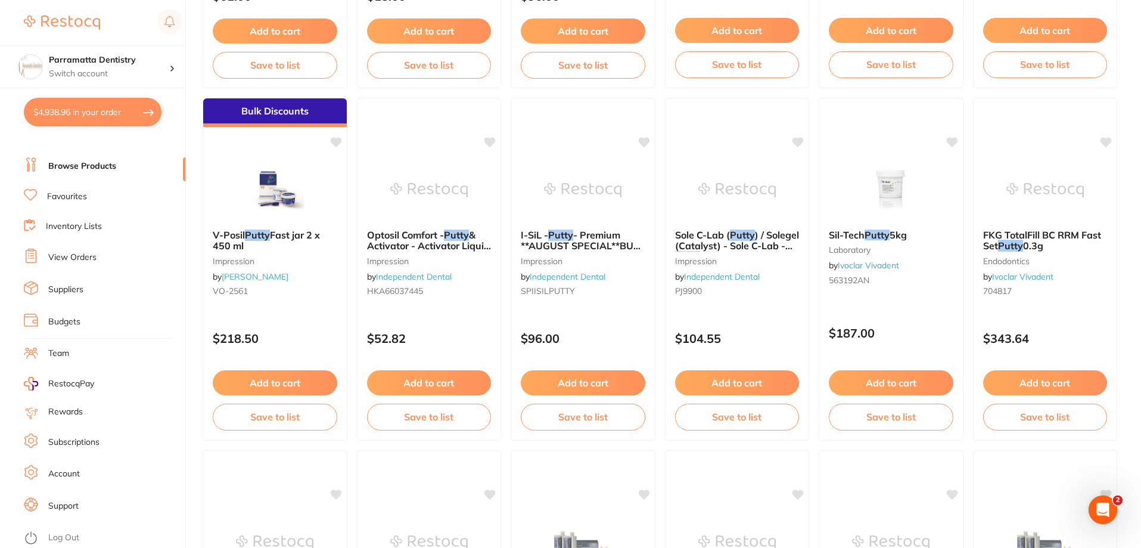
checkbox input "true"
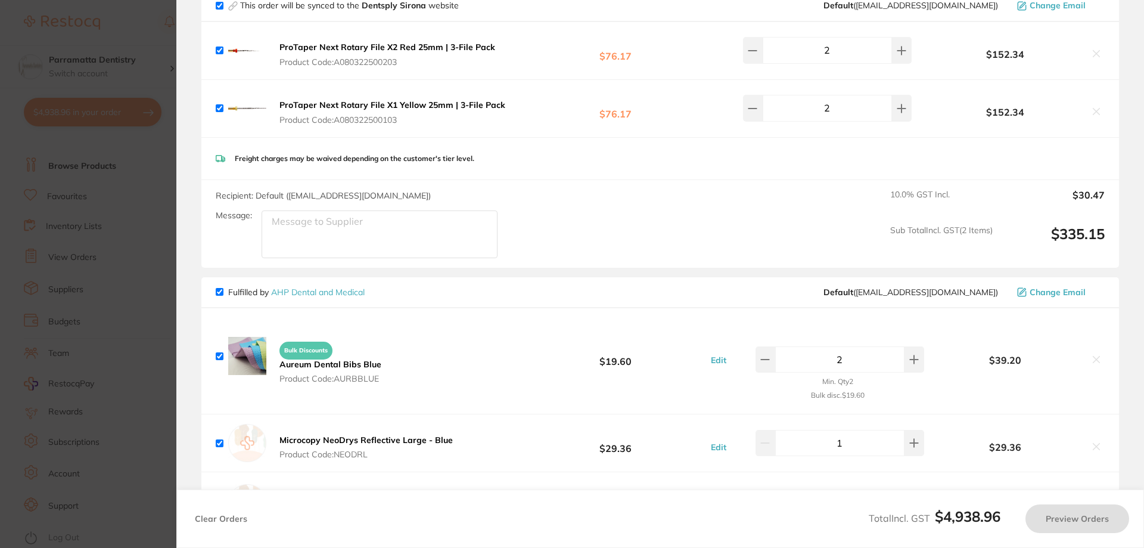
checkbox input "true"
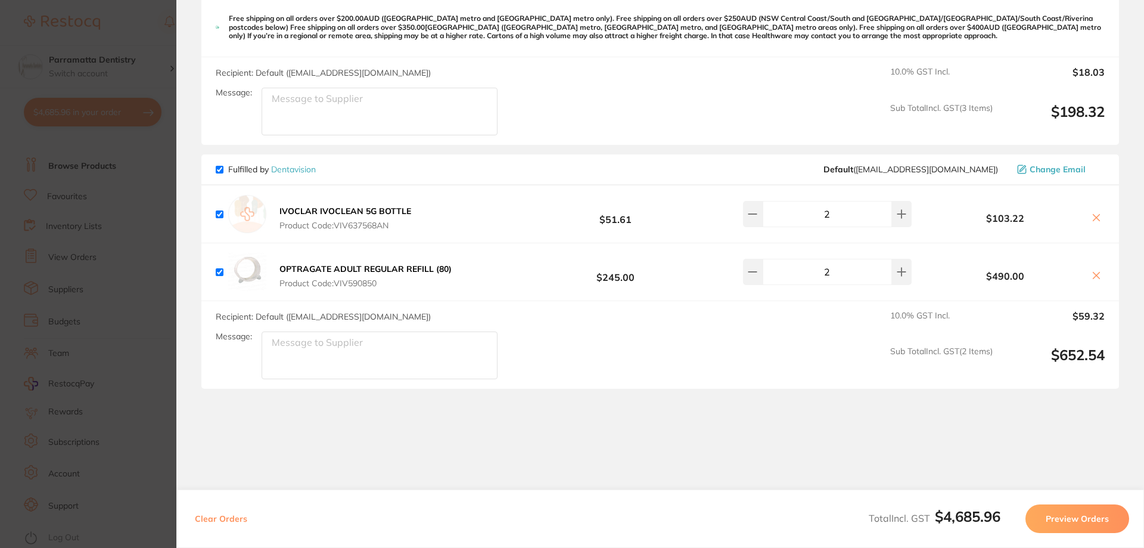
scroll to position [2709, 0]
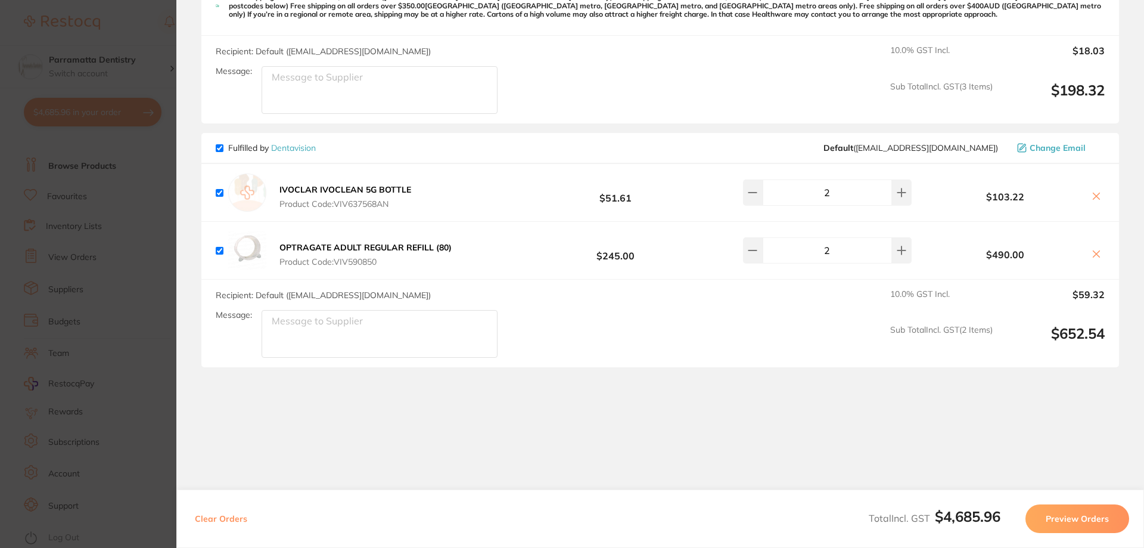
click at [139, 275] on section "Update RRP Set your pre negotiated price for this item. Item Agreed RRP (excl. …" at bounding box center [572, 274] width 1144 height 548
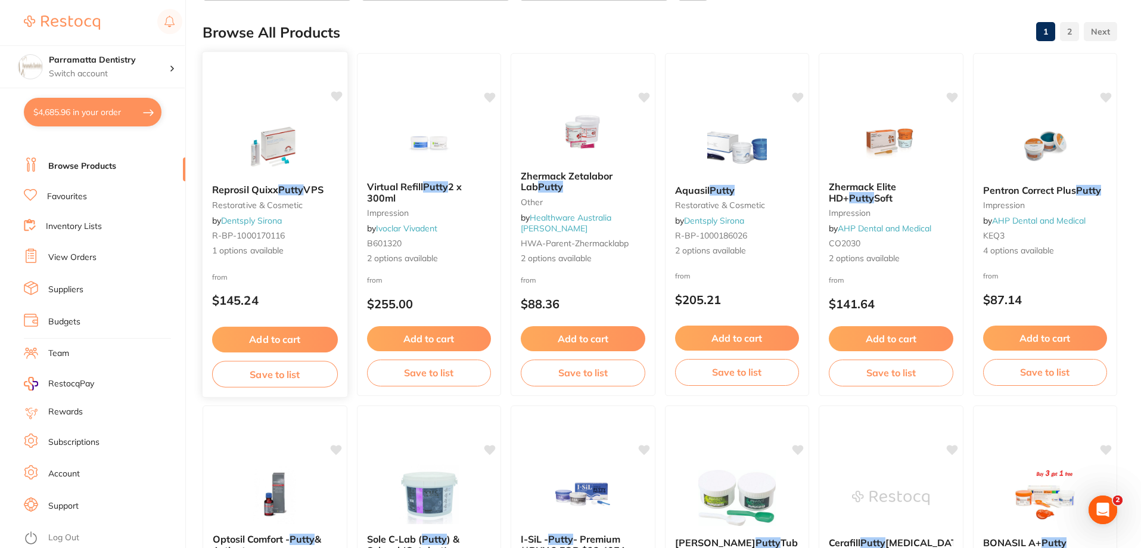
scroll to position [0, 0]
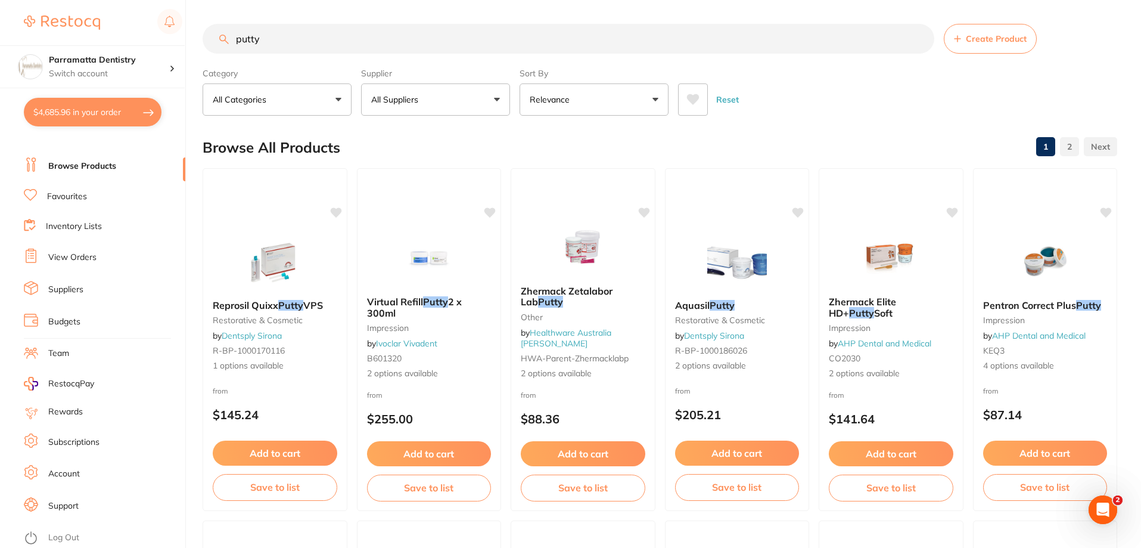
drag, startPoint x: 297, startPoint y: 33, endPoint x: 0, endPoint y: 32, distance: 297.4
click at [0, 32] on div "$4,685.96 Parramatta Dentistry Switch account Parramatta Dentistry $4,685.96 in…" at bounding box center [570, 274] width 1141 height 548
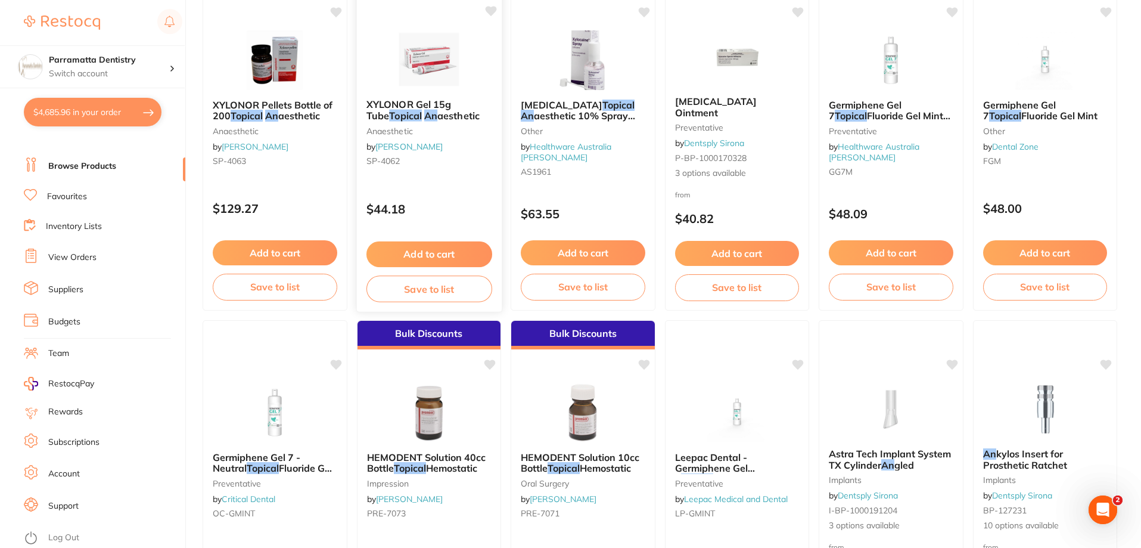
scroll to position [179, 0]
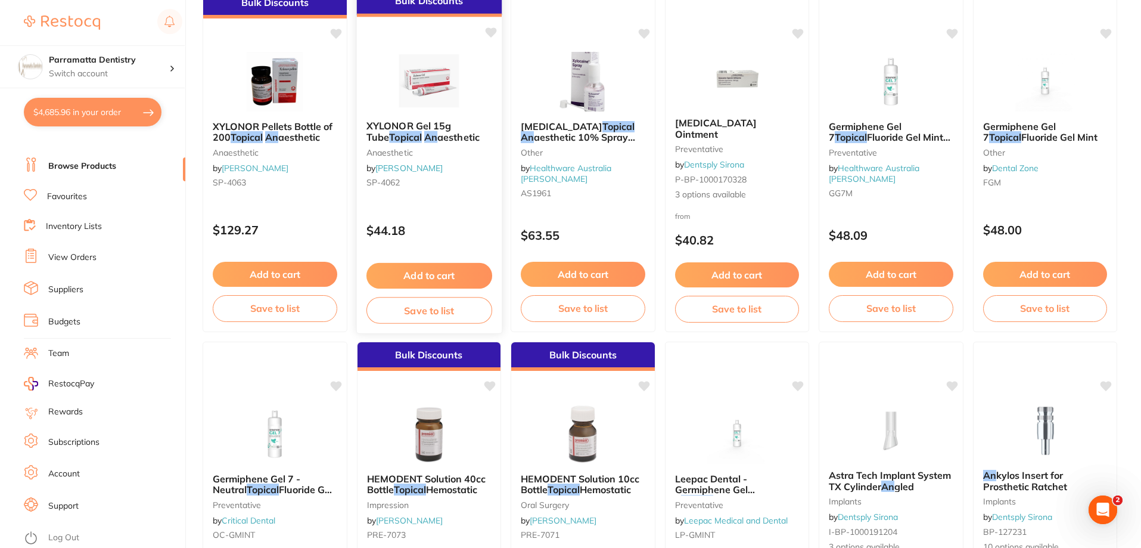
click at [448, 129] on span "XYLONOR Gel 15g Tube" at bounding box center [408, 131] width 85 height 23
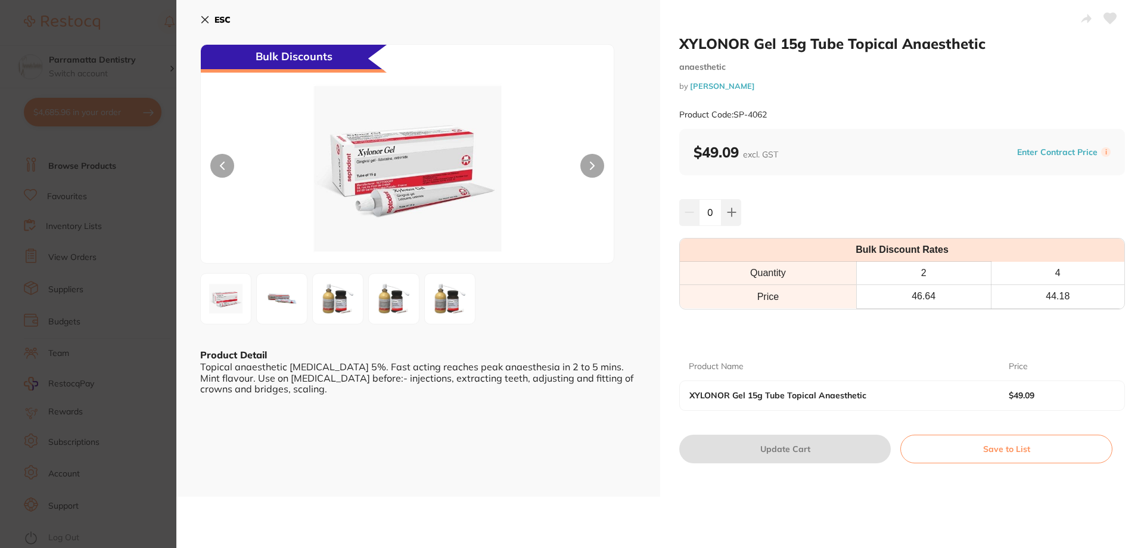
click at [164, 284] on section "XYLONOR Gel 15g Tube Topical Anaesthetic anaesthetic by Henry Schein Halas Prod…" at bounding box center [572, 274] width 1144 height 548
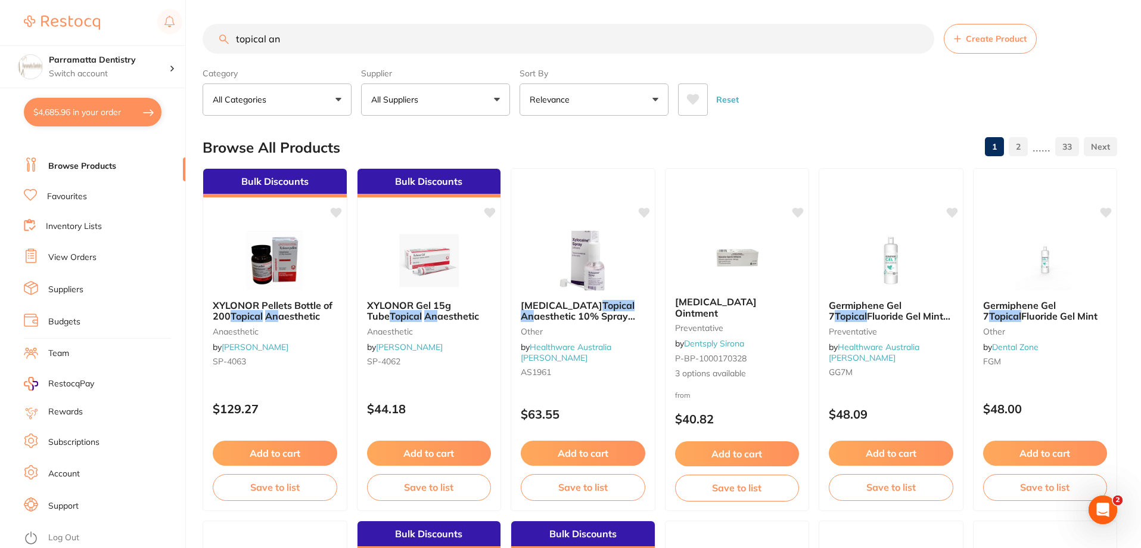
drag, startPoint x: 238, startPoint y: 29, endPoint x: 0, endPoint y: 41, distance: 238.1
click at [0, 41] on div "$4,685.96 Parramatta Dentistry Switch account Parramatta Dentistry $4,685.96 in…" at bounding box center [570, 274] width 1141 height 548
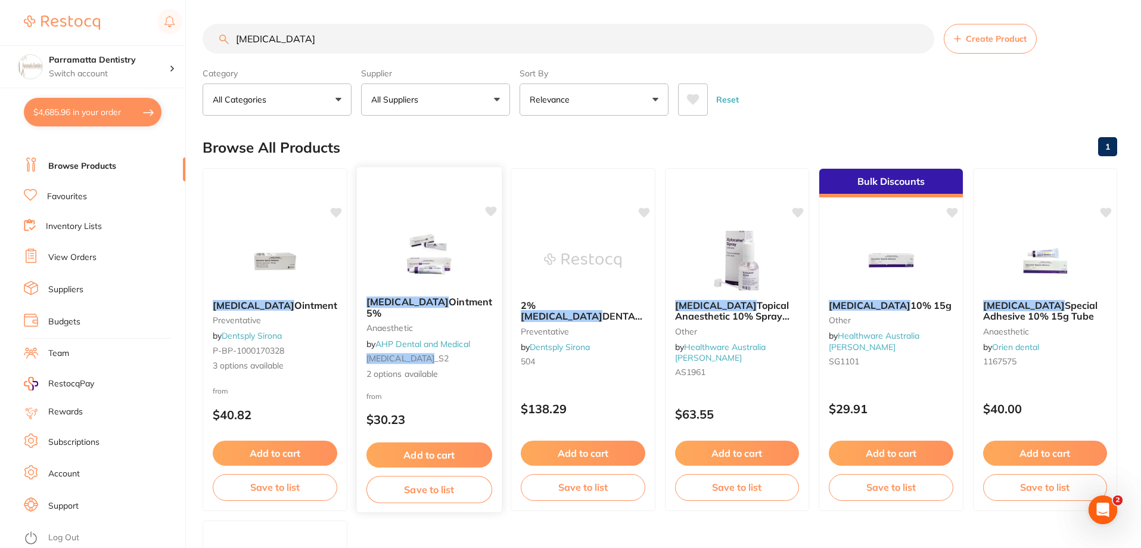
type input "[MEDICAL_DATA]"
click at [431, 303] on span "Ointment 5%" at bounding box center [429, 307] width 125 height 23
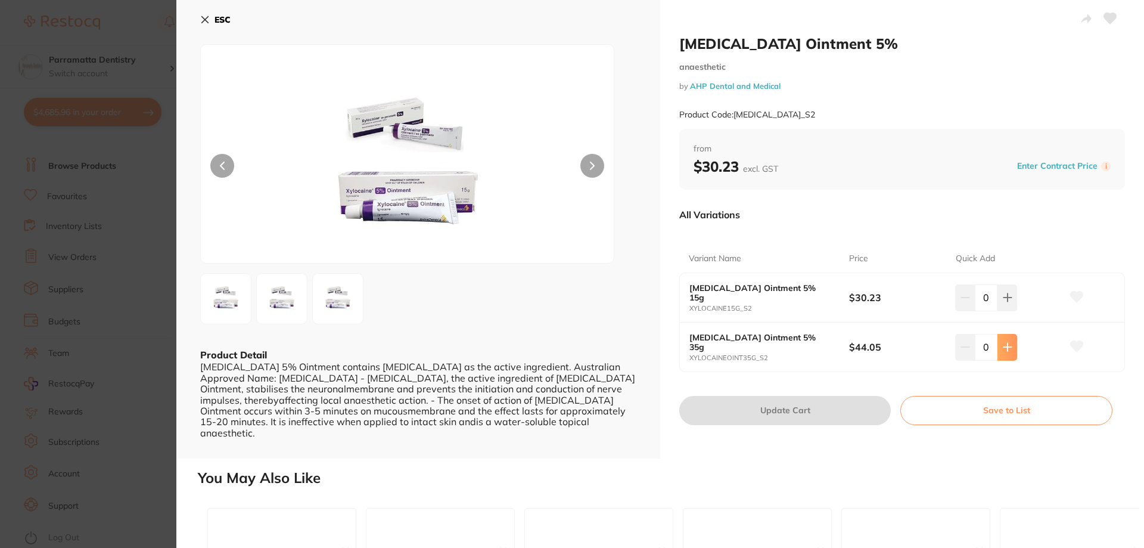
click at [1003, 346] on icon at bounding box center [1008, 347] width 10 height 10
type input "2"
click at [803, 418] on button "Update Cart" at bounding box center [785, 410] width 212 height 29
checkbox input "false"
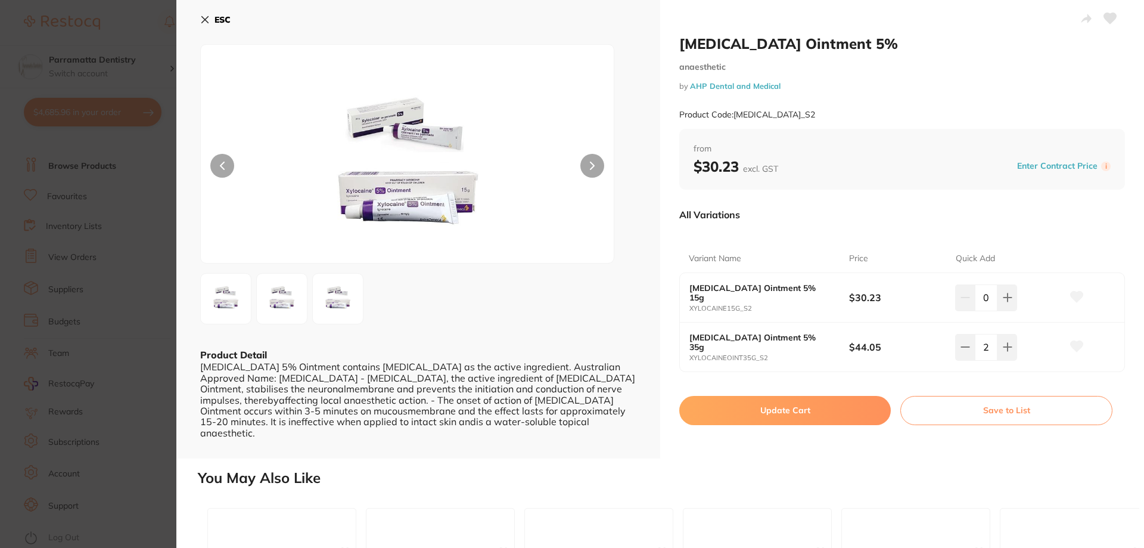
checkbox input "false"
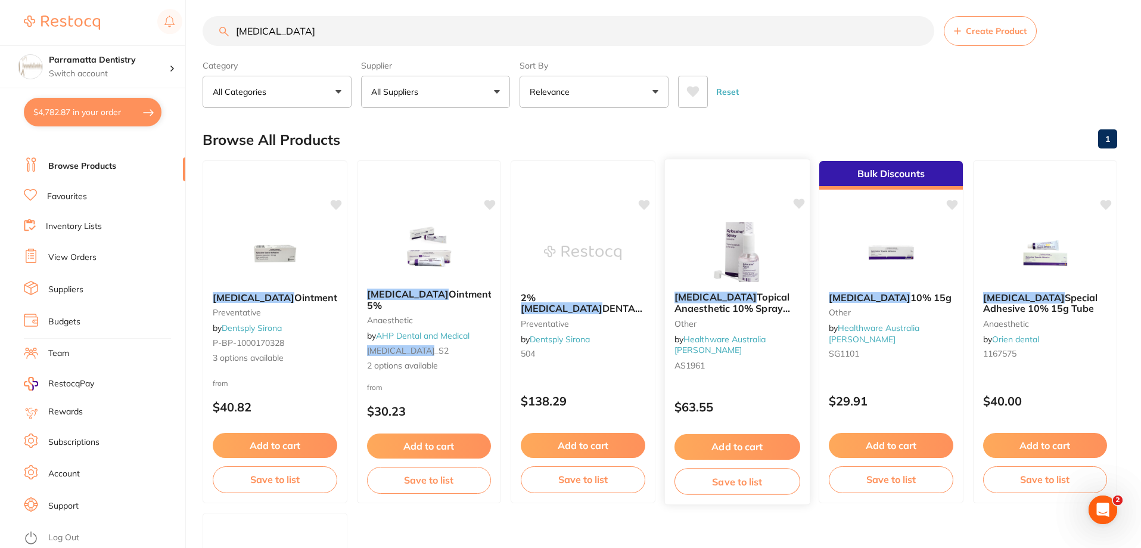
scroll to position [2766, 0]
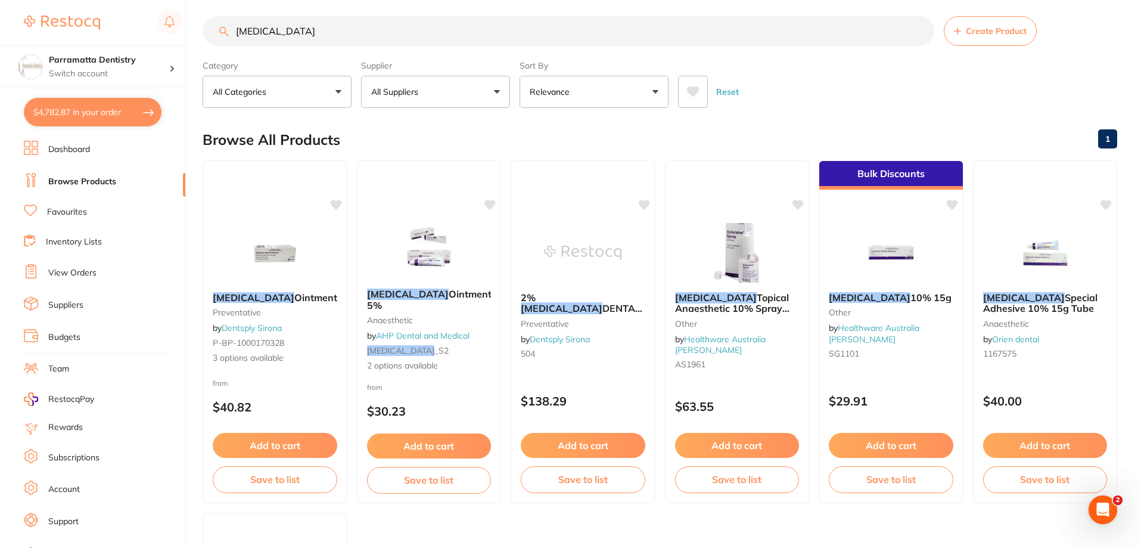
scroll to position [2766, 0]
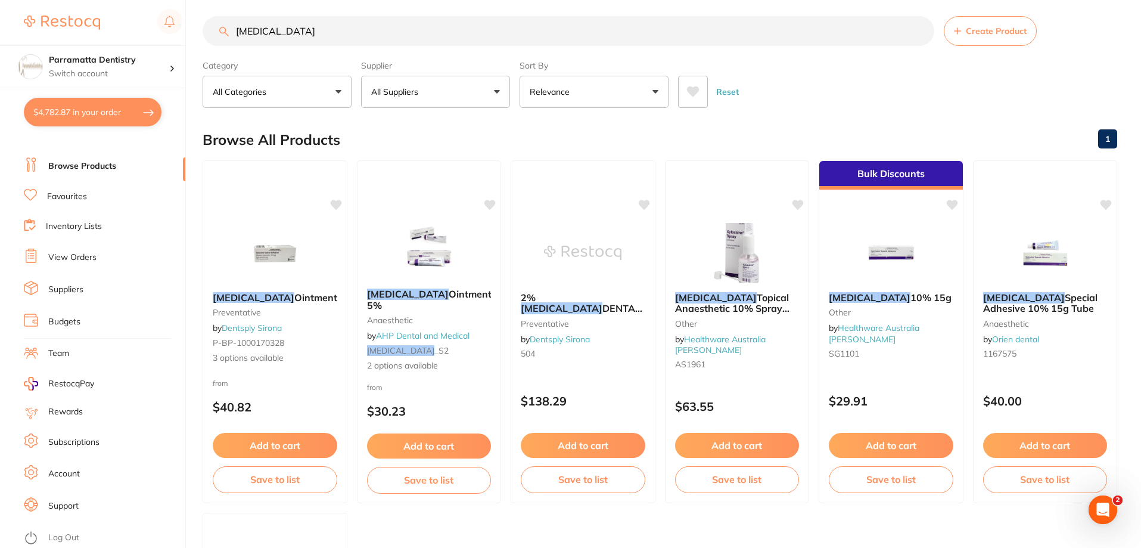
drag, startPoint x: 316, startPoint y: 23, endPoint x: 0, endPoint y: 18, distance: 316.5
click at [0, 18] on div "$4,782.87 Parramatta Dentistry Switch account Parramatta Dentistry $4,782.87 in…" at bounding box center [570, 266] width 1141 height 548
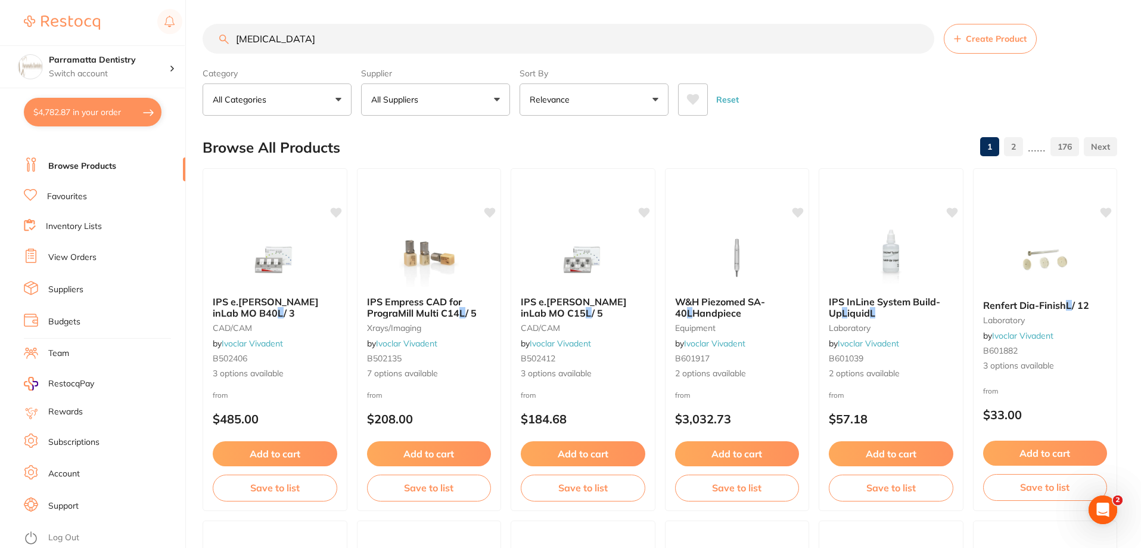
scroll to position [0, 0]
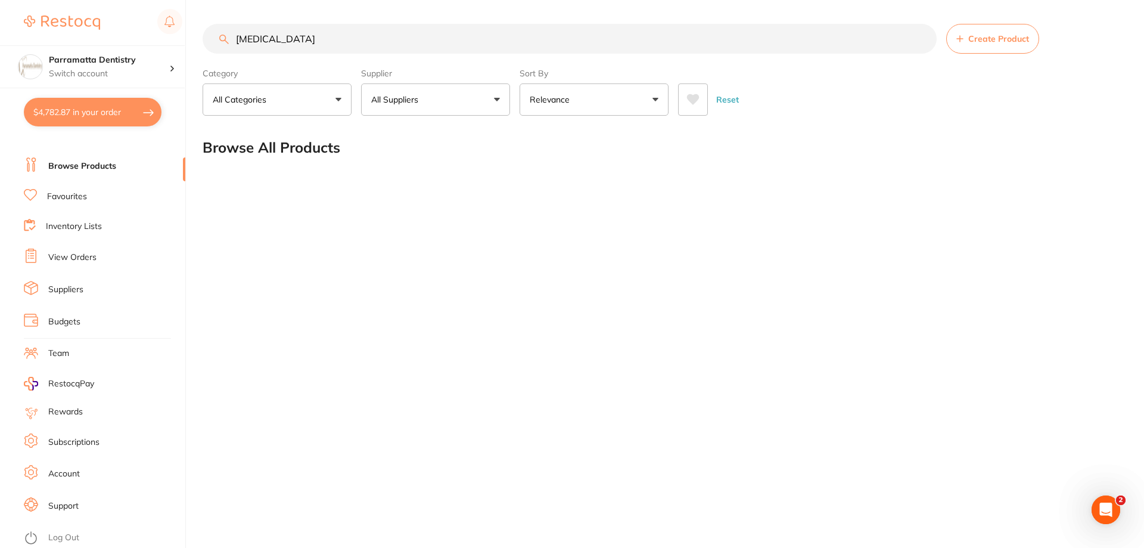
click at [306, 40] on input "[MEDICAL_DATA]" at bounding box center [570, 39] width 734 height 30
drag, startPoint x: 287, startPoint y: 38, endPoint x: 0, endPoint y: 24, distance: 287.6
click at [0, 24] on div "$4,782.87 Parramatta Dentistry Switch account Parramatta Dentistry $4,782.87 in…" at bounding box center [572, 274] width 1144 height 548
type input "a"
click at [280, 37] on input "[PERSON_NAME]" at bounding box center [570, 39] width 734 height 30
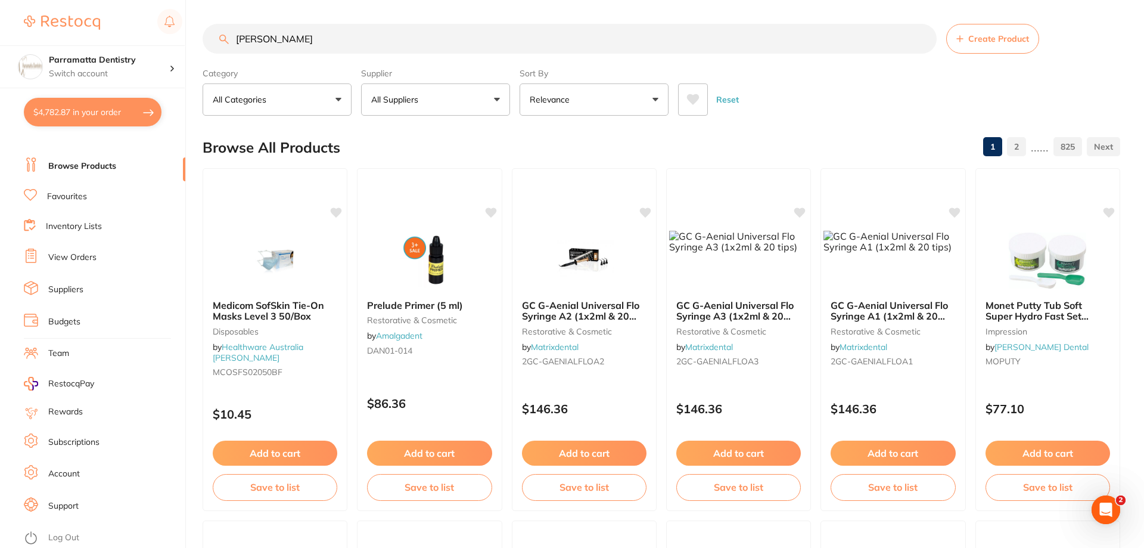
click at [280, 37] on input "[PERSON_NAME]" at bounding box center [570, 39] width 734 height 30
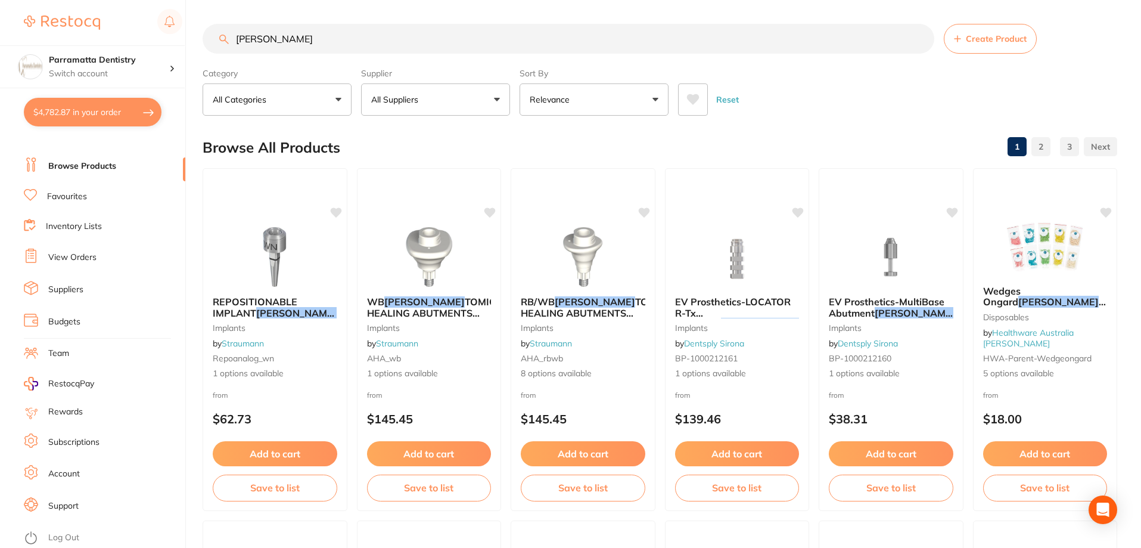
click at [281, 36] on input "[PERSON_NAME]" at bounding box center [569, 39] width 732 height 30
click at [281, 37] on input "[PERSON_NAME]" at bounding box center [569, 39] width 732 height 30
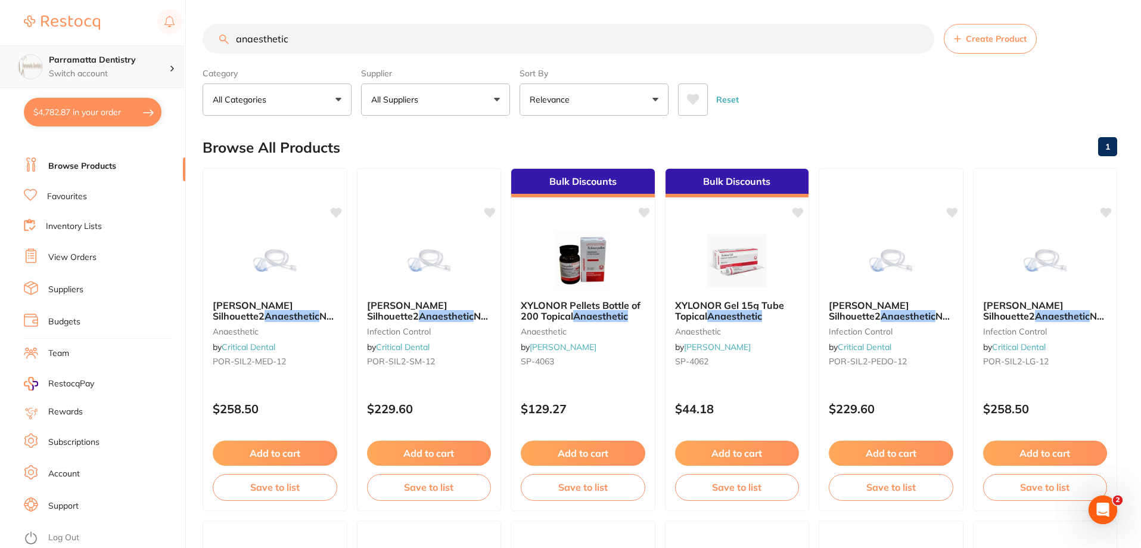
scroll to position [1, 0]
drag, startPoint x: 303, startPoint y: 39, endPoint x: 0, endPoint y: 45, distance: 303.4
click at [0, 51] on div "$4,782.87 Parramatta Dentistry Switch account Parramatta Dentistry $4,782.87 in…" at bounding box center [570, 274] width 1141 height 548
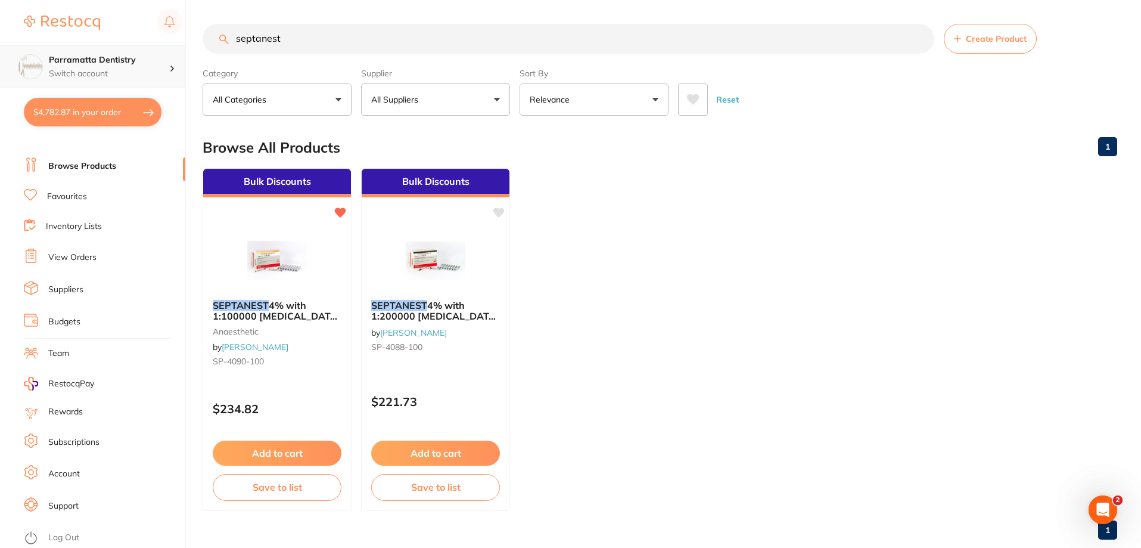
scroll to position [0, 0]
type input "septanest"
click at [265, 307] on em "SEPTANEST" at bounding box center [240, 305] width 57 height 12
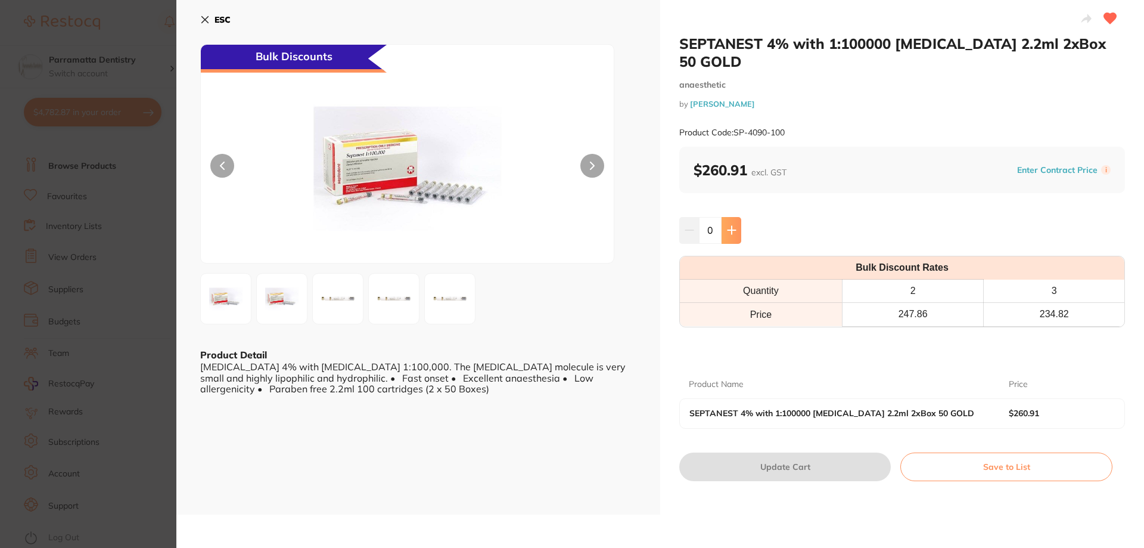
click at [724, 217] on button at bounding box center [732, 230] width 20 height 26
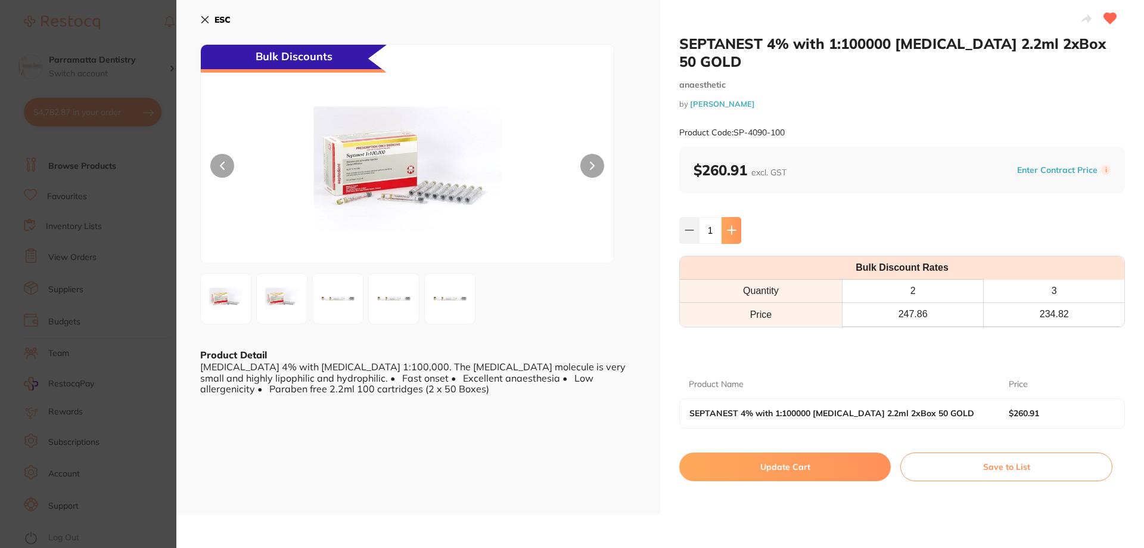
click at [724, 217] on button at bounding box center [732, 230] width 20 height 26
type input "2"
click at [801, 452] on button "Update Cart" at bounding box center [785, 466] width 212 height 29
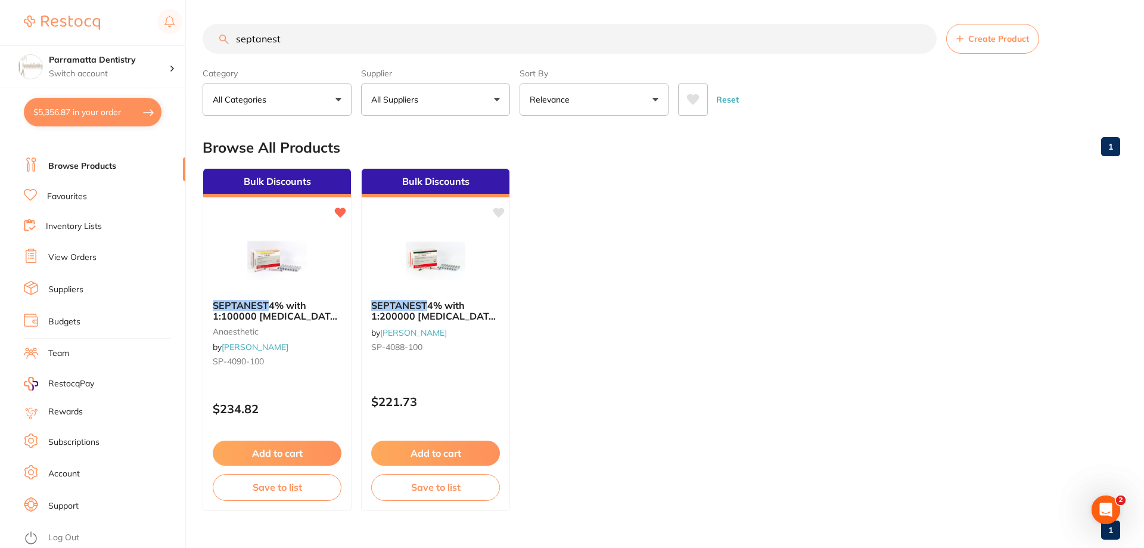
checkbox input "false"
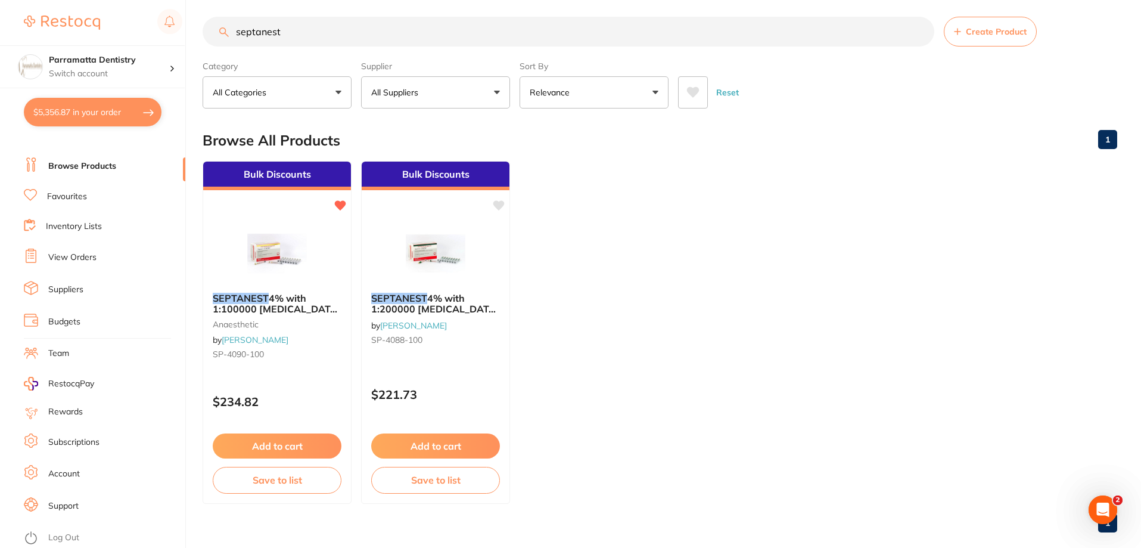
scroll to position [2872, 0]
drag, startPoint x: 302, startPoint y: 35, endPoint x: 0, endPoint y: 57, distance: 302.9
click at [0, 57] on div "$5,356.87 Parramatta Dentistry Switch account Parramatta Dentistry $5,356.87 in…" at bounding box center [570, 267] width 1141 height 548
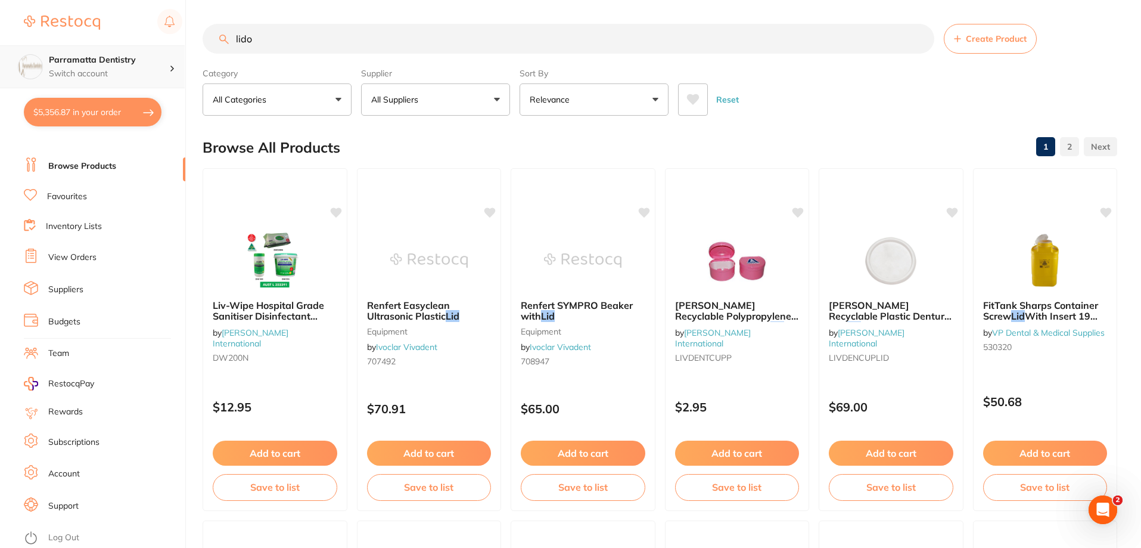
scroll to position [0, 0]
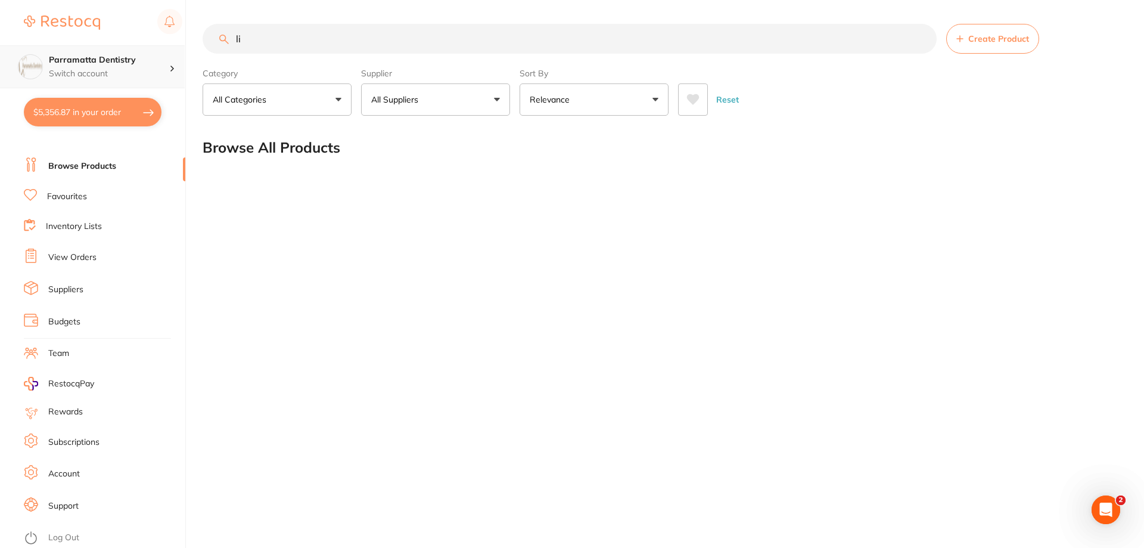
type input "l"
type input "a"
type input "z"
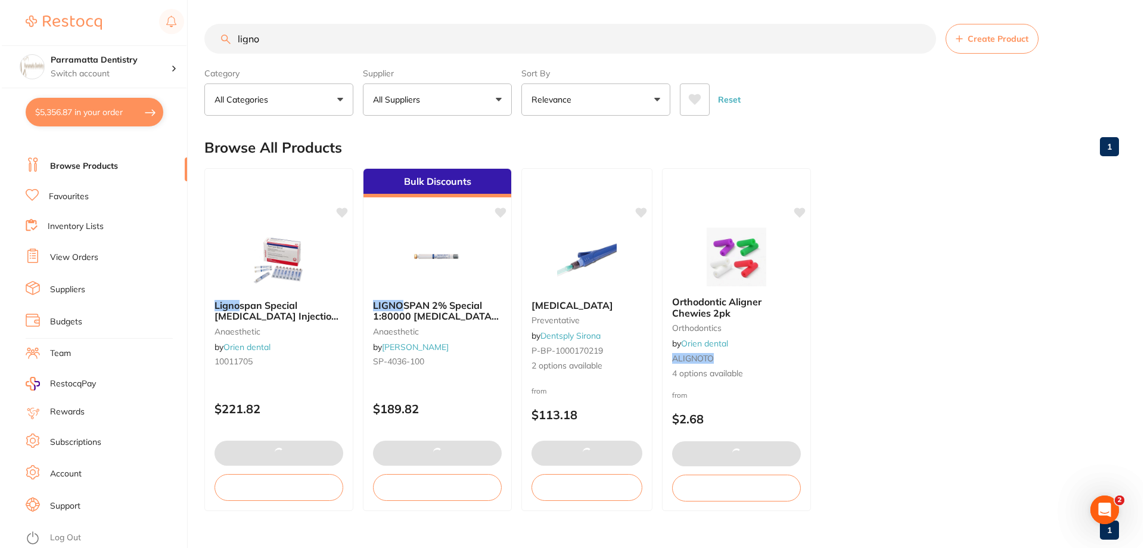
scroll to position [2887, 0]
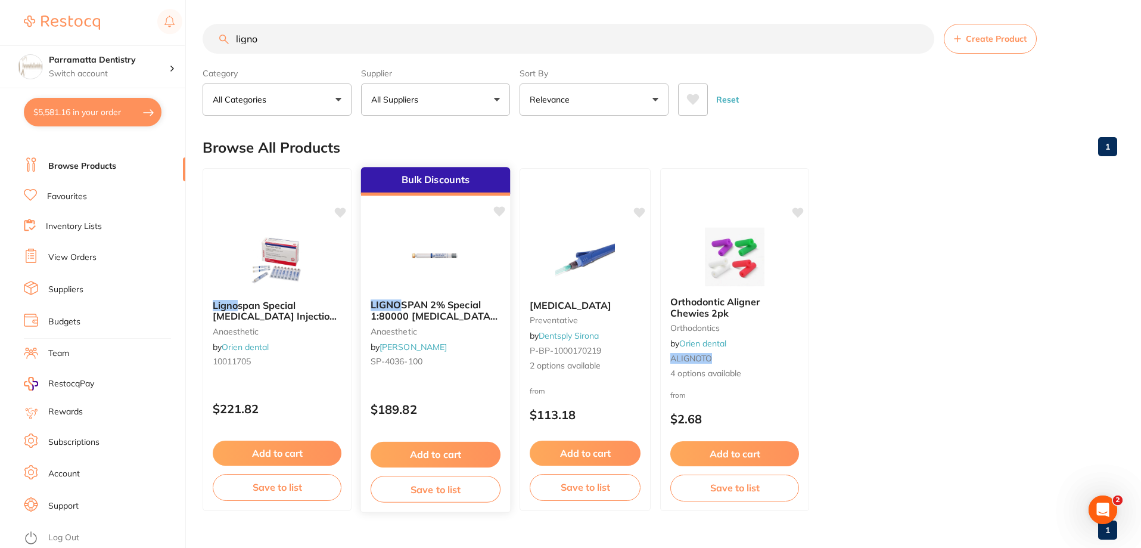
click at [415, 311] on span "SPAN 2% Special 1:80000 [MEDICAL_DATA] 2.2ml 2xBox 50 Blue" at bounding box center [434, 316] width 127 height 34
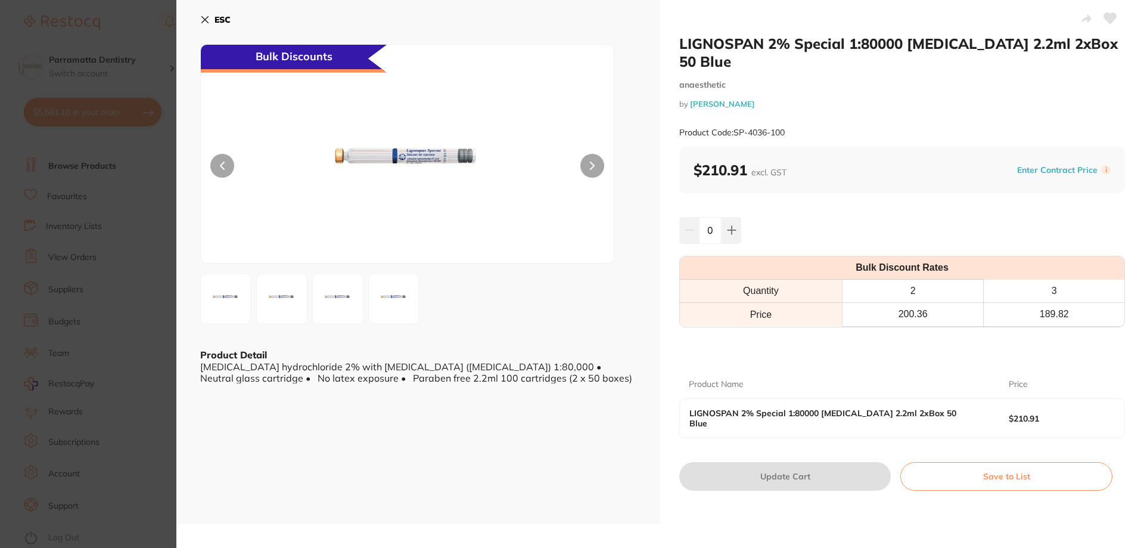
drag, startPoint x: 206, startPoint y: 18, endPoint x: 204, endPoint y: 31, distance: 12.6
click at [206, 18] on icon at bounding box center [205, 20] width 7 height 7
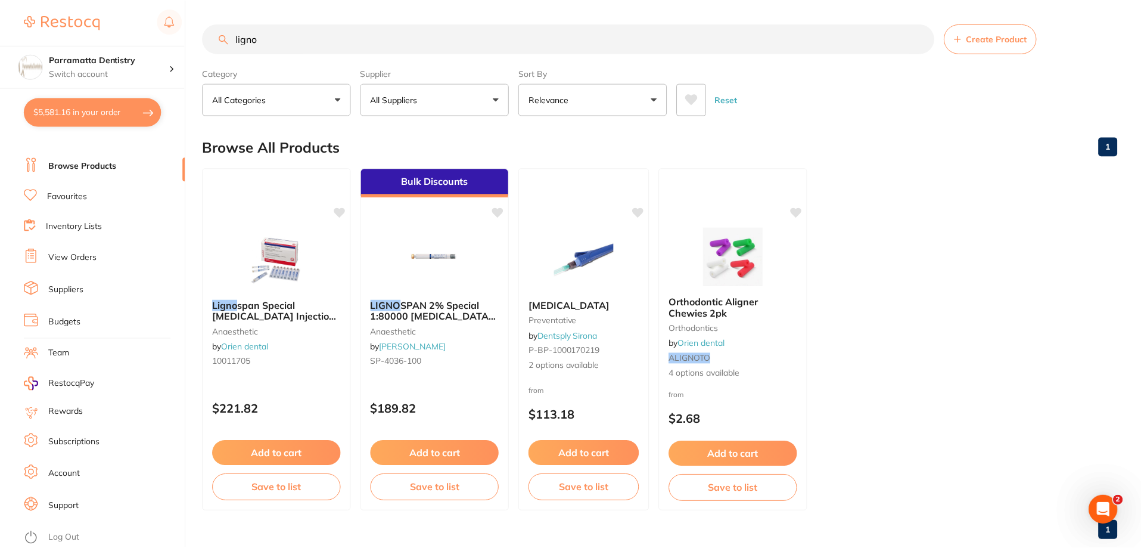
scroll to position [1, 0]
click at [295, 35] on input "ligno" at bounding box center [569, 38] width 732 height 30
drag, startPoint x: 295, startPoint y: 35, endPoint x: 0, endPoint y: 52, distance: 295.5
click at [0, 52] on div "$5,581.16 Parramatta Dentistry Switch account Parramatta Dentistry $5,581.16 in…" at bounding box center [570, 273] width 1141 height 548
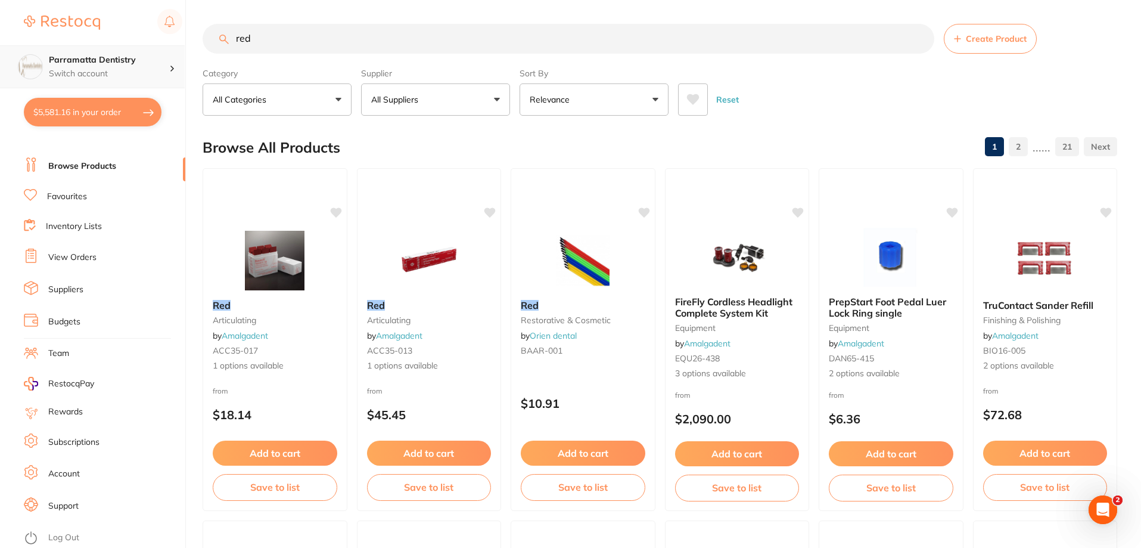
scroll to position [0, 0]
click at [276, 42] on input "red" at bounding box center [569, 39] width 732 height 30
drag, startPoint x: 308, startPoint y: 38, endPoint x: 0, endPoint y: 57, distance: 308.1
click at [0, 57] on div "$5,581.16 Parramatta Dentistry Switch account Parramatta Dentistry $5,581.16 in…" at bounding box center [570, 274] width 1141 height 548
type input "[MEDICAL_DATA]"
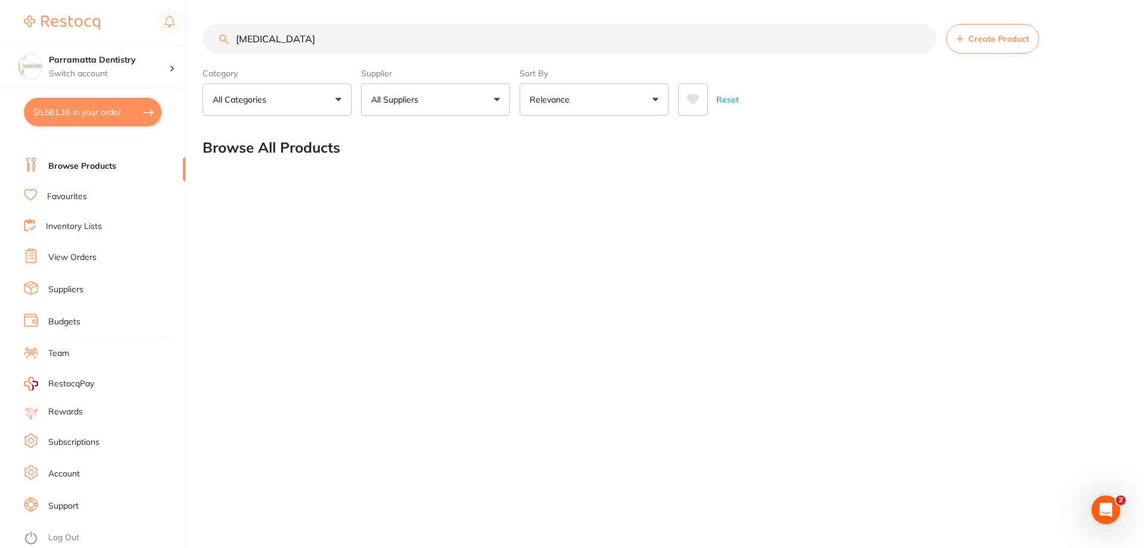
drag, startPoint x: 319, startPoint y: 44, endPoint x: 0, endPoint y: 42, distance: 319.4
click at [0, 42] on div "$5,581.16 Parramatta Dentistry Switch account Parramatta Dentistry $5,581.16 in…" at bounding box center [572, 274] width 1144 height 548
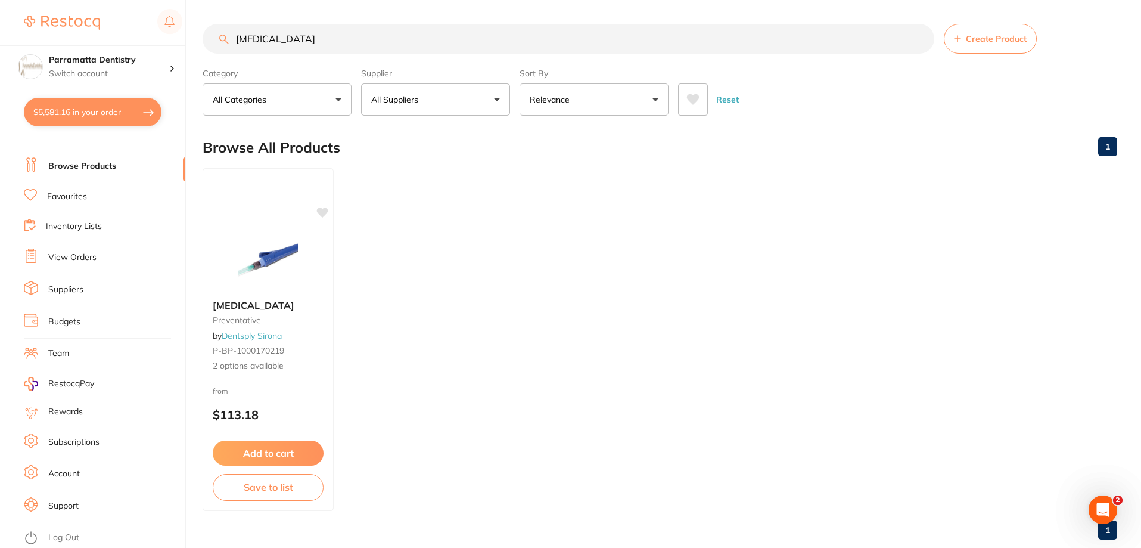
drag, startPoint x: 303, startPoint y: 38, endPoint x: 256, endPoint y: 42, distance: 47.9
click at [256, 42] on input "[MEDICAL_DATA]" at bounding box center [569, 39] width 732 height 30
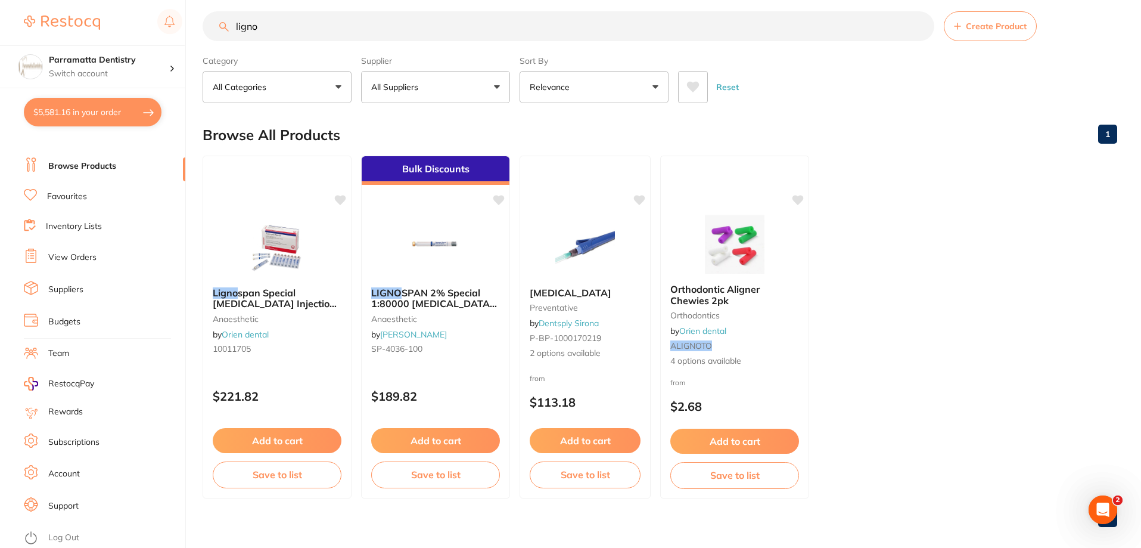
scroll to position [25, 0]
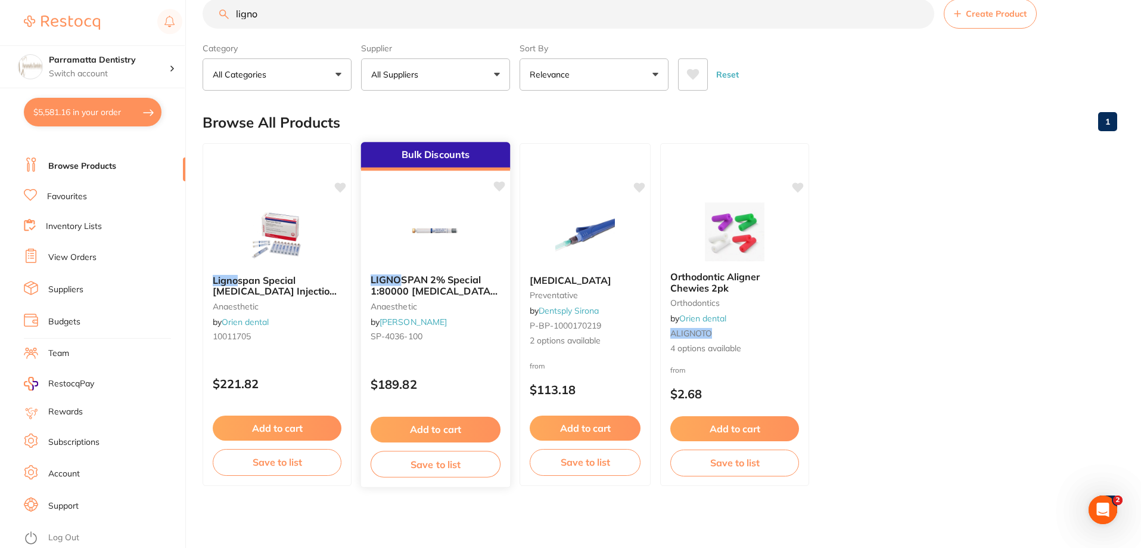
click at [449, 282] on span "SPAN 2% Special 1:80000 [MEDICAL_DATA] 2.2ml 2xBox 50 Blue" at bounding box center [434, 291] width 127 height 34
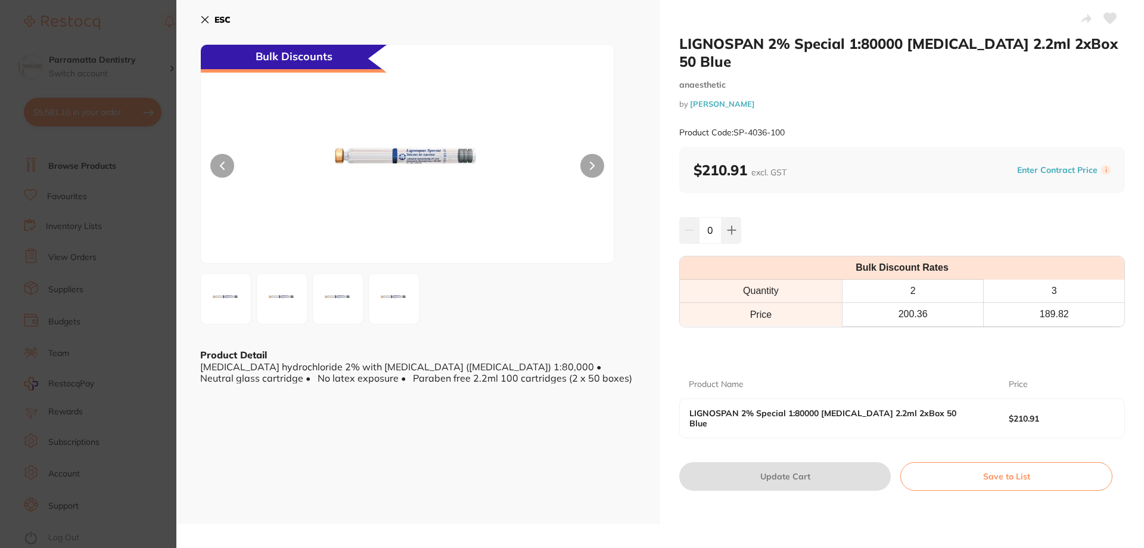
click at [204, 19] on icon at bounding box center [205, 20] width 7 height 7
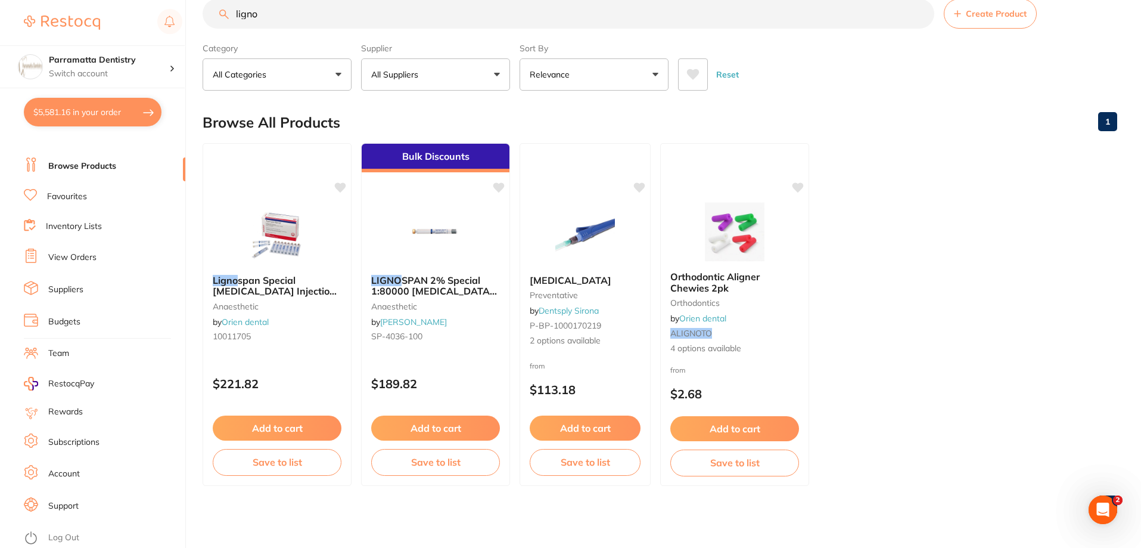
scroll to position [1, 0]
drag, startPoint x: 283, startPoint y: 18, endPoint x: 0, endPoint y: 36, distance: 283.7
click at [0, 36] on div "$5,581.16 Parramatta Dentistry Switch account Parramatta Dentistry $5,581.16 in…" at bounding box center [570, 249] width 1141 height 548
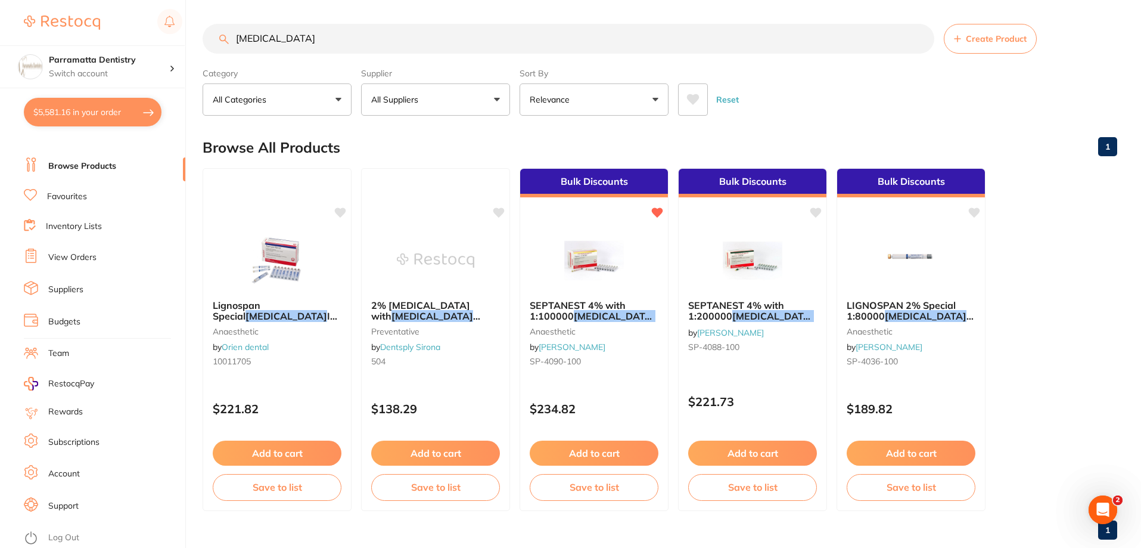
scroll to position [0, 0]
type input "[MEDICAL_DATA]"
click at [461, 305] on span "2% [MEDICAL_DATA] with" at bounding box center [421, 310] width 100 height 23
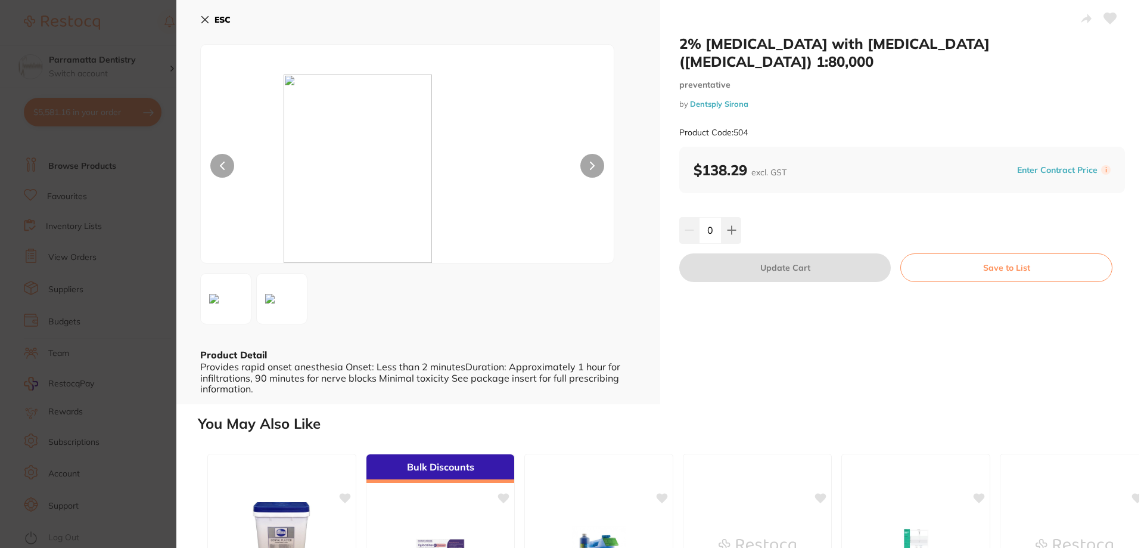
drag, startPoint x: 465, startPoint y: 285, endPoint x: 532, endPoint y: 368, distance: 106.8
click at [532, 368] on div "Provides rapid onset anesthesia Onset: Less than 2 minutesDuration: Approximate…" at bounding box center [418, 377] width 436 height 33
click at [329, 153] on img at bounding box center [408, 168] width 248 height 188
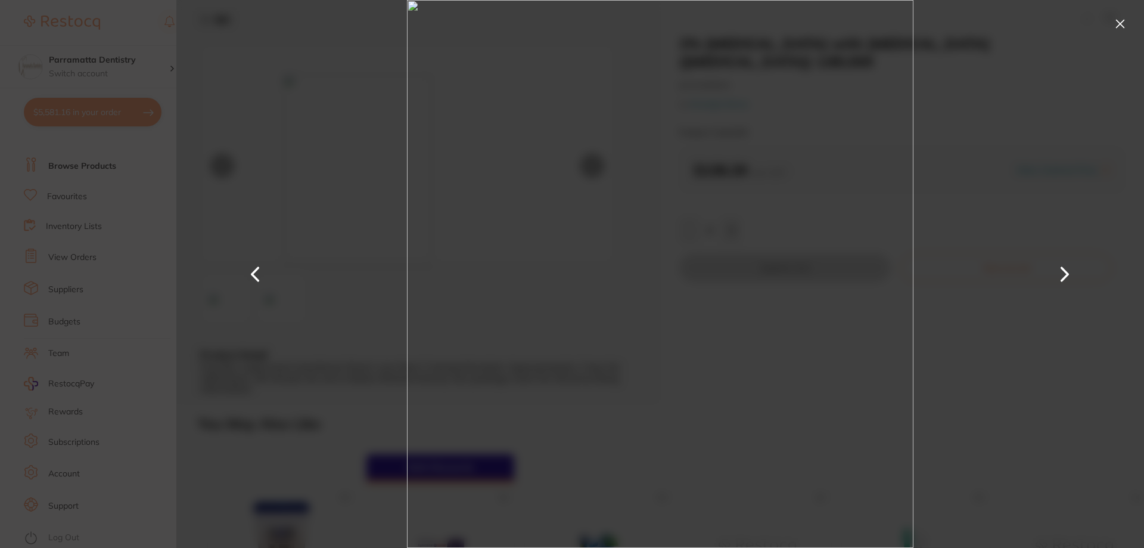
drag, startPoint x: 1122, startPoint y: 21, endPoint x: 1046, endPoint y: 53, distance: 82.0
click at [1121, 21] on button at bounding box center [1120, 23] width 19 height 19
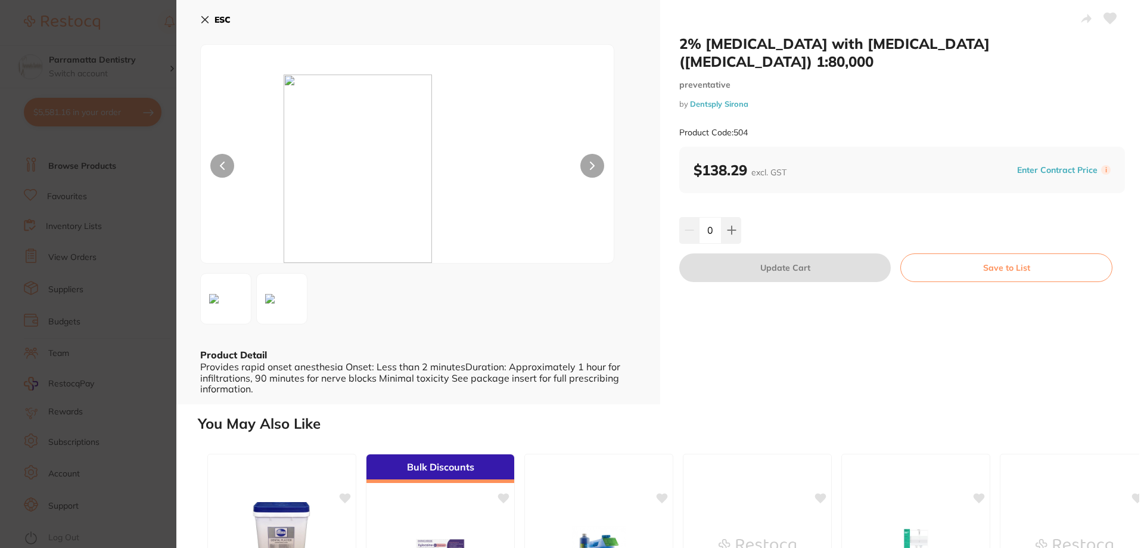
click at [245, 305] on button at bounding box center [225, 298] width 51 height 51
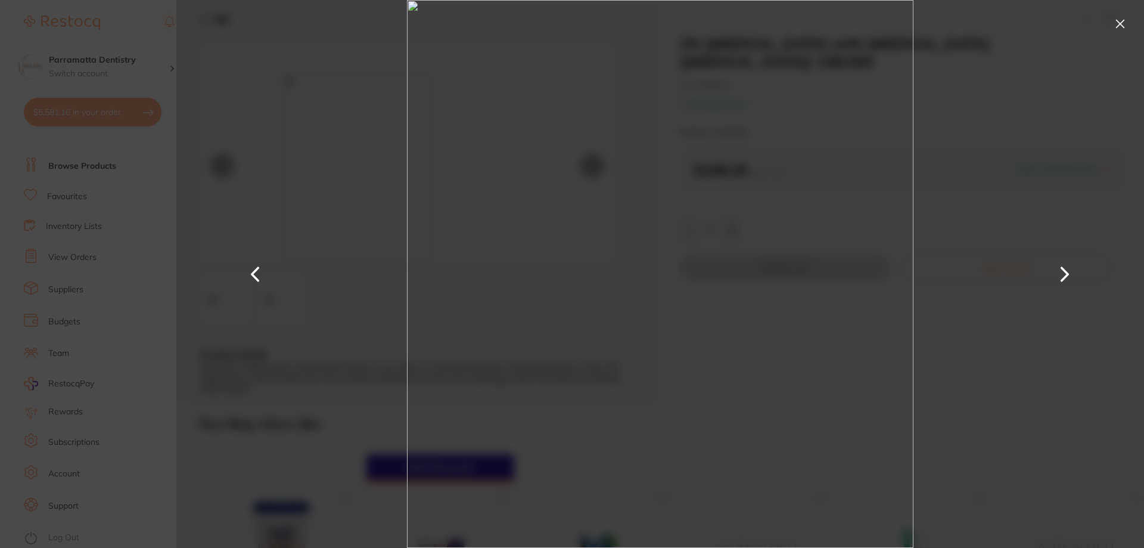
click at [1120, 29] on button at bounding box center [1120, 23] width 19 height 19
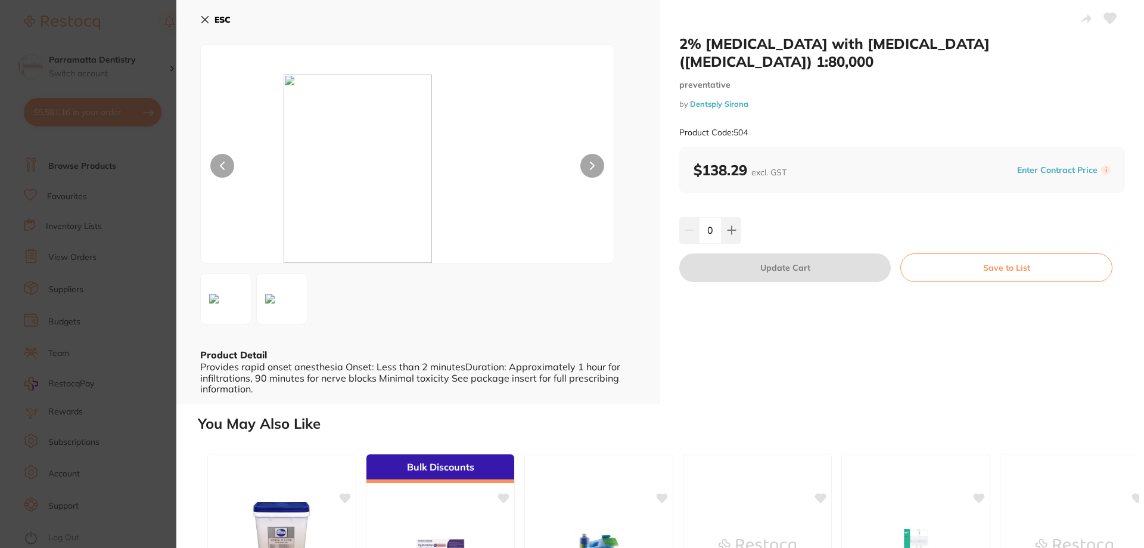
click at [209, 21] on icon at bounding box center [205, 20] width 10 height 10
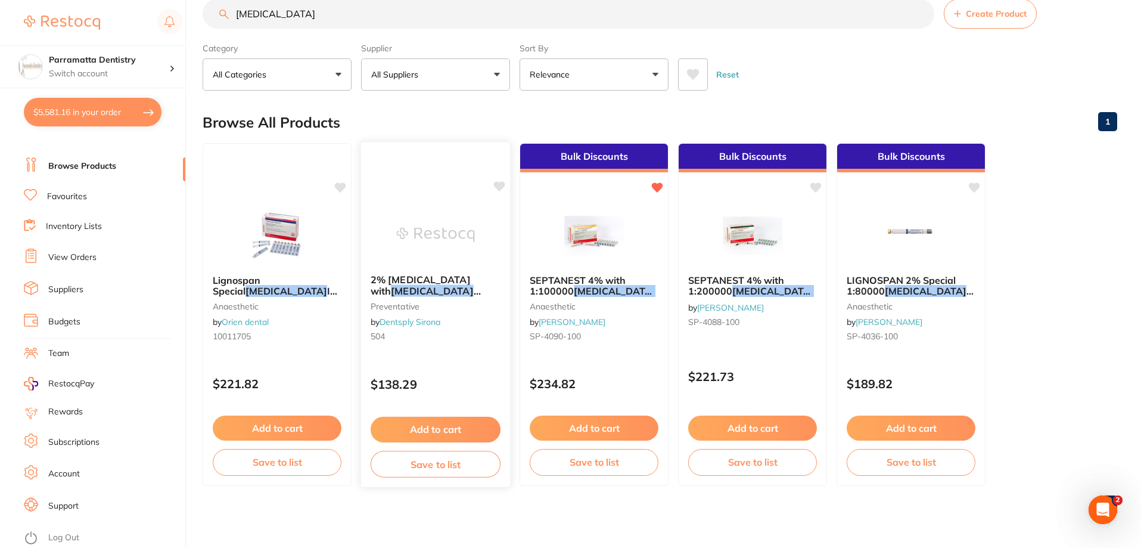
click at [417, 278] on span "2% [MEDICAL_DATA] with" at bounding box center [421, 285] width 100 height 23
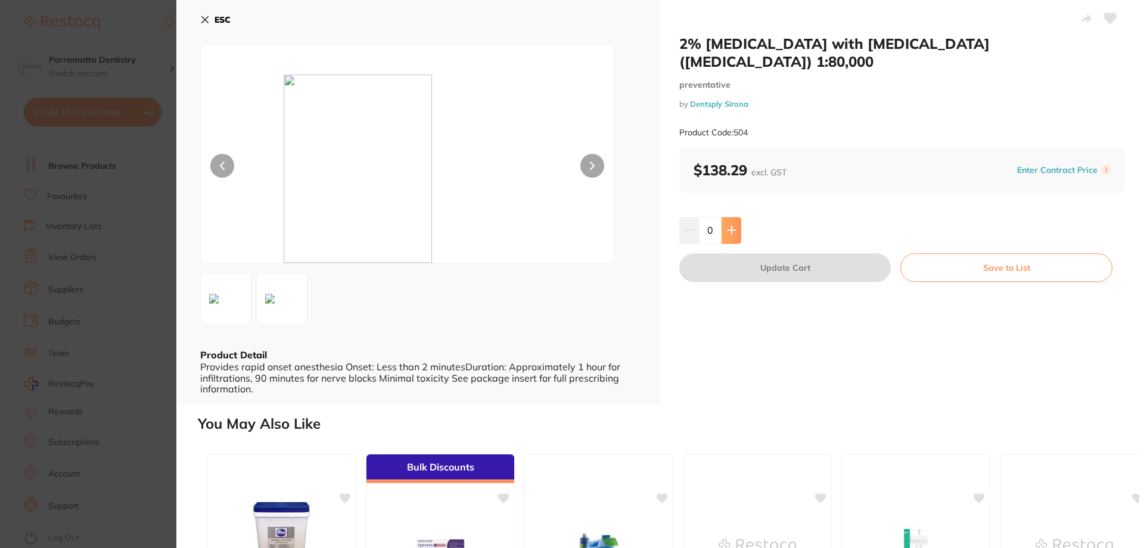
click at [734, 225] on icon at bounding box center [732, 230] width 10 height 10
type input "2"
click at [758, 255] on button "Update Cart" at bounding box center [785, 267] width 212 height 29
checkbox input "false"
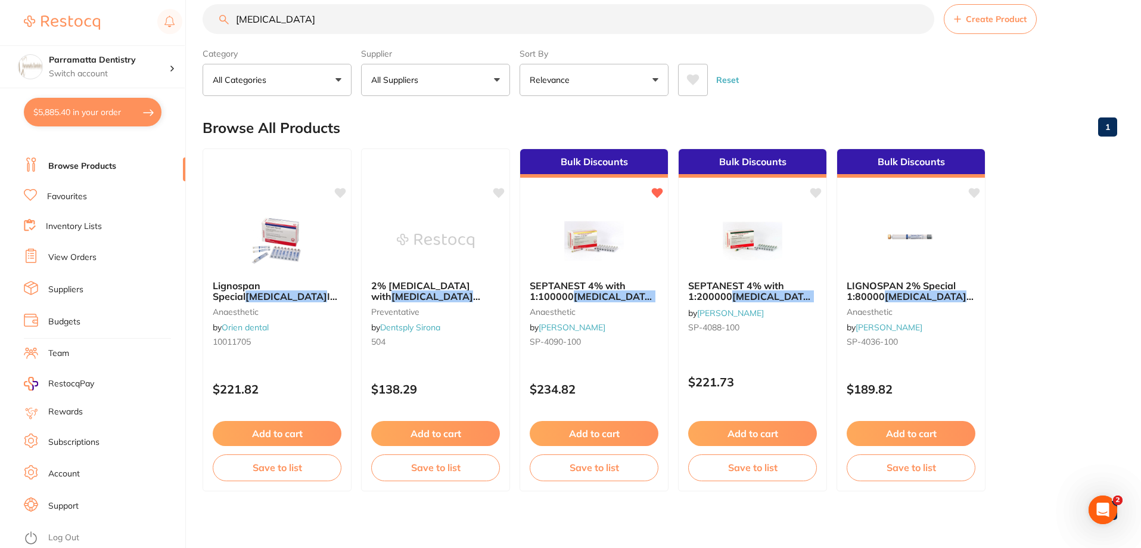
drag, startPoint x: 312, startPoint y: 18, endPoint x: 0, endPoint y: 11, distance: 311.8
click at [0, 11] on div "$5,885.40 Parramatta Dentistry Switch account Parramatta Dentistry $5,885.40 in…" at bounding box center [570, 254] width 1141 height 548
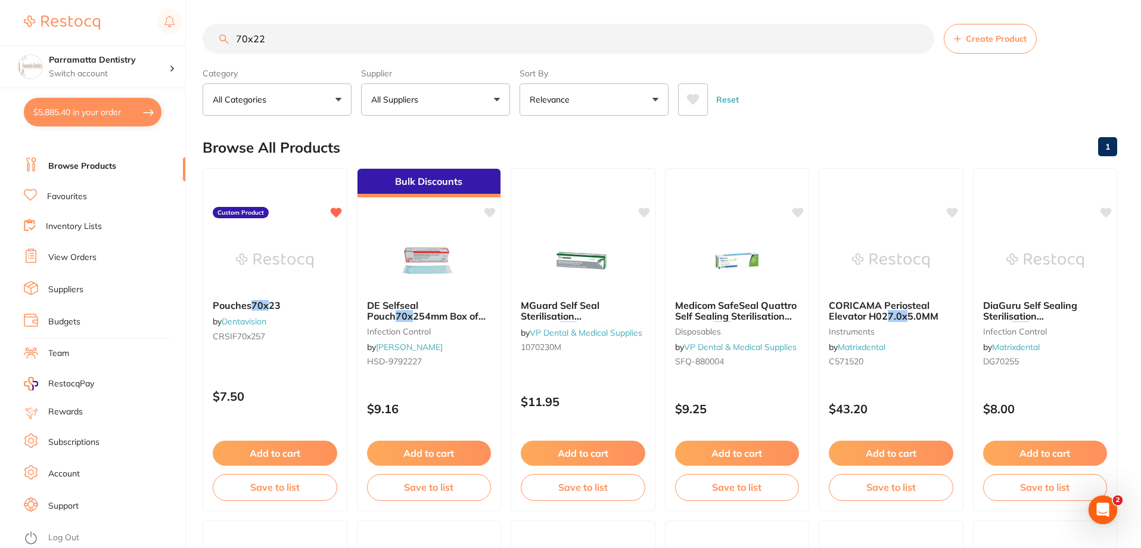
type input "70x229"
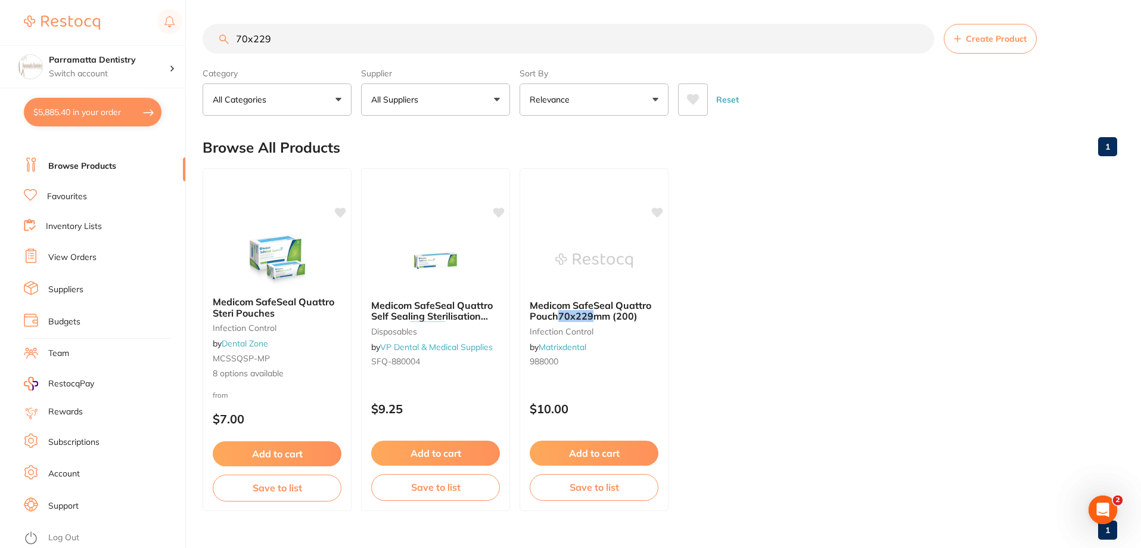
drag, startPoint x: 307, startPoint y: 38, endPoint x: 0, endPoint y: 19, distance: 307.5
click at [0, 18] on div "$5,885.40 Parramatta Dentistry Switch account Parramatta Dentistry $5,885.40 in…" at bounding box center [570, 274] width 1141 height 548
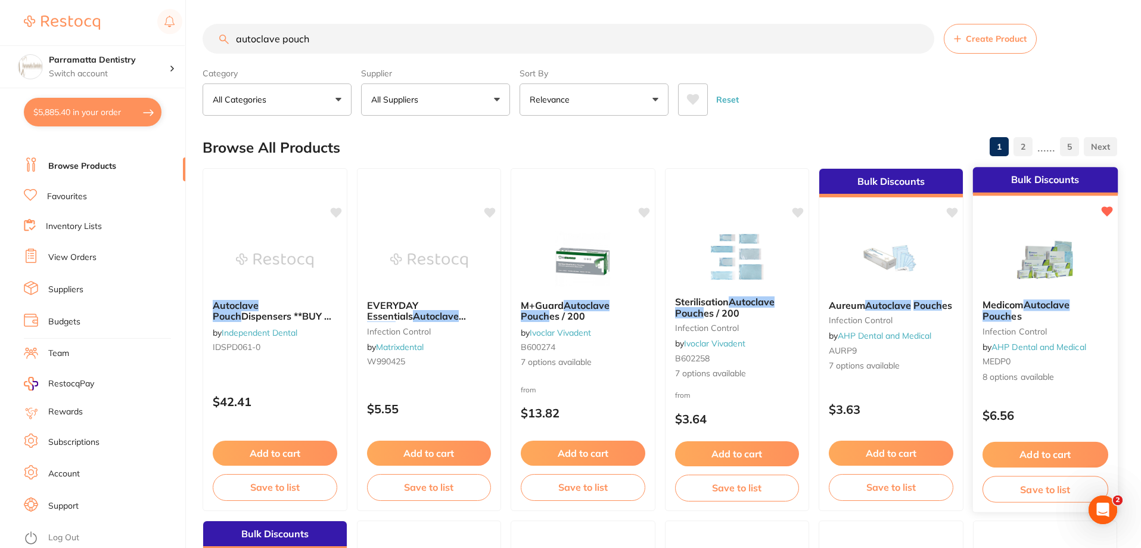
type input "autoclave pouch"
click at [1004, 313] on em "Pouch" at bounding box center [996, 316] width 29 height 12
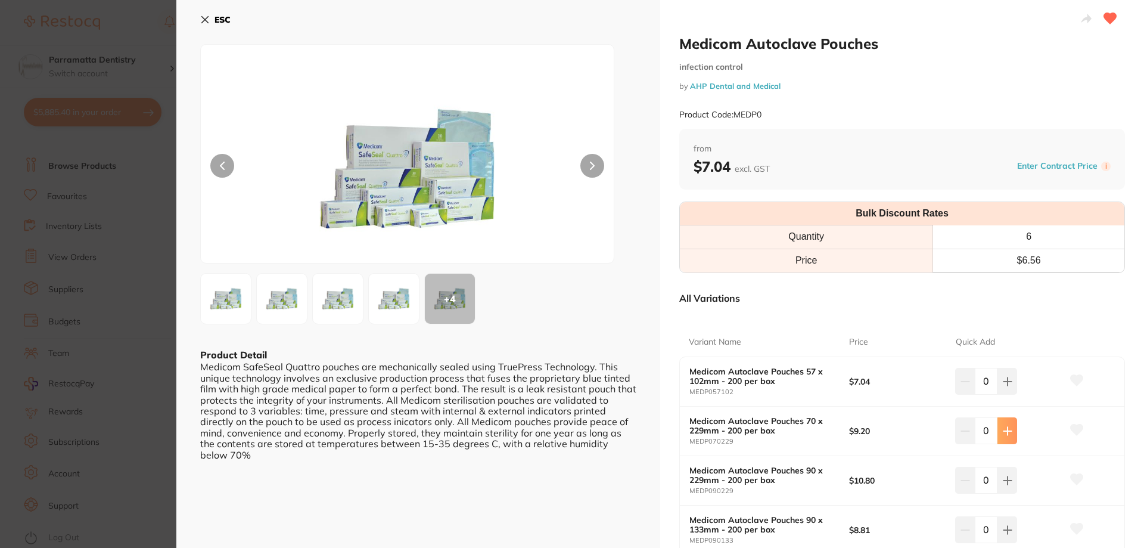
click at [1007, 429] on icon at bounding box center [1008, 431] width 10 height 10
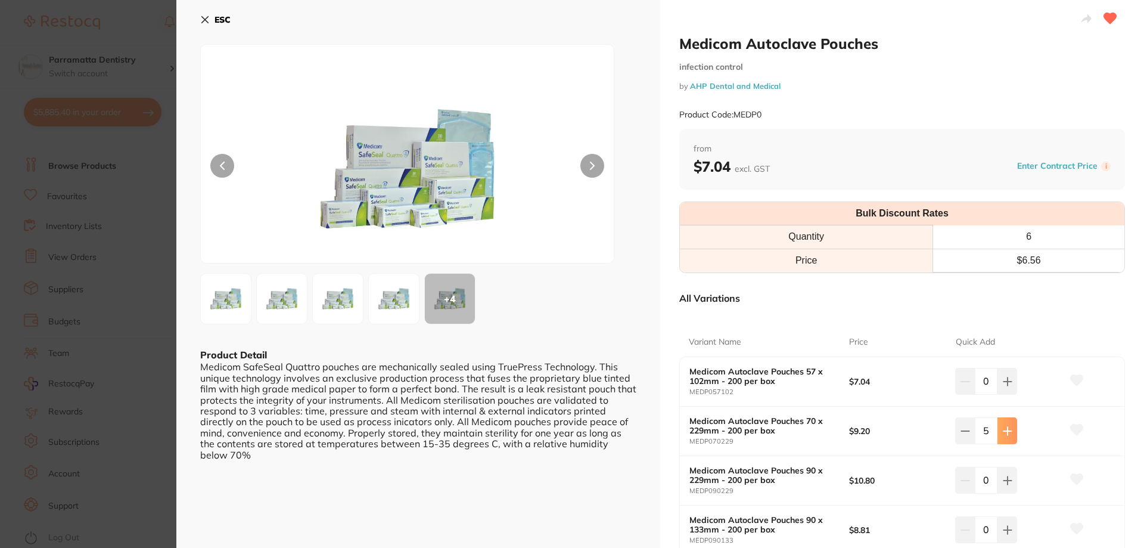
click at [1003, 432] on icon at bounding box center [1008, 431] width 10 height 10
type input "6"
click at [1003, 483] on icon at bounding box center [1008, 481] width 10 height 10
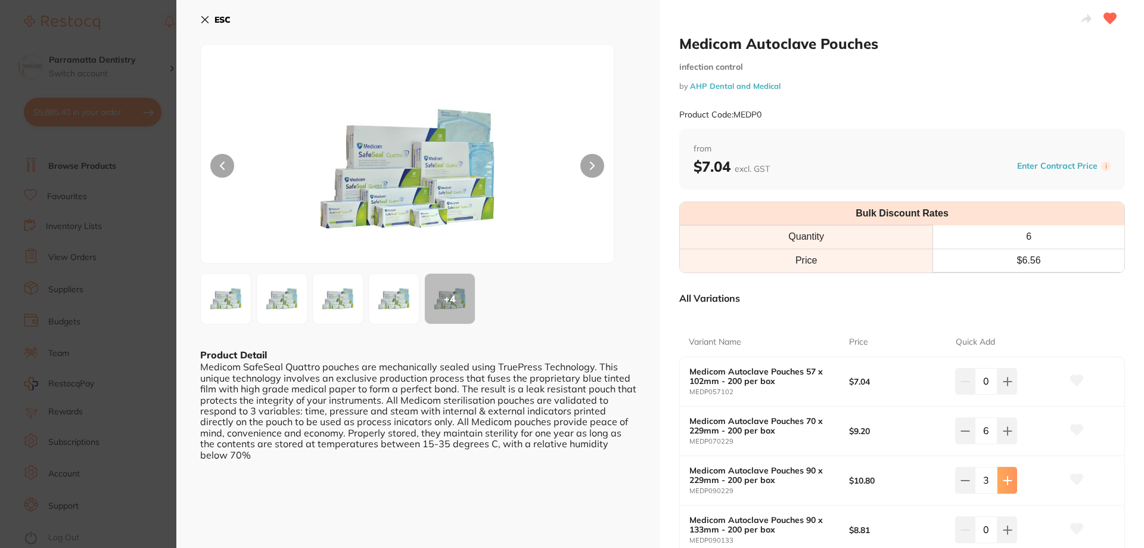
click at [1003, 483] on icon at bounding box center [1008, 481] width 10 height 10
type input "4"
drag, startPoint x: 505, startPoint y: 483, endPoint x: 526, endPoint y: 459, distance: 31.7
click at [505, 483] on div "ESC + 4 Product Detail Medicom SafeSeal Quattro pouches are mechanically sealed…" at bounding box center [418, 419] width 484 height 839
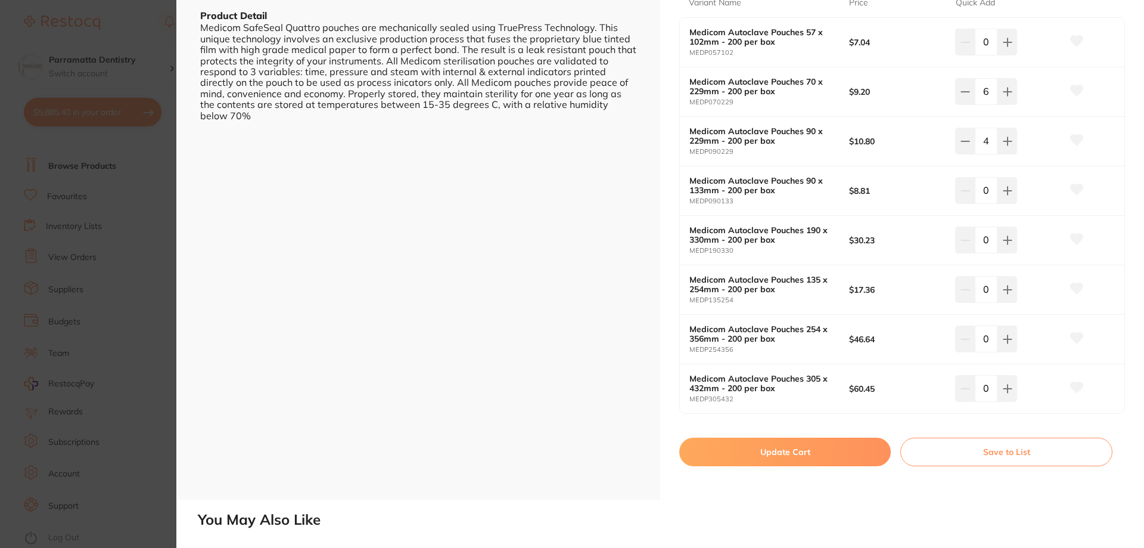
scroll to position [477, 0]
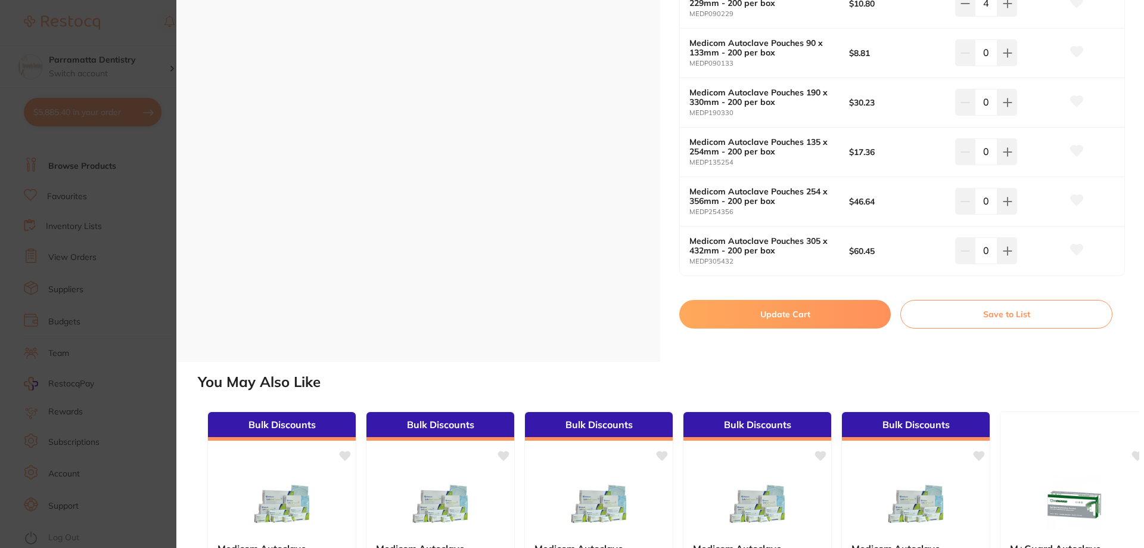
click at [767, 313] on button "Update Cart" at bounding box center [785, 314] width 212 height 29
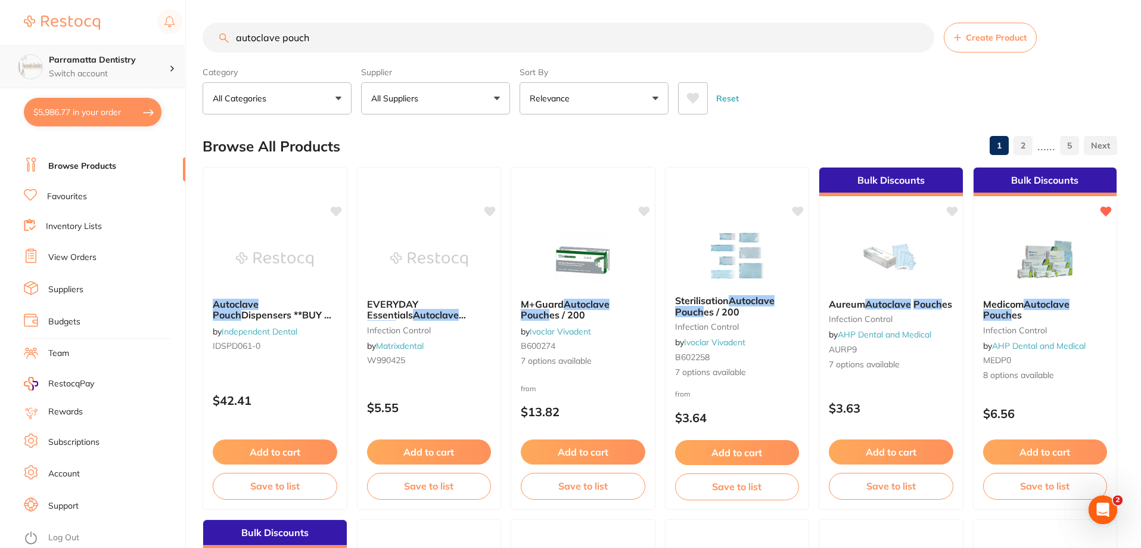
scroll to position [1, 0]
drag, startPoint x: 334, startPoint y: 39, endPoint x: 0, endPoint y: 52, distance: 334.0
click at [0, 52] on div "$5,986.77 Parramatta Dentistry Switch account Parramatta Dentistry $5,986.77 in…" at bounding box center [570, 273] width 1141 height 548
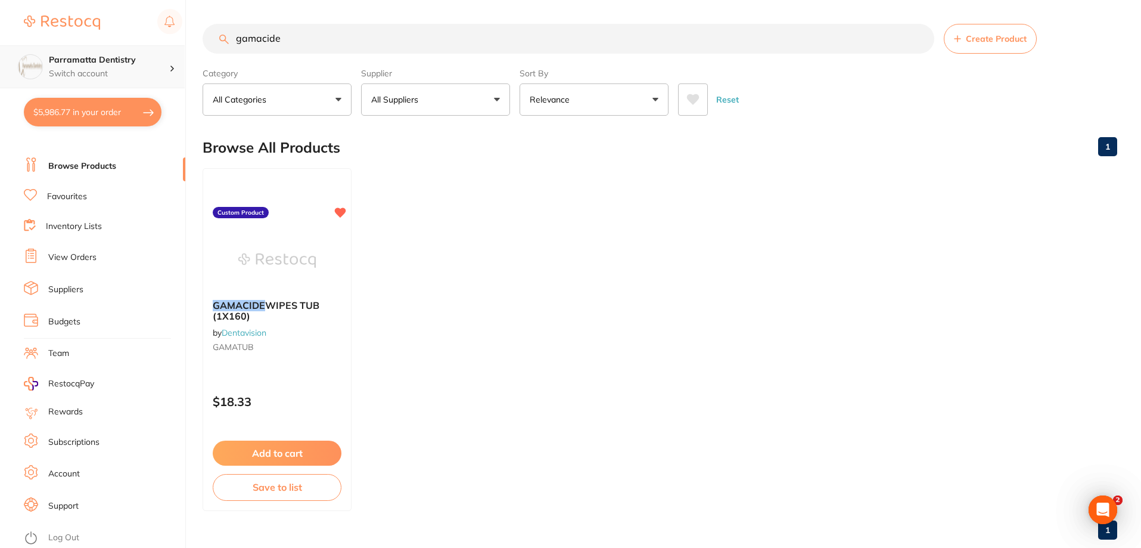
scroll to position [0, 0]
type input "g"
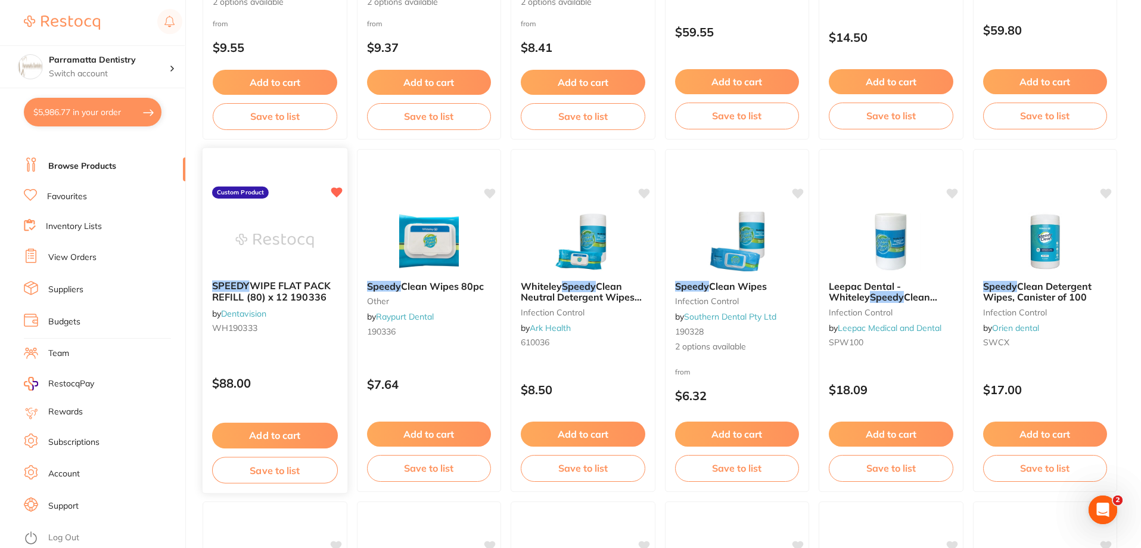
scroll to position [417, 0]
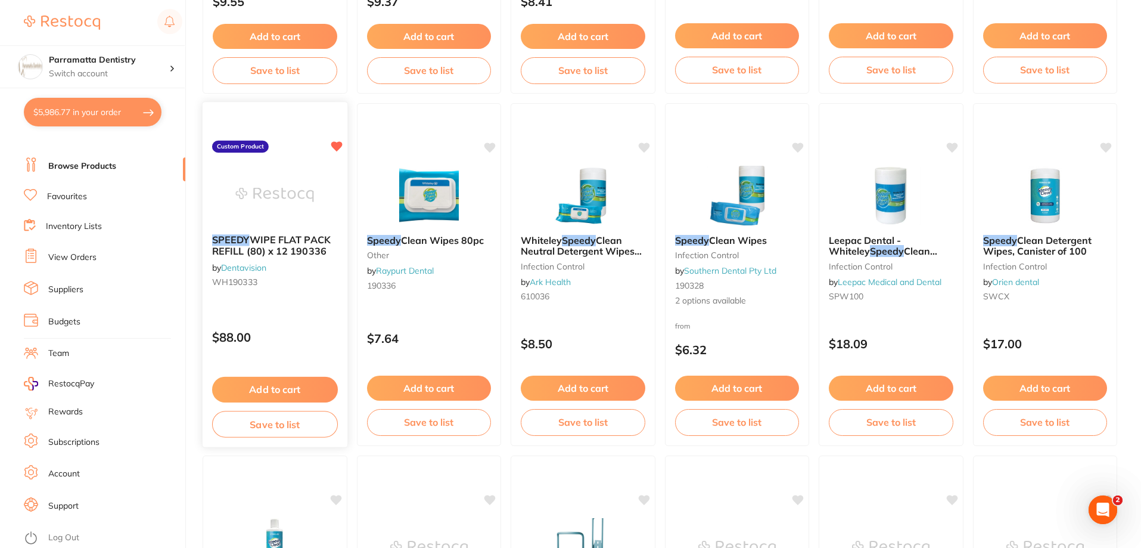
type input "speedy"
click at [267, 388] on button "Add to cart" at bounding box center [275, 390] width 126 height 26
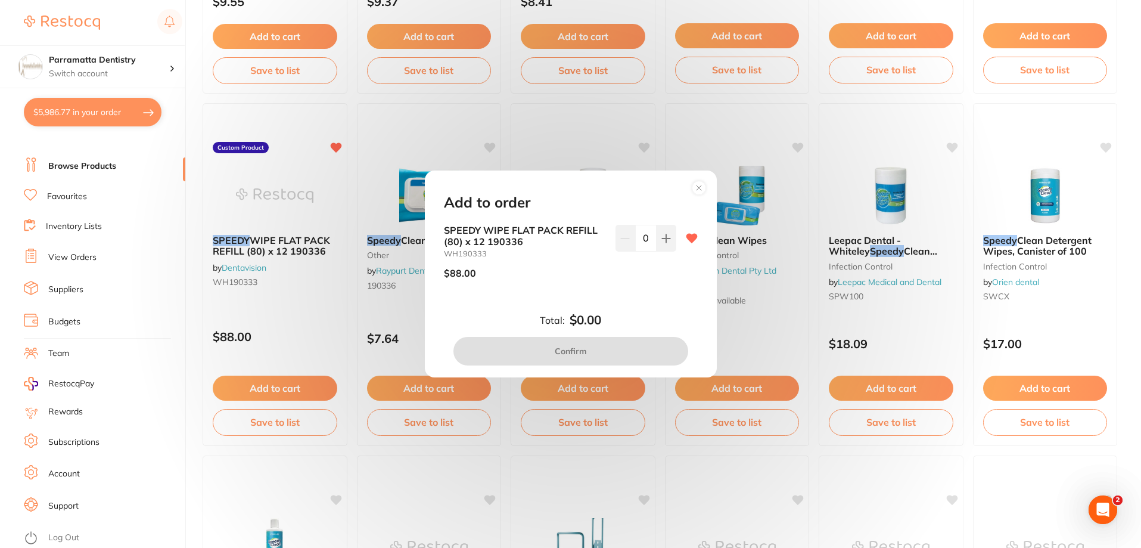
scroll to position [0, 0]
click at [670, 241] on button at bounding box center [667, 238] width 20 height 26
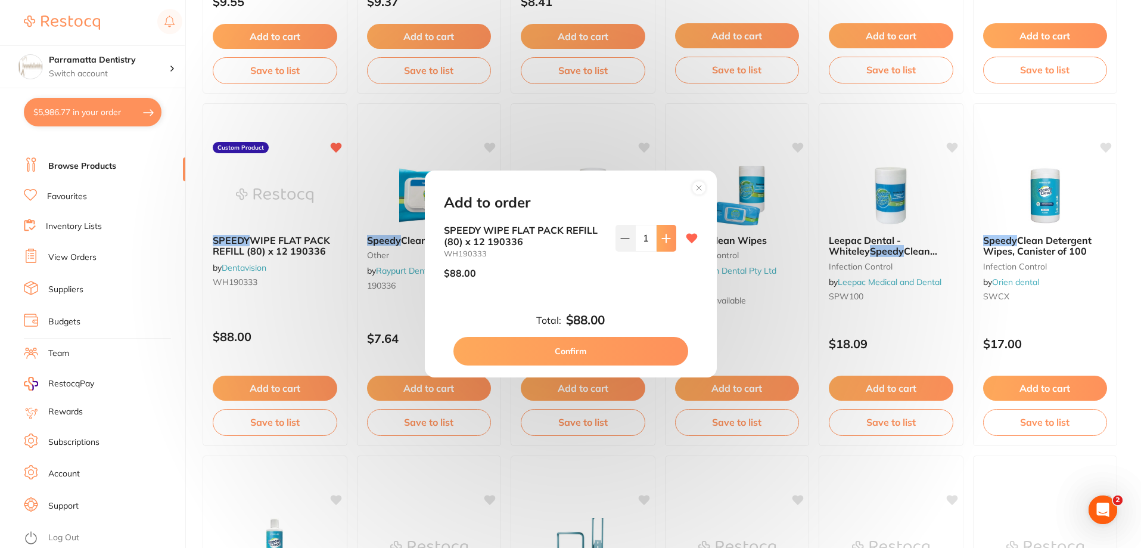
click at [663, 245] on button at bounding box center [667, 238] width 20 height 26
type input "2"
click at [588, 355] on button "Confirm" at bounding box center [571, 351] width 235 height 29
checkbox input "false"
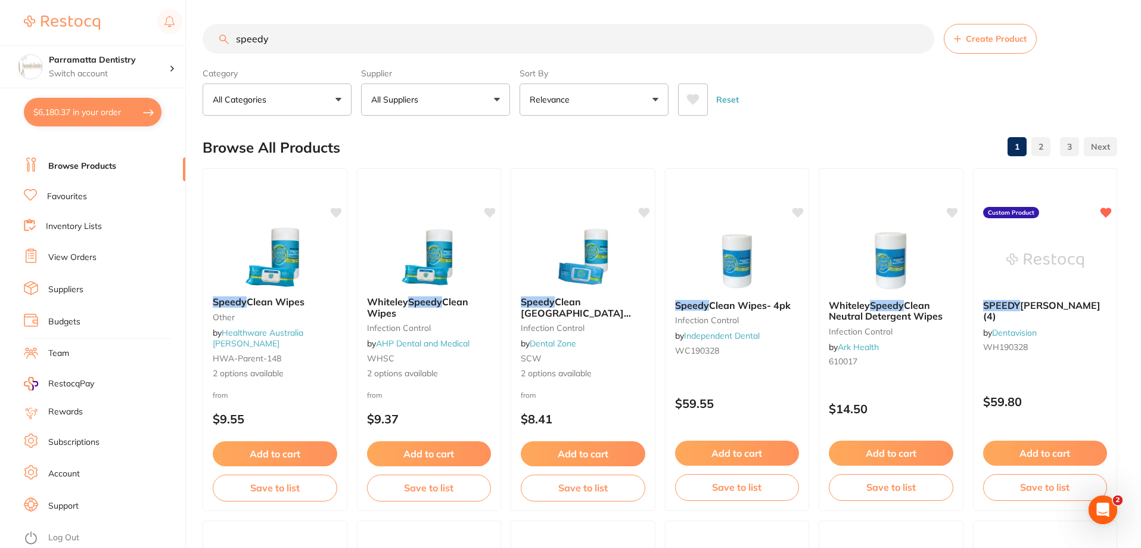
drag, startPoint x: 296, startPoint y: 42, endPoint x: 0, endPoint y: 44, distance: 295.6
click at [0, 44] on div "$6,180.37 Parramatta Dentistry Switch account Parramatta Dentistry $6,180.37 in…" at bounding box center [570, 274] width 1141 height 548
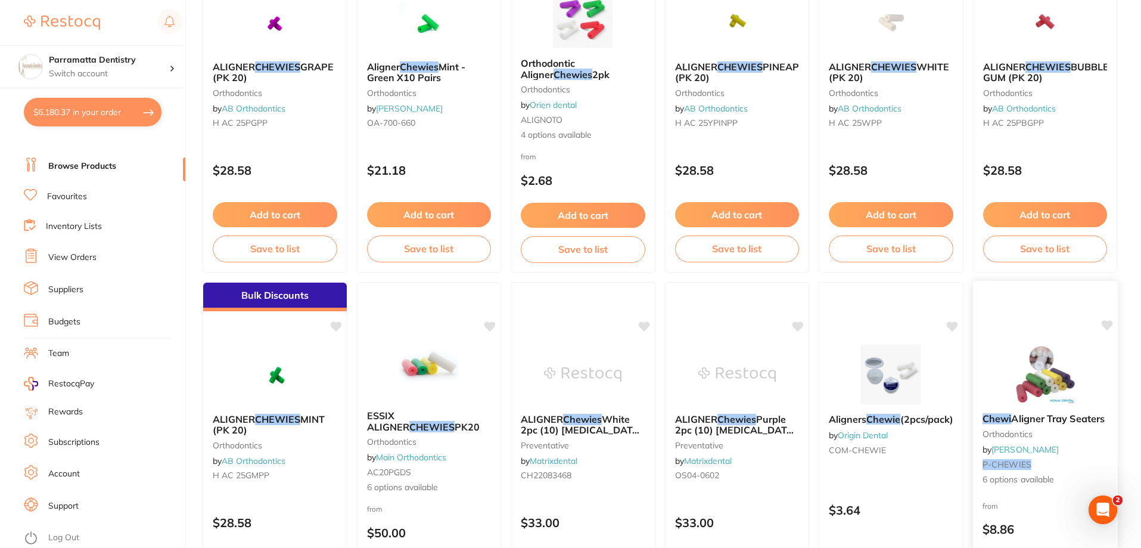
scroll to position [358, 0]
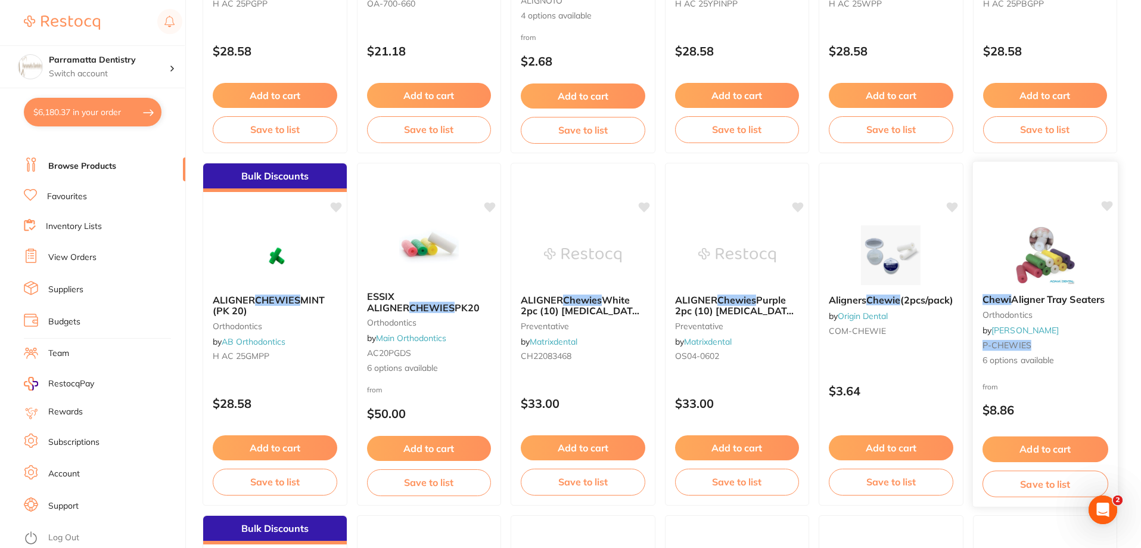
type input "chewies"
click at [1032, 298] on span "Aligner Tray Seaters" at bounding box center [1058, 300] width 92 height 12
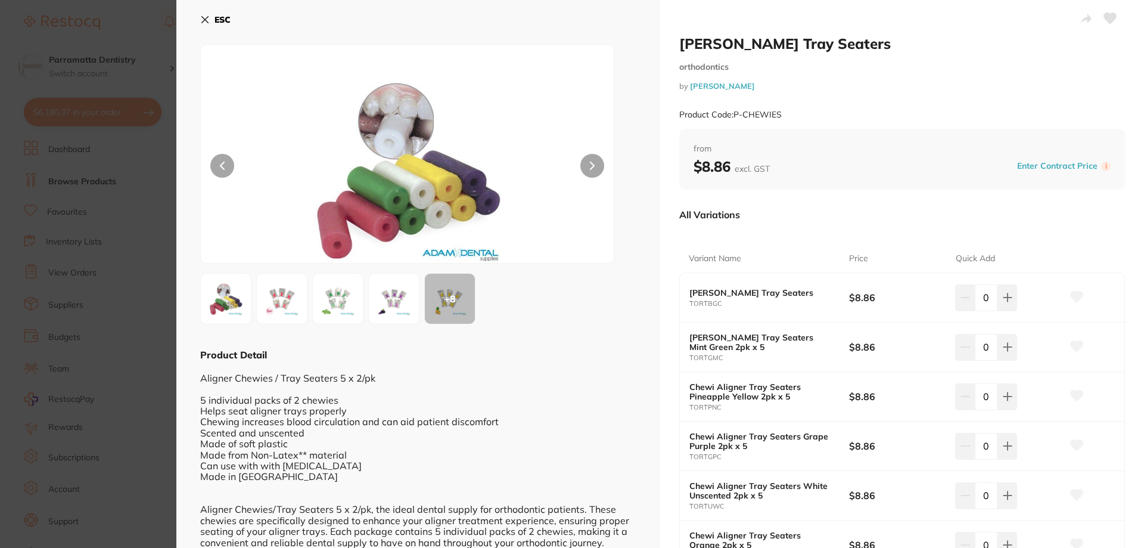
scroll to position [3104, 0]
click at [288, 297] on img at bounding box center [281, 298] width 43 height 43
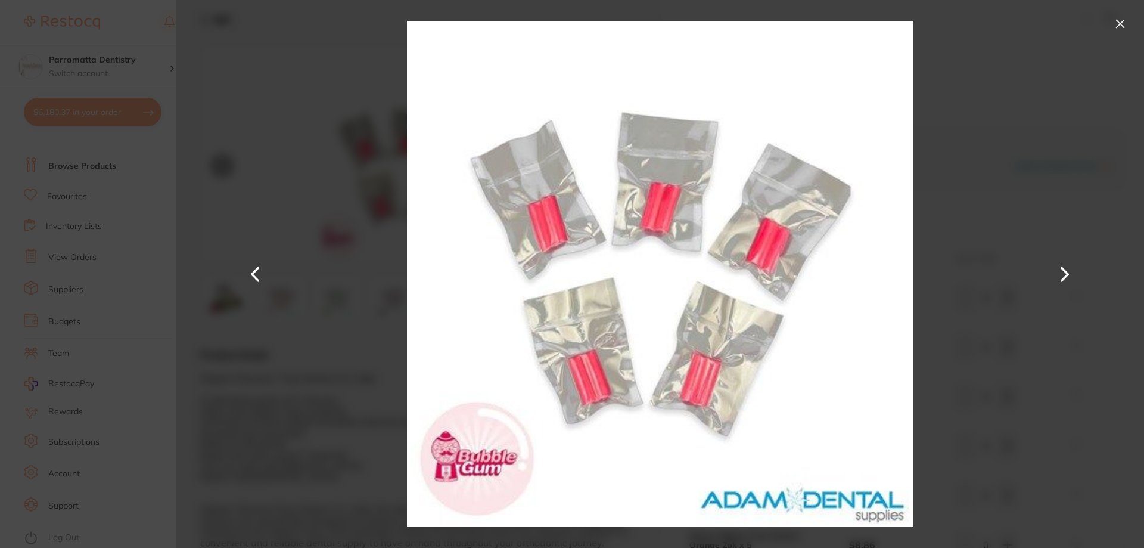
click at [1115, 24] on button at bounding box center [1120, 23] width 19 height 19
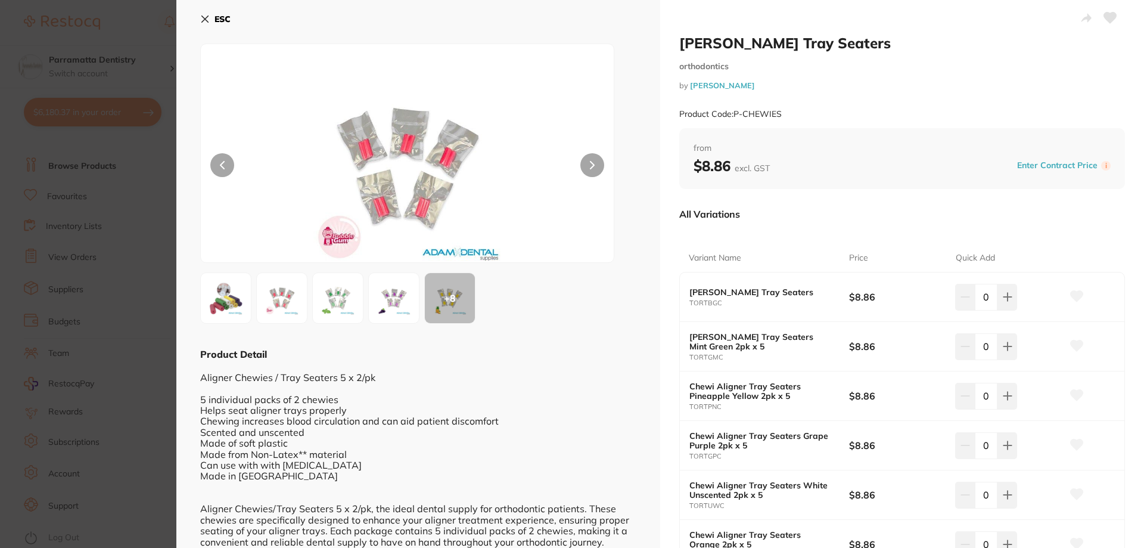
scroll to position [0, 0]
click at [200, 15] on div "ESC + 8 Product Detail Aligner Chewies / Tray Seaters 5 x 2/pk 5 individual pac…" at bounding box center [418, 377] width 484 height 754
drag, startPoint x: 209, startPoint y: 18, endPoint x: 215, endPoint y: 21, distance: 6.7
click at [210, 18] on button "ESC" at bounding box center [215, 20] width 30 height 20
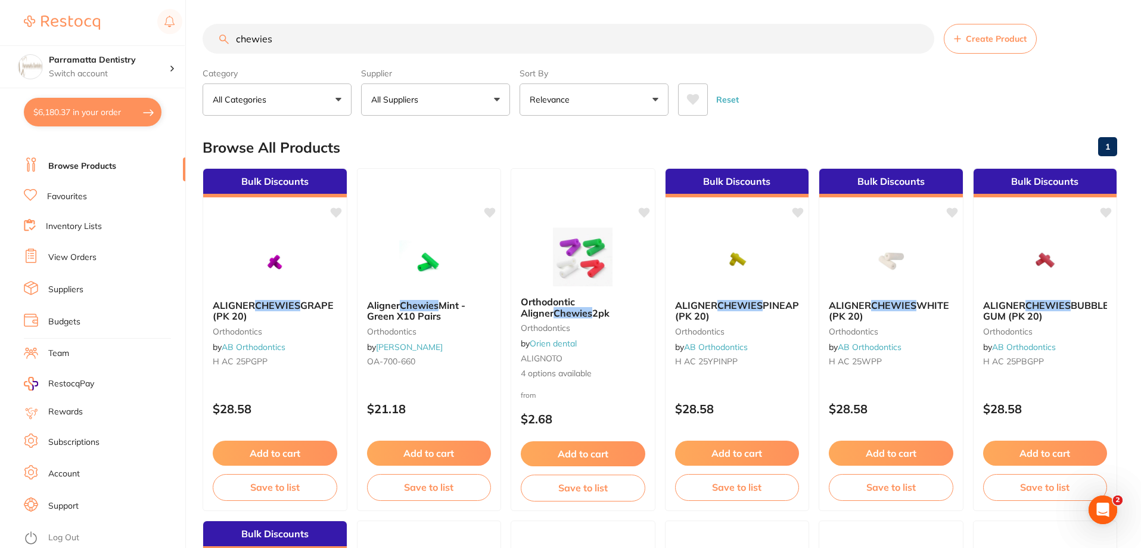
drag, startPoint x: 419, startPoint y: 308, endPoint x: 426, endPoint y: 295, distance: 14.7
click at [419, 308] on em "Chewies" at bounding box center [419, 305] width 39 height 12
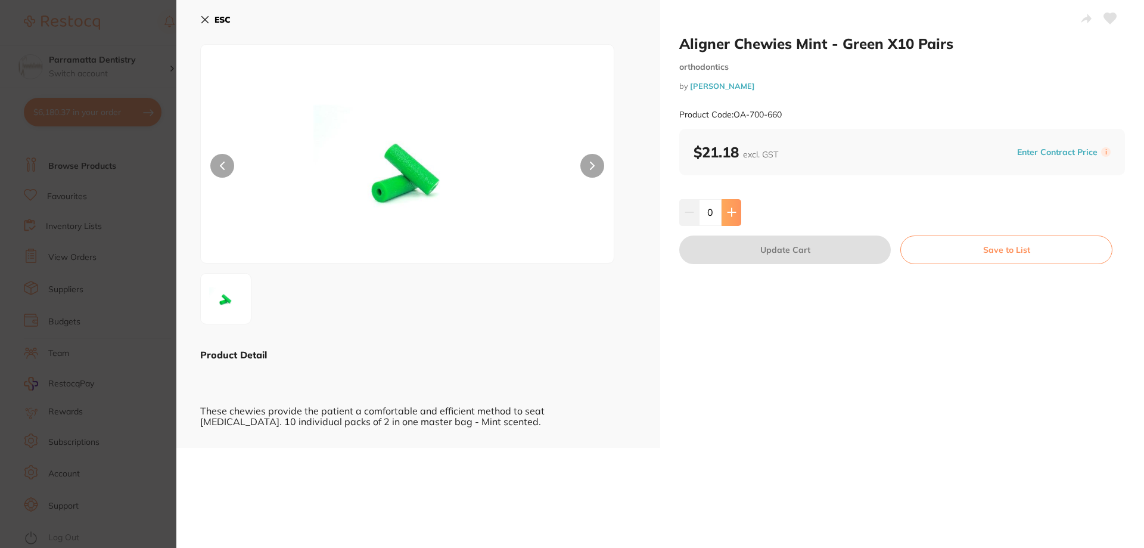
click at [732, 207] on icon at bounding box center [732, 212] width 10 height 10
type input "1"
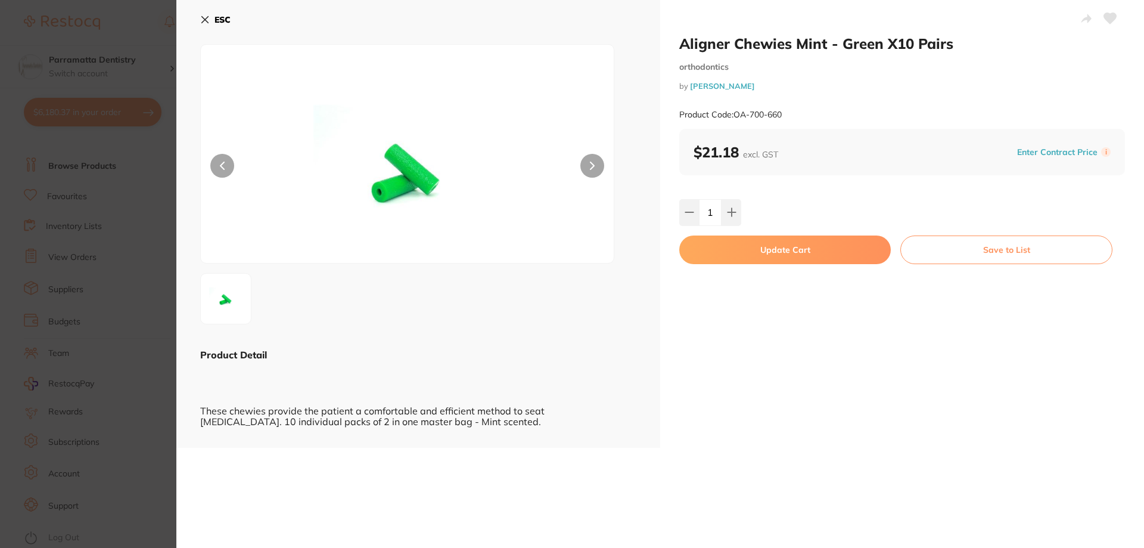
click at [763, 257] on button "Update Cart" at bounding box center [785, 249] width 212 height 29
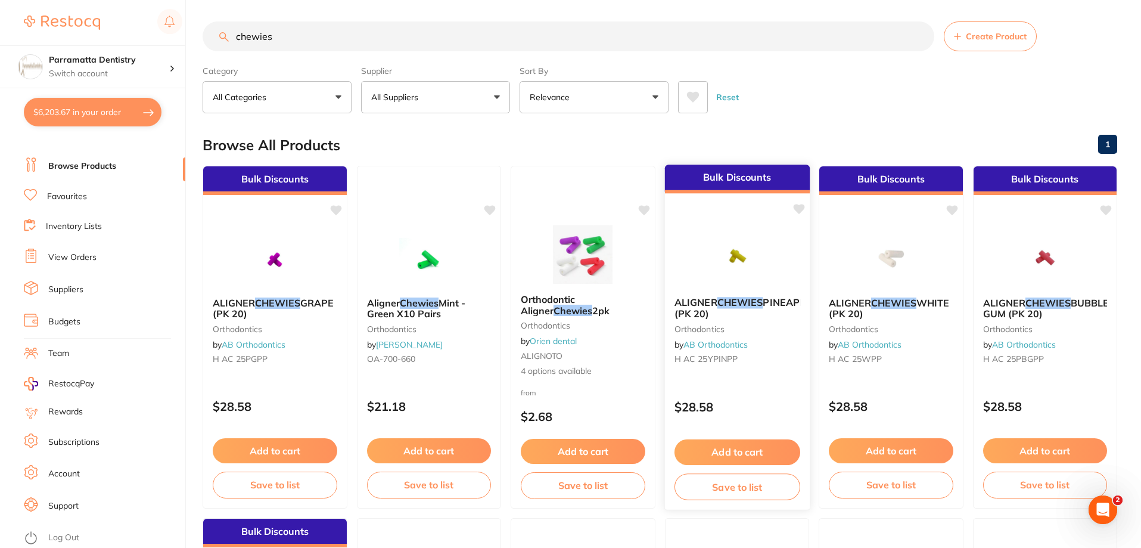
scroll to position [3162, 0]
drag, startPoint x: 289, startPoint y: 37, endPoint x: 2, endPoint y: 21, distance: 287.1
click at [2, 22] on div "$6,203.67 Parramatta Dentistry Switch account Parramatta Dentistry $6,203.67 in…" at bounding box center [570, 272] width 1141 height 548
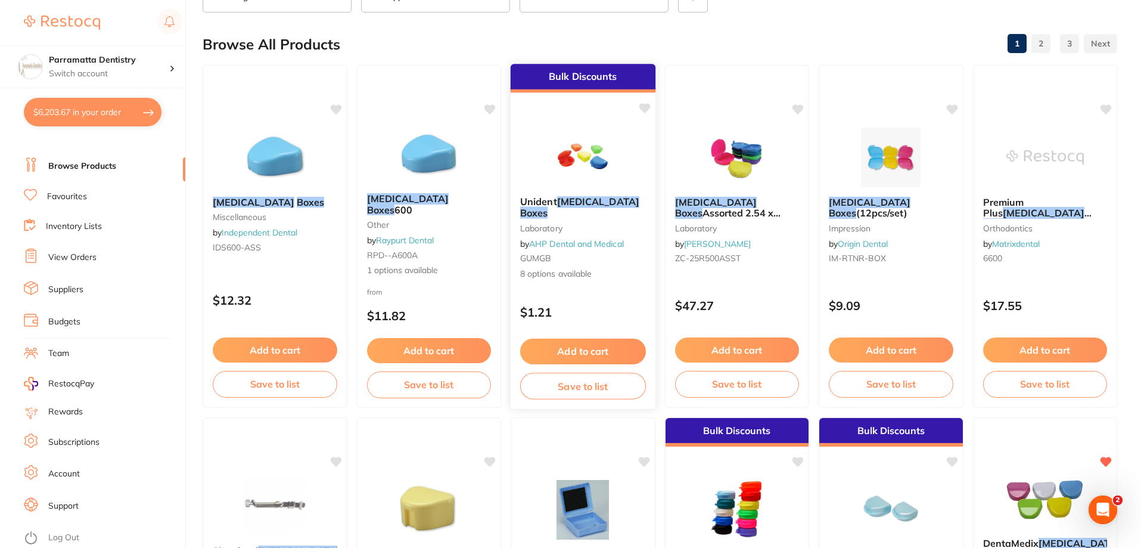
scroll to position [298, 0]
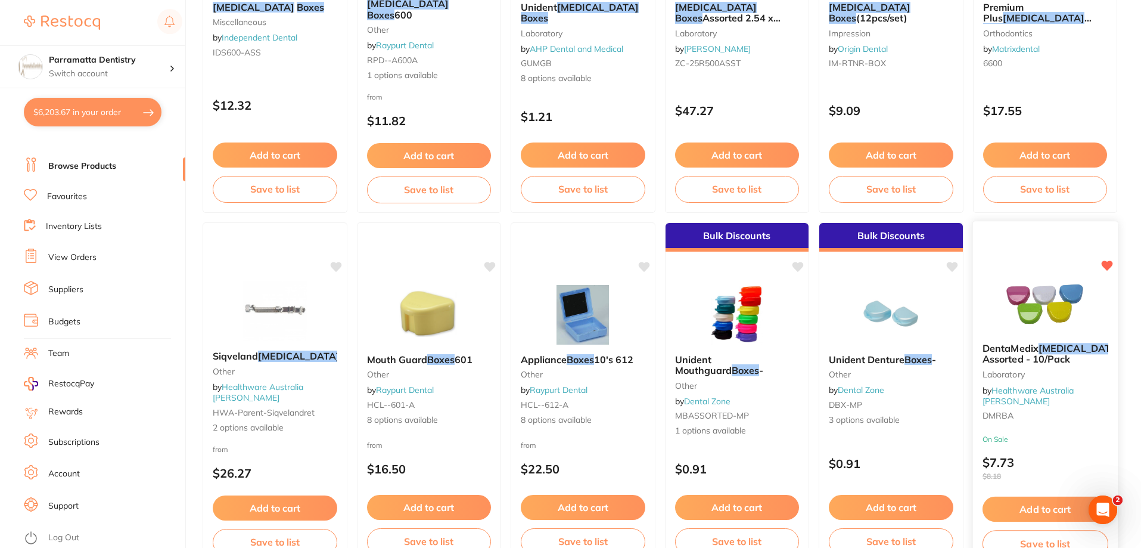
type input "[MEDICAL_DATA] boxes"
click at [1011, 365] on span "Box Assorted - 10/Pack" at bounding box center [1060, 353] width 156 height 23
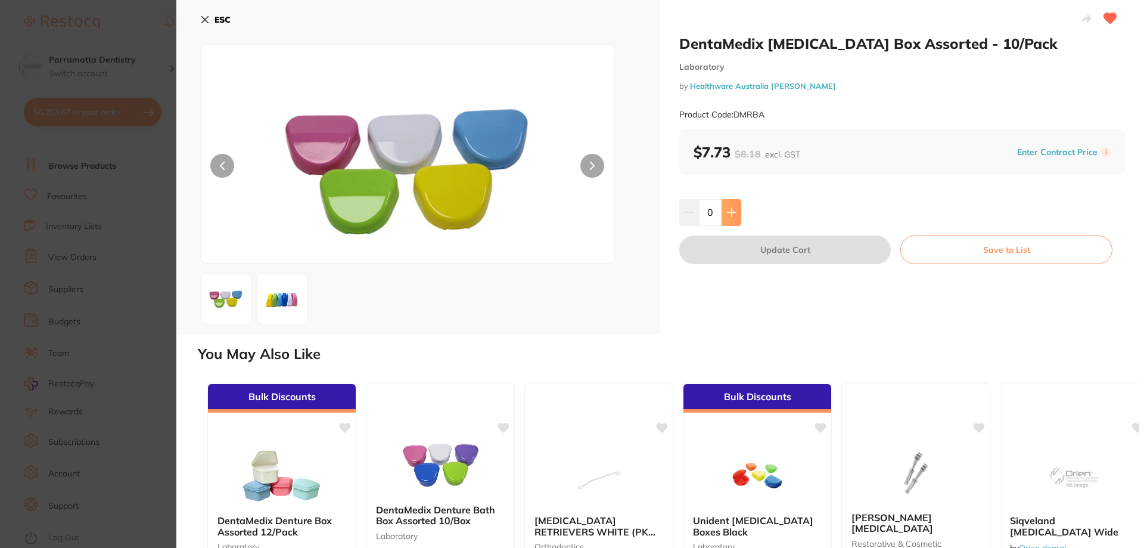
click at [731, 208] on icon at bounding box center [732, 212] width 10 height 10
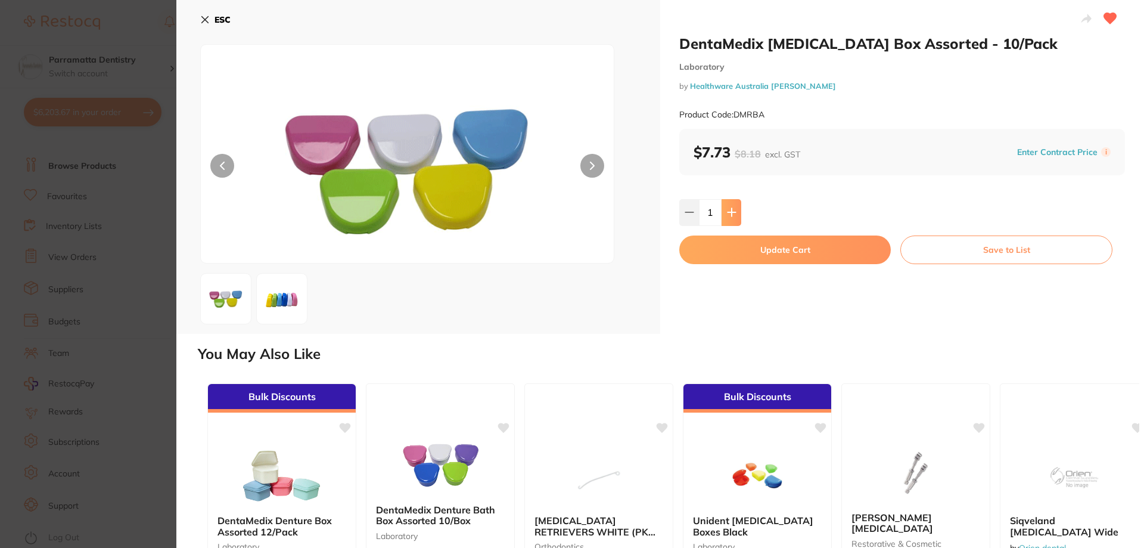
click at [731, 208] on icon at bounding box center [732, 212] width 10 height 10
type input "5"
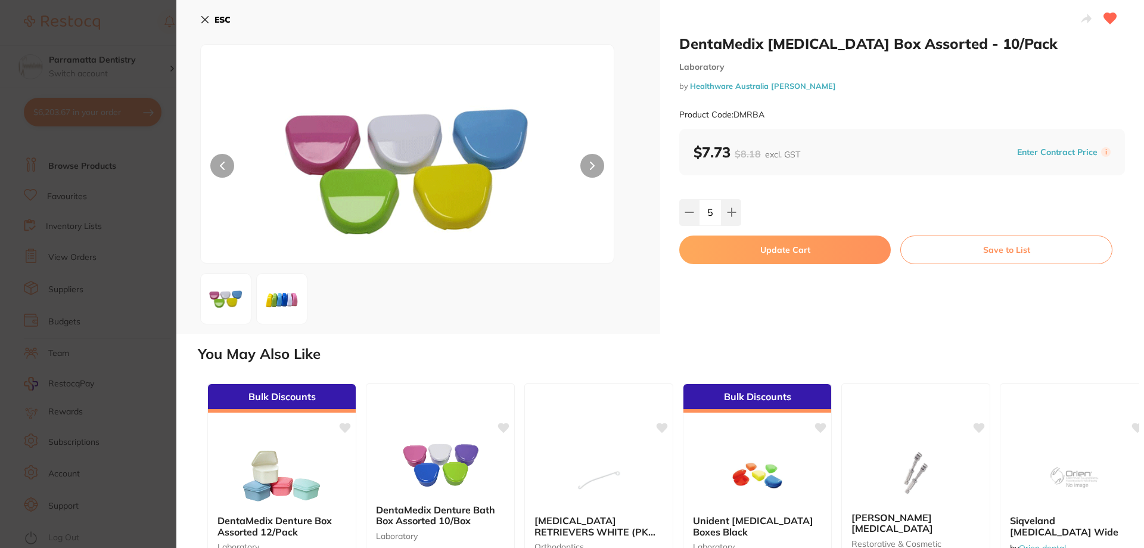
click at [759, 250] on button "Update Cart" at bounding box center [785, 249] width 212 height 29
checkbox input "false"
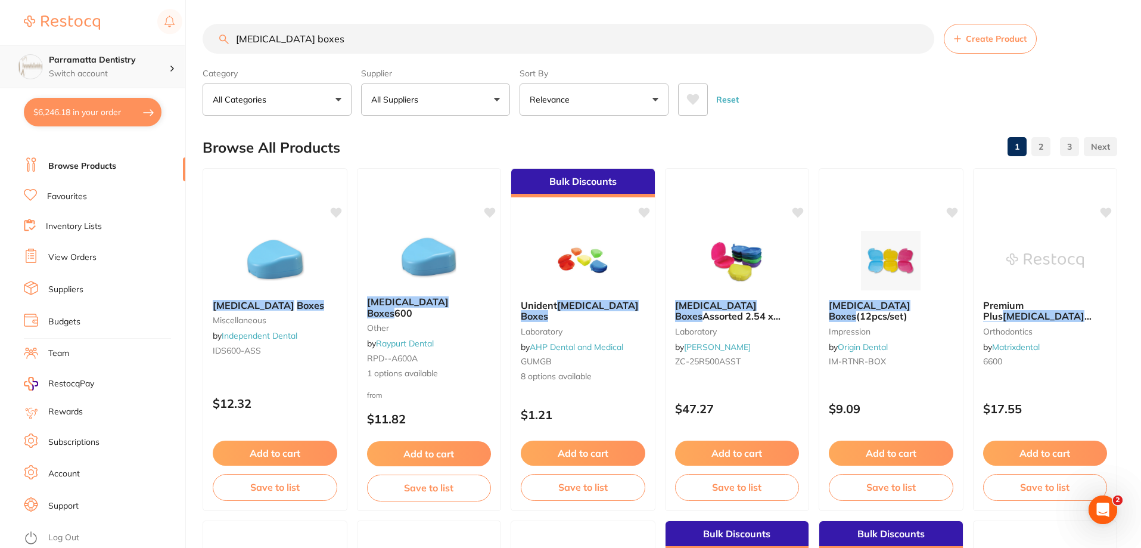
scroll to position [1, 0]
drag, startPoint x: 347, startPoint y: 44, endPoint x: 0, endPoint y: 51, distance: 347.5
click at [0, 51] on div "$6,246.18 Parramatta Dentistry Switch account Parramatta Dentistry $6,246.18 in…" at bounding box center [570, 274] width 1141 height 548
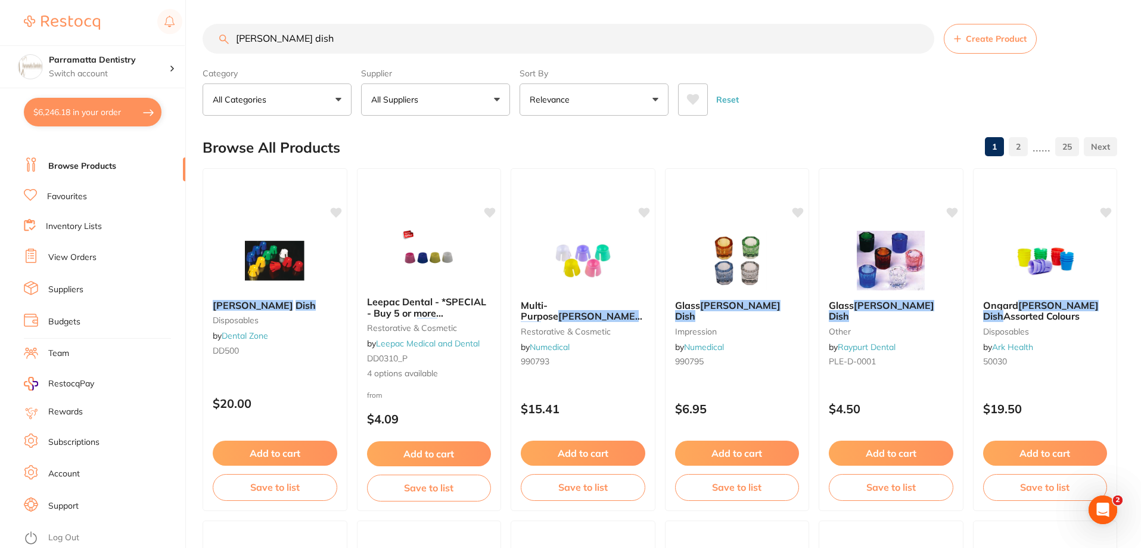
scroll to position [0, 0]
click at [393, 100] on p "All Suppliers" at bounding box center [397, 100] width 52 height 12
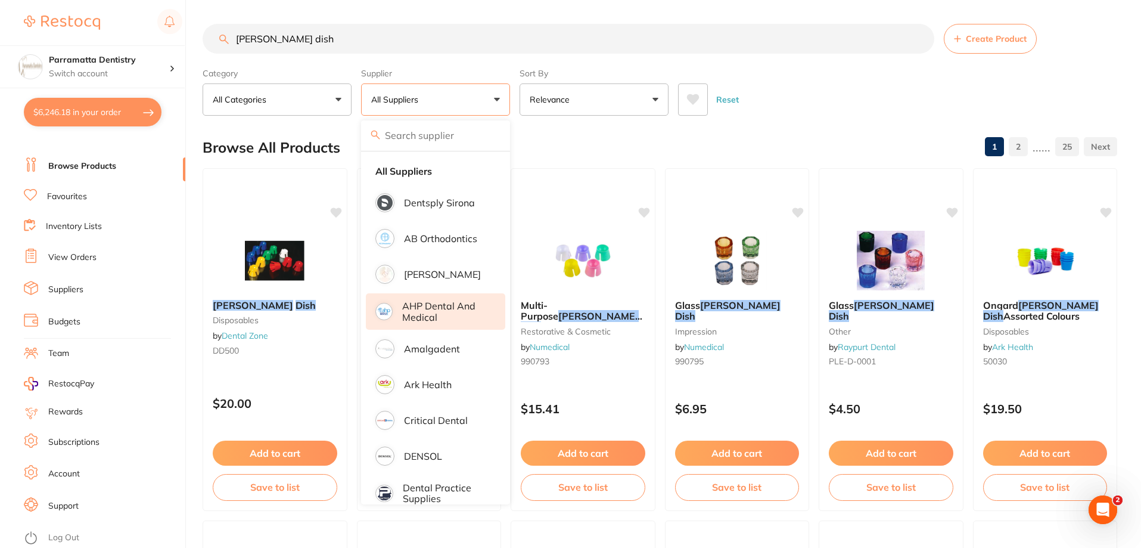
click at [439, 312] on p "AHP Dental and Medical" at bounding box center [445, 311] width 86 height 22
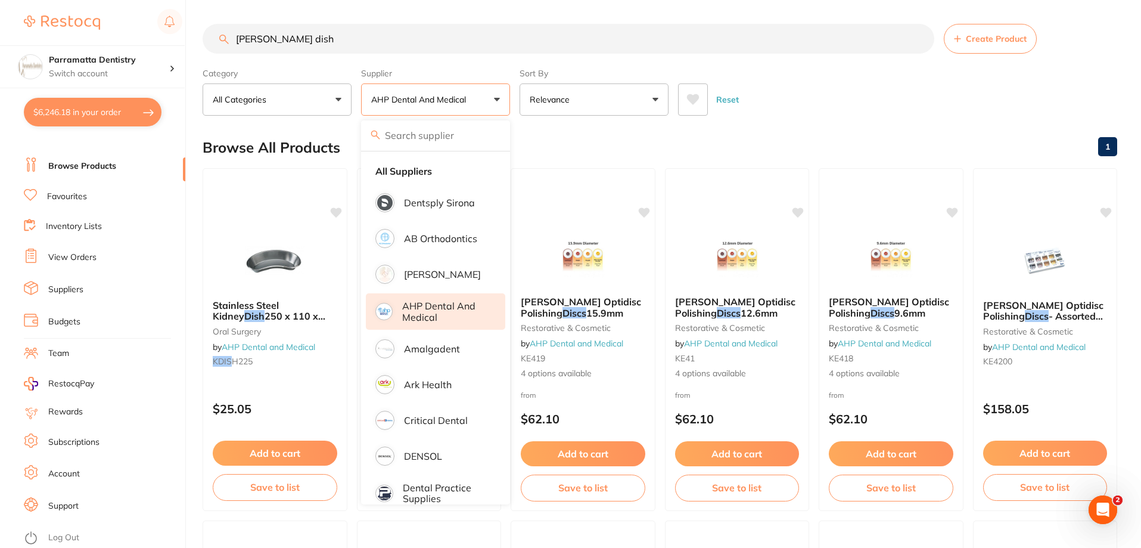
click at [828, 77] on div "Reset" at bounding box center [893, 95] width 430 height 42
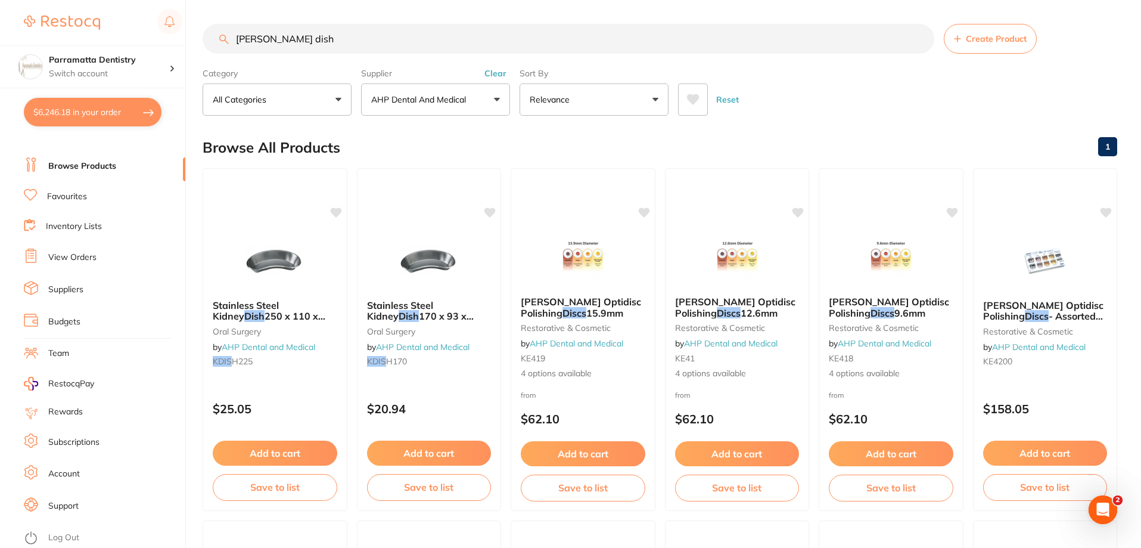
drag, startPoint x: 334, startPoint y: 38, endPoint x: 1, endPoint y: -5, distance: 335.9
click at [1, 0] on html "$6,246.18 Parramatta Dentistry Switch account Parramatta Dentistry $6,246.18 in…" at bounding box center [570, 274] width 1141 height 548
click at [297, 46] on input "[PERSON_NAME] dish" at bounding box center [569, 39] width 732 height 30
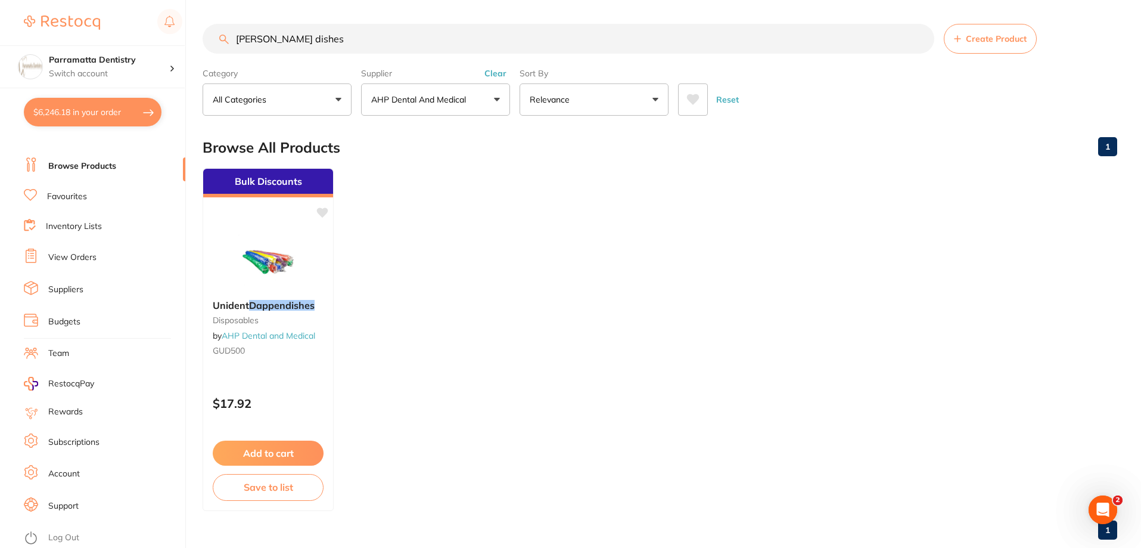
drag, startPoint x: 325, startPoint y: 37, endPoint x: 286, endPoint y: 35, distance: 39.4
click at [286, 35] on input "[PERSON_NAME] dishes" at bounding box center [569, 39] width 732 height 30
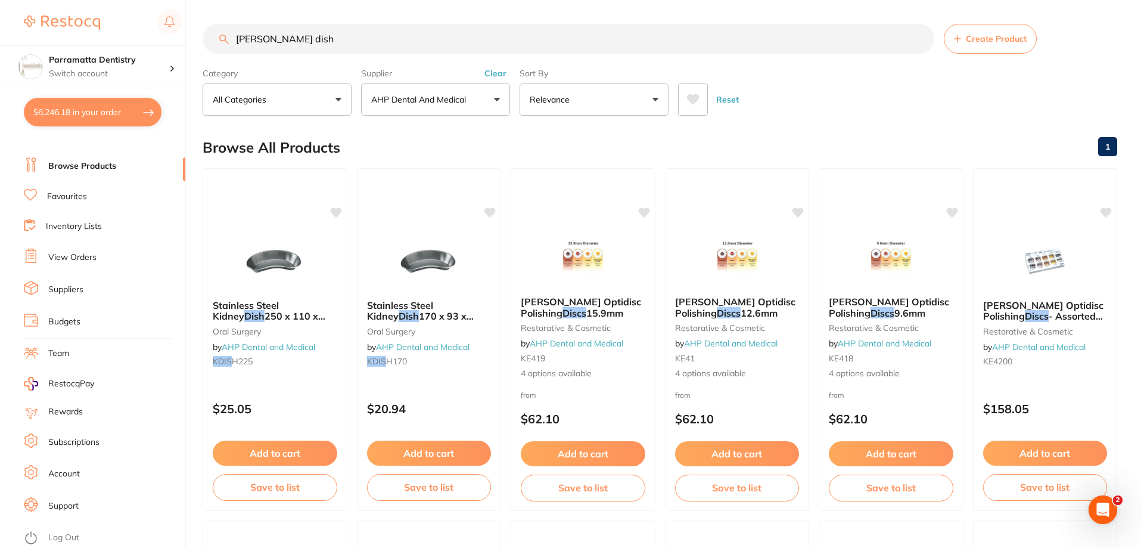
click at [272, 41] on input "[PERSON_NAME] dish" at bounding box center [569, 39] width 732 height 30
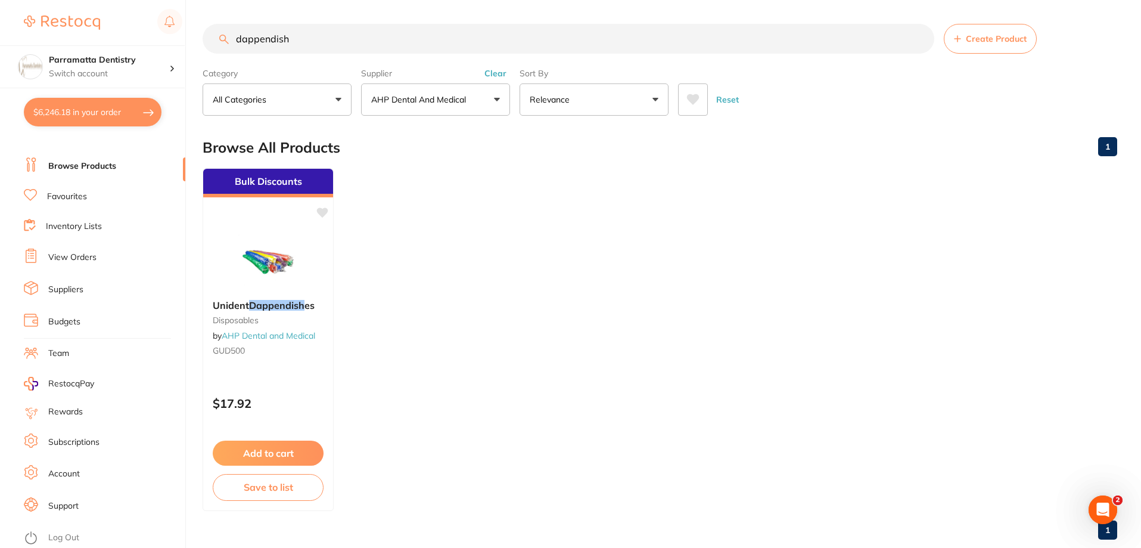
click at [432, 98] on p "AHP Dental and Medical" at bounding box center [421, 100] width 100 height 12
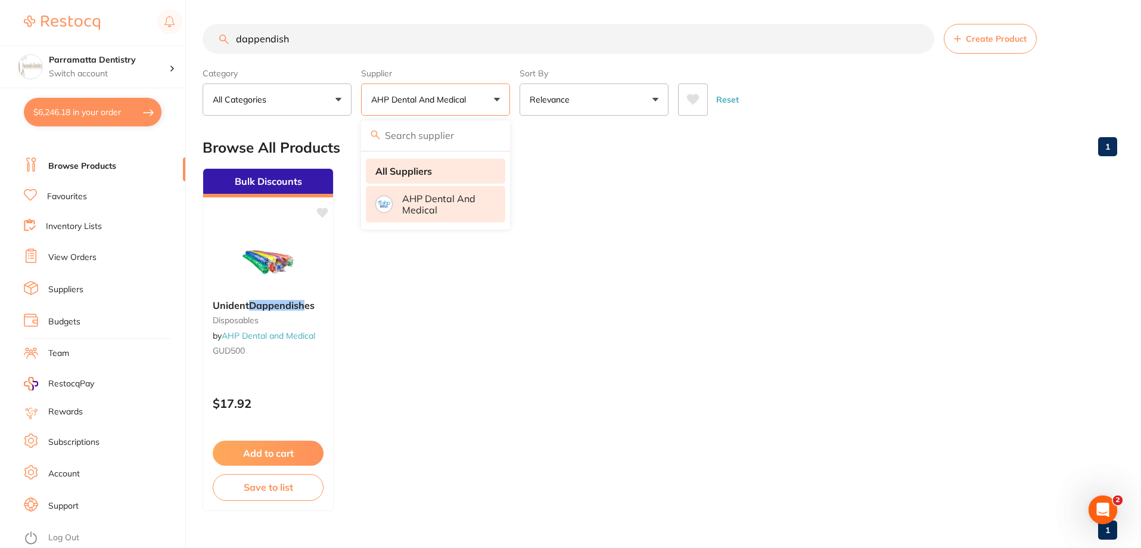
click at [424, 170] on strong "All Suppliers" at bounding box center [403, 171] width 57 height 11
click at [426, 170] on strong "All Suppliers" at bounding box center [403, 171] width 57 height 11
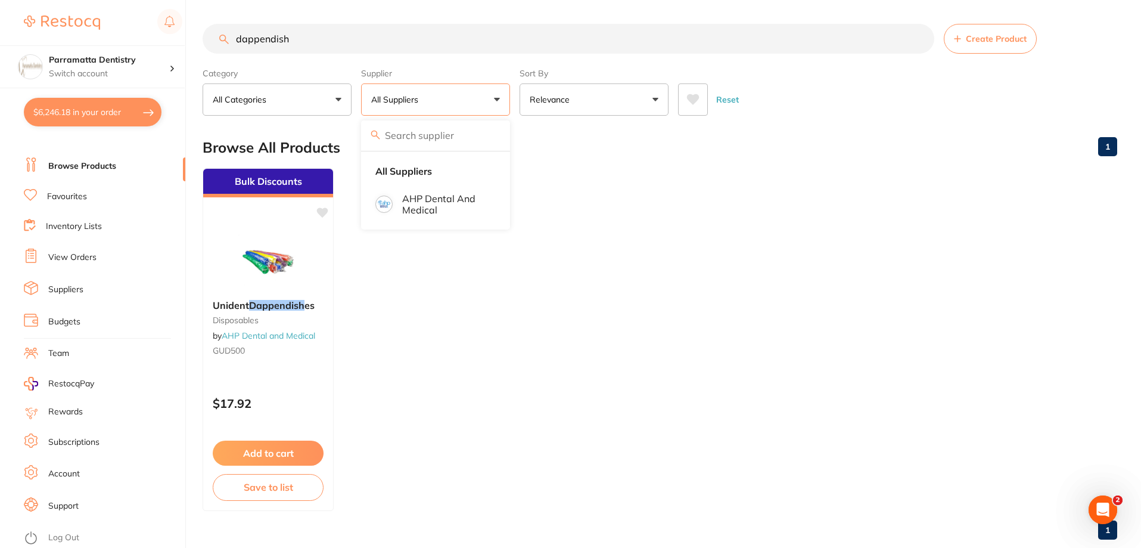
click at [440, 61] on section "dappendish Create Product Category All Categories All Categories disposables Cl…" at bounding box center [660, 70] width 915 height 92
click at [341, 33] on input "dappendish" at bounding box center [569, 39] width 732 height 30
drag, startPoint x: 320, startPoint y: 37, endPoint x: 154, endPoint y: 44, distance: 166.4
click at [154, 44] on div "$6,246.18 Parramatta Dentistry Switch account Parramatta Dentistry $6,246.18 in…" at bounding box center [570, 274] width 1141 height 548
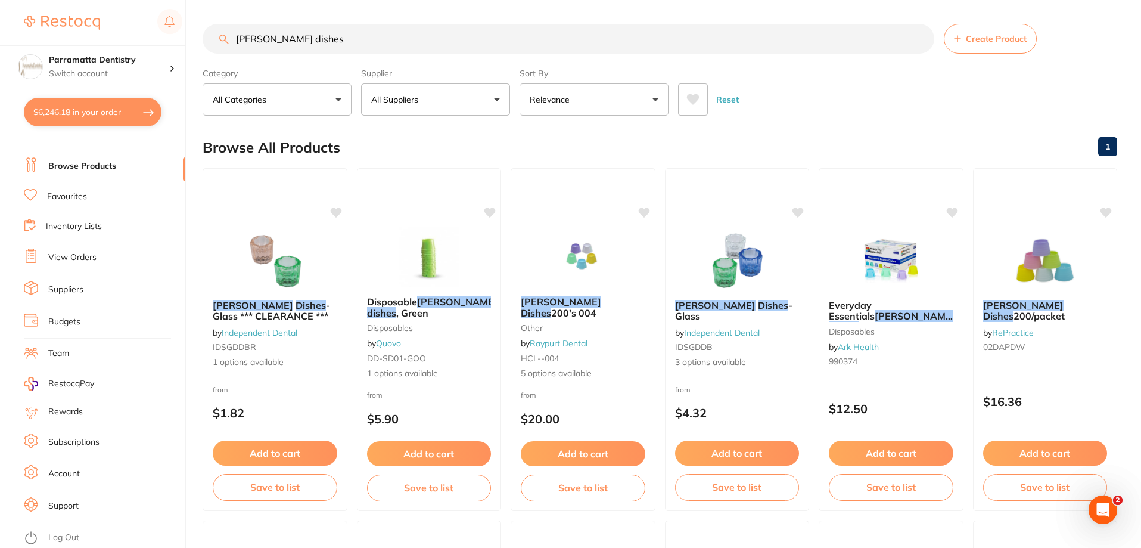
click at [273, 38] on input "[PERSON_NAME] dishes" at bounding box center [569, 39] width 732 height 30
type input "dappendishes"
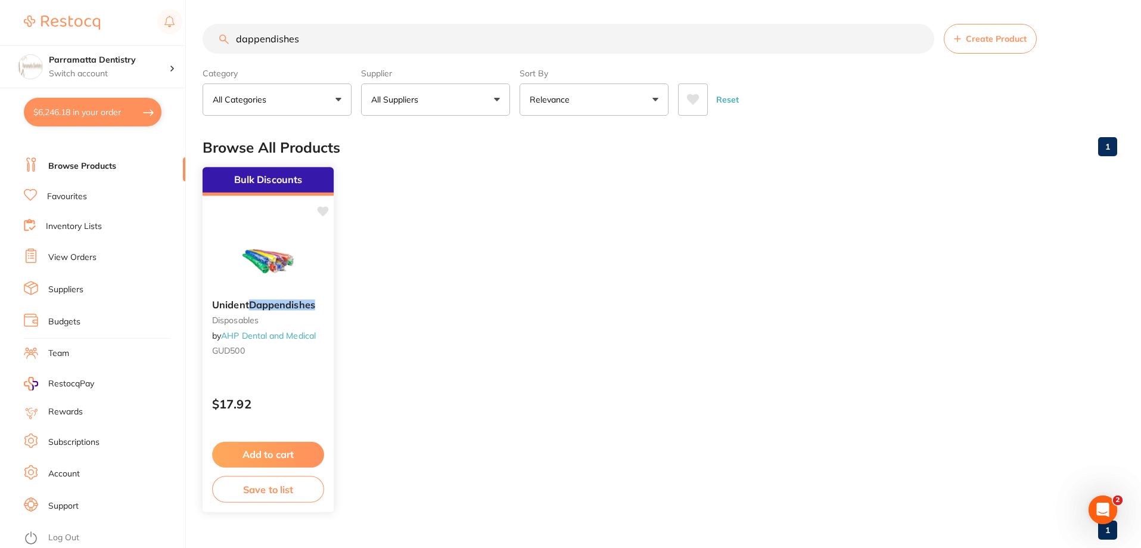
click at [244, 299] on span "Unident" at bounding box center [230, 305] width 37 height 12
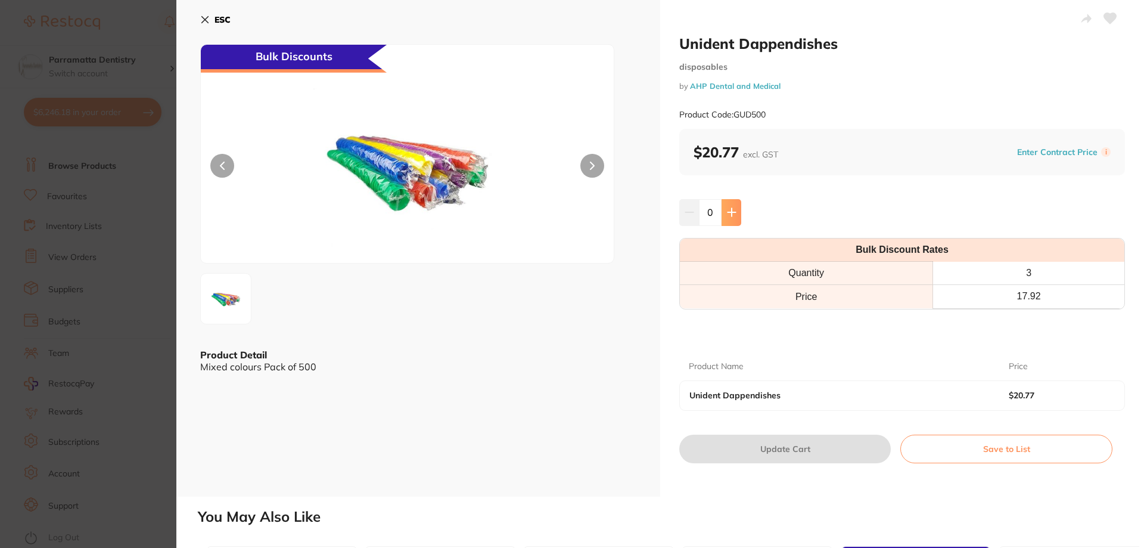
click at [731, 207] on button at bounding box center [732, 212] width 20 height 26
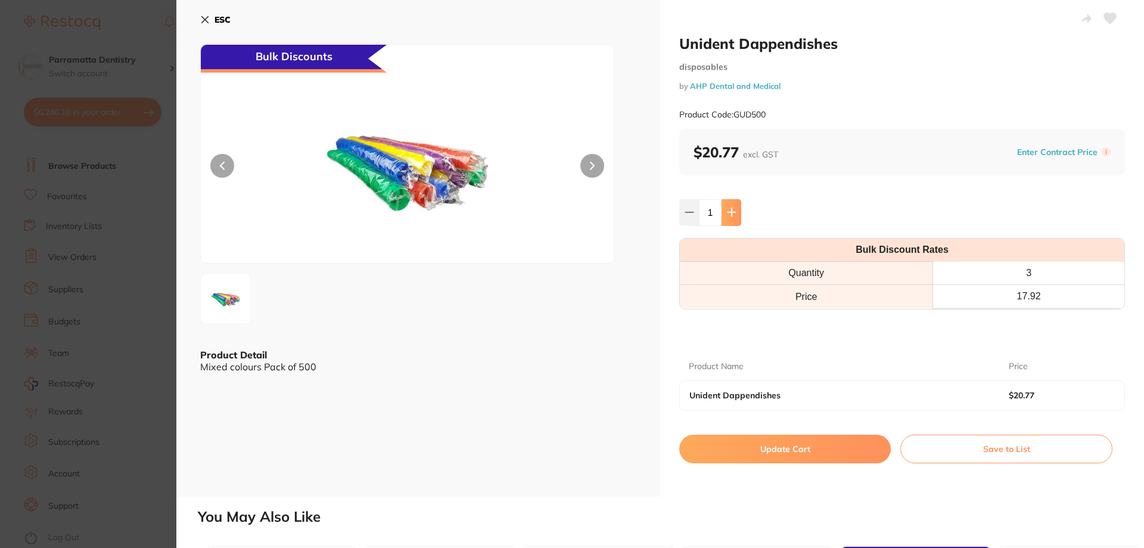
click at [731, 207] on button at bounding box center [732, 212] width 20 height 26
type input "3"
click at [791, 454] on button "Update Cart" at bounding box center [785, 448] width 212 height 29
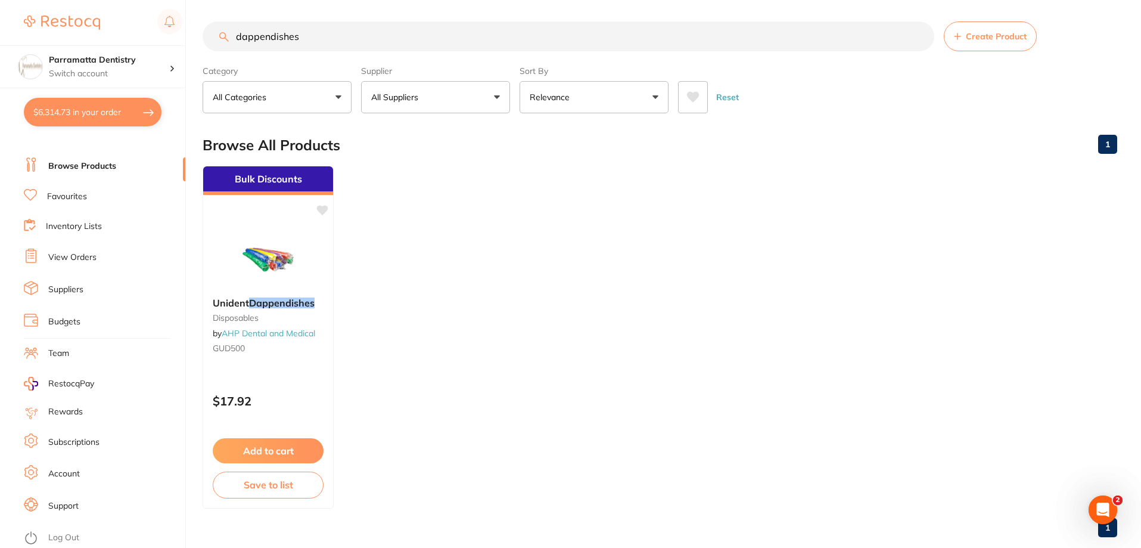
scroll to position [3321, 0]
click at [77, 325] on link "Budgets" at bounding box center [64, 322] width 32 height 12
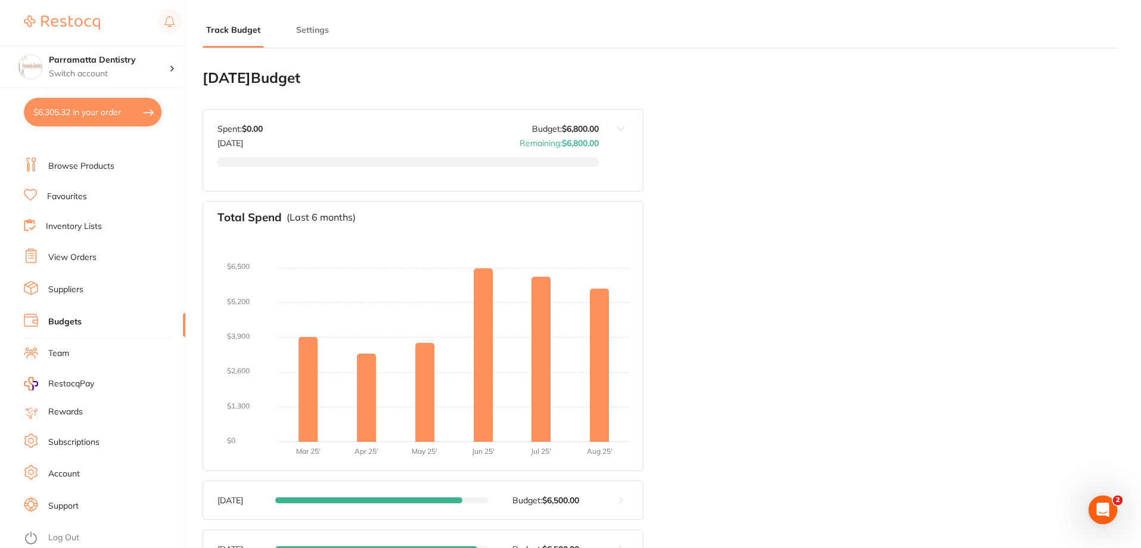
click at [81, 112] on button "$6,305.32 in your order" at bounding box center [93, 112] width 138 height 29
checkbox input "true"
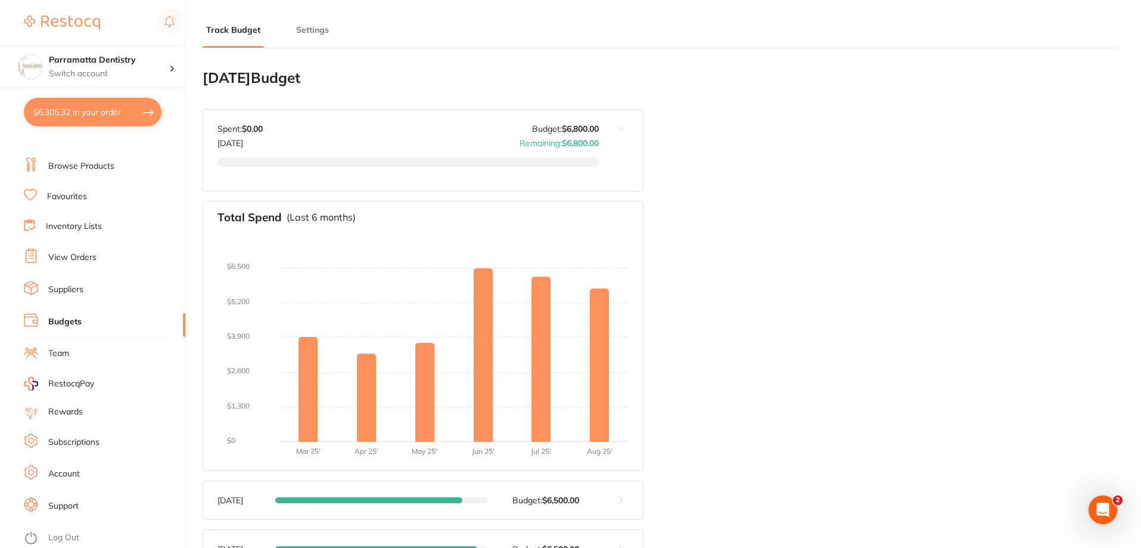
checkbox input "true"
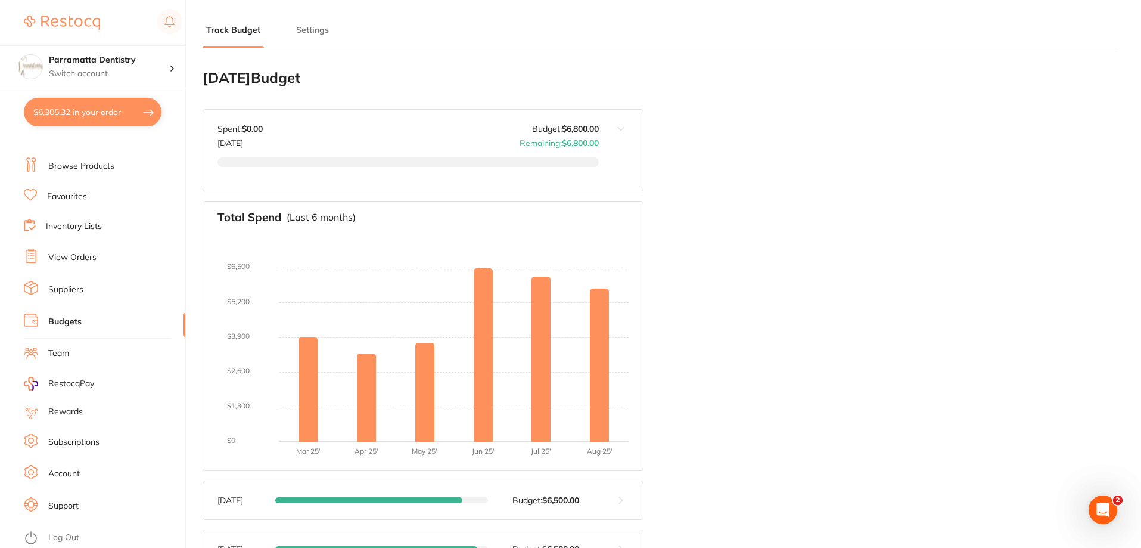
checkbox input "true"
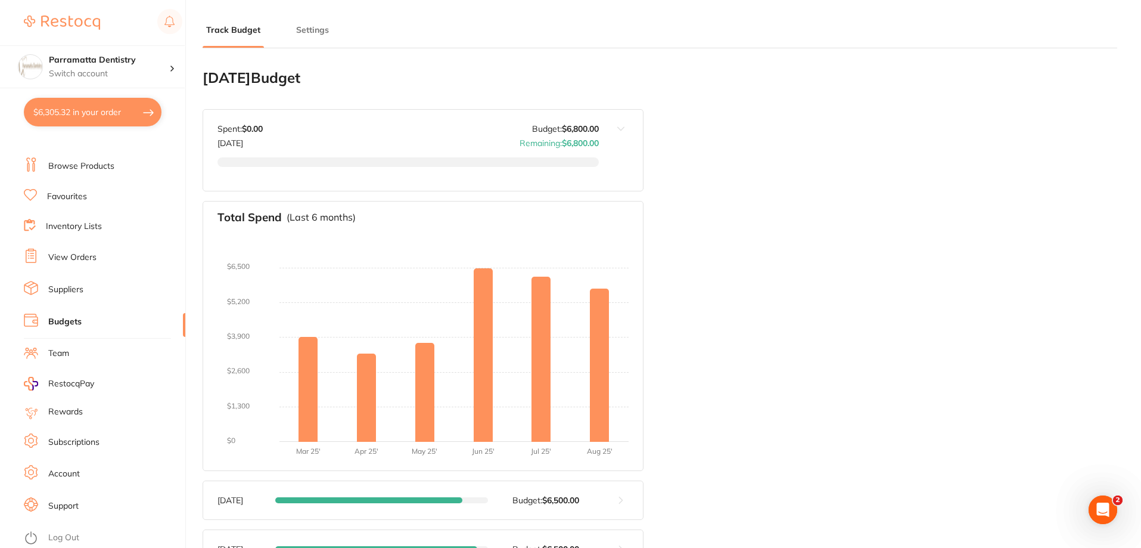
checkbox input "true"
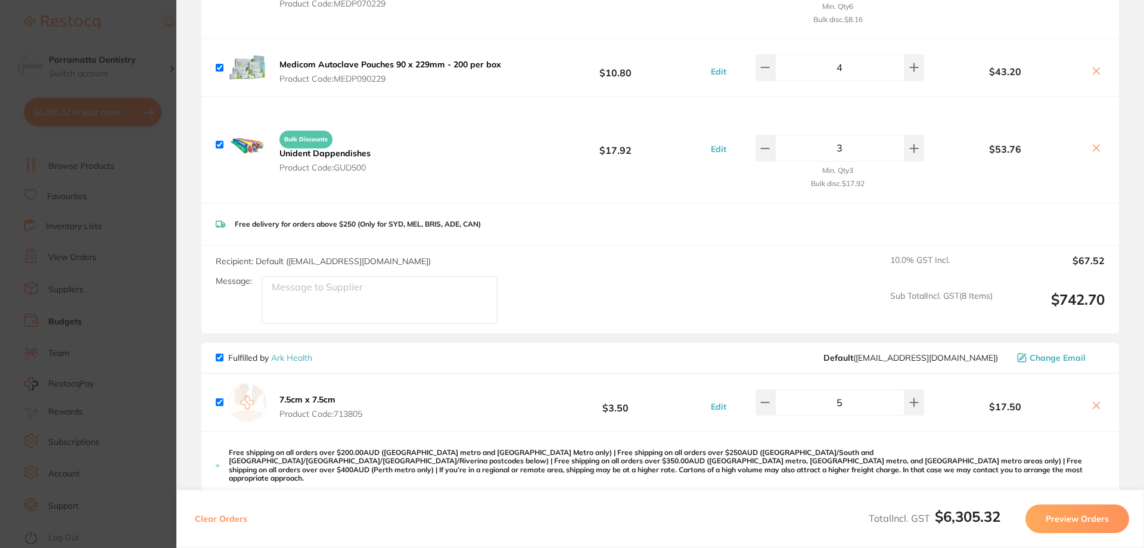
scroll to position [1532, 0]
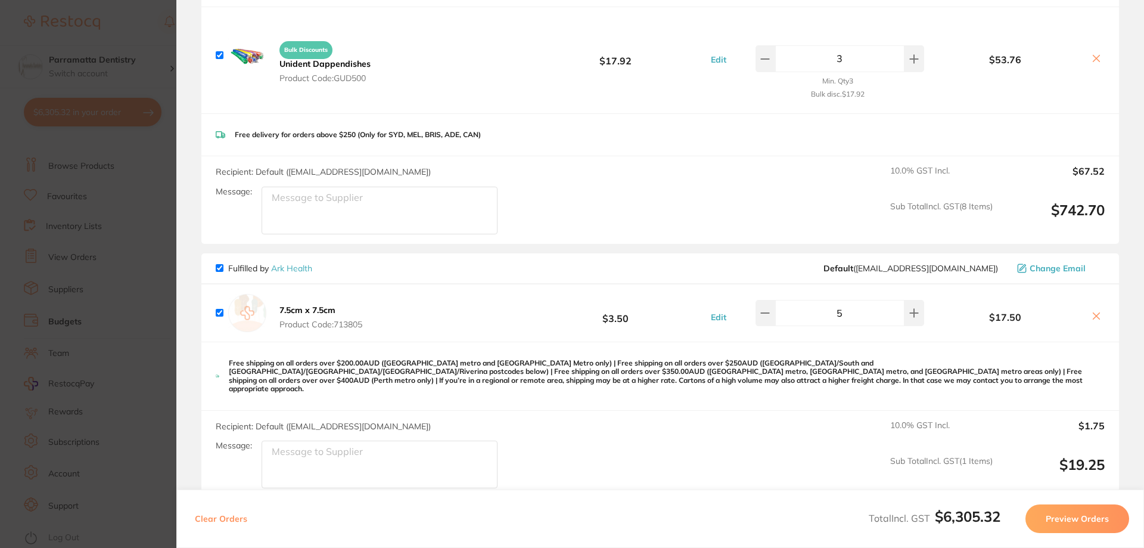
click at [308, 305] on b "7.5cm x 7.5cm" at bounding box center [308, 310] width 56 height 11
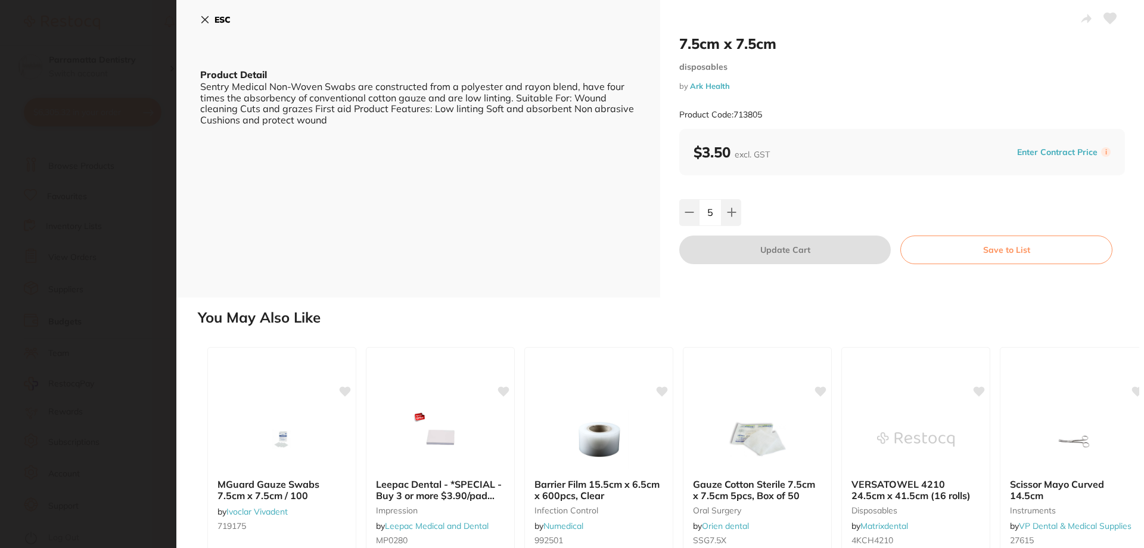
scroll to position [0, 0]
click at [209, 17] on icon at bounding box center [205, 20] width 10 height 10
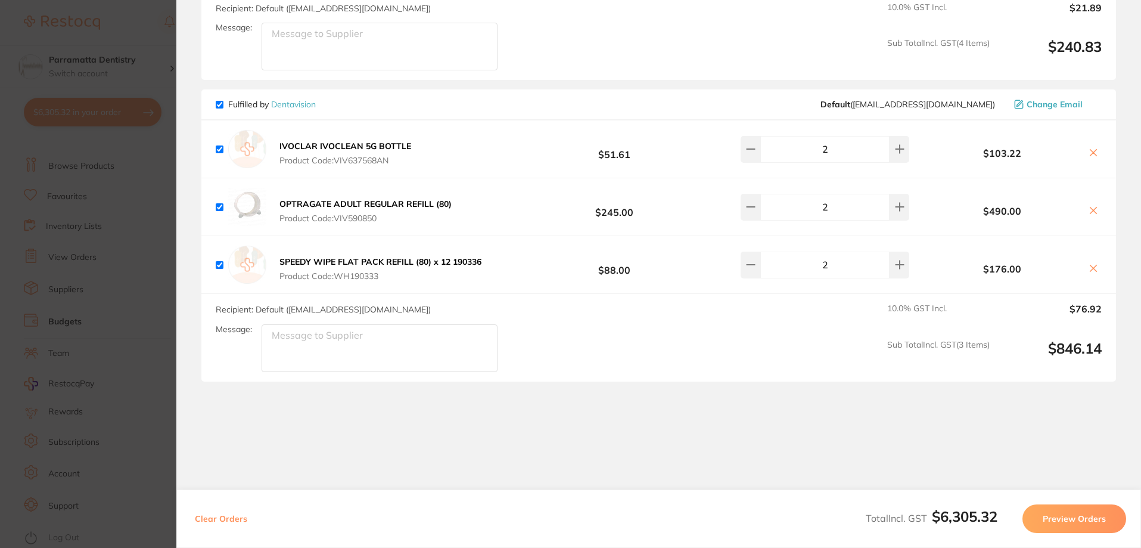
scroll to position [3379, 0]
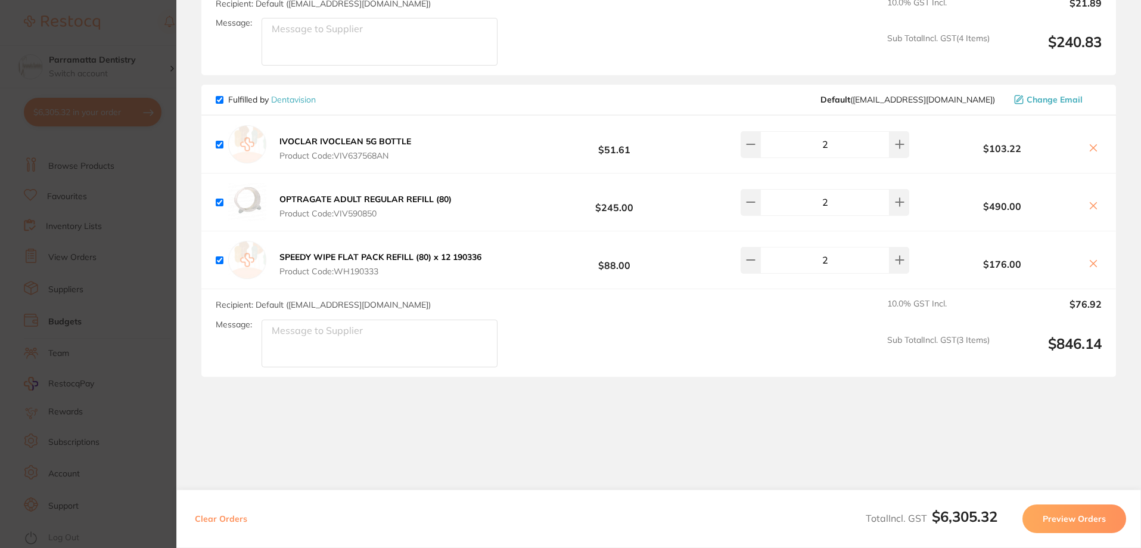
click at [1067, 518] on button "Preview Orders" at bounding box center [1075, 518] width 104 height 29
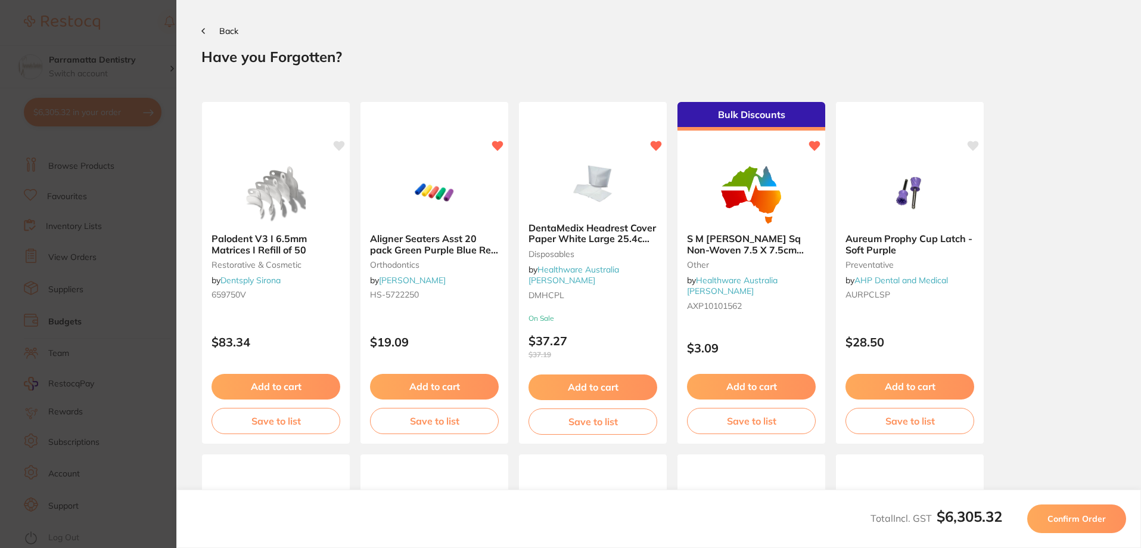
scroll to position [0, 0]
click at [739, 389] on button "Add to cart" at bounding box center [752, 388] width 130 height 26
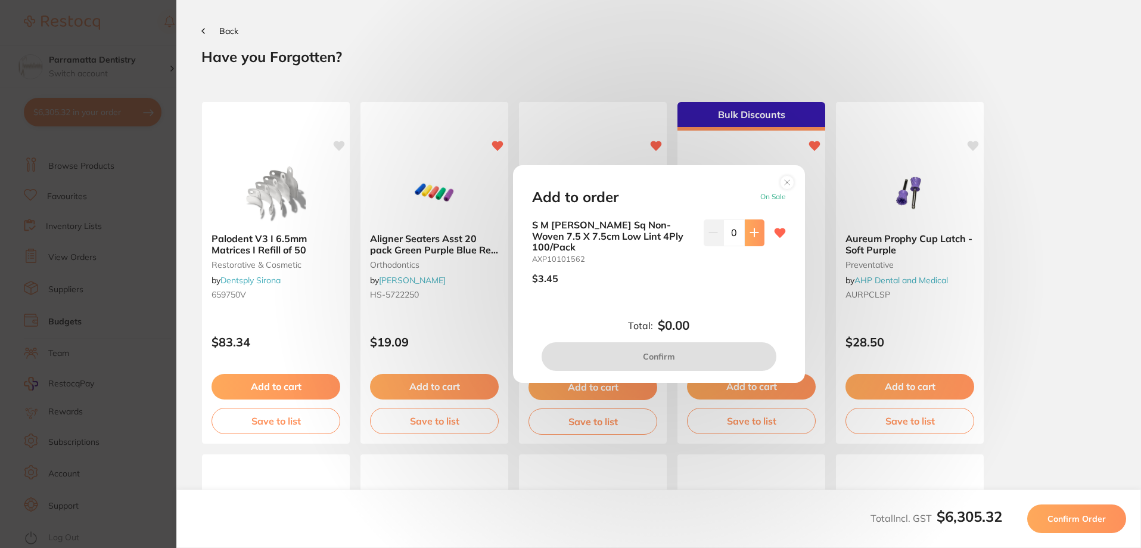
click at [750, 237] on icon at bounding box center [755, 233] width 10 height 10
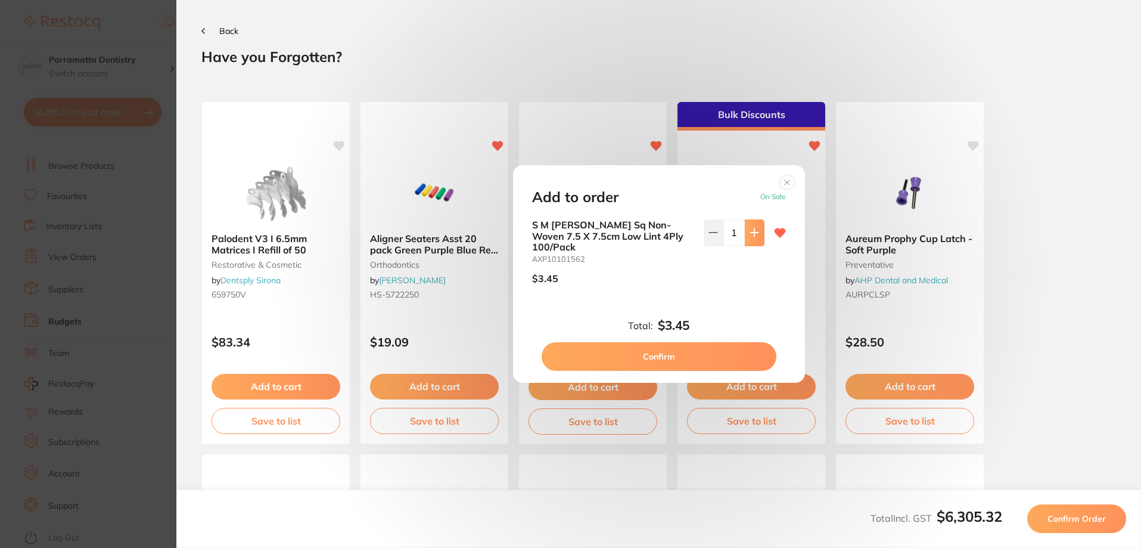
click at [750, 237] on icon at bounding box center [755, 233] width 10 height 10
type input "5"
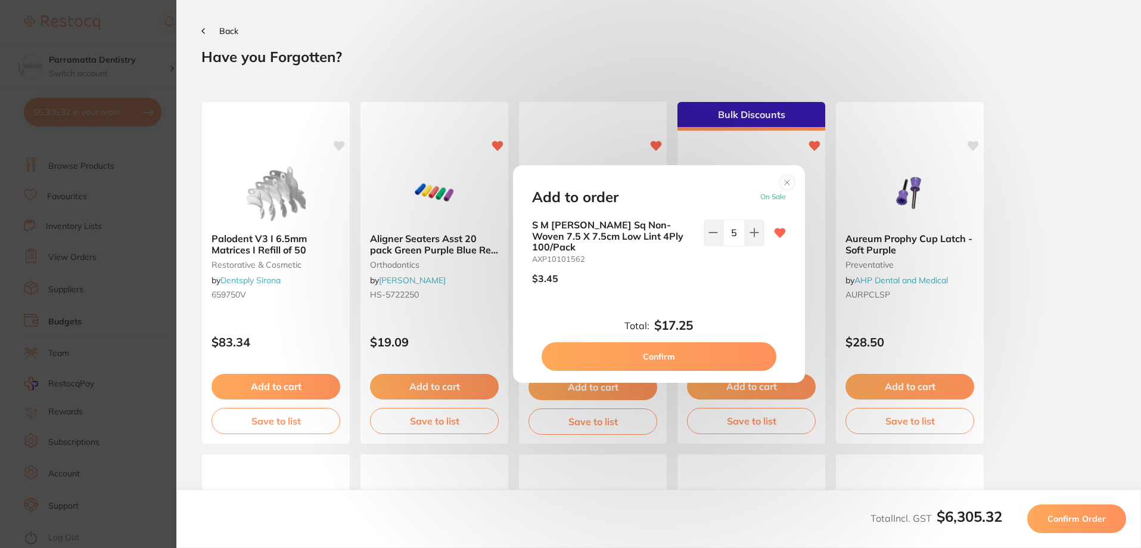
click at [660, 355] on button "Confirm" at bounding box center [659, 356] width 235 height 29
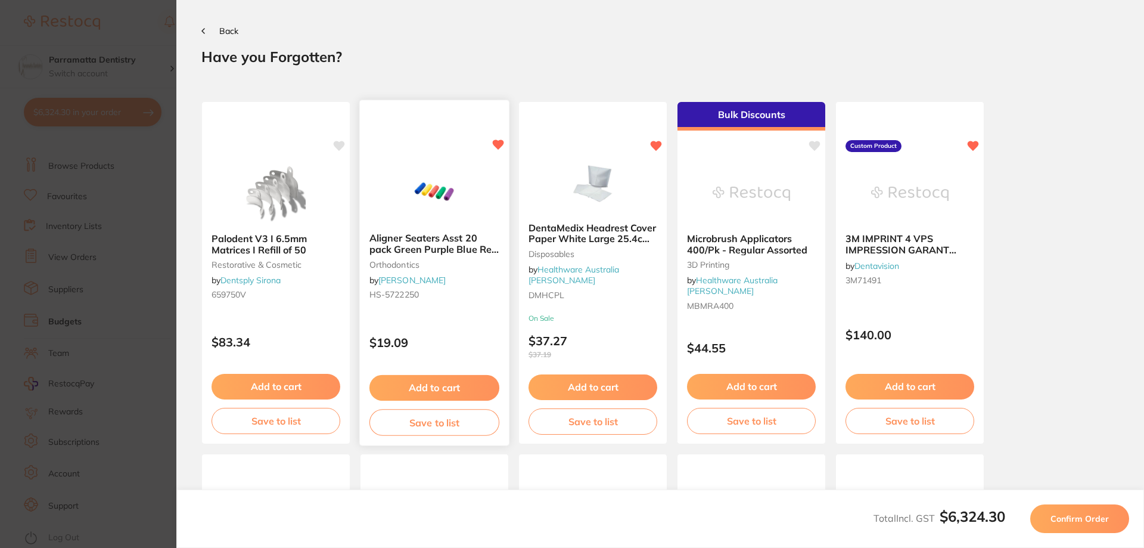
click at [415, 385] on button "Add to cart" at bounding box center [434, 388] width 130 height 26
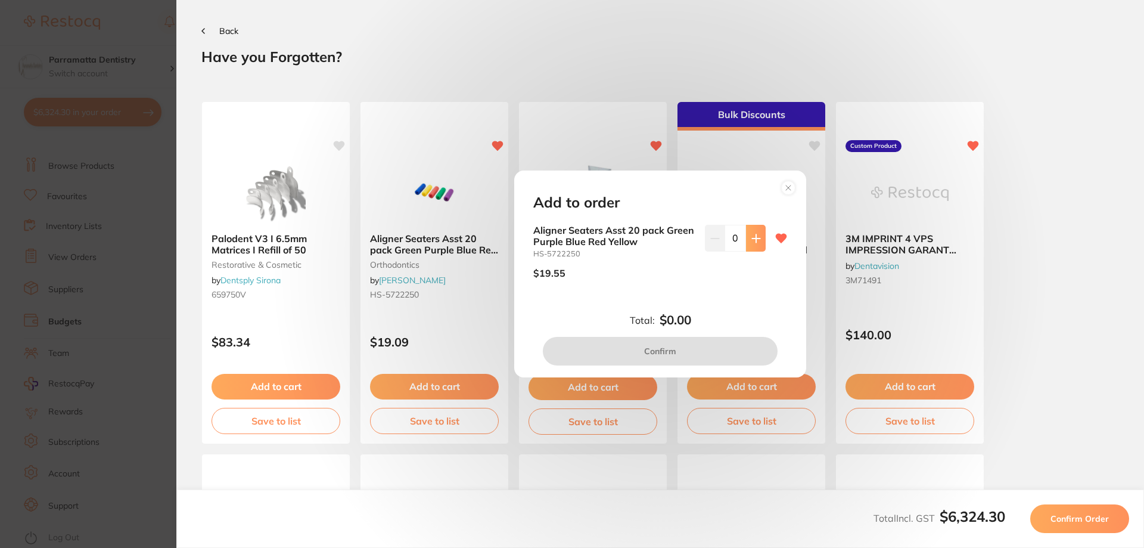
click at [752, 238] on icon at bounding box center [756, 238] width 8 height 8
type input "1"
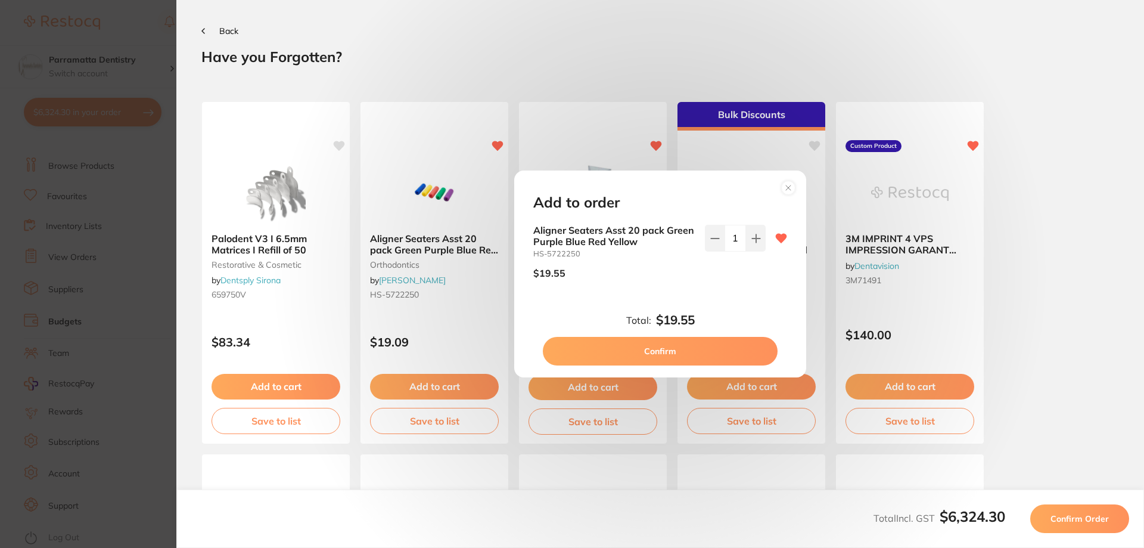
click at [710, 350] on button "Confirm" at bounding box center [660, 351] width 235 height 29
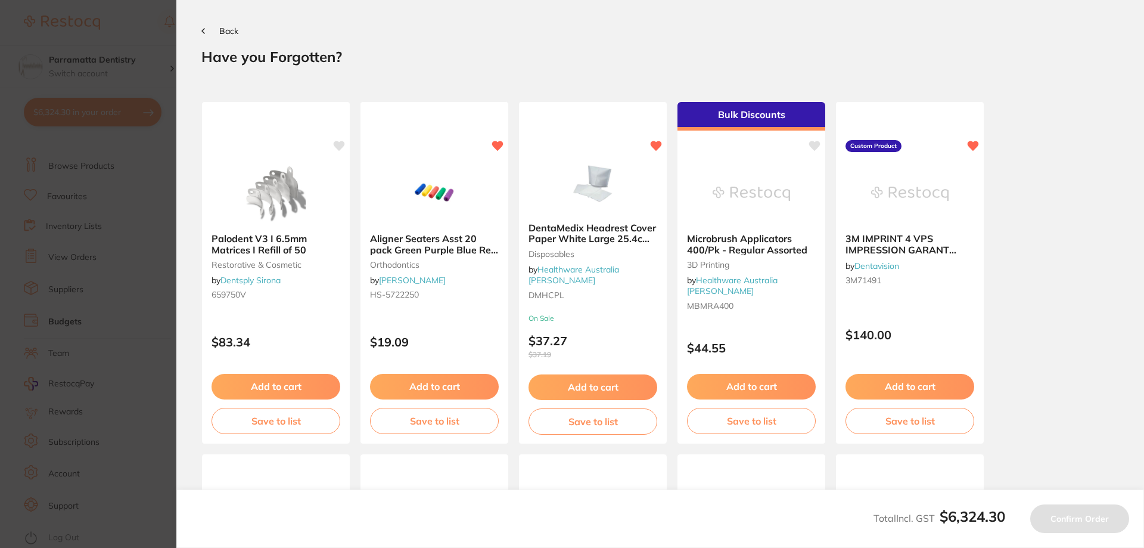
click at [157, 175] on section "Update RRP Set your pre negotiated price for this item. Item Agreed RRP (excl. …" at bounding box center [572, 274] width 1144 height 548
click at [94, 114] on button "$6,324.30 in your order" at bounding box center [93, 112] width 138 height 29
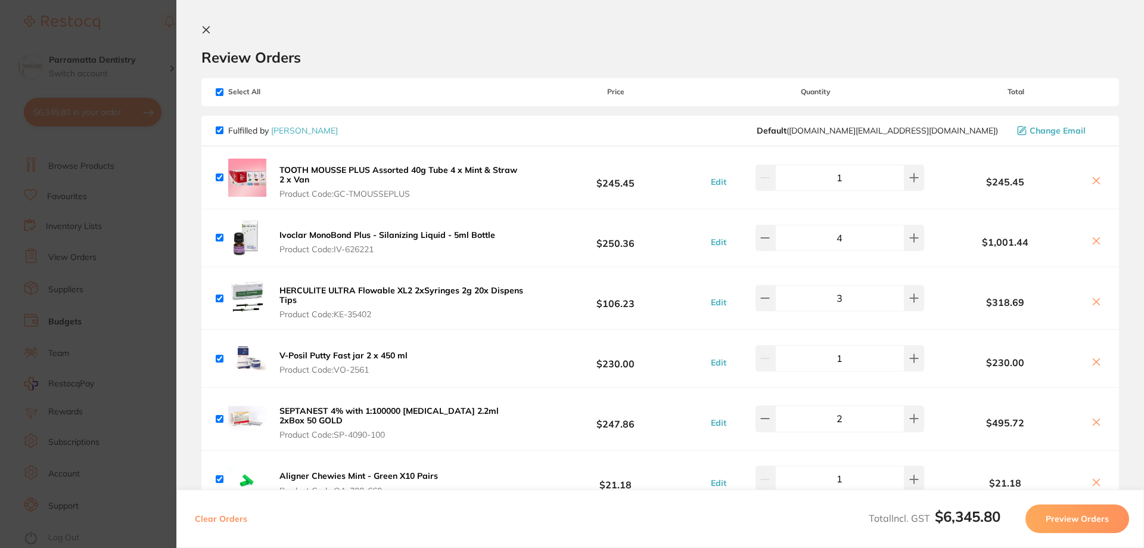
checkbox input "true"
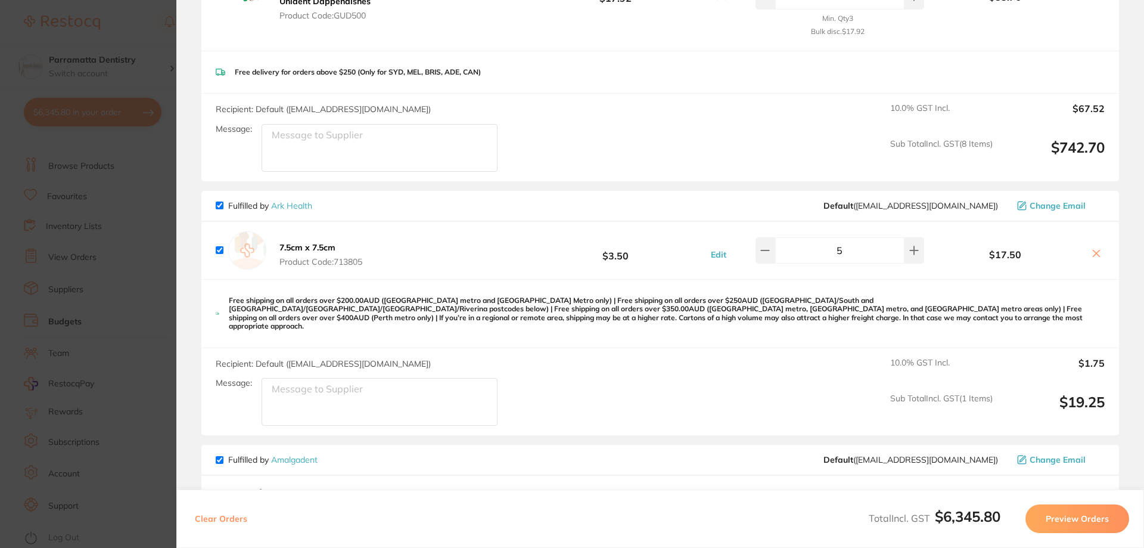
scroll to position [1669, 0]
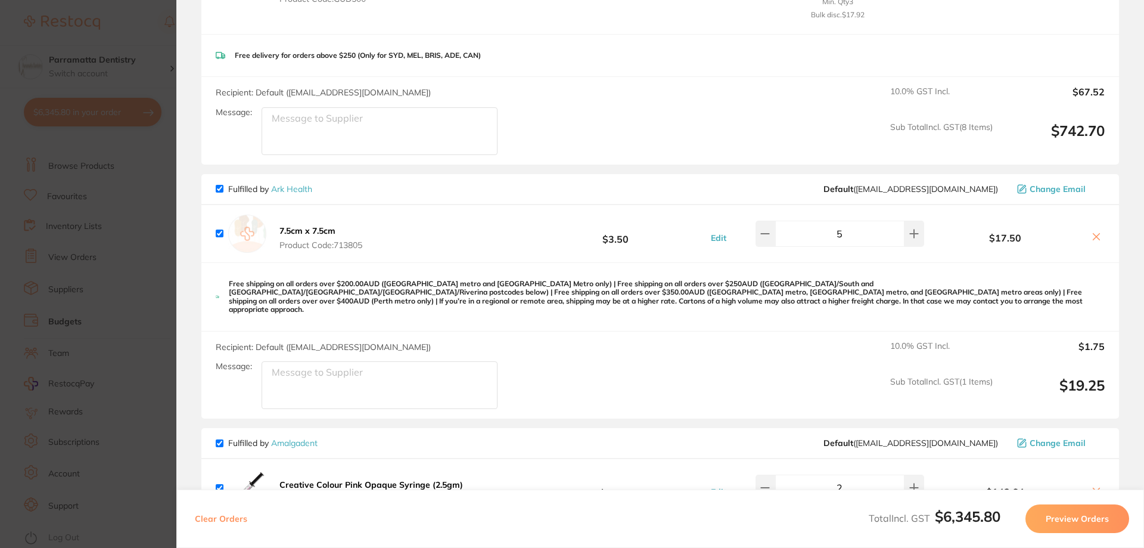
click at [1097, 232] on icon at bounding box center [1097, 237] width 10 height 10
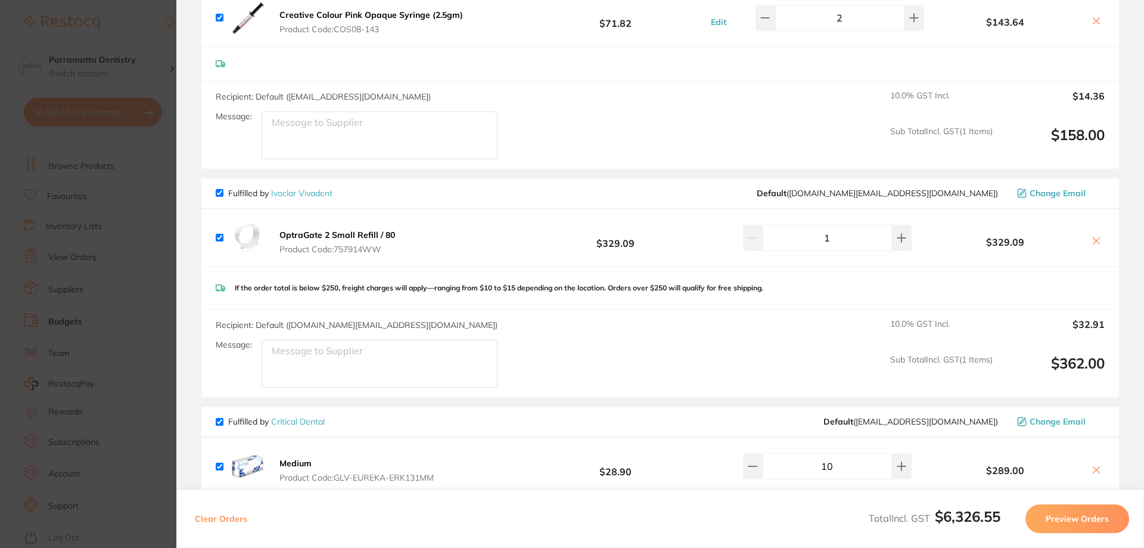
scroll to position [1884, 0]
click at [1094, 237] on icon at bounding box center [1097, 242] width 10 height 10
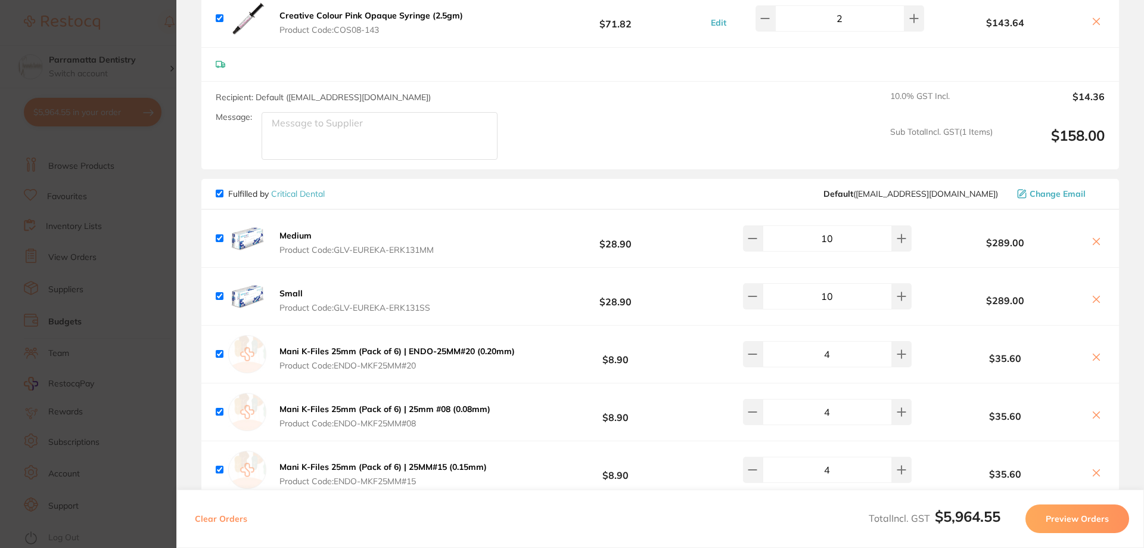
checkbox input "true"
click at [150, 177] on section "Update RRP Set your pre negotiated price for this item. Item Agreed RRP (excl. …" at bounding box center [572, 274] width 1144 height 548
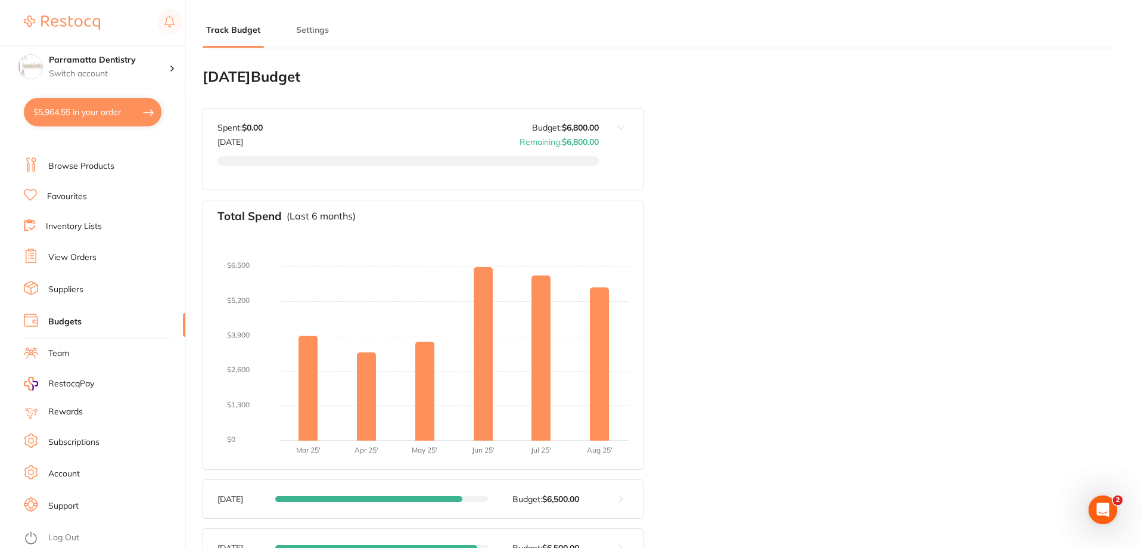
scroll to position [0, 0]
click at [111, 165] on link "Browse Products" at bounding box center [81, 166] width 66 height 12
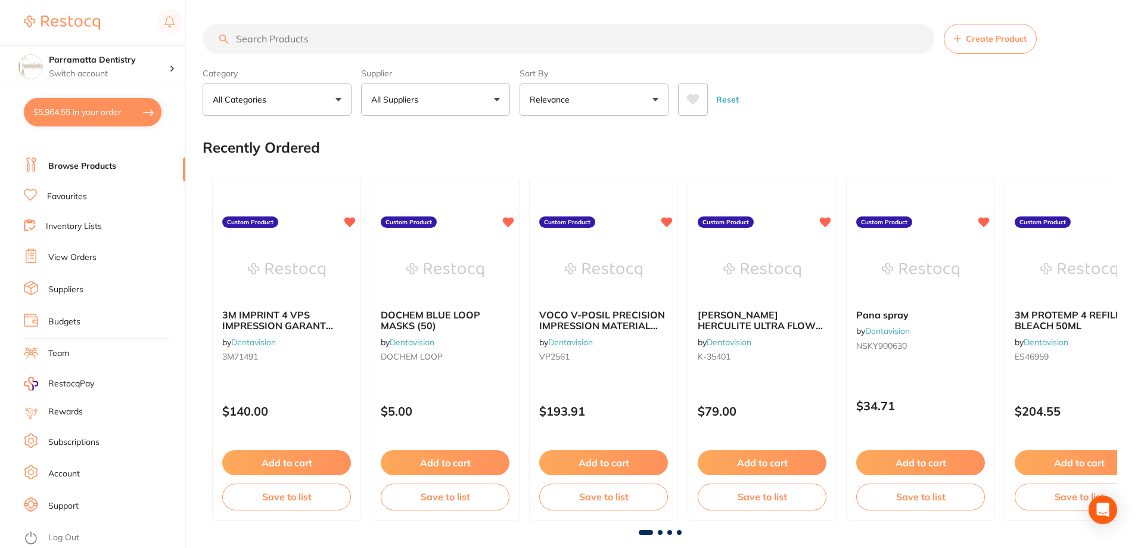
click at [304, 44] on input "search" at bounding box center [569, 39] width 732 height 30
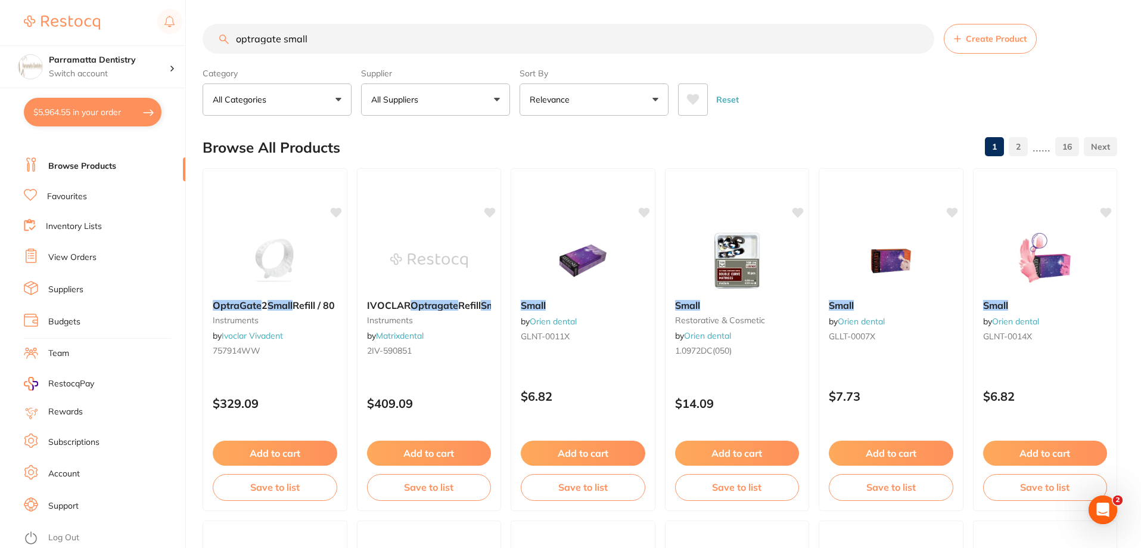
drag, startPoint x: 324, startPoint y: 35, endPoint x: 284, endPoint y: 44, distance: 41.6
click at [284, 44] on input "optragate small" at bounding box center [569, 39] width 732 height 30
type input "optragate"
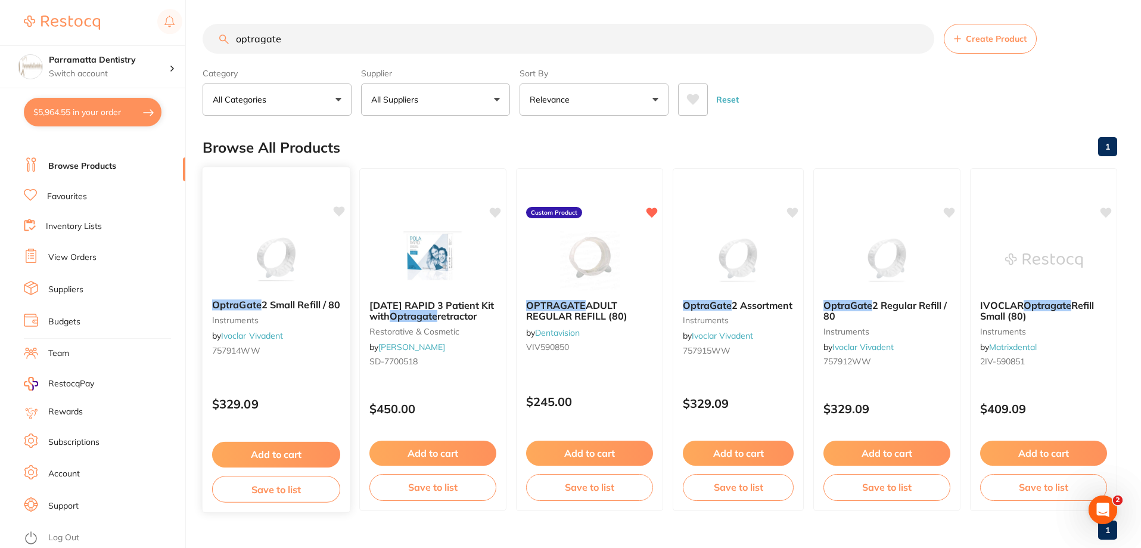
click at [270, 458] on button "Add to cart" at bounding box center [276, 455] width 128 height 26
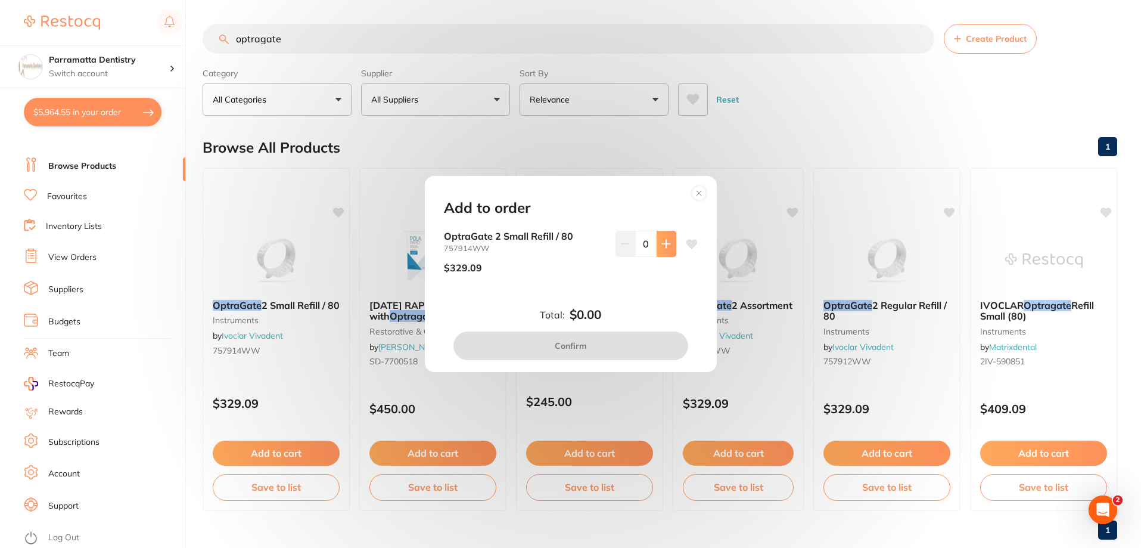
click at [669, 244] on button at bounding box center [667, 244] width 20 height 26
type input "1"
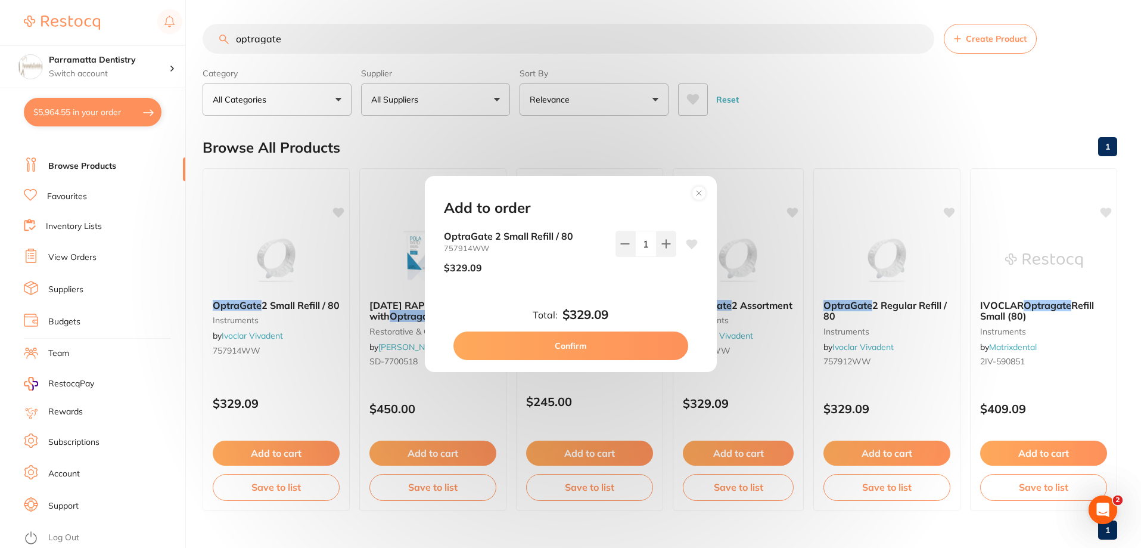
click at [572, 341] on button "Confirm" at bounding box center [571, 345] width 235 height 29
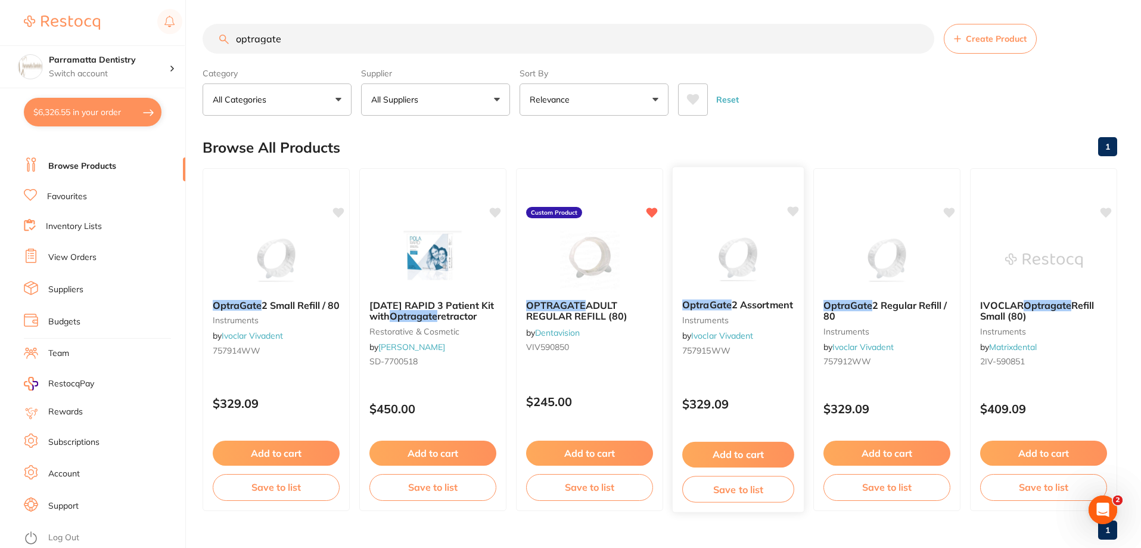
scroll to position [25, 0]
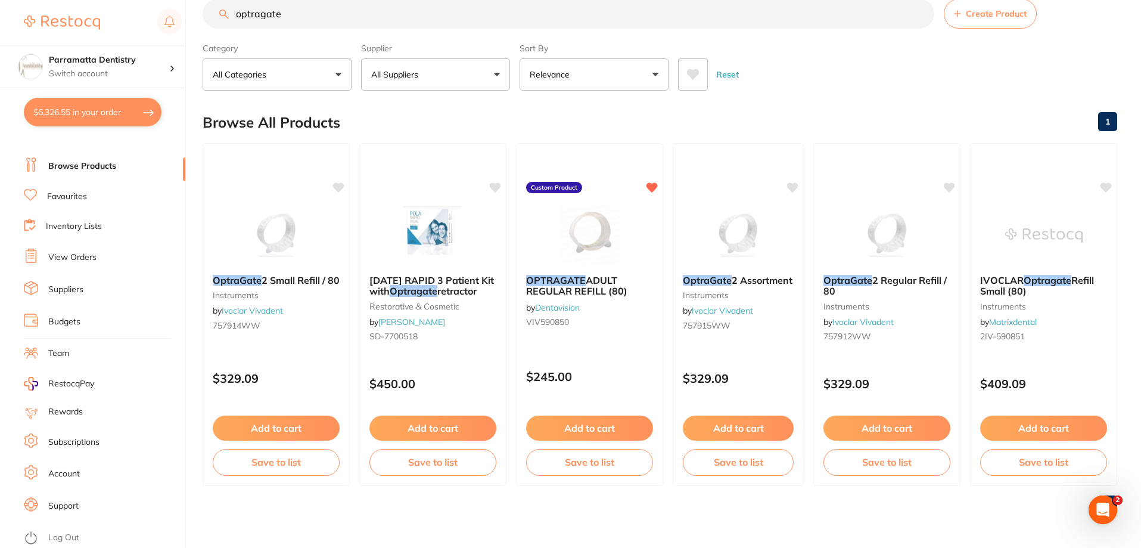
drag, startPoint x: 89, startPoint y: 112, endPoint x: 1120, endPoint y: 414, distance: 1074.8
click at [89, 113] on button "$6,326.55 in your order" at bounding box center [93, 112] width 138 height 29
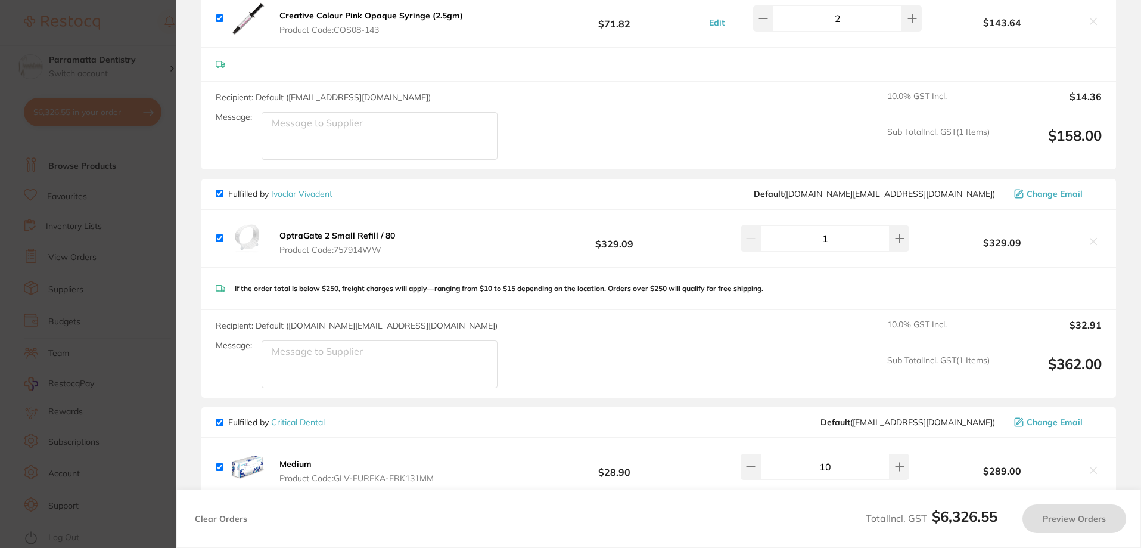
checkbox input "true"
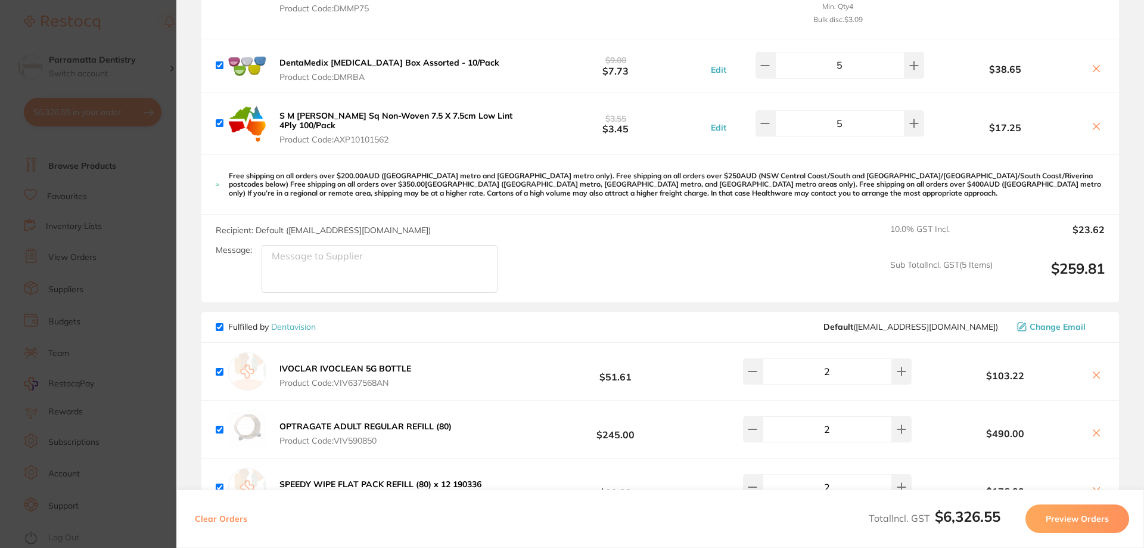
scroll to position [3076, 0]
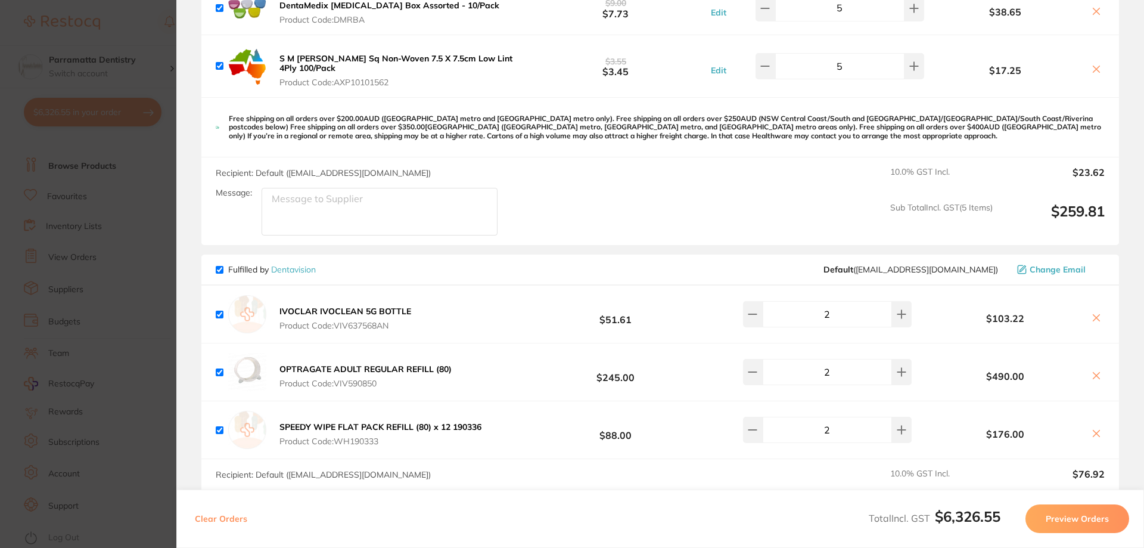
click at [1068, 519] on button "Preview Orders" at bounding box center [1078, 518] width 104 height 29
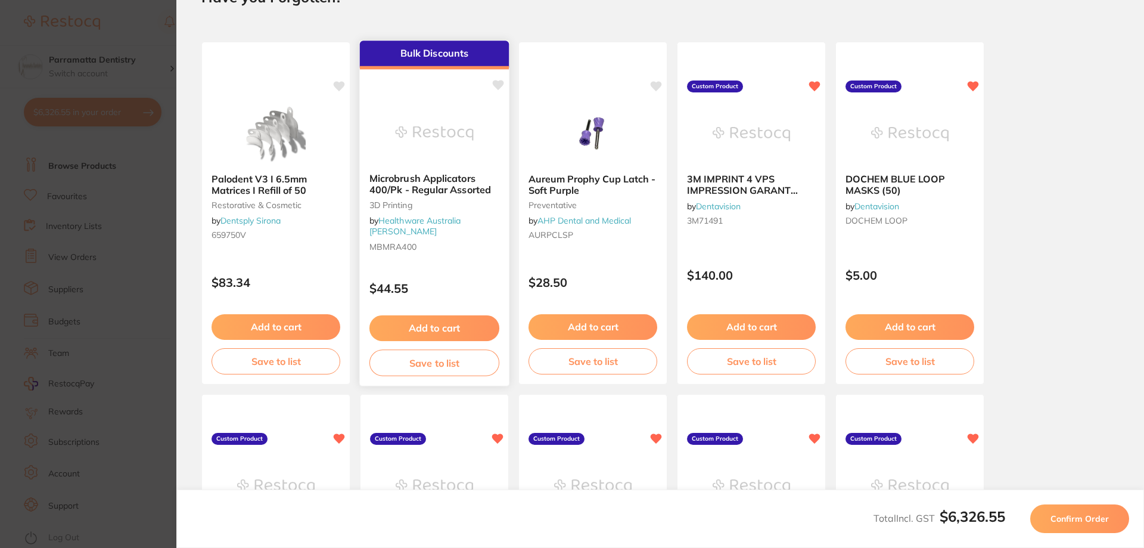
scroll to position [179, 0]
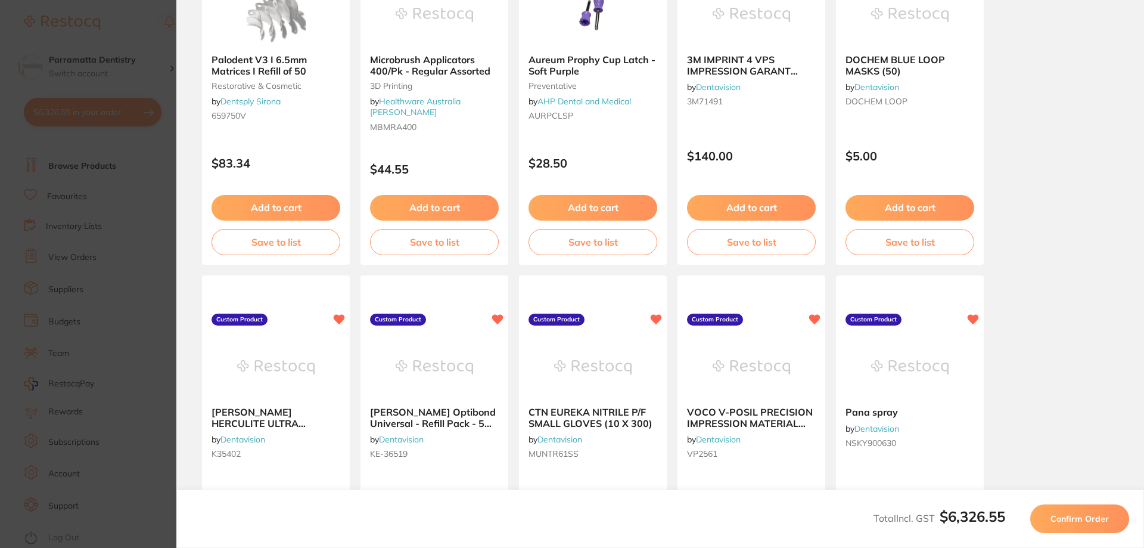
click at [154, 216] on section "Update RRP Set your pre negotiated price for this item. Item Agreed RRP (excl. …" at bounding box center [572, 274] width 1144 height 548
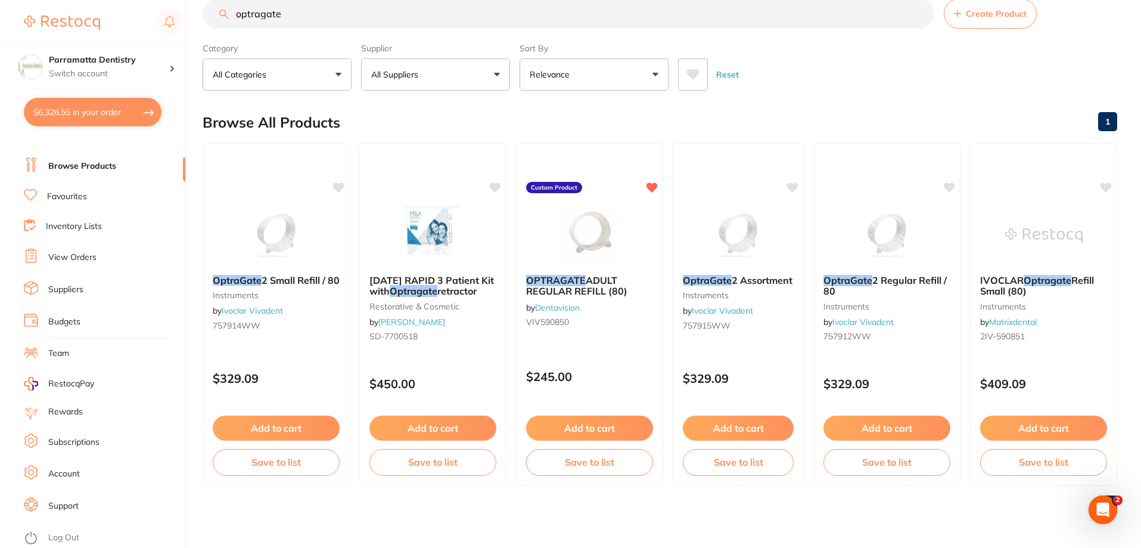
scroll to position [0, 0]
